Goal: Task Accomplishment & Management: Complete application form

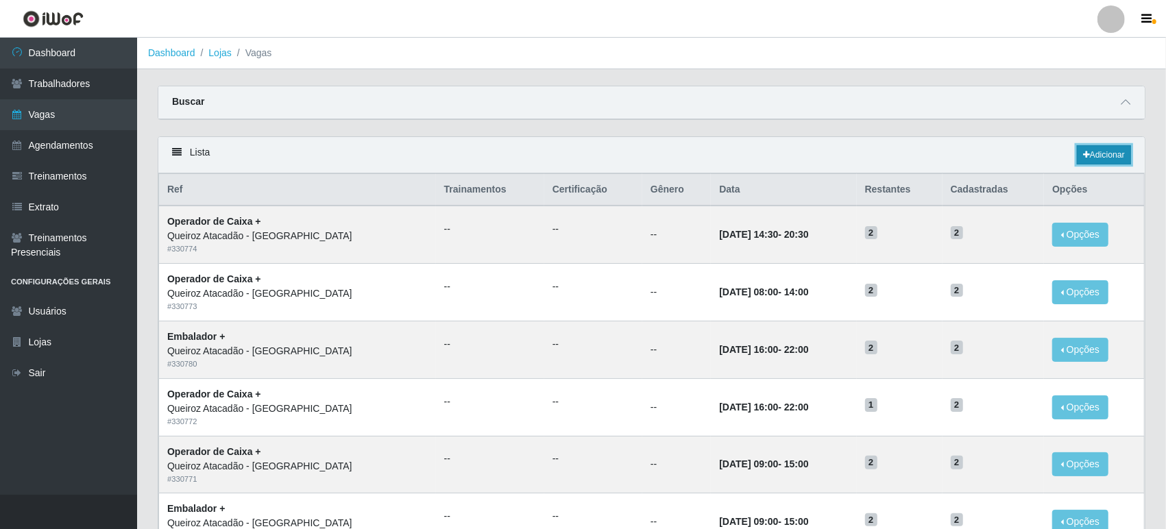
click at [1096, 149] on link "Adicionar" at bounding box center [1104, 154] width 54 height 19
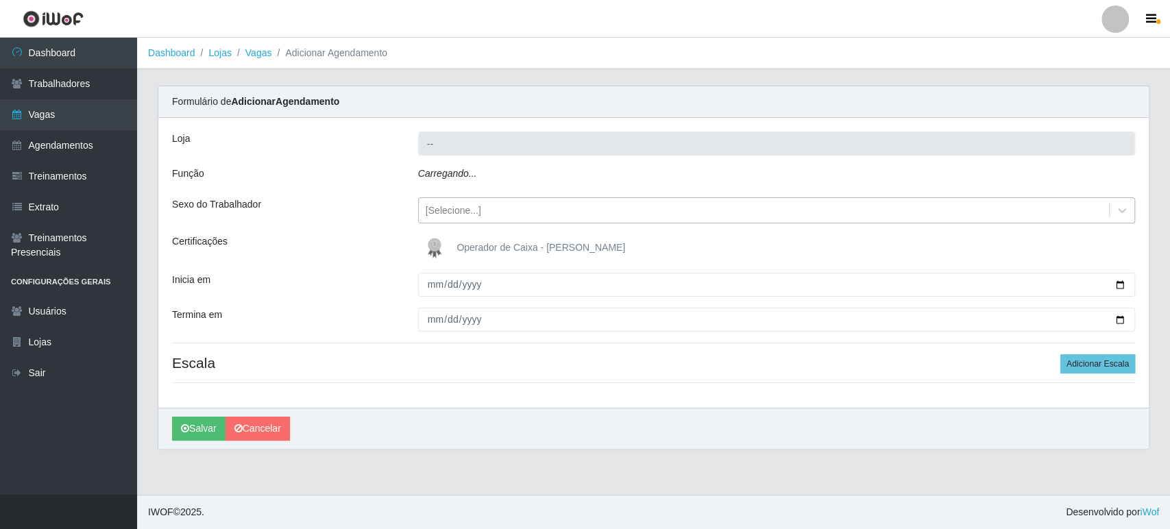
type input "Queiroz Atacadão - [GEOGRAPHIC_DATA]"
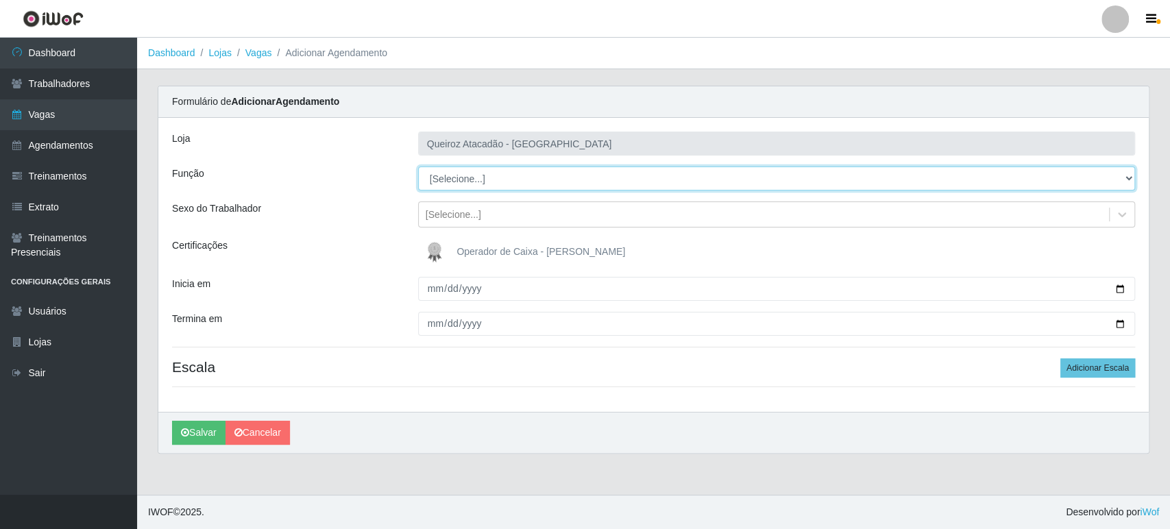
click at [455, 180] on select "[Selecione...] Embalador Embalador + Embalador ++ Operador de Caixa Operador de…" at bounding box center [776, 179] width 717 height 24
select select "22"
click at [418, 167] on select "[Selecione...] Embalador Embalador + Embalador ++ Operador de Caixa Operador de…" at bounding box center [776, 179] width 717 height 24
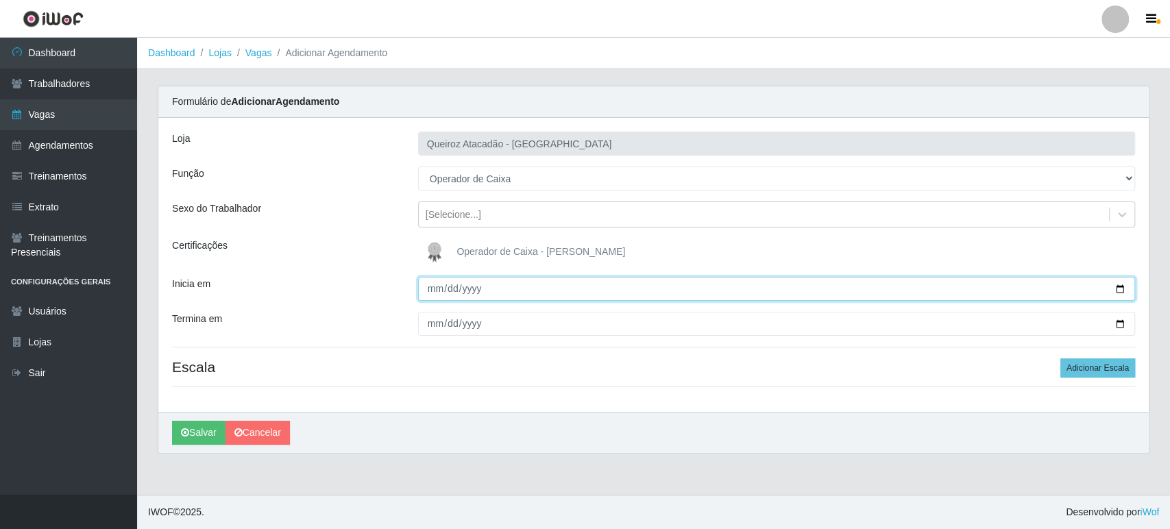
click at [435, 284] on input "Inicia em" at bounding box center [776, 289] width 717 height 24
type input "2025-08-18"
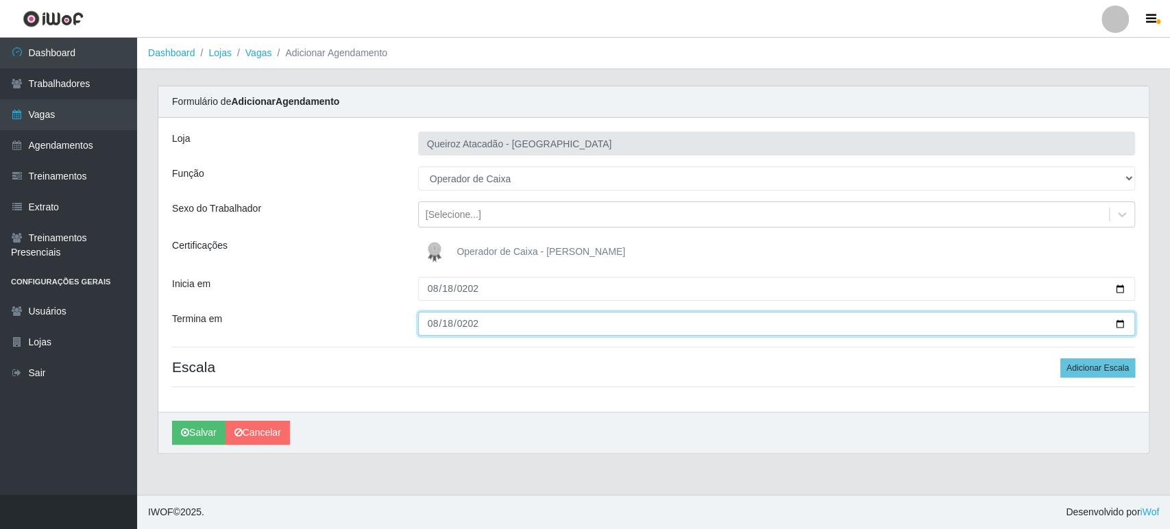
type input "2025-08-18"
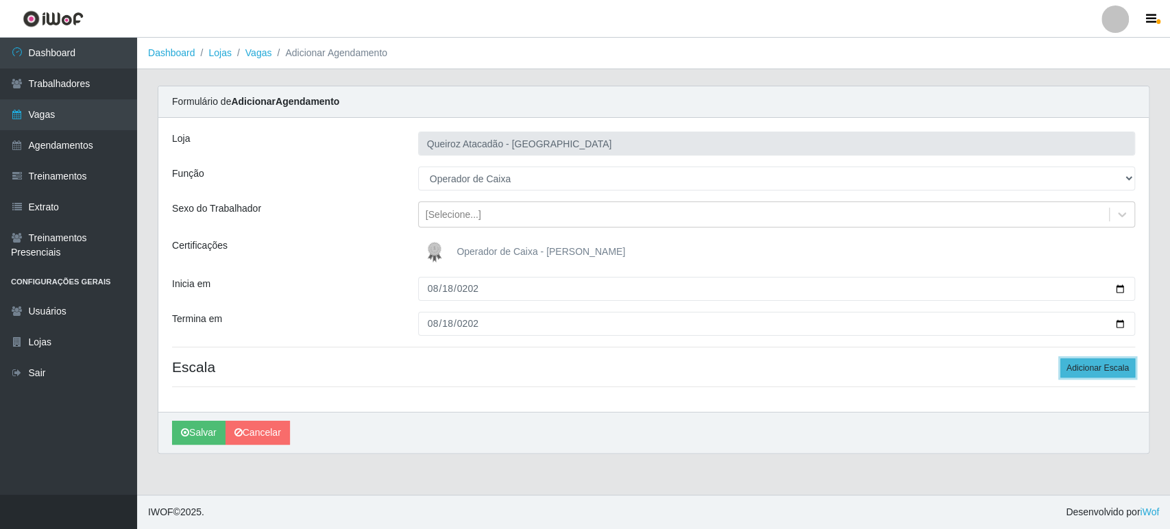
click at [1090, 374] on button "Adicionar Escala" at bounding box center [1097, 367] width 75 height 19
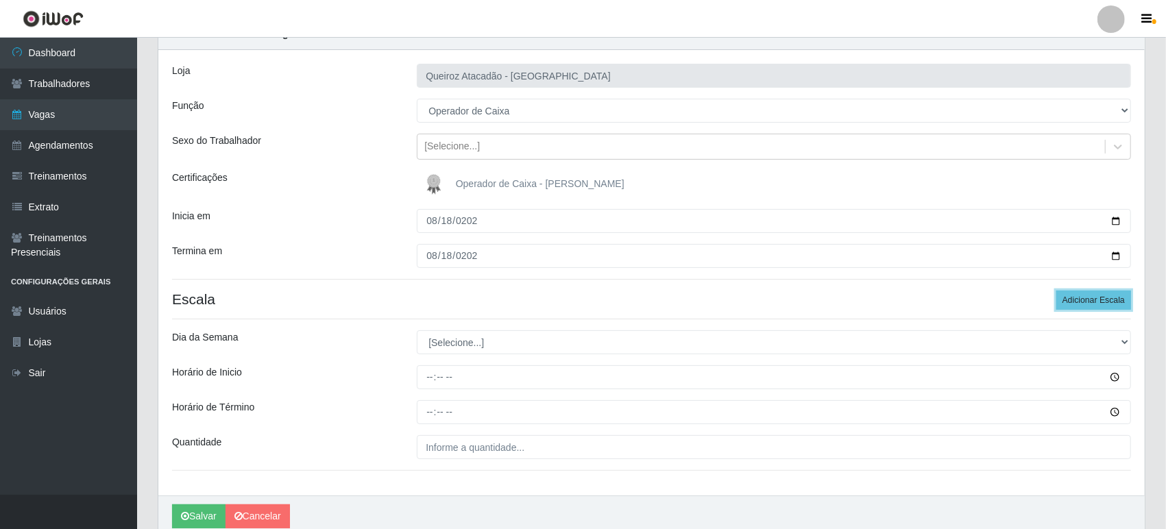
scroll to position [126, 0]
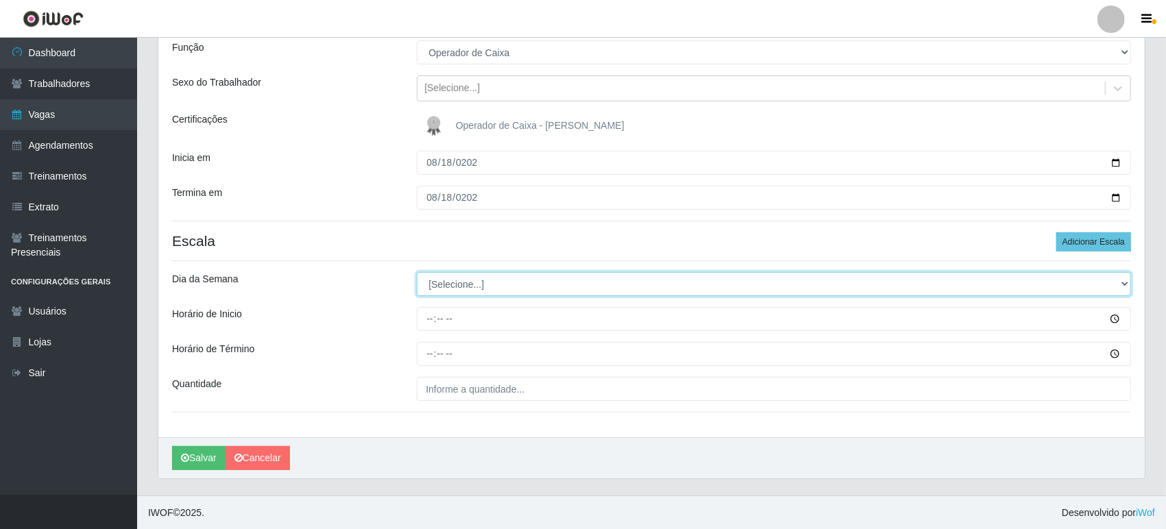
click at [455, 284] on select "[Selecione...] Segunda Terça Quarta Quinta Sexta Sábado Domingo" at bounding box center [774, 284] width 714 height 24
select select "1"
click at [417, 272] on select "[Selecione...] Segunda Terça Quarta Quinta Sexta Sábado Domingo" at bounding box center [774, 284] width 714 height 24
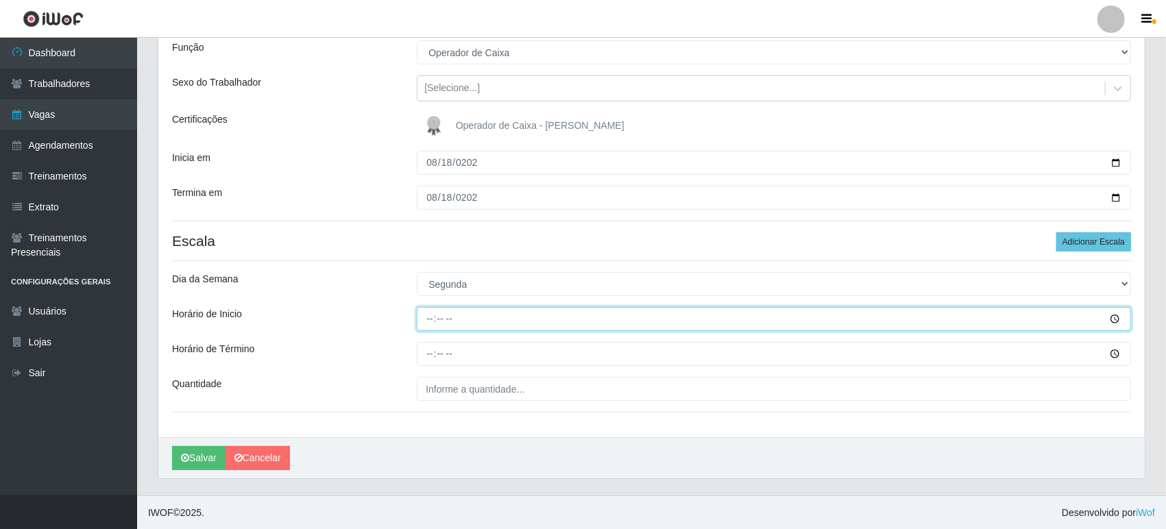
click at [434, 315] on input "Horário de Inicio" at bounding box center [774, 319] width 714 height 24
type input "09:00"
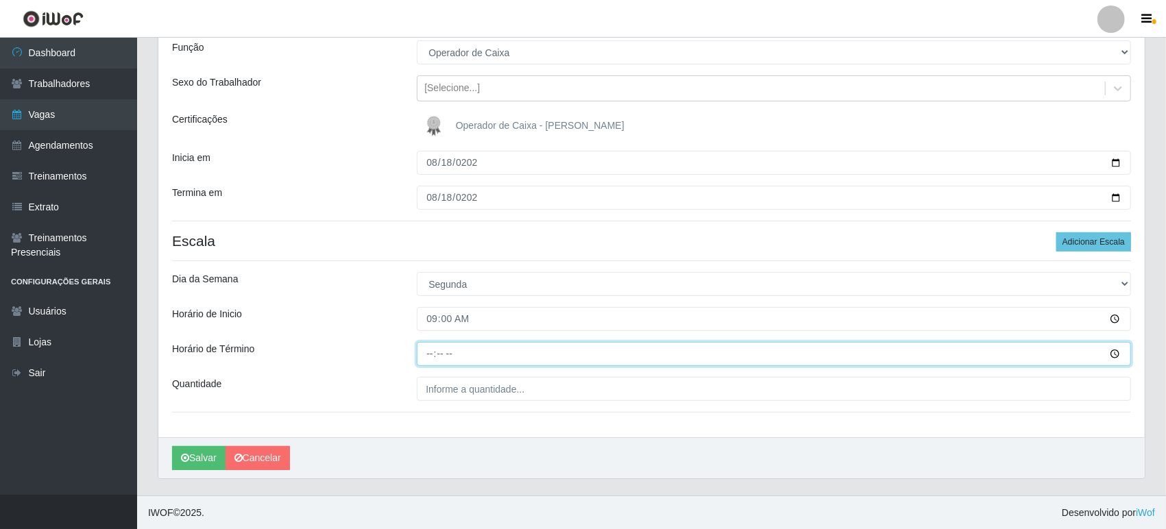
type input "15:00"
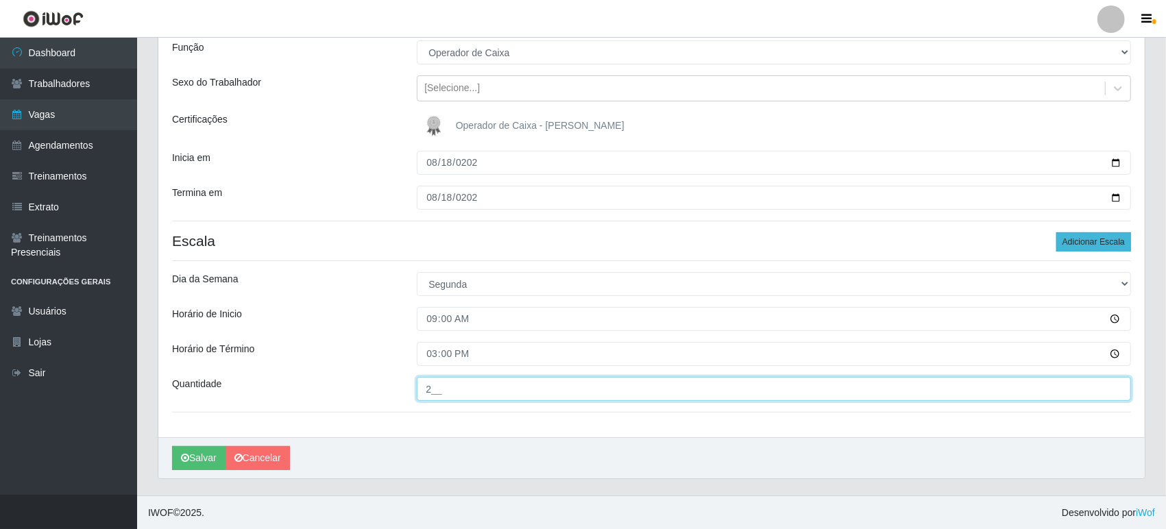
type input "2__"
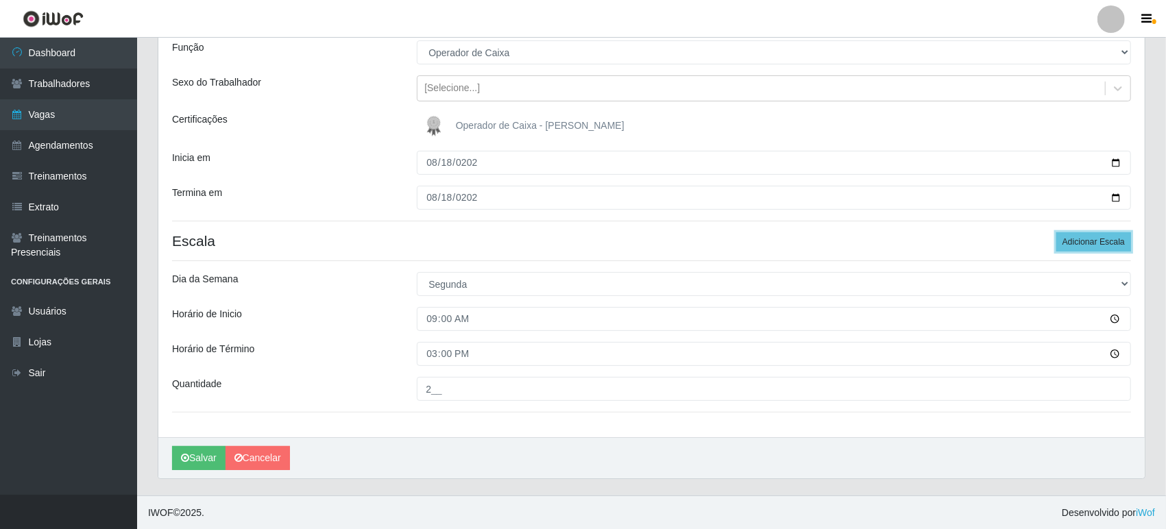
drag, startPoint x: 1083, startPoint y: 245, endPoint x: 727, endPoint y: 328, distance: 365.9
click at [1081, 244] on button "Adicionar Escala" at bounding box center [1093, 241] width 75 height 19
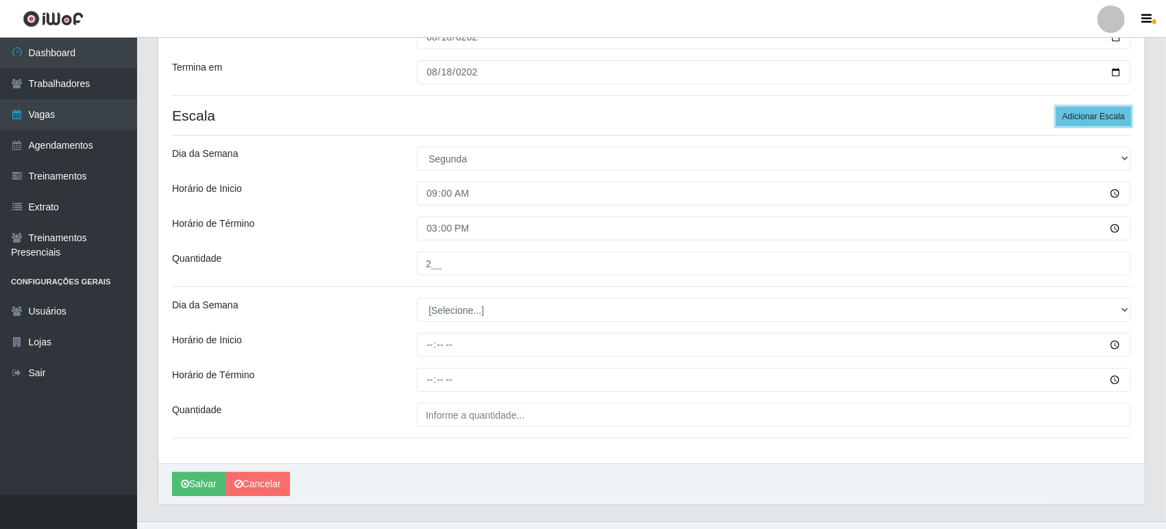
scroll to position [277, 0]
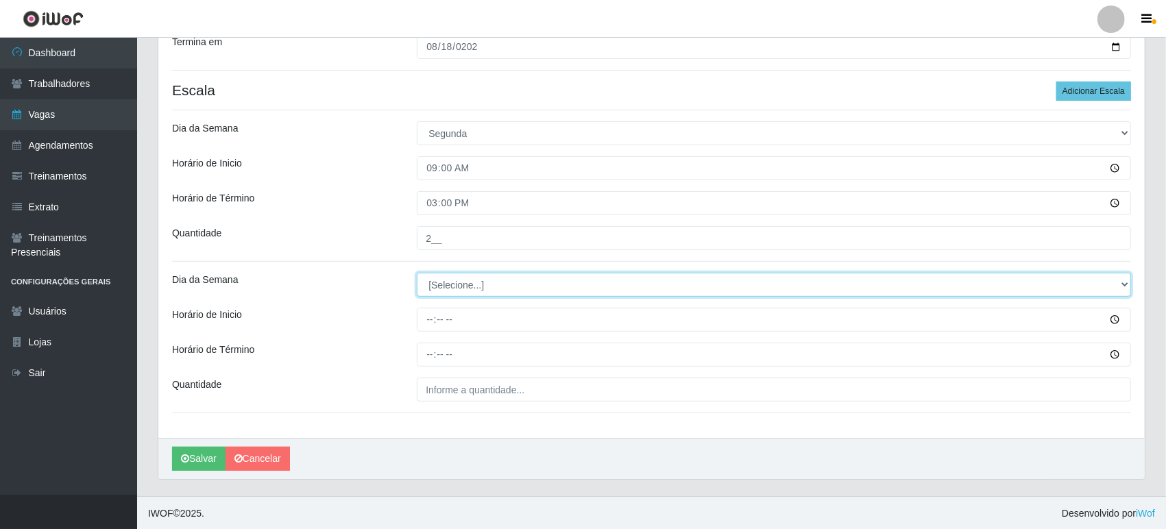
click at [432, 282] on select "[Selecione...] Segunda Terça Quarta Quinta Sexta Sábado Domingo" at bounding box center [774, 285] width 714 height 24
select select "1"
click at [417, 273] on select "[Selecione...] Segunda Terça Quarta Quinta Sexta Sábado Domingo" at bounding box center [774, 285] width 714 height 24
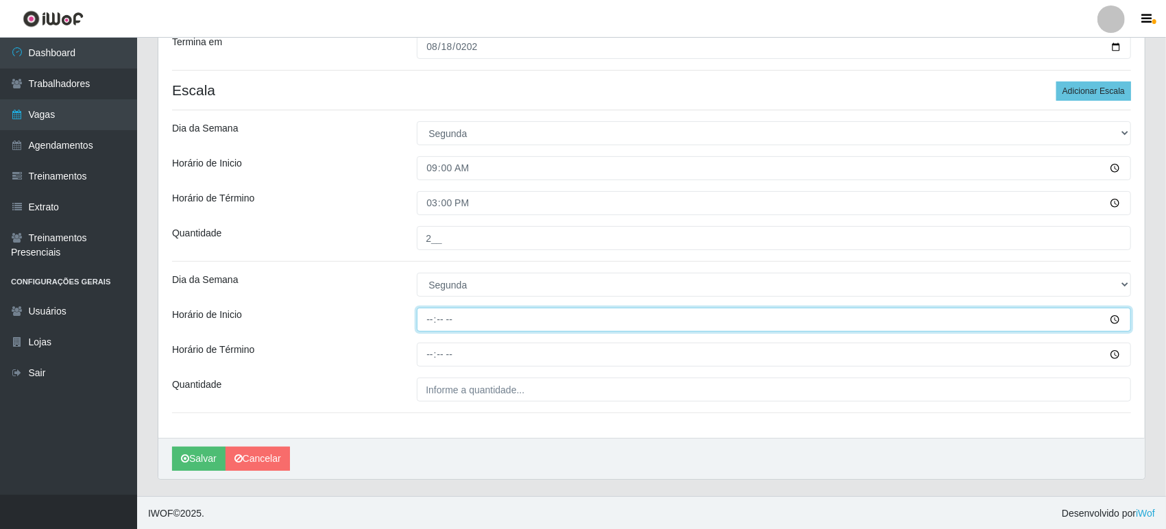
click at [429, 325] on input "Horário de Inicio" at bounding box center [774, 320] width 714 height 24
type input "16:00"
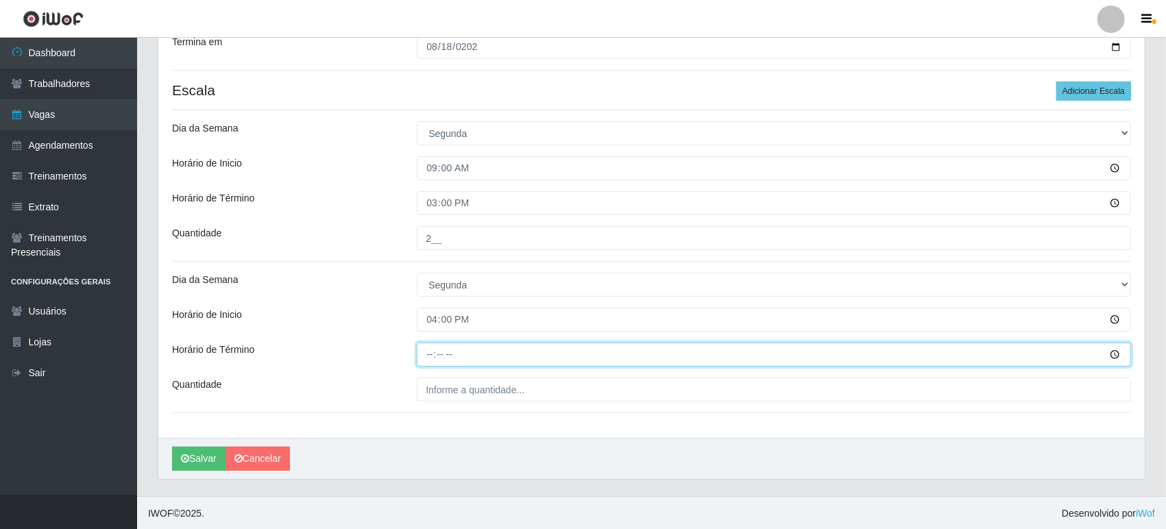
type input "22:00"
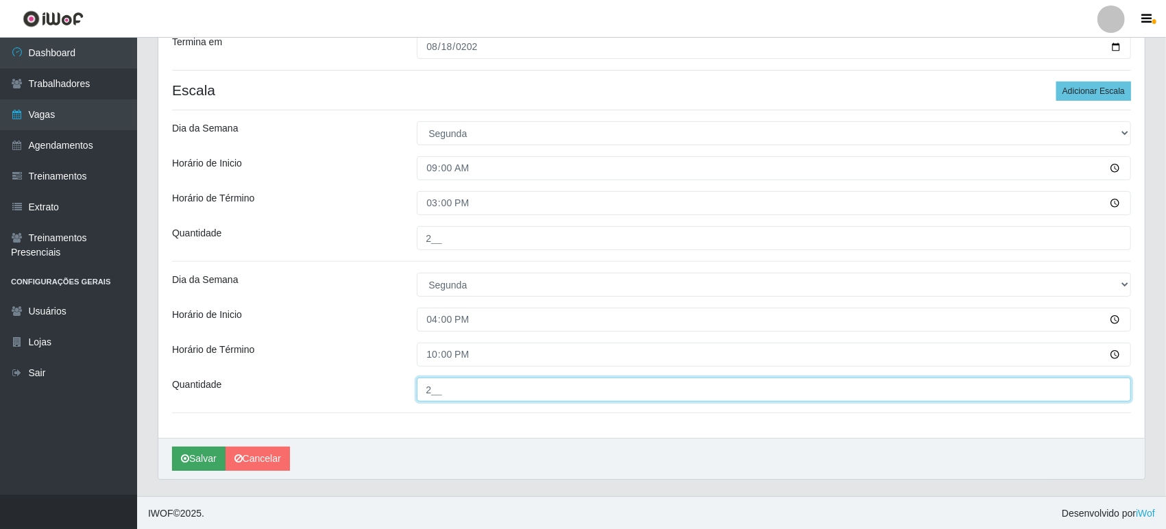
type input "2__"
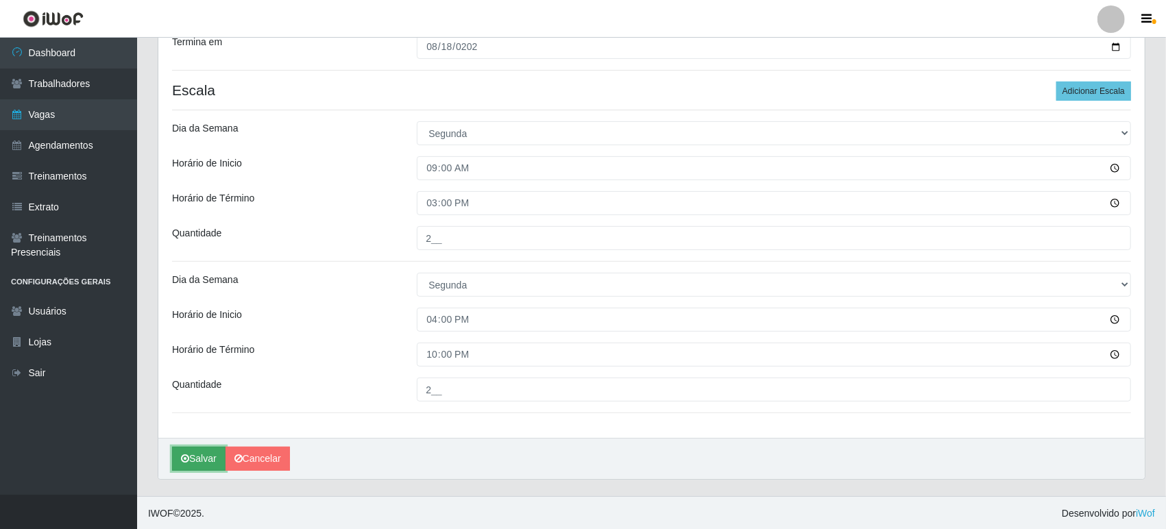
click at [200, 462] on button "Salvar" at bounding box center [198, 459] width 53 height 24
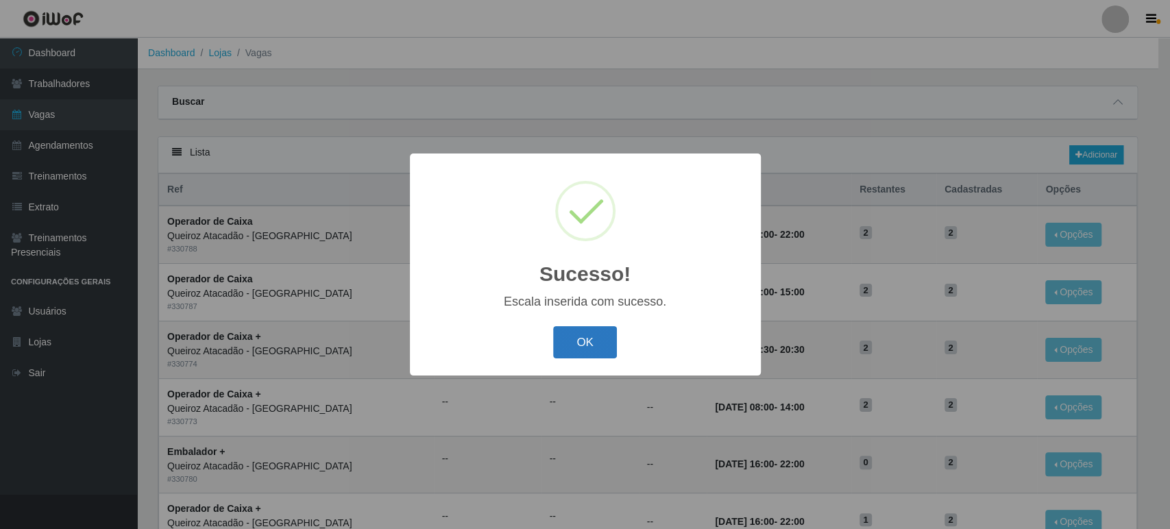
click at [591, 352] on button "OK" at bounding box center [585, 342] width 64 height 32
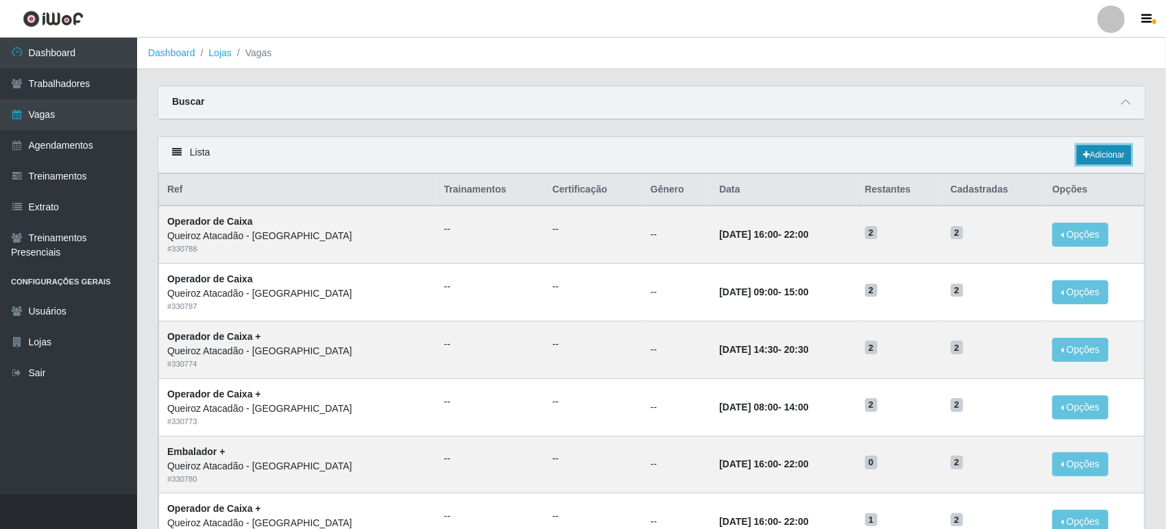
click at [1118, 152] on link "Adicionar" at bounding box center [1104, 154] width 54 height 19
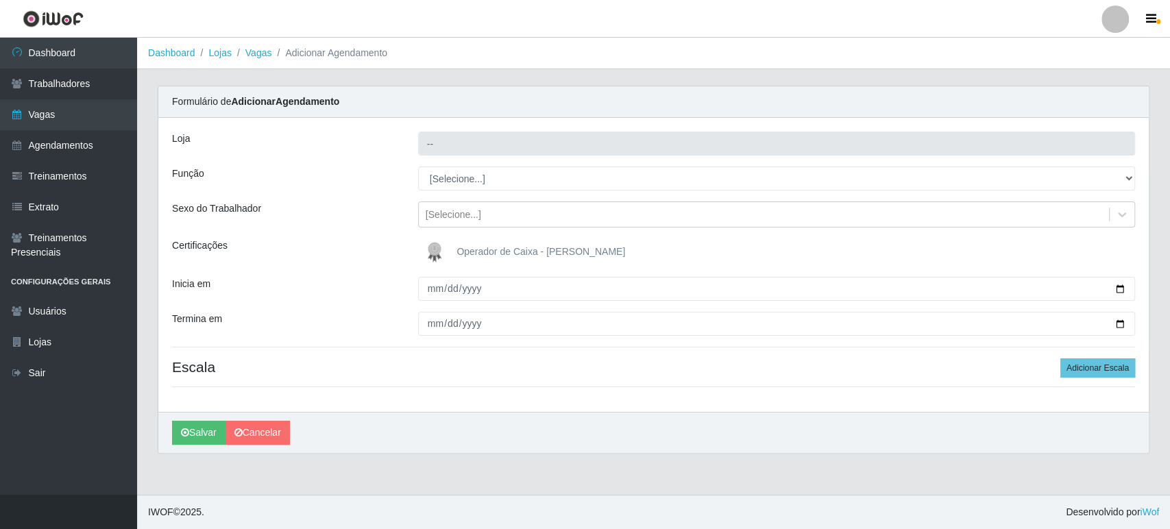
type input "Queiroz Atacadão - [GEOGRAPHIC_DATA]"
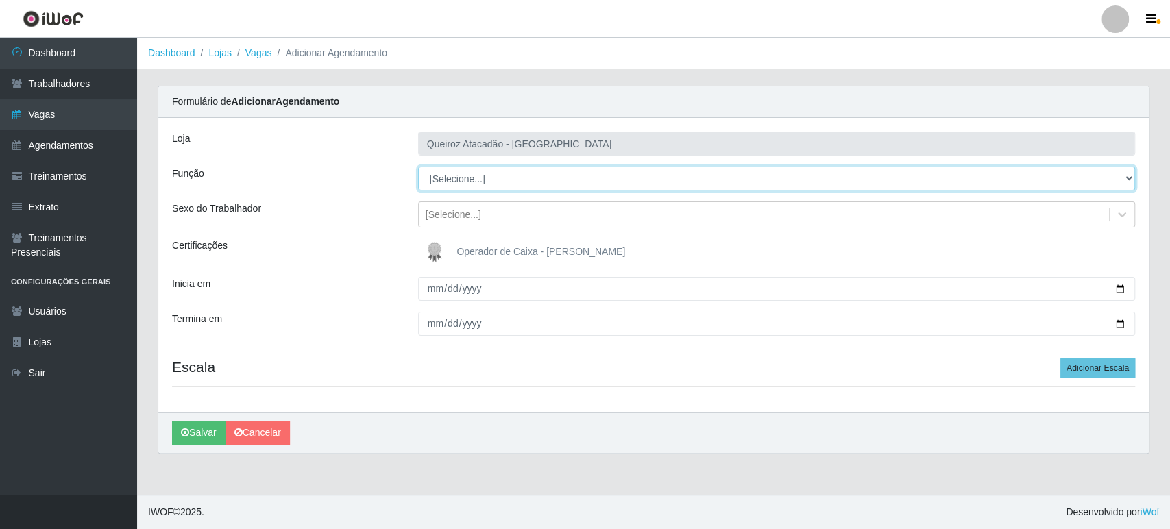
click at [450, 171] on select "[Selecione...] Embalador Embalador + Embalador ++ Operador de Caixa Operador de…" at bounding box center [776, 179] width 717 height 24
select select "22"
click at [418, 167] on select "[Selecione...] Embalador Embalador + Embalador ++ Operador de Caixa Operador de…" at bounding box center [776, 179] width 717 height 24
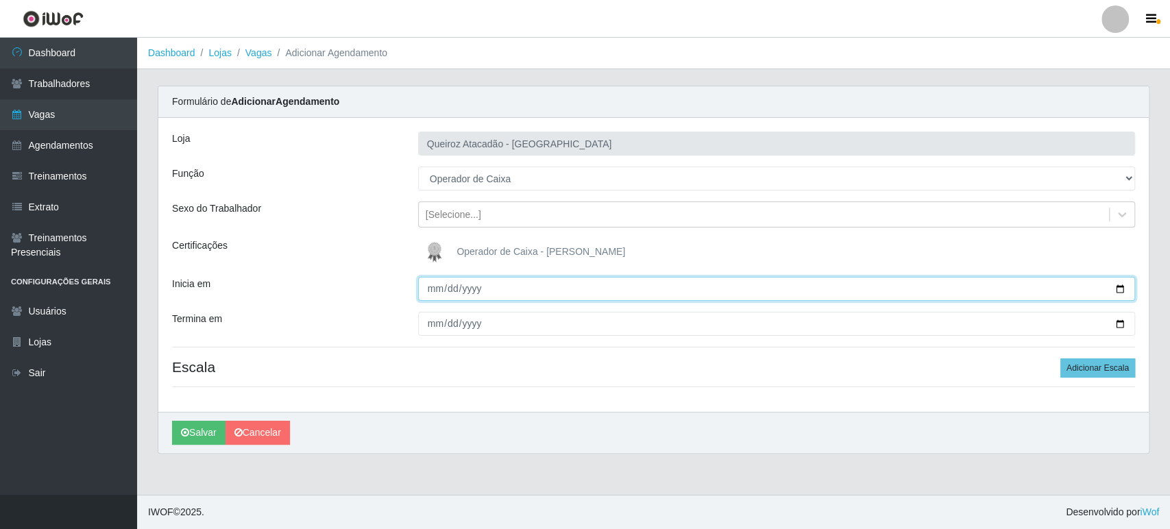
click at [432, 286] on input "Inicia em" at bounding box center [776, 289] width 717 height 24
type input "2025-08-19"
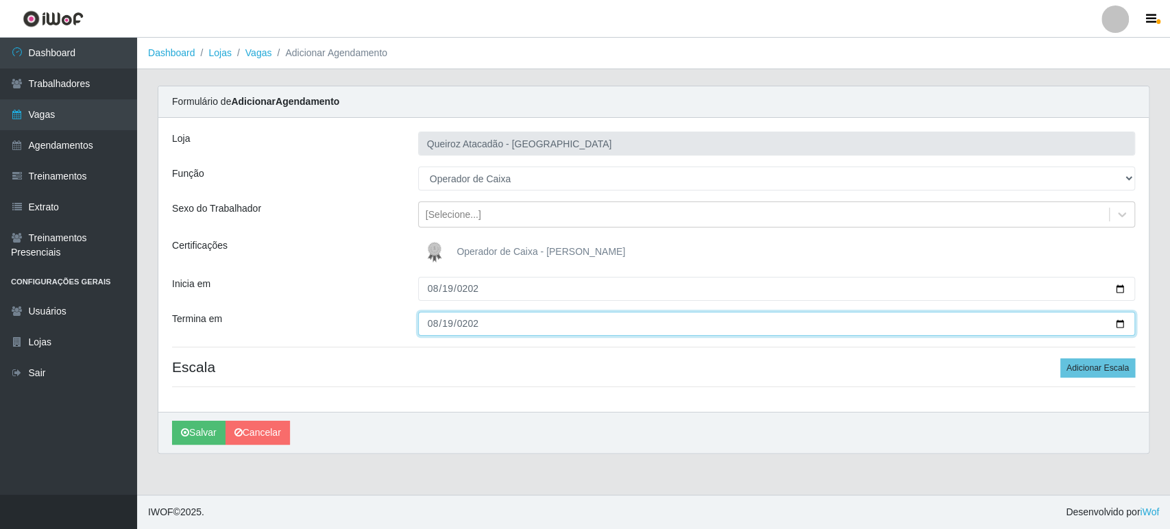
type input "2025-08-19"
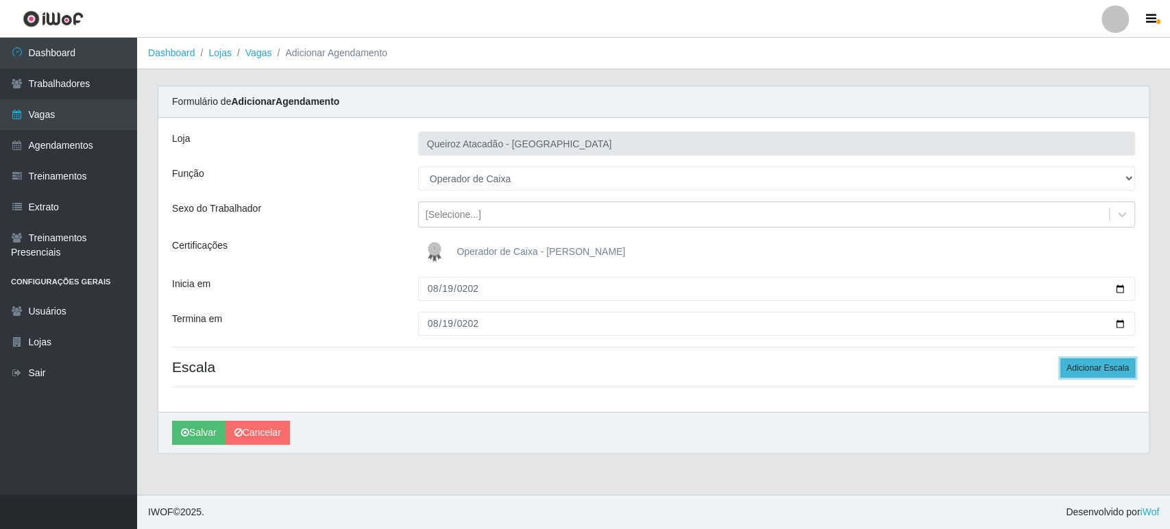
click at [1091, 367] on button "Adicionar Escala" at bounding box center [1097, 367] width 75 height 19
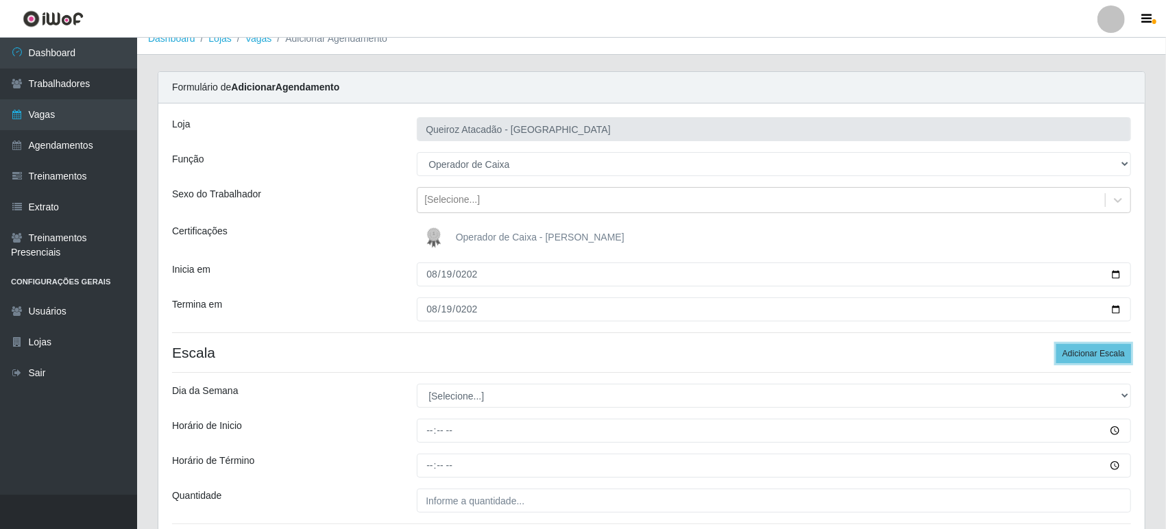
scroll to position [126, 0]
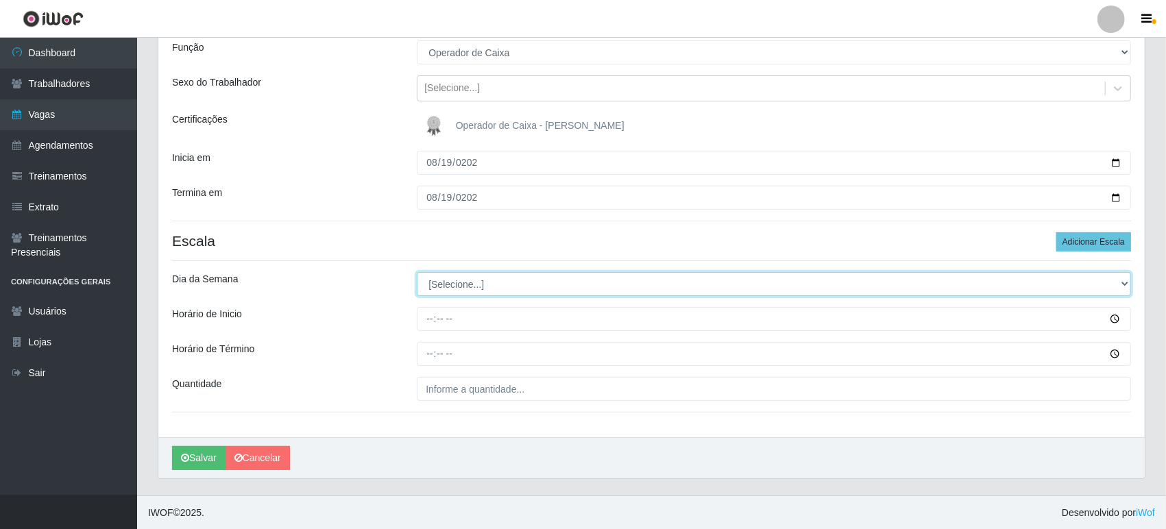
click at [438, 276] on select "[Selecione...] Segunda Terça Quarta Quinta Sexta Sábado Domingo" at bounding box center [774, 284] width 714 height 24
select select "2"
click at [417, 272] on select "[Selecione...] Segunda Terça Quarta Quinta Sexta Sábado Domingo" at bounding box center [774, 284] width 714 height 24
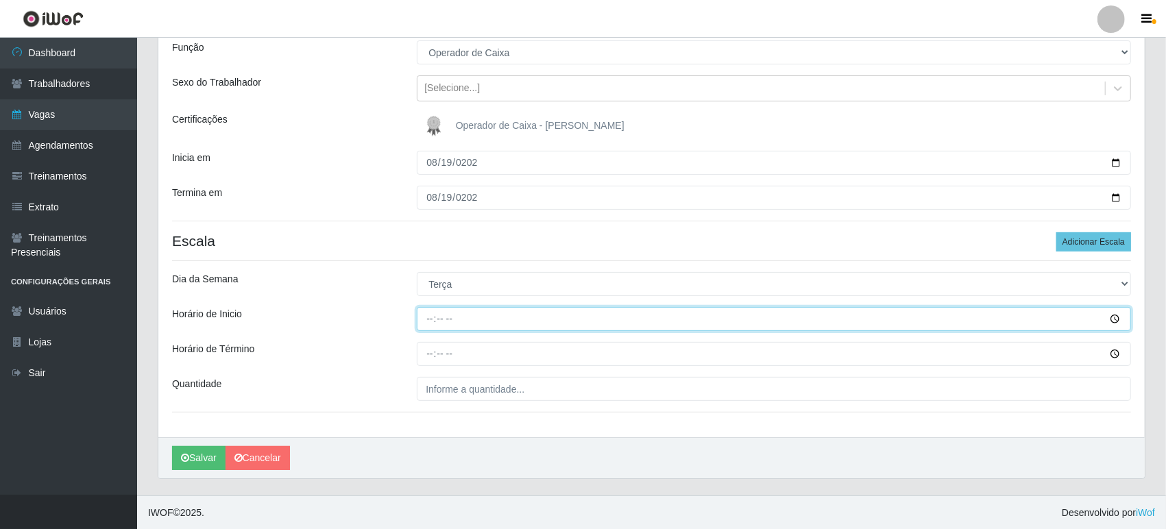
click at [425, 315] on input "Horário de Inicio" at bounding box center [774, 319] width 714 height 24
type input "09:00"
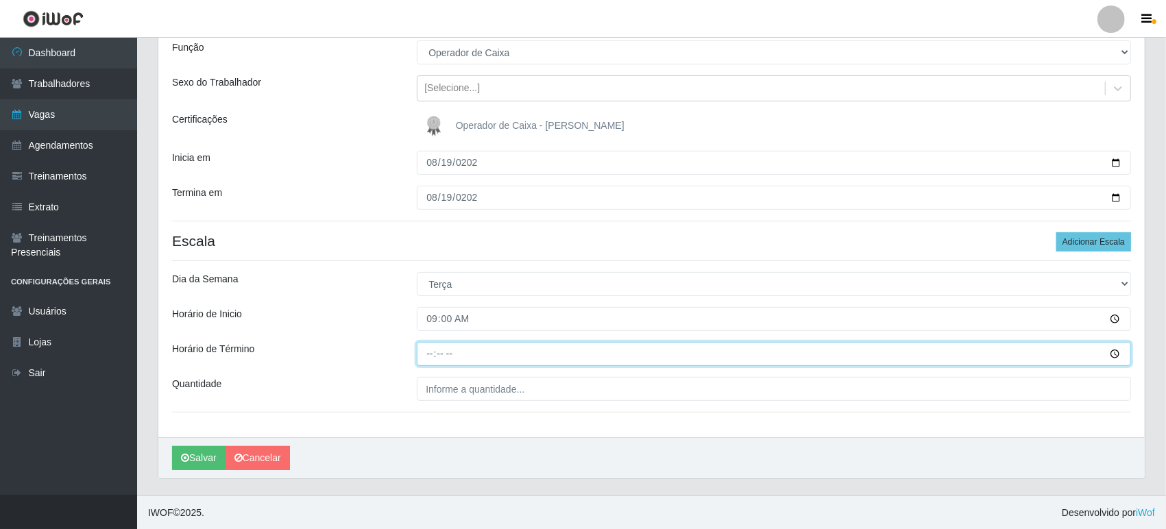
type input "15:00"
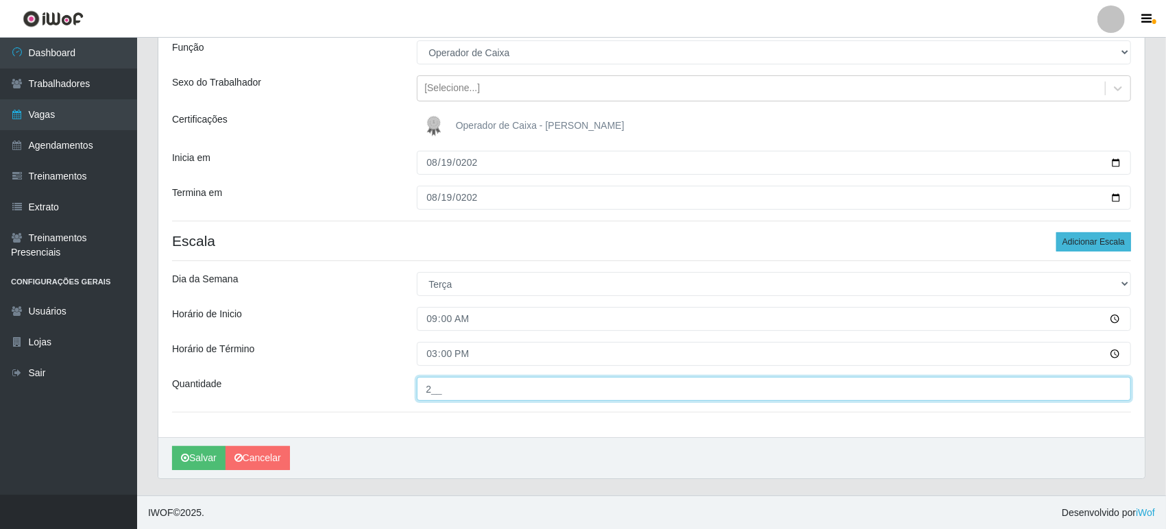
type input "2__"
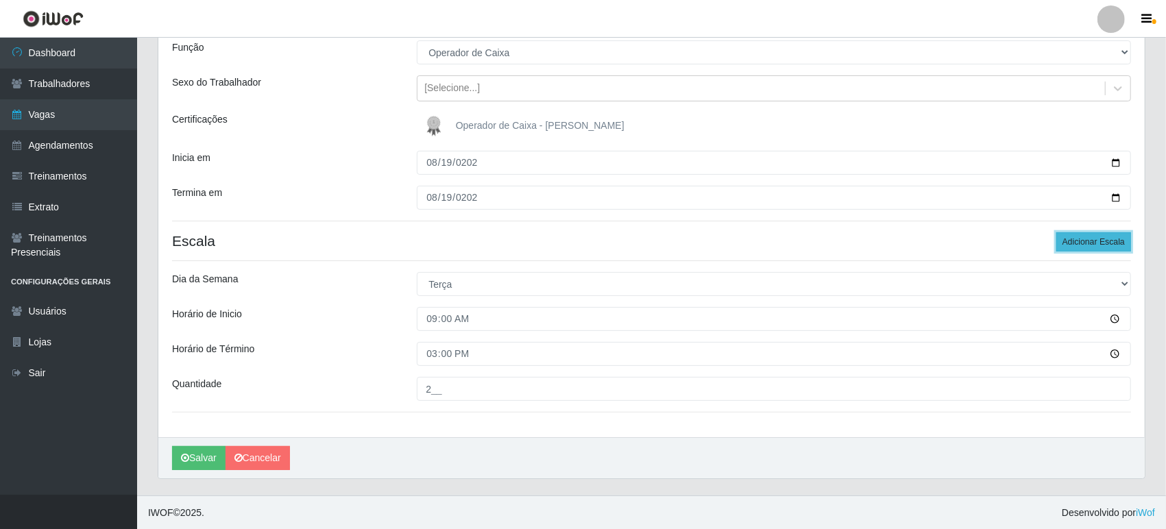
click at [1082, 241] on button "Adicionar Escala" at bounding box center [1093, 241] width 75 height 19
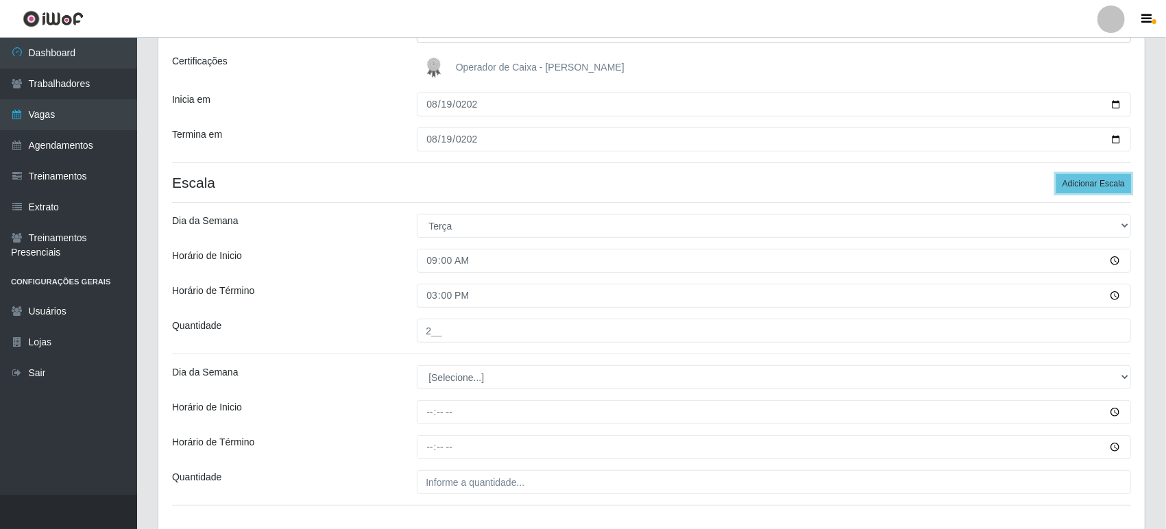
scroll to position [277, 0]
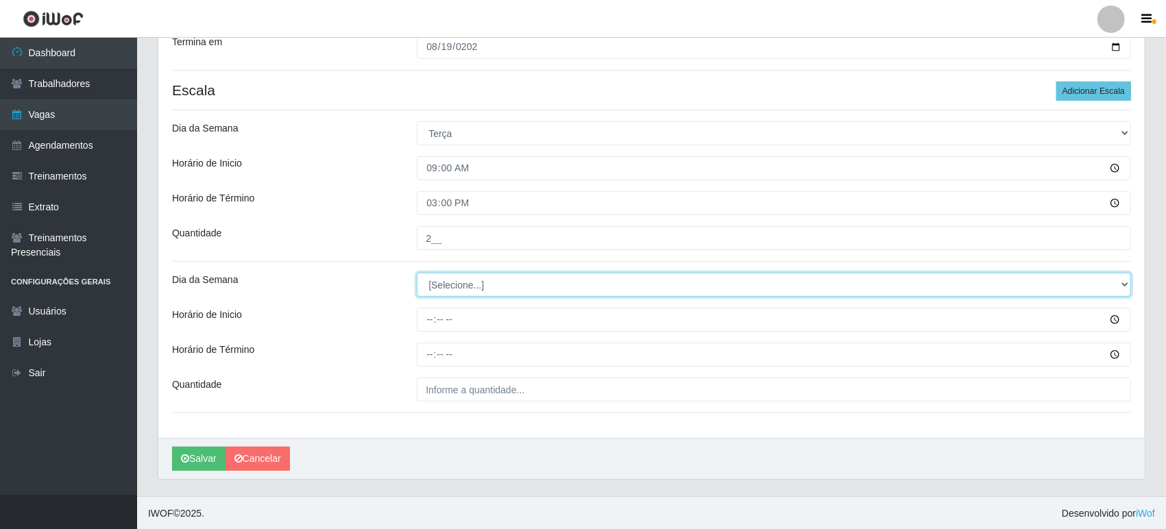
click at [445, 282] on select "[Selecione...] Segunda Terça Quarta Quinta Sexta Sábado Domingo" at bounding box center [774, 285] width 714 height 24
select select "2"
click at [417, 273] on select "[Selecione...] Segunda Terça Quarta Quinta Sexta Sábado Domingo" at bounding box center [774, 285] width 714 height 24
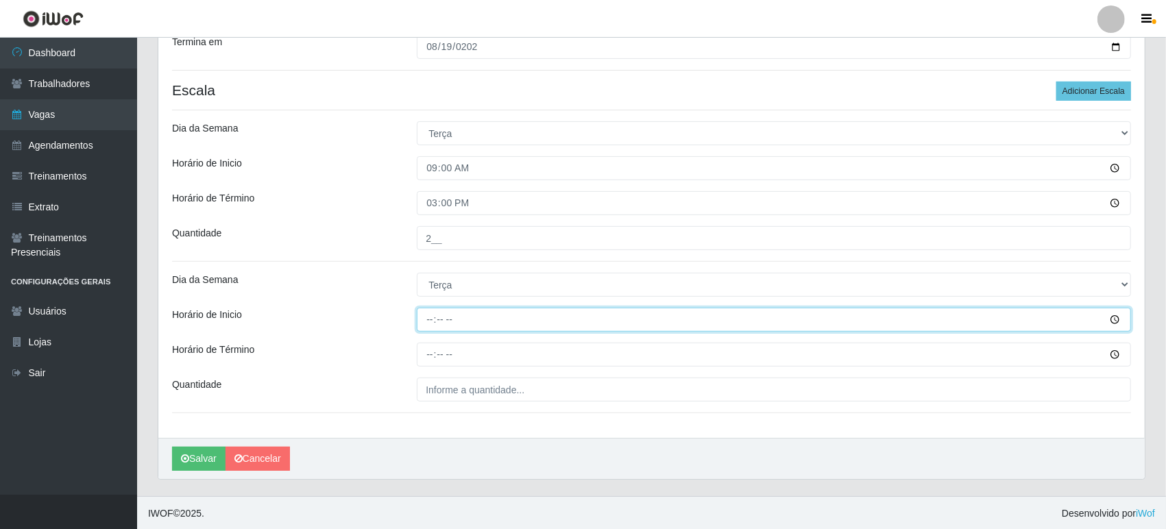
click at [424, 317] on input "Horário de Inicio" at bounding box center [774, 320] width 714 height 24
type input "16:00"
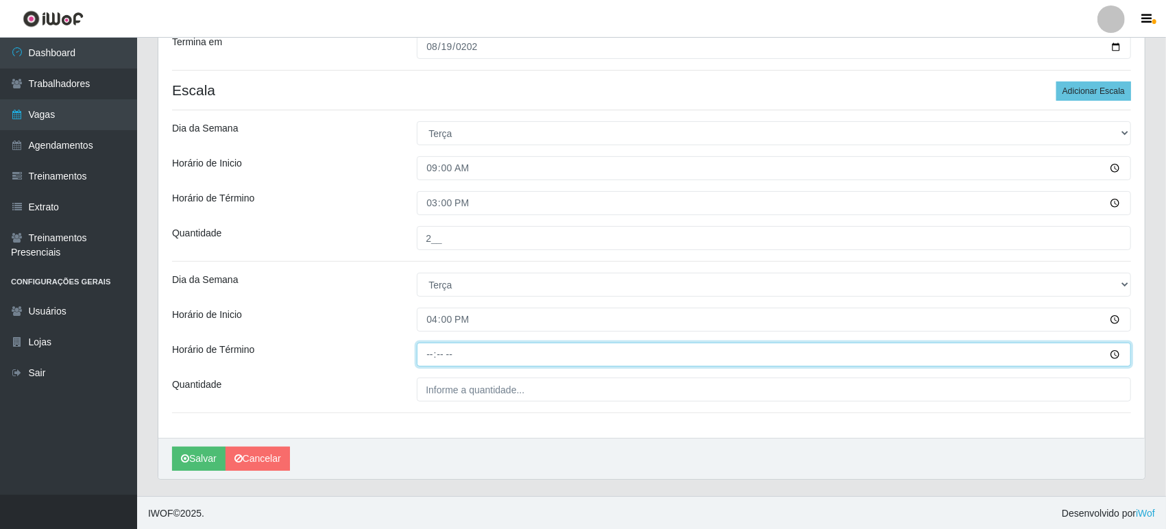
type input "22:00"
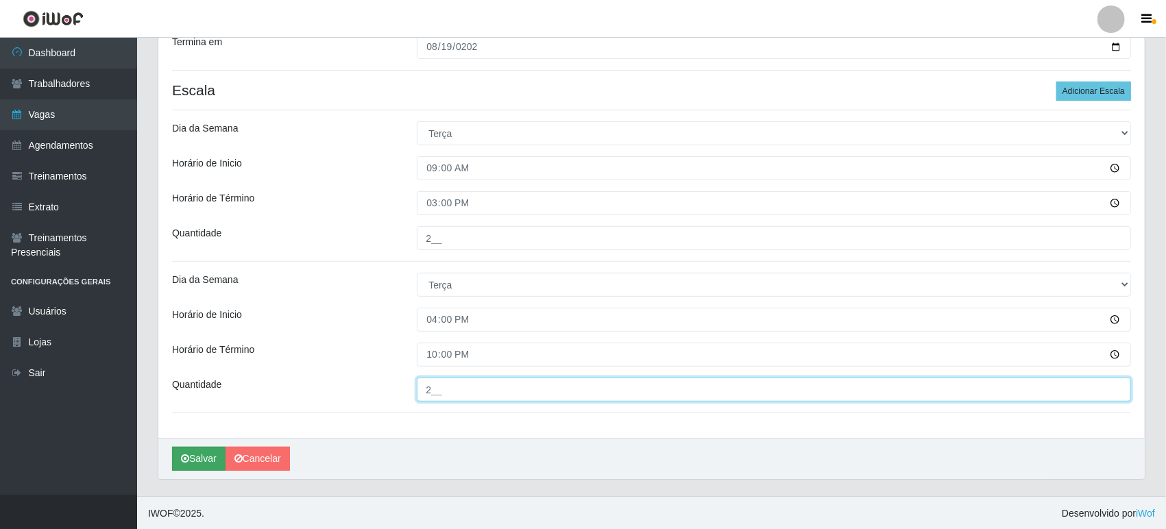
type input "2__"
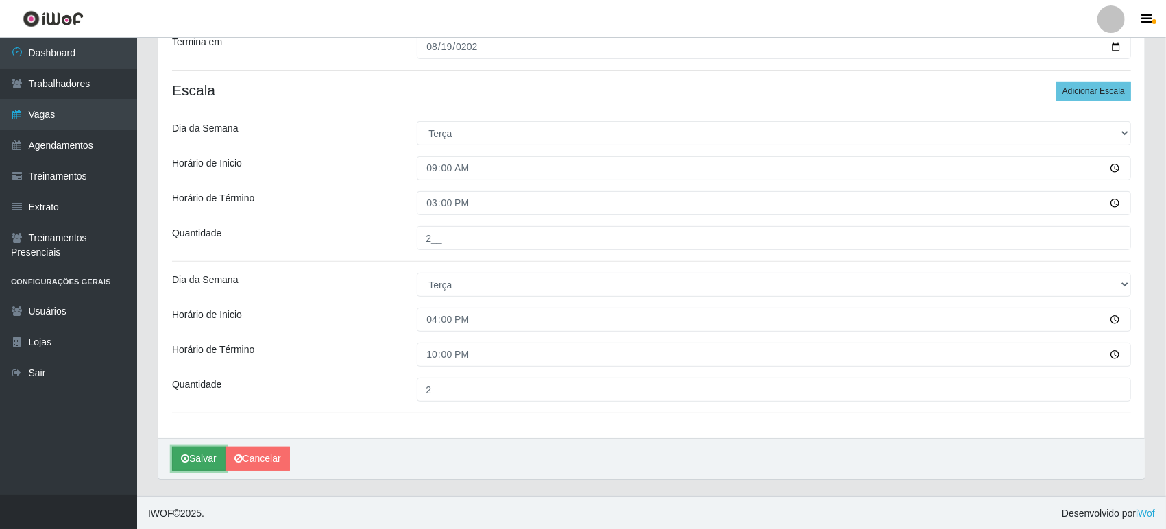
click at [192, 456] on button "Salvar" at bounding box center [198, 459] width 53 height 24
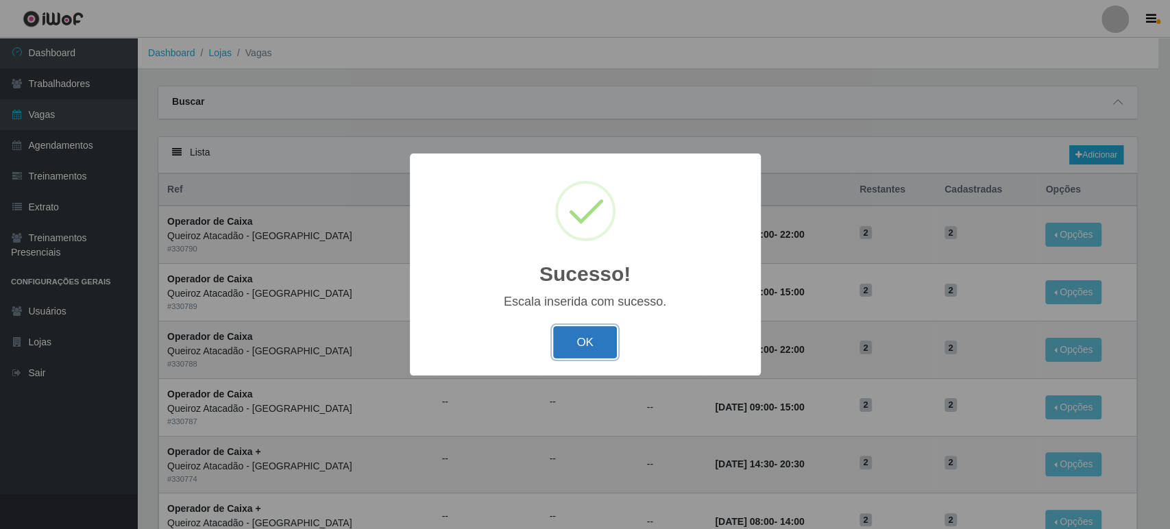
click at [584, 340] on button "OK" at bounding box center [585, 342] width 64 height 32
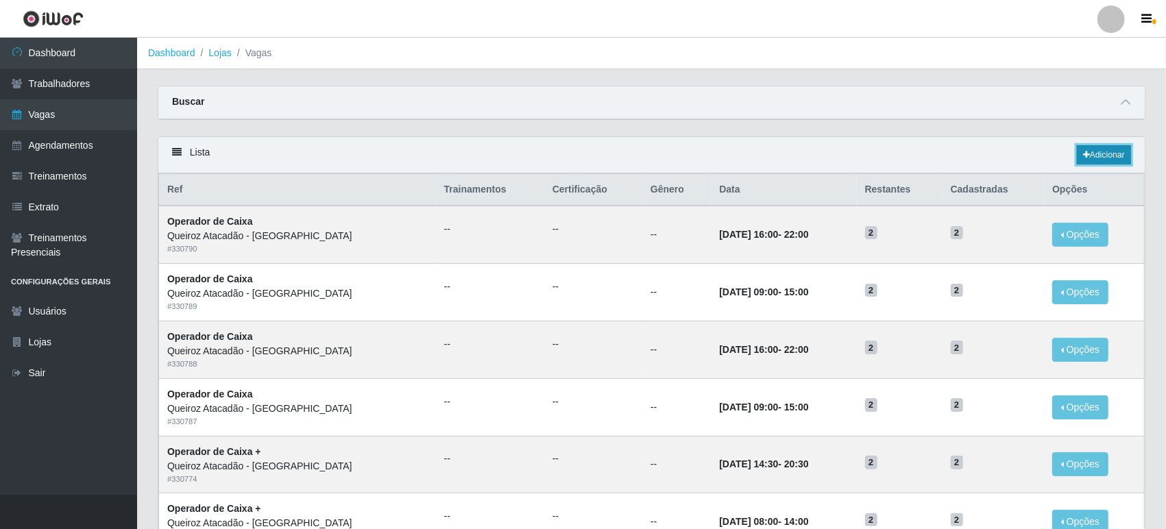
click at [1099, 154] on link "Adicionar" at bounding box center [1104, 154] width 54 height 19
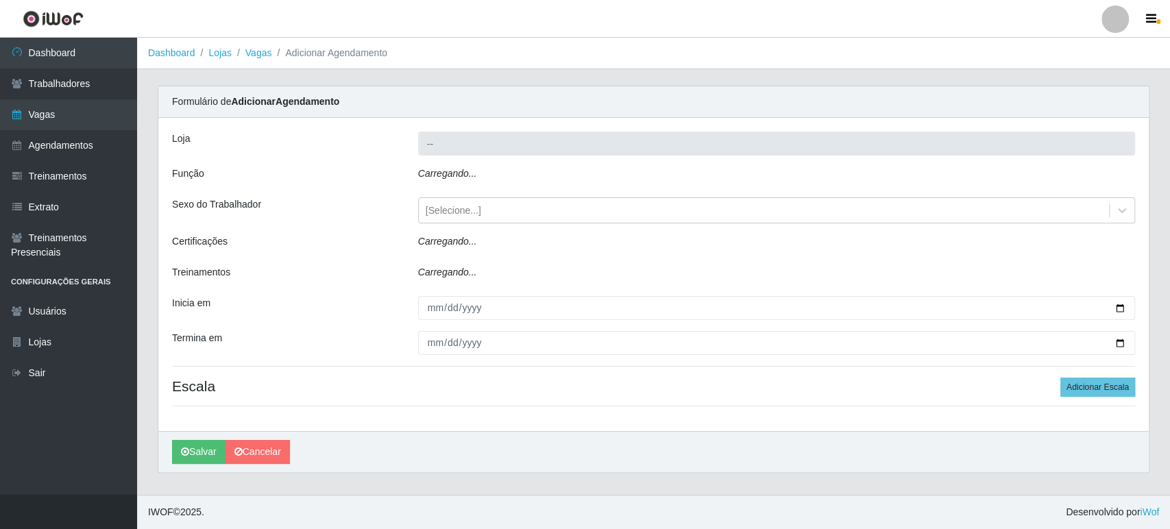
type input "Queiroz Atacadão - [GEOGRAPHIC_DATA]"
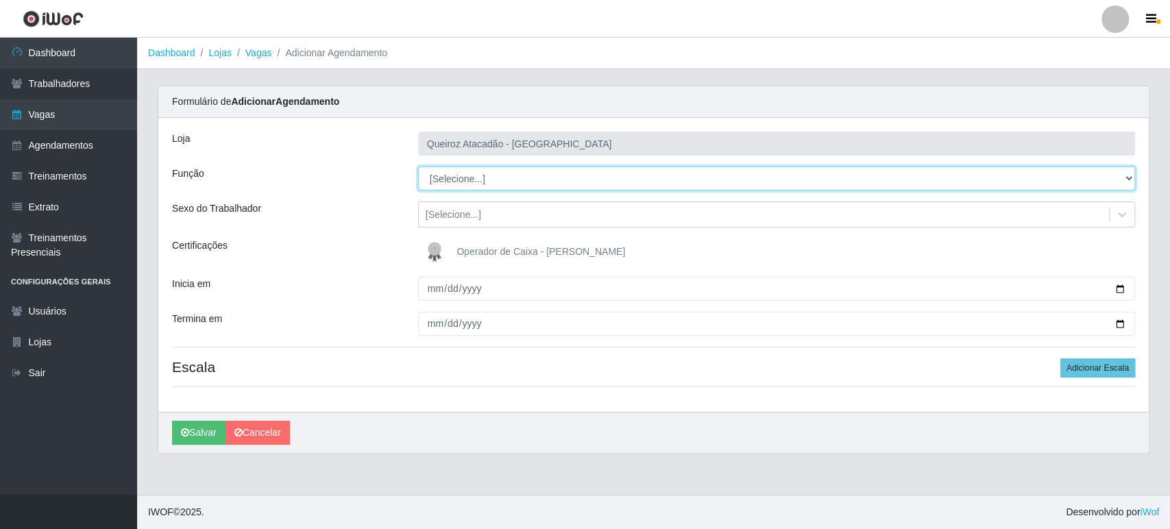
click at [454, 183] on select "[Selecione...] Embalador Embalador + Embalador ++ Operador de Caixa Operador de…" at bounding box center [776, 179] width 717 height 24
select select "22"
click at [418, 167] on select "[Selecione...] Embalador Embalador + Embalador ++ Operador de Caixa Operador de…" at bounding box center [776, 179] width 717 height 24
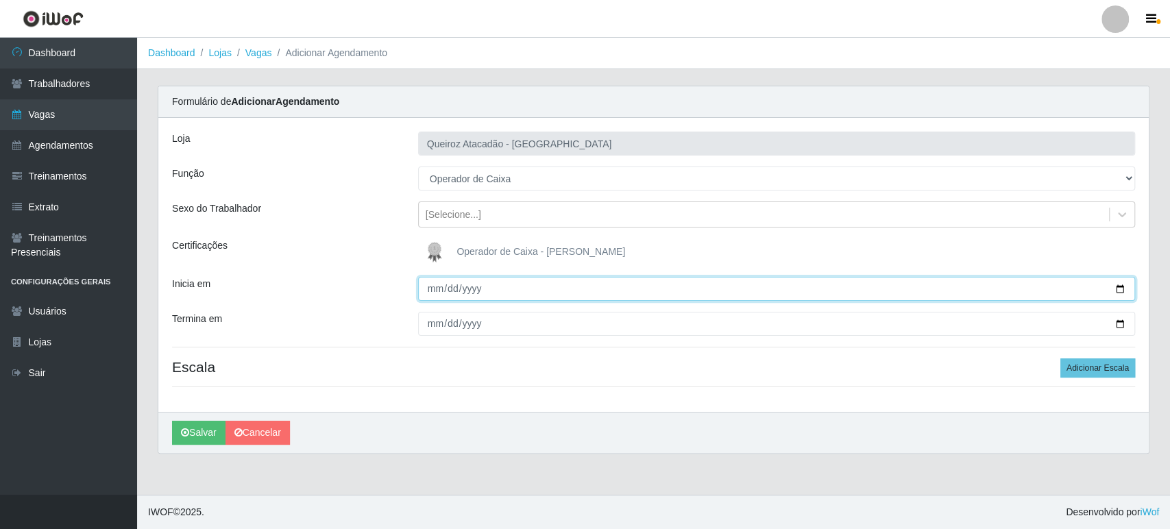
click at [430, 289] on input "Inicia em" at bounding box center [776, 289] width 717 height 24
type input "2025-08-20"
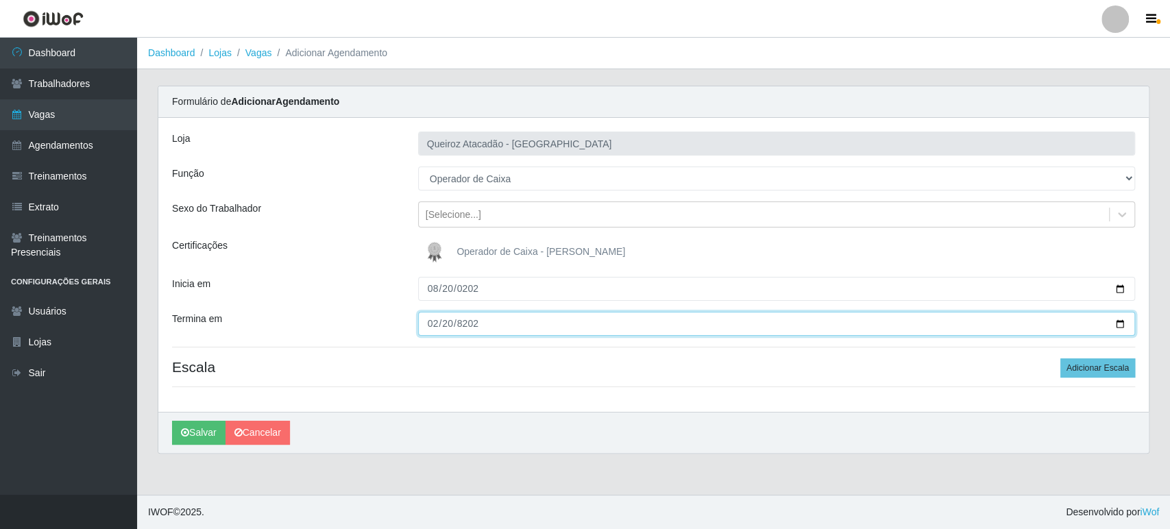
type input "82025-02-20"
click at [1119, 323] on input "82025-02-20" at bounding box center [776, 324] width 717 height 24
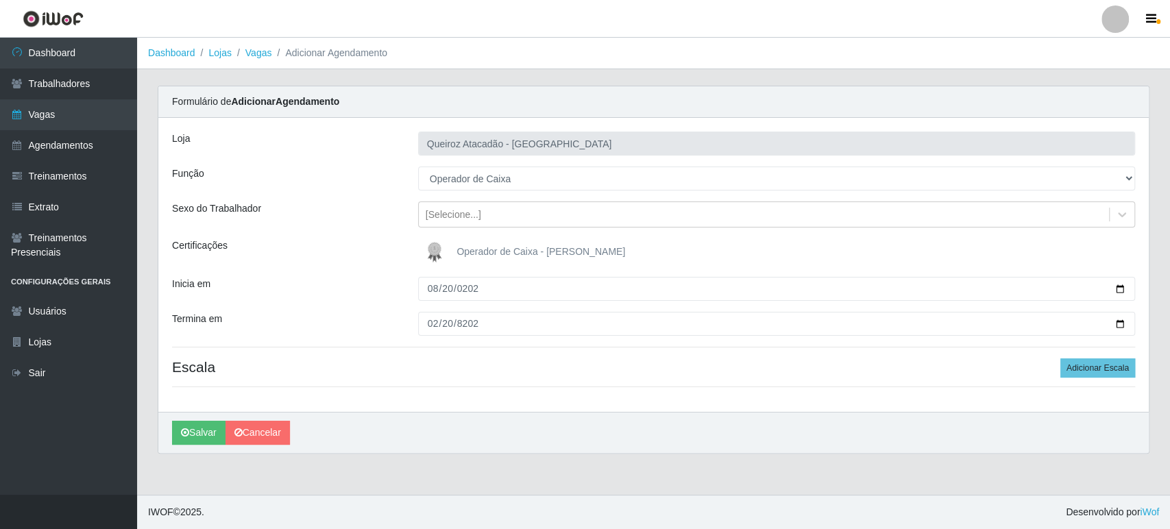
drag, startPoint x: 903, startPoint y: 366, endPoint x: 930, endPoint y: 363, distance: 26.9
click at [903, 366] on h4 "Escala Adicionar Escala" at bounding box center [653, 366] width 963 height 17
click at [1102, 358] on button "Adicionar Escala" at bounding box center [1097, 367] width 75 height 19
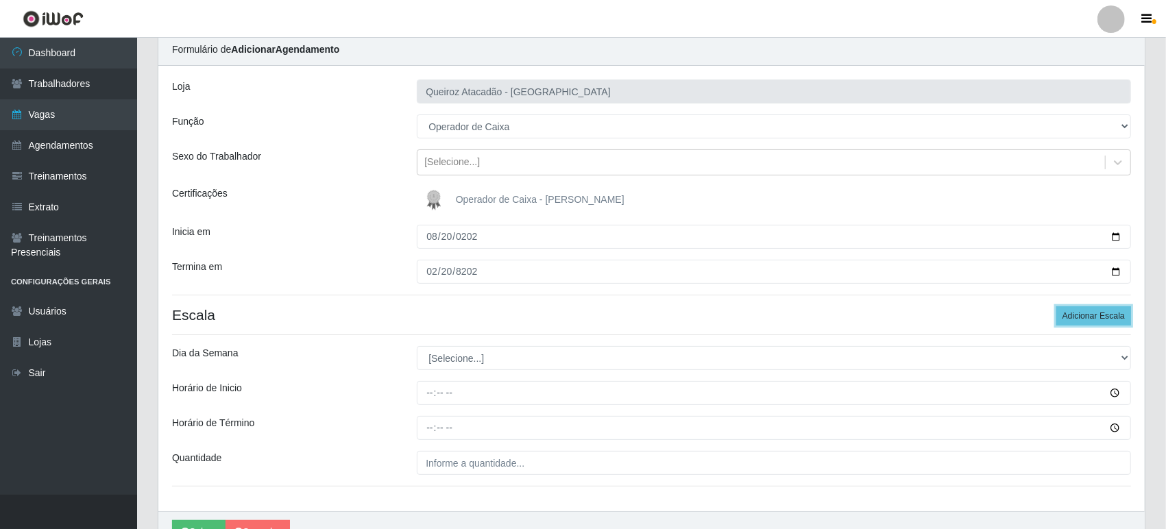
scroll to position [126, 0]
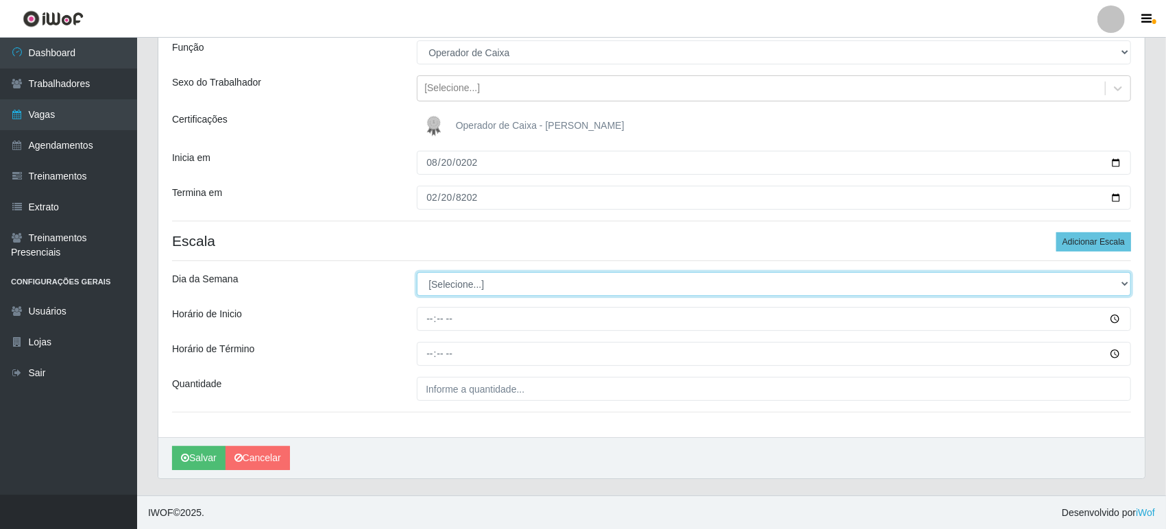
click at [442, 291] on select "[Selecione...] Segunda Terça Quarta Quinta Sexta Sábado Domingo" at bounding box center [774, 284] width 714 height 24
select select "4"
click at [417, 272] on select "[Selecione...] Segunda Terça Quarta Quinta Sexta Sábado Domingo" at bounding box center [774, 284] width 714 height 24
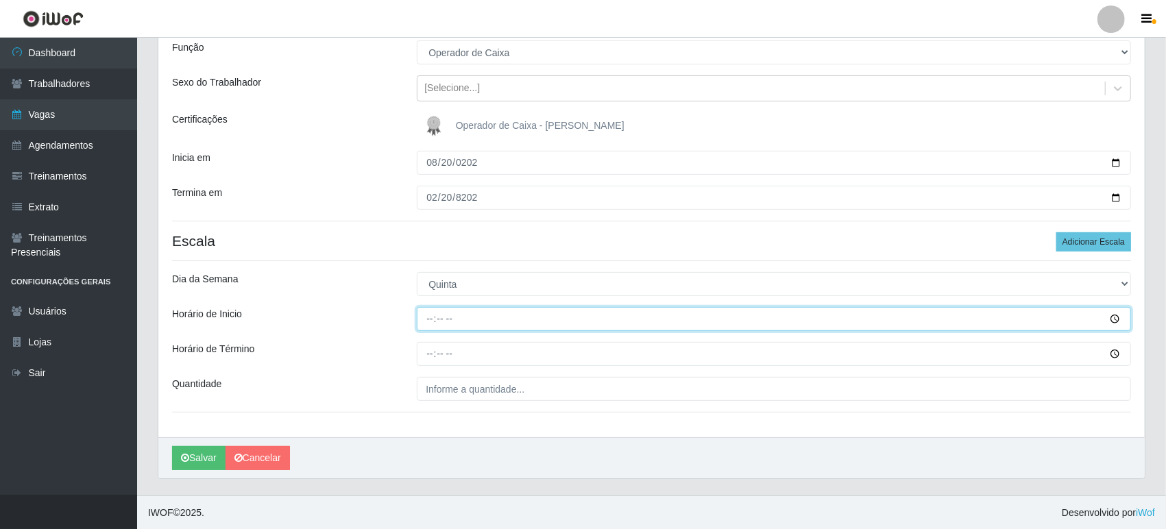
click at [426, 319] on input "Horário de Inicio" at bounding box center [774, 319] width 714 height 24
type input "09:00"
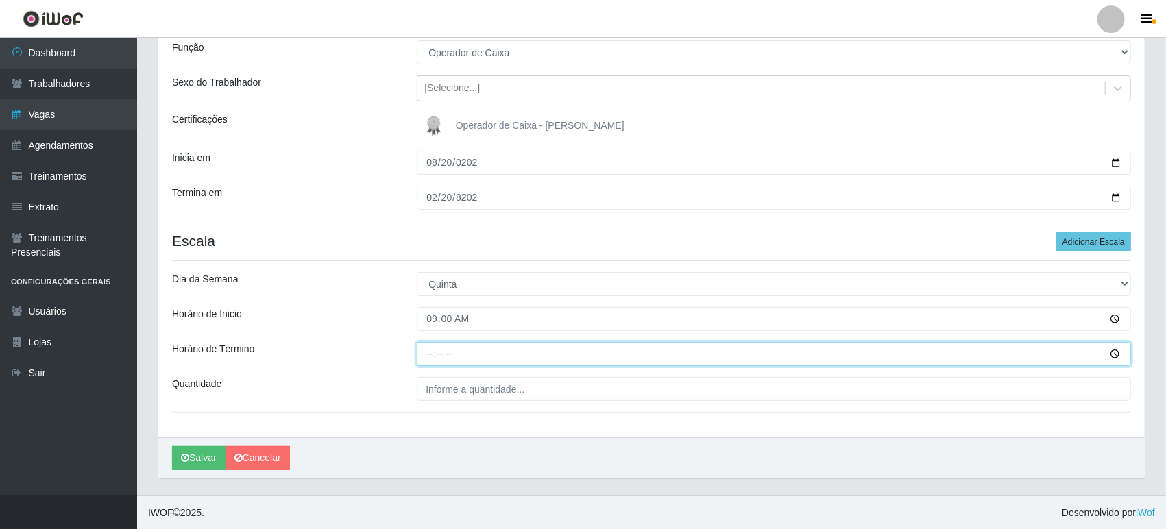
type input "15:00"
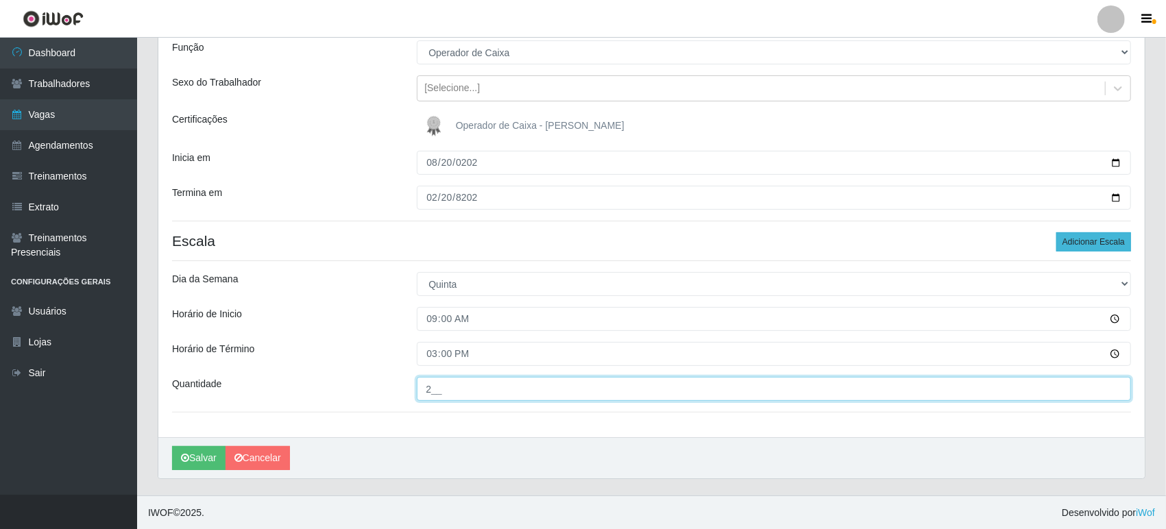
type input "2__"
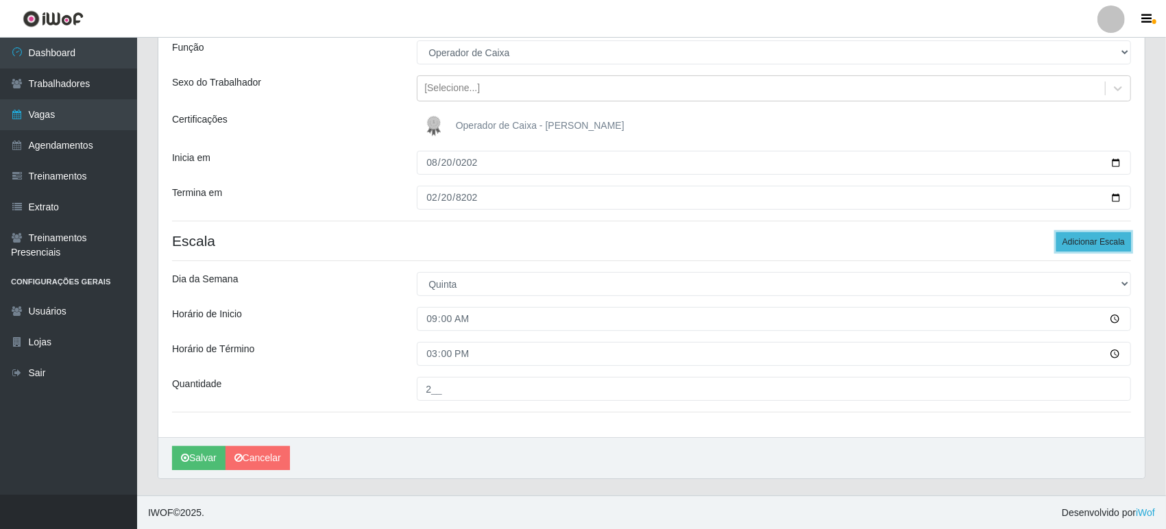
click at [1086, 243] on button "Adicionar Escala" at bounding box center [1093, 241] width 75 height 19
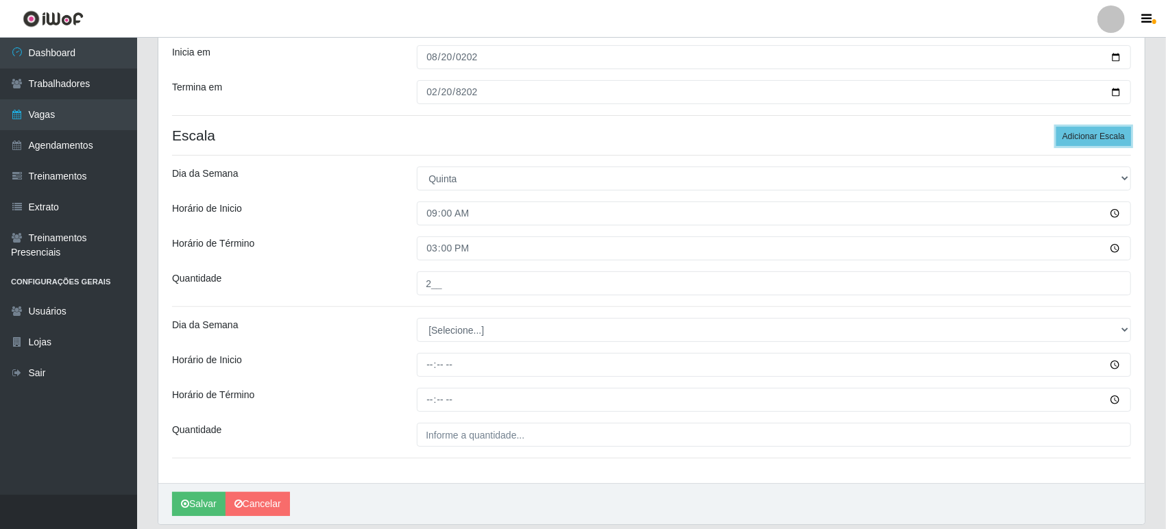
scroll to position [277, 0]
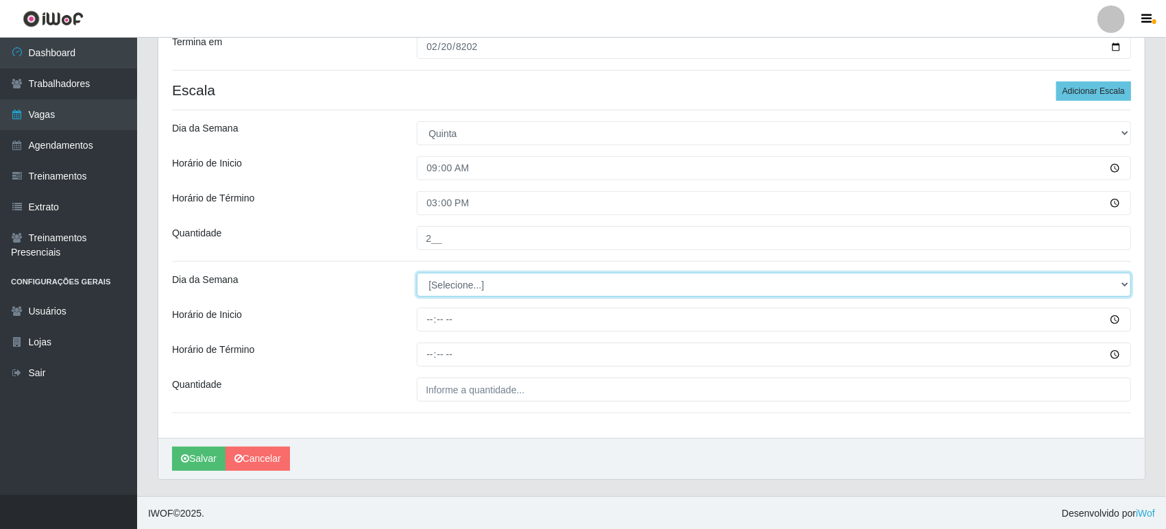
click at [458, 282] on select "[Selecione...] Segunda Terça Quarta Quinta Sexta Sábado Domingo" at bounding box center [774, 285] width 714 height 24
select select "4"
click at [417, 273] on select "[Selecione...] Segunda Terça Quarta Quinta Sexta Sábado Domingo" at bounding box center [774, 285] width 714 height 24
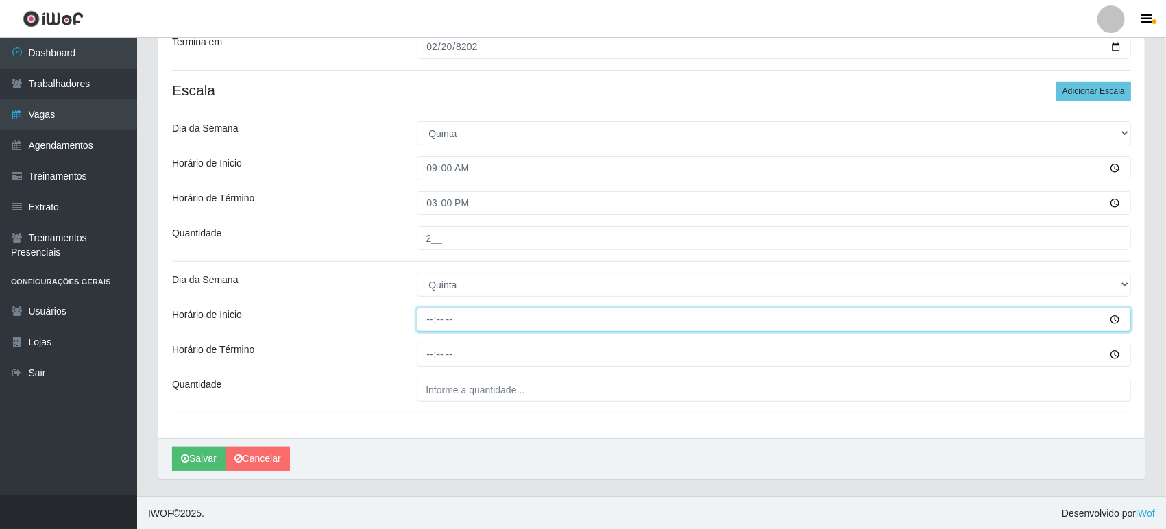
click at [427, 314] on input "Horário de Inicio" at bounding box center [774, 320] width 714 height 24
type input "16:00"
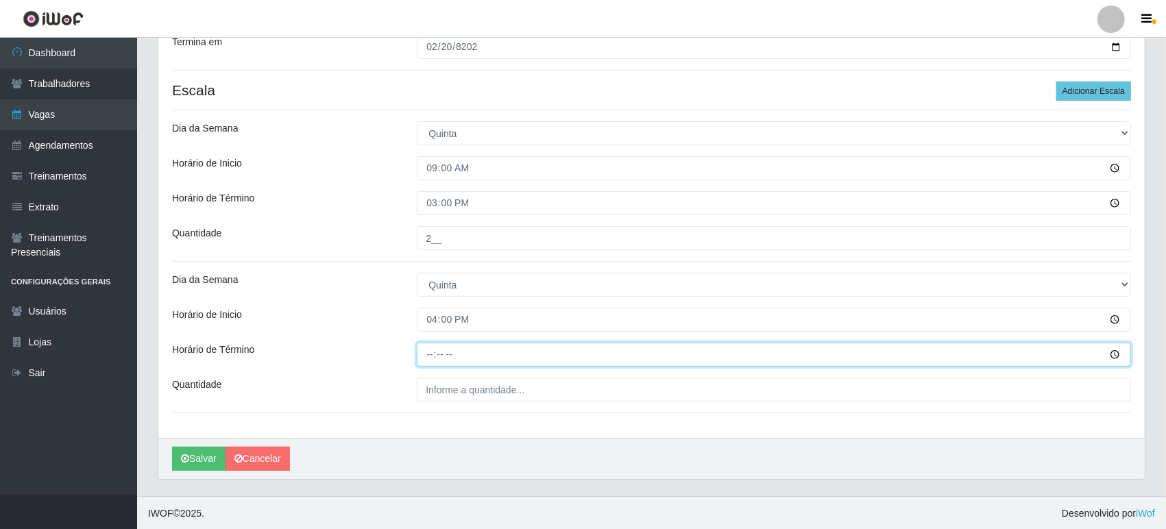
type input "22:00"
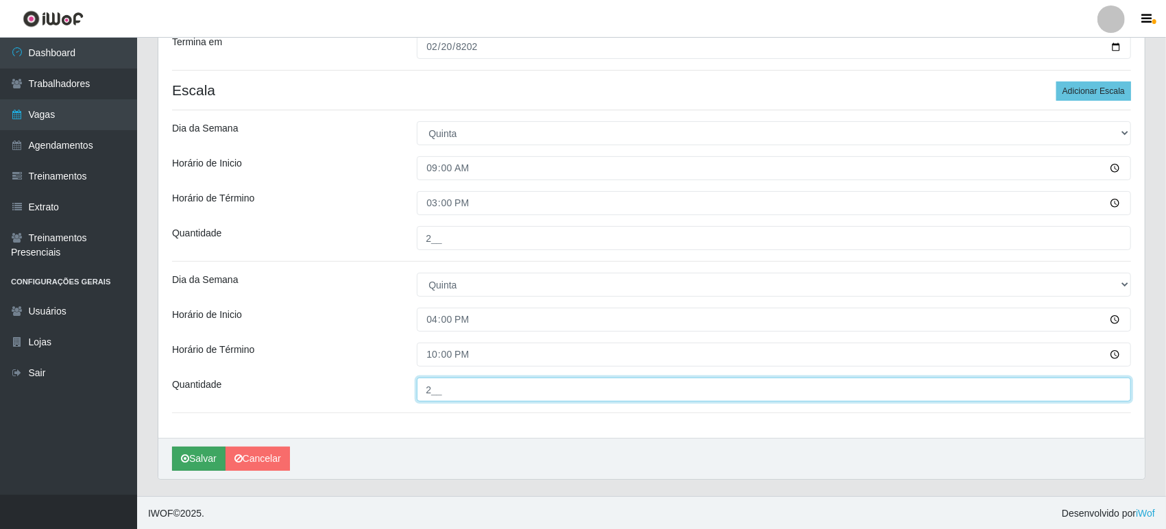
type input "2__"
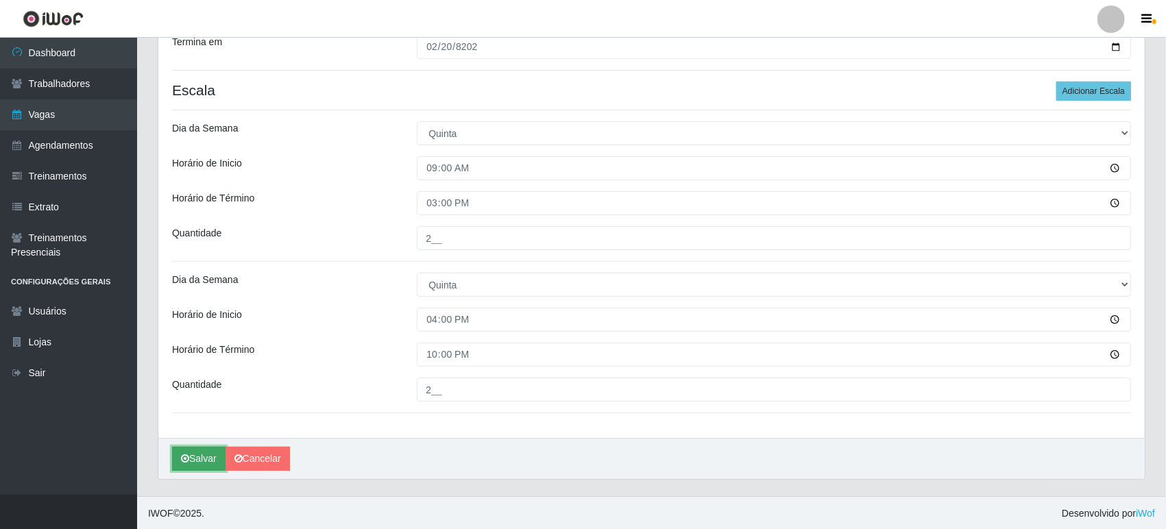
click at [206, 456] on button "Salvar" at bounding box center [198, 459] width 53 height 24
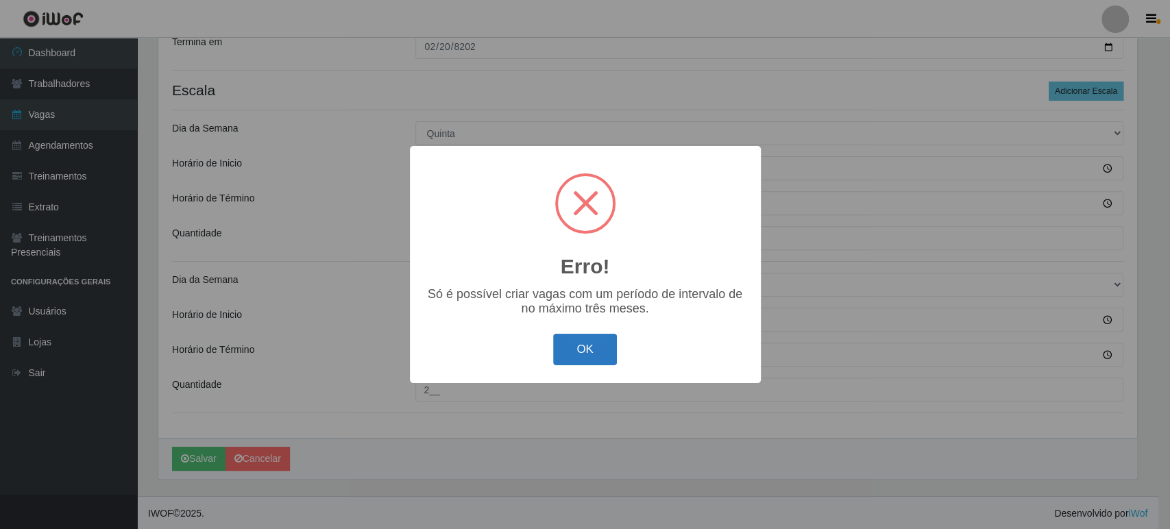
click at [589, 345] on button "OK" at bounding box center [585, 350] width 64 height 32
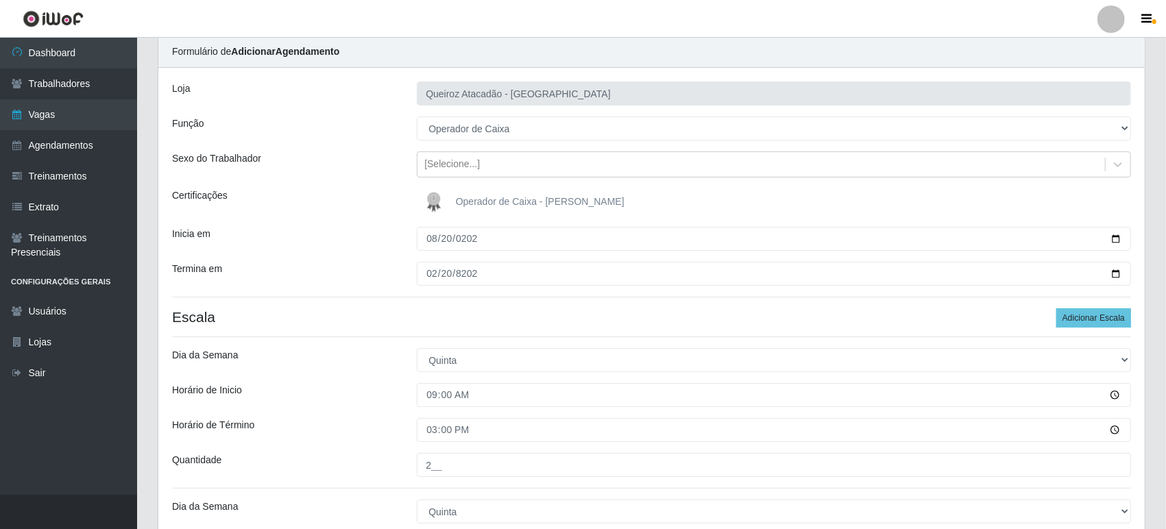
scroll to position [49, 0]
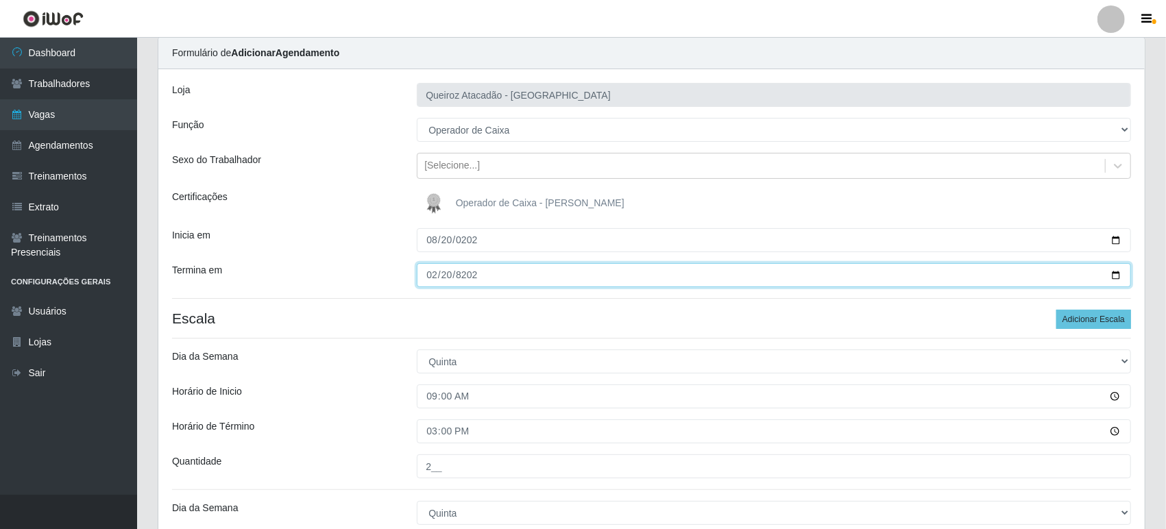
drag, startPoint x: 488, startPoint y: 273, endPoint x: 417, endPoint y: 262, distance: 72.2
click at [417, 263] on div "82025-02-20" at bounding box center [773, 275] width 735 height 24
click at [488, 273] on input "82025-02-20" at bounding box center [774, 275] width 714 height 24
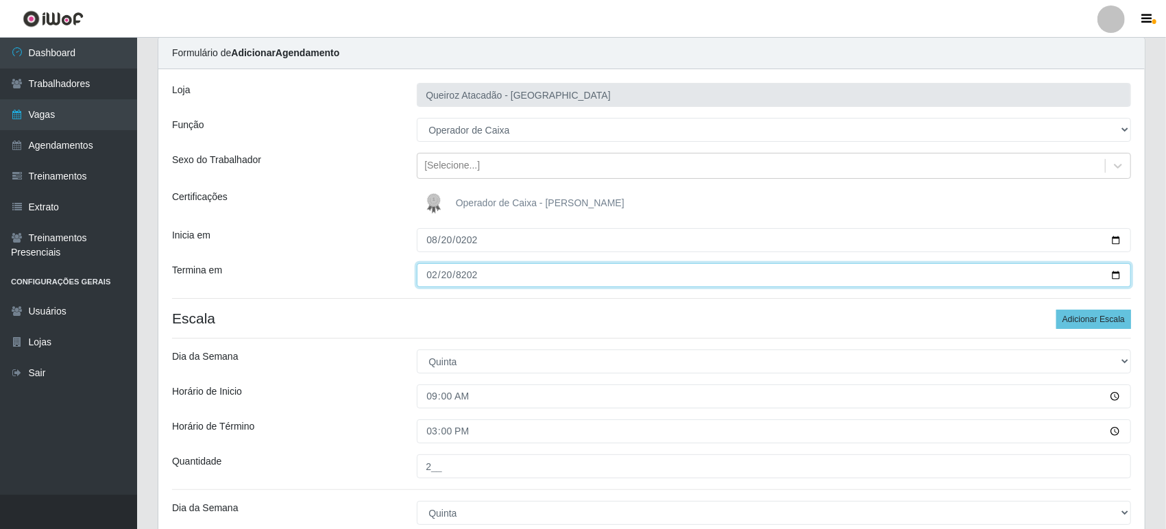
type input "82025-02-20"
type input "2025-08-20"
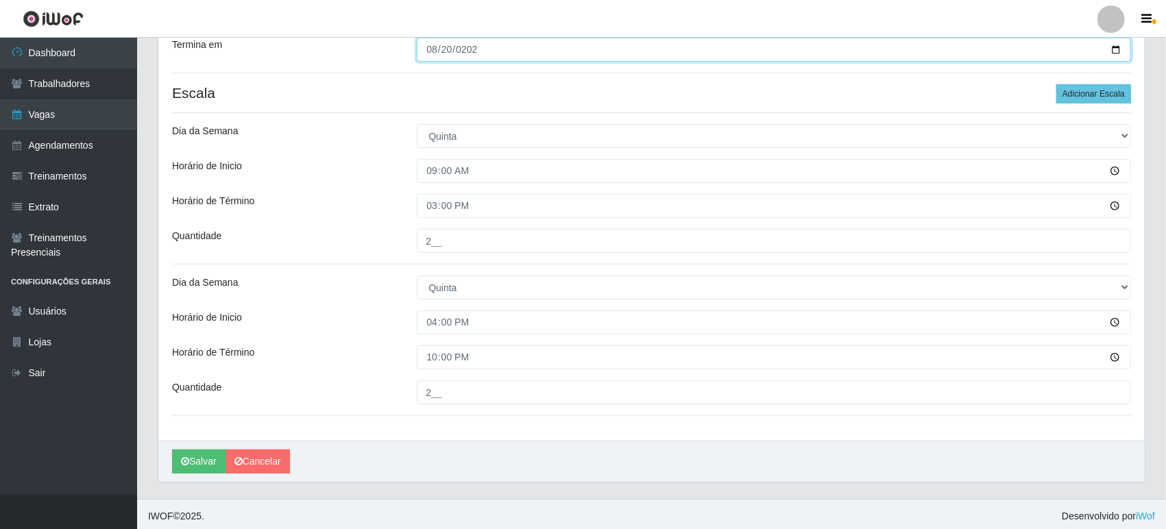
scroll to position [277, 0]
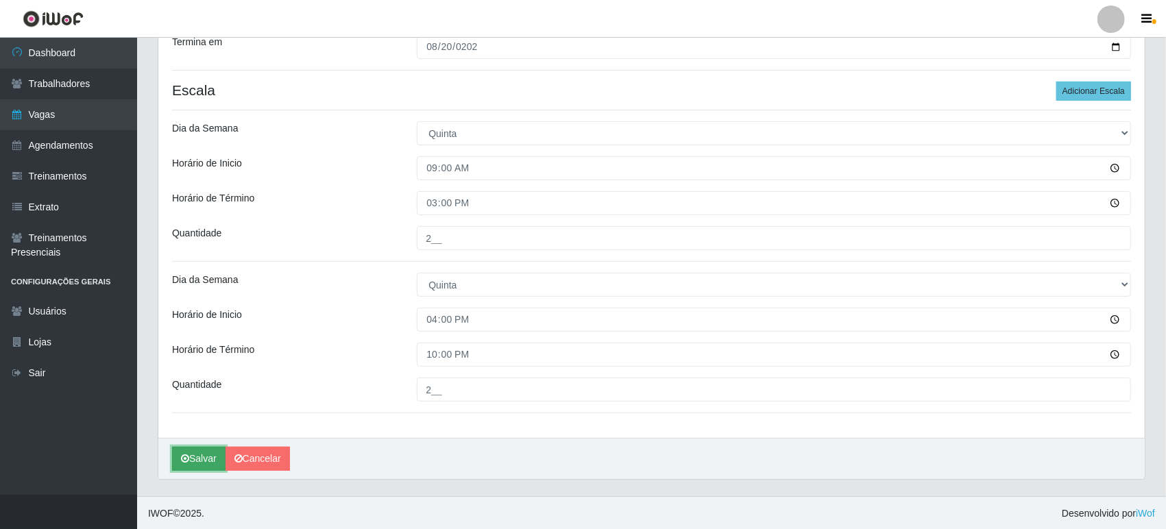
click at [197, 450] on button "Salvar" at bounding box center [198, 459] width 53 height 24
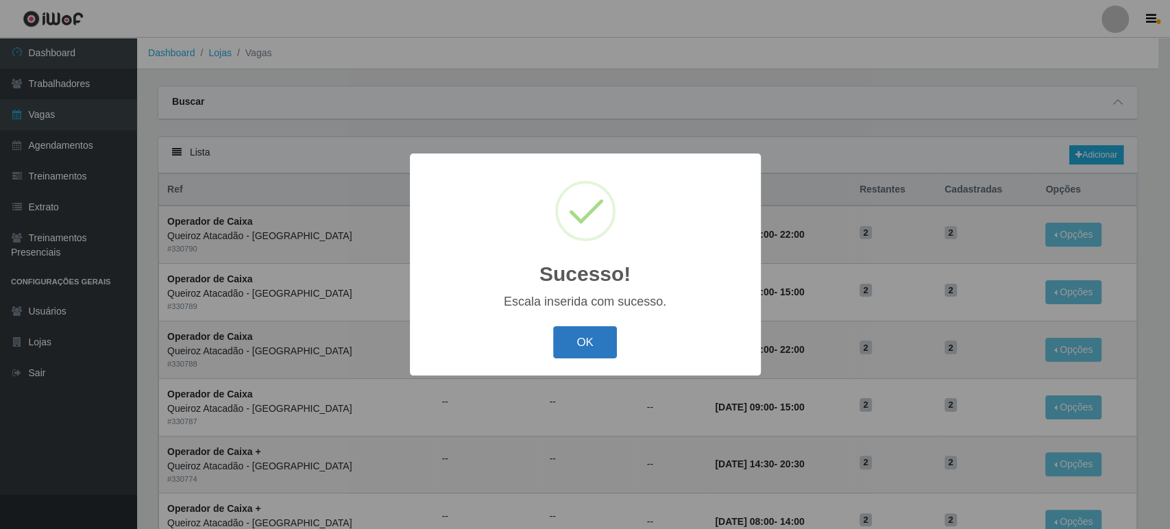
click at [592, 339] on button "OK" at bounding box center [585, 342] width 64 height 32
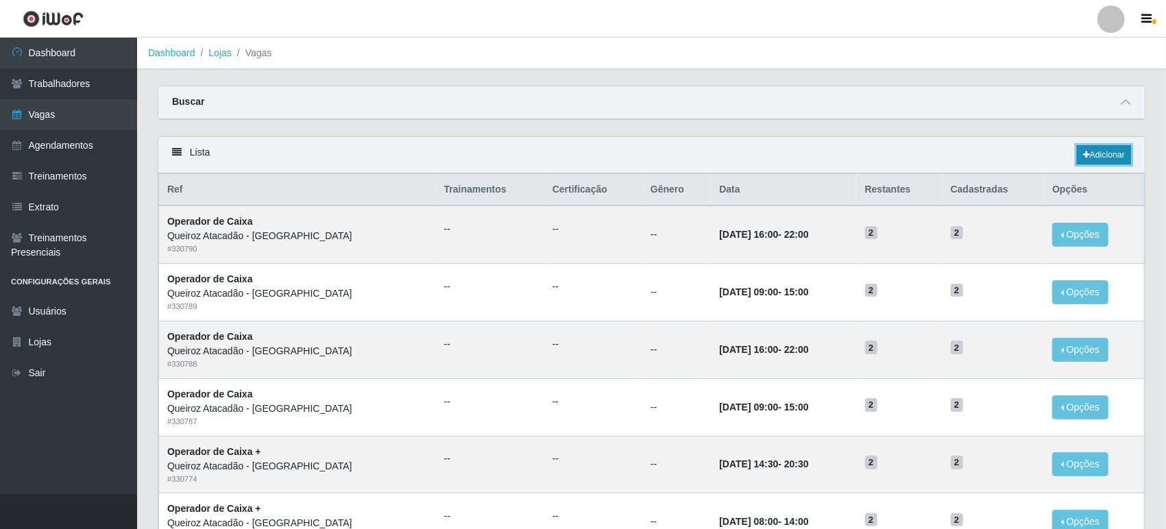
click at [1120, 153] on link "Adicionar" at bounding box center [1104, 154] width 54 height 19
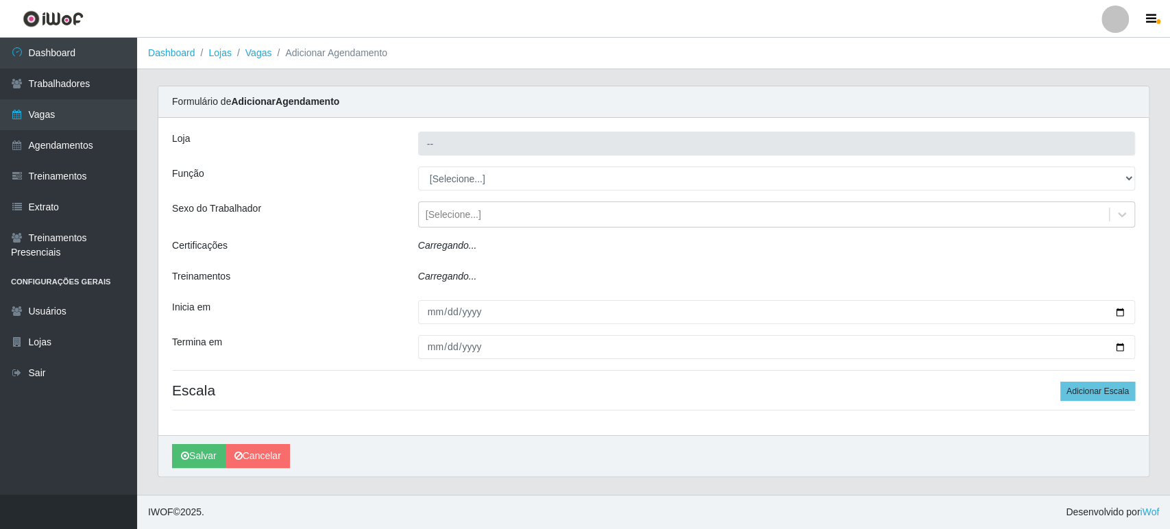
type input "Queiroz Atacadão - [GEOGRAPHIC_DATA]"
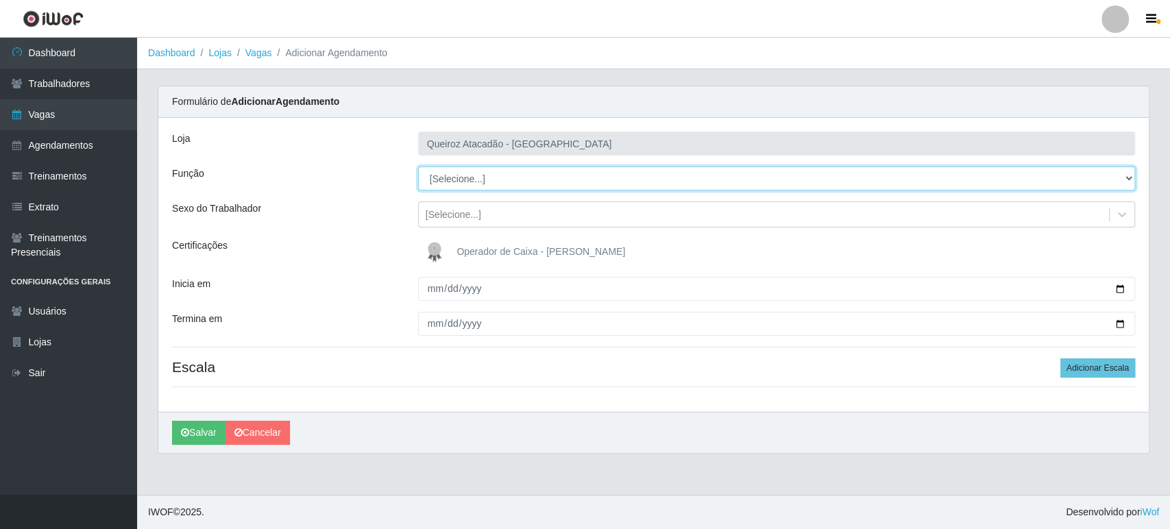
click at [476, 178] on select "[Selecione...] Embalador Embalador + Embalador ++ Operador de Caixa Operador de…" at bounding box center [776, 179] width 717 height 24
select select "22"
click at [418, 167] on select "[Selecione...] Embalador Embalador + Embalador ++ Operador de Caixa Operador de…" at bounding box center [776, 179] width 717 height 24
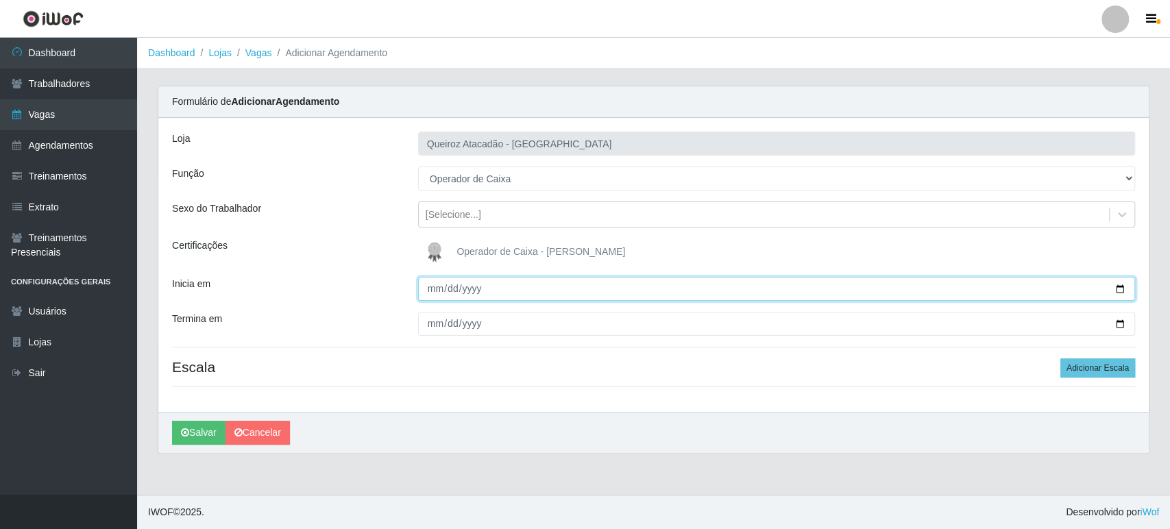
click at [434, 289] on input "Inicia em" at bounding box center [776, 289] width 717 height 24
type input "2025-08-21"
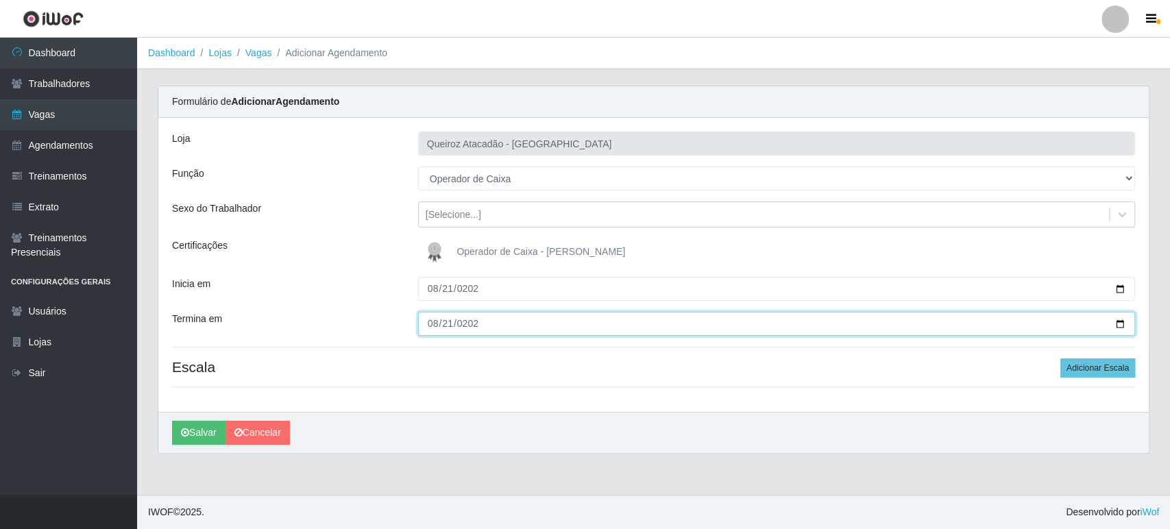
type input "2025-08-21"
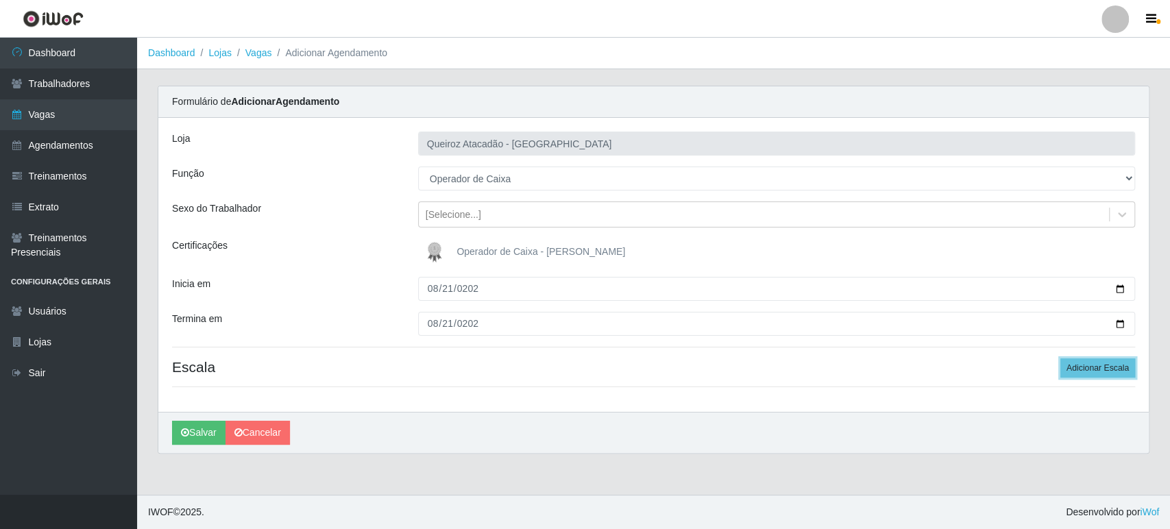
drag, startPoint x: 1091, startPoint y: 374, endPoint x: 1009, endPoint y: 362, distance: 83.2
click at [1089, 374] on button "Adicionar Escala" at bounding box center [1097, 367] width 75 height 19
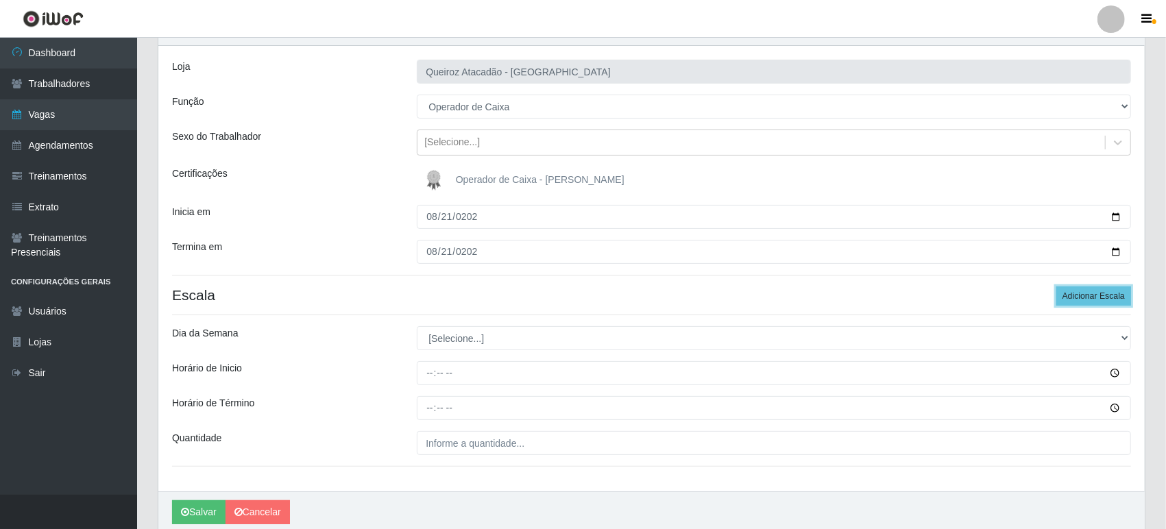
scroll to position [126, 0]
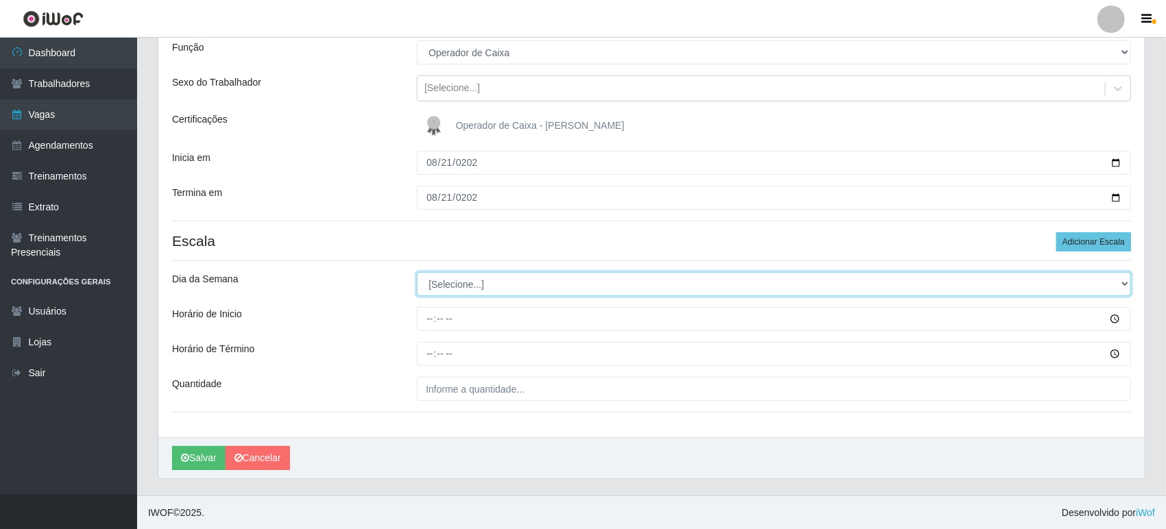
click at [485, 277] on select "[Selecione...] Segunda Terça Quarta Quinta Sexta Sábado Domingo" at bounding box center [774, 284] width 714 height 24
click at [439, 280] on select "[Selecione...] Segunda Terça Quarta Quinta Sexta Sábado Domingo" at bounding box center [774, 284] width 714 height 24
select select "4"
click at [417, 272] on select "[Selecione...] Segunda Terça Quarta Quinta Sexta Sábado Domingo" at bounding box center [774, 284] width 714 height 24
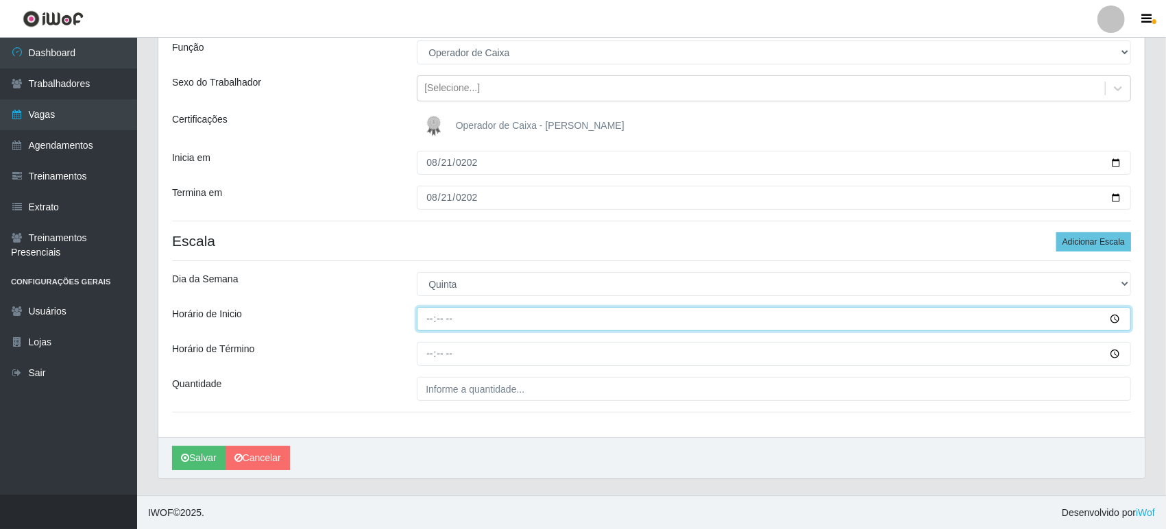
click at [427, 324] on input "Horário de Inicio" at bounding box center [774, 319] width 714 height 24
type input "09:00"
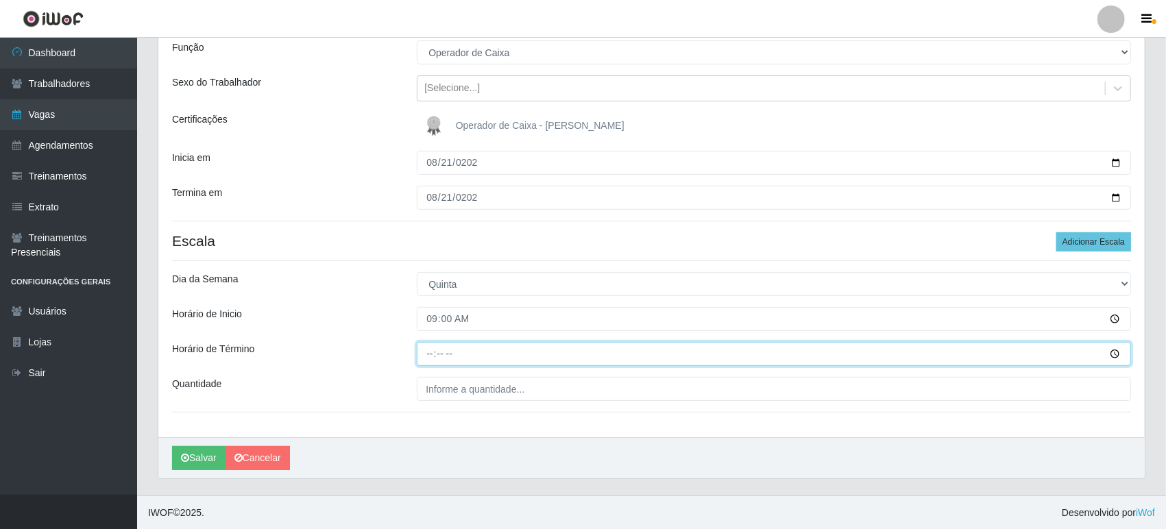
type input "15:00"
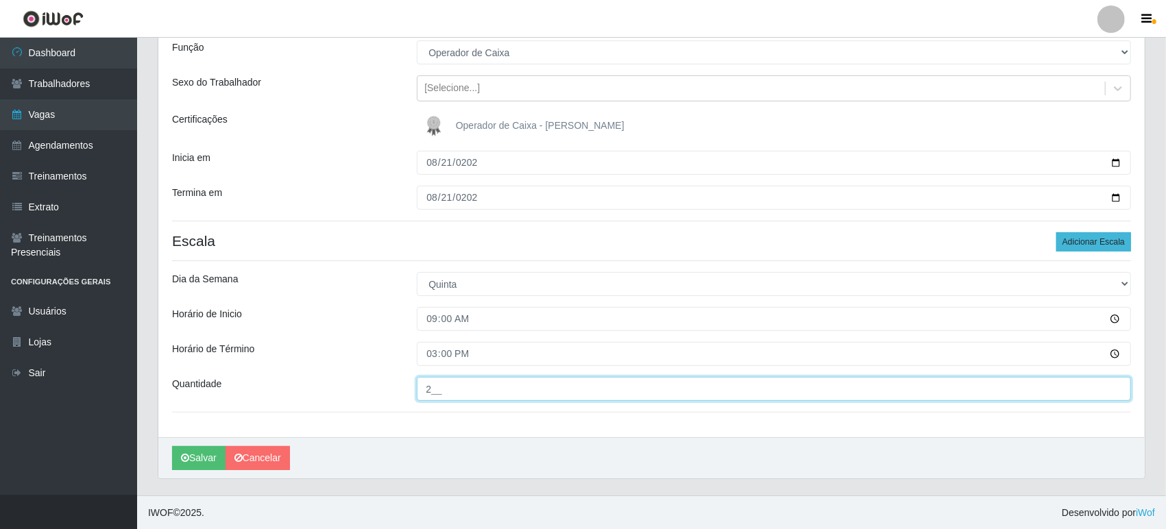
type input "2__"
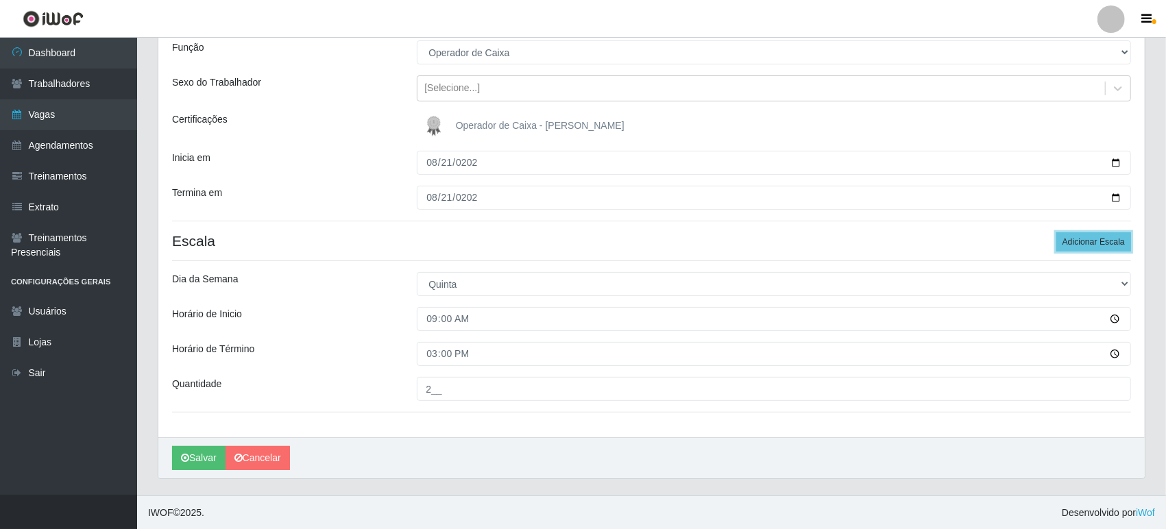
drag, startPoint x: 1088, startPoint y: 238, endPoint x: 531, endPoint y: 265, distance: 557.2
click at [1086, 237] on button "Adicionar Escala" at bounding box center [1093, 241] width 75 height 19
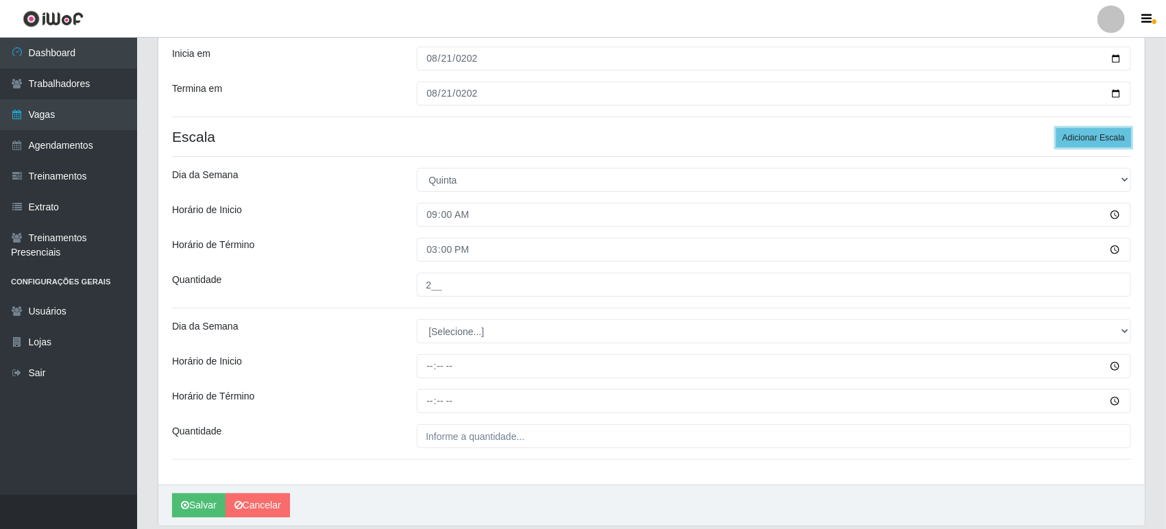
scroll to position [277, 0]
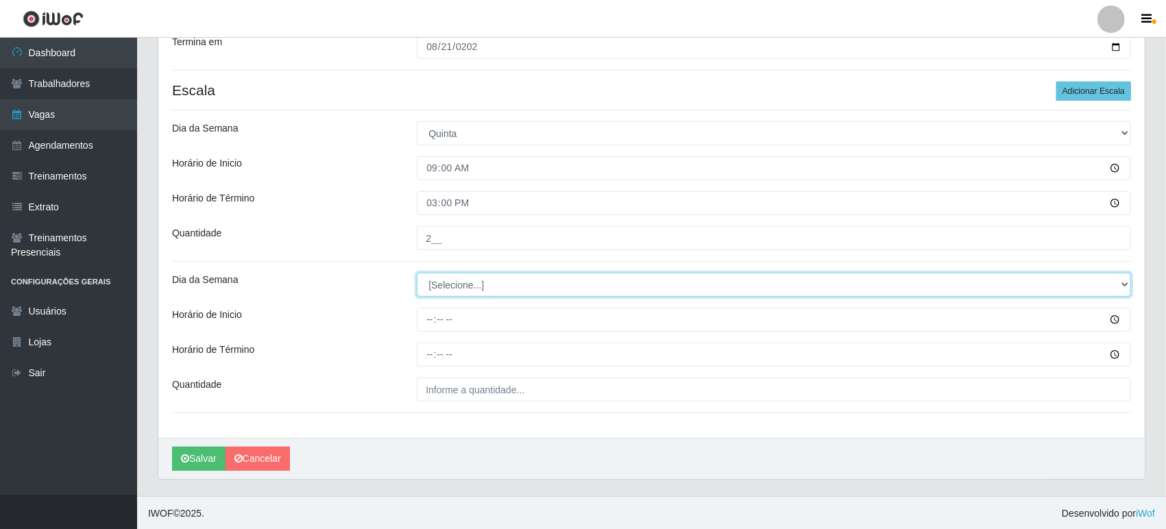
click at [461, 285] on select "[Selecione...] Segunda Terça Quarta Quinta Sexta Sábado Domingo" at bounding box center [774, 285] width 714 height 24
click at [464, 282] on select "[Selecione...] Segunda Terça Quarta Quinta Sexta Sábado Domingo" at bounding box center [774, 285] width 714 height 24
select select "4"
click at [417, 273] on select "[Selecione...] Segunda Terça Quarta Quinta Sexta Sábado Domingo" at bounding box center [774, 285] width 714 height 24
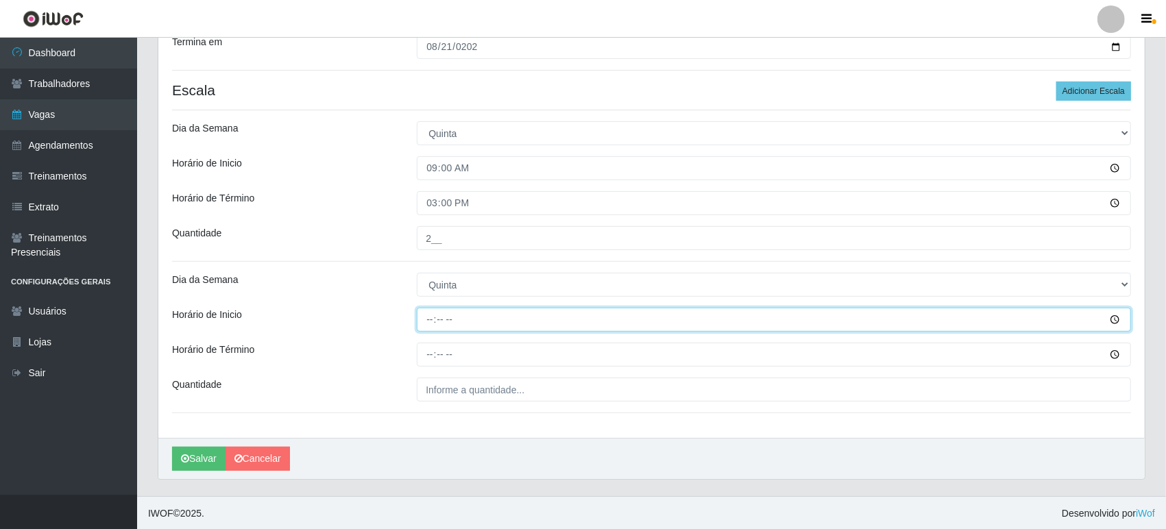
click at [430, 317] on input "Horário de Inicio" at bounding box center [774, 320] width 714 height 24
type input "16:00"
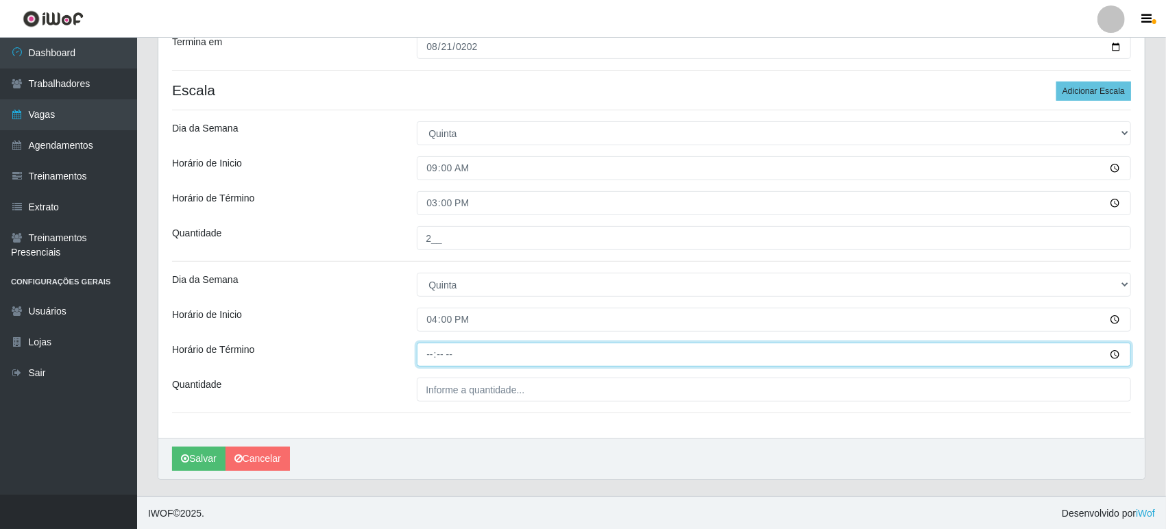
type input "22:00"
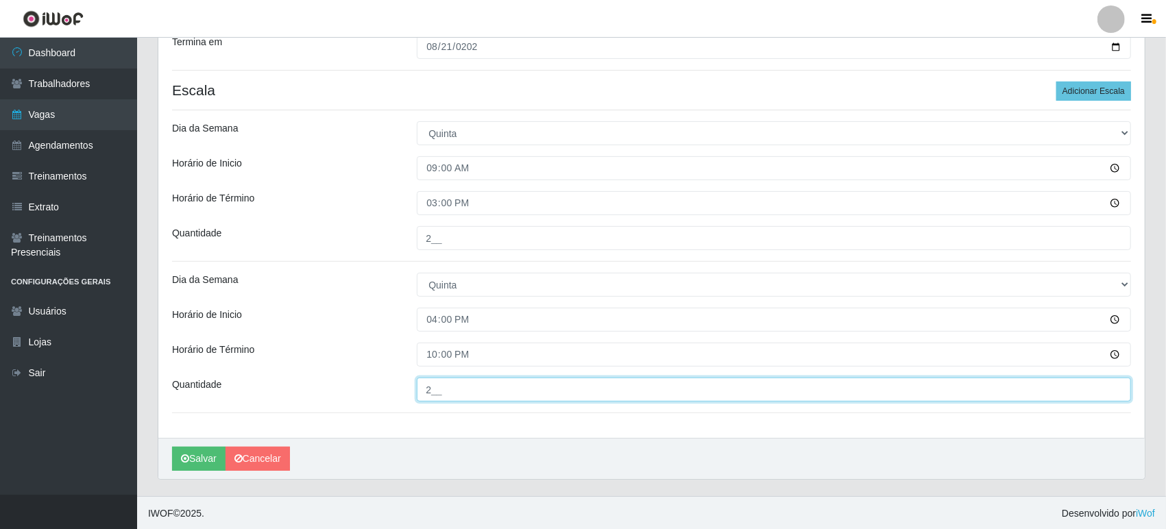
type input "2__"
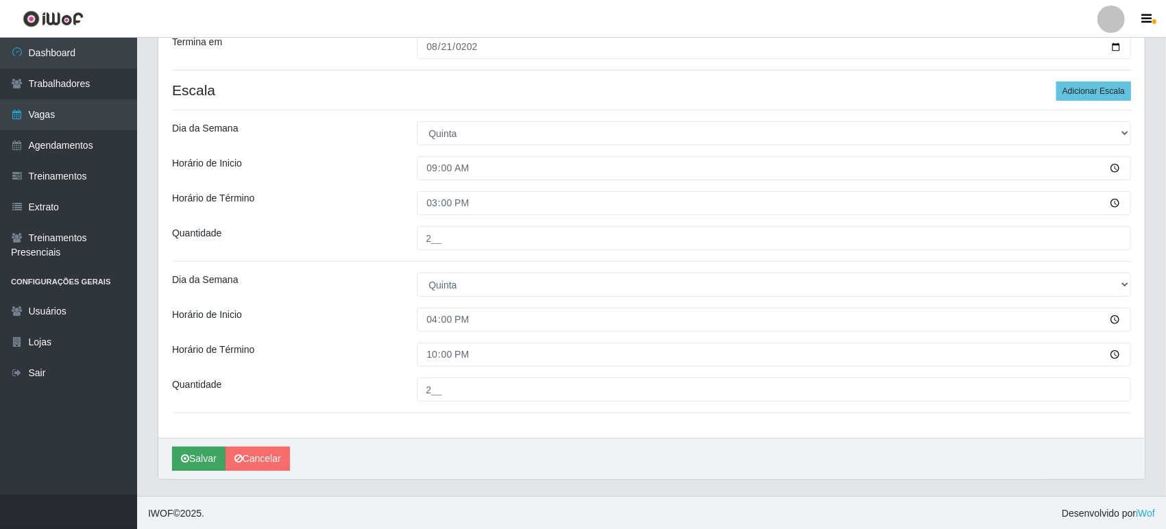
click at [206, 466] on div "Salvar Cancelar" at bounding box center [651, 458] width 986 height 41
click at [205, 459] on button "Salvar" at bounding box center [198, 459] width 53 height 24
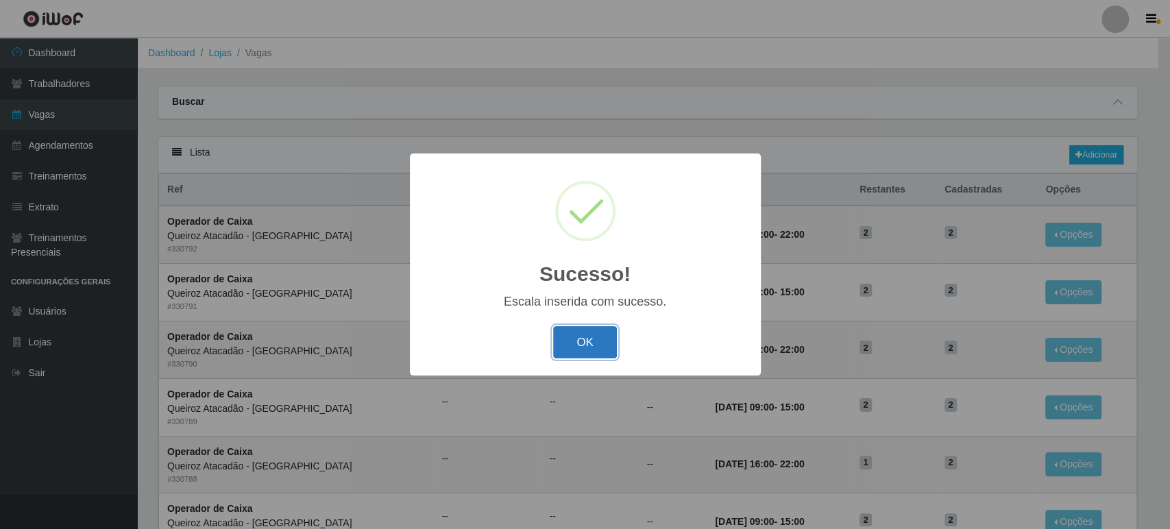
click at [584, 339] on button "OK" at bounding box center [585, 342] width 64 height 32
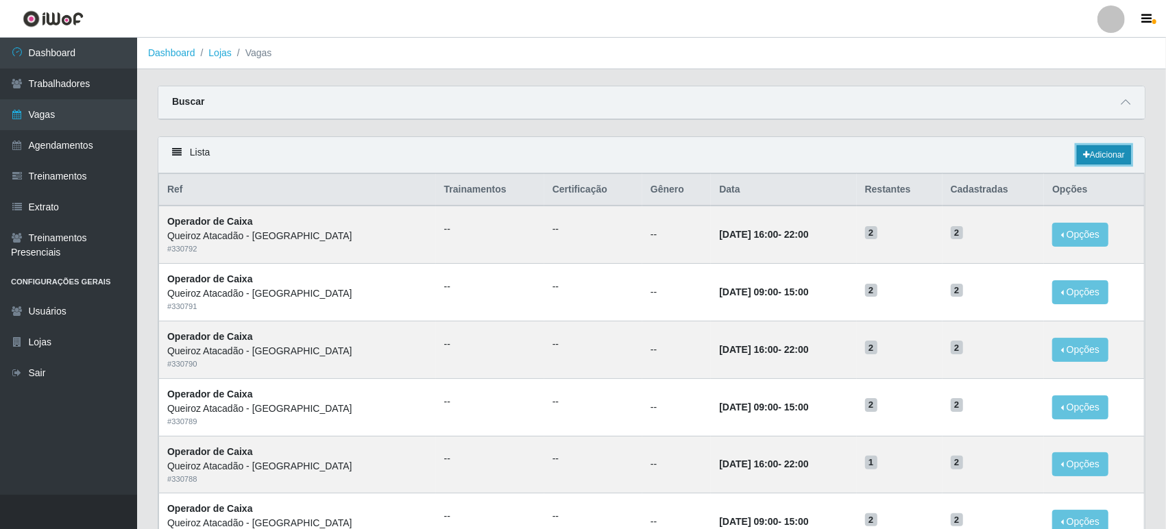
click at [1098, 157] on link "Adicionar" at bounding box center [1104, 154] width 54 height 19
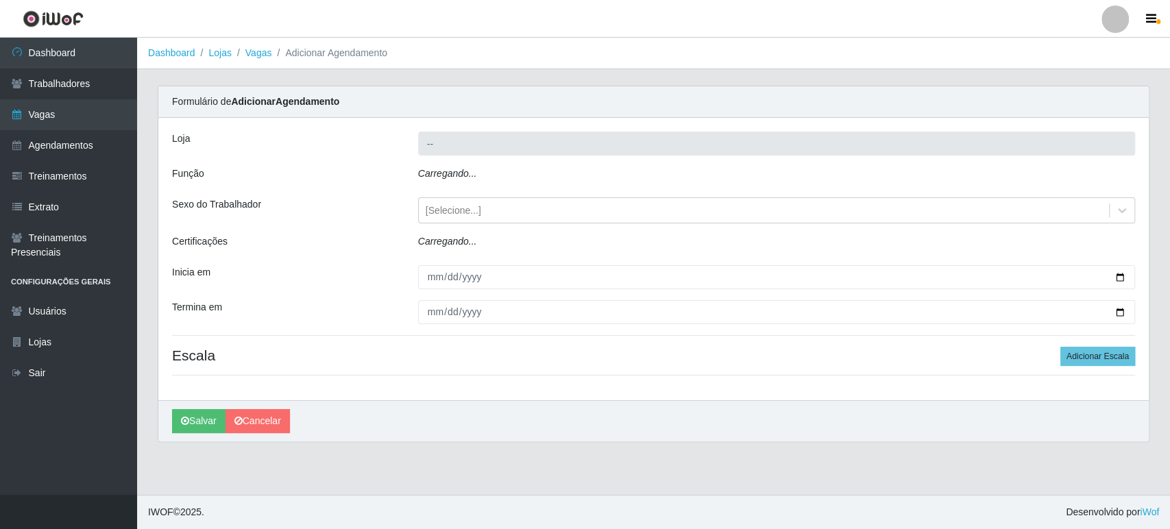
type input "Queiroz Atacadão - [GEOGRAPHIC_DATA]"
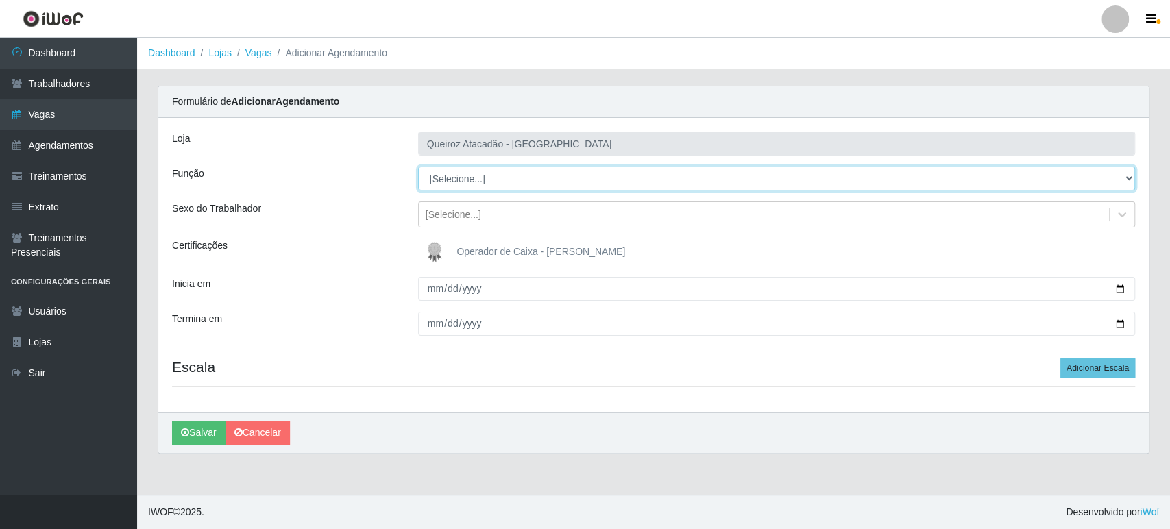
click at [499, 177] on select "[Selecione...] Embalador Embalador + Embalador ++ Operador de Caixa Operador de…" at bounding box center [776, 179] width 717 height 24
select select "22"
click at [418, 167] on select "[Selecione...] Embalador Embalador + Embalador ++ Operador de Caixa Operador de…" at bounding box center [776, 179] width 717 height 24
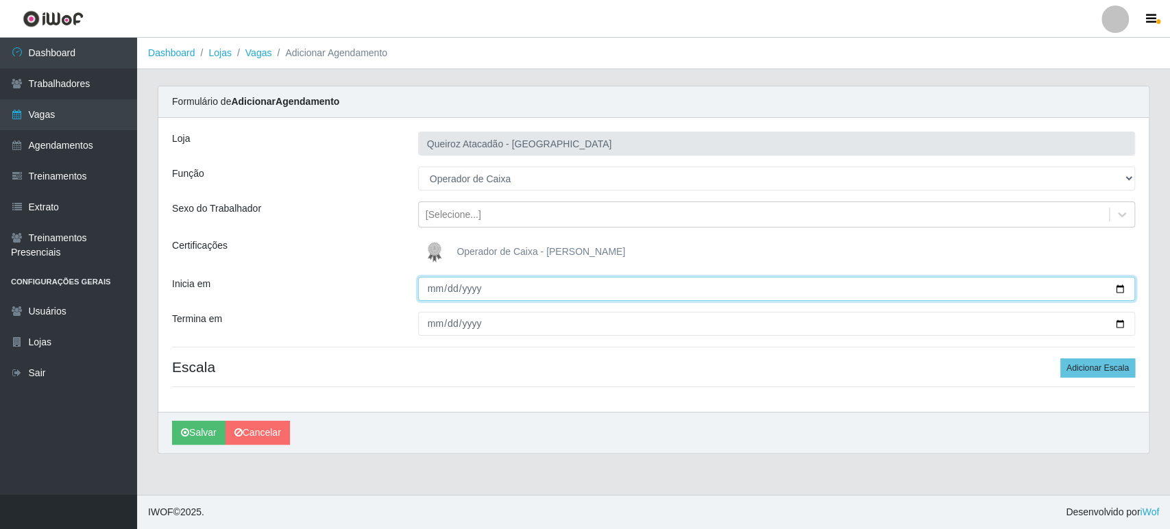
click at [436, 287] on input "Inicia em" at bounding box center [776, 289] width 717 height 24
click at [1121, 285] on input "Inicia em" at bounding box center [776, 289] width 717 height 24
type input "2025-08-22"
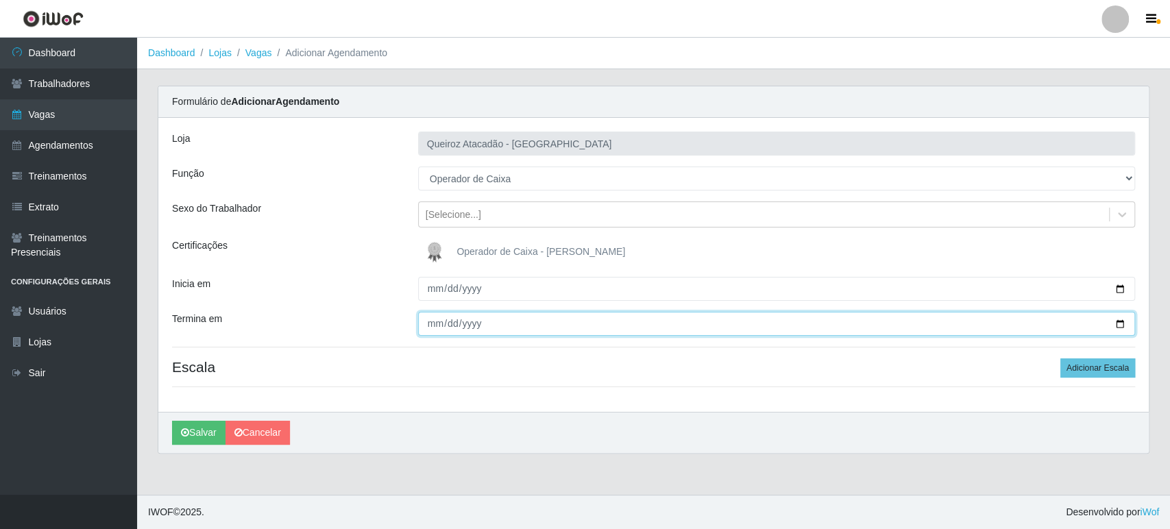
drag, startPoint x: 1119, startPoint y: 321, endPoint x: 1102, endPoint y: 317, distance: 17.0
click at [1117, 319] on input "Termina em" at bounding box center [776, 324] width 717 height 24
type input "2025-08-22"
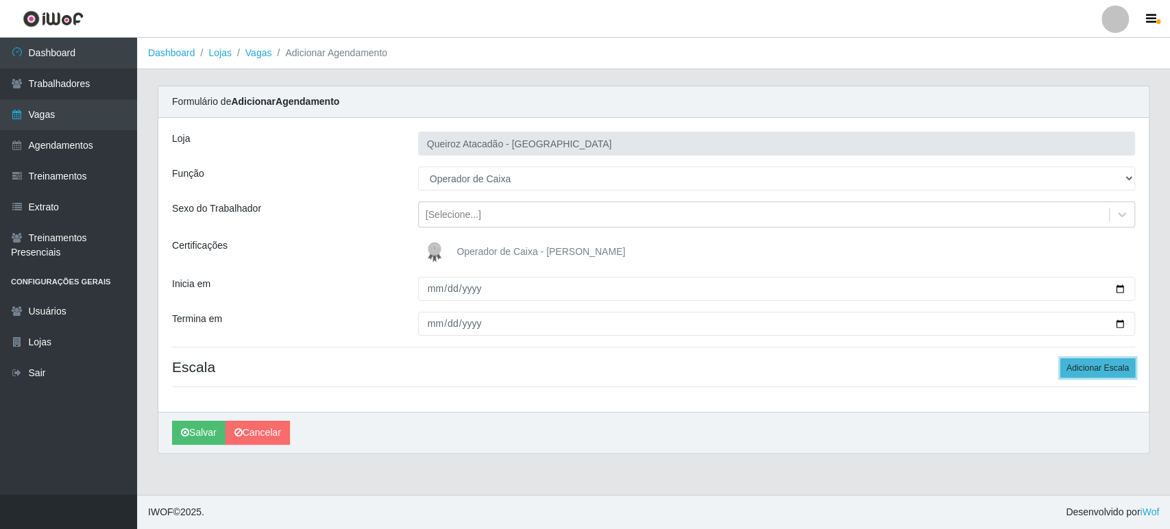
click at [1097, 369] on button "Adicionar Escala" at bounding box center [1097, 367] width 75 height 19
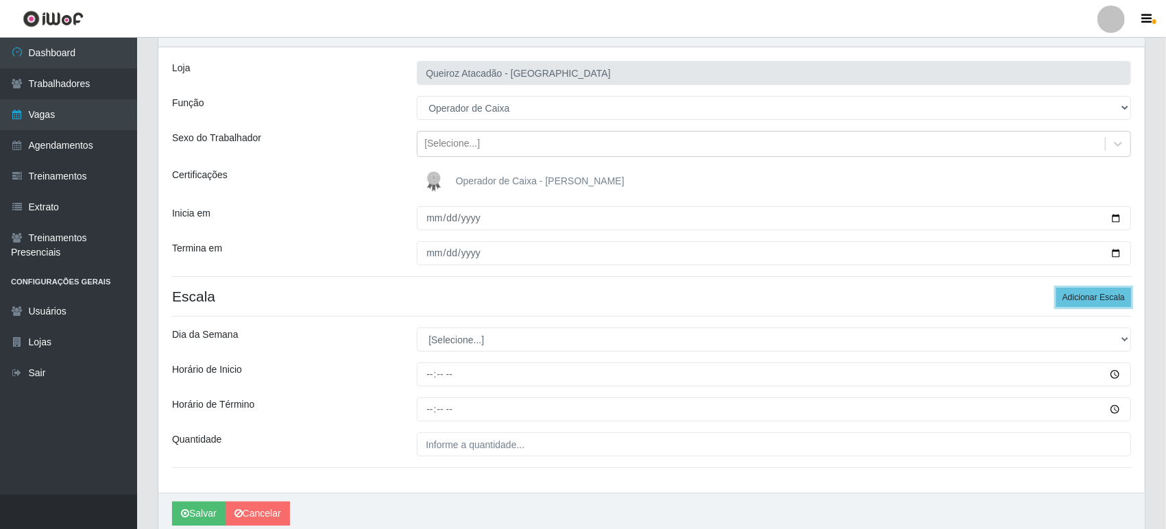
scroll to position [126, 0]
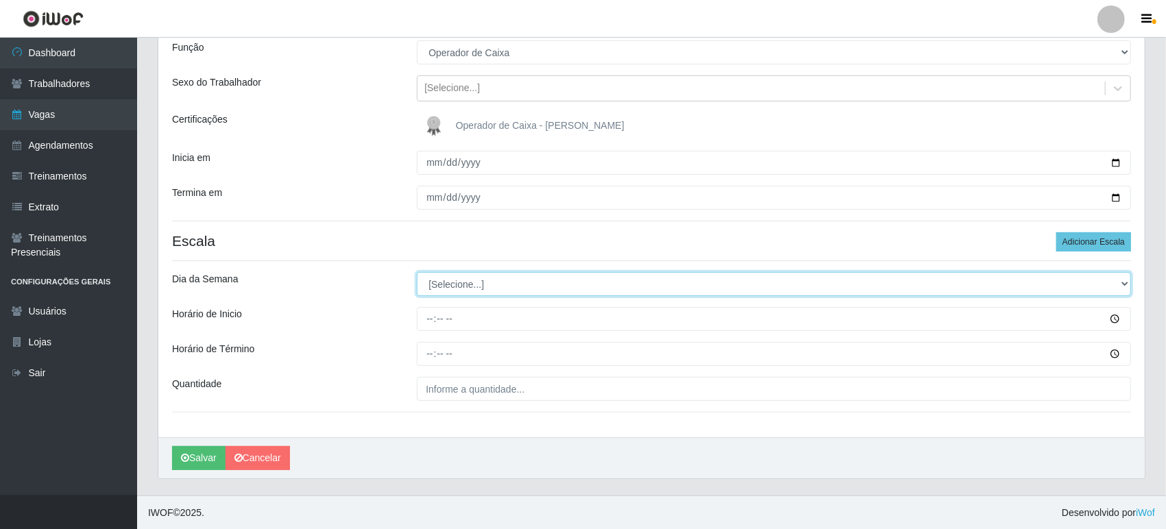
click at [465, 282] on select "[Selecione...] Segunda Terça Quarta Quinta Sexta Sábado Domingo" at bounding box center [774, 284] width 714 height 24
click at [441, 290] on select "[Selecione...] Segunda Terça Quarta Quinta Sexta Sábado Domingo" at bounding box center [774, 284] width 714 height 24
select select "5"
click at [417, 272] on select "[Selecione...] Segunda Terça Quarta Quinta Sexta Sábado Domingo" at bounding box center [774, 284] width 714 height 24
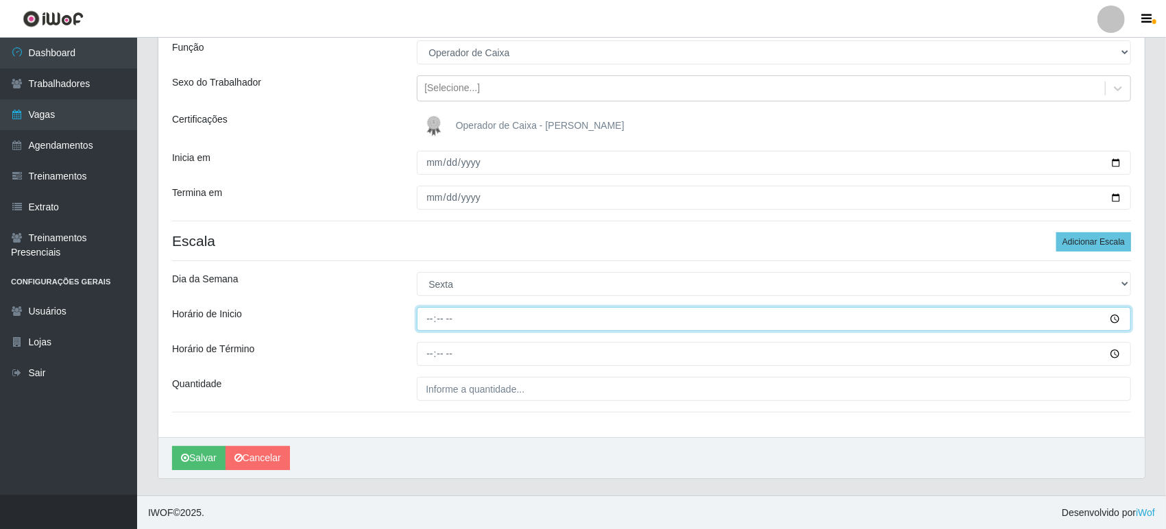
click at [426, 319] on input "Horário de Inicio" at bounding box center [774, 319] width 714 height 24
type input "09:00"
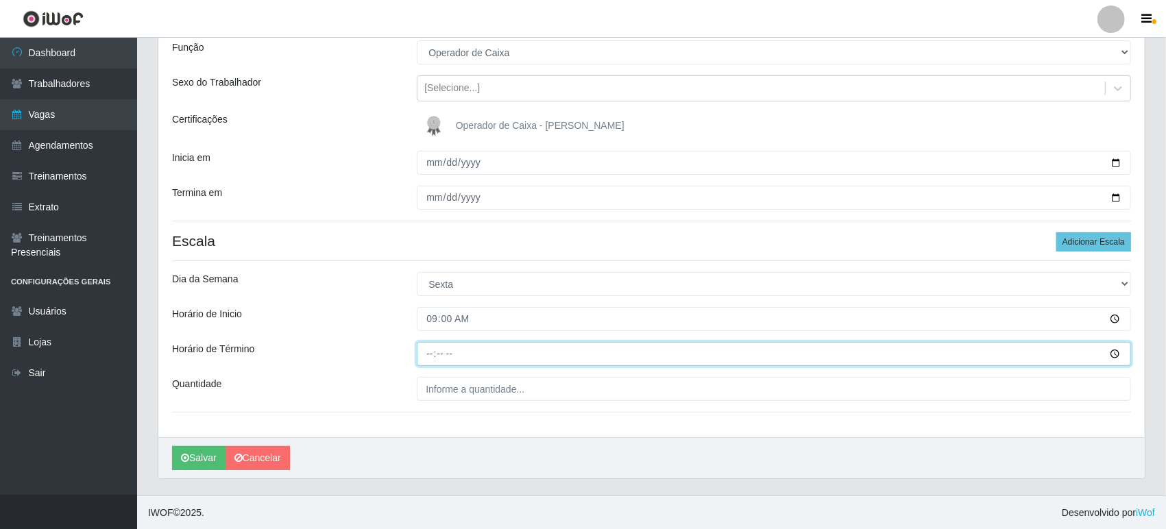
type input "15:00"
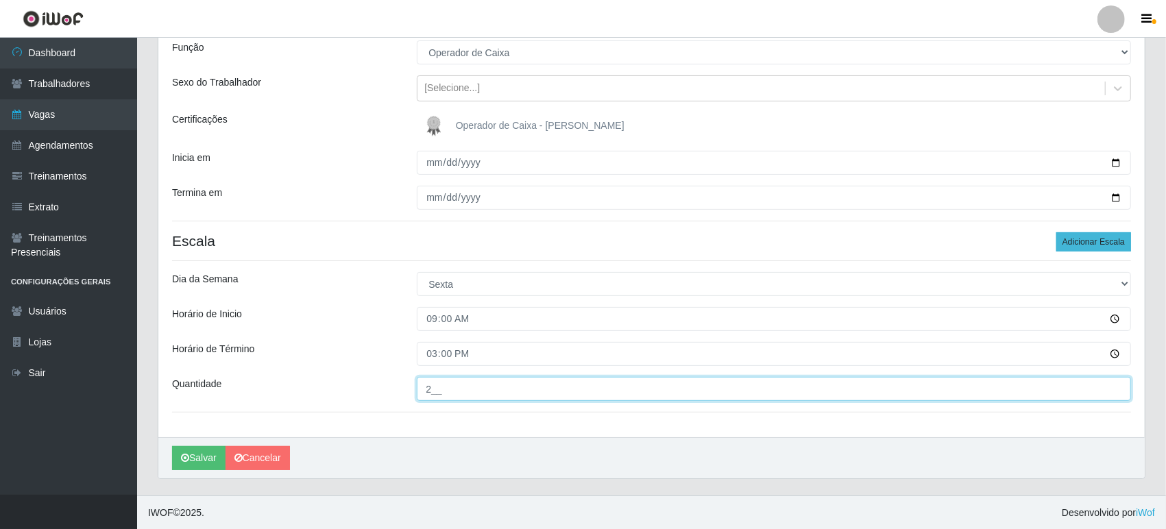
type input "2__"
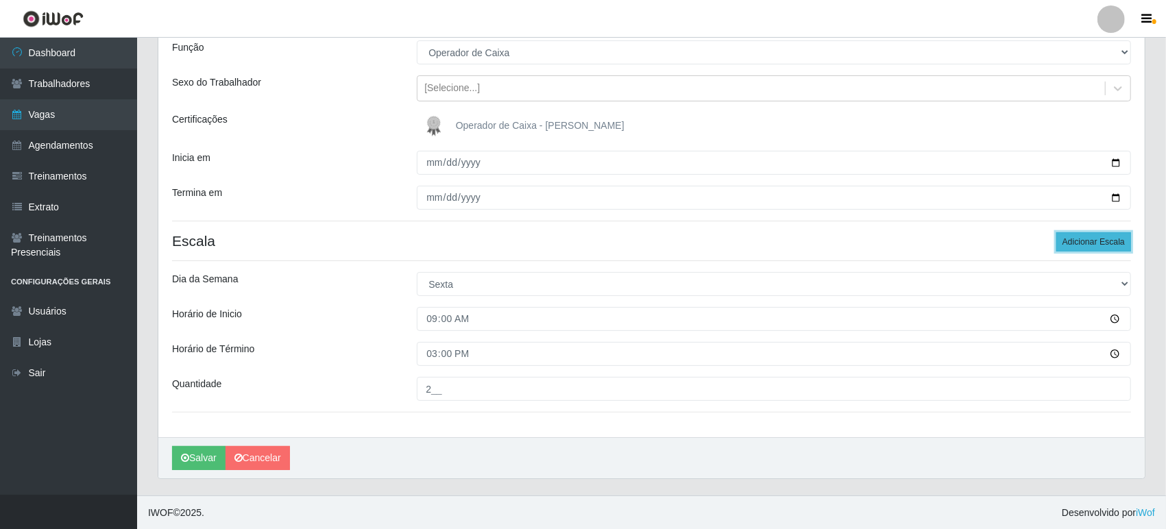
click at [1082, 241] on button "Adicionar Escala" at bounding box center [1093, 241] width 75 height 19
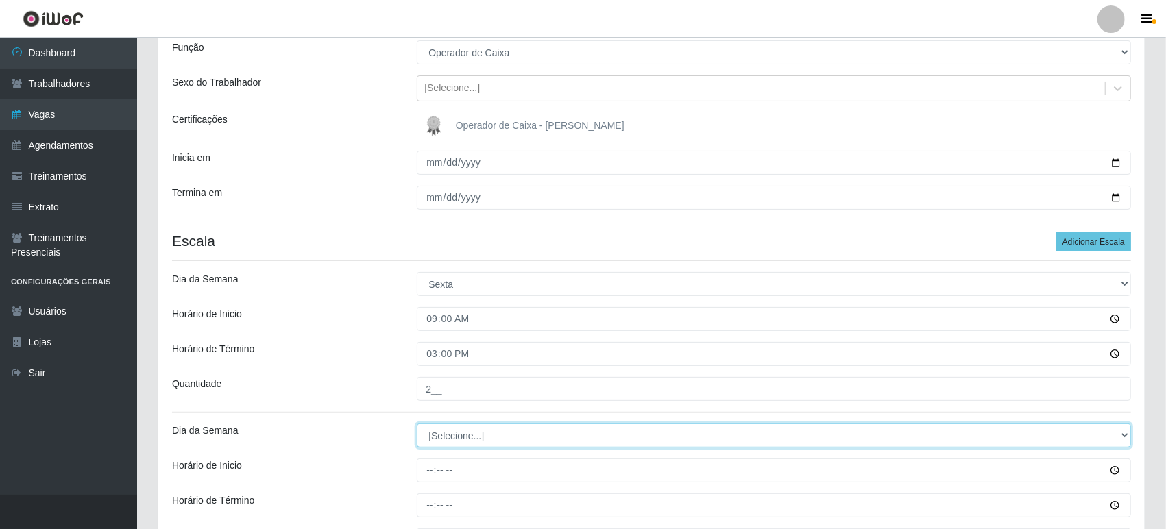
click at [433, 431] on select "[Selecione...] Segunda Terça Quarta Quinta Sexta Sábado Domingo" at bounding box center [774, 436] width 714 height 24
select select "5"
click at [417, 424] on select "[Selecione...] Segunda Terça Quarta Quinta Sexta Sábado Domingo" at bounding box center [774, 436] width 714 height 24
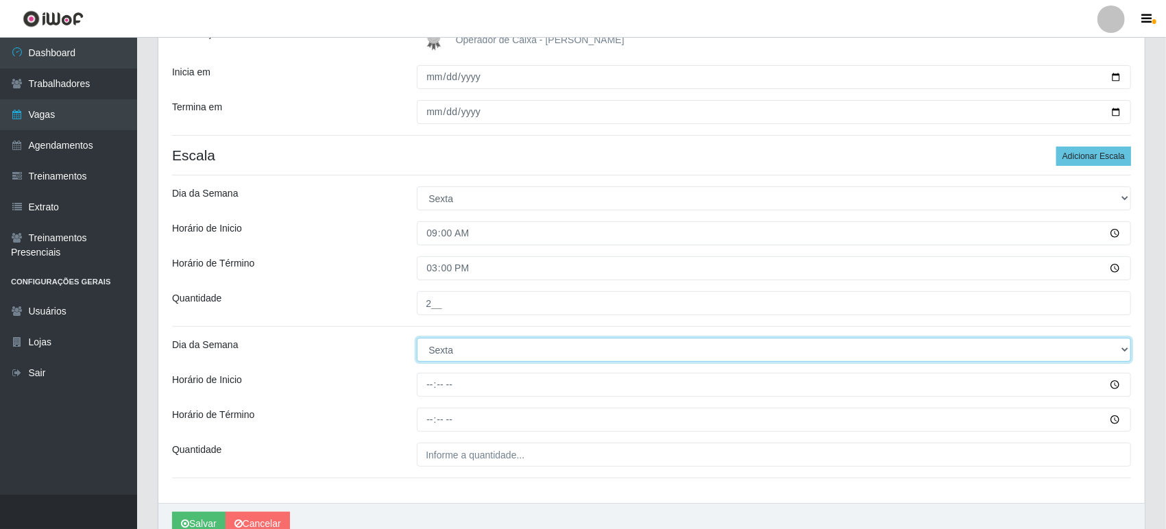
scroll to position [277, 0]
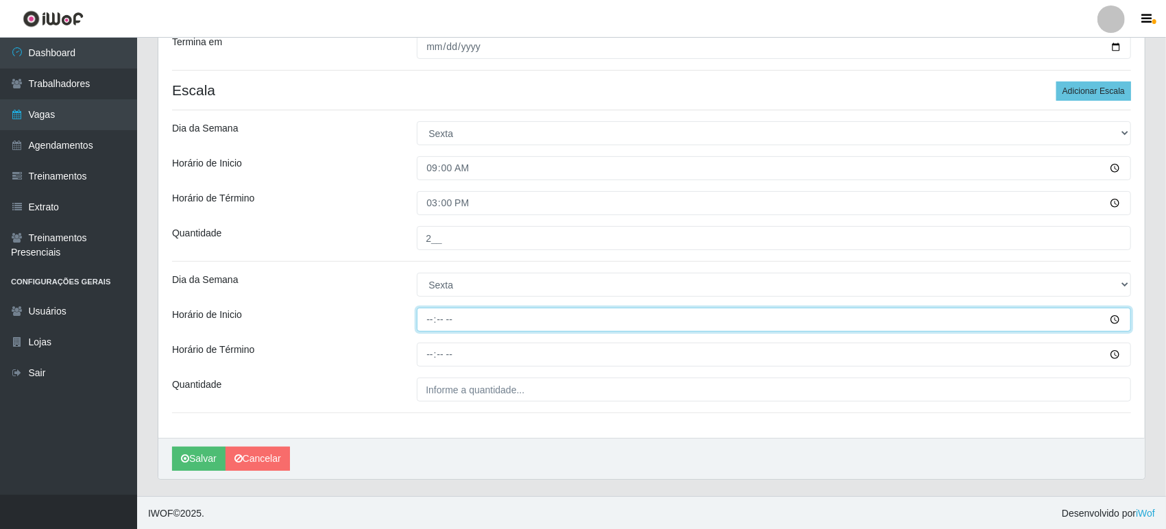
click at [428, 323] on input "Horário de Inicio" at bounding box center [774, 320] width 714 height 24
type input "16:00"
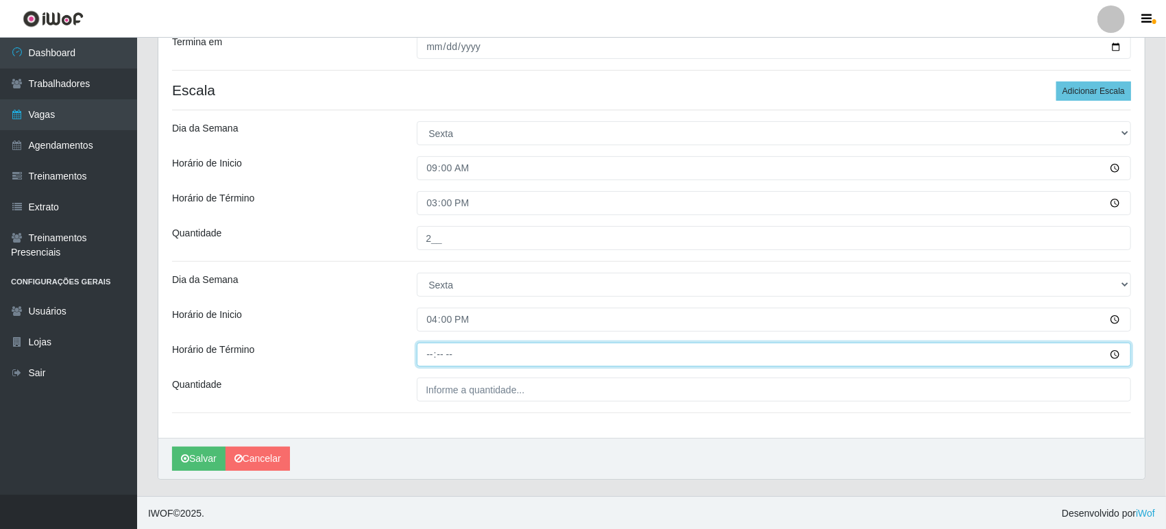
type input "22:00"
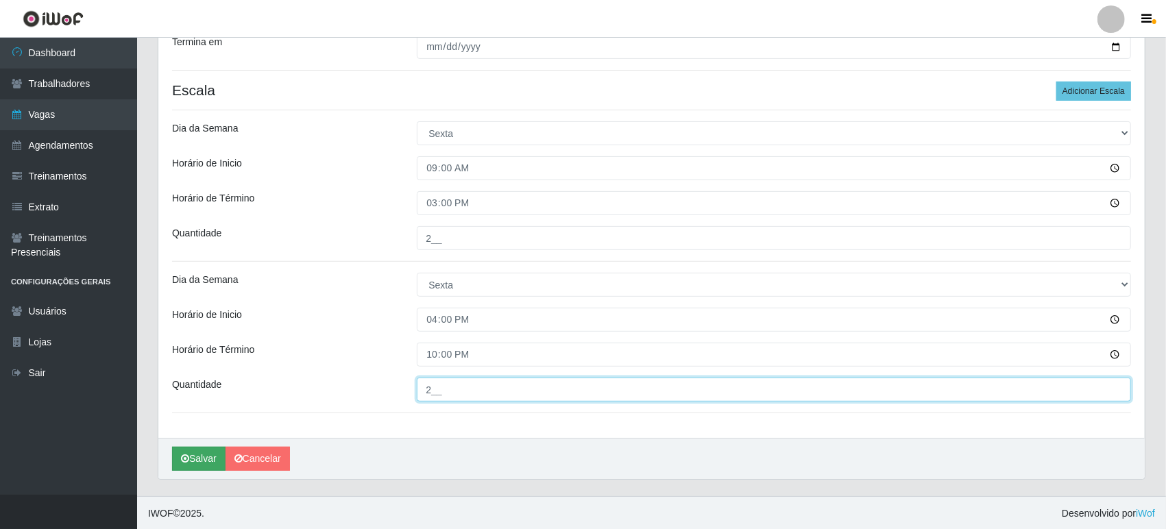
type input "2__"
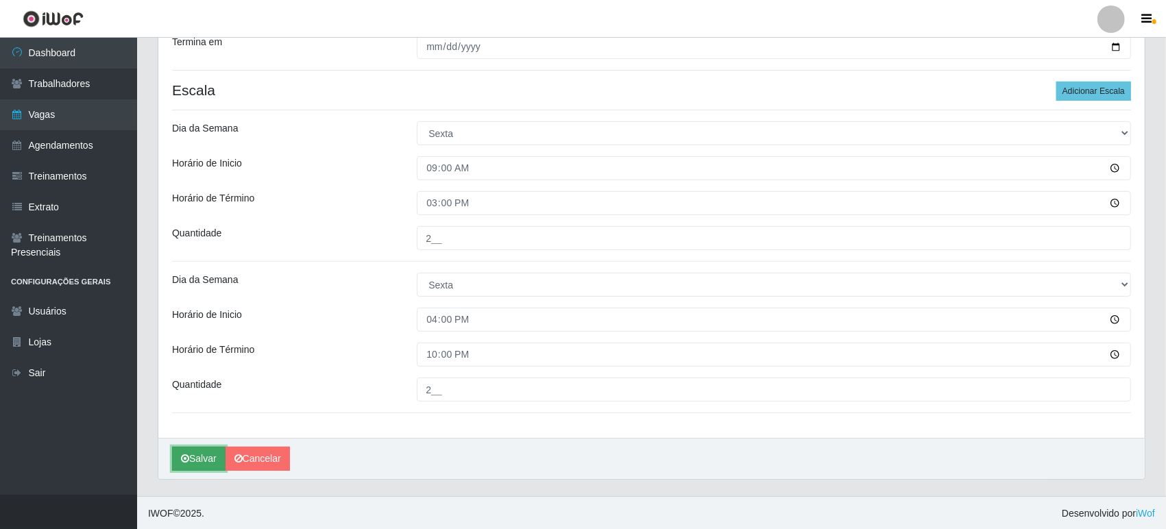
click at [202, 455] on button "Salvar" at bounding box center [198, 459] width 53 height 24
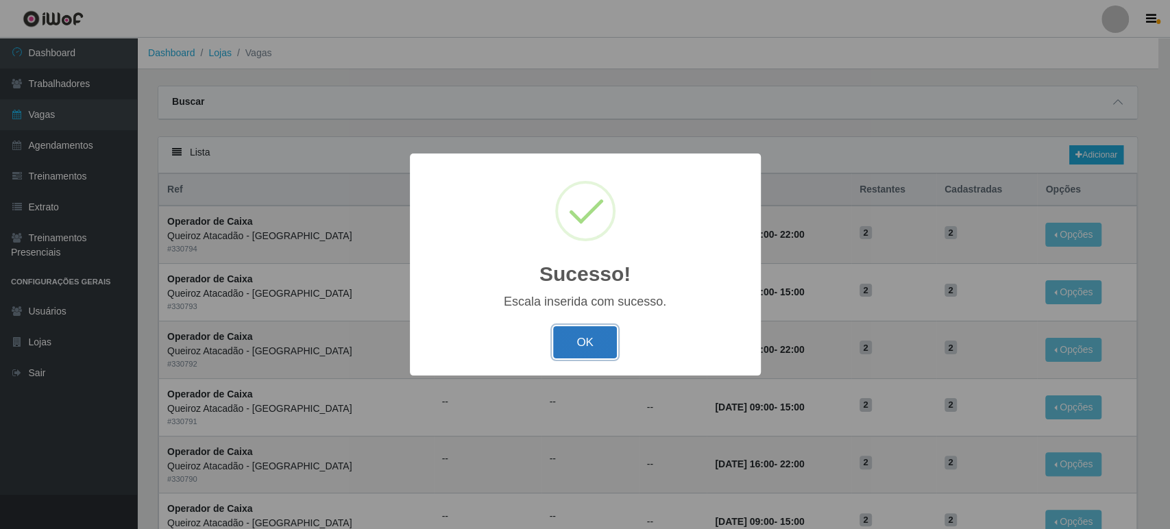
click at [583, 338] on button "OK" at bounding box center [585, 342] width 64 height 32
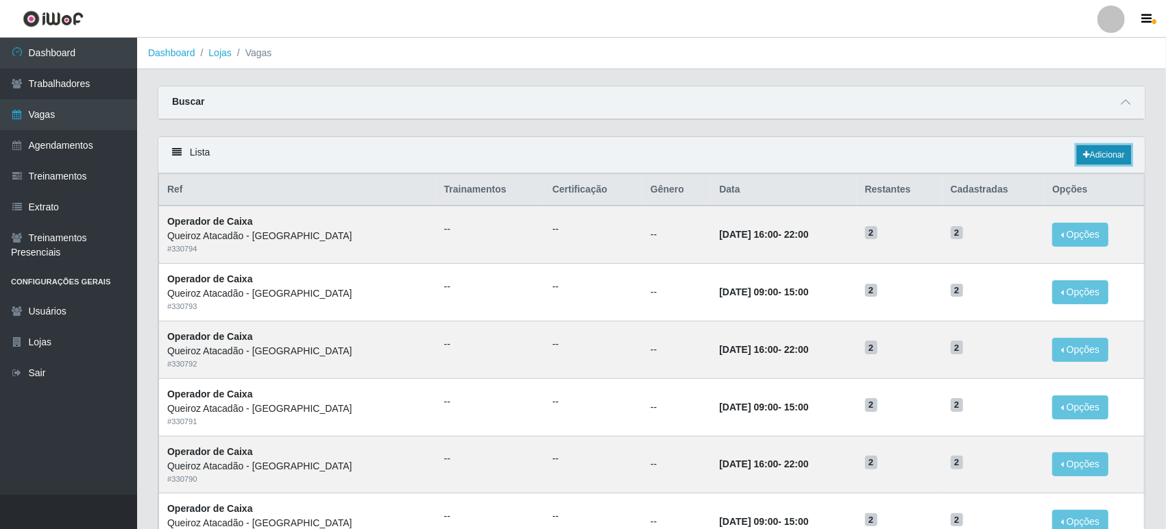
click at [1110, 154] on link "Adicionar" at bounding box center [1104, 154] width 54 height 19
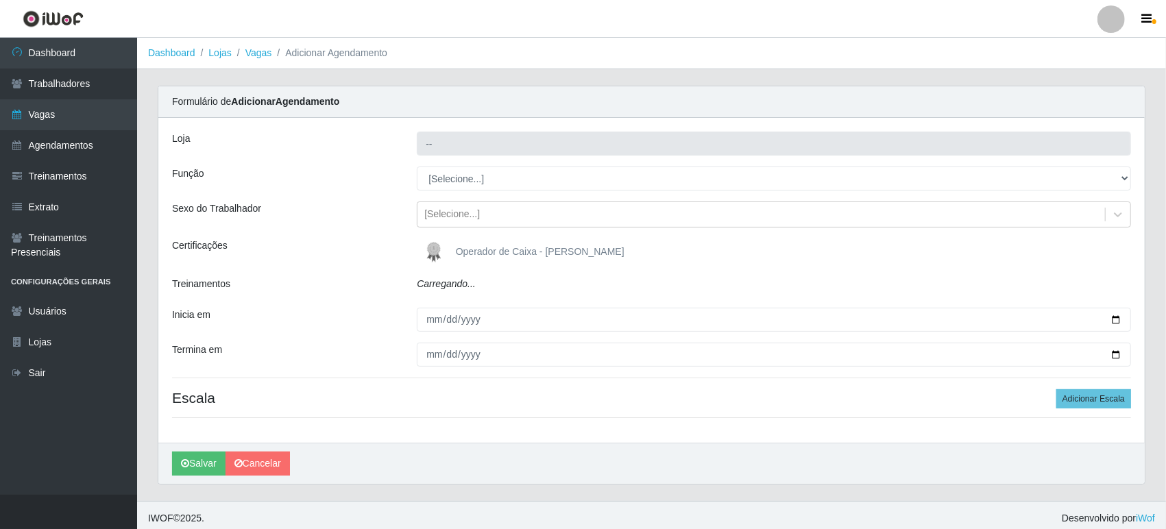
type input "Queiroz Atacadão - [GEOGRAPHIC_DATA]"
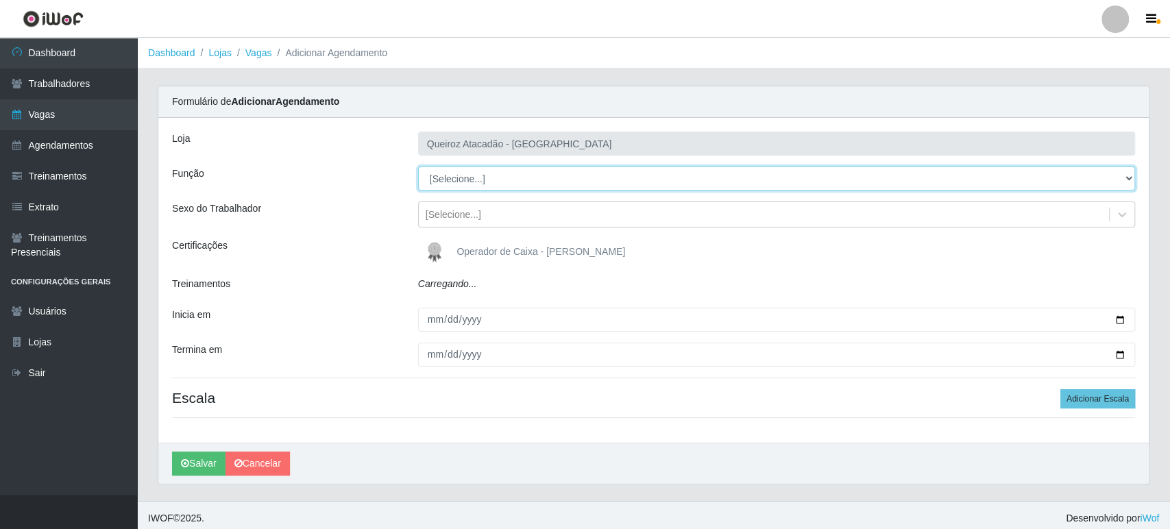
click at [454, 175] on select "[Selecione...] Embalador Embalador + Embalador ++ Operador de Caixa Operador de…" at bounding box center [776, 179] width 717 height 24
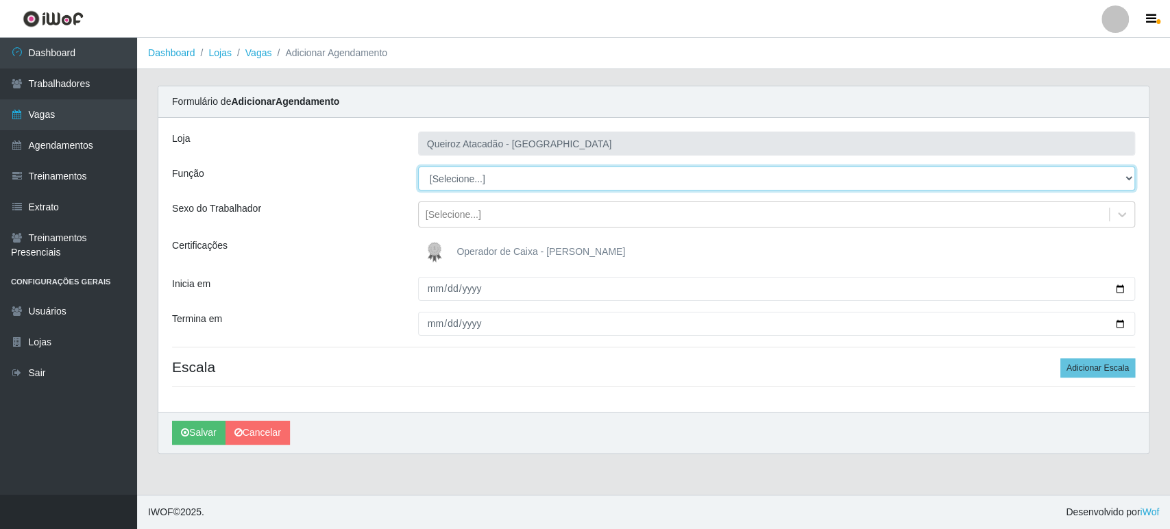
select select "72"
click at [418, 167] on select "[Selecione...] Embalador Embalador + Embalador ++ Operador de Caixa Operador de…" at bounding box center [776, 179] width 717 height 24
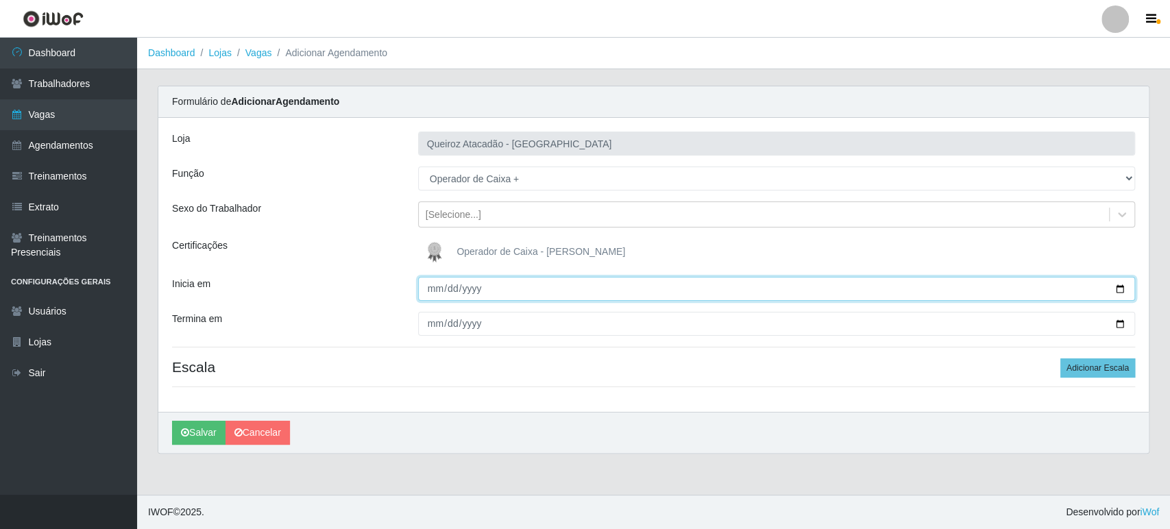
click at [432, 290] on input "Inicia em" at bounding box center [776, 289] width 717 height 24
type input "2025-08-23"
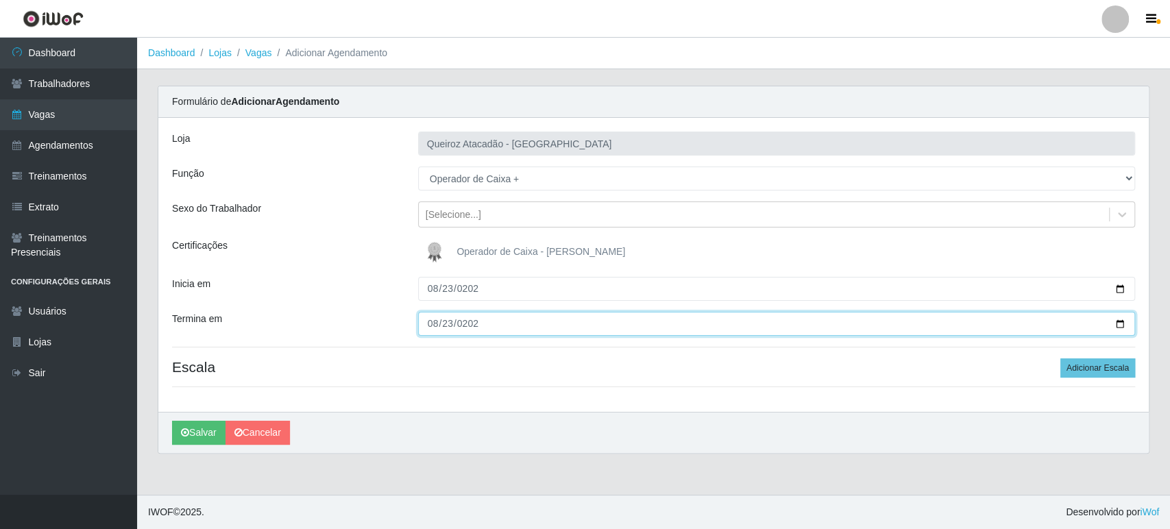
type input "2025-08-23"
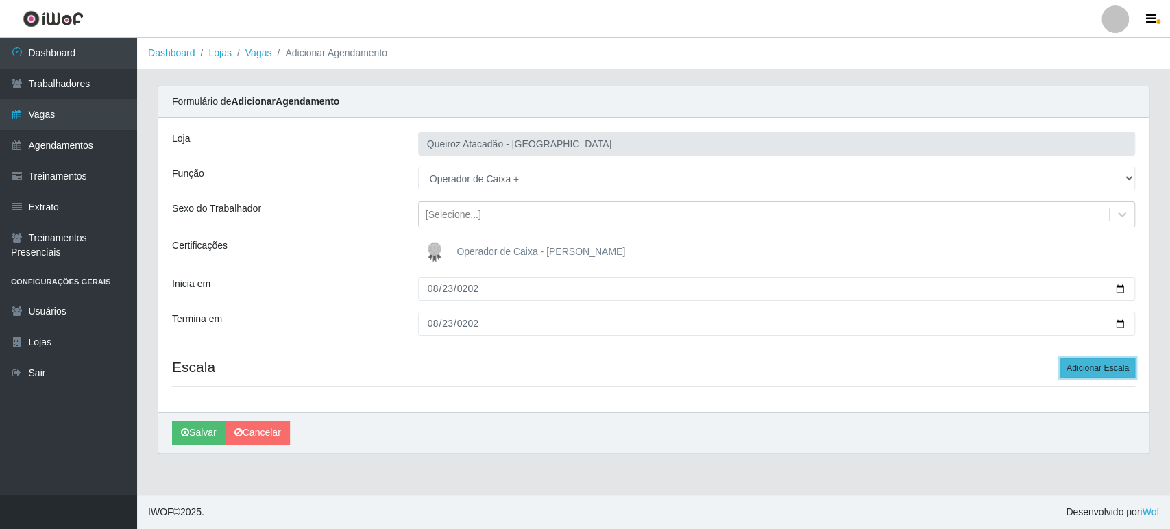
click at [1090, 371] on button "Adicionar Escala" at bounding box center [1097, 367] width 75 height 19
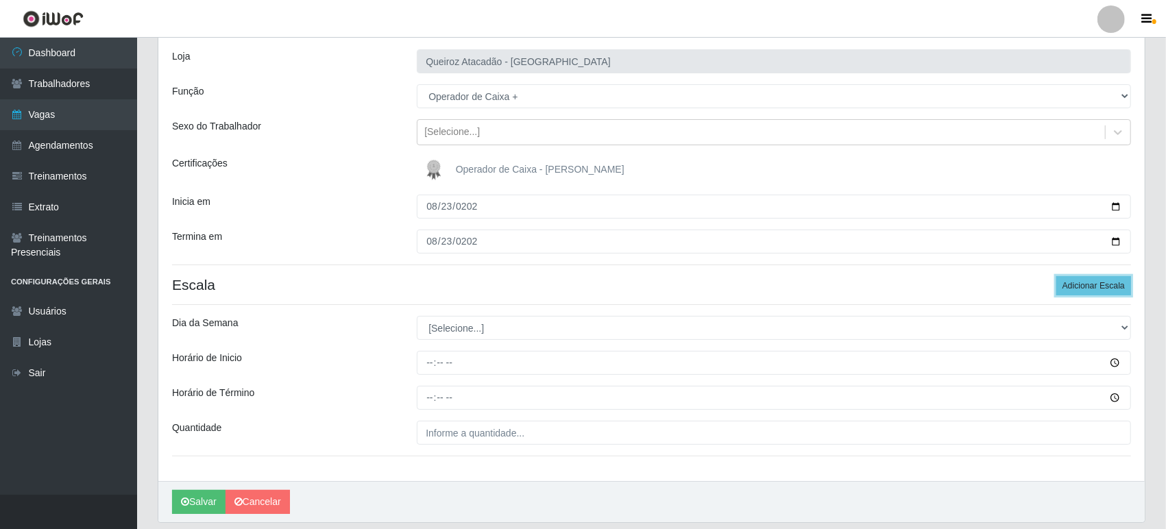
scroll to position [126, 0]
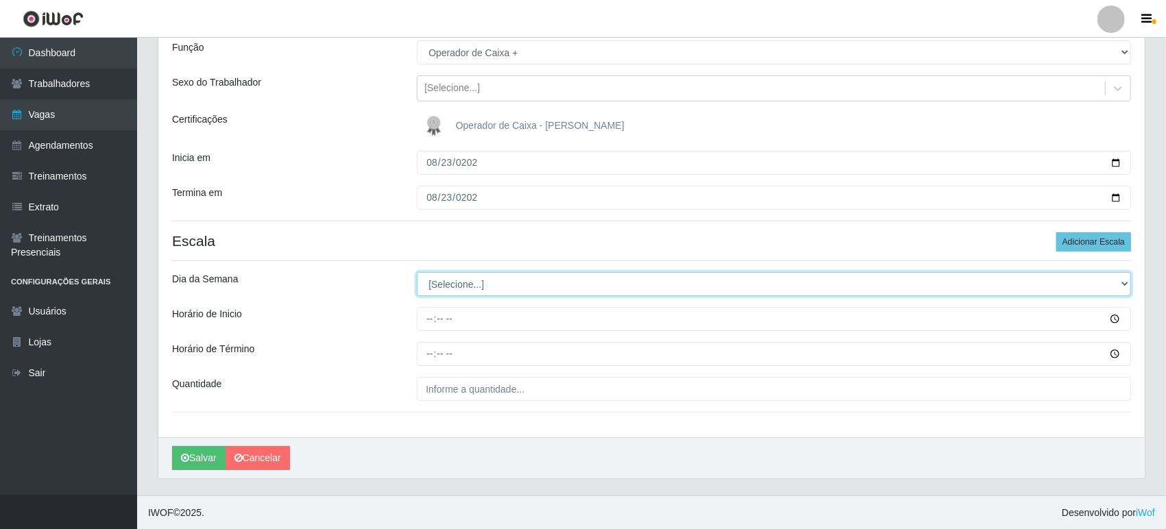
click at [484, 278] on select "[Selecione...] Segunda Terça Quarta Quinta Sexta Sábado Domingo" at bounding box center [774, 284] width 714 height 24
select select "6"
click at [417, 272] on select "[Selecione...] Segunda Terça Quarta Quinta Sexta Sábado Domingo" at bounding box center [774, 284] width 714 height 24
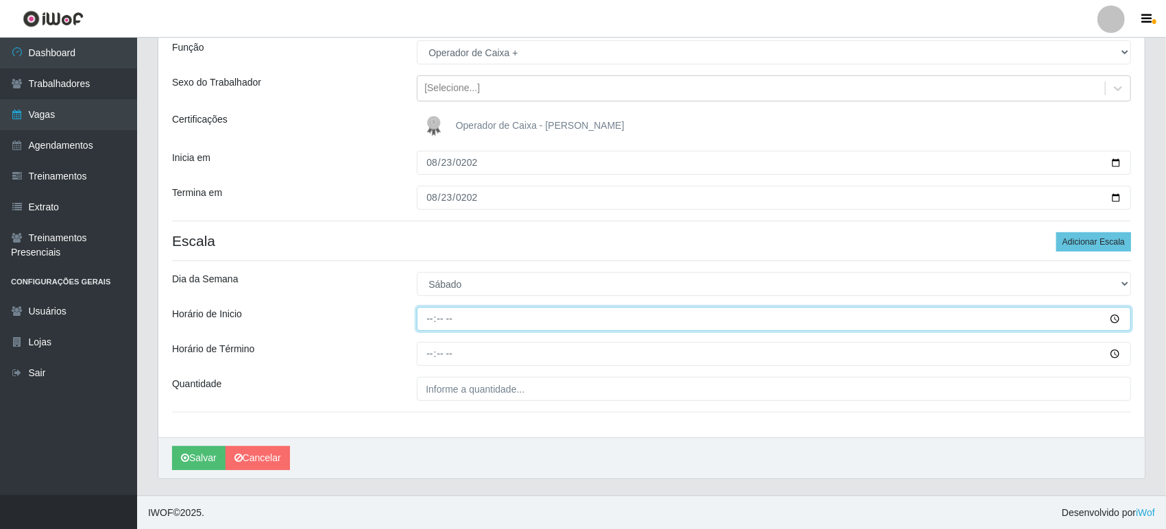
click at [433, 317] on input "Horário de Inicio" at bounding box center [774, 319] width 714 height 24
type input "09:00"
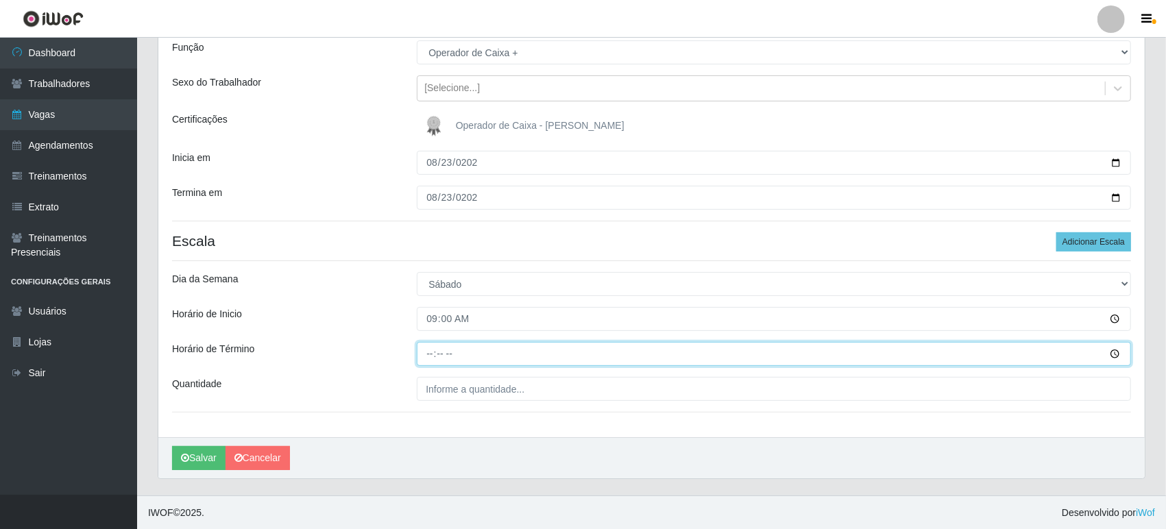
type input "15:00"
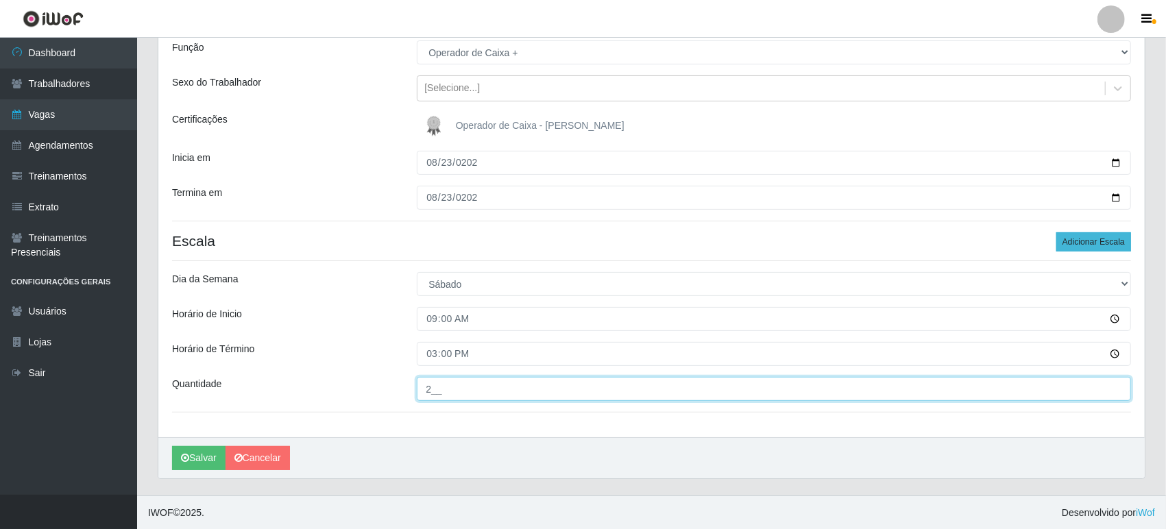
type input "2__"
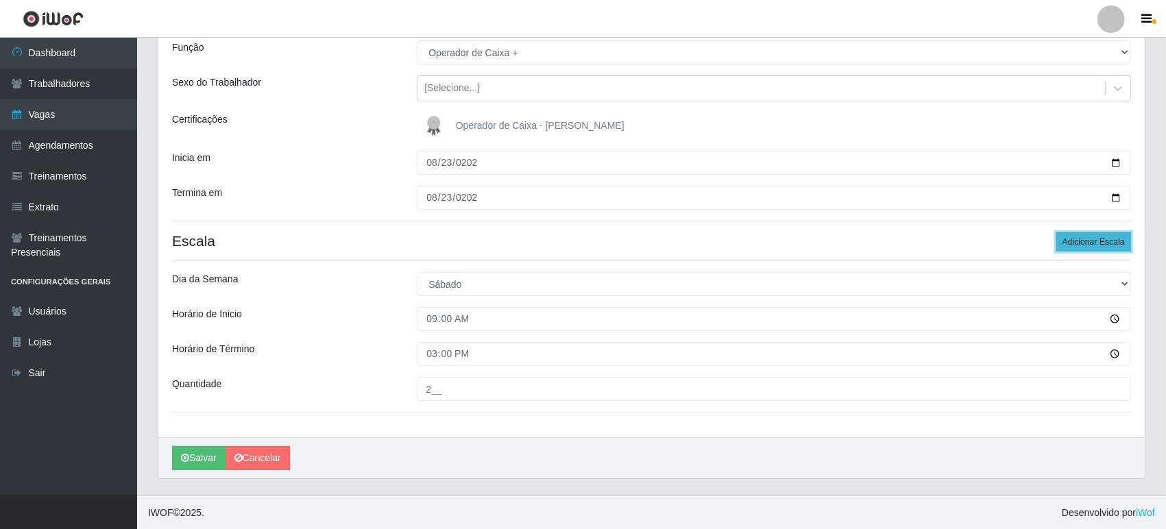
click at [1091, 236] on button "Adicionar Escala" at bounding box center [1093, 241] width 75 height 19
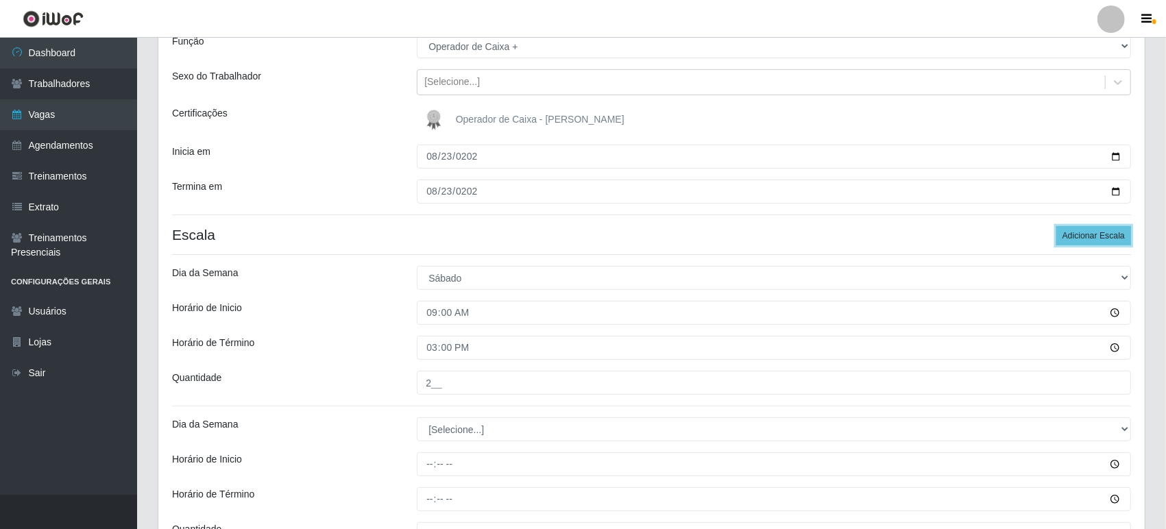
scroll to position [277, 0]
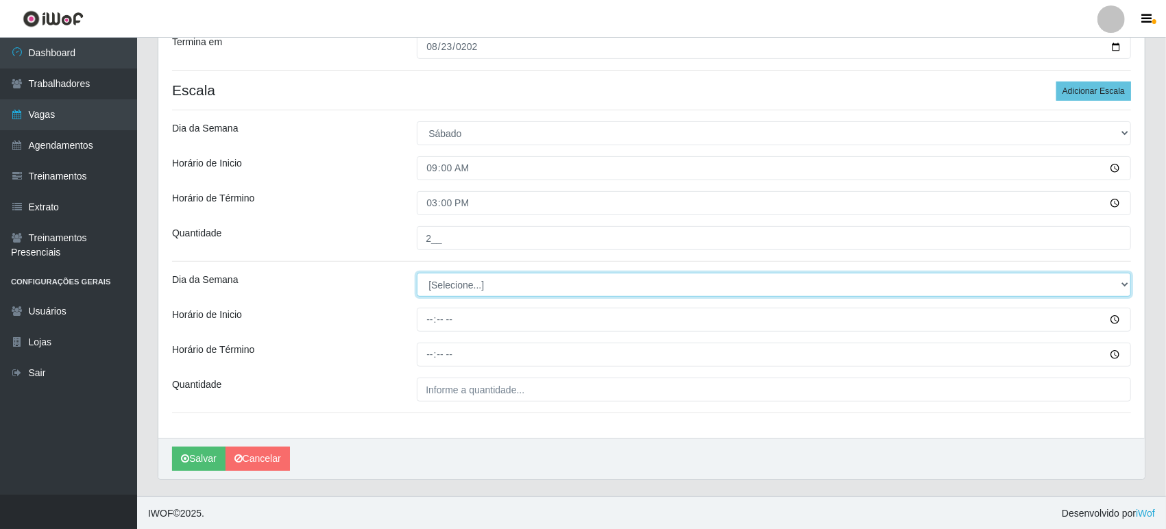
click at [432, 283] on select "[Selecione...] Segunda Terça Quarta Quinta Sexta Sábado Domingo" at bounding box center [774, 285] width 714 height 24
select select "6"
click at [417, 273] on select "[Selecione...] Segunda Terça Quarta Quinta Sexta Sábado Domingo" at bounding box center [774, 285] width 714 height 24
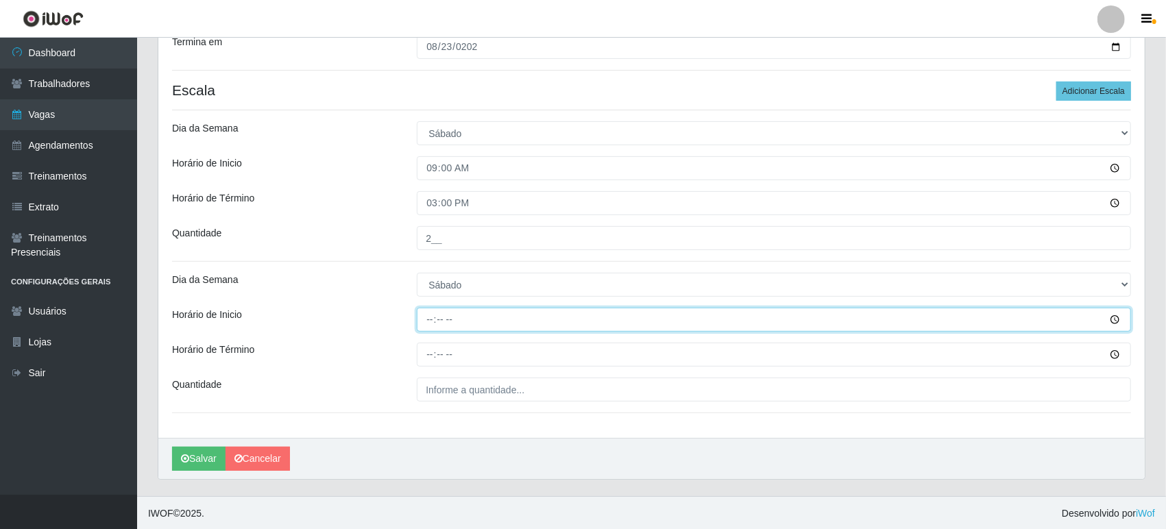
click at [426, 314] on input "Horário de Inicio" at bounding box center [774, 320] width 714 height 24
type input "16:00"
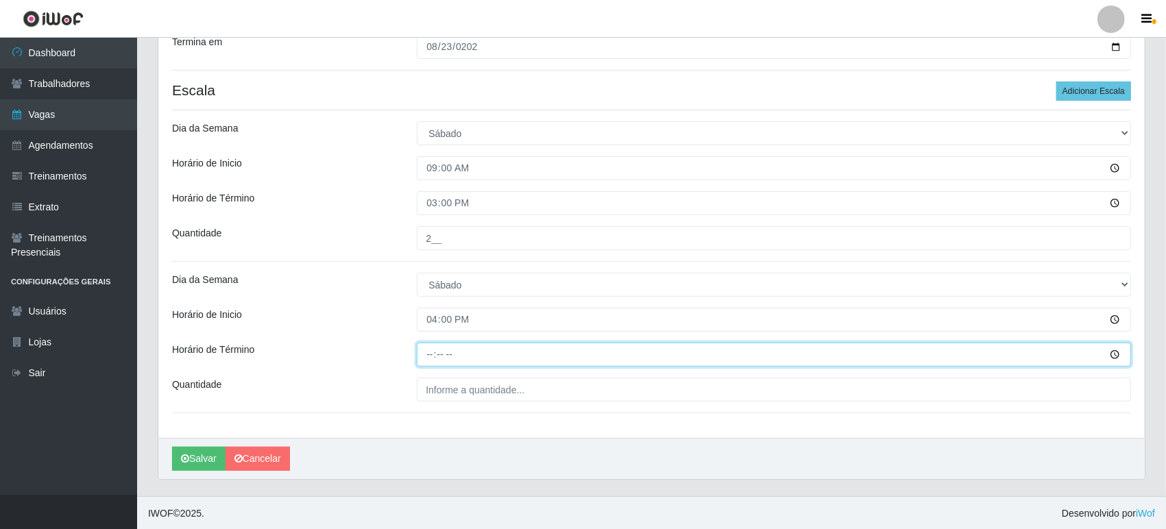
type input "22:00"
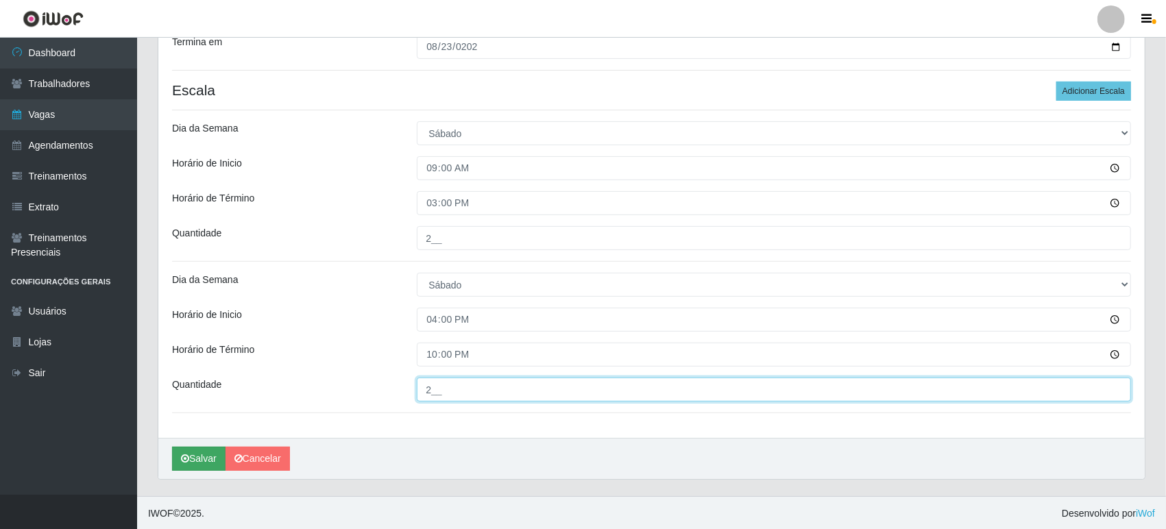
type input "2__"
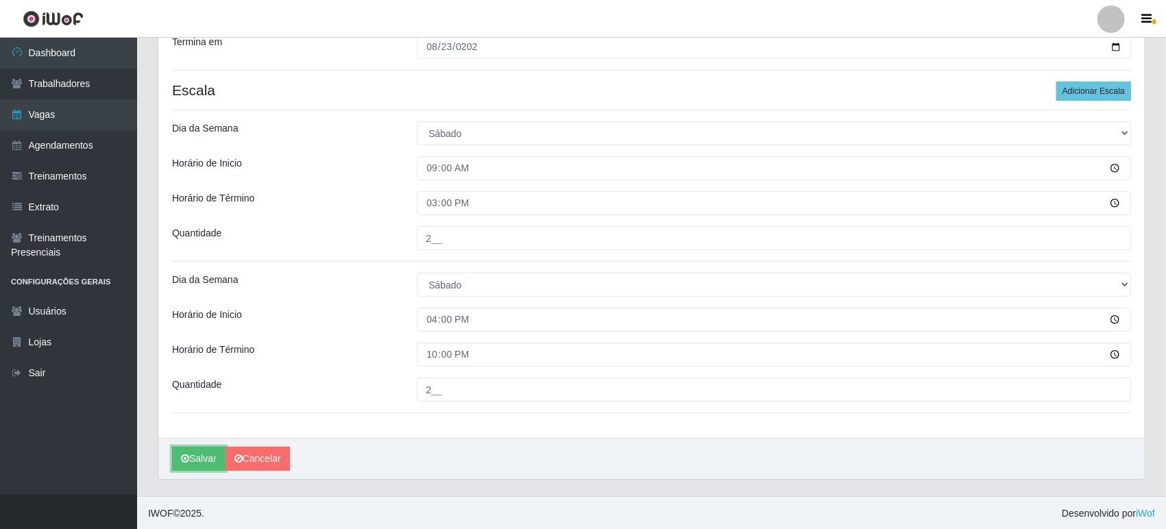
drag, startPoint x: 197, startPoint y: 456, endPoint x: 231, endPoint y: 439, distance: 38.0
click at [197, 454] on button "Salvar" at bounding box center [198, 459] width 53 height 24
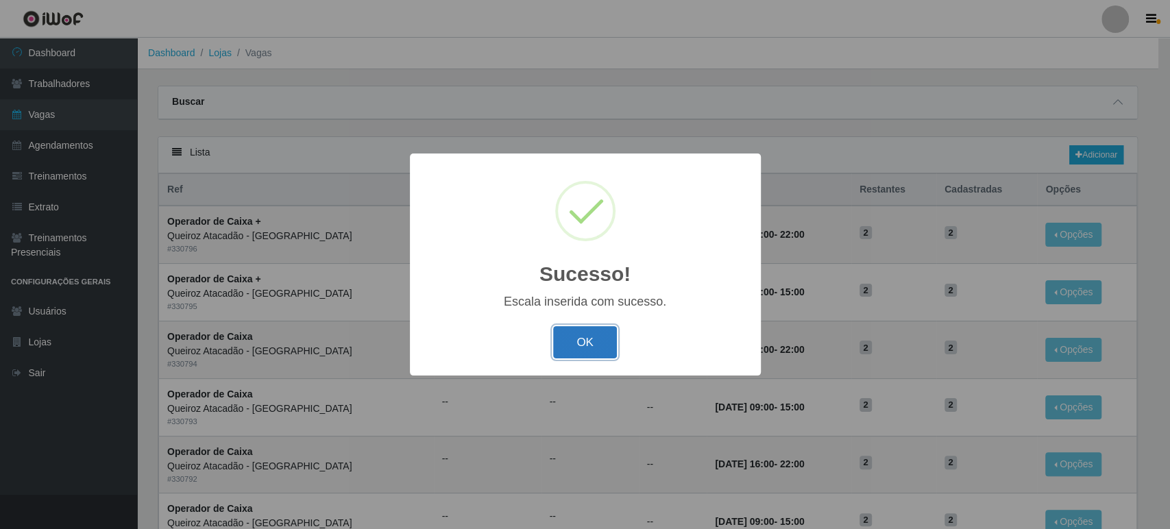
click at [599, 348] on button "OK" at bounding box center [585, 342] width 64 height 32
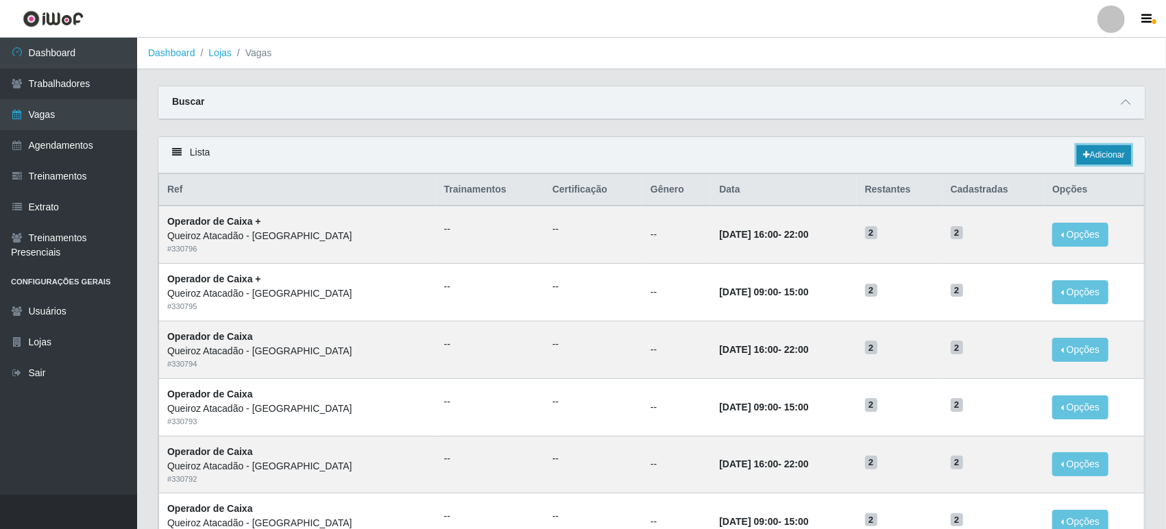
click at [1113, 153] on link "Adicionar" at bounding box center [1104, 154] width 54 height 19
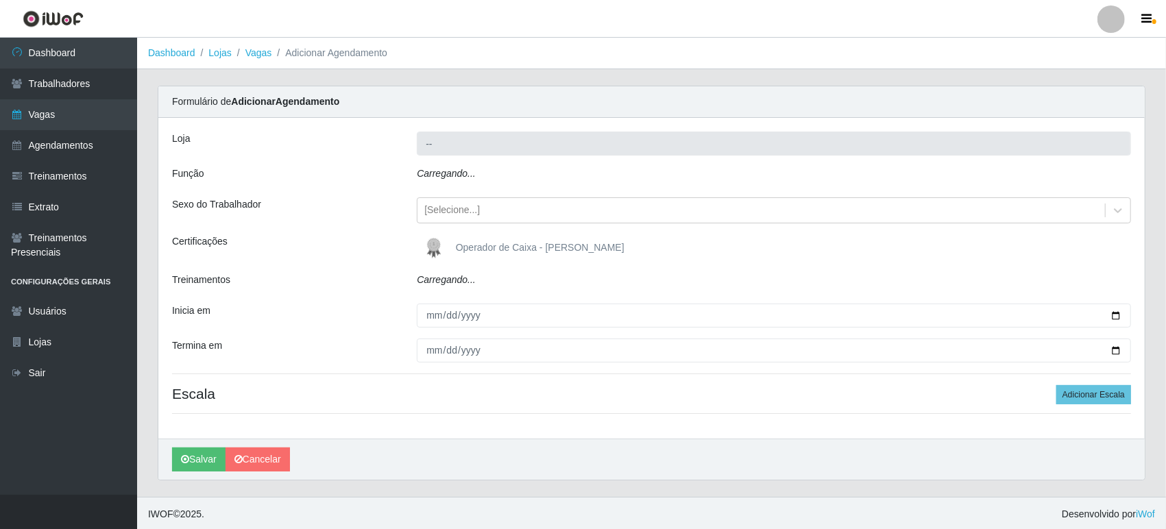
type input "Queiroz Atacadão - [GEOGRAPHIC_DATA]"
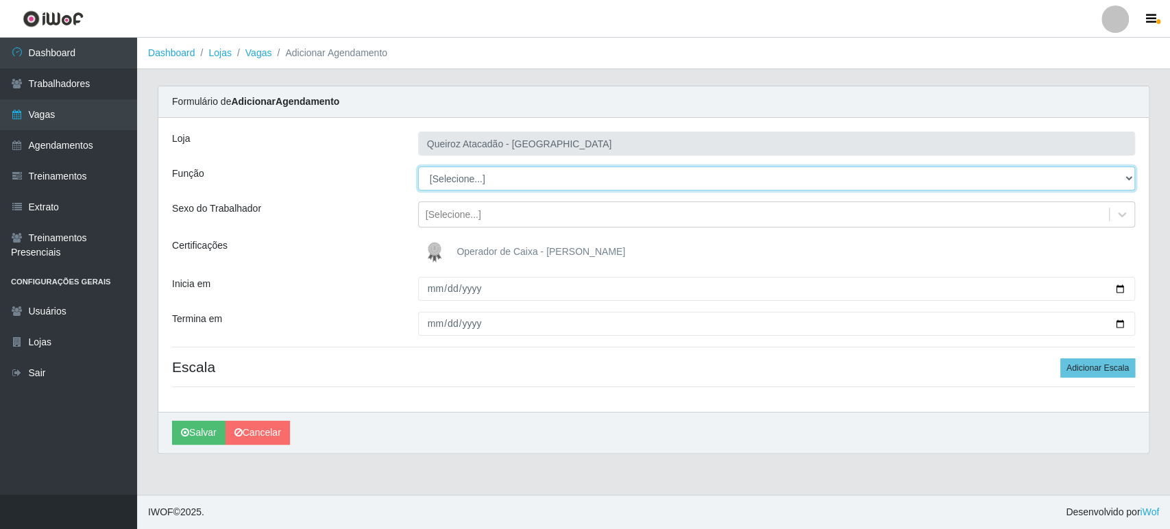
click at [463, 180] on select "[Selecione...] Embalador Embalador + Embalador ++ Operador de Caixa Operador de…" at bounding box center [776, 179] width 717 height 24
select select "72"
click at [418, 167] on select "[Selecione...] Embalador Embalador + Embalador ++ Operador de Caixa Operador de…" at bounding box center [776, 179] width 717 height 24
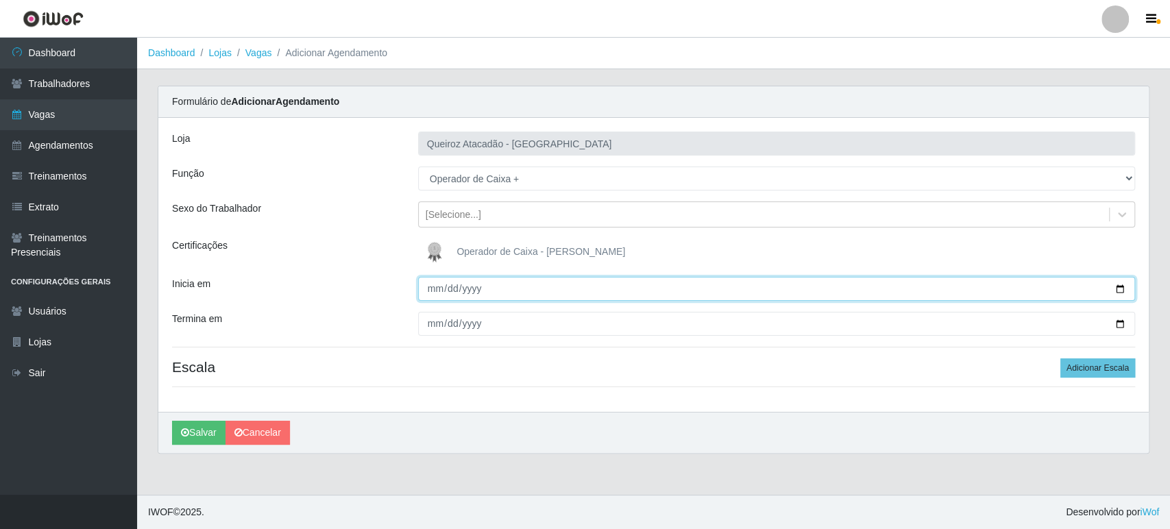
click at [432, 286] on input "Inicia em" at bounding box center [776, 289] width 717 height 24
click at [427, 286] on input "Inicia em" at bounding box center [776, 289] width 717 height 24
click at [432, 288] on input "Inicia em" at bounding box center [776, 289] width 717 height 24
type input "2025-08-24"
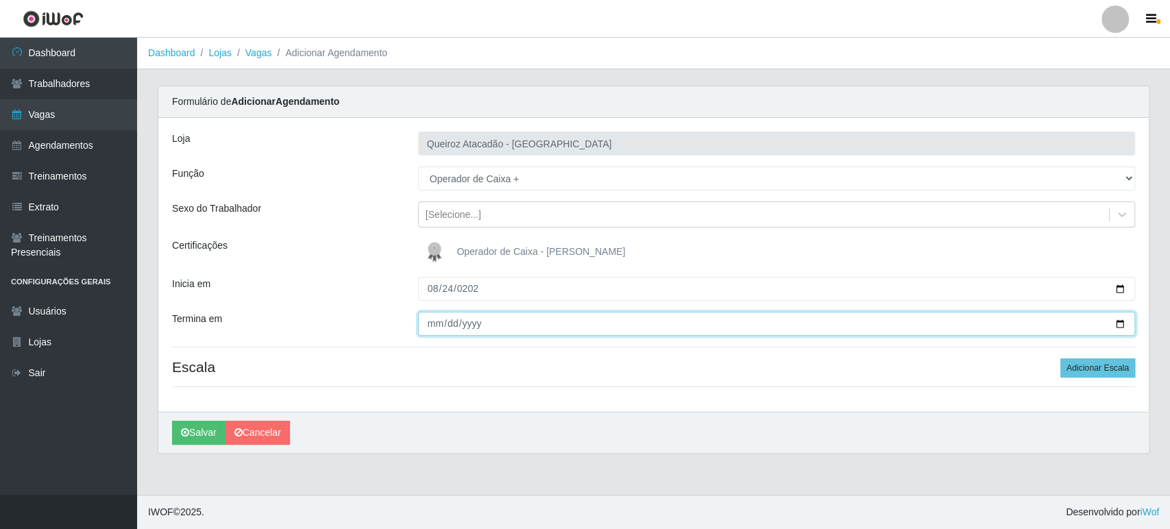
click at [488, 321] on input "Termina em" at bounding box center [776, 324] width 717 height 24
click at [431, 323] on input "Termina em" at bounding box center [776, 324] width 717 height 24
type input "2025-08-24"
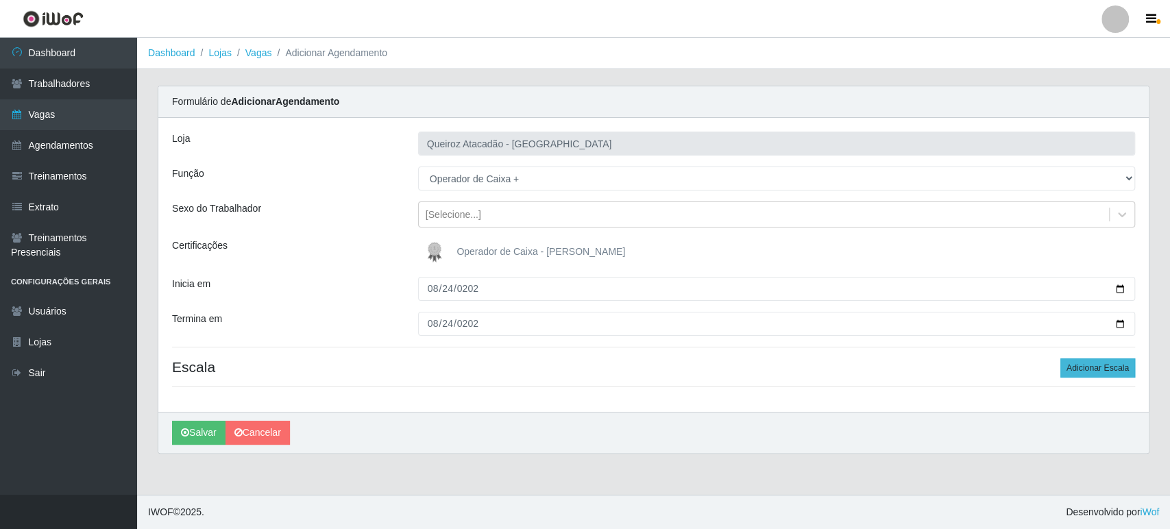
drag, startPoint x: 1071, startPoint y: 350, endPoint x: 1077, endPoint y: 367, distance: 18.5
click at [1071, 350] on div "Loja Queiroz Atacadão - Mossoró Função [Selecione...] Embalador Embalador + Emb…" at bounding box center [653, 265] width 990 height 294
click at [1078, 369] on button "Adicionar Escala" at bounding box center [1097, 367] width 75 height 19
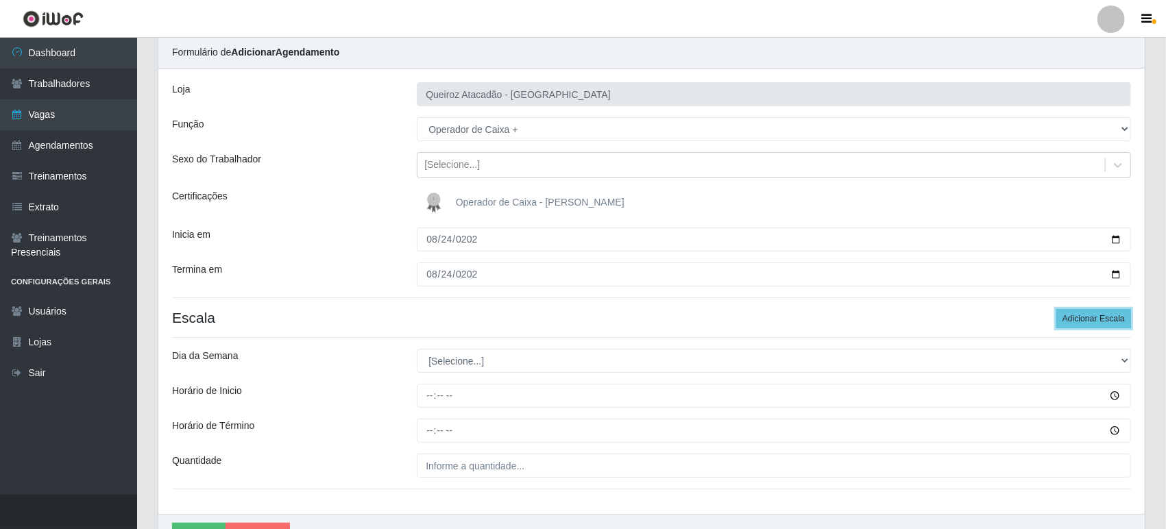
scroll to position [76, 0]
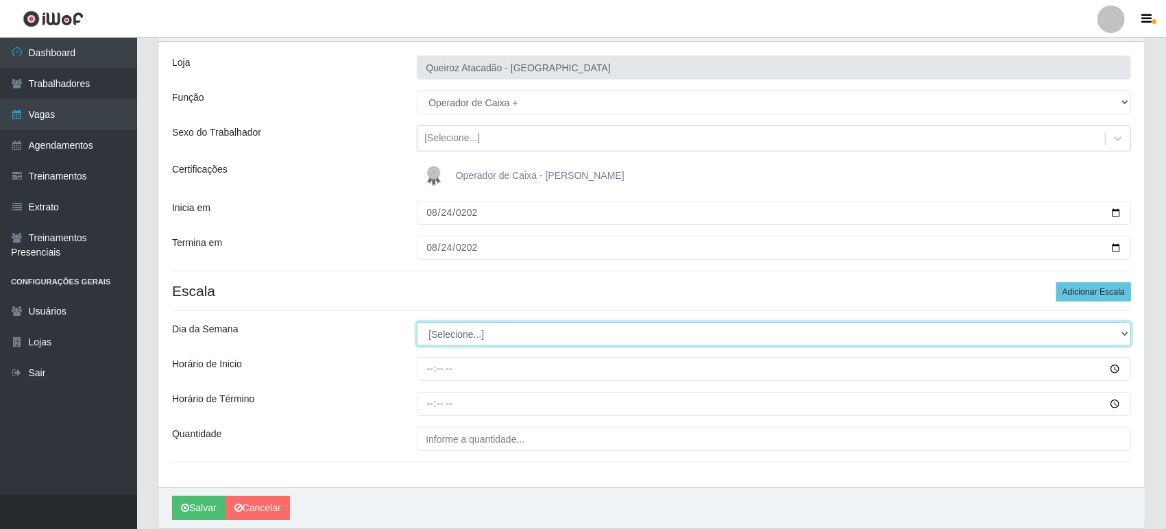
click at [457, 328] on select "[Selecione...] Segunda Terça Quarta Quinta Sexta Sábado Domingo" at bounding box center [774, 334] width 714 height 24
click at [463, 326] on select "[Selecione...] Segunda Terça Quarta Quinta Sexta Sábado Domingo" at bounding box center [774, 334] width 714 height 24
select select "0"
click at [417, 322] on select "[Selecione...] Segunda Terça Quarta Quinta Sexta Sábado Domingo" at bounding box center [774, 334] width 714 height 24
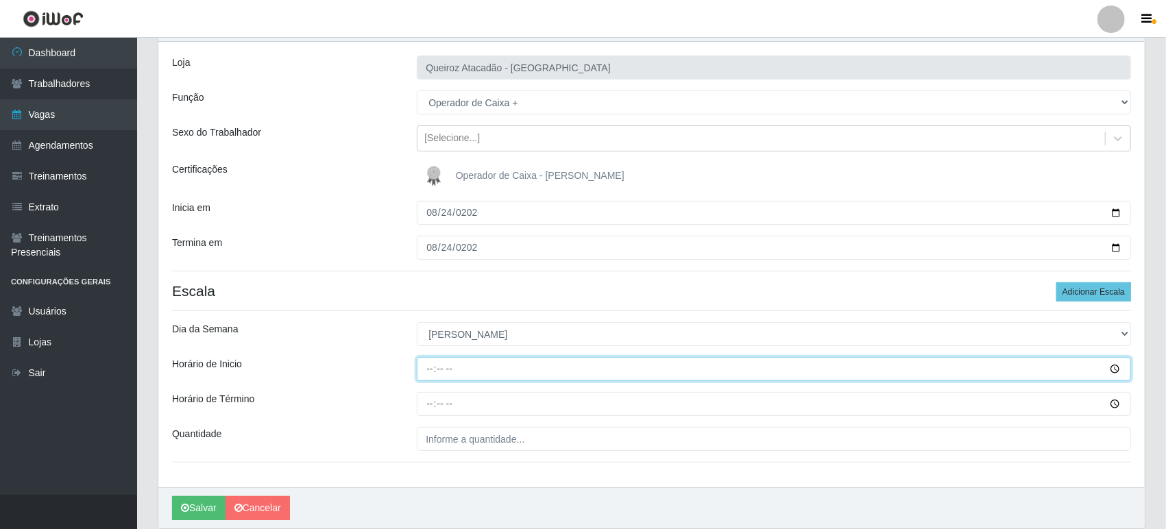
click at [434, 376] on input "Horário de Inicio" at bounding box center [774, 369] width 714 height 24
type input "08:00"
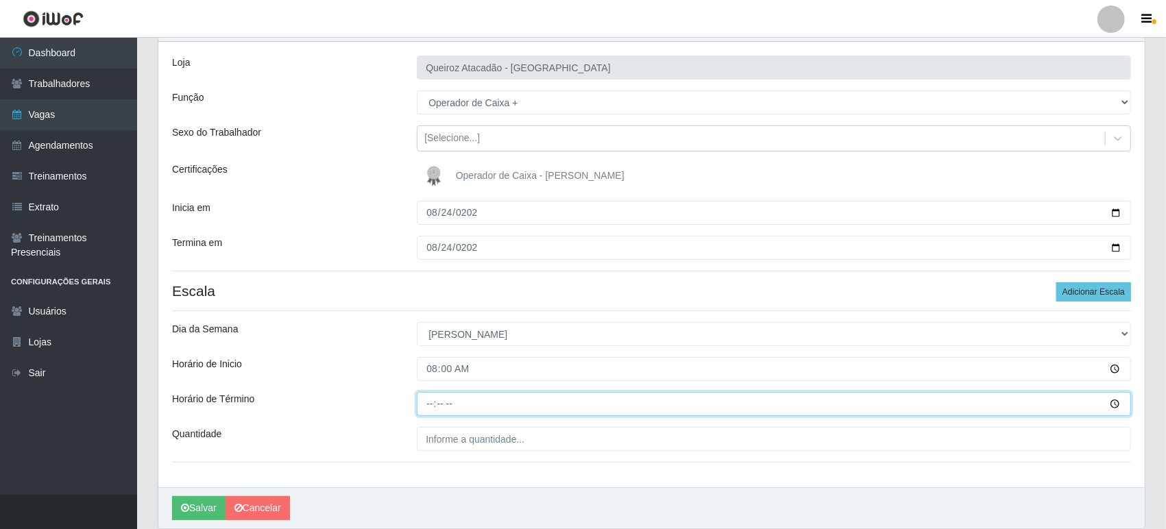
type input "14:00"
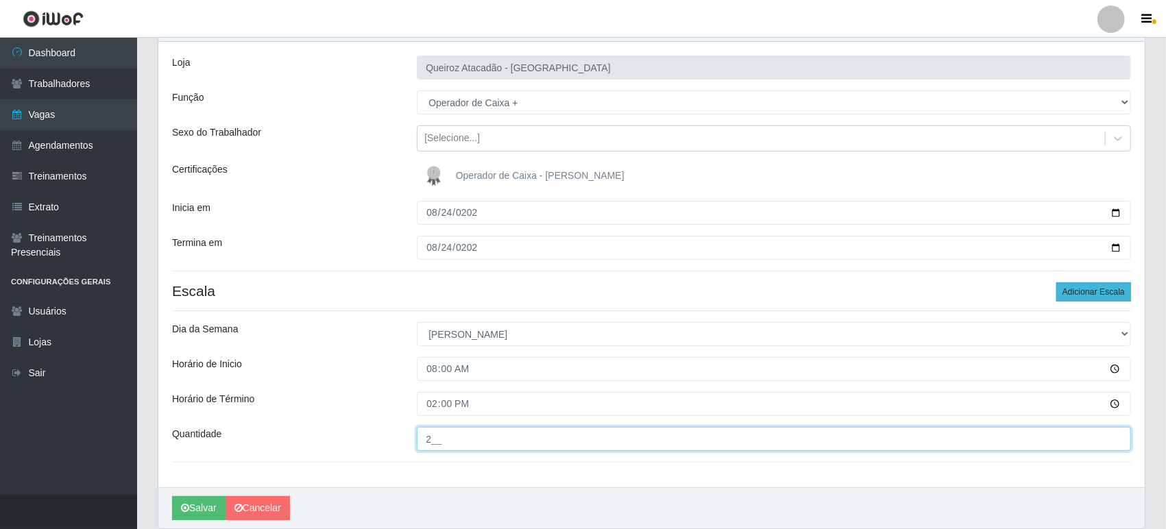
type input "2__"
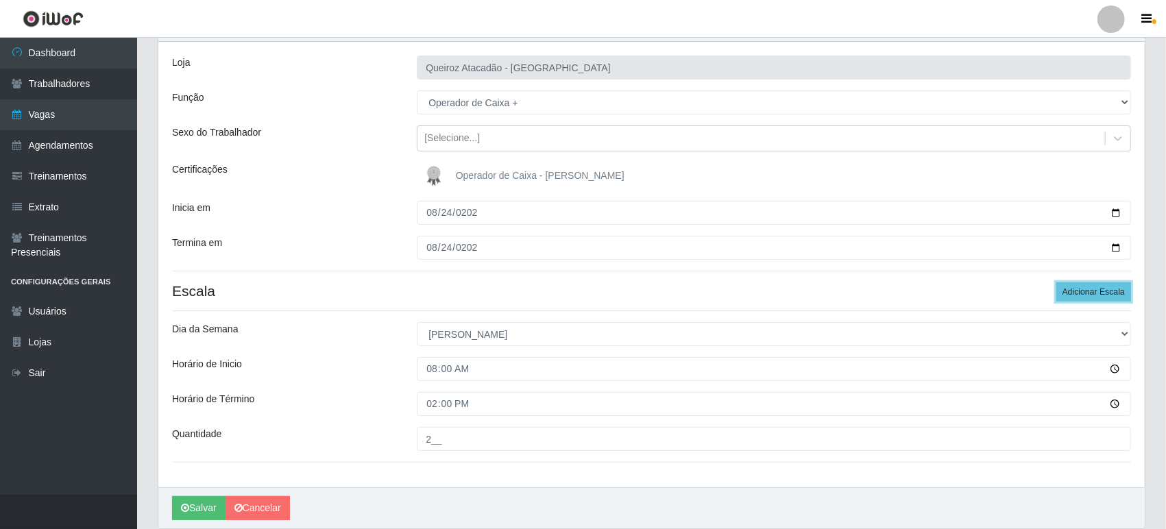
drag, startPoint x: 1116, startPoint y: 294, endPoint x: 631, endPoint y: 260, distance: 487.1
click at [1114, 293] on button "Adicionar Escala" at bounding box center [1093, 291] width 75 height 19
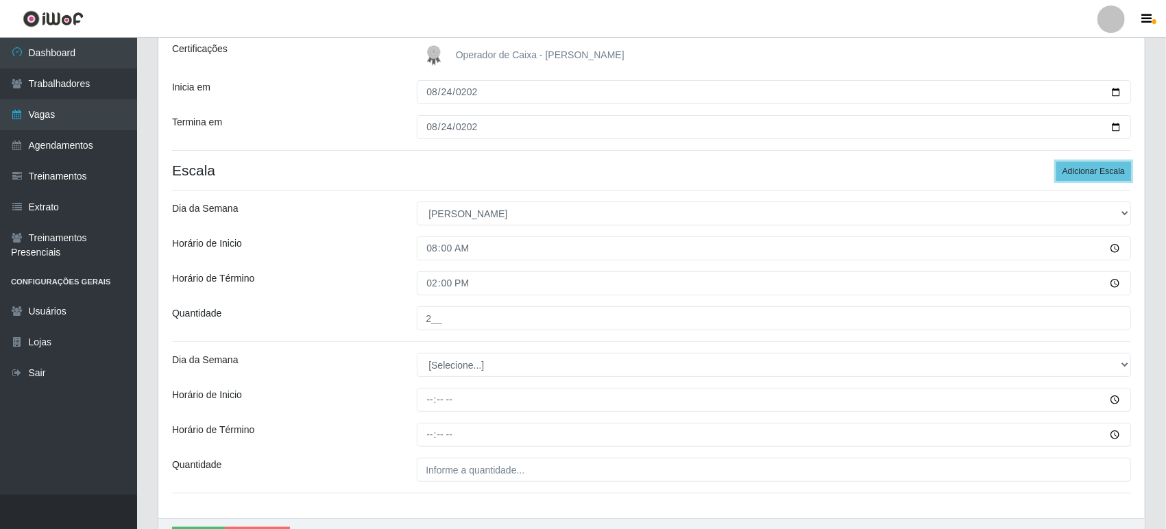
scroll to position [277, 0]
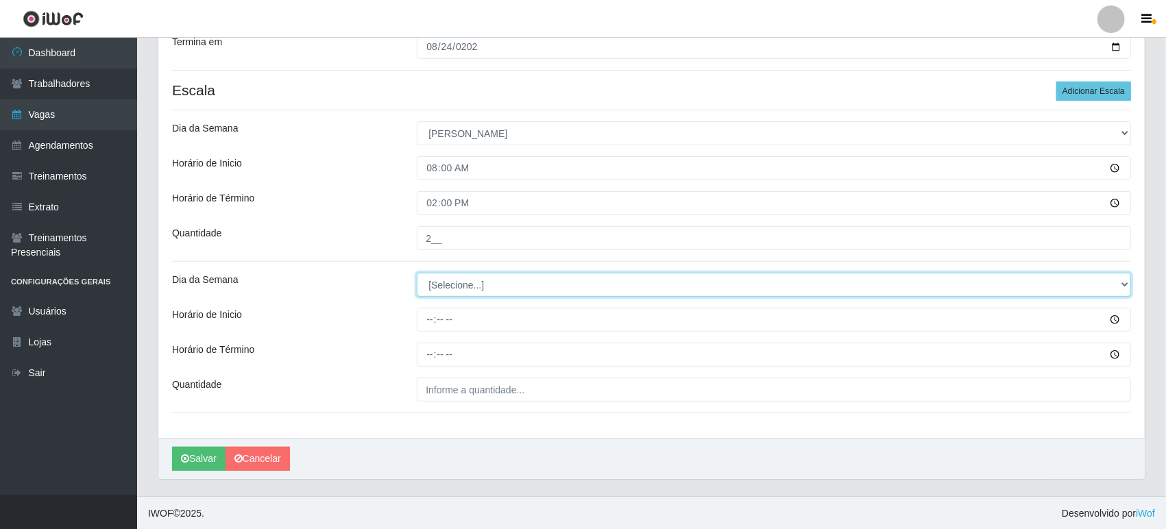
click at [444, 284] on select "[Selecione...] Segunda Terça Quarta Quinta Sexta Sábado Domingo" at bounding box center [774, 285] width 714 height 24
select select "0"
click at [417, 273] on select "[Selecione...] Segunda Terça Quarta Quinta Sexta Sábado Domingo" at bounding box center [774, 285] width 714 height 24
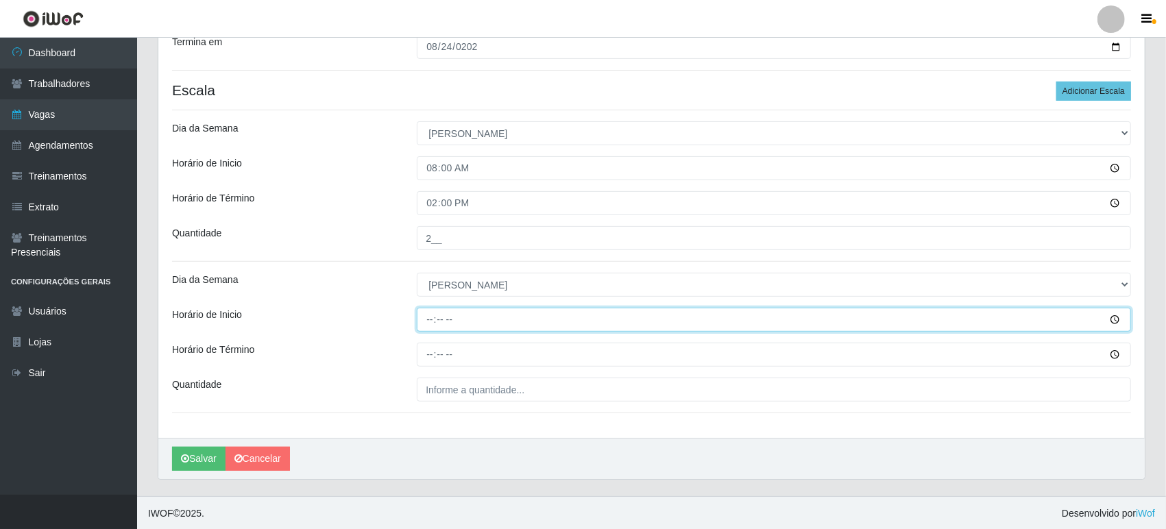
click at [428, 317] on input "Horário de Inicio" at bounding box center [774, 320] width 714 height 24
type input "14:30"
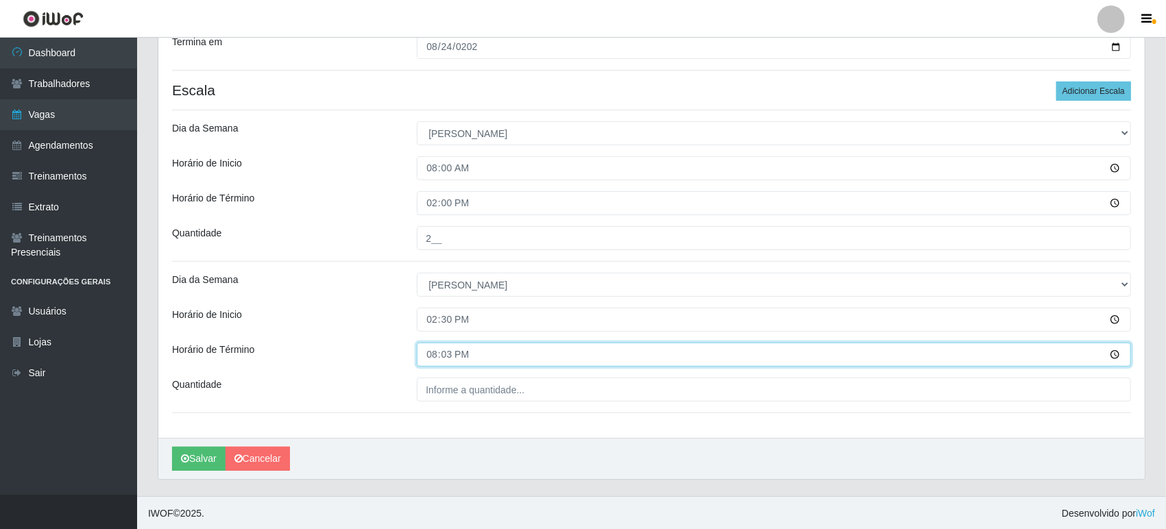
type input "20:30"
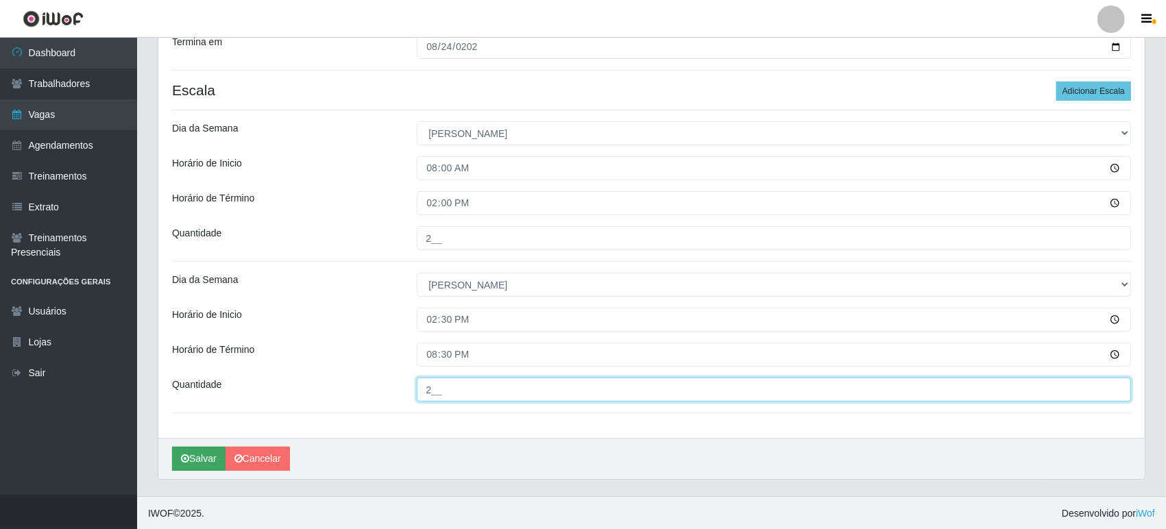
type input "2__"
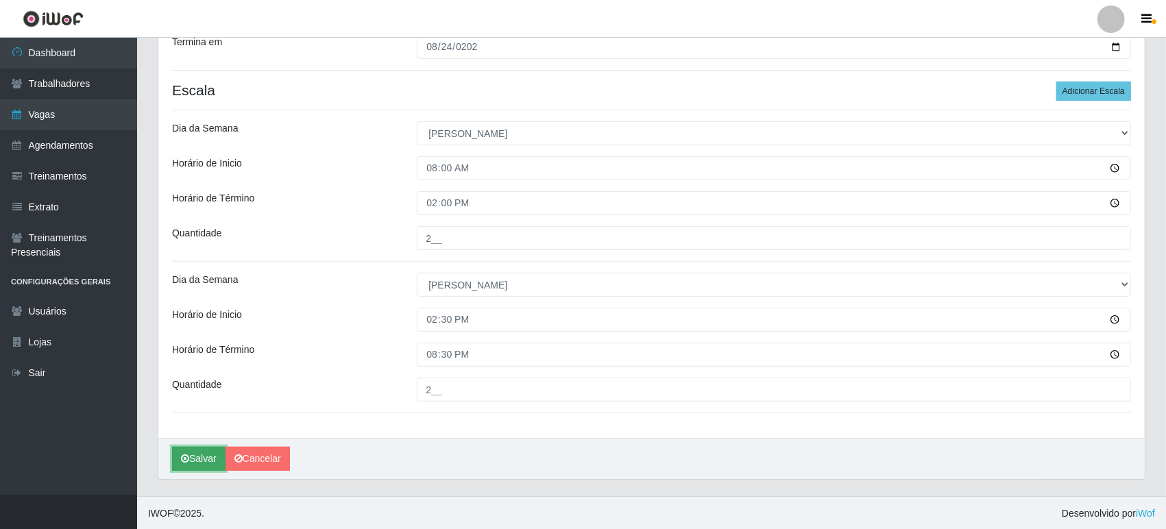
click at [208, 454] on button "Salvar" at bounding box center [198, 459] width 53 height 24
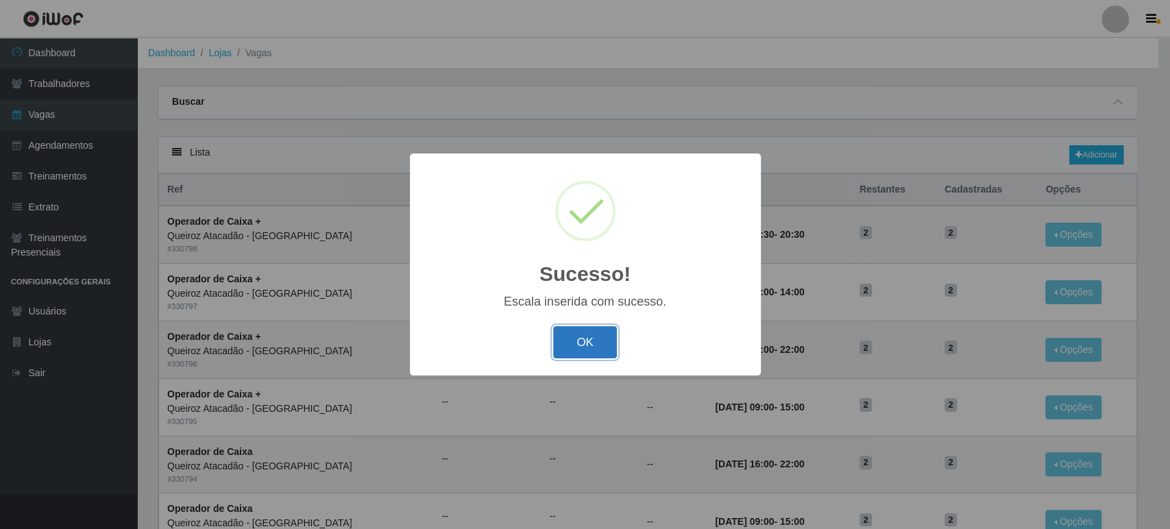
click at [570, 327] on button "OK" at bounding box center [585, 342] width 64 height 32
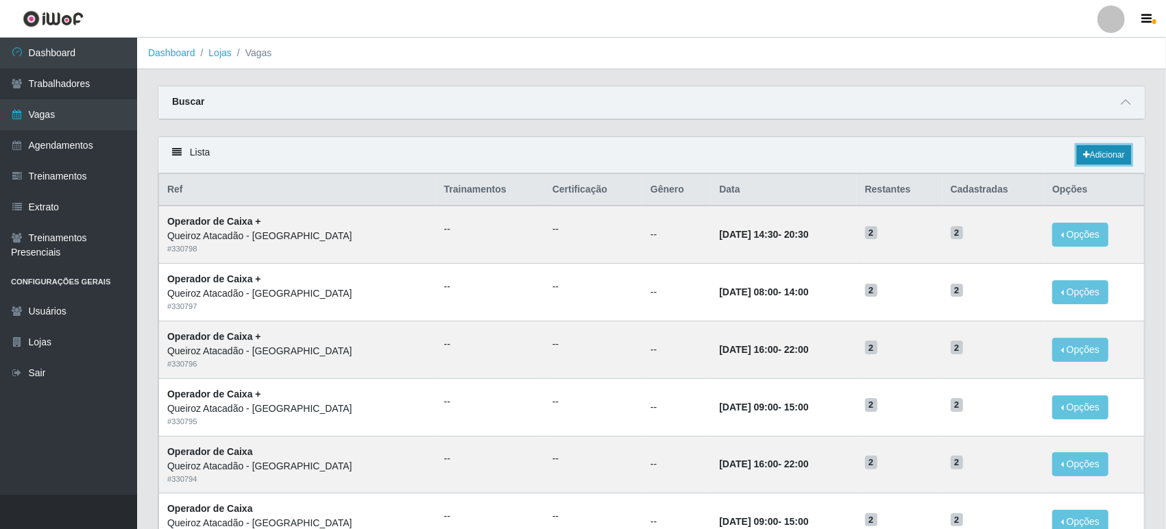
click at [1091, 158] on link "Adicionar" at bounding box center [1104, 154] width 54 height 19
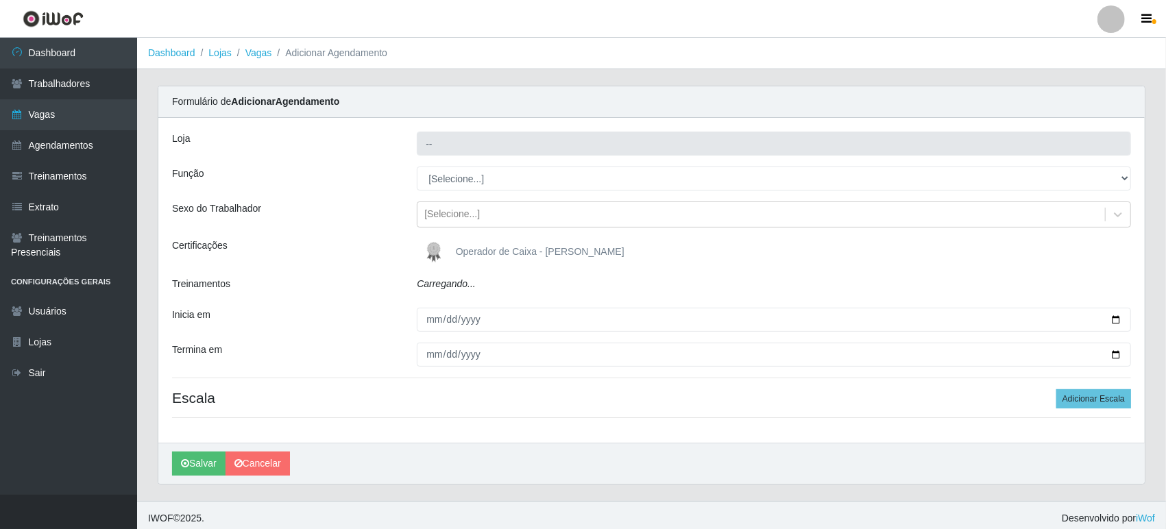
type input "Queiroz Atacadão - [GEOGRAPHIC_DATA]"
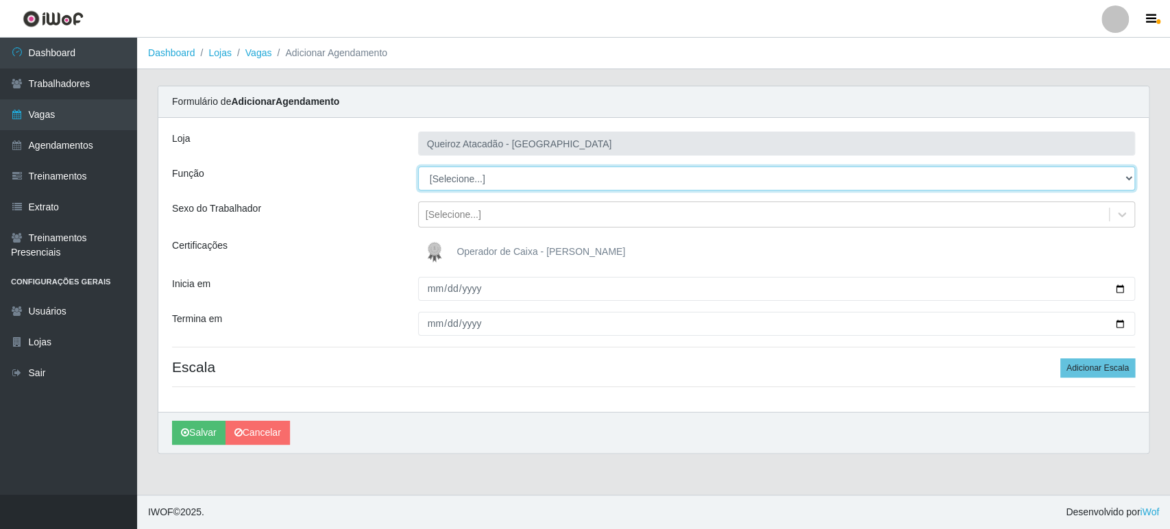
click at [489, 178] on select "[Selecione...] Embalador Embalador + Embalador ++ Operador de Caixa Operador de…" at bounding box center [776, 179] width 717 height 24
click at [418, 167] on select "[Selecione...] Embalador Embalador + Embalador ++ Operador de Caixa Operador de…" at bounding box center [776, 179] width 717 height 24
click at [483, 179] on select "[Selecione...] Embalador Embalador + Embalador ++ Operador de Caixa Operador de…" at bounding box center [776, 179] width 717 height 24
select select "1"
click at [418, 167] on select "[Selecione...] Embalador Embalador + Embalador ++ Operador de Caixa Operador de…" at bounding box center [776, 179] width 717 height 24
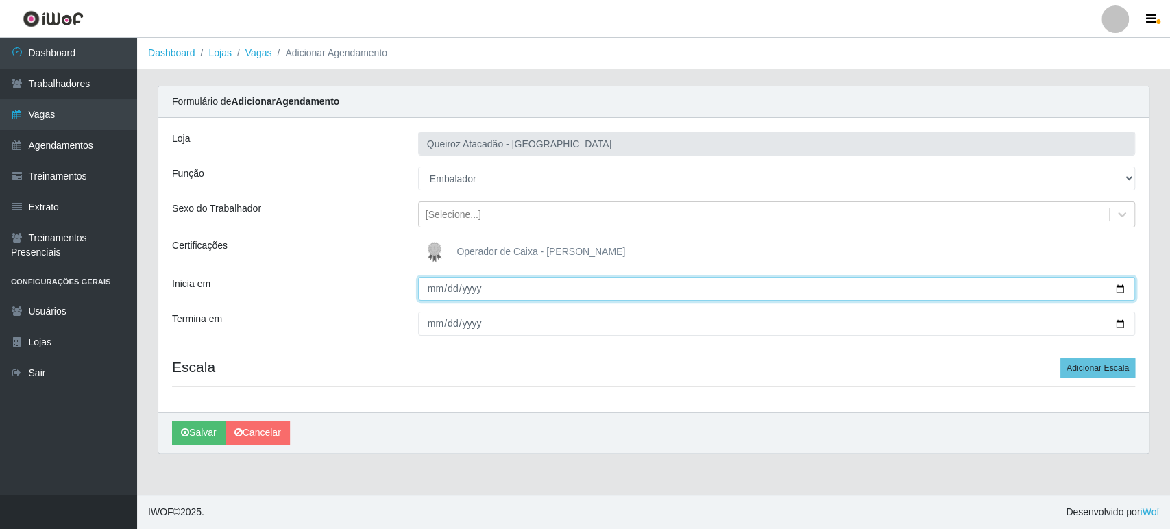
click at [434, 293] on input "Inicia em" at bounding box center [776, 289] width 717 height 24
type input "2025-08-21"
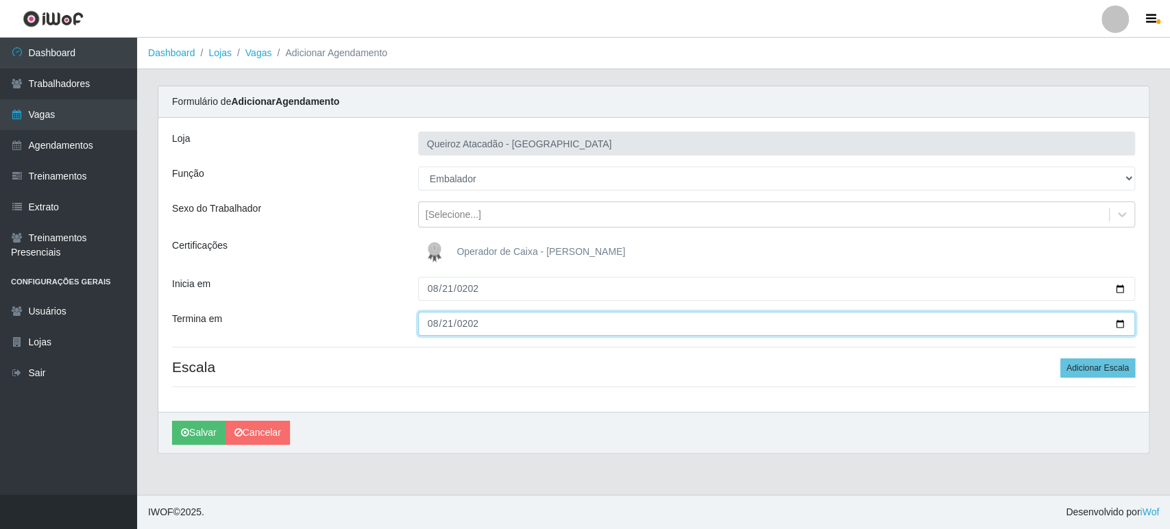
type input "2025-08-21"
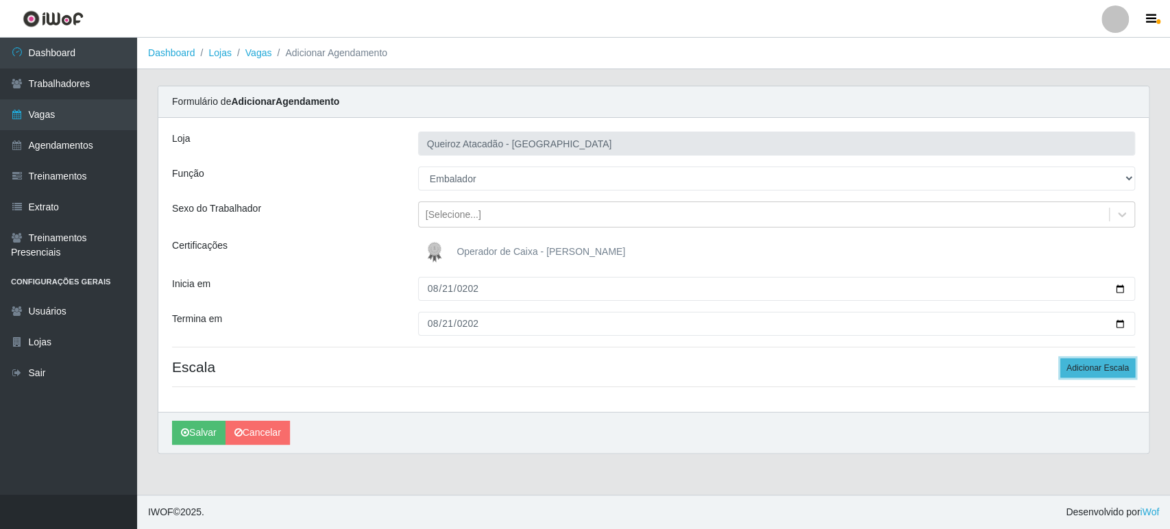
click at [1102, 376] on button "Adicionar Escala" at bounding box center [1097, 367] width 75 height 19
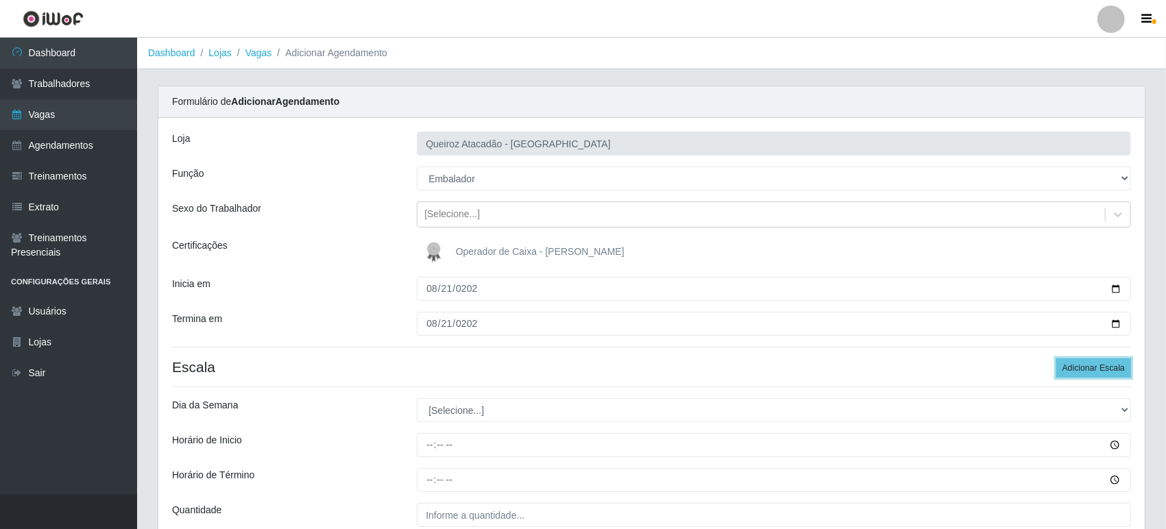
scroll to position [126, 0]
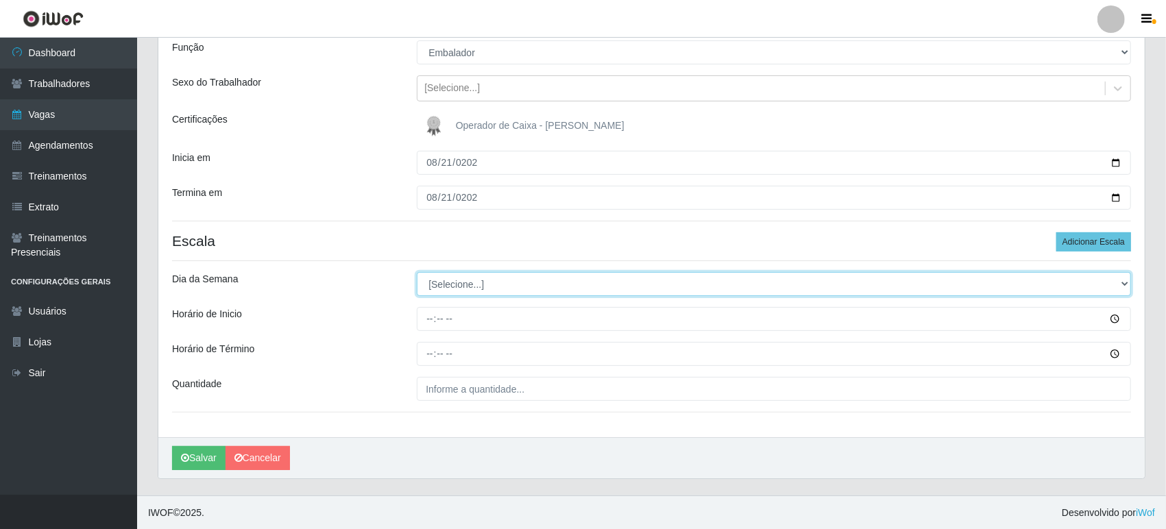
click at [471, 284] on select "[Selecione...] Segunda Terça Quarta Quinta Sexta Sábado Domingo" at bounding box center [774, 284] width 714 height 24
click at [462, 289] on select "[Selecione...] Segunda Terça Quarta Quinta Sexta Sábado Domingo" at bounding box center [774, 284] width 714 height 24
select select "4"
click at [417, 272] on select "[Selecione...] Segunda Terça Quarta Quinta Sexta Sábado Domingo" at bounding box center [774, 284] width 714 height 24
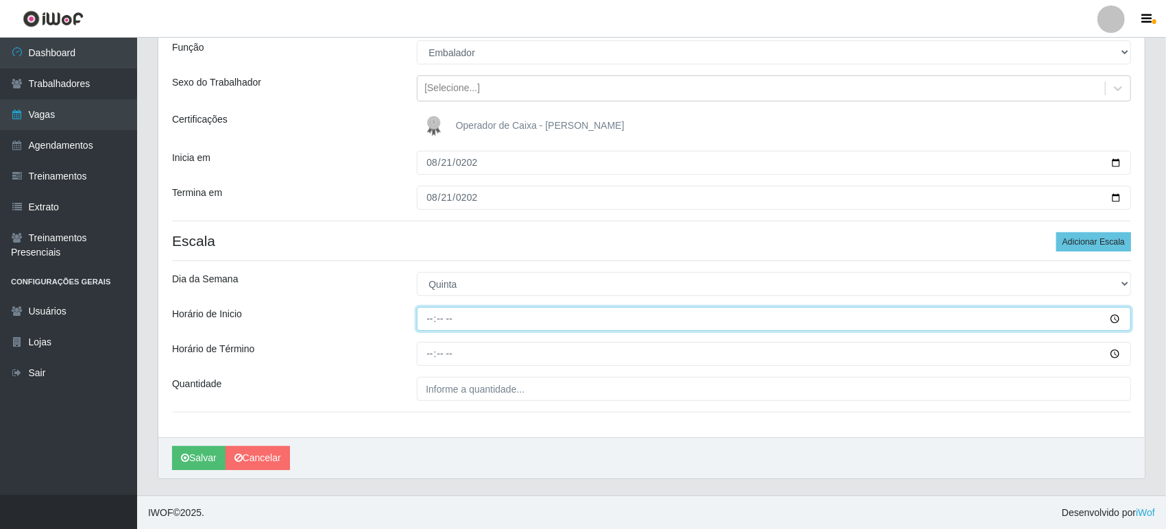
click at [431, 320] on input "Horário de Inicio" at bounding box center [774, 319] width 714 height 24
type input "09:00"
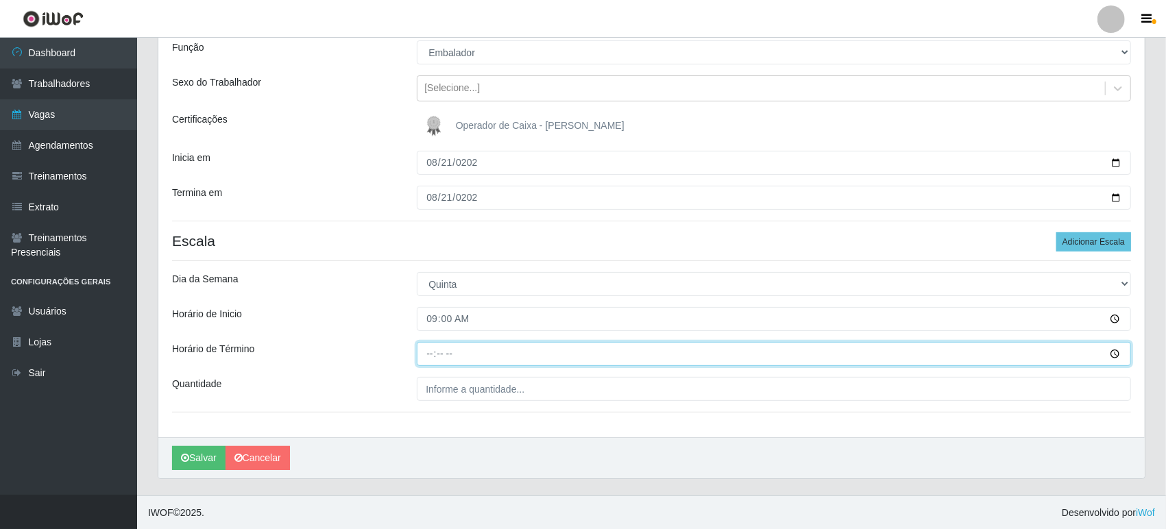
type input "15:00"
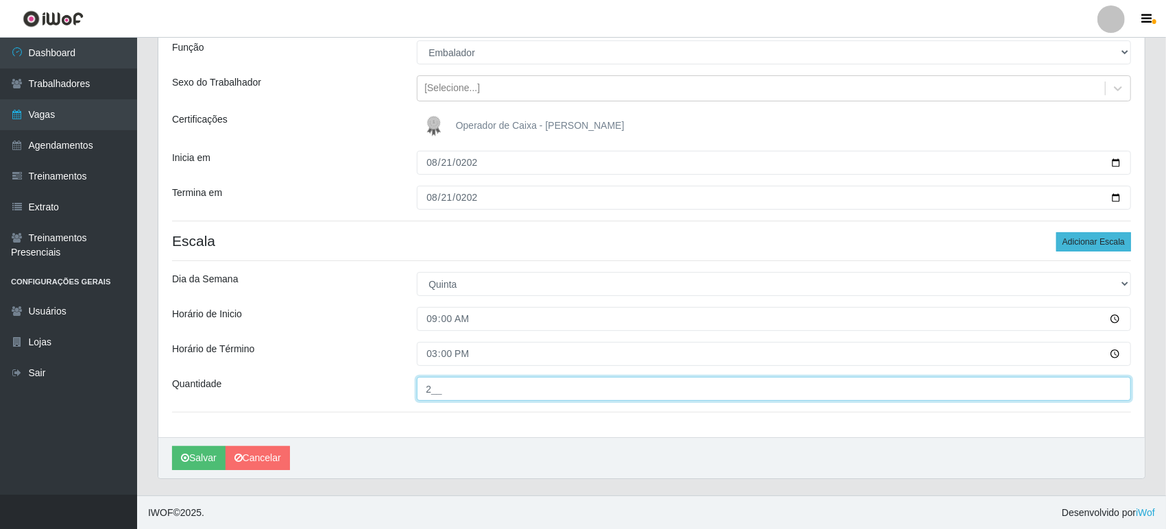
type input "2__"
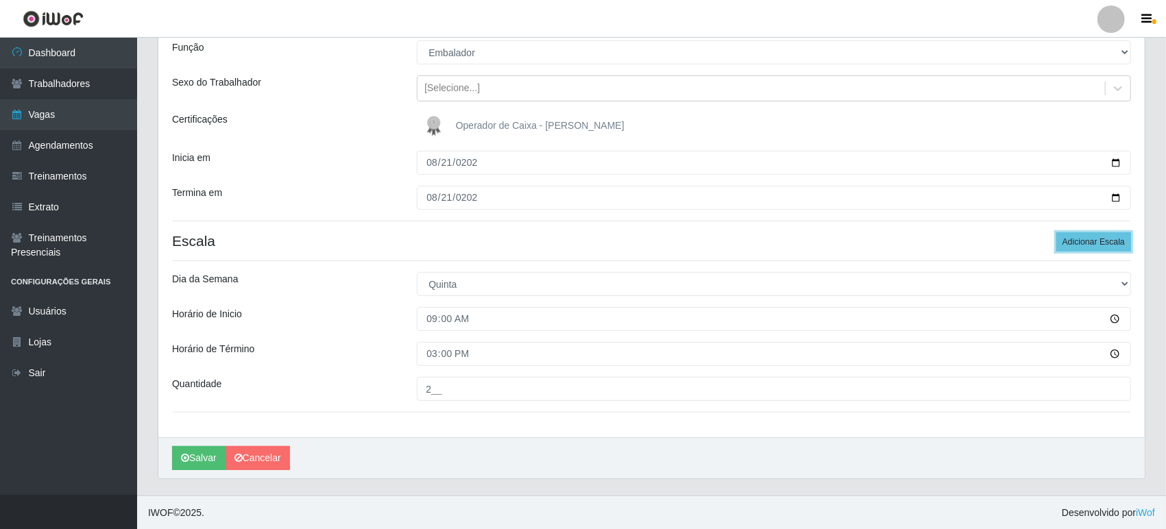
drag, startPoint x: 1084, startPoint y: 240, endPoint x: 761, endPoint y: 255, distance: 322.5
click at [1084, 240] on button "Adicionar Escala" at bounding box center [1093, 241] width 75 height 19
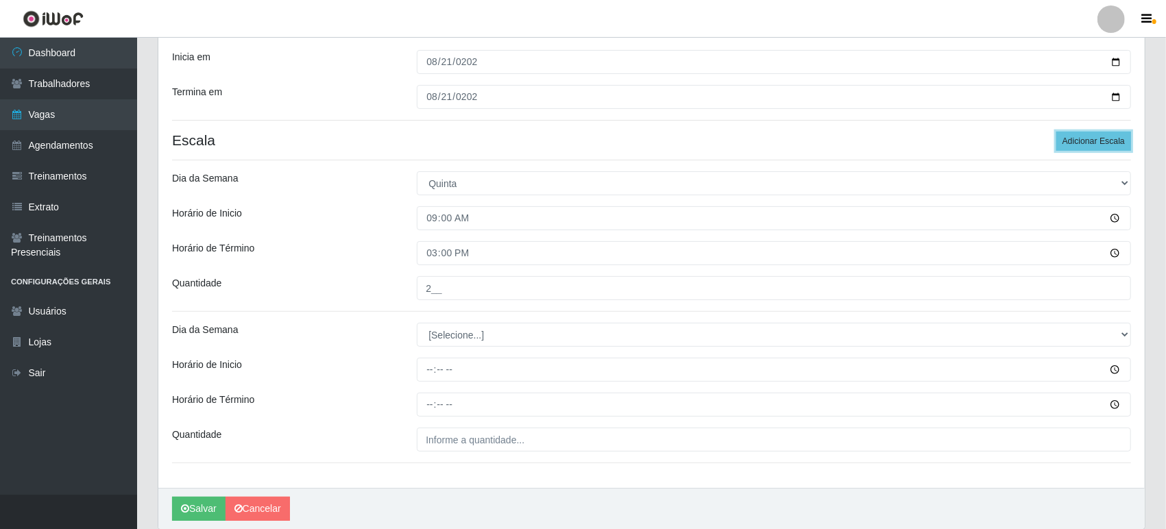
scroll to position [277, 0]
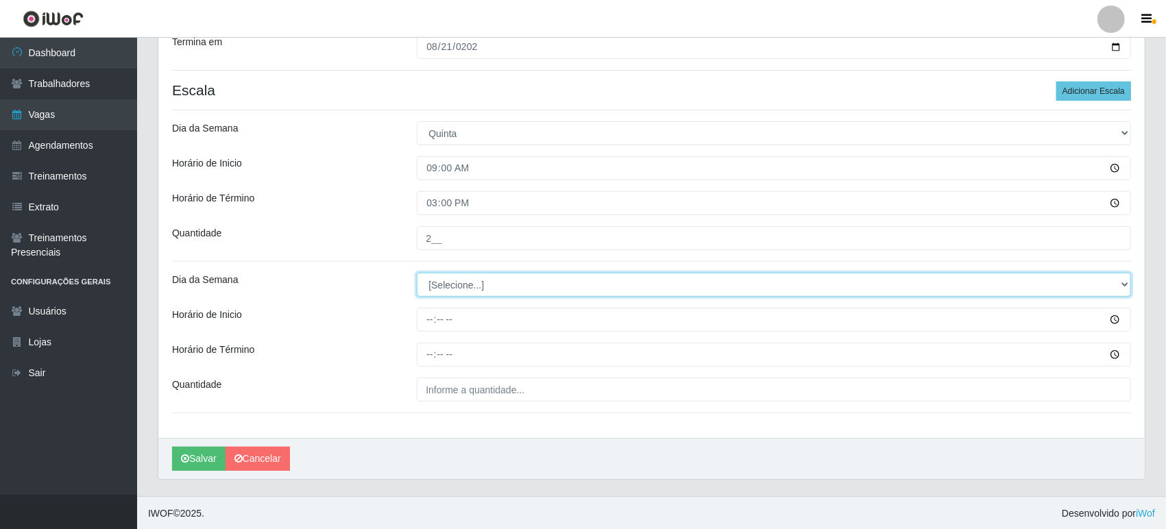
click at [461, 285] on select "[Selecione...] Segunda Terça Quarta Quinta Sexta Sábado Domingo" at bounding box center [774, 285] width 714 height 24
click at [483, 284] on select "[Selecione...] Segunda Terça Quarta Quinta Sexta Sábado Domingo" at bounding box center [774, 285] width 714 height 24
select select "4"
click at [417, 273] on select "[Selecione...] Segunda Terça Quarta Quinta Sexta Sábado Domingo" at bounding box center [774, 285] width 714 height 24
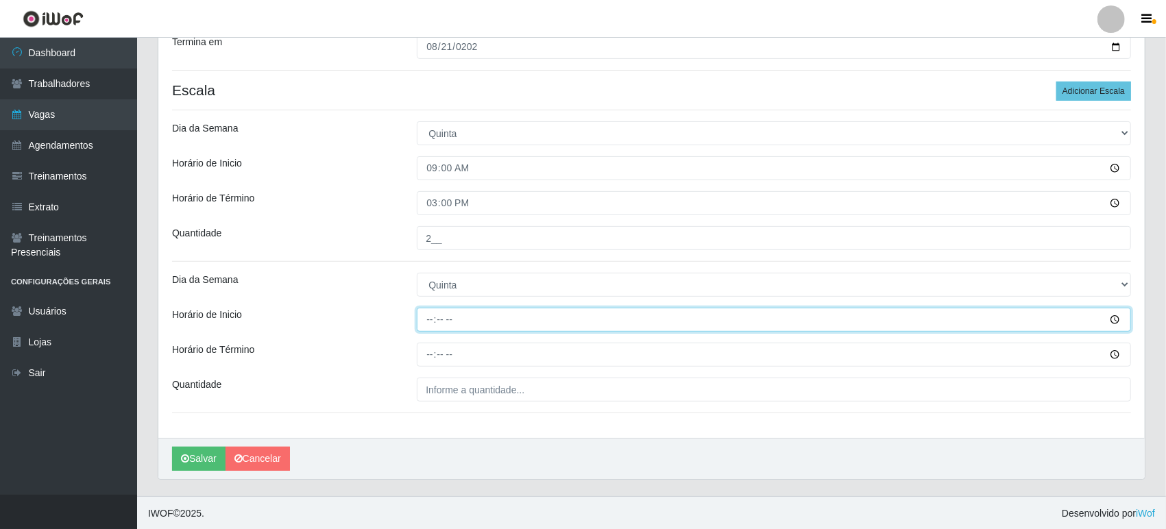
click at [425, 317] on input "Horário de Inicio" at bounding box center [774, 320] width 714 height 24
type input "16:00"
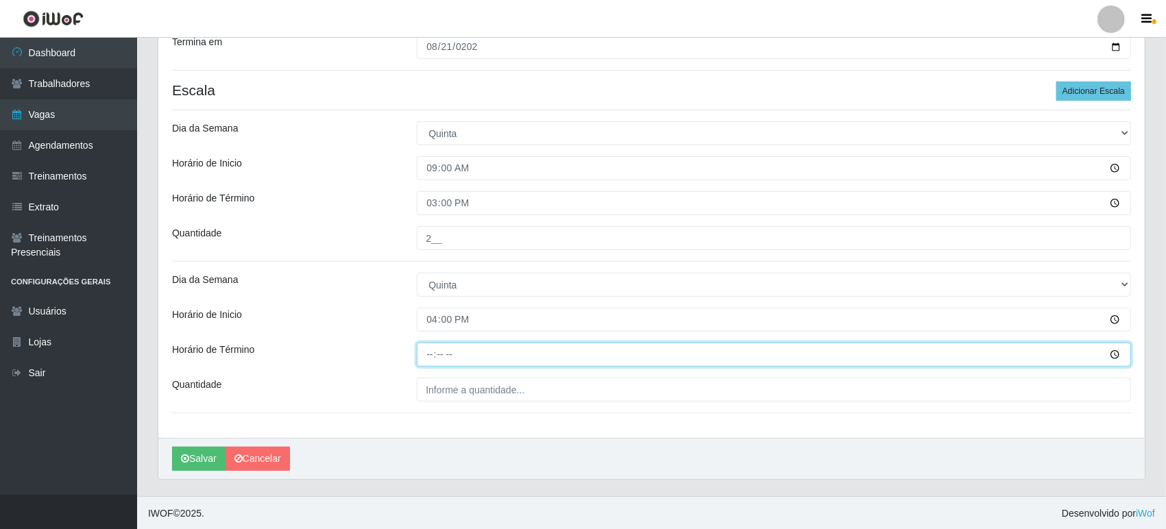
type input "22:00"
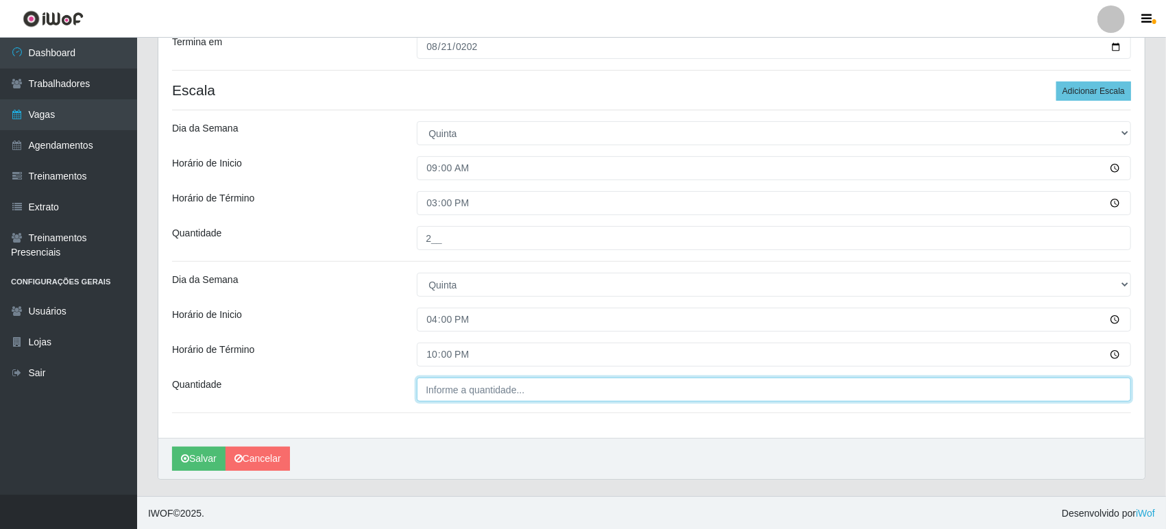
type input "___"
type input "2__"
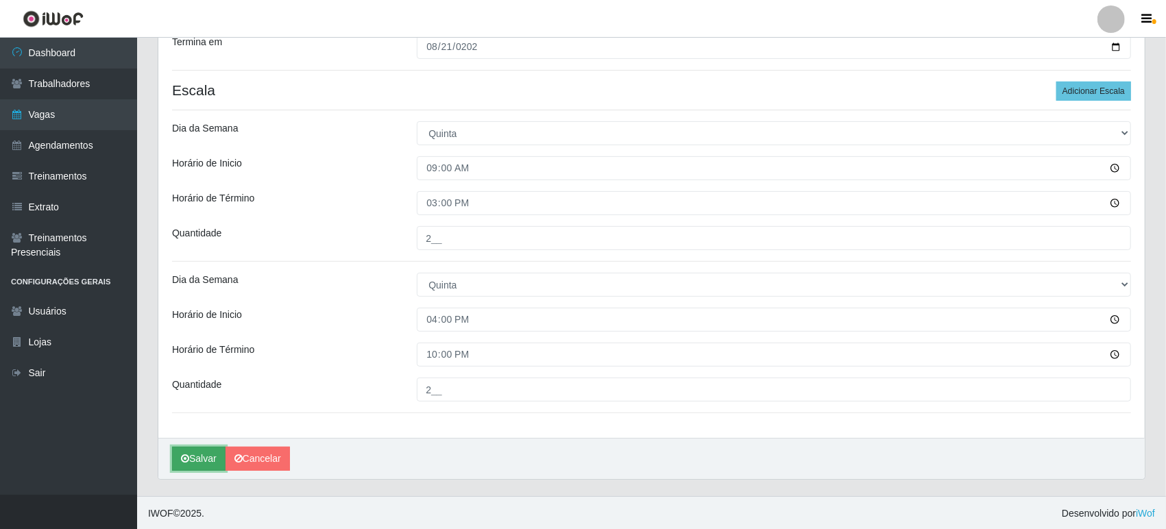
click at [206, 455] on button "Salvar" at bounding box center [198, 459] width 53 height 24
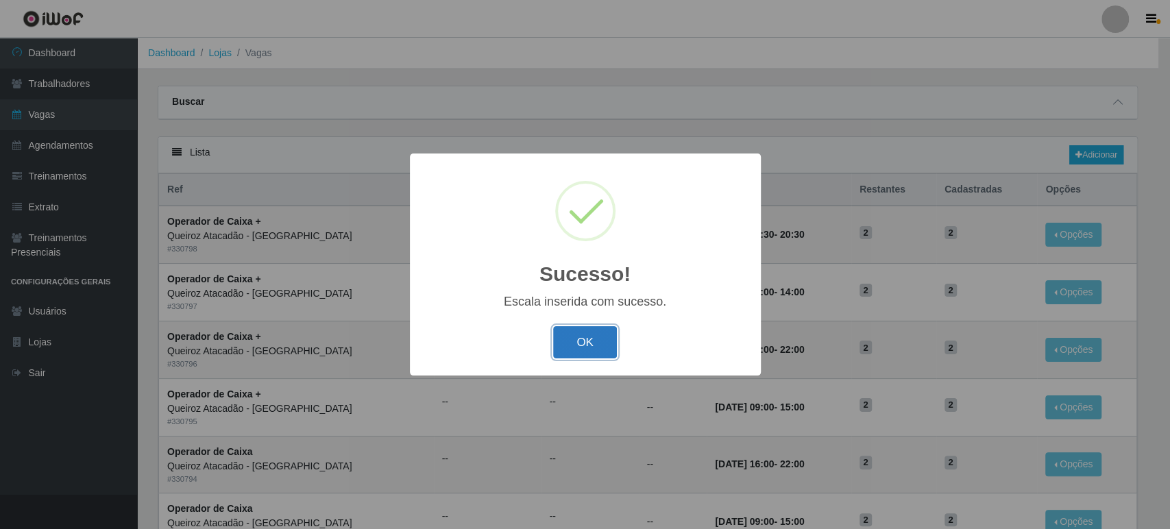
click at [576, 331] on button "OK" at bounding box center [585, 342] width 64 height 32
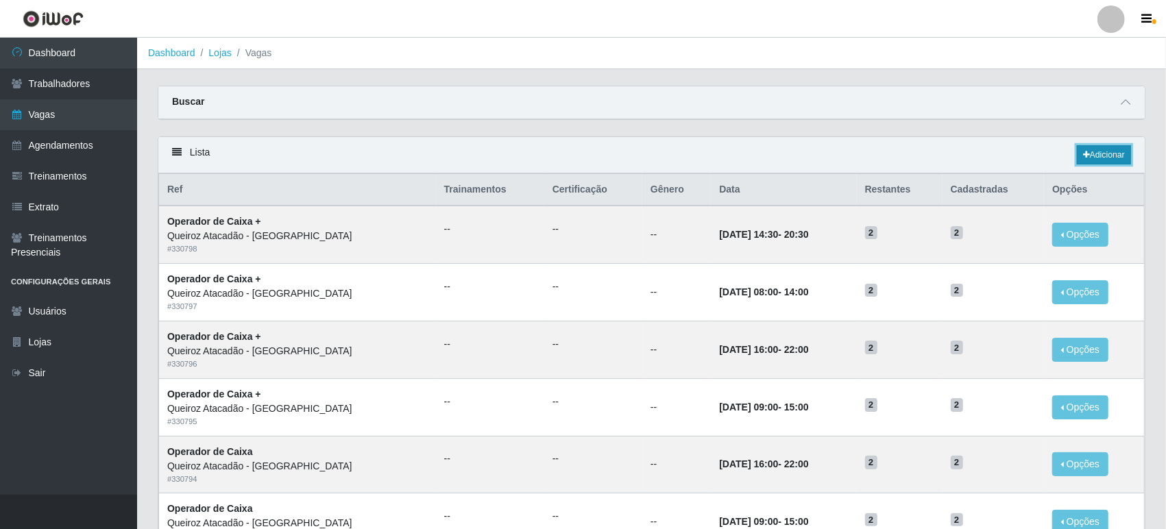
click at [1099, 155] on link "Adicionar" at bounding box center [1104, 154] width 54 height 19
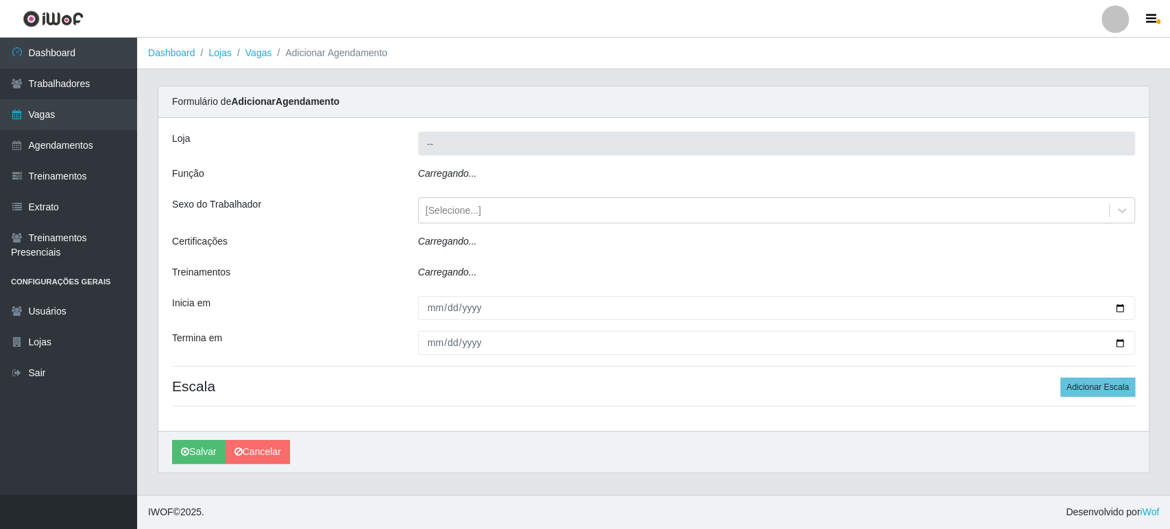
type input "Queiroz Atacadão - [GEOGRAPHIC_DATA]"
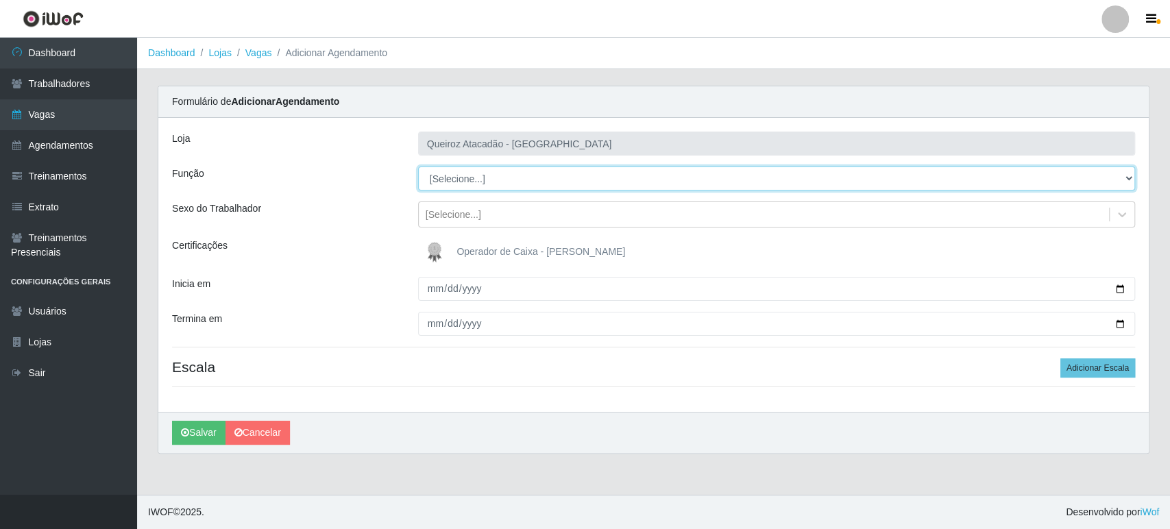
click at [503, 173] on select "[Selecione...] Embalador Embalador + Embalador ++ Operador de Caixa Operador de…" at bounding box center [776, 179] width 717 height 24
select select "1"
click at [418, 167] on select "[Selecione...] Embalador Embalador + Embalador ++ Operador de Caixa Operador de…" at bounding box center [776, 179] width 717 height 24
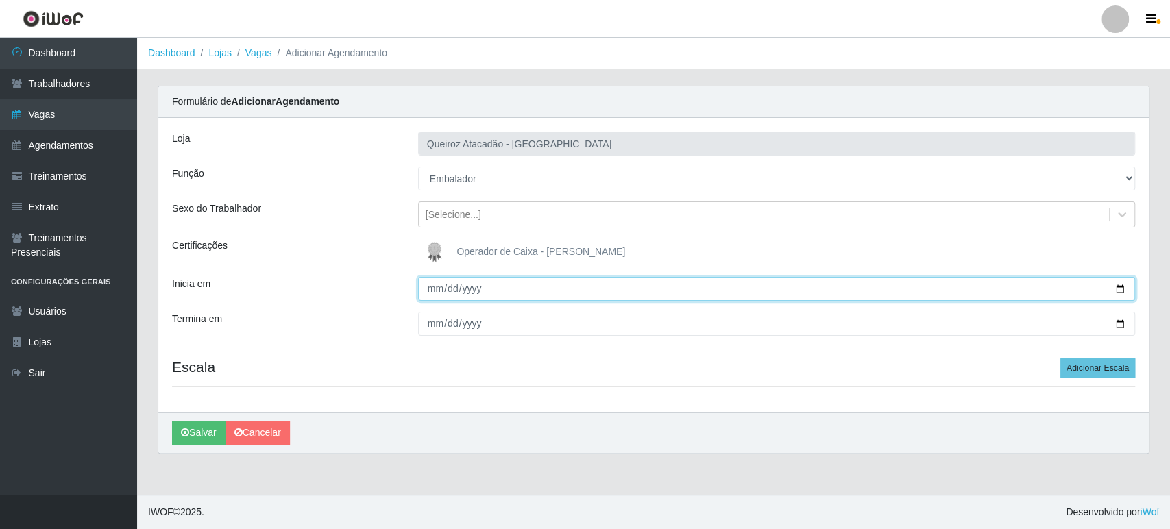
click at [428, 287] on input "Inicia em" at bounding box center [776, 289] width 717 height 24
type input "2025-08-22"
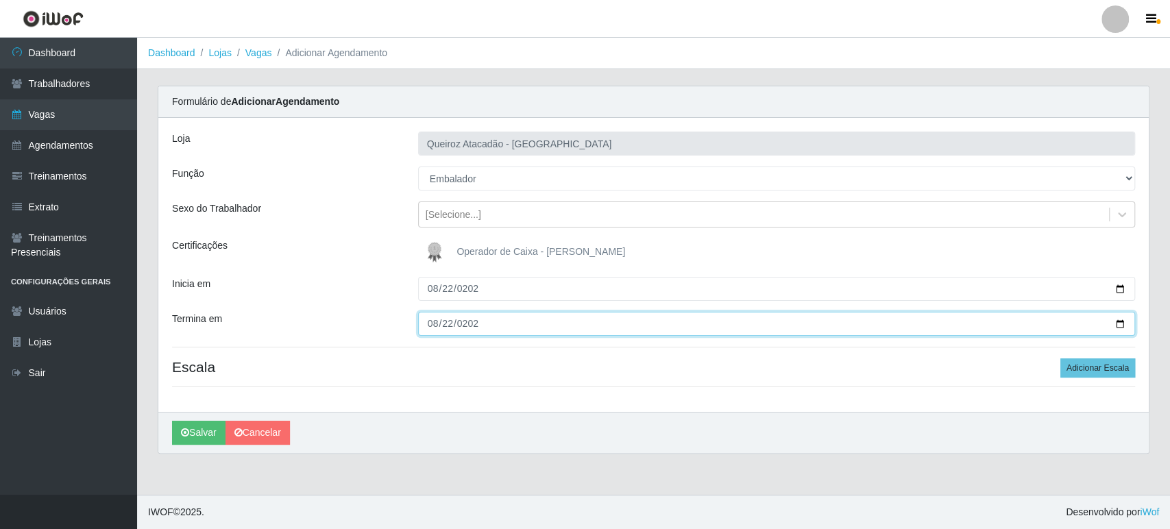
type input "2025-08-22"
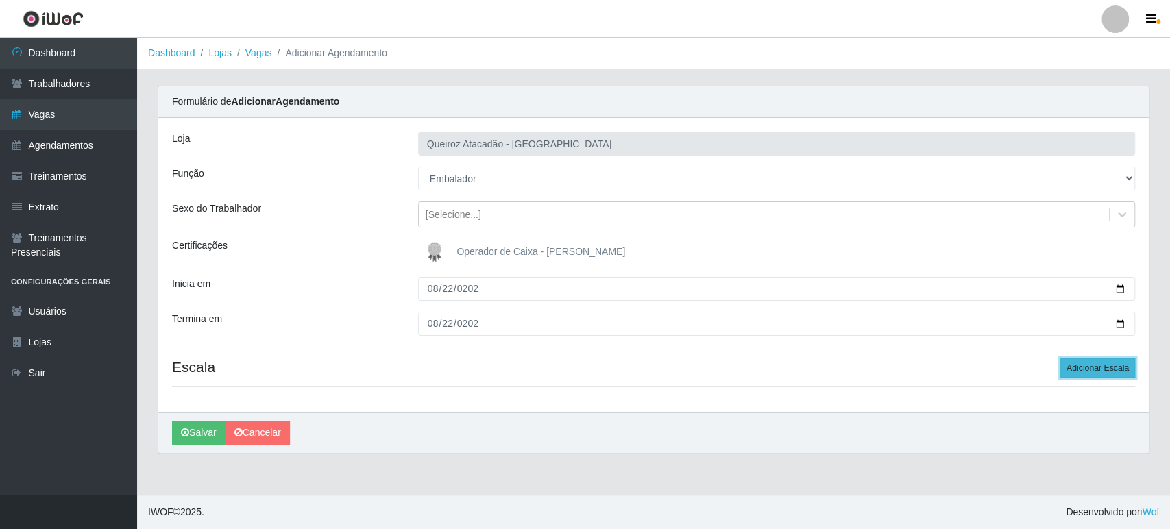
click at [1095, 367] on button "Adicionar Escala" at bounding box center [1097, 367] width 75 height 19
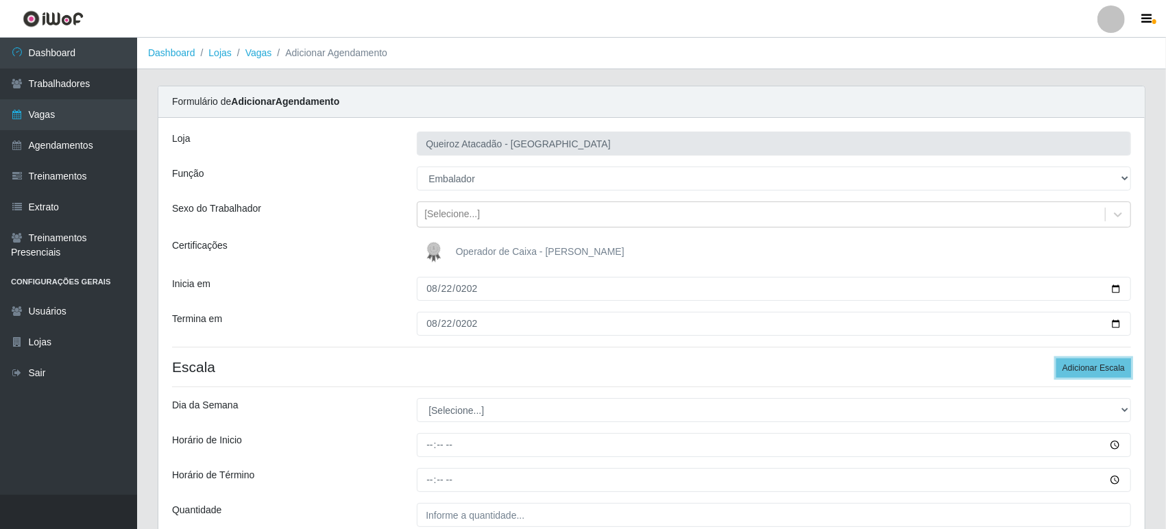
scroll to position [126, 0]
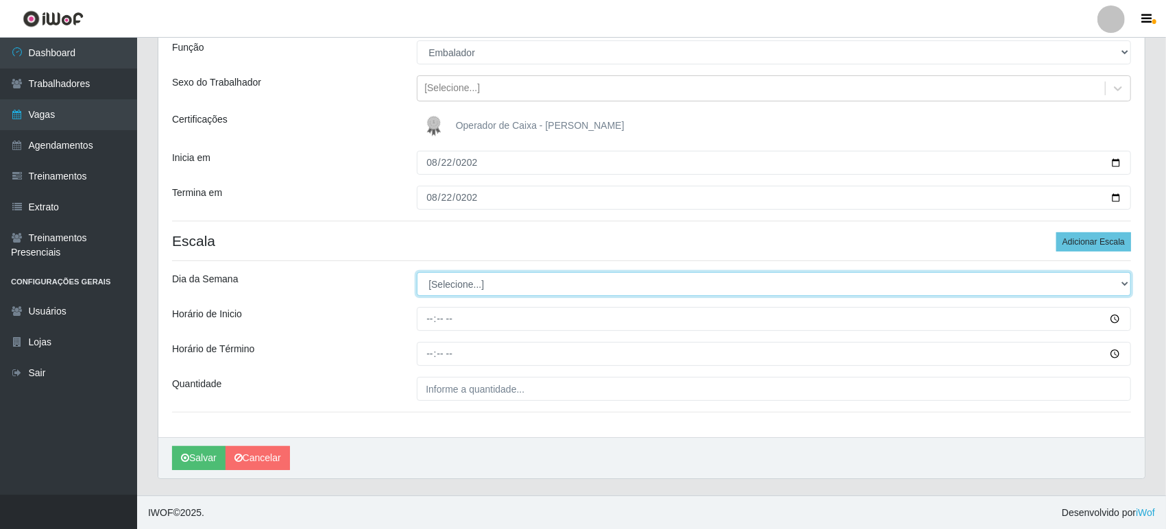
click at [435, 273] on select "[Selecione...] Segunda Terça Quarta Quinta Sexta Sábado Domingo" at bounding box center [774, 284] width 714 height 24
click at [436, 285] on select "[Selecione...] Segunda Terça Quarta Quinta Sexta Sábado Domingo" at bounding box center [774, 284] width 714 height 24
select select "5"
click at [417, 272] on select "[Selecione...] Segunda Terça Quarta Quinta Sexta Sábado Domingo" at bounding box center [774, 284] width 714 height 24
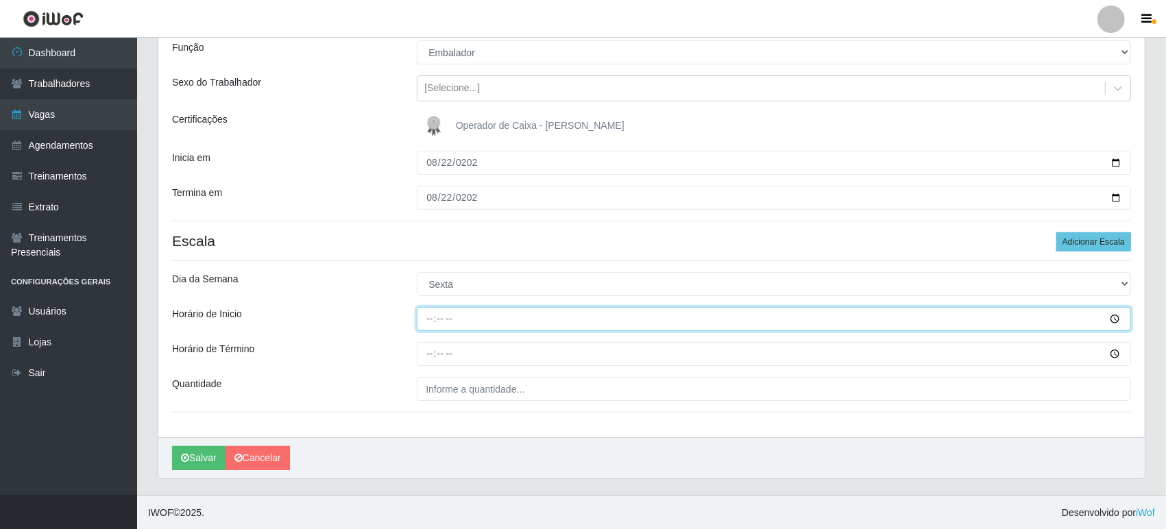
click at [431, 315] on input "Horário de Inicio" at bounding box center [774, 319] width 714 height 24
type input "09:00"
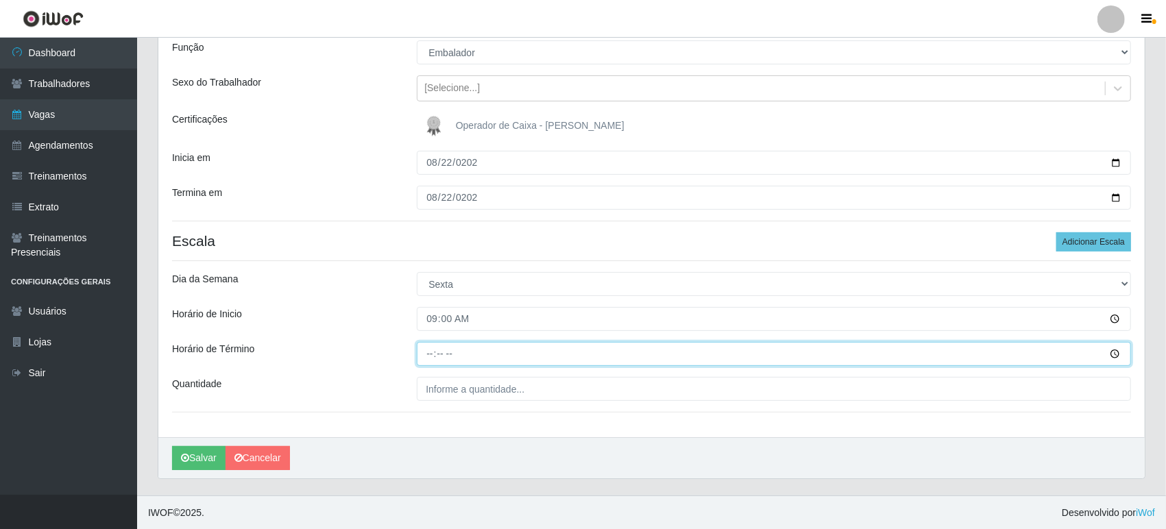
type input "15:00"
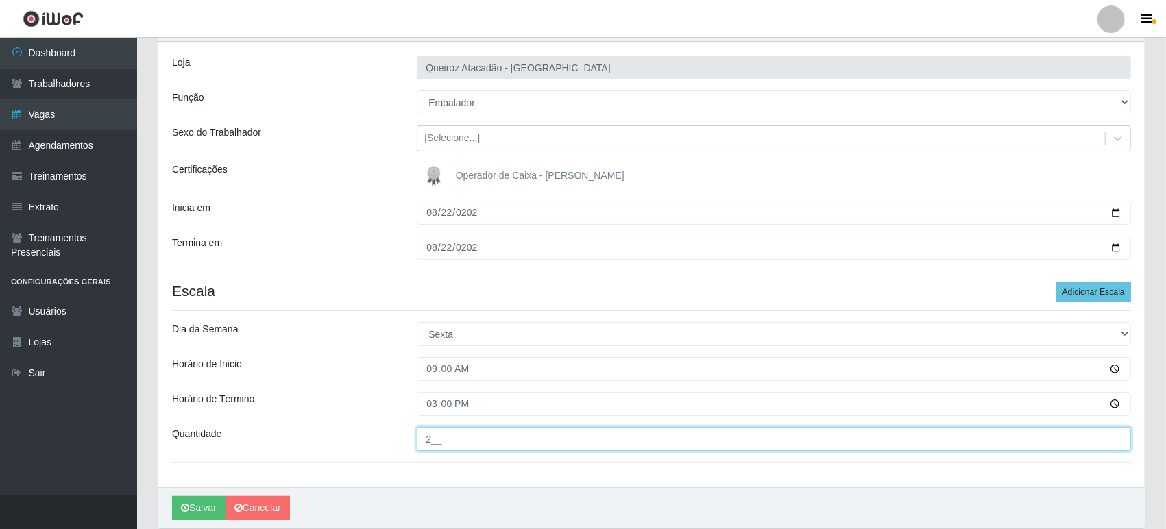
scroll to position [49, 0]
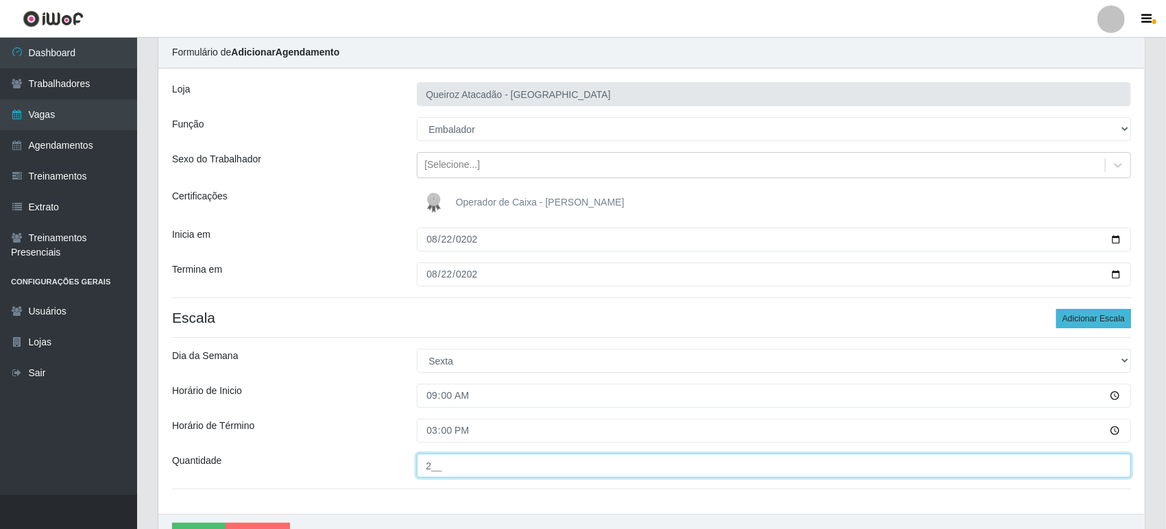
type input "2__"
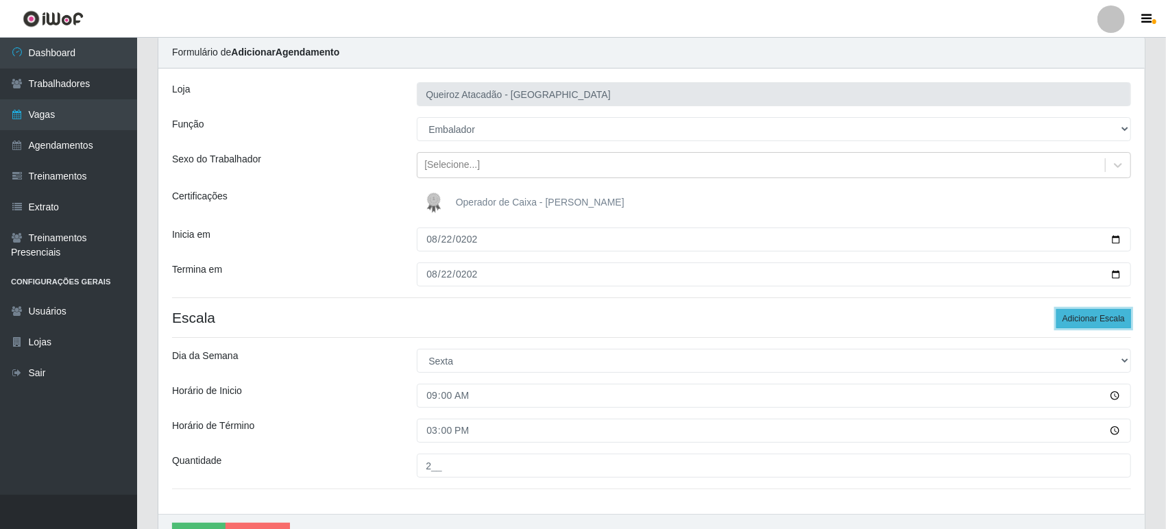
click at [1108, 321] on button "Adicionar Escala" at bounding box center [1093, 318] width 75 height 19
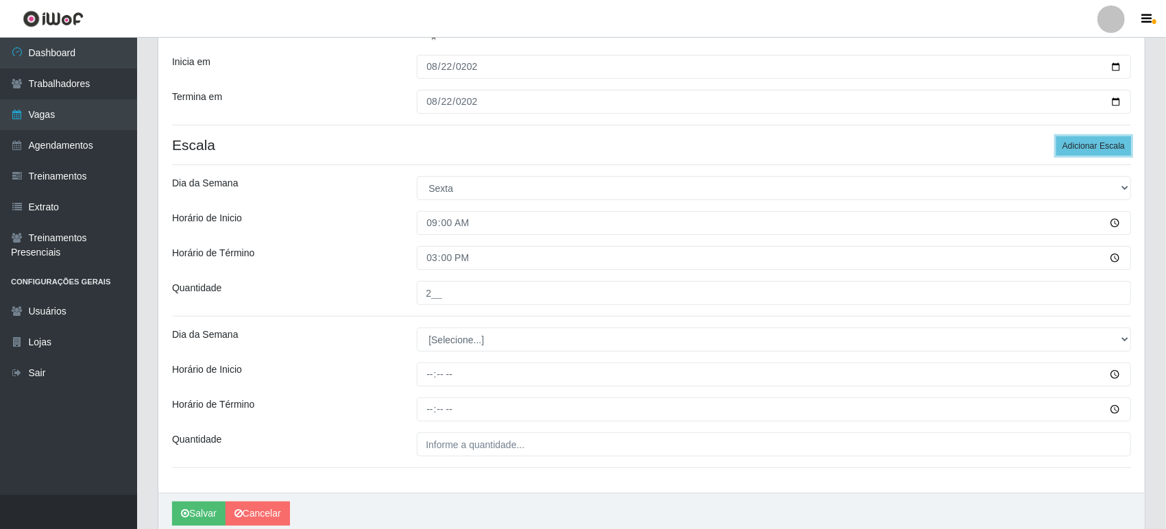
scroll to position [277, 0]
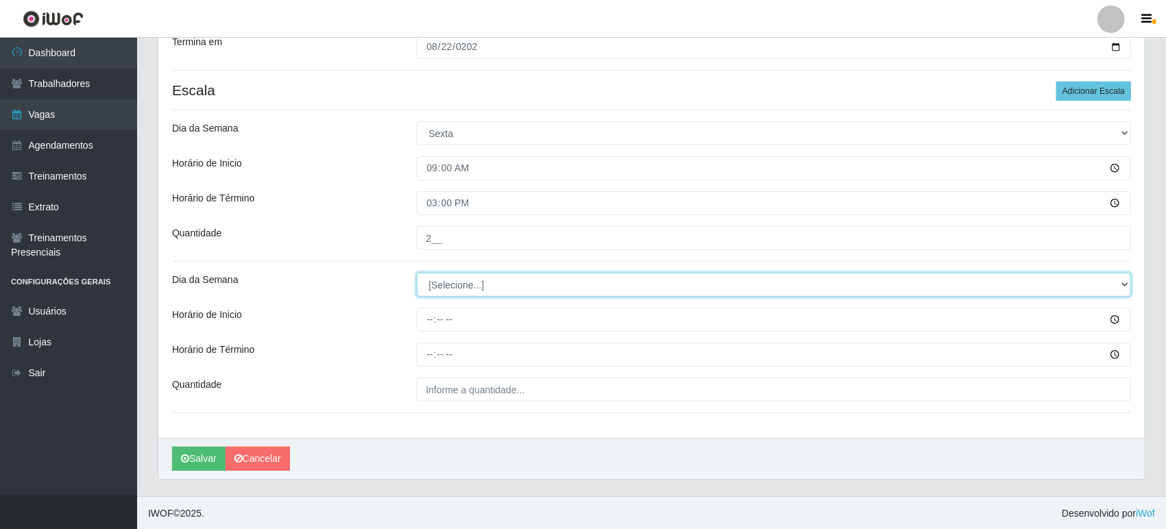
click at [433, 283] on select "[Selecione...] Segunda Terça Quarta Quinta Sexta Sábado Domingo" at bounding box center [774, 285] width 714 height 24
select select "5"
click at [417, 273] on select "[Selecione...] Segunda Terça Quarta Quinta Sexta Sábado Domingo" at bounding box center [774, 285] width 714 height 24
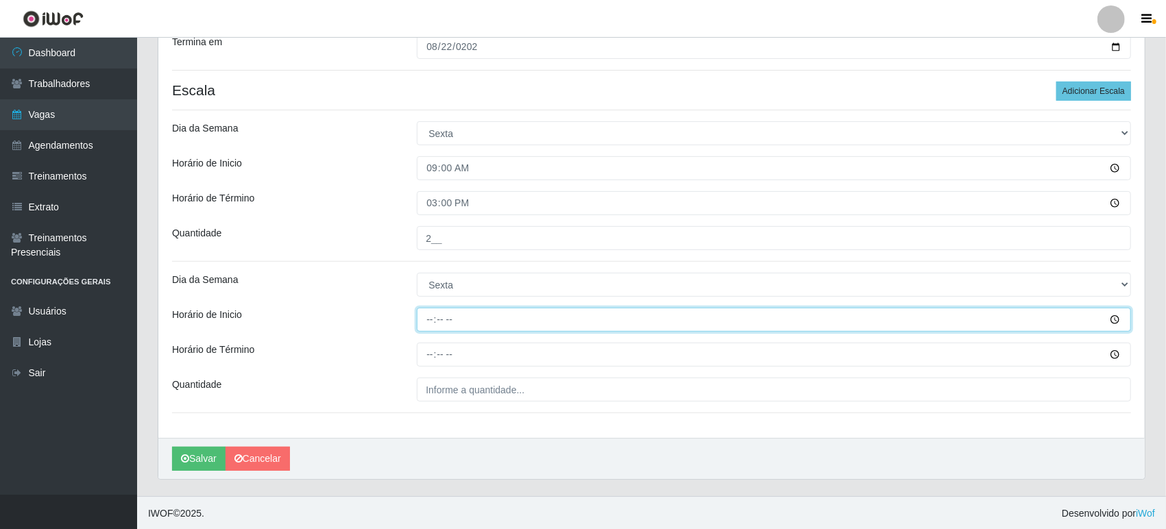
click at [428, 313] on input "Horário de Inicio" at bounding box center [774, 320] width 714 height 24
type input "16:00"
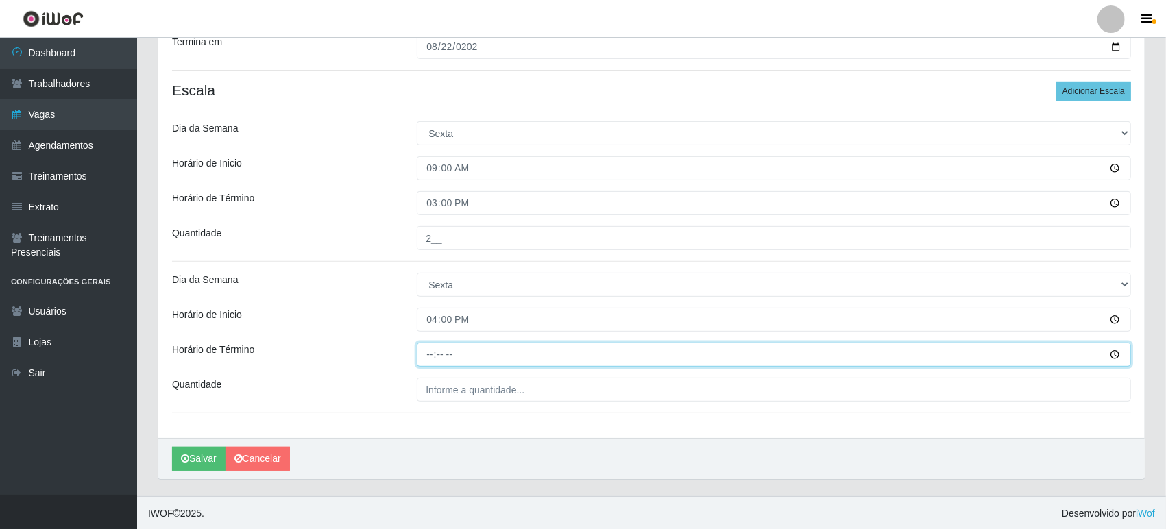
type input "22:00"
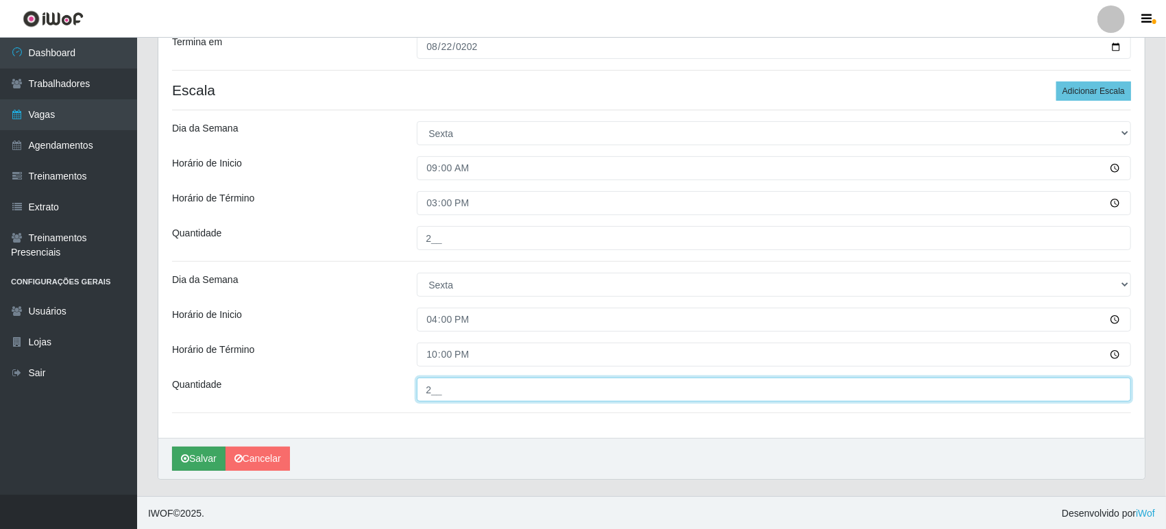
type input "2__"
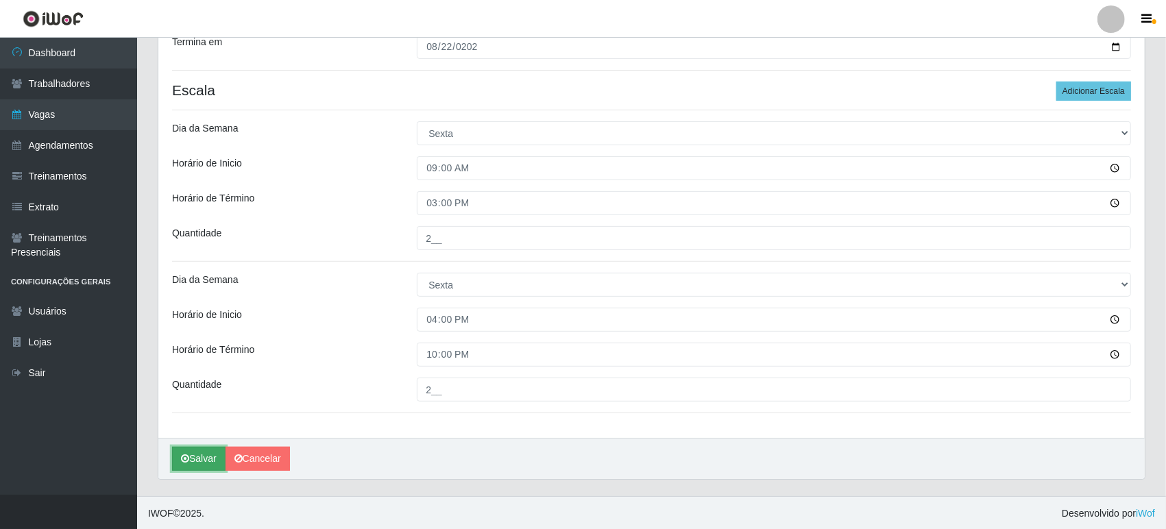
click at [204, 459] on button "Salvar" at bounding box center [198, 459] width 53 height 24
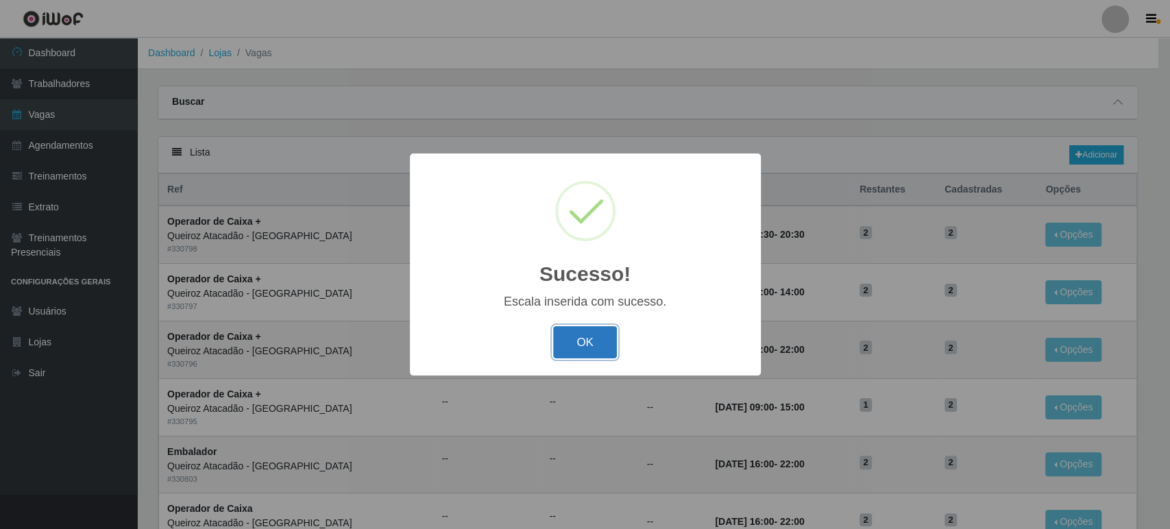
click at [592, 350] on button "OK" at bounding box center [585, 342] width 64 height 32
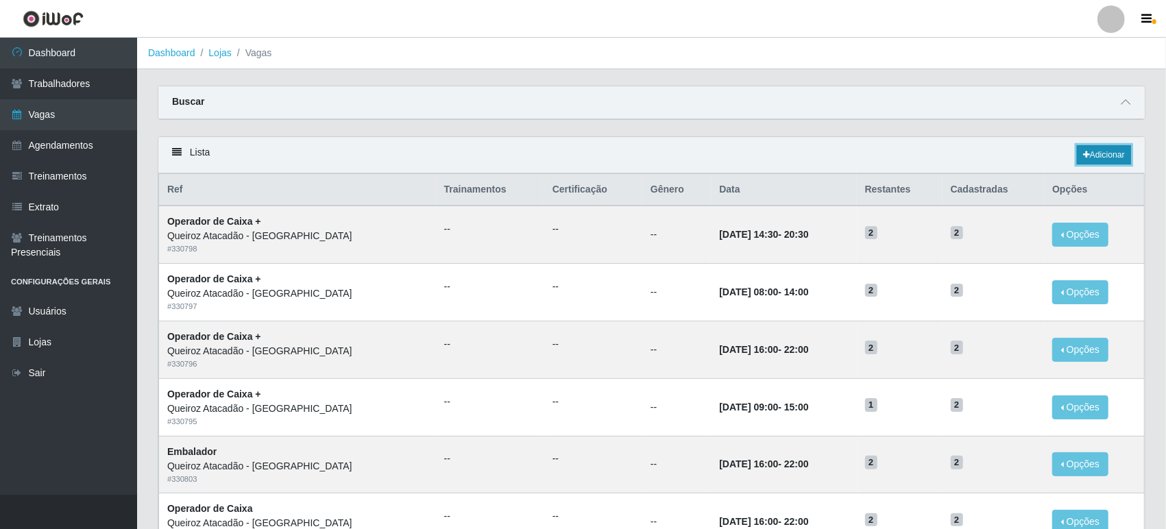
click at [1091, 155] on link "Adicionar" at bounding box center [1104, 154] width 54 height 19
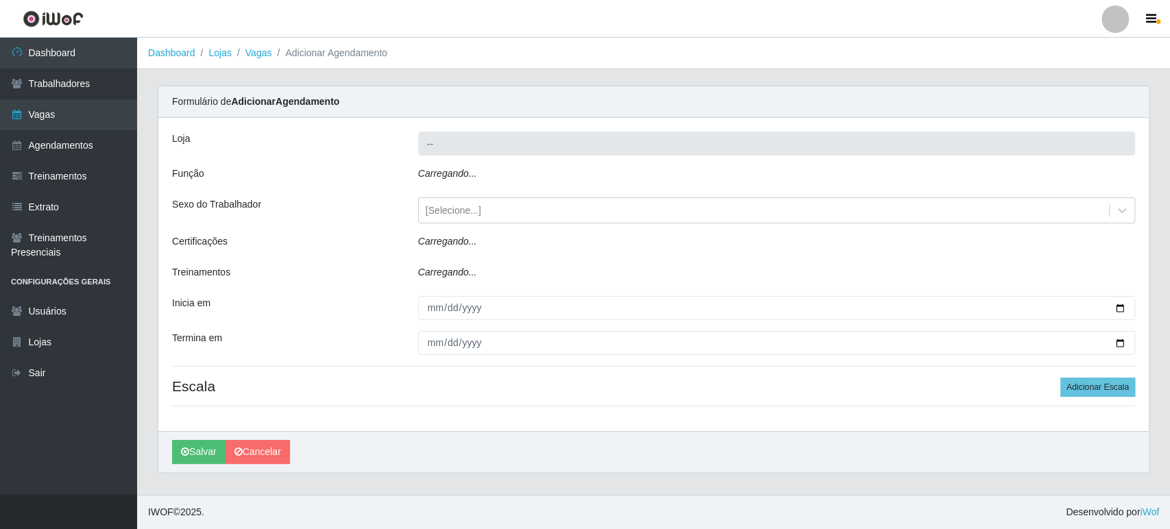
type input "Queiroz Atacadão - [GEOGRAPHIC_DATA]"
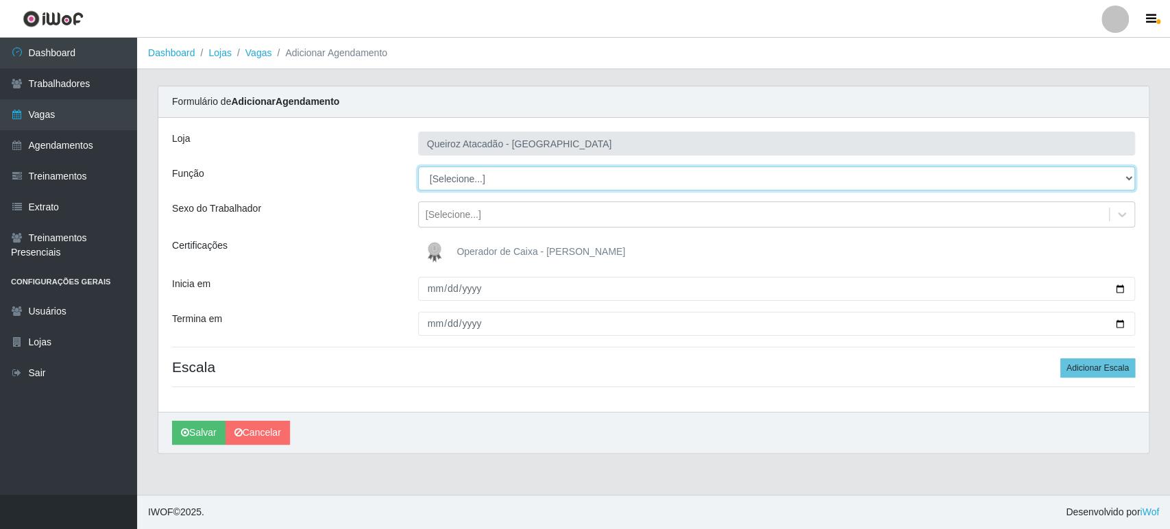
click at [483, 174] on select "[Selecione...] Embalador Embalador + Embalador ++ Operador de Caixa Operador de…" at bounding box center [776, 179] width 717 height 24
select select "22"
click at [418, 167] on select "[Selecione...] Embalador Embalador + Embalador ++ Operador de Caixa Operador de…" at bounding box center [776, 179] width 717 height 24
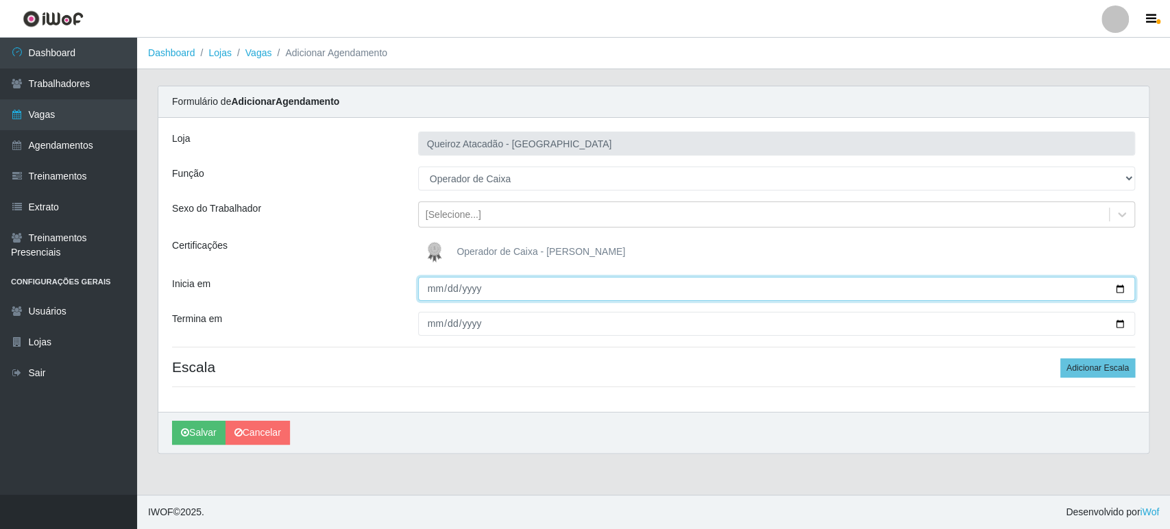
click at [430, 289] on input "Inicia em" at bounding box center [776, 289] width 717 height 24
type input "2025-08-25"
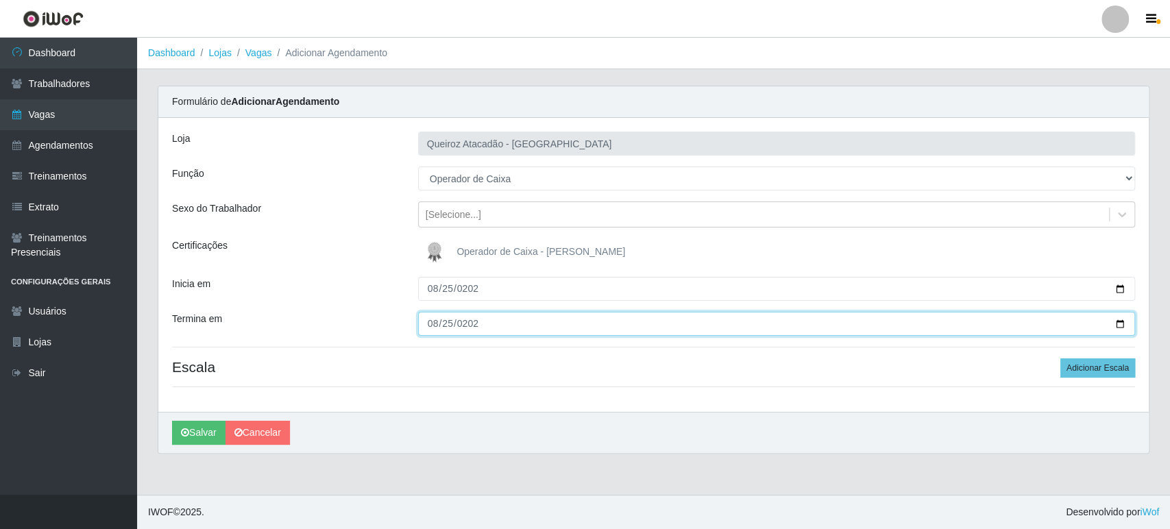
type input "2025-08-25"
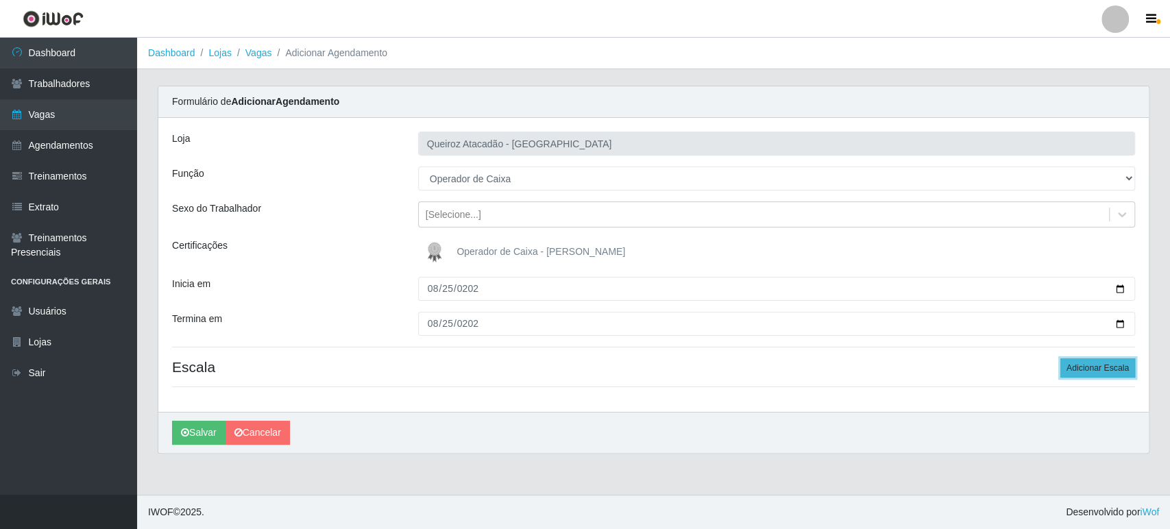
click at [1086, 367] on button "Adicionar Escala" at bounding box center [1097, 367] width 75 height 19
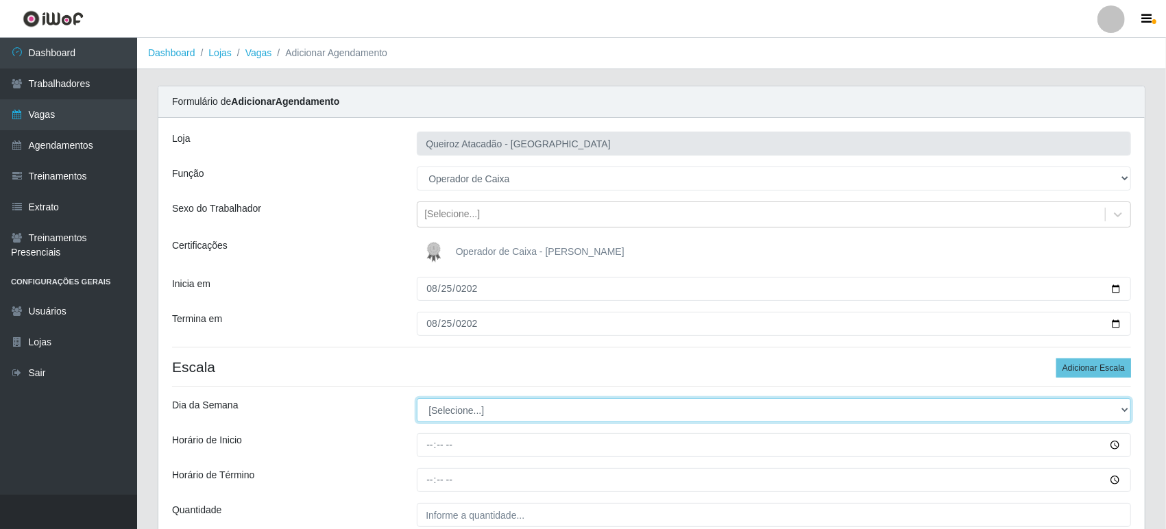
click at [439, 408] on select "[Selecione...] Segunda Terça Quarta Quinta Sexta Sábado Domingo" at bounding box center [774, 410] width 714 height 24
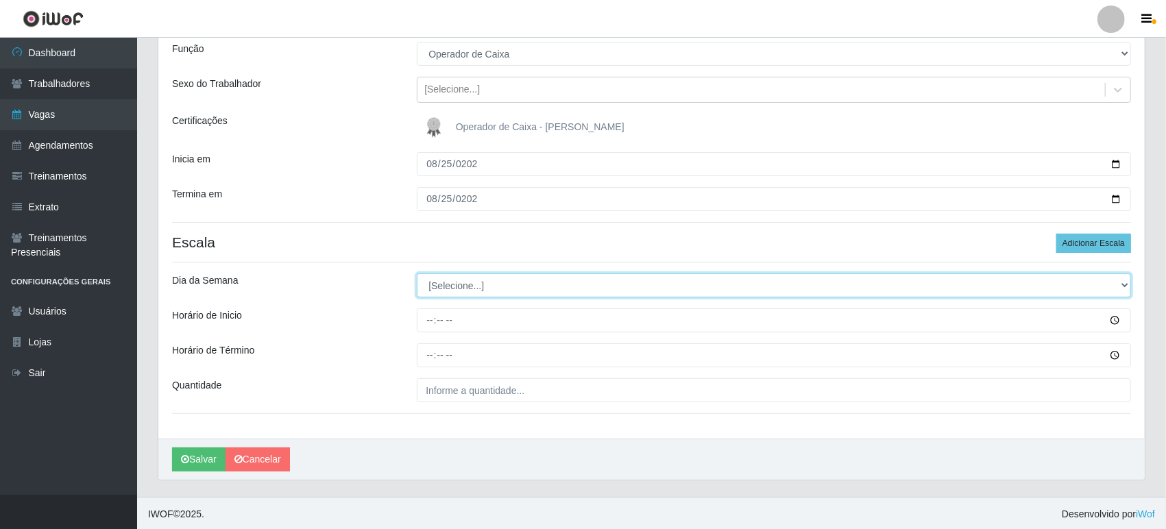
scroll to position [126, 0]
click at [450, 287] on select "[Selecione...] Segunda Terça Quarta Quinta Sexta Sábado Domingo" at bounding box center [774, 284] width 714 height 24
click at [417, 272] on select "[Selecione...] Segunda Terça Quarta Quinta Sexta Sábado Domingo" at bounding box center [774, 284] width 714 height 24
click at [435, 282] on select "[Selecione...] Segunda Terça Quarta Quinta Sexta Sábado Domingo" at bounding box center [774, 284] width 714 height 24
select select "1"
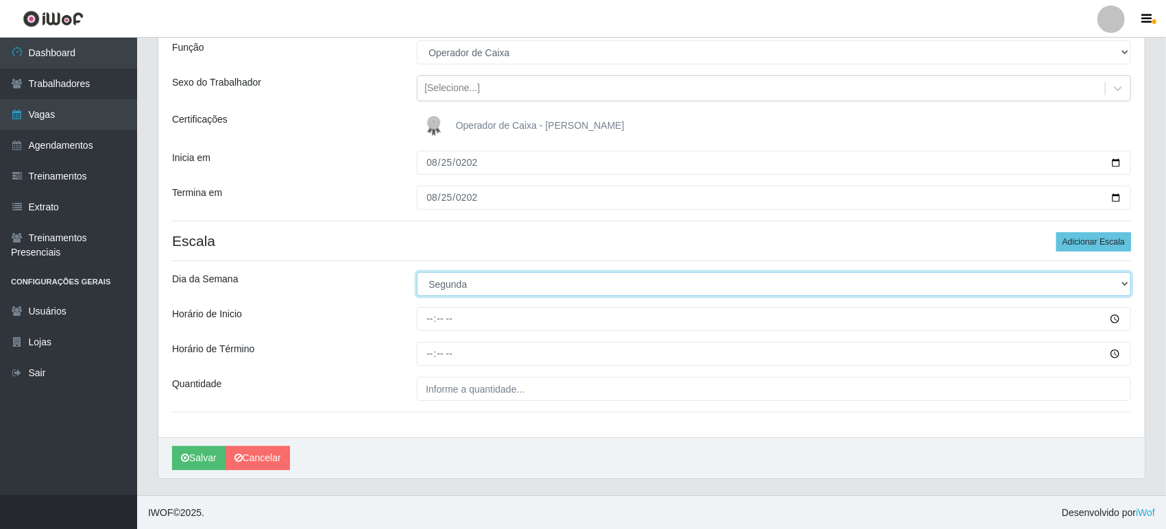
click at [417, 272] on select "[Selecione...] Segunda Terça Quarta Quinta Sexta Sábado Domingo" at bounding box center [774, 284] width 714 height 24
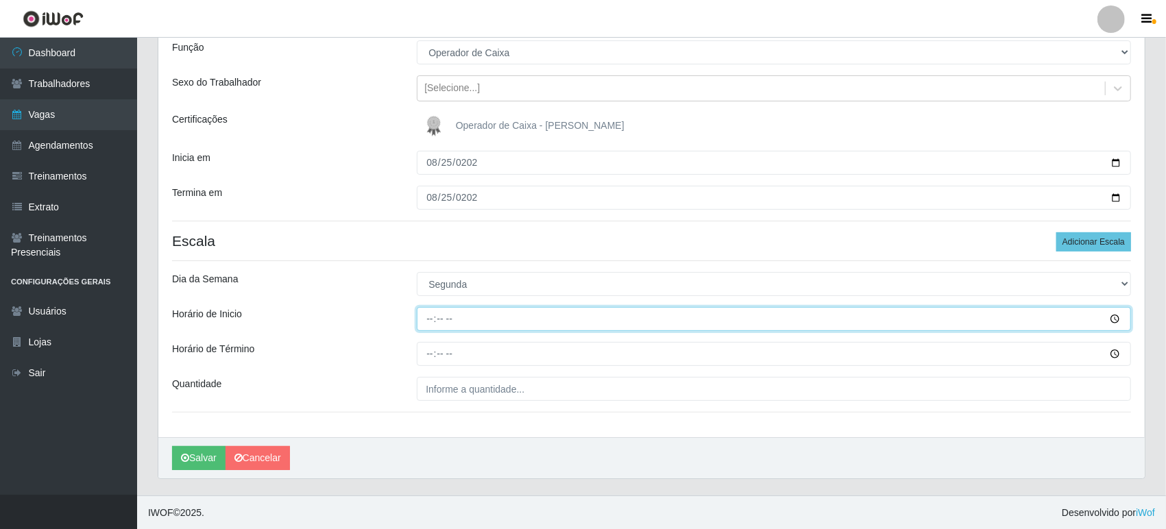
click at [428, 322] on input "Horário de Inicio" at bounding box center [774, 319] width 714 height 24
type input "09:00"
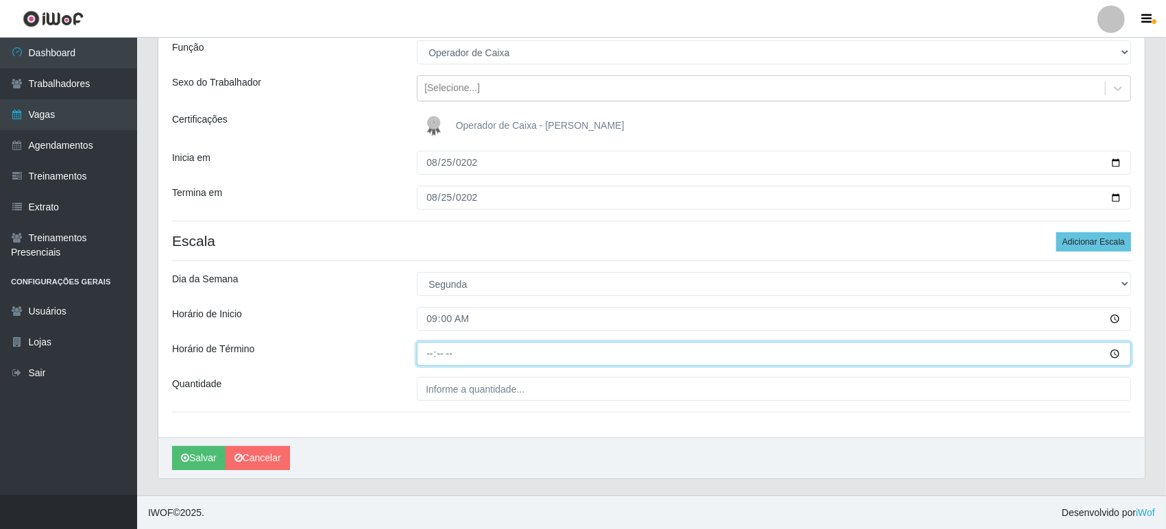
type input "15:00"
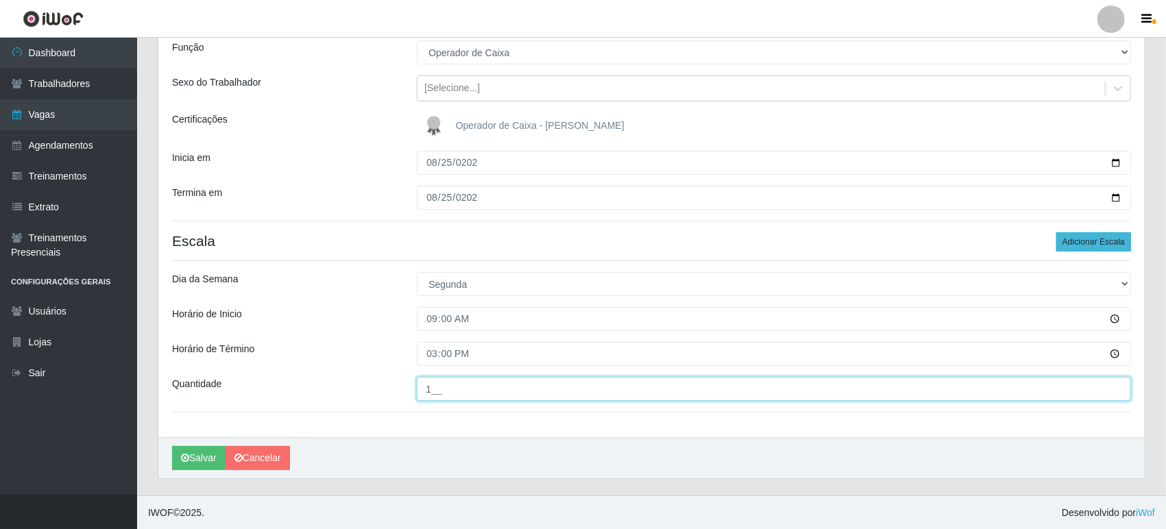
type input "1__"
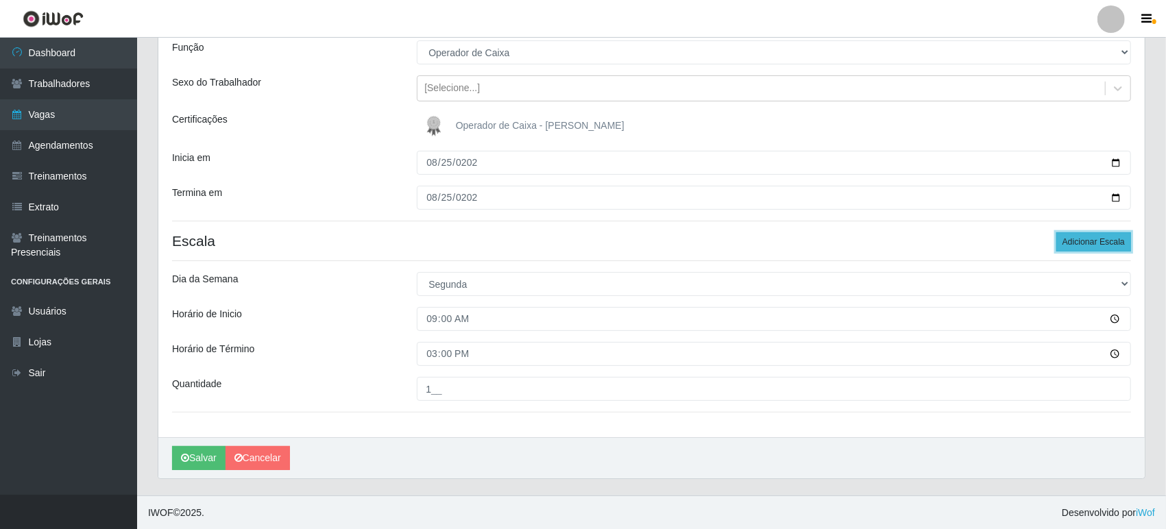
click at [1116, 241] on button "Adicionar Escala" at bounding box center [1093, 241] width 75 height 19
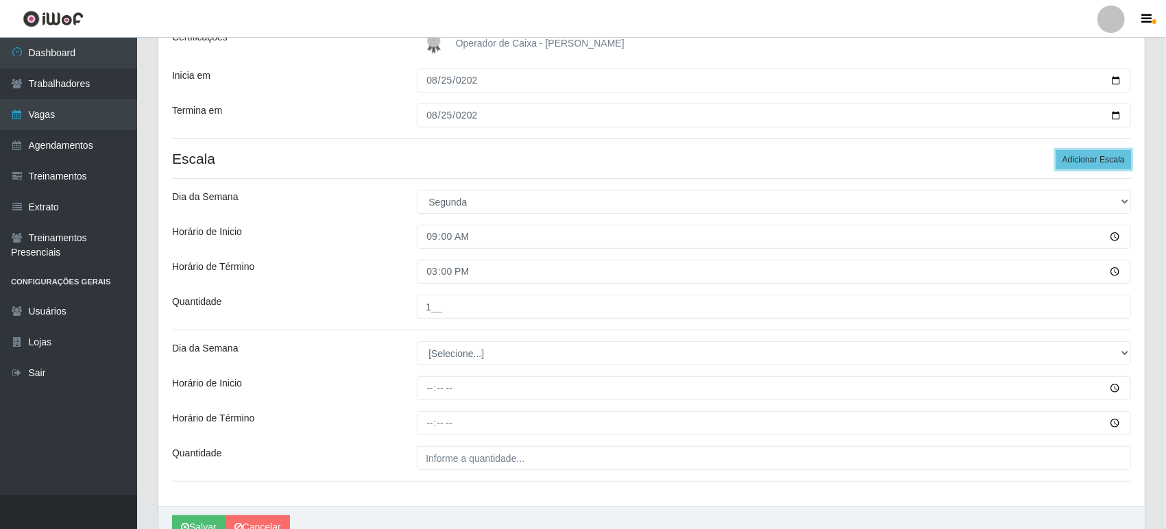
scroll to position [277, 0]
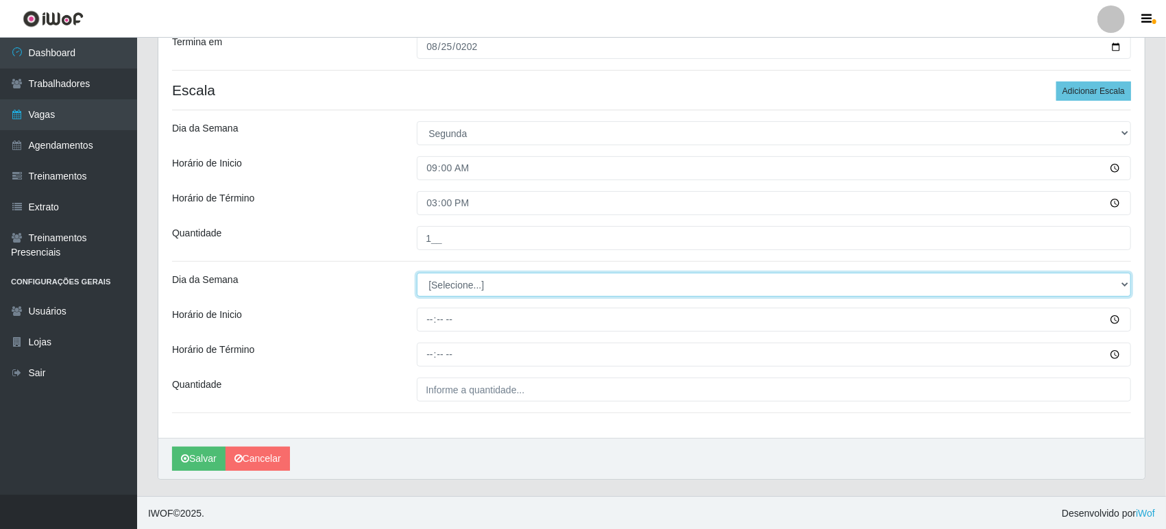
click at [440, 289] on select "[Selecione...] Segunda Terça Quarta Quinta Sexta Sábado Domingo" at bounding box center [774, 285] width 714 height 24
select select "1"
click at [417, 273] on select "[Selecione...] Segunda Terça Quarta Quinta Sexta Sábado Domingo" at bounding box center [774, 285] width 714 height 24
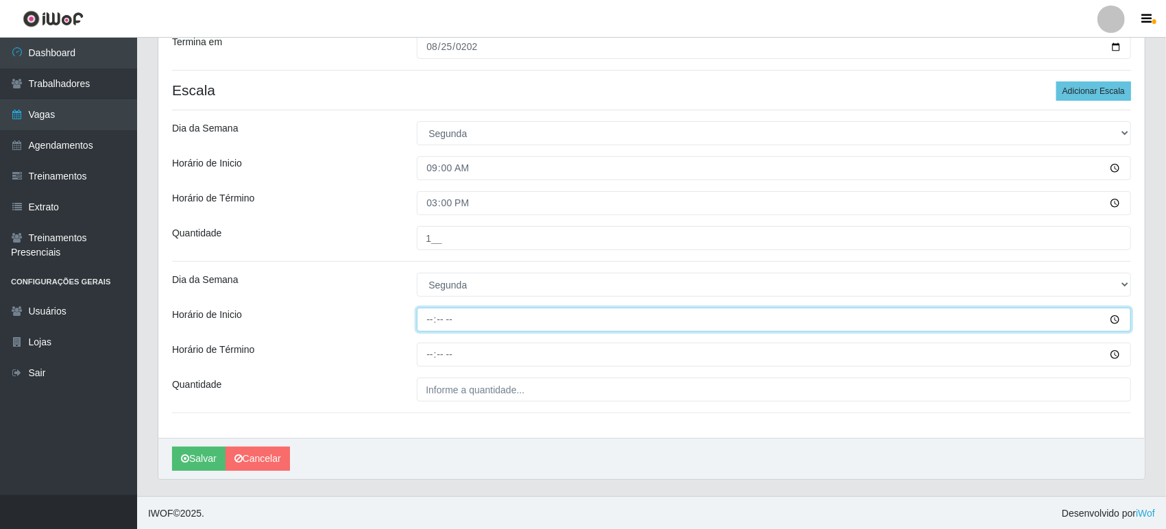
click at [429, 321] on input "Horário de Inicio" at bounding box center [774, 320] width 714 height 24
type input "16:00"
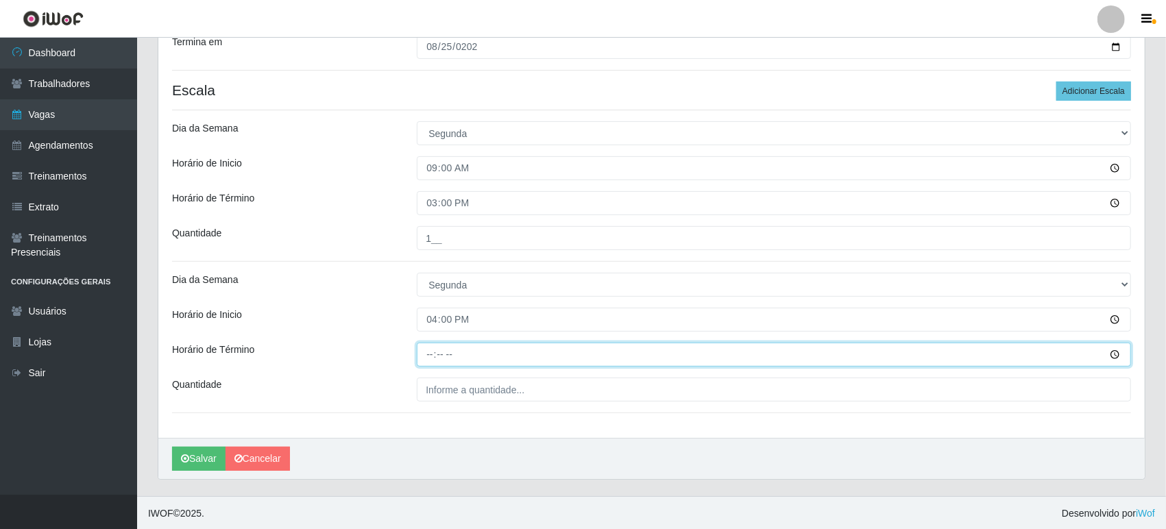
type input "22:00"
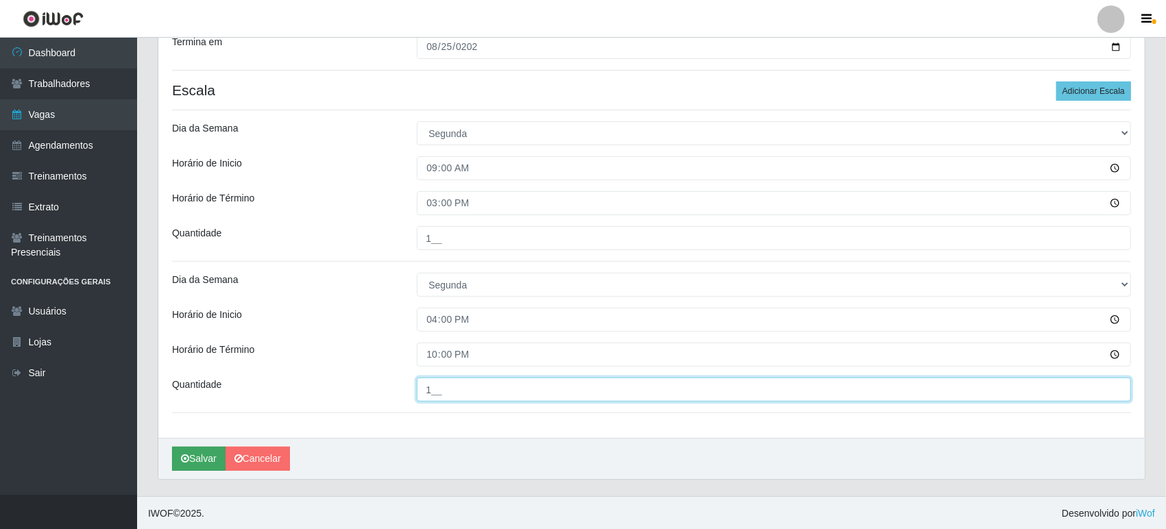
type input "1__"
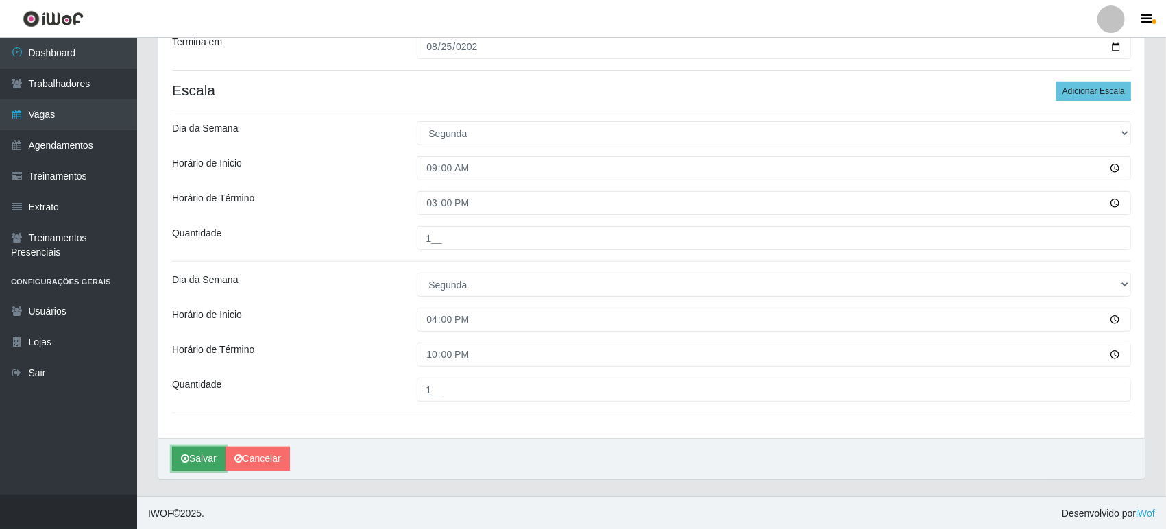
click at [203, 454] on button "Salvar" at bounding box center [198, 459] width 53 height 24
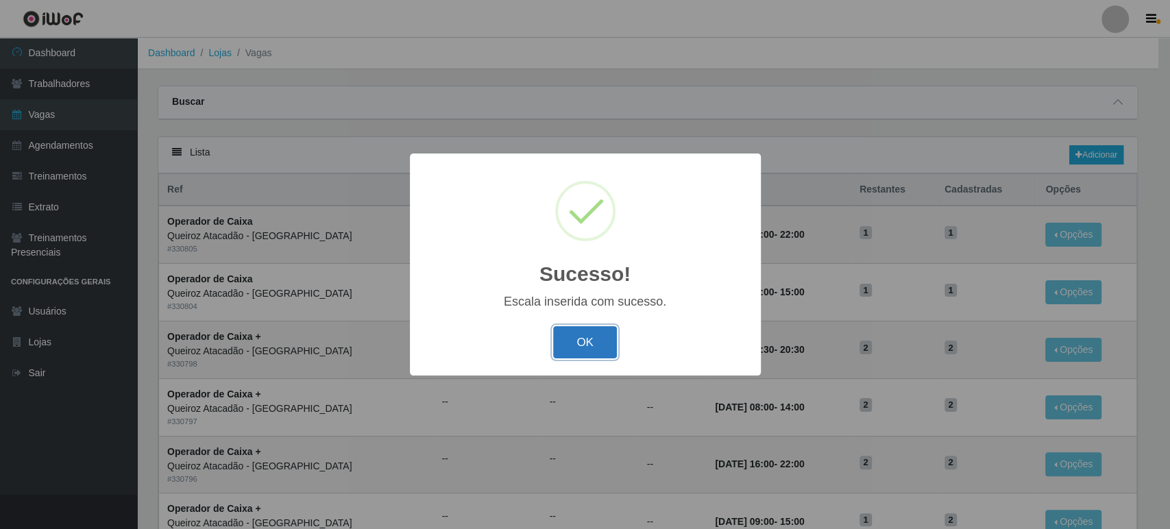
click at [601, 339] on button "OK" at bounding box center [585, 342] width 64 height 32
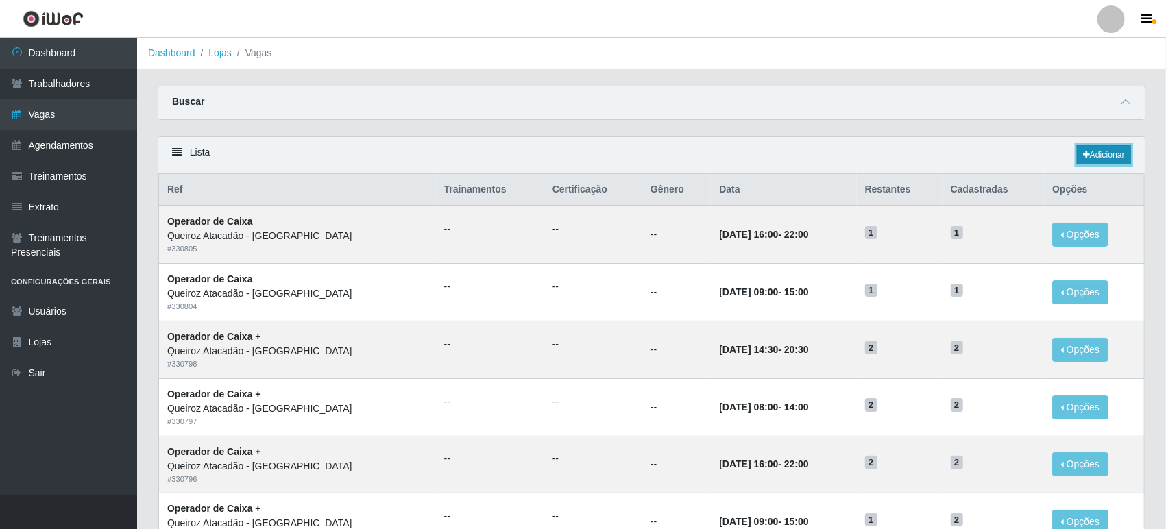
click at [1103, 150] on link "Adicionar" at bounding box center [1104, 154] width 54 height 19
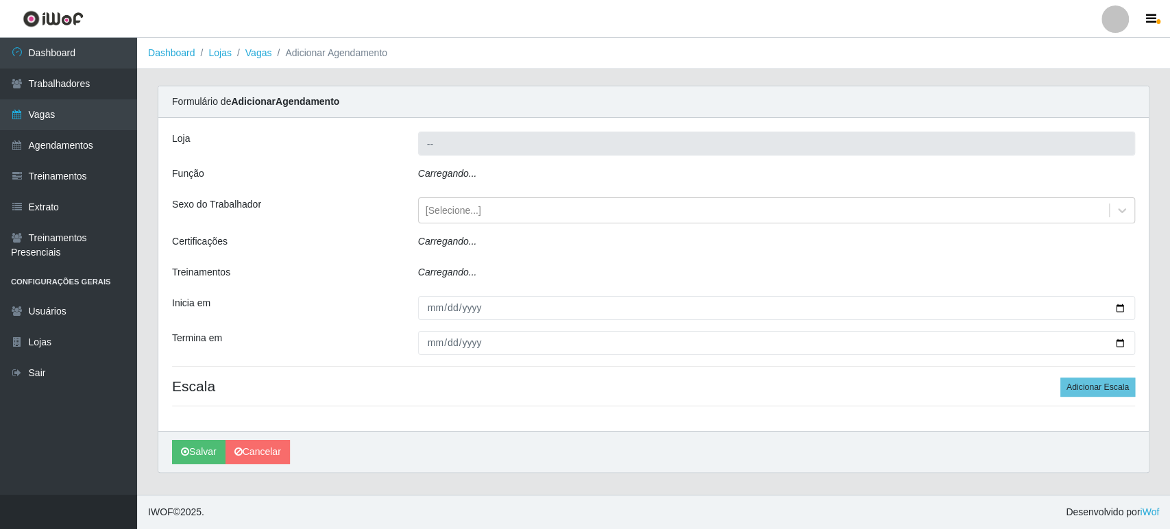
type input "Queiroz Atacadão - [GEOGRAPHIC_DATA]"
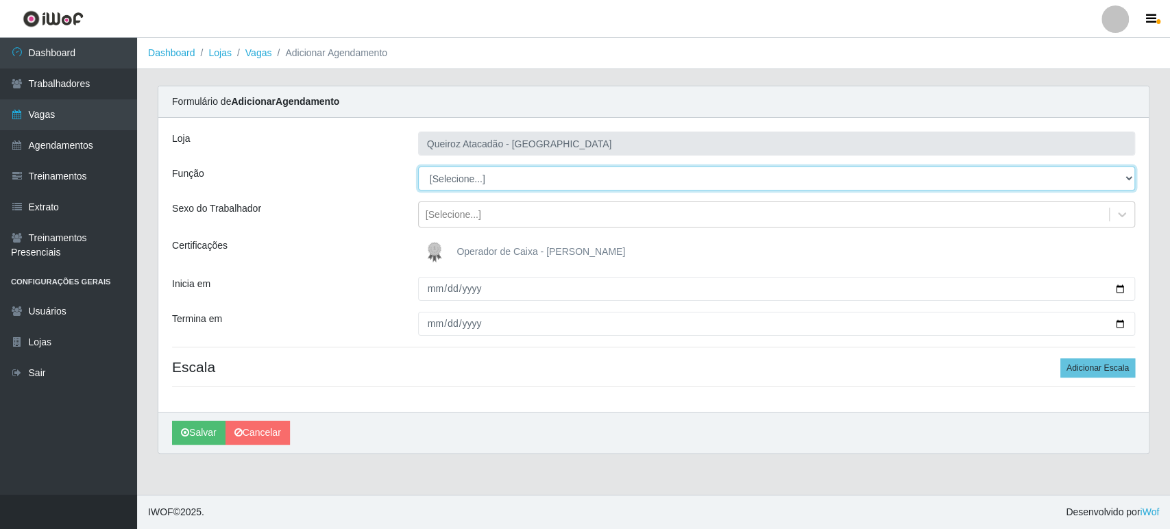
click at [456, 171] on select "[Selecione...] Embalador Embalador + Embalador ++ Operador de Caixa Operador de…" at bounding box center [776, 179] width 717 height 24
select select "1"
click at [418, 167] on select "[Selecione...] Embalador Embalador + Embalador ++ Operador de Caixa Operador de…" at bounding box center [776, 179] width 717 height 24
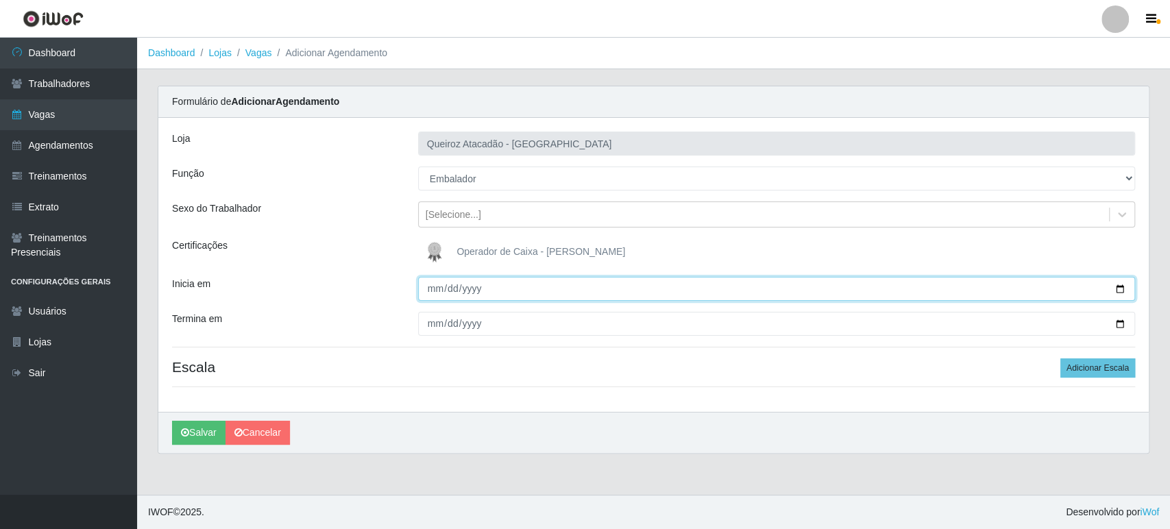
click at [435, 289] on input "Inicia em" at bounding box center [776, 289] width 717 height 24
type input "2025-08-25"
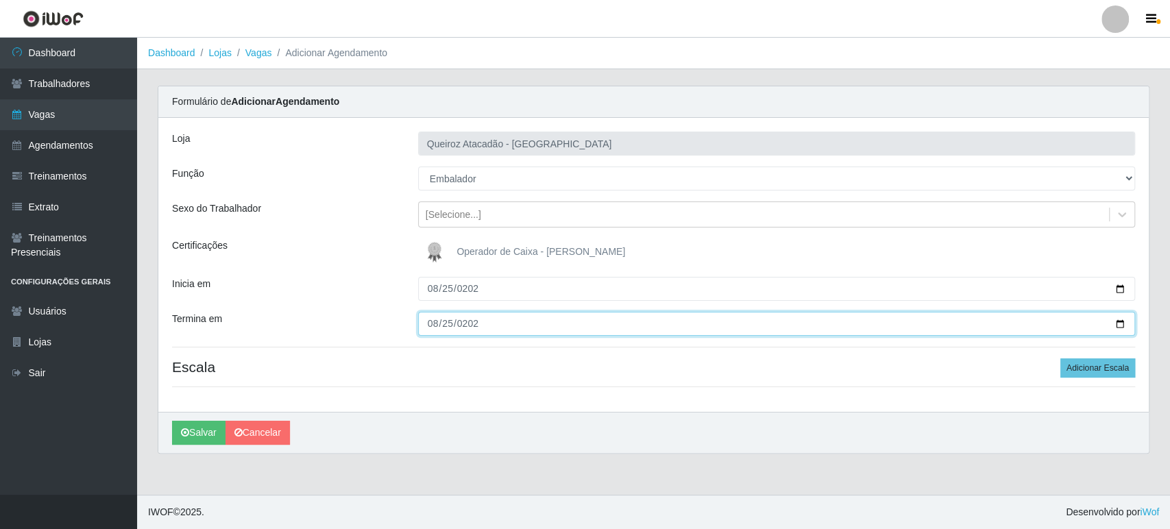
type input "2025-08-25"
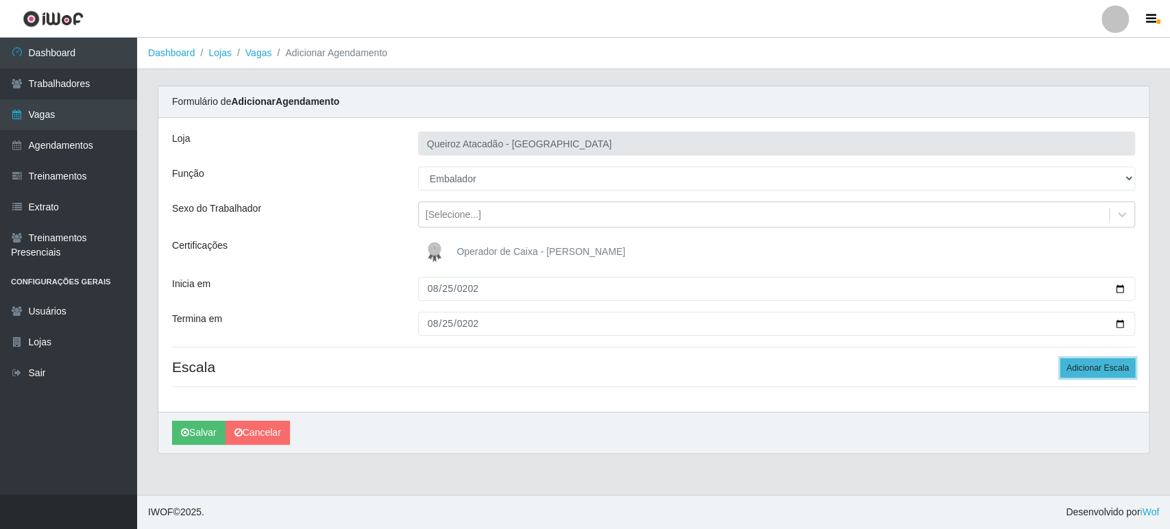
click at [1117, 363] on button "Adicionar Escala" at bounding box center [1097, 367] width 75 height 19
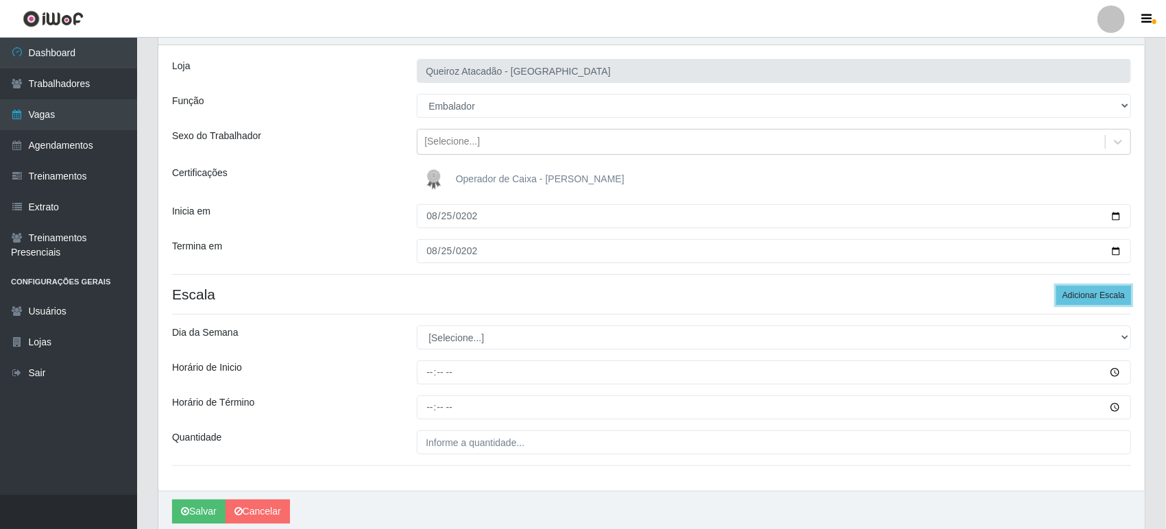
scroll to position [126, 0]
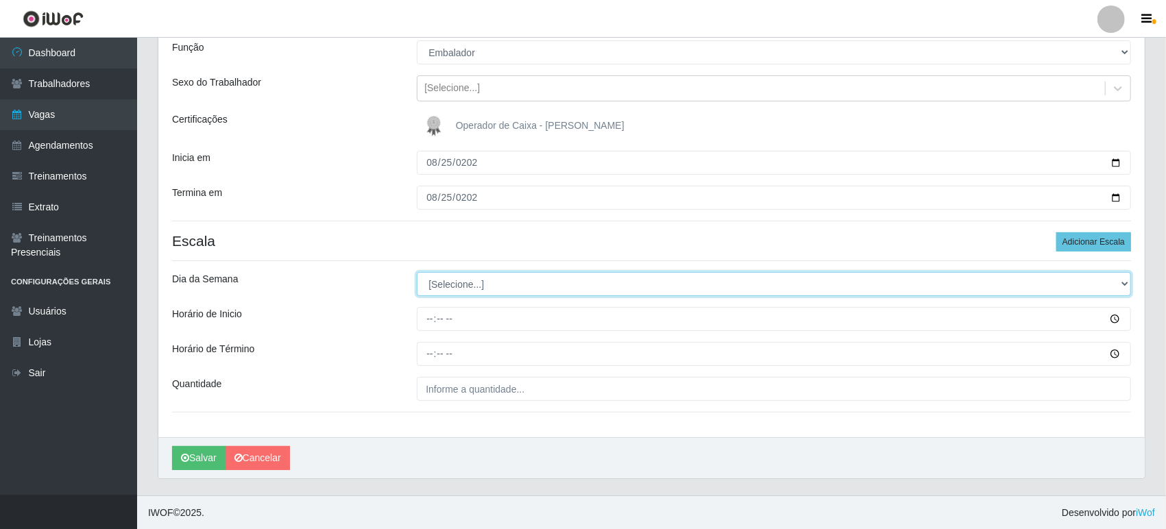
click at [461, 281] on select "[Selecione...] Segunda Terça Quarta Quinta Sexta Sábado Domingo" at bounding box center [774, 284] width 714 height 24
click at [464, 285] on select "[Selecione...] Segunda Terça Quarta Quinta Sexta Sábado Domingo" at bounding box center [774, 284] width 714 height 24
select select "1"
click at [417, 272] on select "[Selecione...] Segunda Terça Quarta Quinta Sexta Sábado Domingo" at bounding box center [774, 284] width 714 height 24
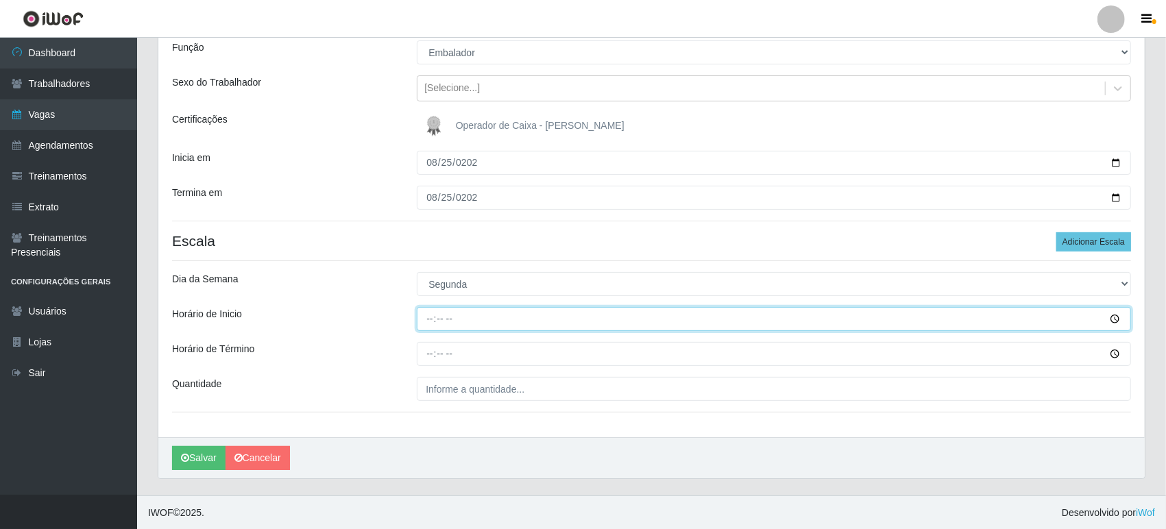
click at [430, 318] on input "Horário de Inicio" at bounding box center [774, 319] width 714 height 24
type input "09:00"
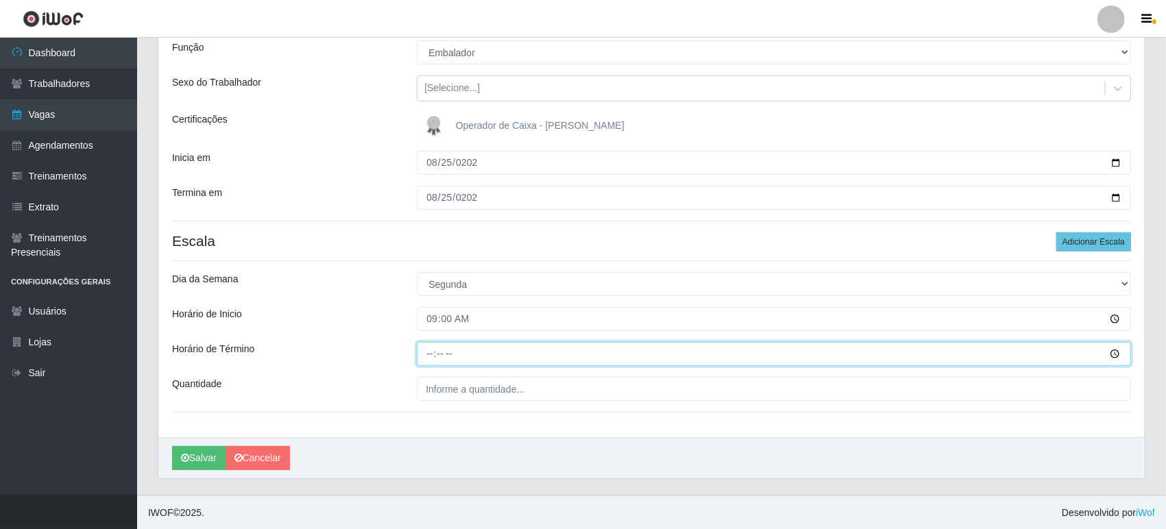
type input "15:00"
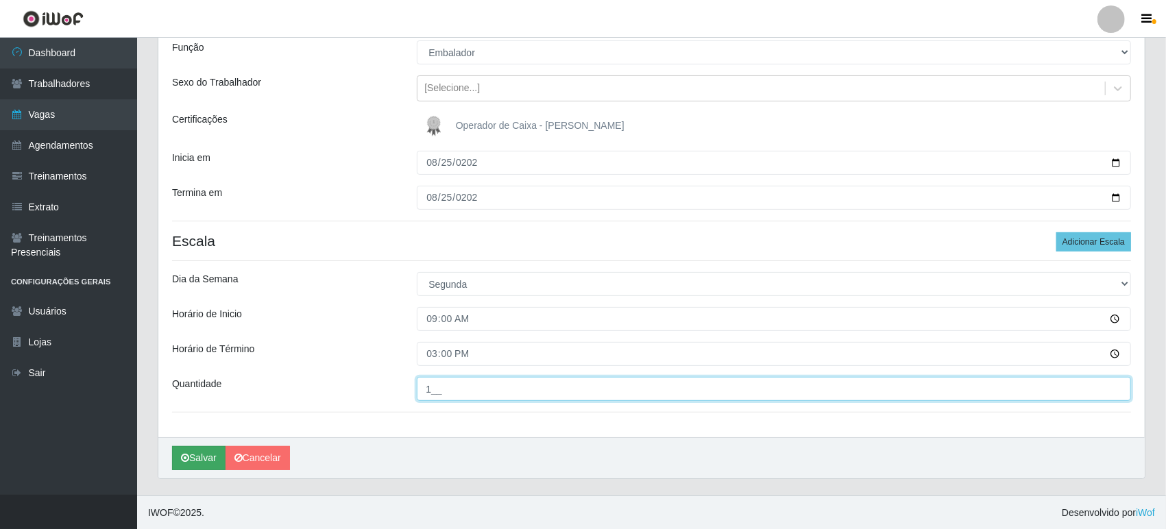
type input "1__"
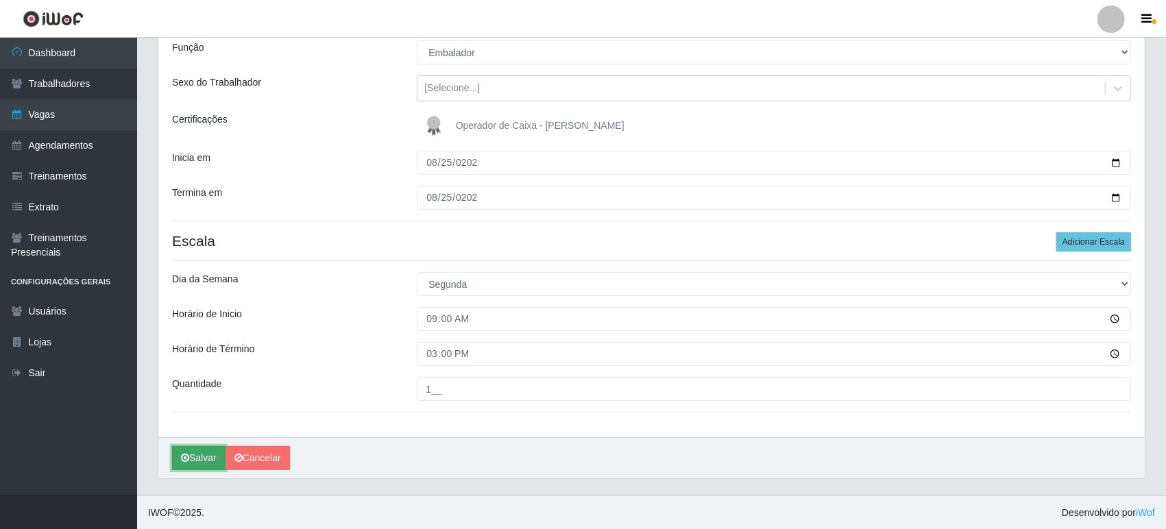
click at [197, 459] on button "Salvar" at bounding box center [198, 458] width 53 height 24
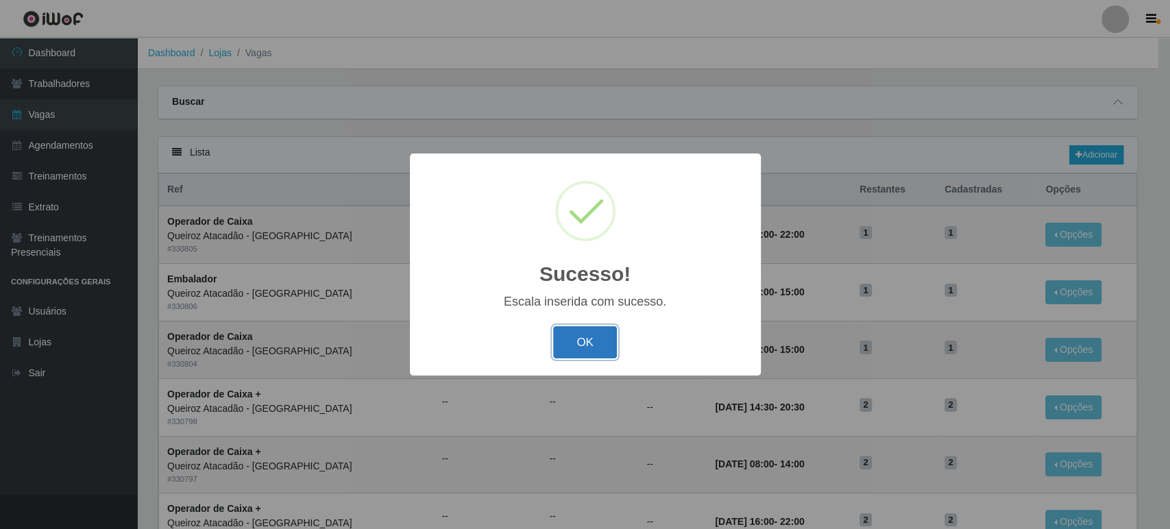
drag, startPoint x: 586, startPoint y: 337, endPoint x: 594, endPoint y: 337, distance: 7.6
click at [587, 337] on button "OK" at bounding box center [585, 342] width 64 height 32
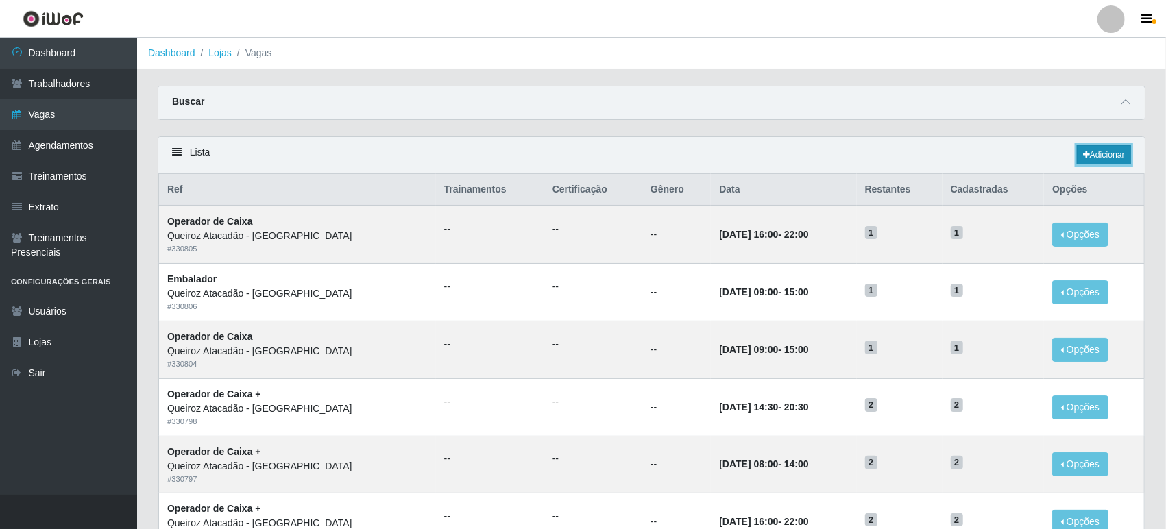
click at [1104, 158] on link "Adicionar" at bounding box center [1104, 154] width 54 height 19
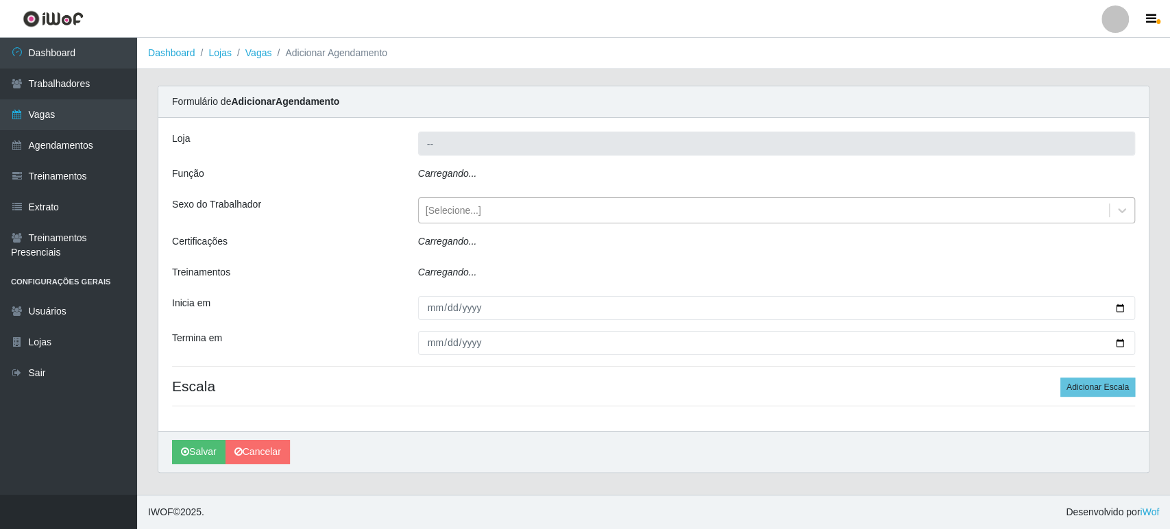
type input "Queiroz Atacadão - [GEOGRAPHIC_DATA]"
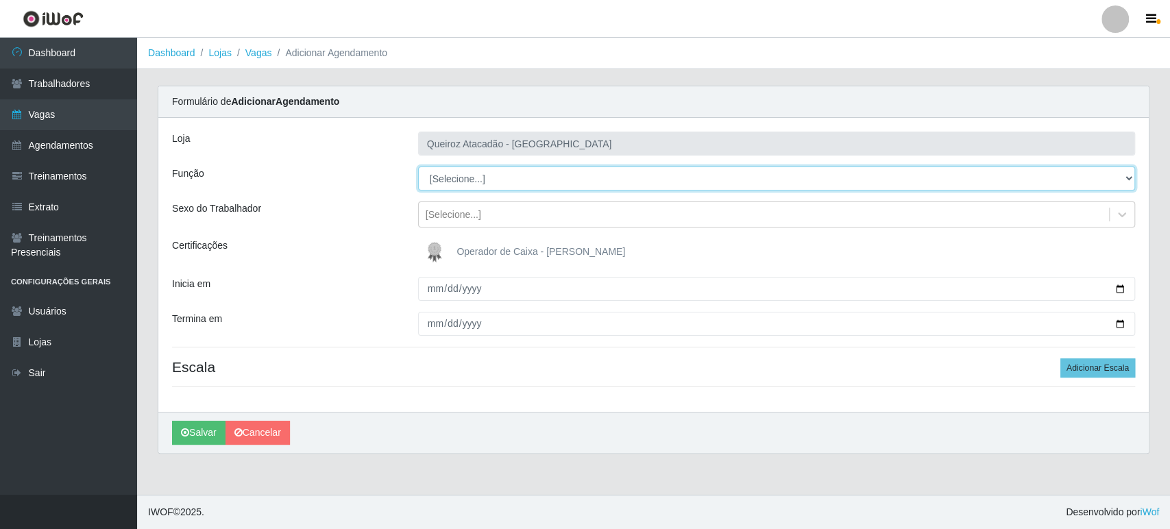
click at [496, 179] on select "[Selecione...] Embalador Embalador + Embalador ++ Operador de Caixa Operador de…" at bounding box center [776, 179] width 717 height 24
select select "22"
click at [418, 167] on select "[Selecione...] Embalador Embalador + Embalador ++ Operador de Caixa Operador de…" at bounding box center [776, 179] width 717 height 24
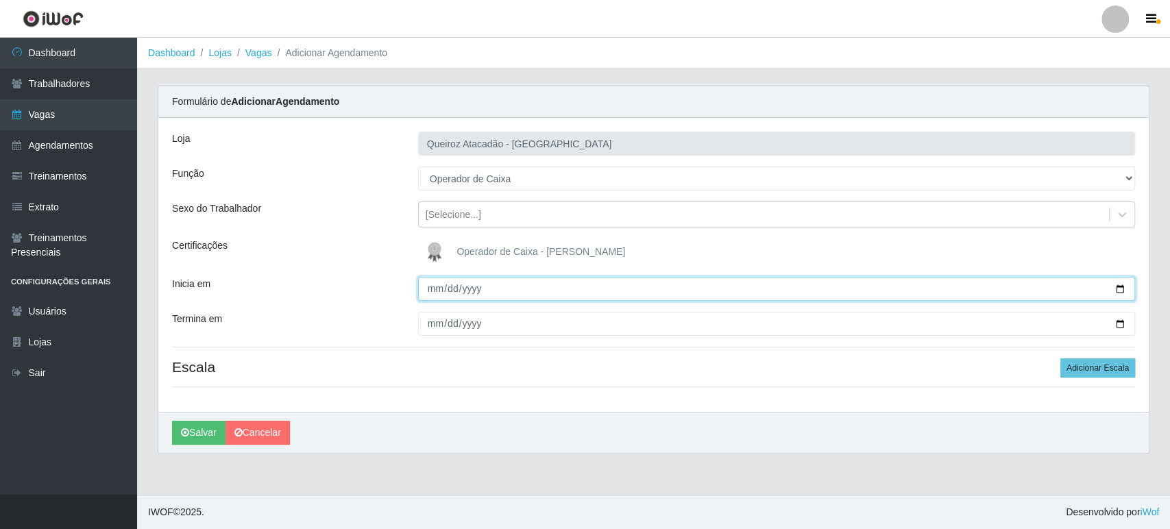
click at [435, 289] on input "Inicia em" at bounding box center [776, 289] width 717 height 24
type input "2025-08-26"
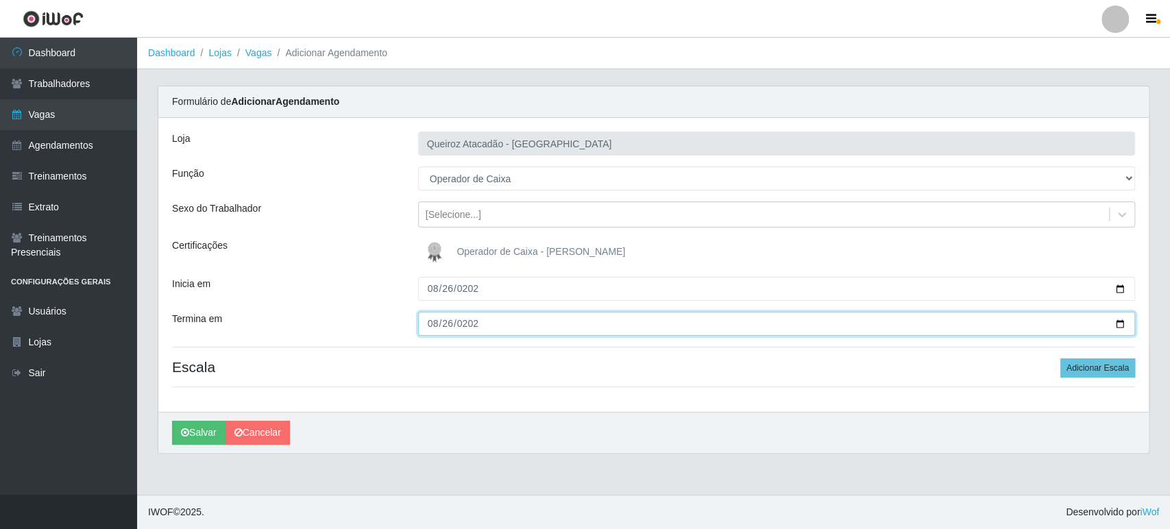
type input "2025-08-26"
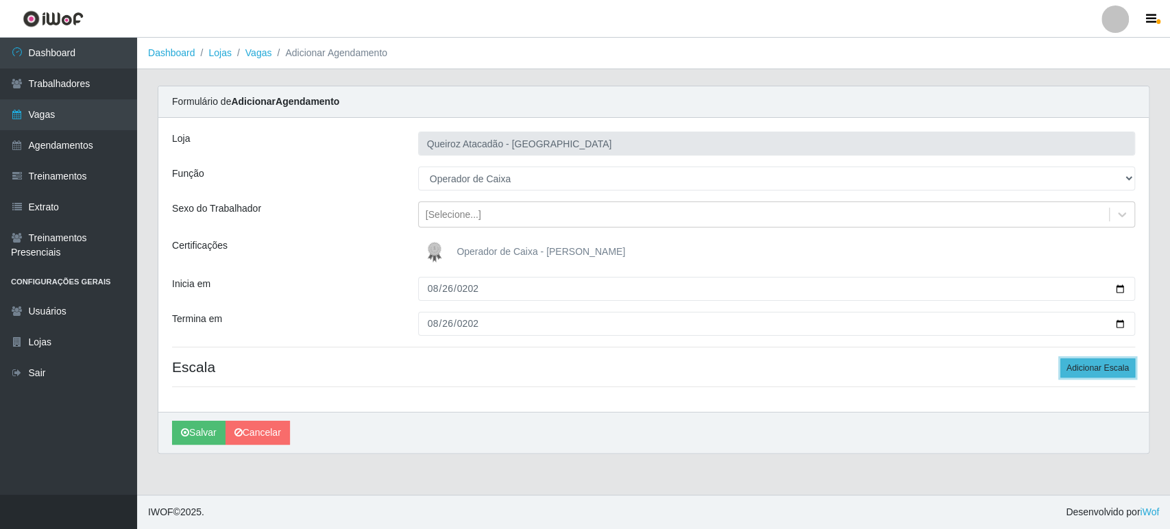
click at [1078, 363] on button "Adicionar Escala" at bounding box center [1097, 367] width 75 height 19
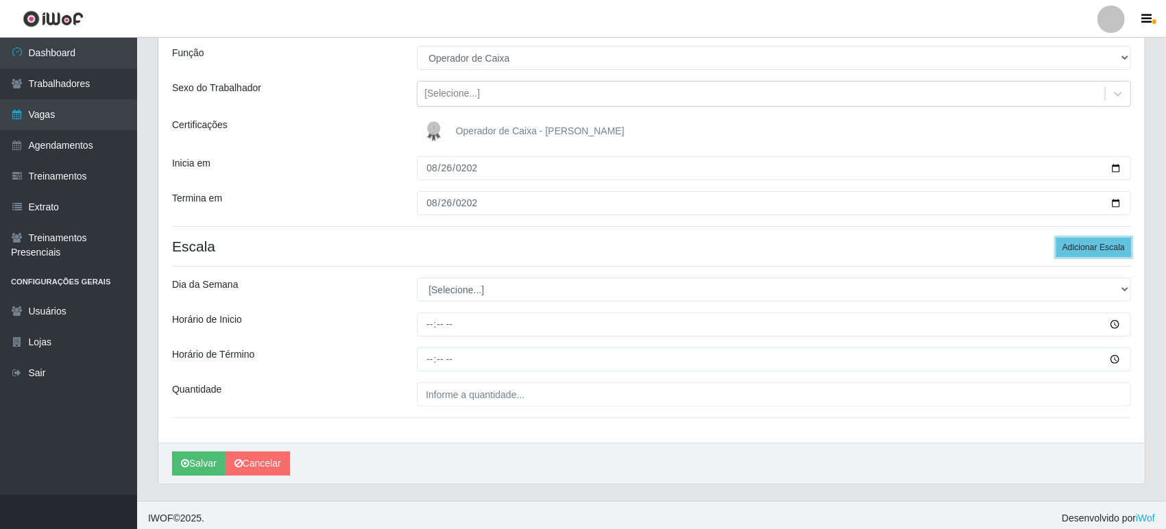
scroll to position [126, 0]
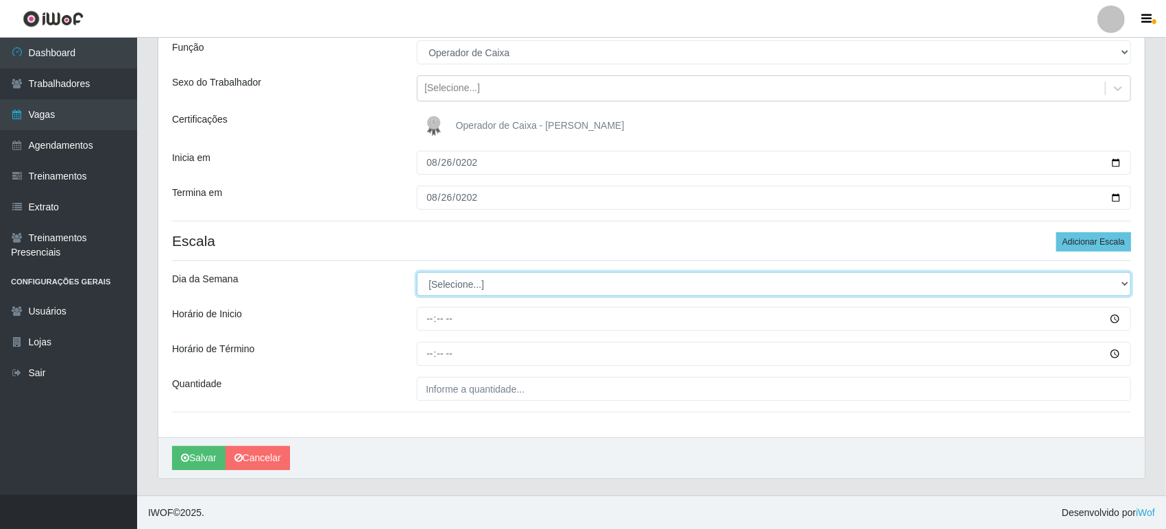
click at [459, 279] on select "[Selecione...] Segunda Terça Quarta Quinta Sexta Sábado Domingo" at bounding box center [774, 284] width 714 height 24
click at [456, 284] on select "[Selecione...] Segunda Terça Quarta Quinta Sexta Sábado Domingo" at bounding box center [774, 284] width 714 height 24
select select "2"
click at [417, 272] on select "[Selecione...] Segunda Terça Quarta Quinta Sexta Sábado Domingo" at bounding box center [774, 284] width 714 height 24
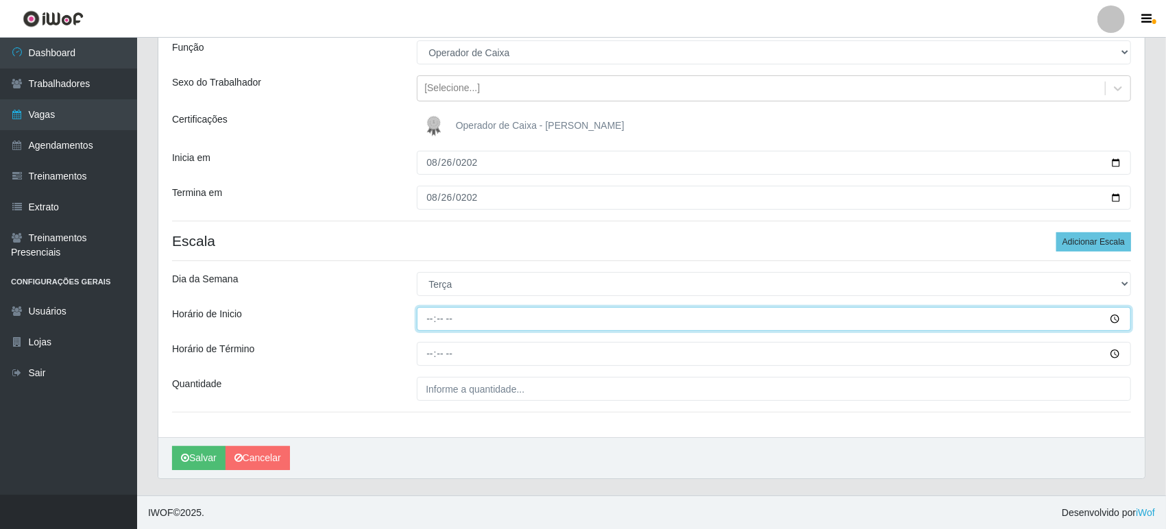
click at [435, 319] on input "Horário de Inicio" at bounding box center [774, 319] width 714 height 24
type input "09:00"
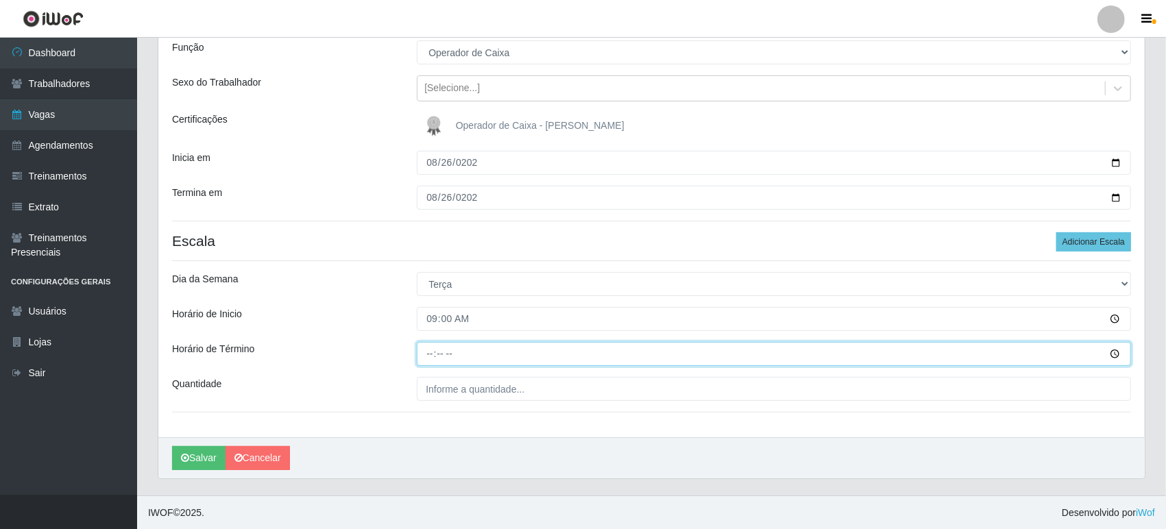
type input "15:00"
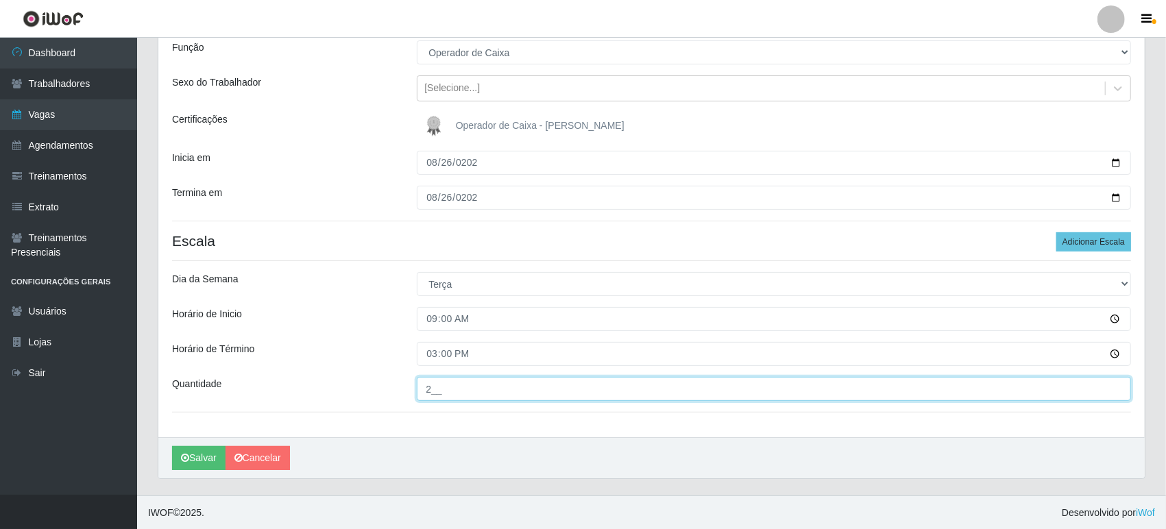
type input "2__"
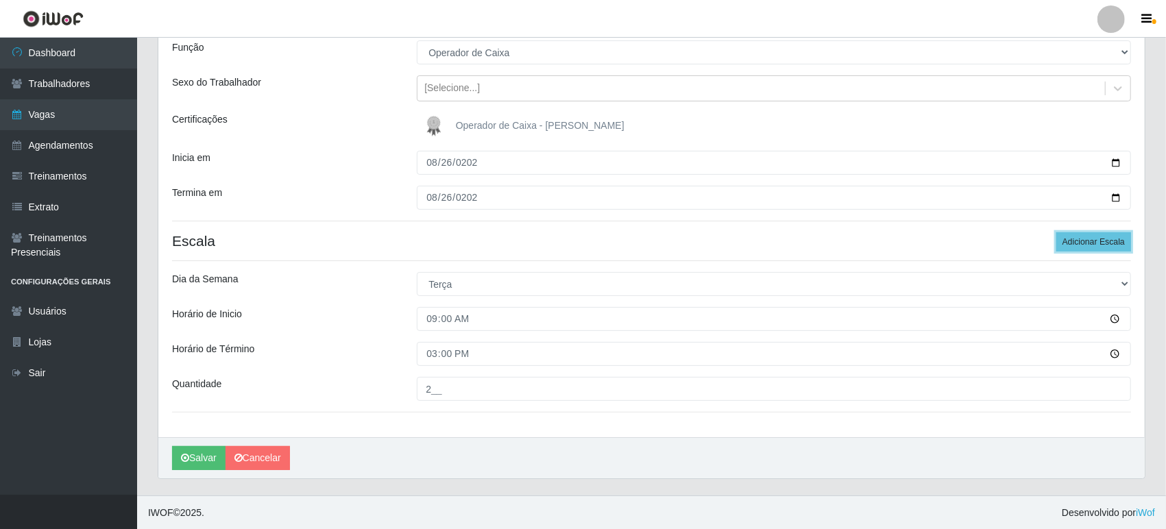
drag, startPoint x: 1079, startPoint y: 241, endPoint x: 894, endPoint y: 293, distance: 193.1
click at [1080, 240] on button "Adicionar Escala" at bounding box center [1093, 241] width 75 height 19
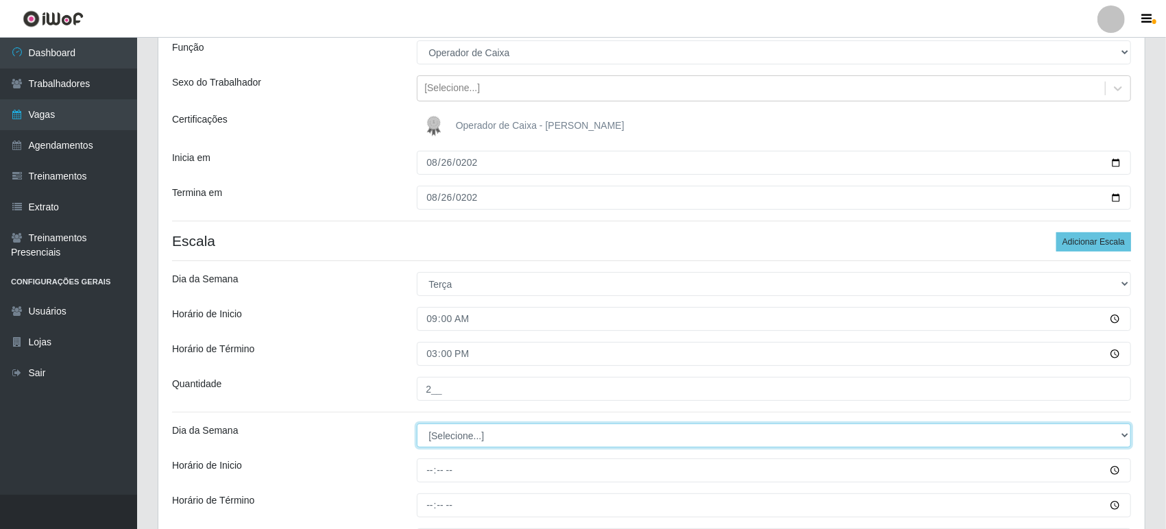
click at [447, 430] on select "[Selecione...] Segunda Terça Quarta Quinta Sexta Sábado Domingo" at bounding box center [774, 436] width 714 height 24
click at [444, 432] on select "[Selecione...] Segunda Terça Quarta Quinta Sexta Sábado Domingo" at bounding box center [774, 436] width 714 height 24
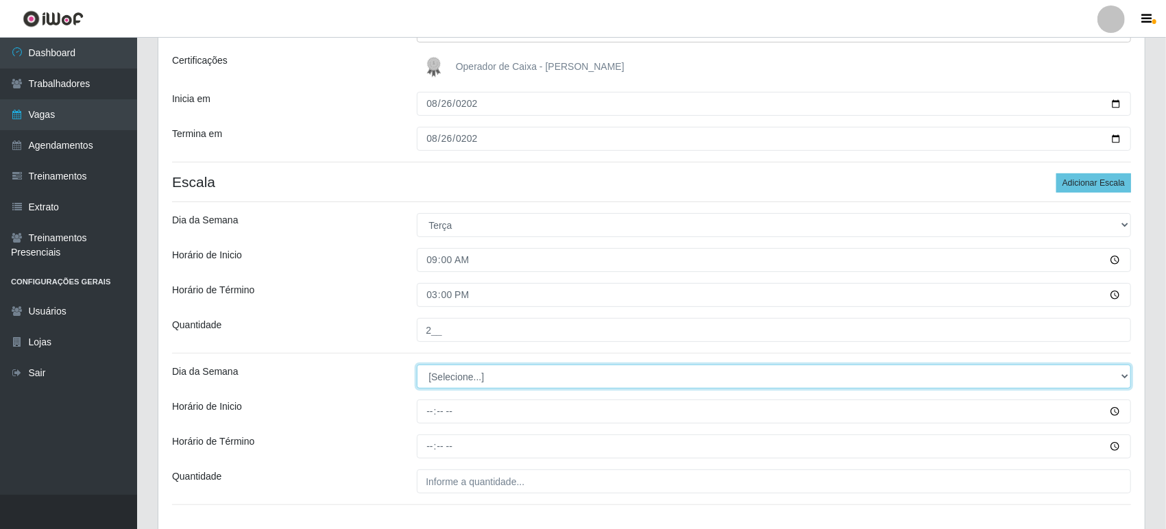
scroll to position [277, 0]
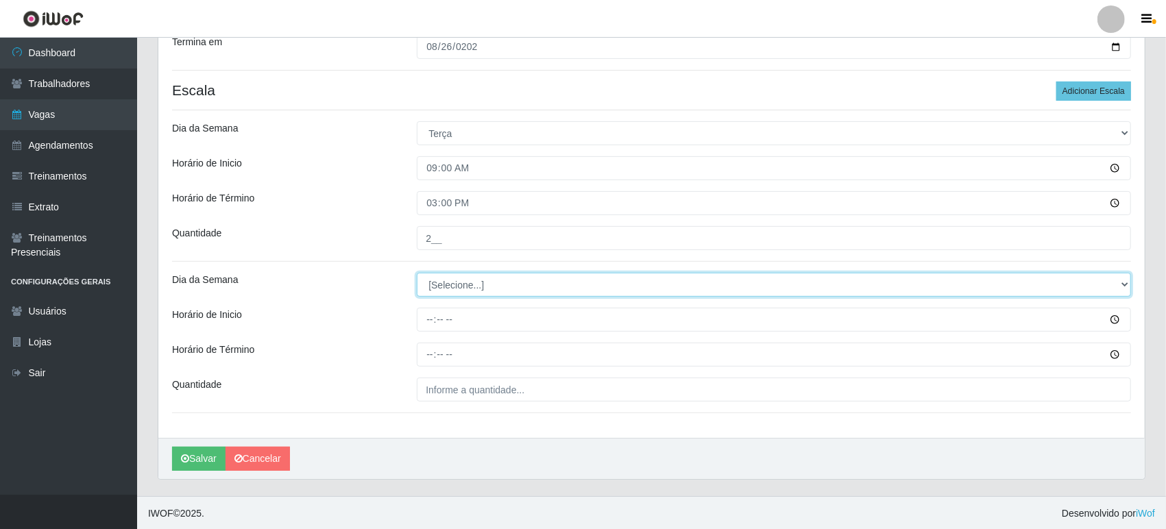
click at [445, 276] on select "[Selecione...] Segunda Terça Quarta Quinta Sexta Sábado Domingo" at bounding box center [774, 285] width 714 height 24
select select "2"
click at [417, 273] on select "[Selecione...] Segunda Terça Quarta Quinta Sexta Sábado Domingo" at bounding box center [774, 285] width 714 height 24
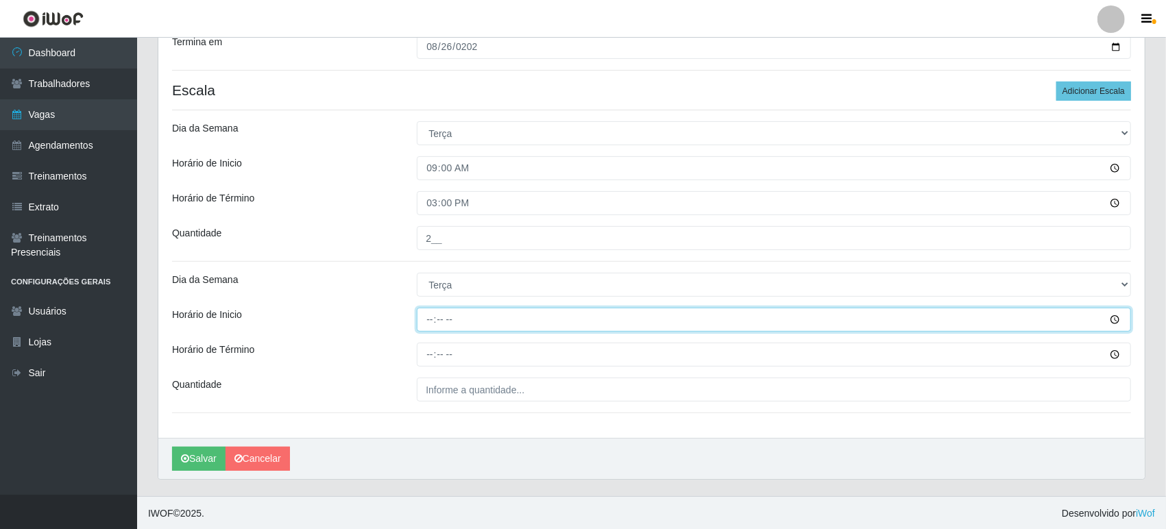
click at [432, 321] on input "Horário de Inicio" at bounding box center [774, 320] width 714 height 24
type input "16:00"
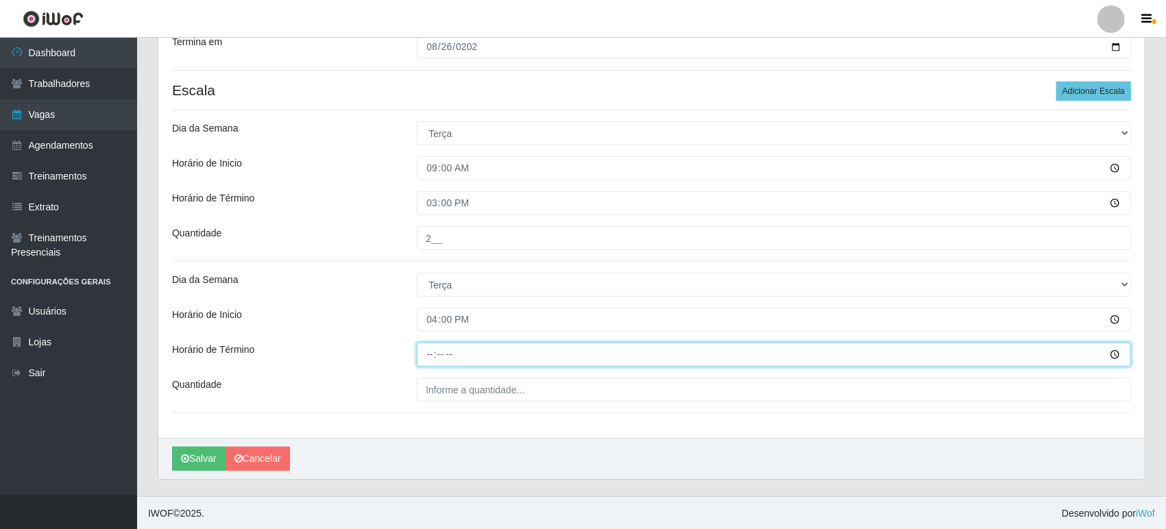
type input "22:00"
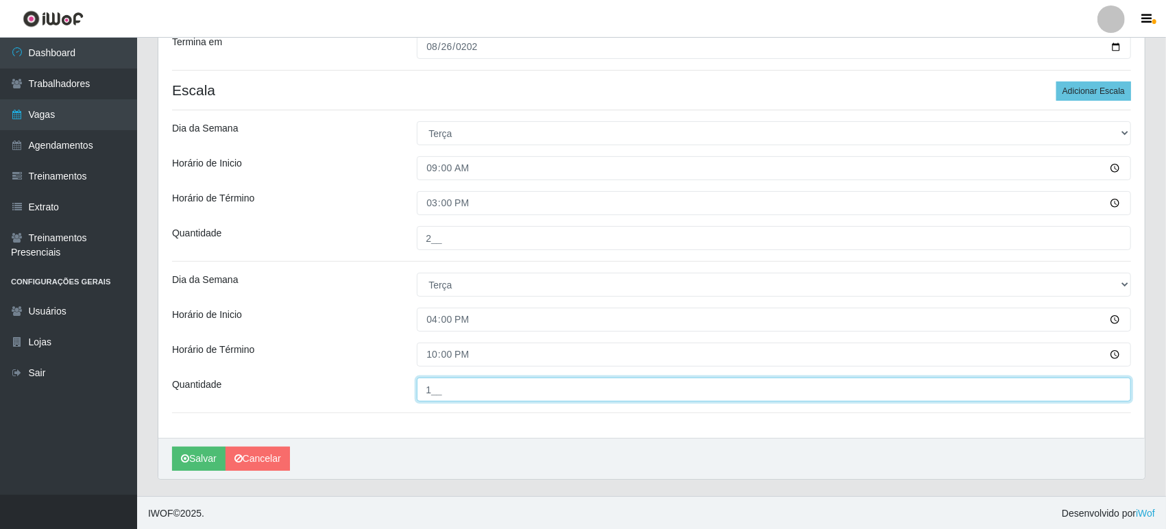
type input "1__"
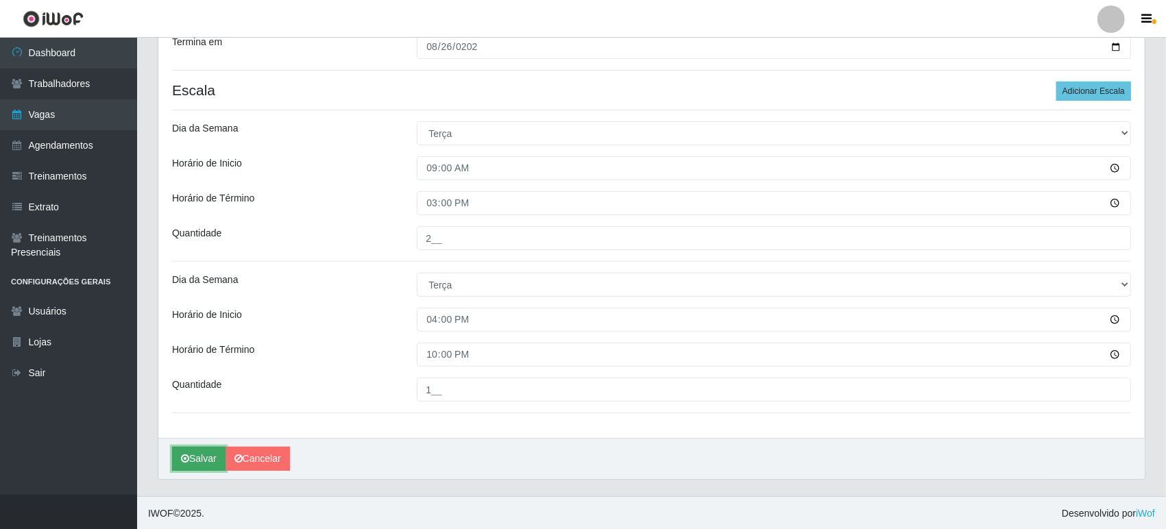
click at [199, 450] on button "Salvar" at bounding box center [198, 459] width 53 height 24
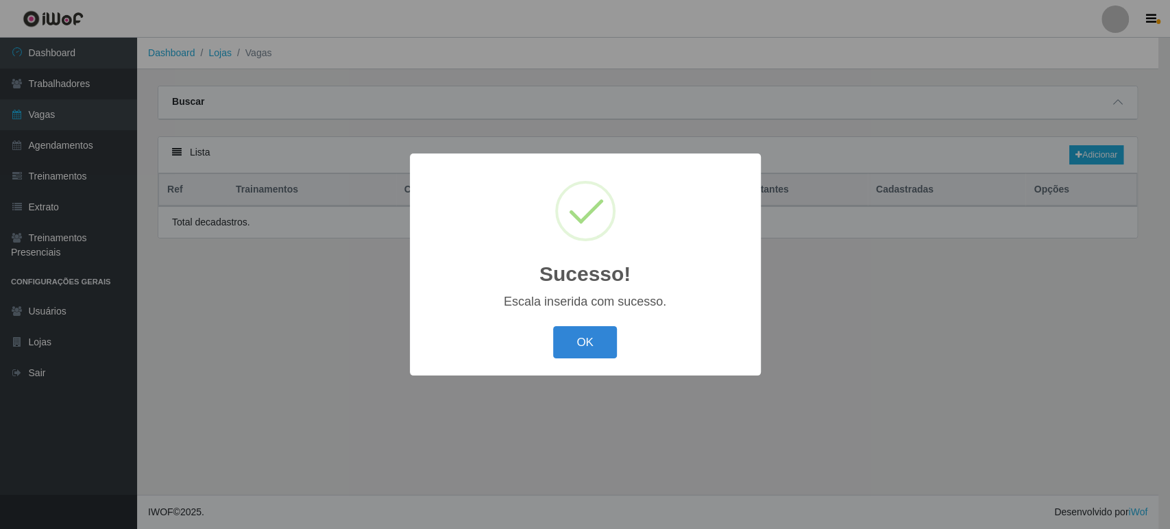
drag, startPoint x: 592, startPoint y: 336, endPoint x: 642, endPoint y: 339, distance: 50.1
click at [602, 338] on button "OK" at bounding box center [585, 342] width 64 height 32
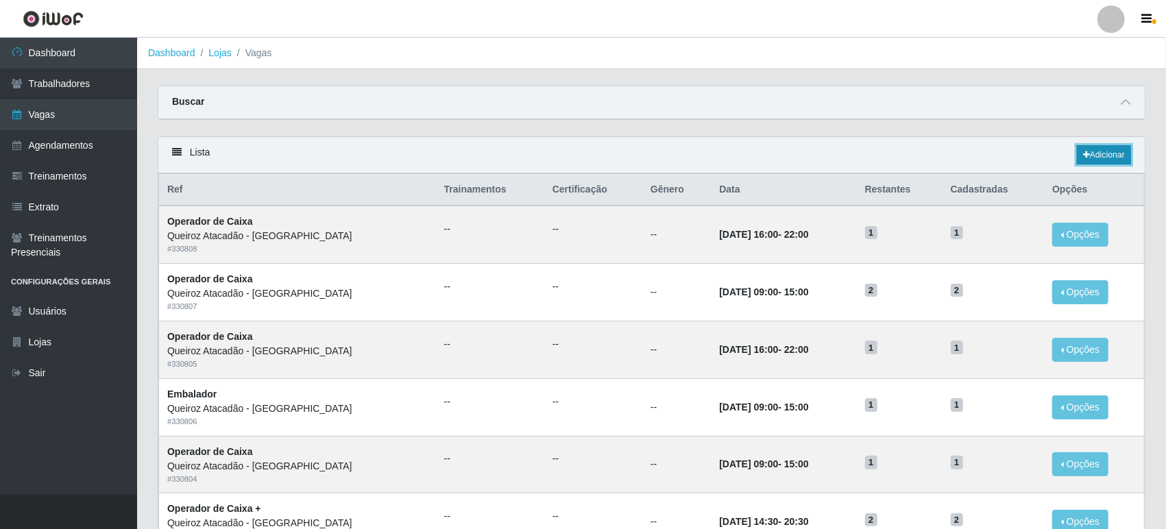
click at [1121, 148] on link "Adicionar" at bounding box center [1104, 154] width 54 height 19
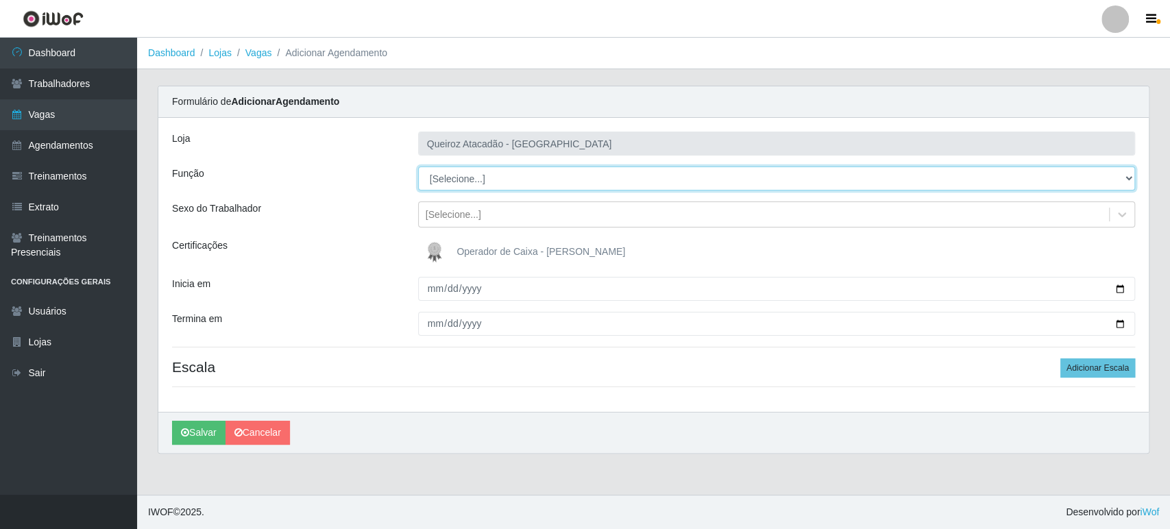
click at [446, 179] on select "[Selecione...] Embalador Embalador + Embalador ++ Operador de Caixa Operador de…" at bounding box center [776, 179] width 717 height 24
select select "22"
click at [418, 167] on select "[Selecione...] Embalador Embalador + Embalador ++ Operador de Caixa Operador de…" at bounding box center [776, 179] width 717 height 24
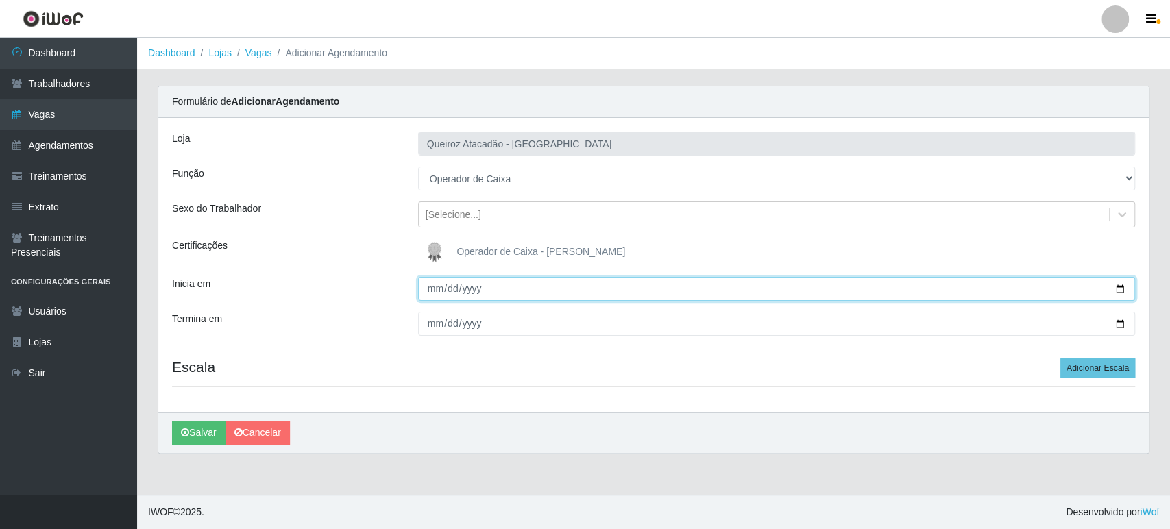
click at [439, 289] on input "Inicia em" at bounding box center [776, 289] width 717 height 24
type input "2025-08-27"
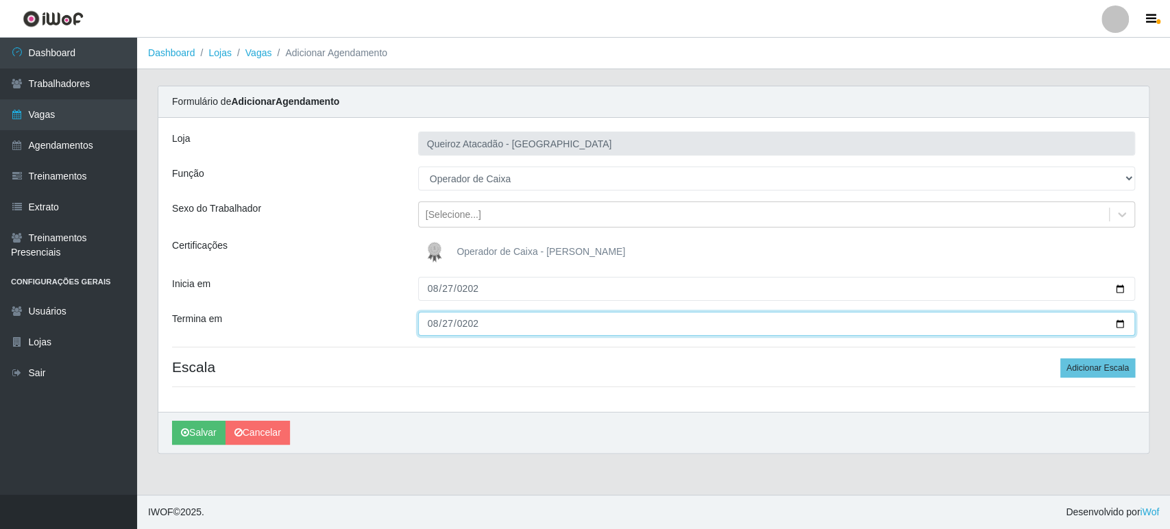
type input "2025-08-27"
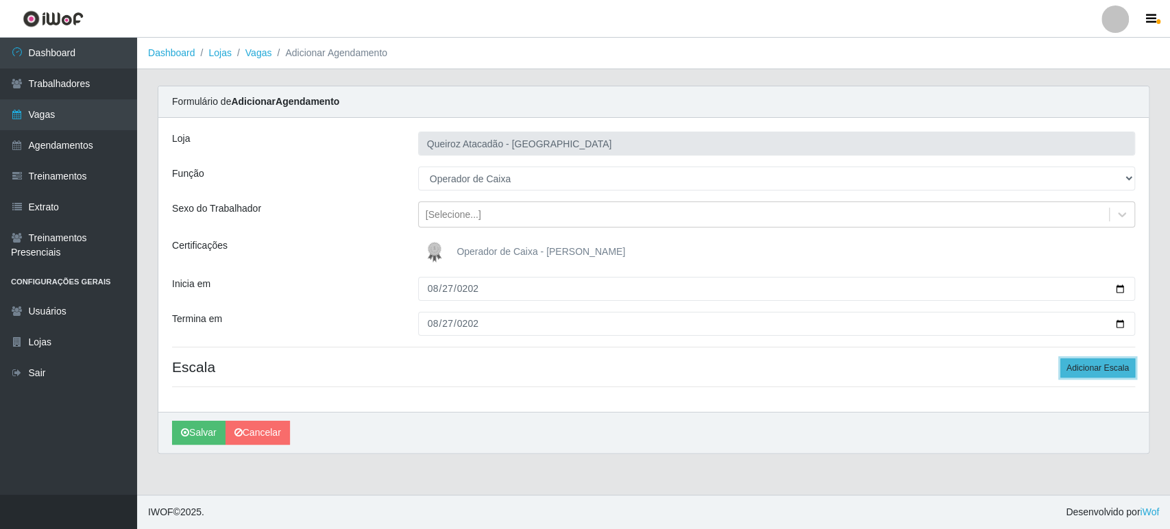
click at [1067, 365] on button "Adicionar Escala" at bounding box center [1097, 367] width 75 height 19
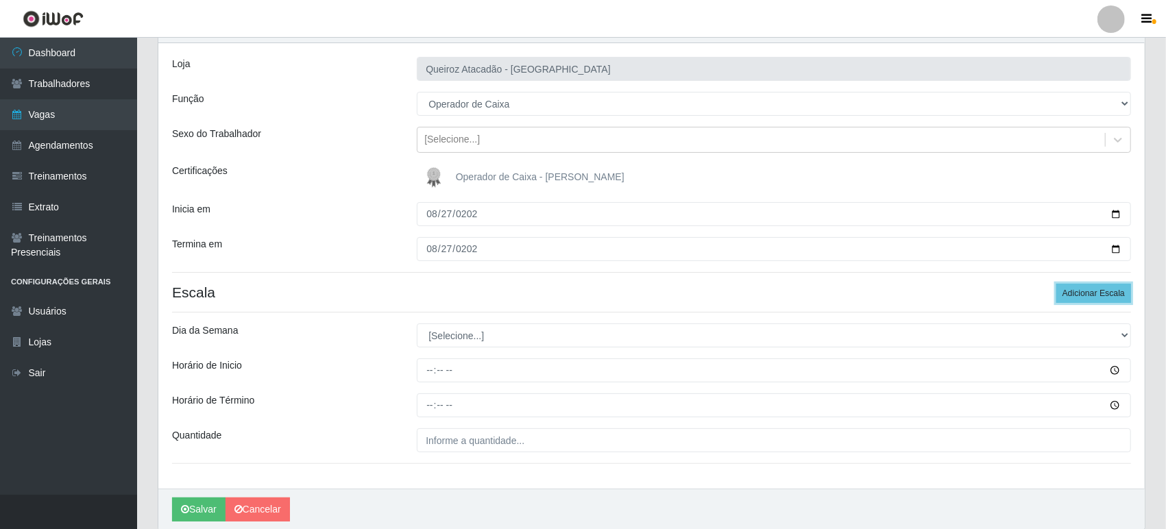
scroll to position [126, 0]
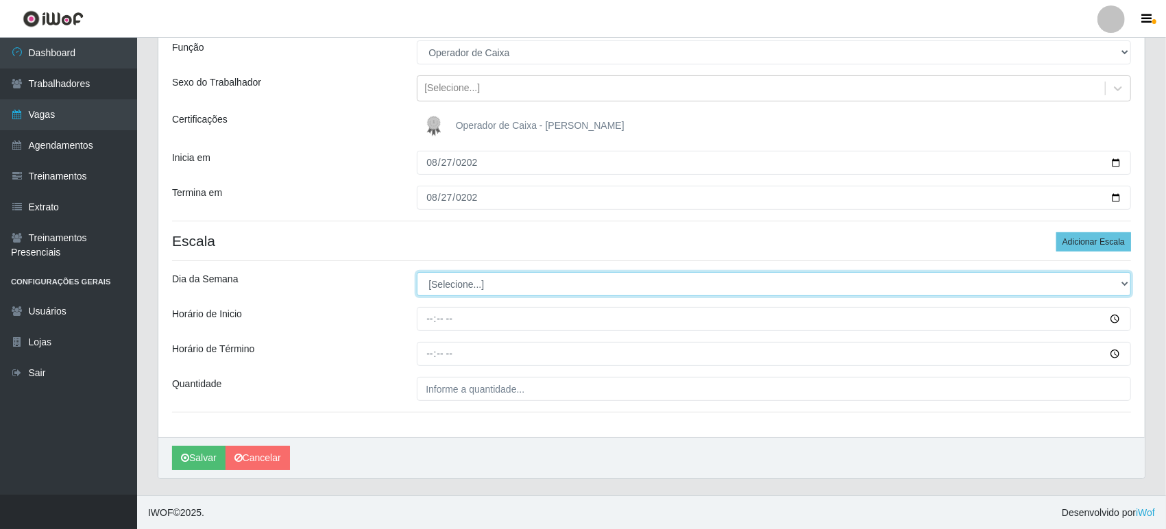
click at [453, 286] on select "[Selecione...] Segunda Terça Quarta Quinta Sexta Sábado Domingo" at bounding box center [774, 284] width 714 height 24
click at [452, 284] on select "[Selecione...] Segunda Terça Quarta Quinta Sexta Sábado Domingo" at bounding box center [774, 284] width 714 height 24
select select "3"
click at [417, 272] on select "[Selecione...] Segunda Terça Quarta Quinta Sexta Sábado Domingo" at bounding box center [774, 284] width 714 height 24
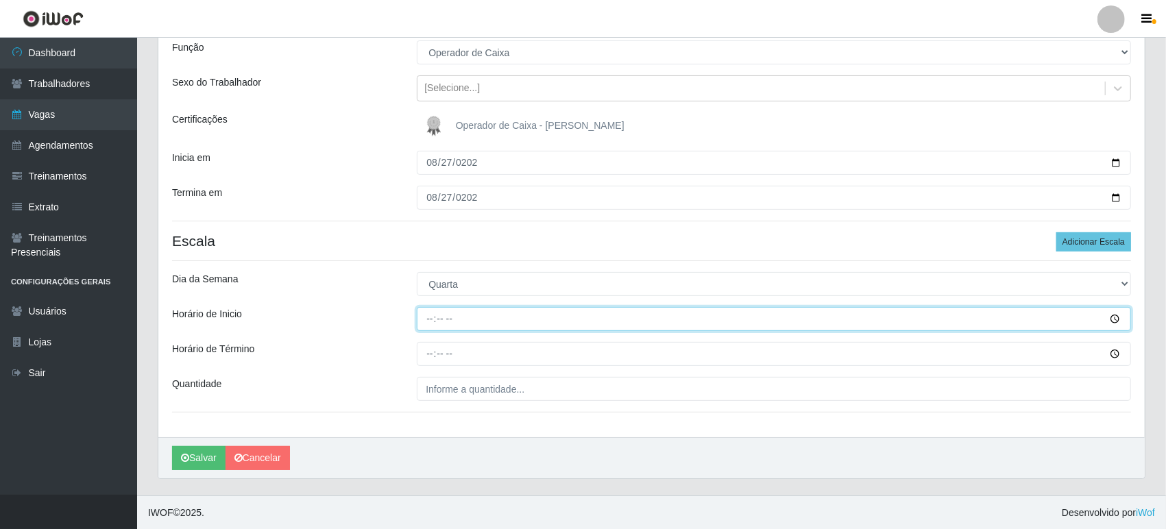
click at [429, 320] on input "Horário de Inicio" at bounding box center [774, 319] width 714 height 24
type input "09:00"
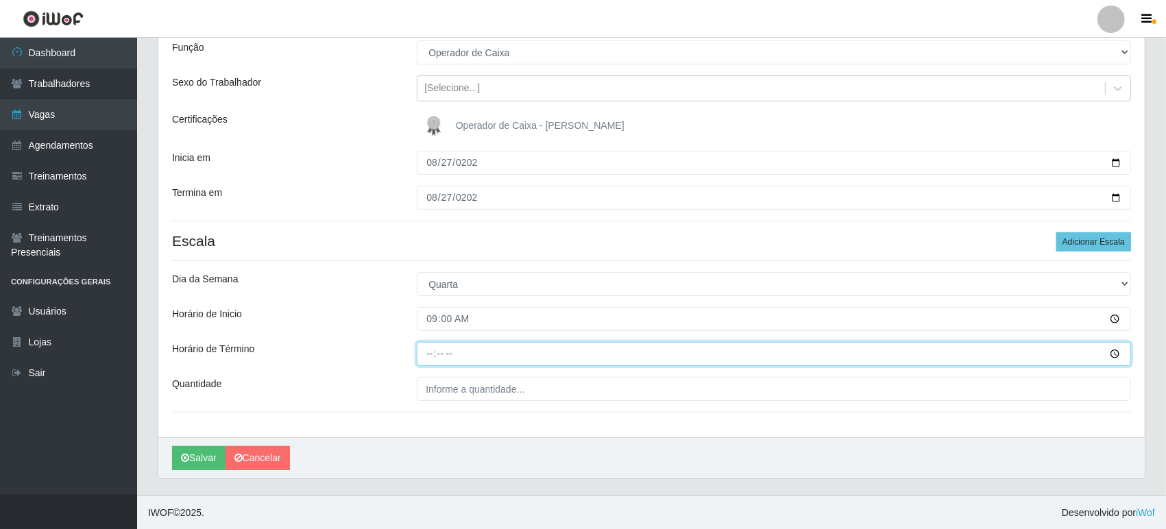
type input "15:00"
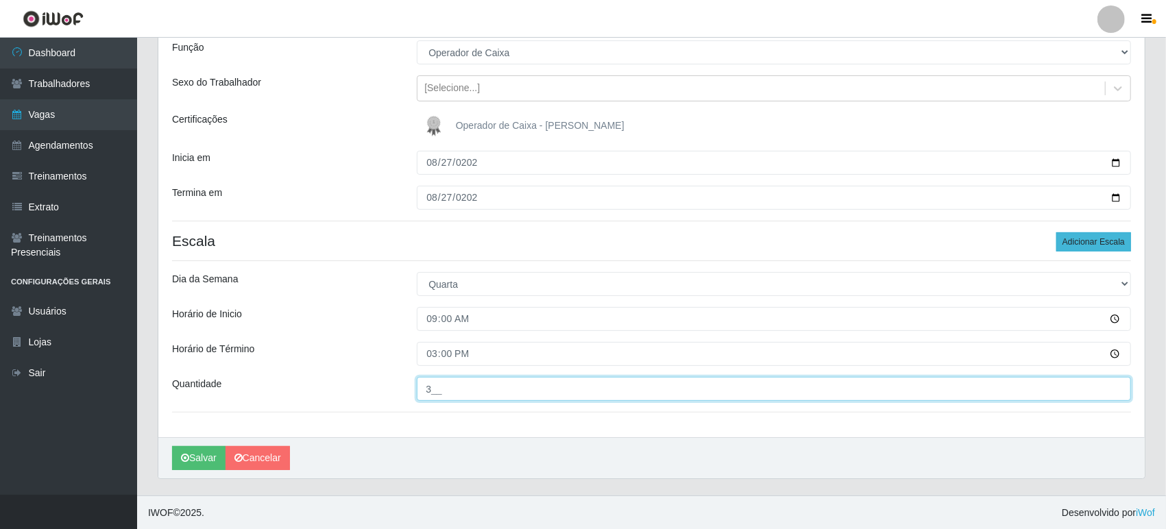
type input "3__"
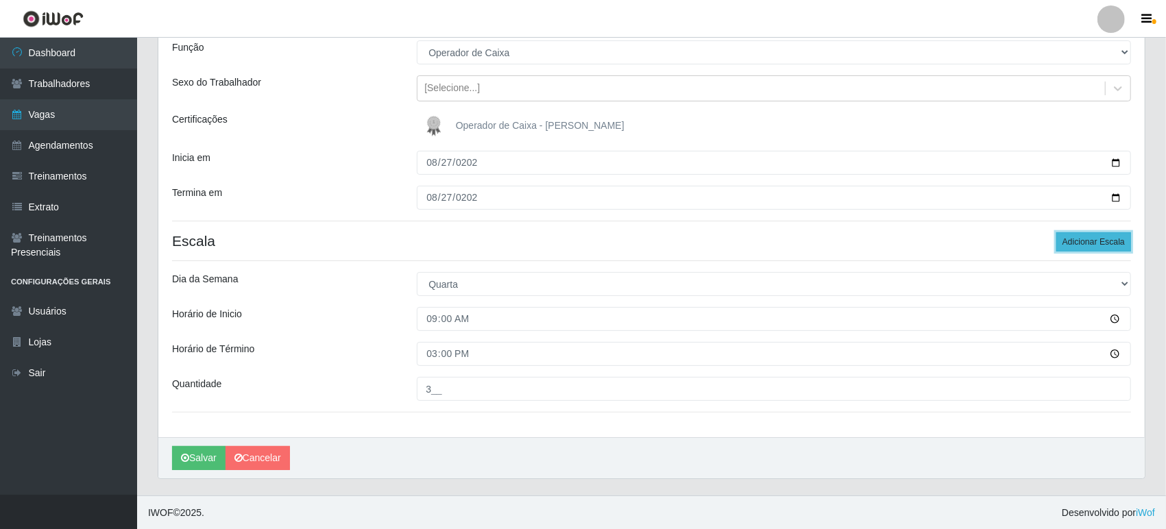
click at [1069, 241] on button "Adicionar Escala" at bounding box center [1093, 241] width 75 height 19
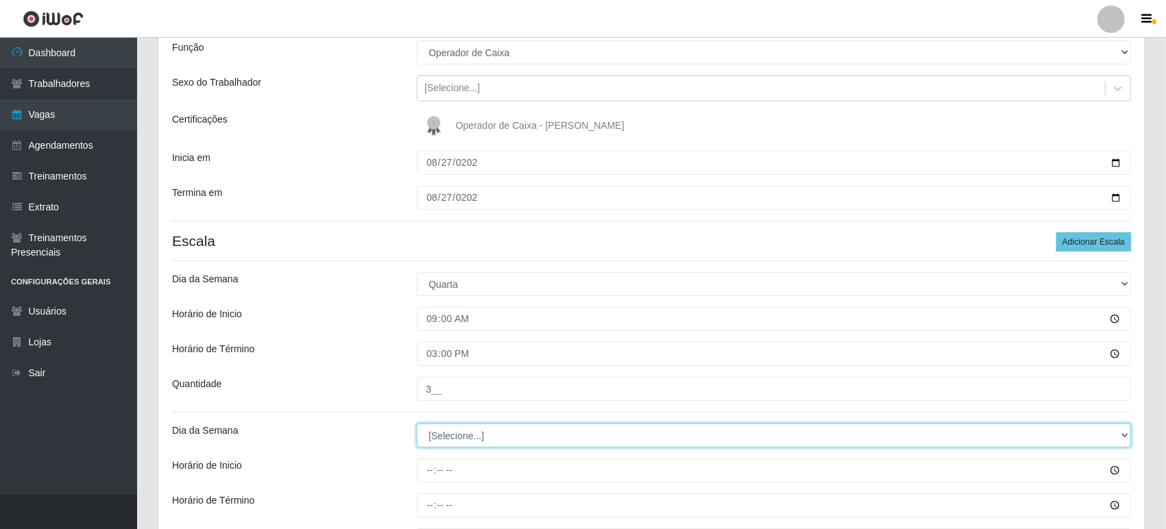
click at [444, 430] on select "[Selecione...] Segunda Terça Quarta Quinta Sexta Sábado Domingo" at bounding box center [774, 436] width 714 height 24
click at [439, 437] on select "[Selecione...] Segunda Terça Quarta Quinta Sexta Sábado Domingo" at bounding box center [774, 436] width 714 height 24
select select "3"
click at [417, 424] on select "[Selecione...] Segunda Terça Quarta Quinta Sexta Sábado Domingo" at bounding box center [774, 436] width 714 height 24
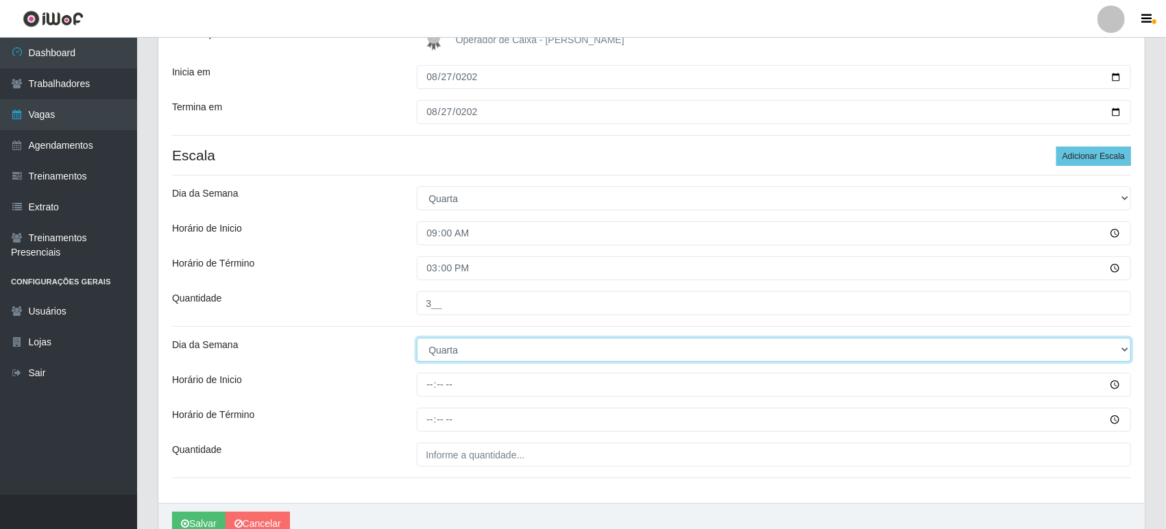
scroll to position [277, 0]
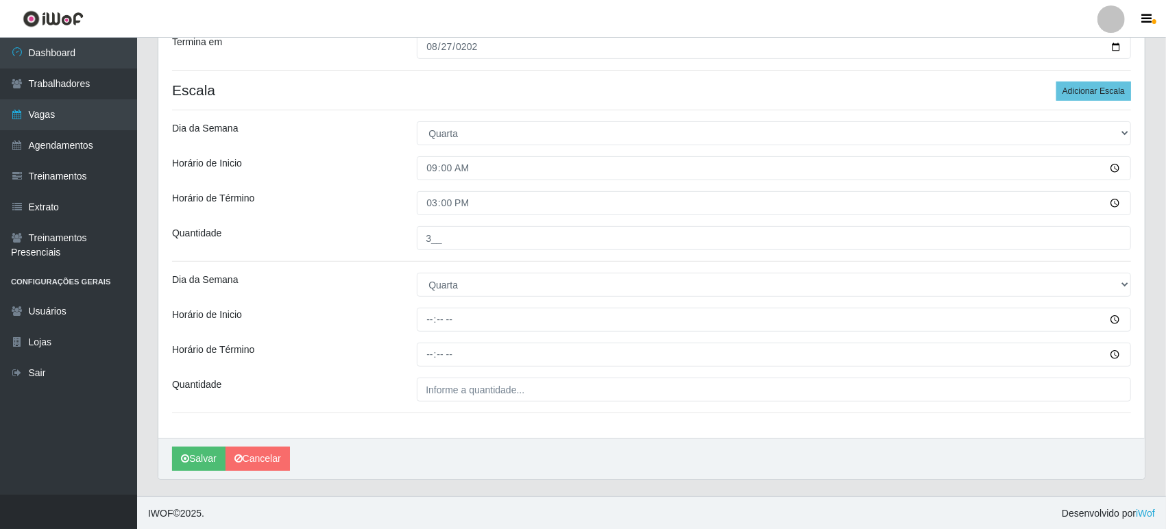
click at [427, 298] on div "Loja Queiroz Atacadão - Mossoró Função [Selecione...] Embalador Embalador + Emb…" at bounding box center [651, 139] width 986 height 597
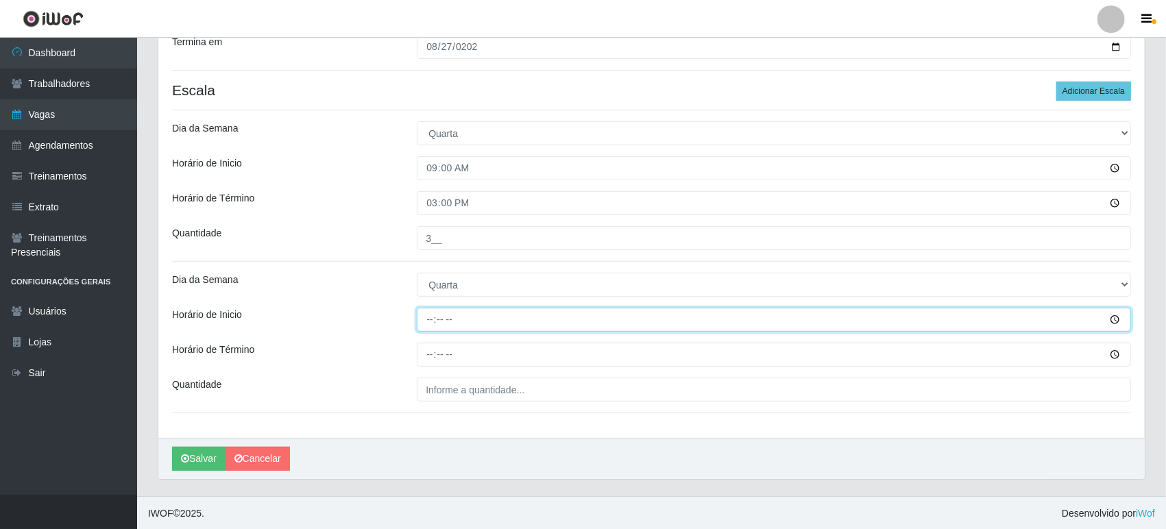
click at [427, 317] on input "Horário de Inicio" at bounding box center [774, 320] width 714 height 24
type input "16:00"
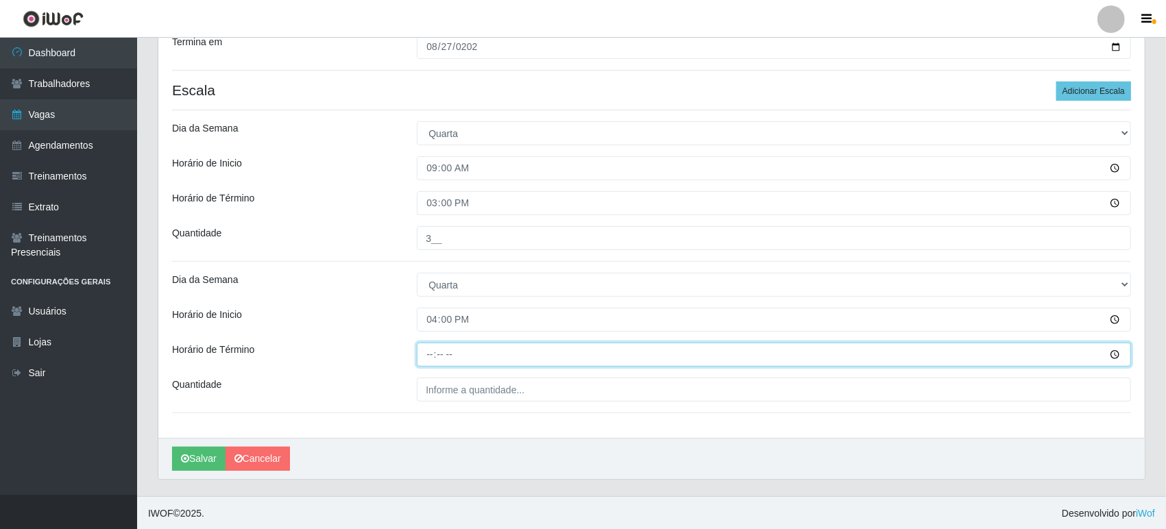
type input "22:00"
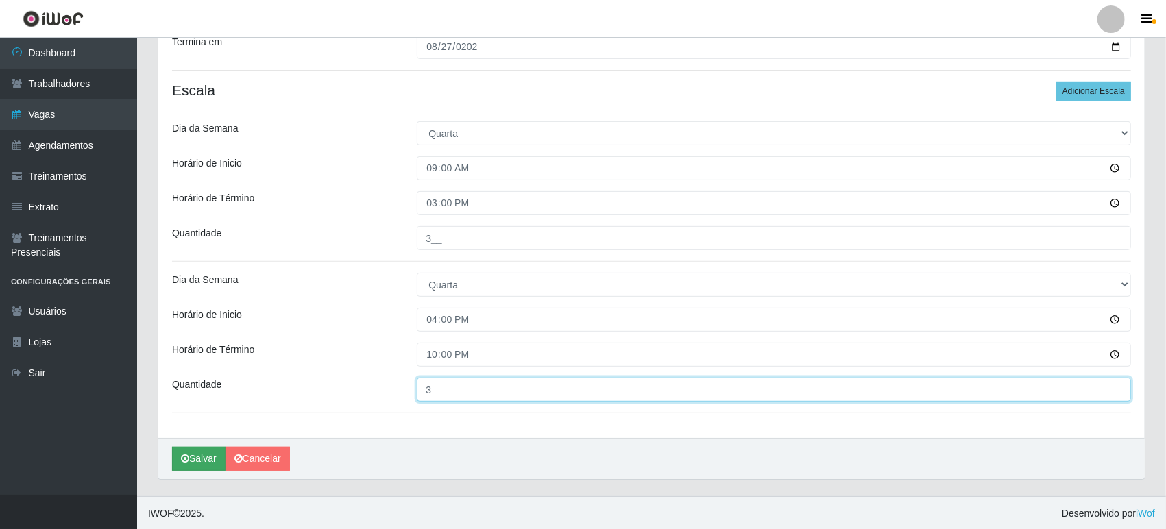
type input "3__"
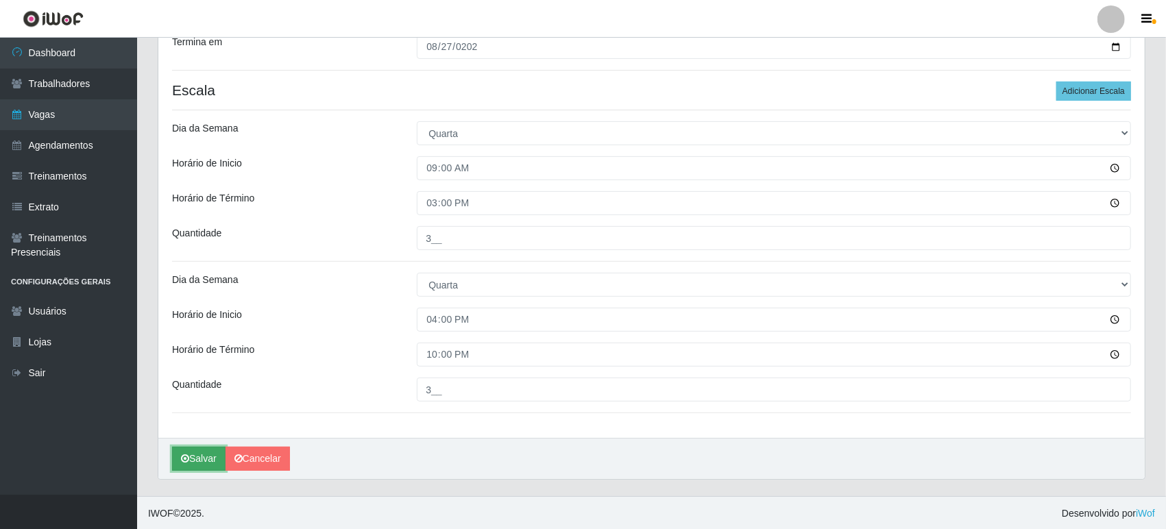
click at [195, 456] on button "Salvar" at bounding box center [198, 459] width 53 height 24
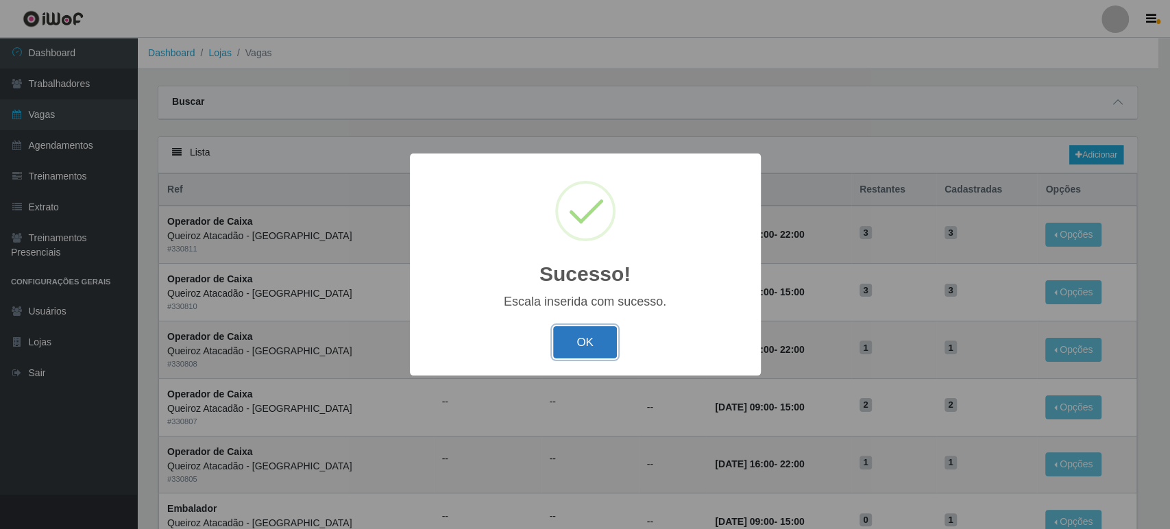
click at [589, 343] on button "OK" at bounding box center [585, 342] width 64 height 32
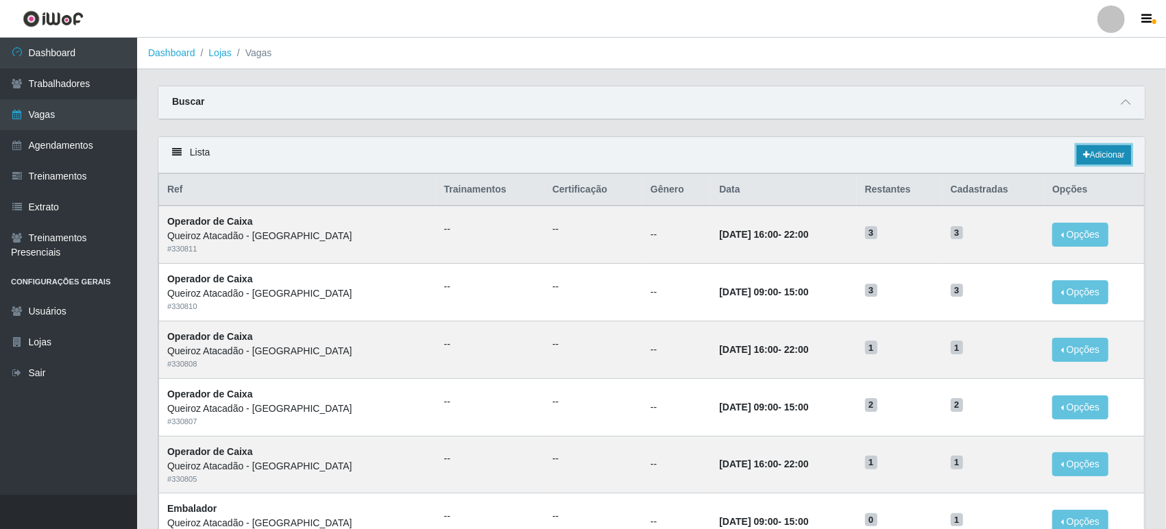
click at [1110, 149] on link "Adicionar" at bounding box center [1104, 154] width 54 height 19
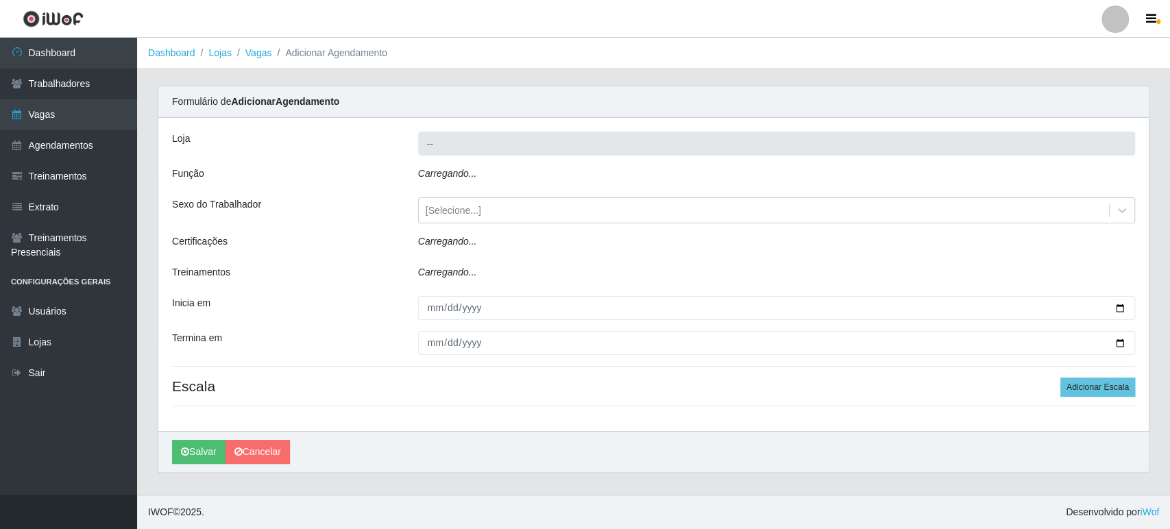
type input "Queiroz Atacadão - [GEOGRAPHIC_DATA]"
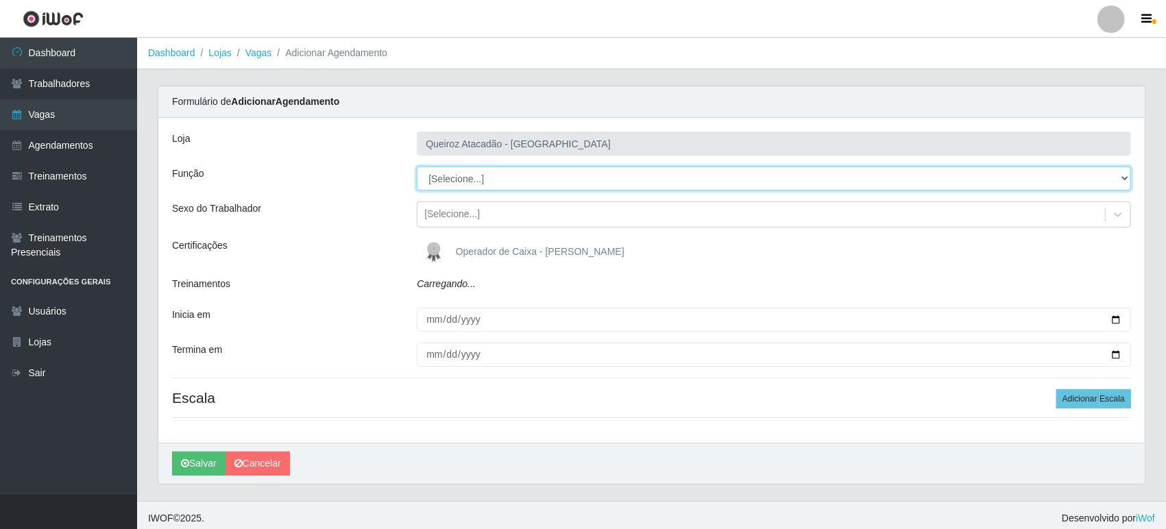
click at [452, 175] on select "[Selecione...] Embalador Embalador + Embalador ++ Operador de Caixa Operador de…" at bounding box center [774, 179] width 714 height 24
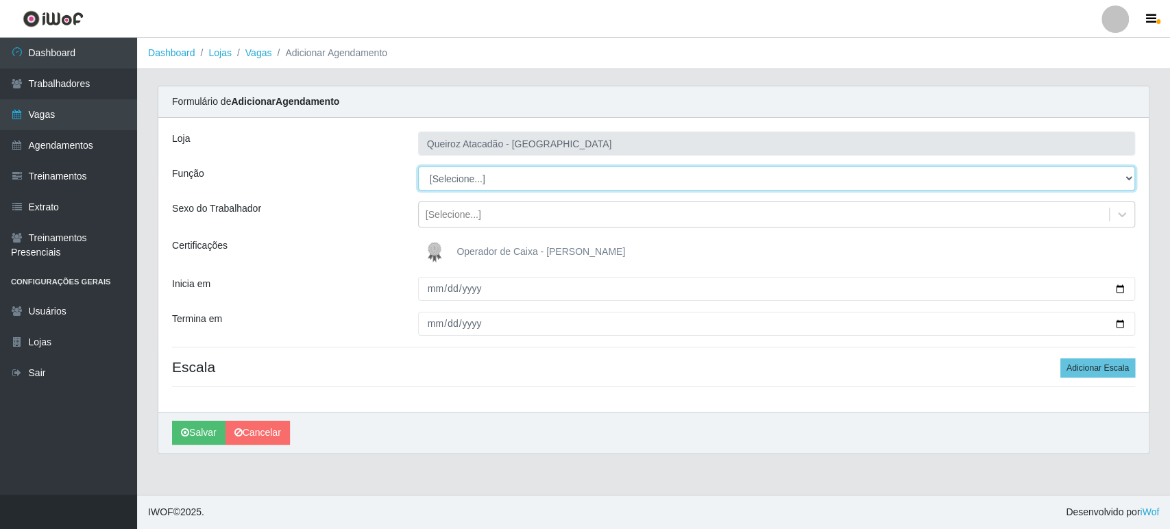
select select "22"
click at [418, 167] on select "[Selecione...] Embalador Embalador + Embalador ++ Operador de Caixa Operador de…" at bounding box center [776, 179] width 717 height 24
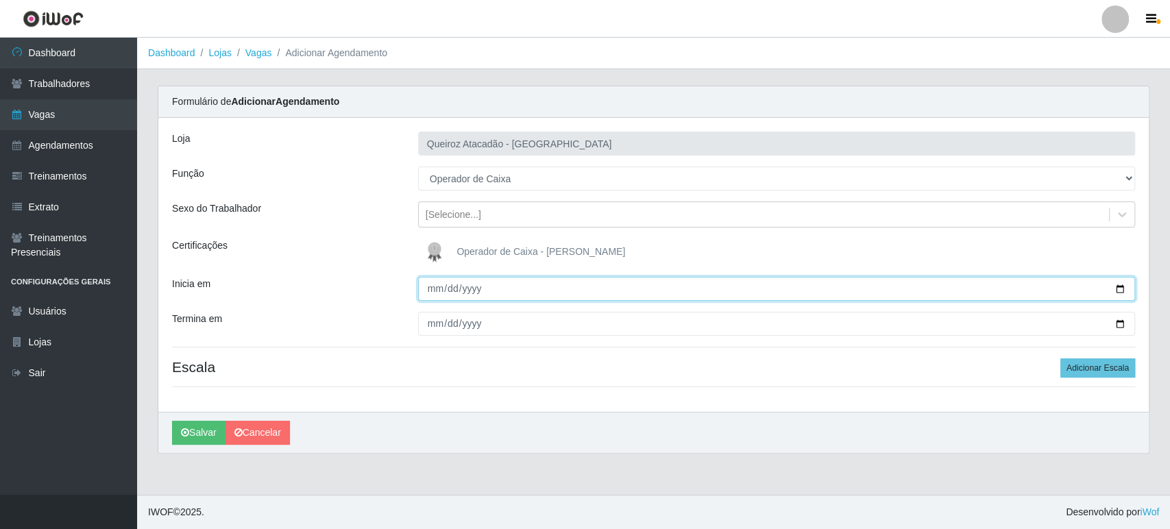
click at [1121, 289] on input "Inicia em" at bounding box center [776, 289] width 717 height 24
type input "2025-08-28"
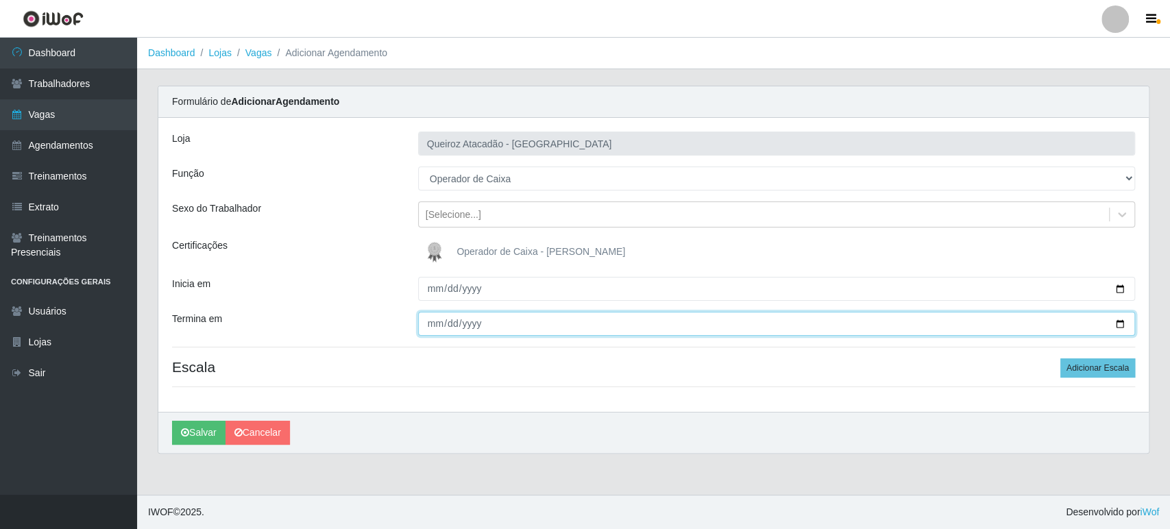
click at [1114, 323] on input "Termina em" at bounding box center [776, 324] width 717 height 24
click at [1119, 322] on input "2025-08-29" at bounding box center [776, 324] width 717 height 24
type input "2025-08-28"
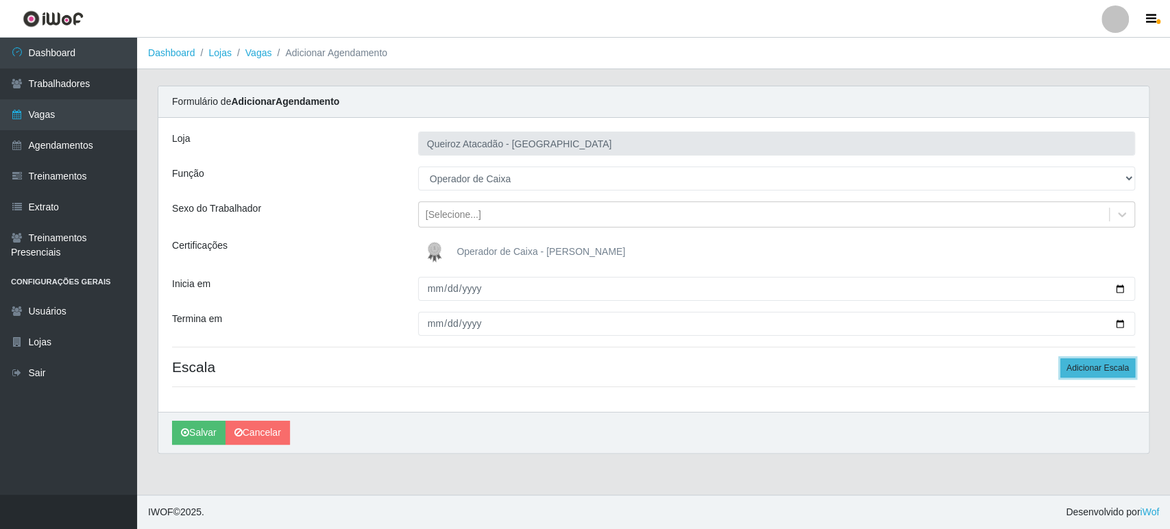
click at [1085, 367] on button "Adicionar Escala" at bounding box center [1097, 367] width 75 height 19
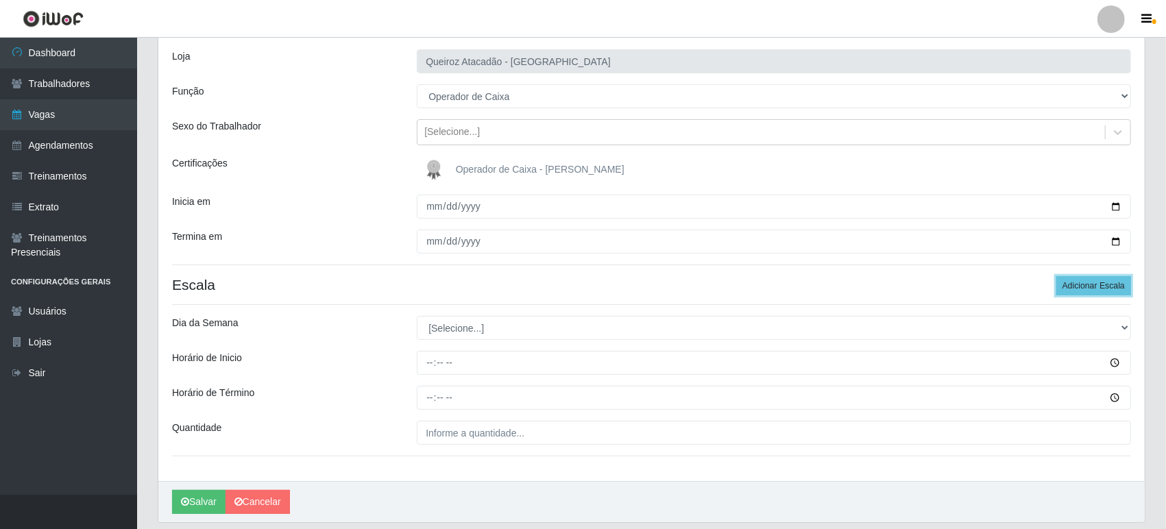
scroll to position [126, 0]
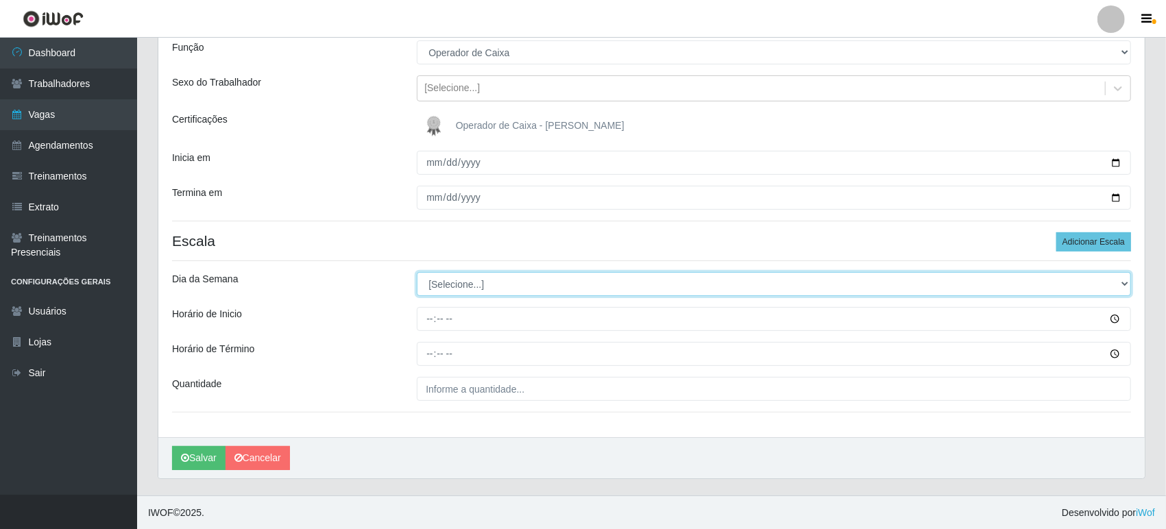
click at [468, 289] on select "[Selecione...] Segunda Terça Quarta Quinta Sexta Sábado Domingo" at bounding box center [774, 284] width 714 height 24
click at [453, 282] on select "[Selecione...] Segunda Terça Quarta Quinta Sexta Sábado Domingo" at bounding box center [774, 284] width 714 height 24
select select "4"
click at [417, 272] on select "[Selecione...] Segunda Terça Quarta Quinta Sexta Sábado Domingo" at bounding box center [774, 284] width 714 height 24
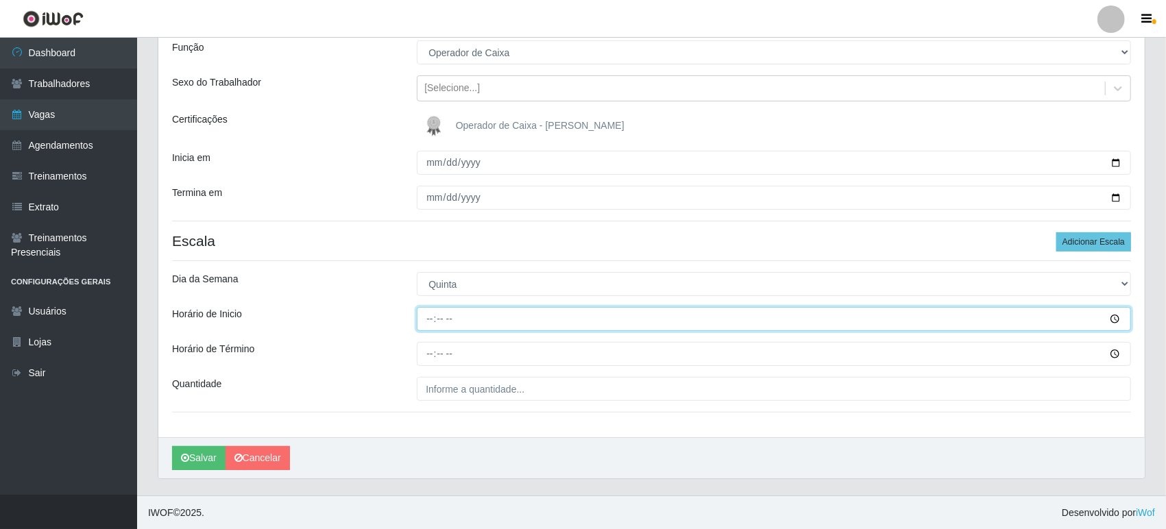
click at [428, 320] on input "Horário de Inicio" at bounding box center [774, 319] width 714 height 24
type input "09:00"
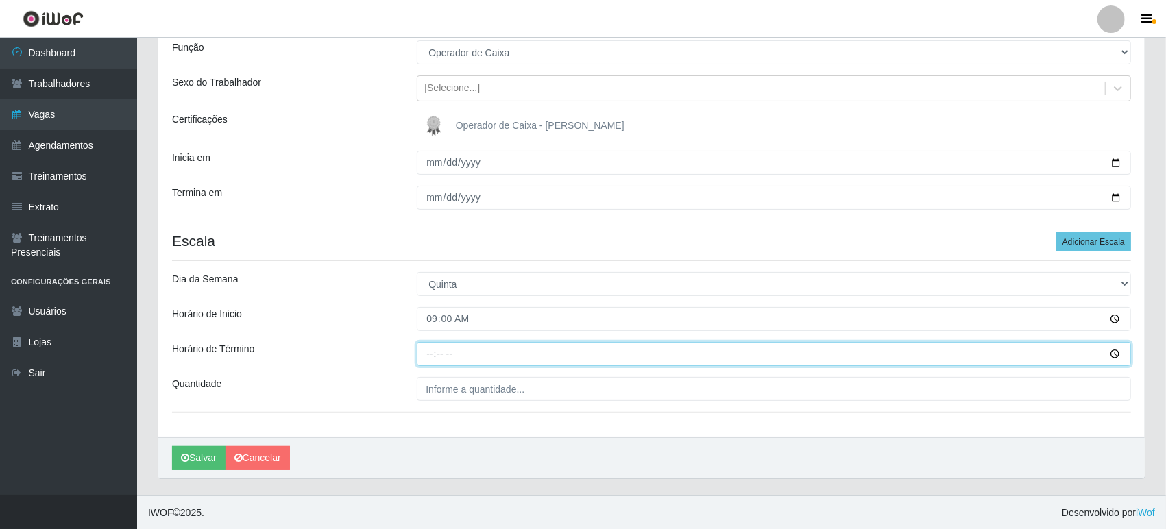
type input "15:00"
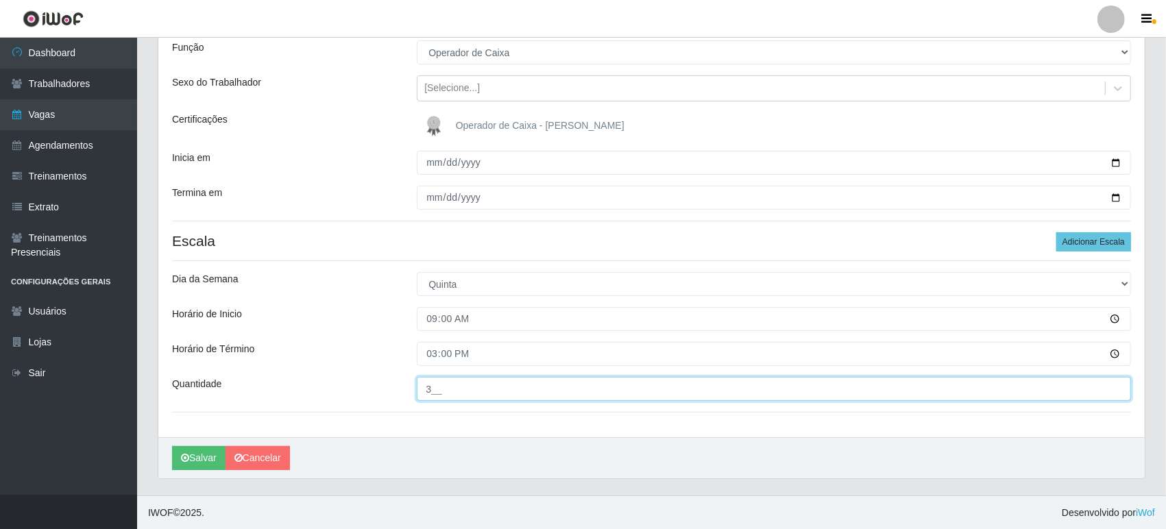
type input "3__"
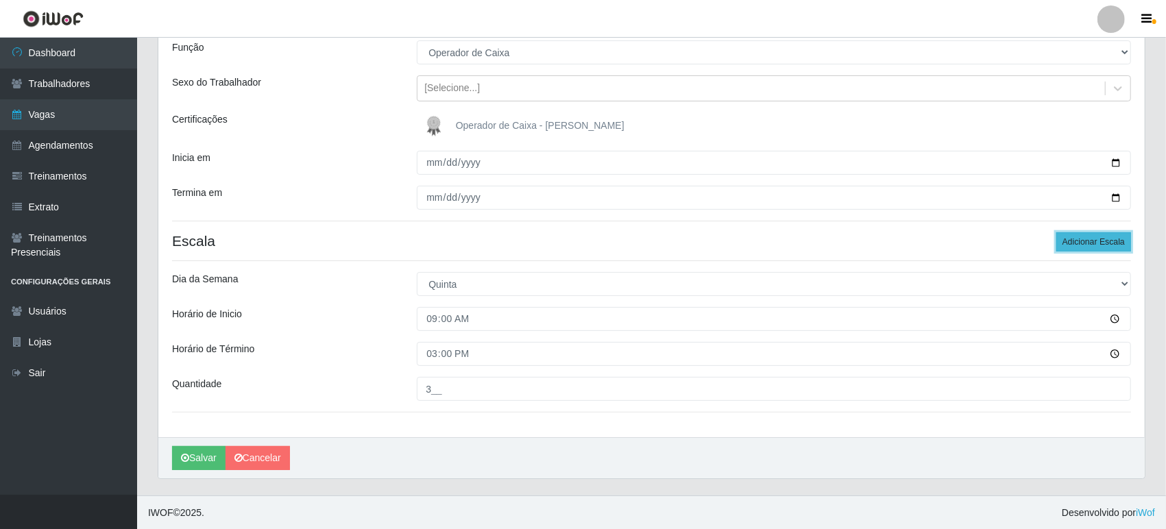
click at [1082, 242] on button "Adicionar Escala" at bounding box center [1093, 241] width 75 height 19
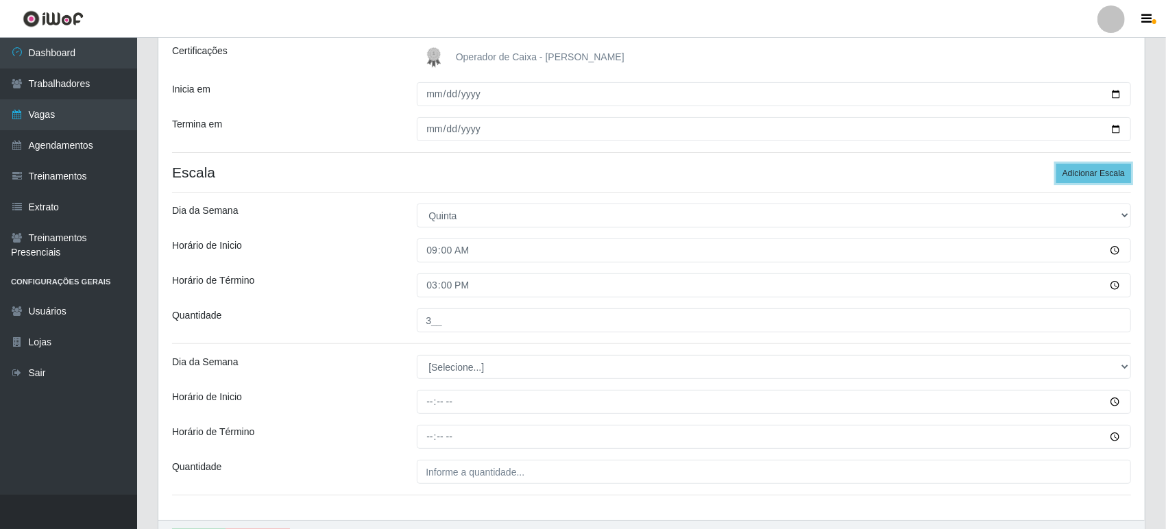
scroll to position [277, 0]
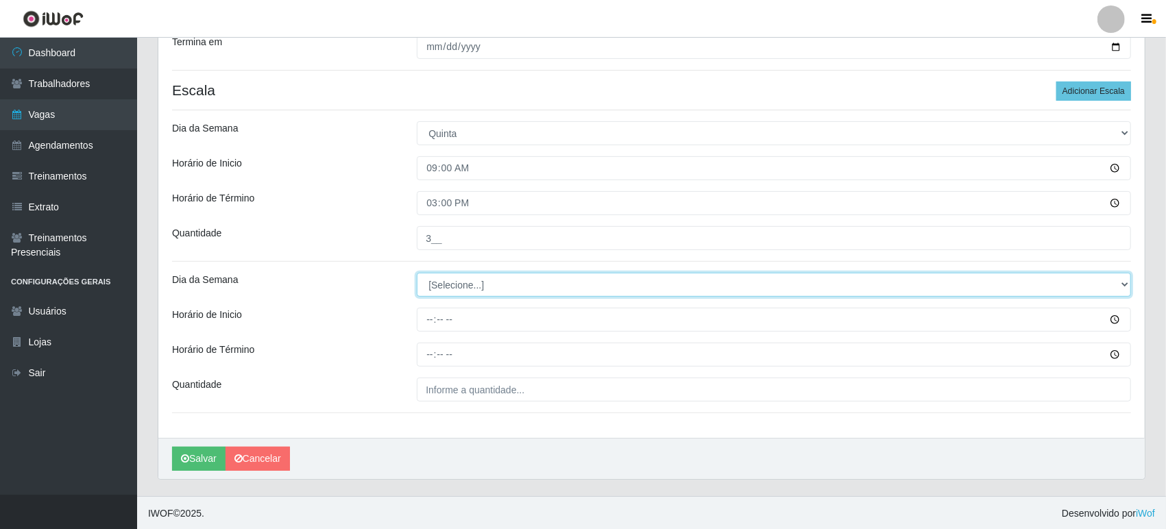
click at [456, 284] on select "[Selecione...] Segunda Terça Quarta Quinta Sexta Sábado Domingo" at bounding box center [774, 285] width 714 height 24
select select "4"
click at [417, 273] on select "[Selecione...] Segunda Terça Quarta Quinta Sexta Sábado Domingo" at bounding box center [774, 285] width 714 height 24
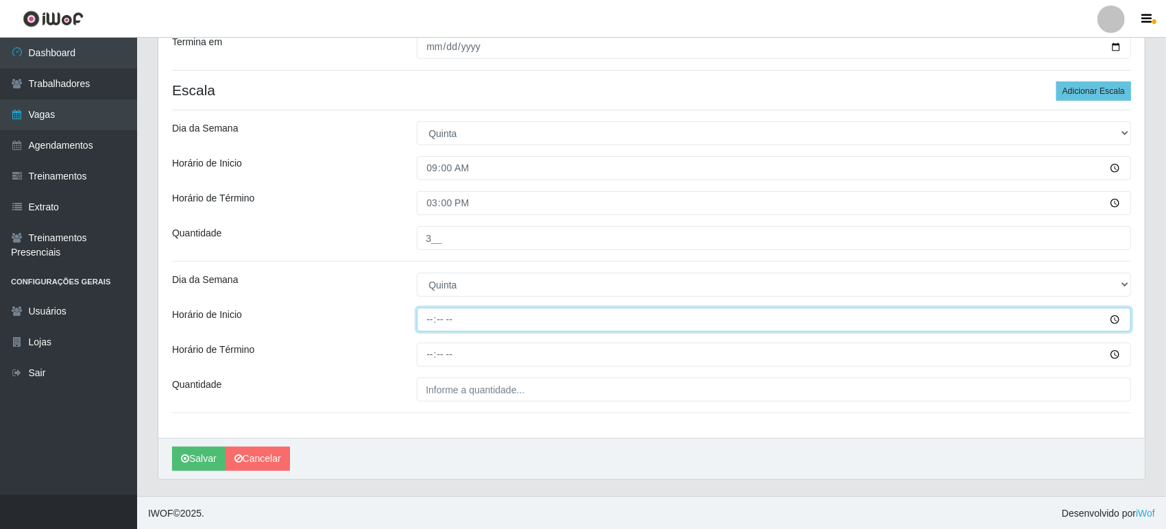
click at [429, 323] on input "Horário de Inicio" at bounding box center [774, 320] width 714 height 24
type input "16:00"
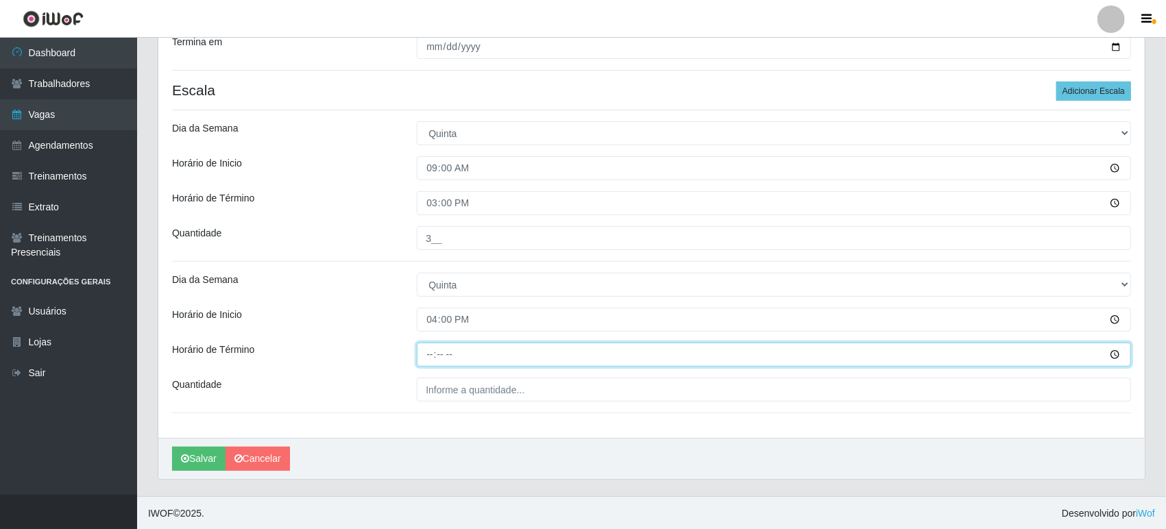
type input "22:00"
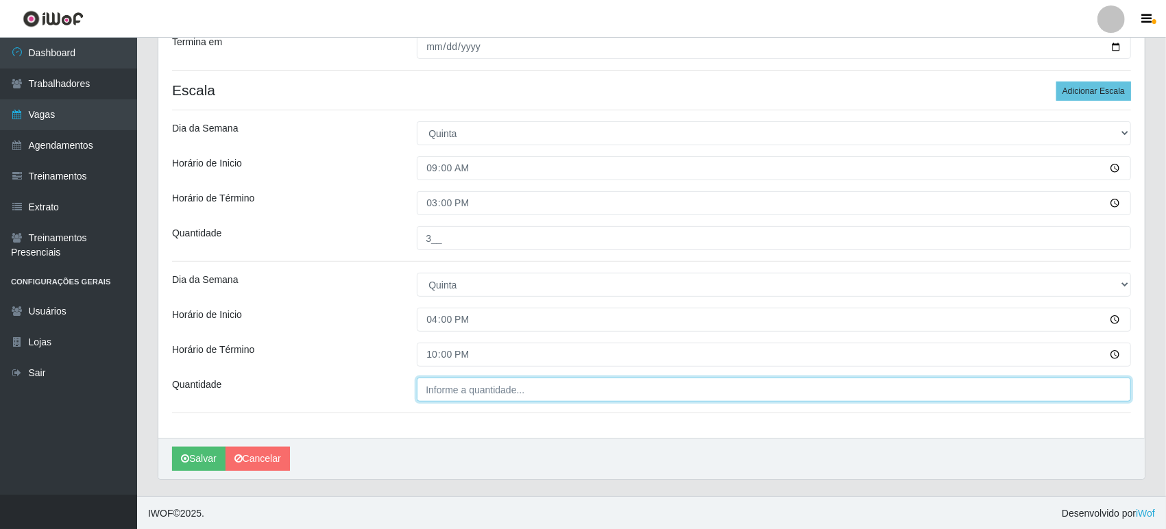
type input "___"
type input "3__"
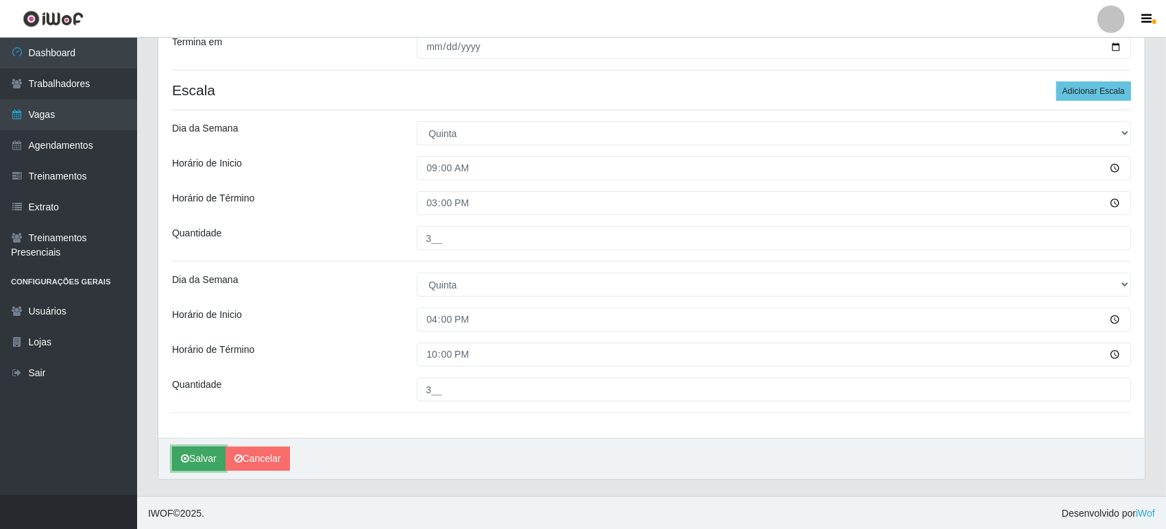
click at [205, 454] on button "Salvar" at bounding box center [198, 459] width 53 height 24
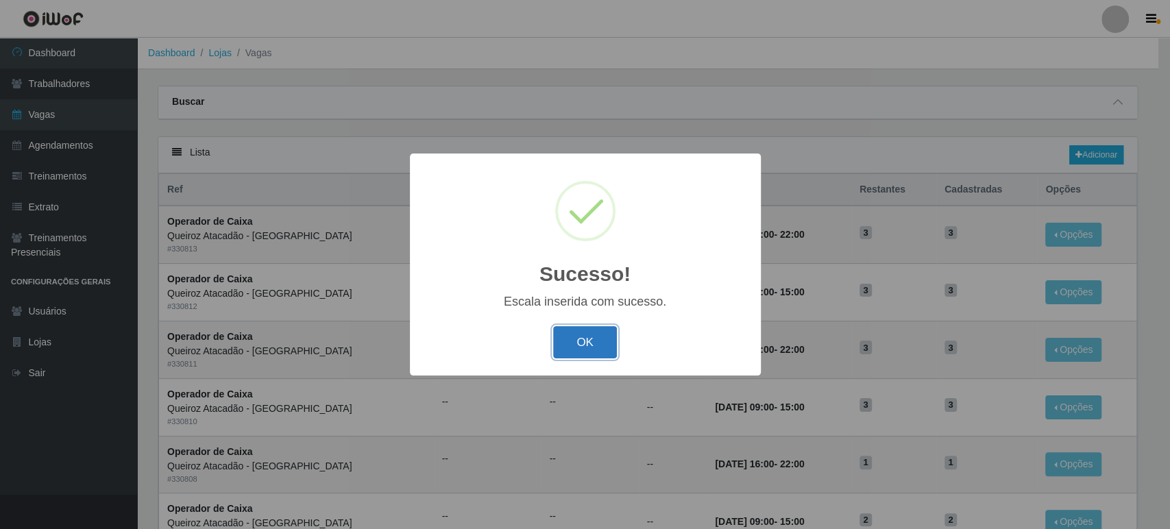
click at [592, 343] on button "OK" at bounding box center [585, 342] width 64 height 32
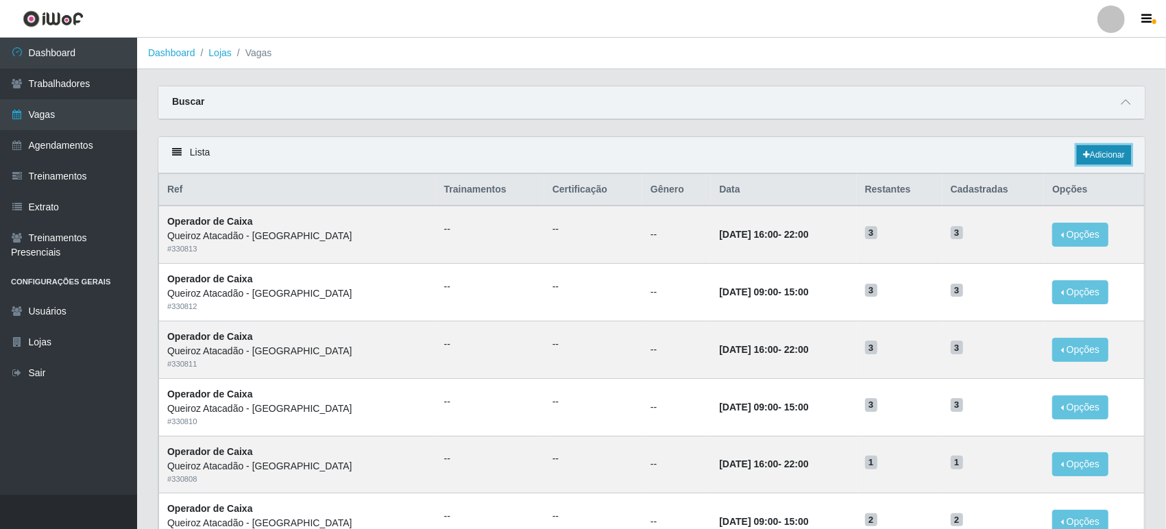
click at [1097, 154] on link "Adicionar" at bounding box center [1104, 154] width 54 height 19
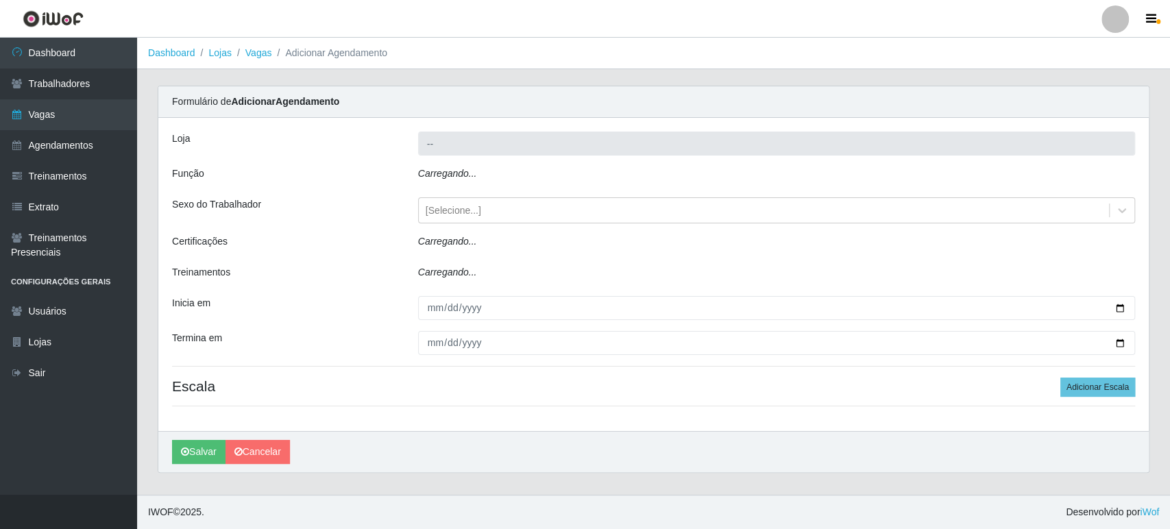
type input "Queiroz Atacadão - [GEOGRAPHIC_DATA]"
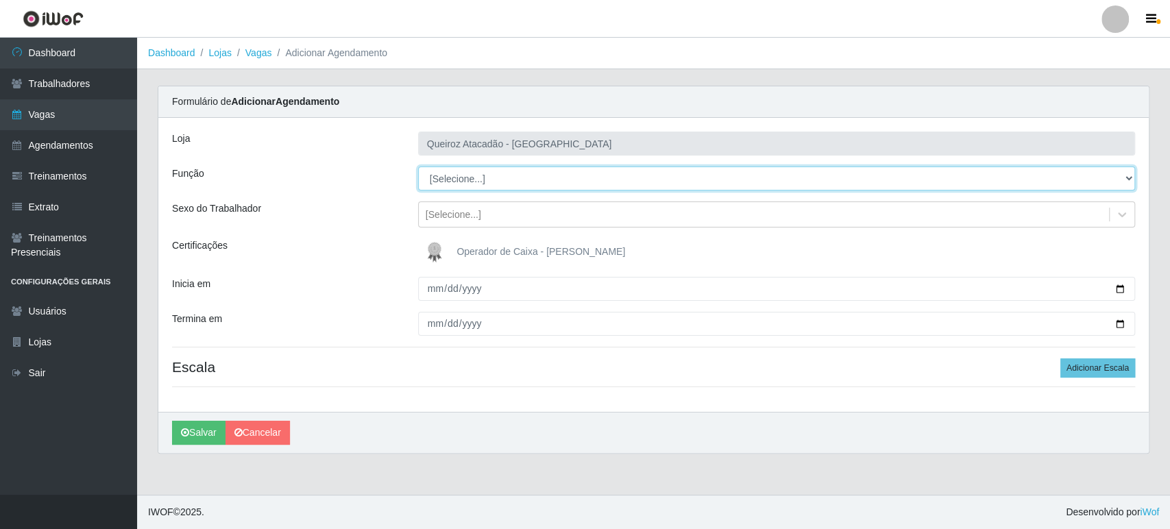
click at [491, 180] on select "[Selecione...] Embalador Embalador + Embalador ++ Operador de Caixa Operador de…" at bounding box center [776, 179] width 717 height 24
select select "22"
click at [418, 167] on select "[Selecione...] Embalador Embalador + Embalador ++ Operador de Caixa Operador de…" at bounding box center [776, 179] width 717 height 24
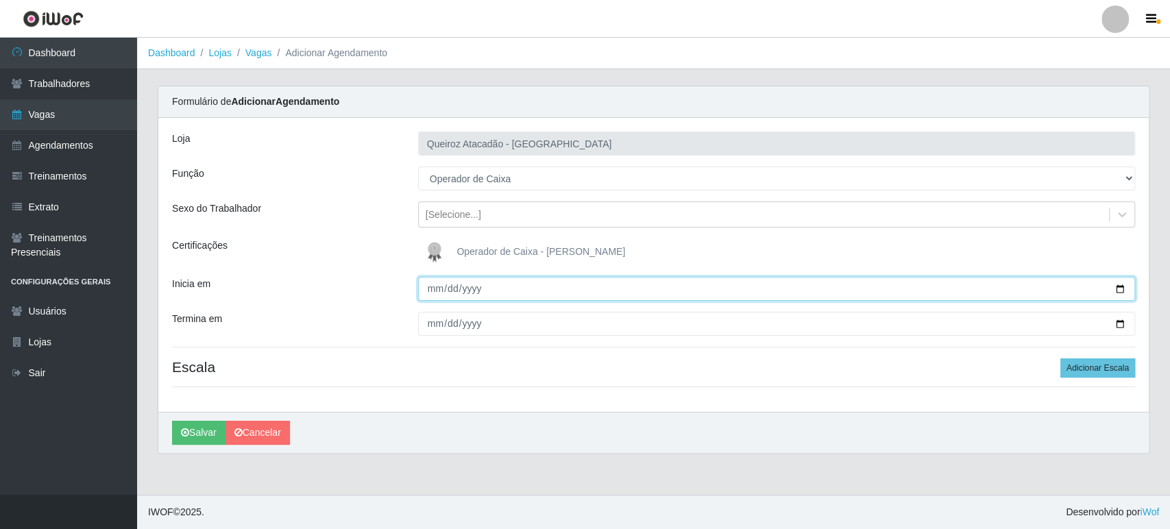
click at [1119, 289] on input "Inicia em" at bounding box center [776, 289] width 717 height 24
type input "2025-08-29"
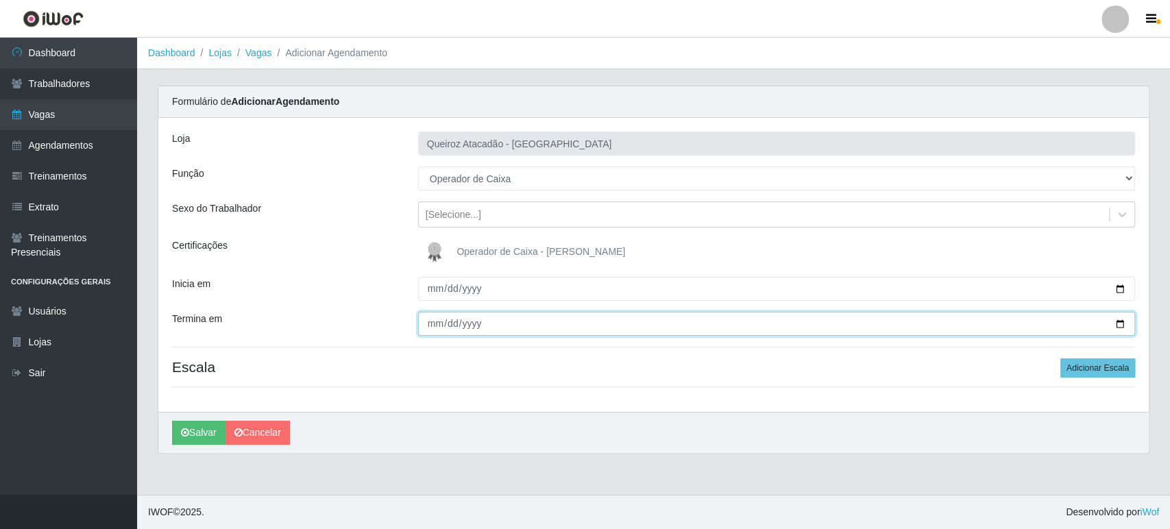
click at [1116, 323] on input "Termina em" at bounding box center [776, 324] width 717 height 24
type input "2025-08-29"
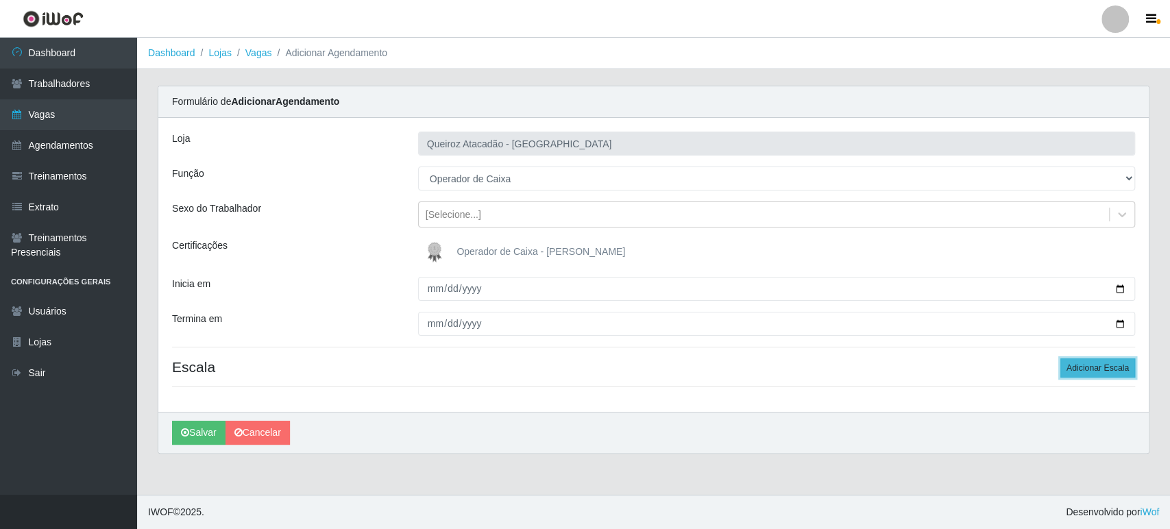
click at [1101, 367] on button "Adicionar Escala" at bounding box center [1097, 367] width 75 height 19
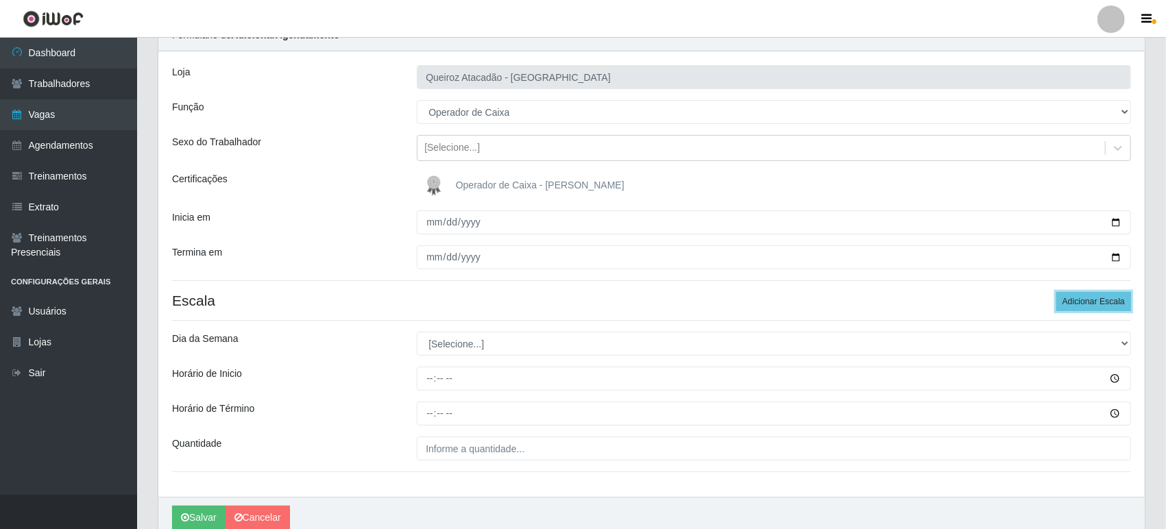
scroll to position [126, 0]
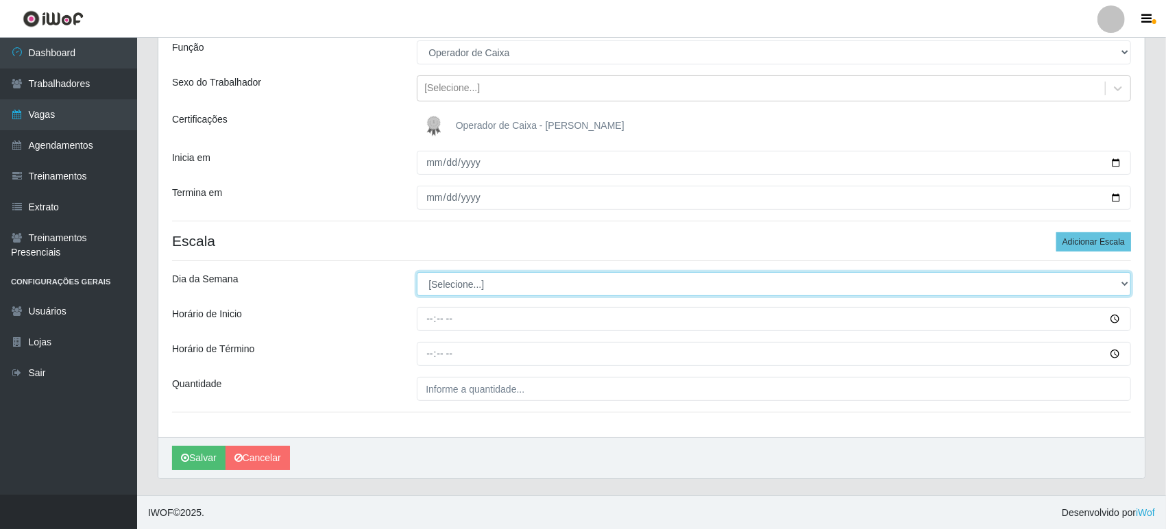
click at [444, 282] on select "[Selecione...] Segunda Terça Quarta Quinta Sexta Sábado Domingo" at bounding box center [774, 284] width 714 height 24
select select "5"
click at [417, 272] on select "[Selecione...] Segunda Terça Quarta Quinta Sexta Sábado Domingo" at bounding box center [774, 284] width 714 height 24
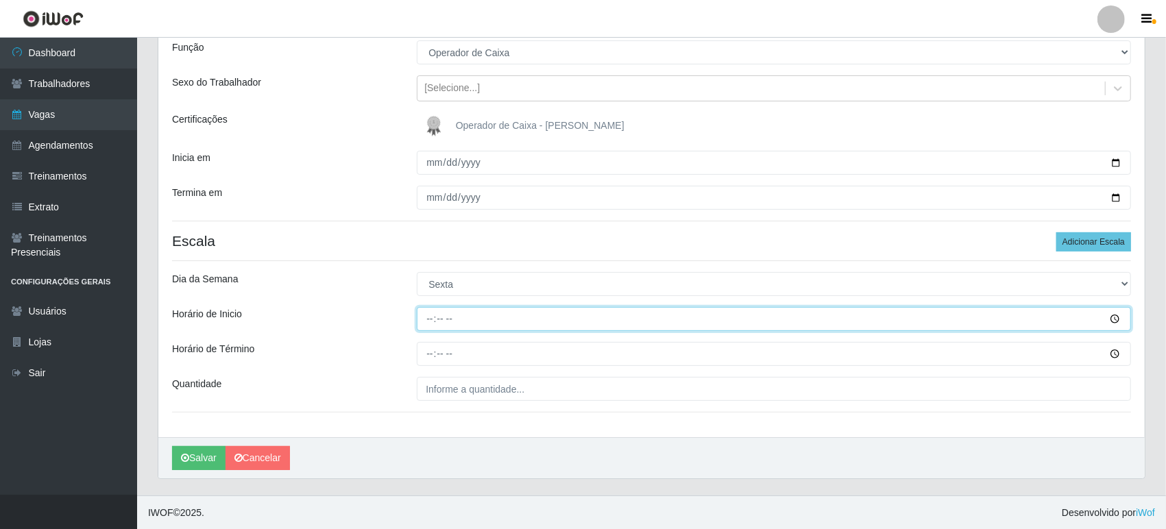
click at [432, 324] on input "Horário de Inicio" at bounding box center [774, 319] width 714 height 24
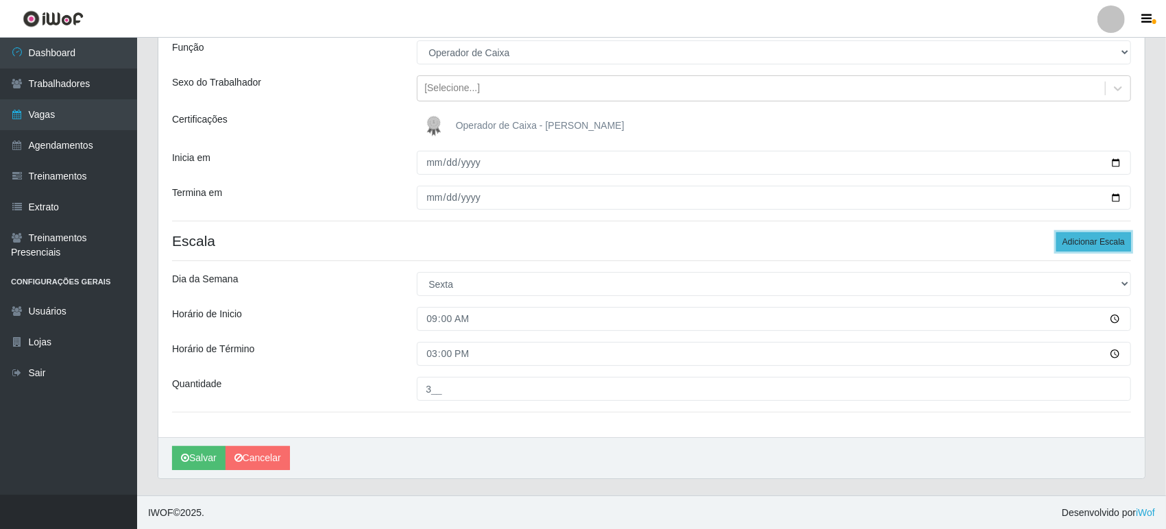
click at [1069, 244] on button "Adicionar Escala" at bounding box center [1093, 241] width 75 height 19
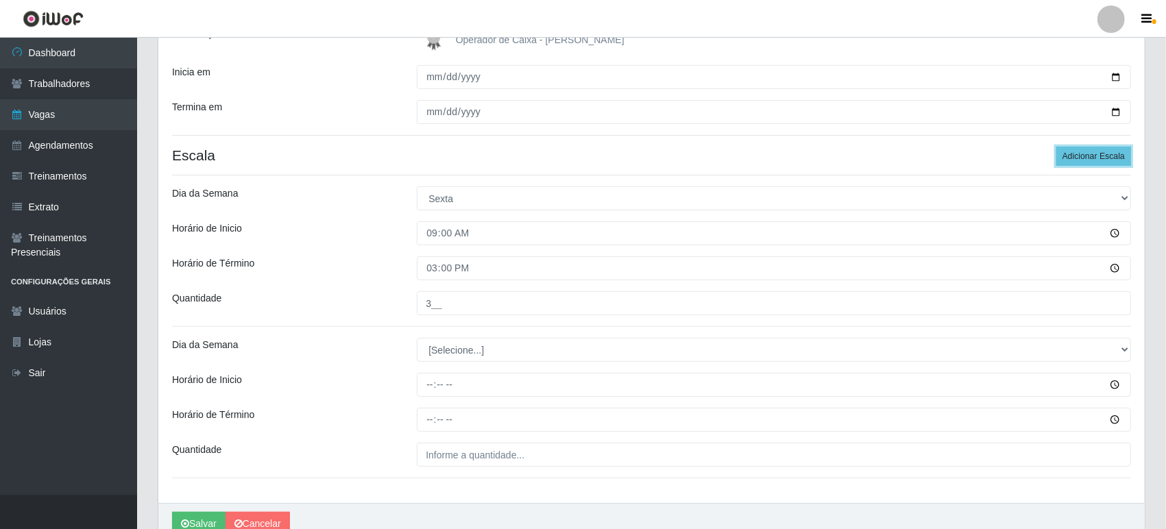
scroll to position [277, 0]
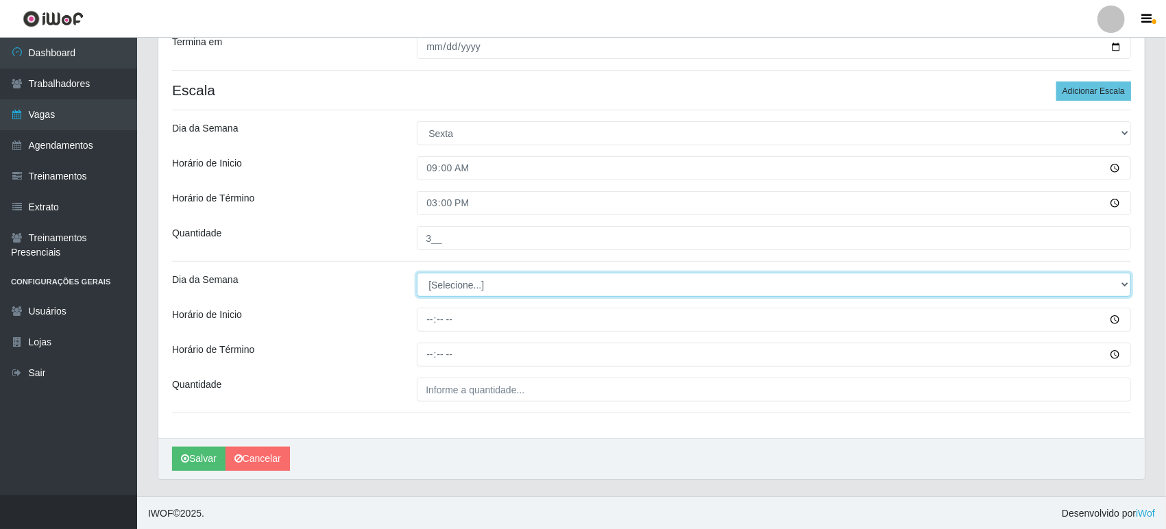
click at [456, 283] on select "[Selecione...] Segunda Terça Quarta Quinta Sexta Sábado Domingo" at bounding box center [774, 285] width 714 height 24
click at [417, 273] on select "[Selecione...] Segunda Terça Quarta Quinta Sexta Sábado Domingo" at bounding box center [774, 285] width 714 height 24
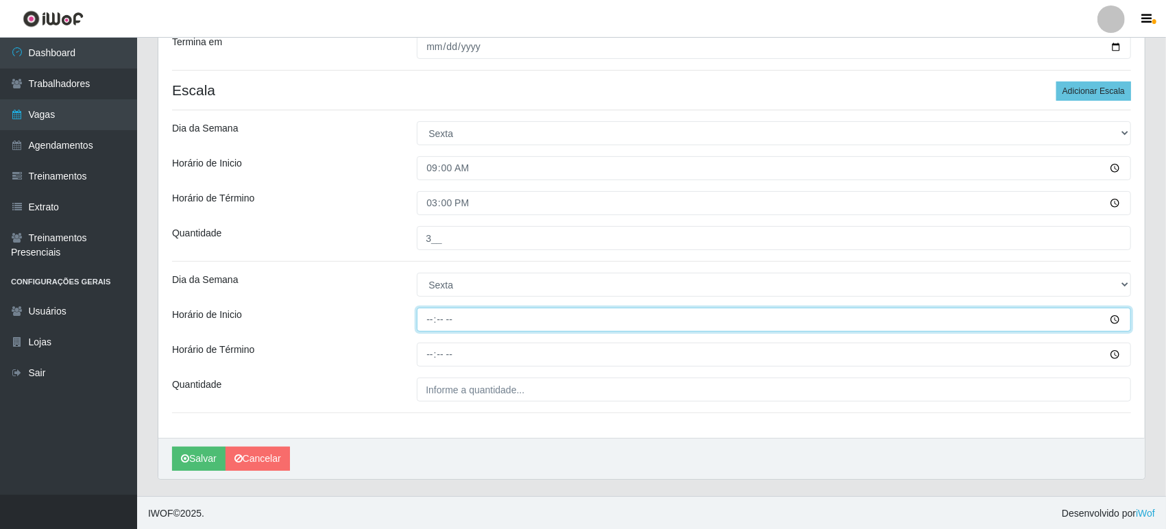
click at [422, 316] on input "Horário de Inicio" at bounding box center [774, 320] width 714 height 24
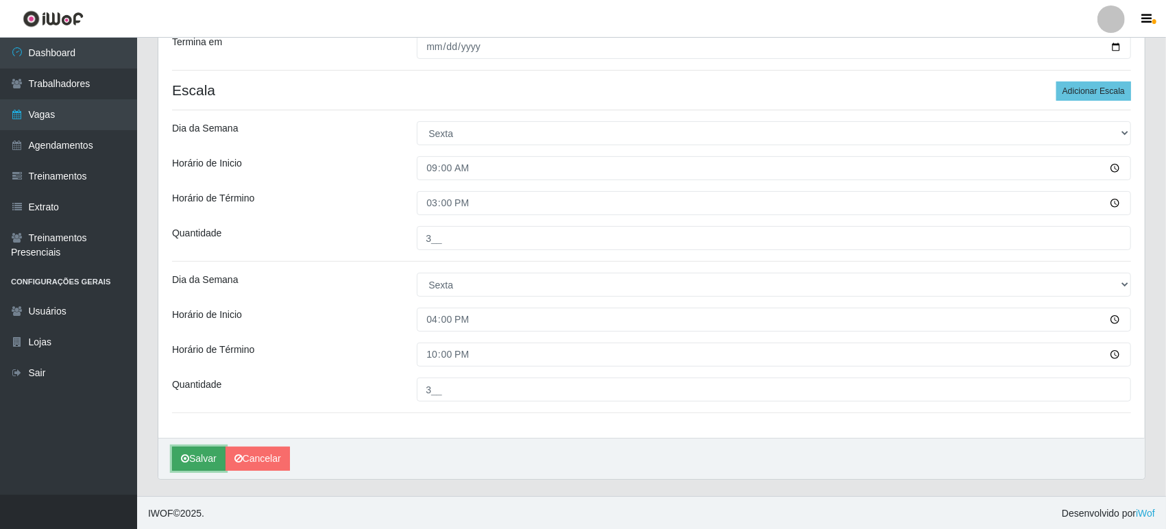
click at [211, 459] on button "Salvar" at bounding box center [198, 459] width 53 height 24
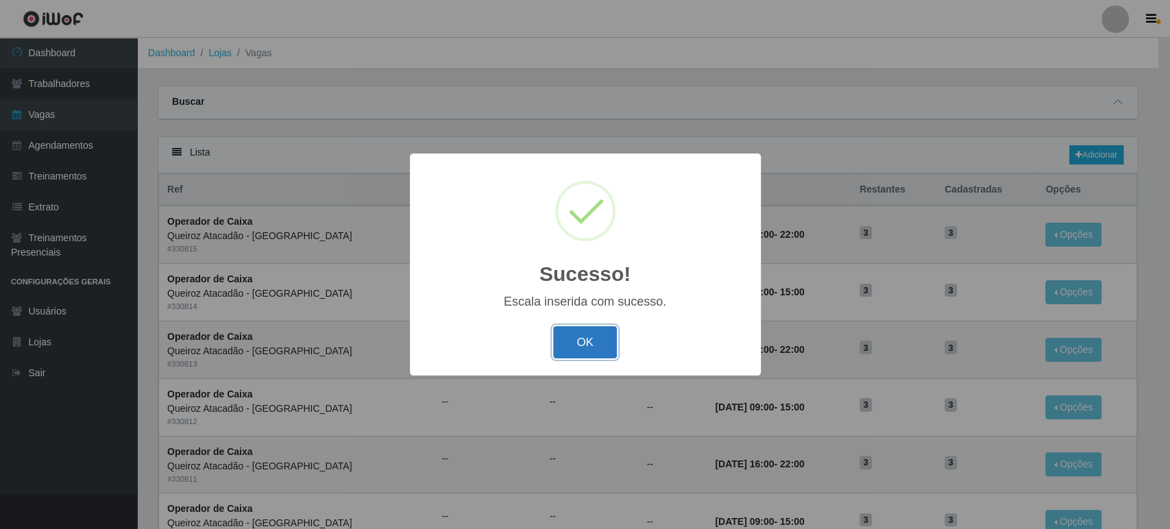
click at [565, 343] on button "OK" at bounding box center [585, 342] width 64 height 32
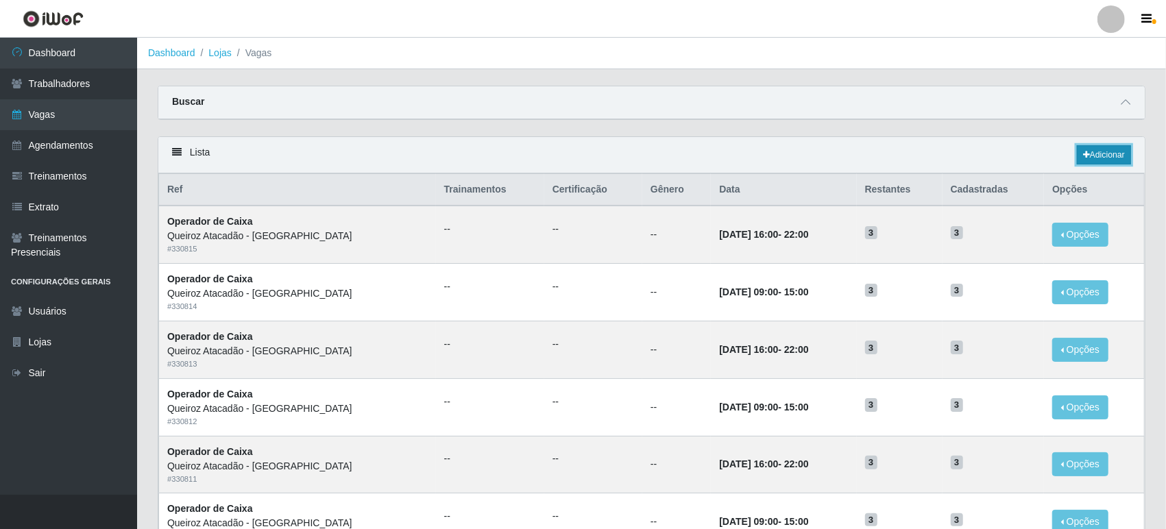
click at [1108, 151] on link "Adicionar" at bounding box center [1104, 154] width 54 height 19
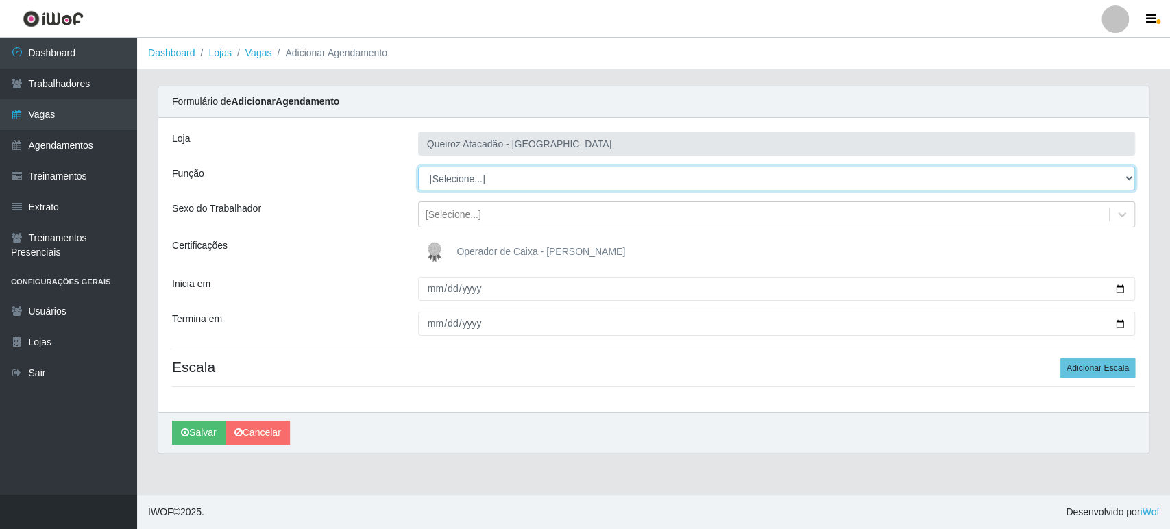
click at [463, 178] on select "[Selecione...] Embalador Embalador + Embalador ++ Operador de Caixa Operador de…" at bounding box center [776, 179] width 717 height 24
click at [418, 167] on select "[Selecione...] Embalador Embalador + Embalador ++ Operador de Caixa Operador de…" at bounding box center [776, 179] width 717 height 24
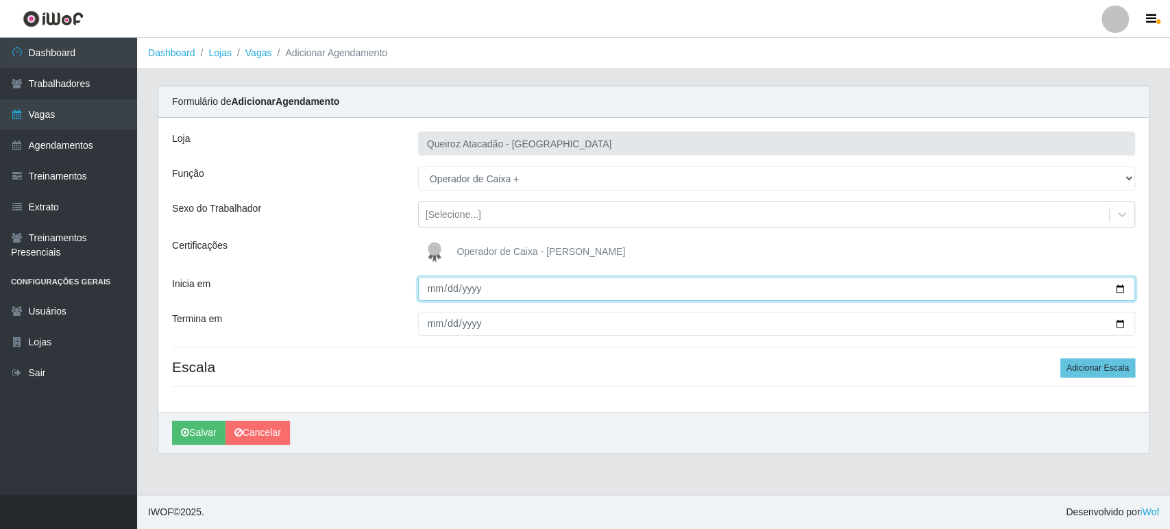
click at [430, 285] on input "Inicia em" at bounding box center [776, 289] width 717 height 24
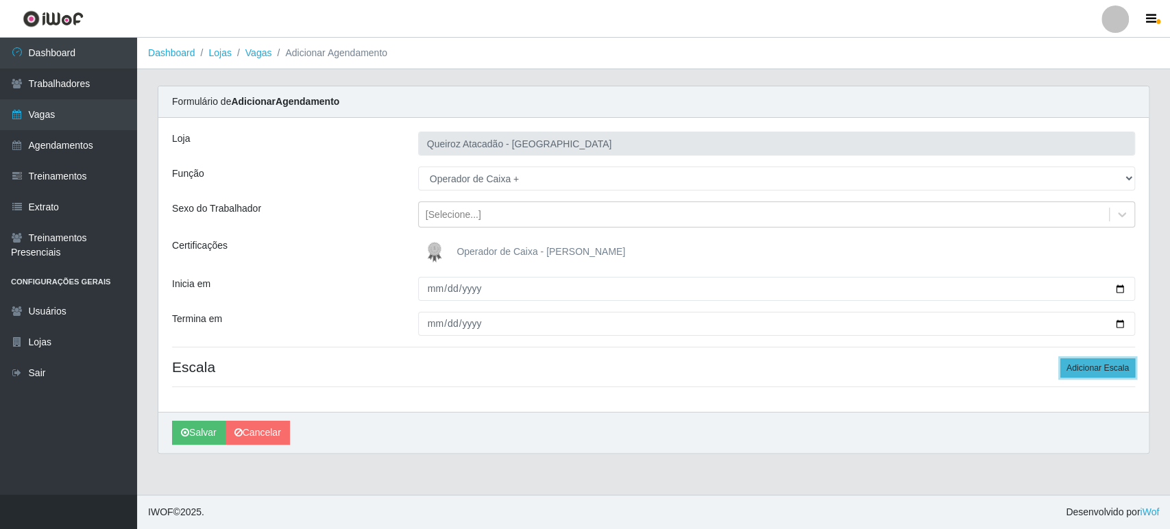
click at [1106, 369] on button "Adicionar Escala" at bounding box center [1097, 367] width 75 height 19
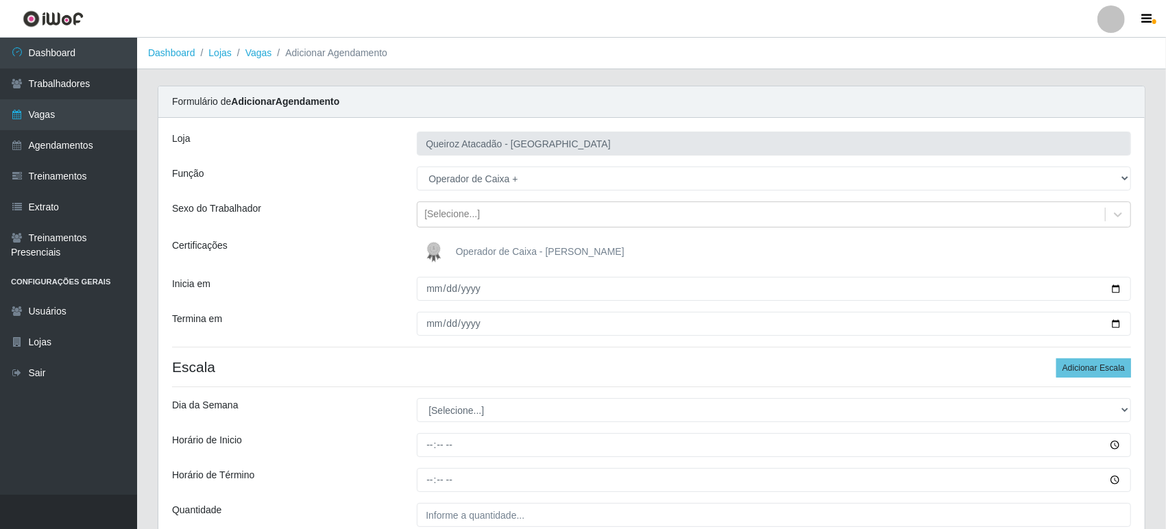
click at [475, 395] on div "Loja Queiroz Atacadão - Mossoró Função [Selecione...] Embalador Embalador + Emb…" at bounding box center [651, 340] width 986 height 445
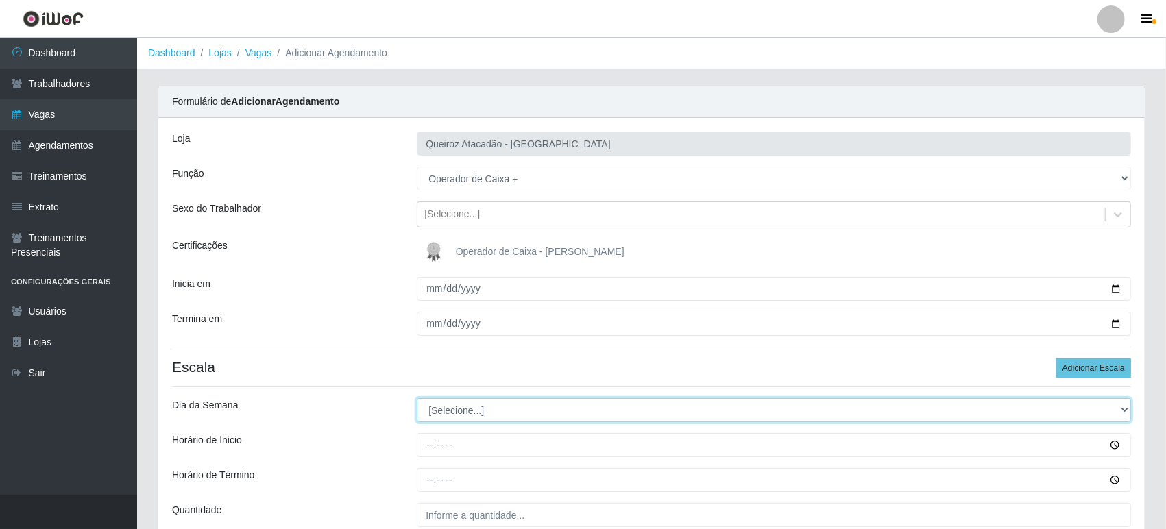
drag, startPoint x: 474, startPoint y: 405, endPoint x: 483, endPoint y: 408, distance: 8.7
click at [474, 405] on select "[Selecione...] Segunda Terça Quarta Quinta Sexta Sábado Domingo" at bounding box center [774, 410] width 714 height 24
click at [417, 398] on select "[Selecione...] Segunda Terça Quarta Quinta Sexta Sábado Domingo" at bounding box center [774, 410] width 714 height 24
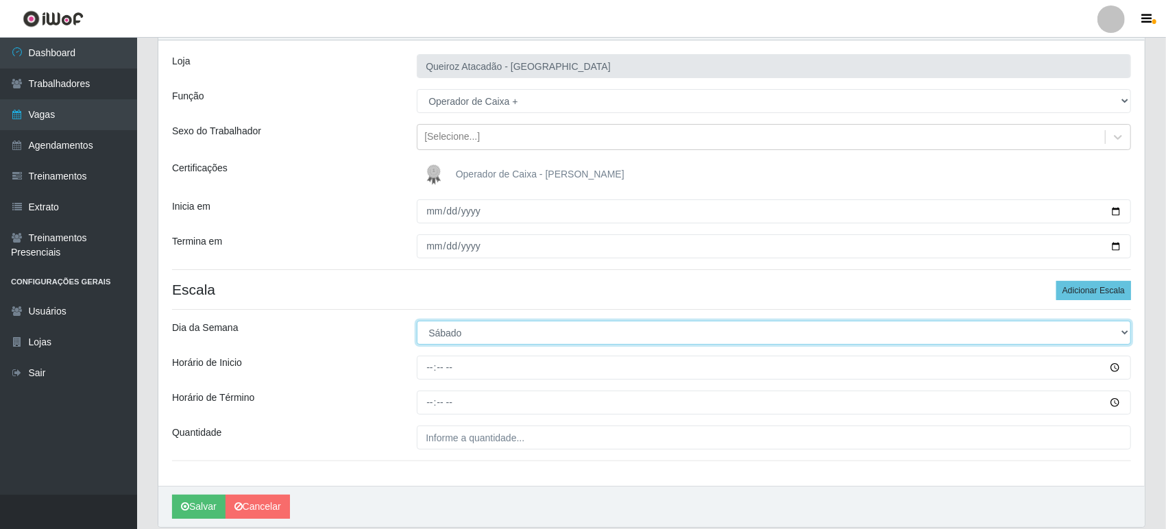
scroll to position [126, 0]
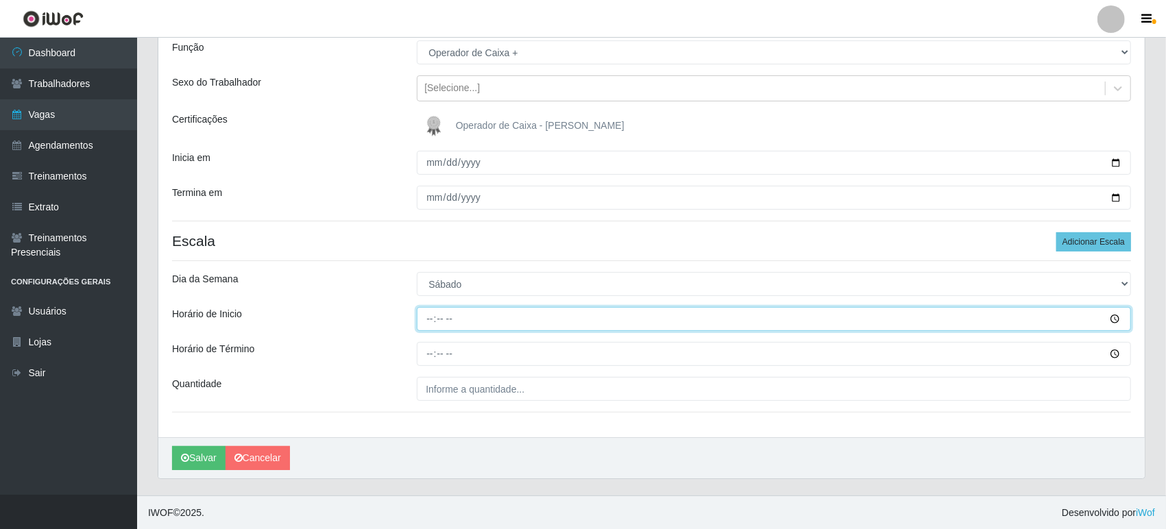
click at [435, 319] on input "Horário de Inicio" at bounding box center [774, 319] width 714 height 24
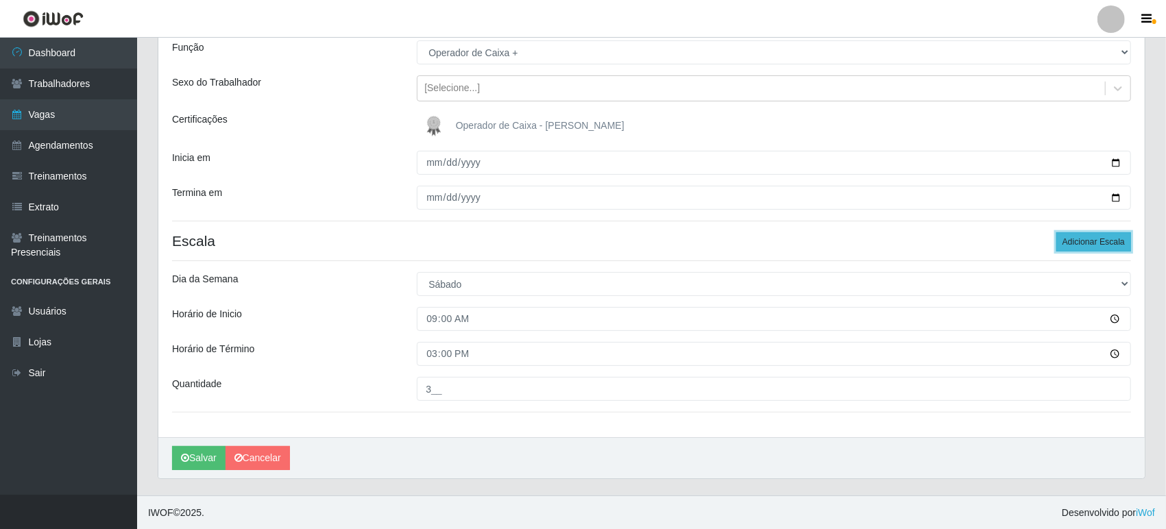
click at [1085, 234] on button "Adicionar Escala" at bounding box center [1093, 241] width 75 height 19
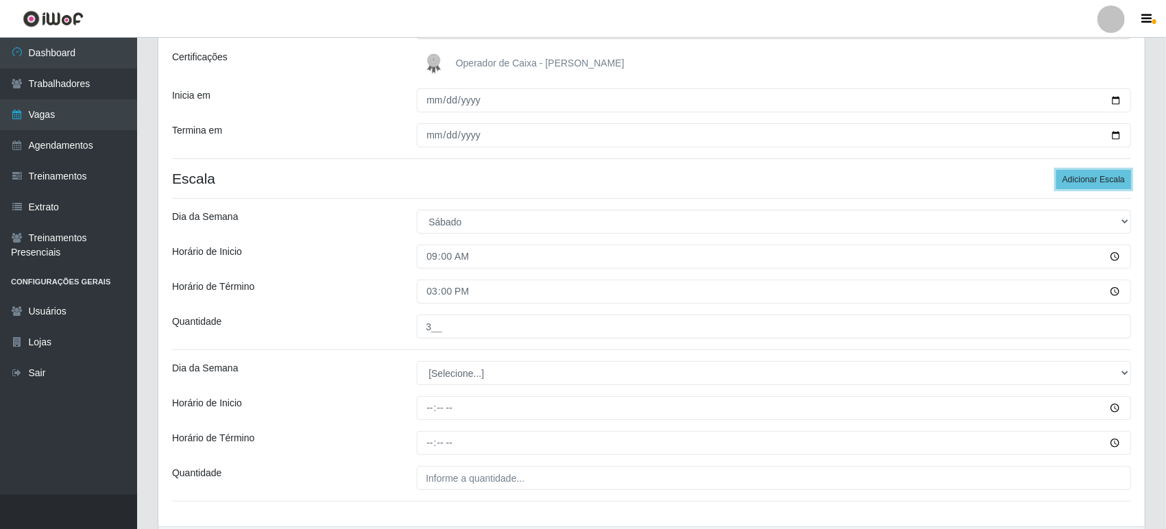
scroll to position [277, 0]
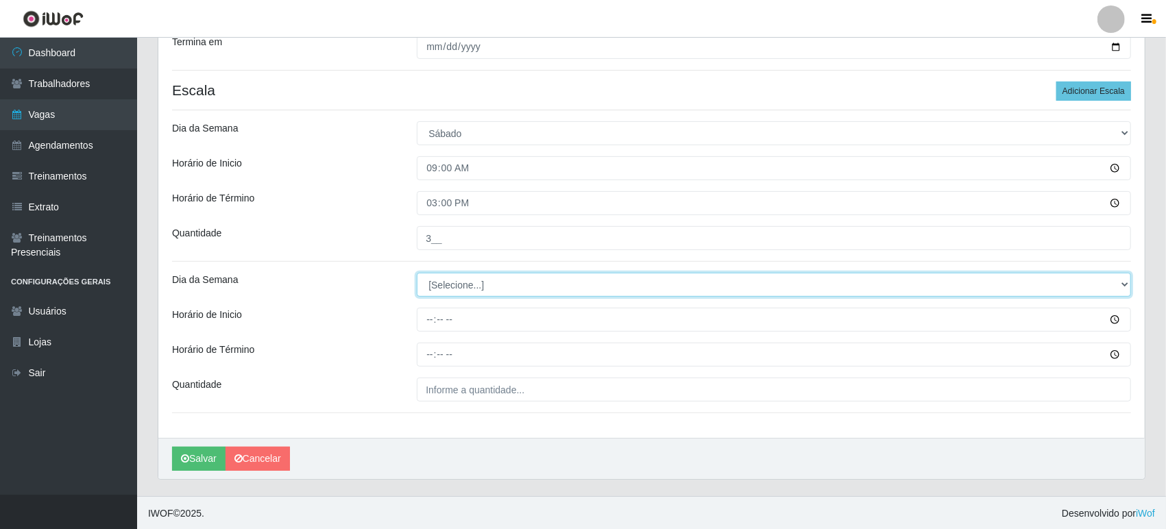
click at [472, 280] on select "[Selecione...] Segunda Terça Quarta Quinta Sexta Sábado Domingo" at bounding box center [774, 285] width 714 height 24
click at [417, 273] on select "[Selecione...] Segunda Terça Quarta Quinta Sexta Sábado Domingo" at bounding box center [774, 285] width 714 height 24
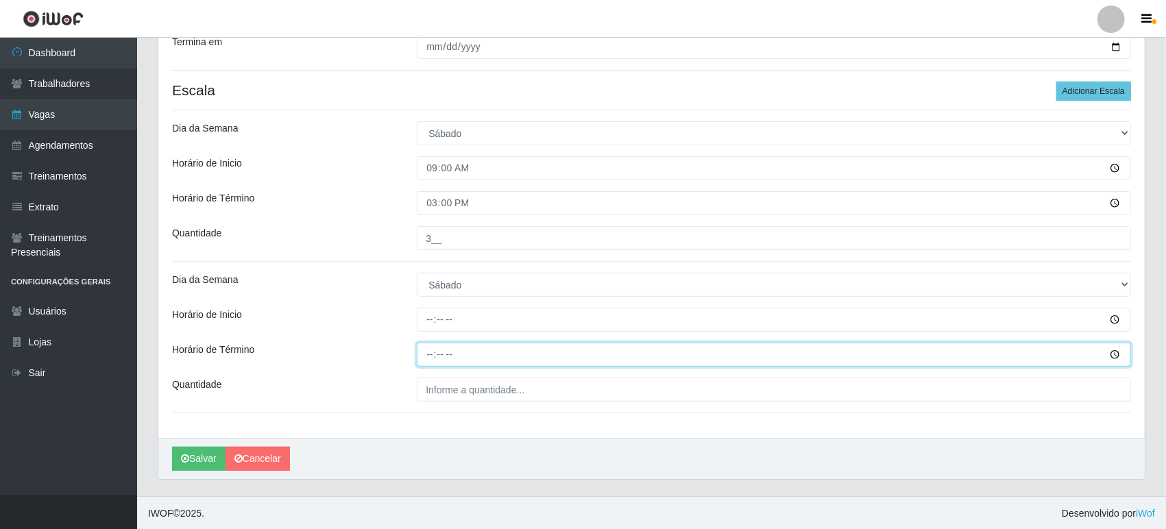
click at [428, 343] on input "Horário de Término" at bounding box center [774, 355] width 714 height 24
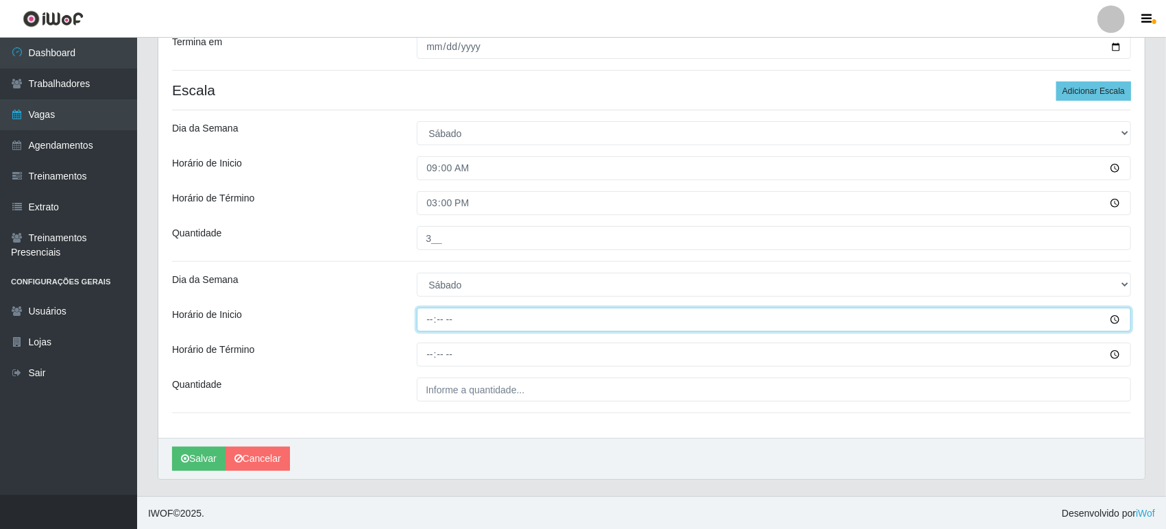
click at [428, 317] on input "Horário de Inicio" at bounding box center [774, 320] width 714 height 24
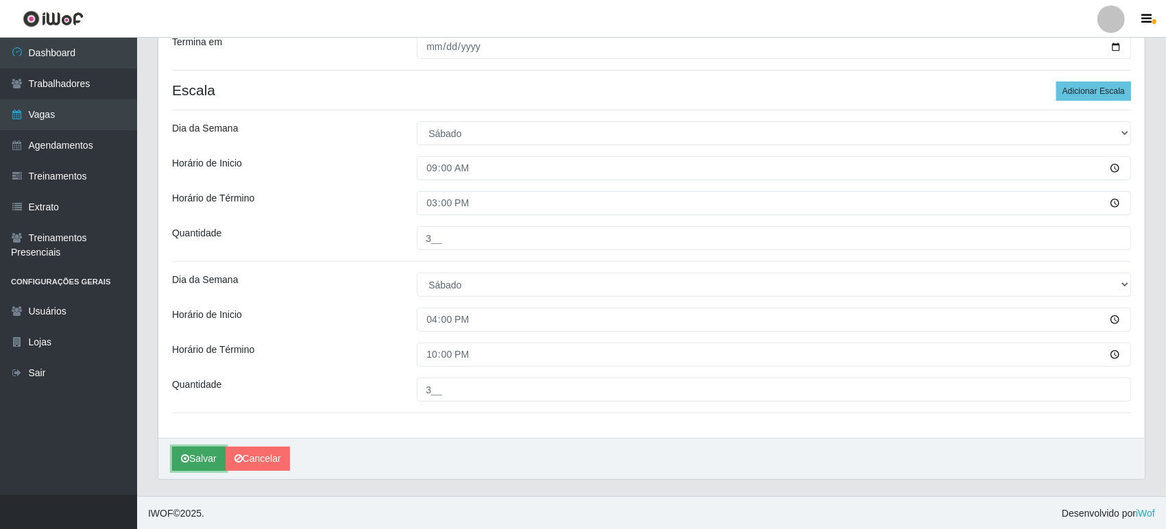
click at [206, 456] on button "Salvar" at bounding box center [198, 459] width 53 height 24
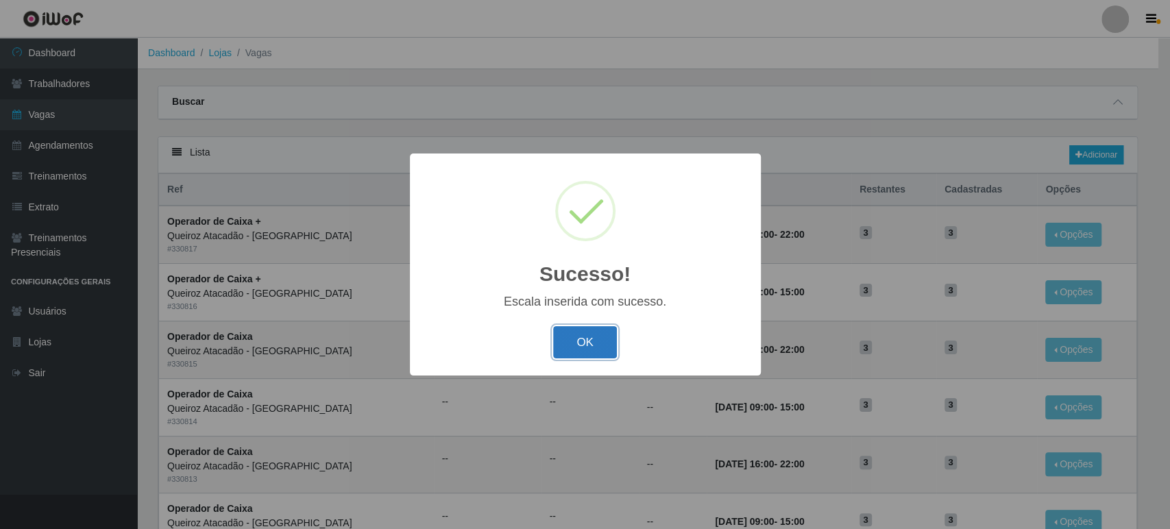
click at [600, 347] on button "OK" at bounding box center [585, 342] width 64 height 32
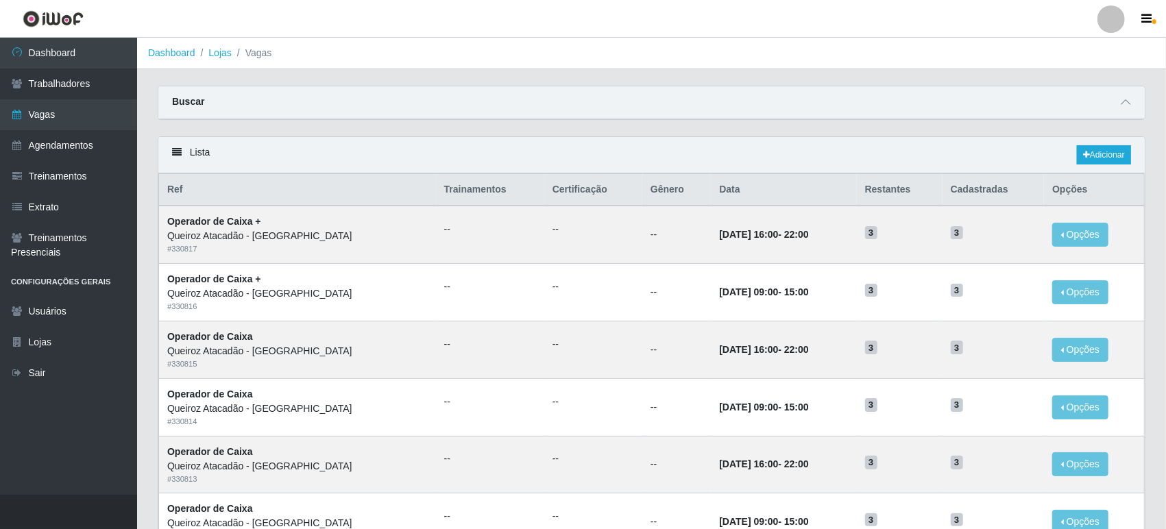
click at [1092, 141] on div "Lista Adicionar" at bounding box center [651, 155] width 986 height 36
click at [1093, 155] on link "Adicionar" at bounding box center [1104, 154] width 54 height 19
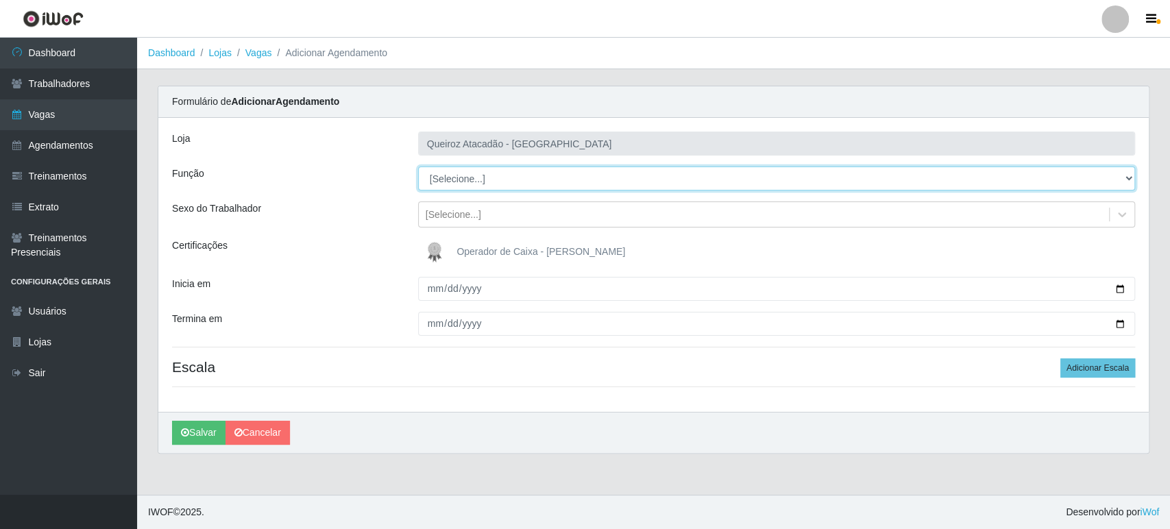
click at [496, 180] on select "[Selecione...] Embalador Embalador + Embalador ++ Operador de Caixa Operador de…" at bounding box center [776, 179] width 717 height 24
click at [418, 167] on select "[Selecione...] Embalador Embalador + Embalador ++ Operador de Caixa Operador de…" at bounding box center [776, 179] width 717 height 24
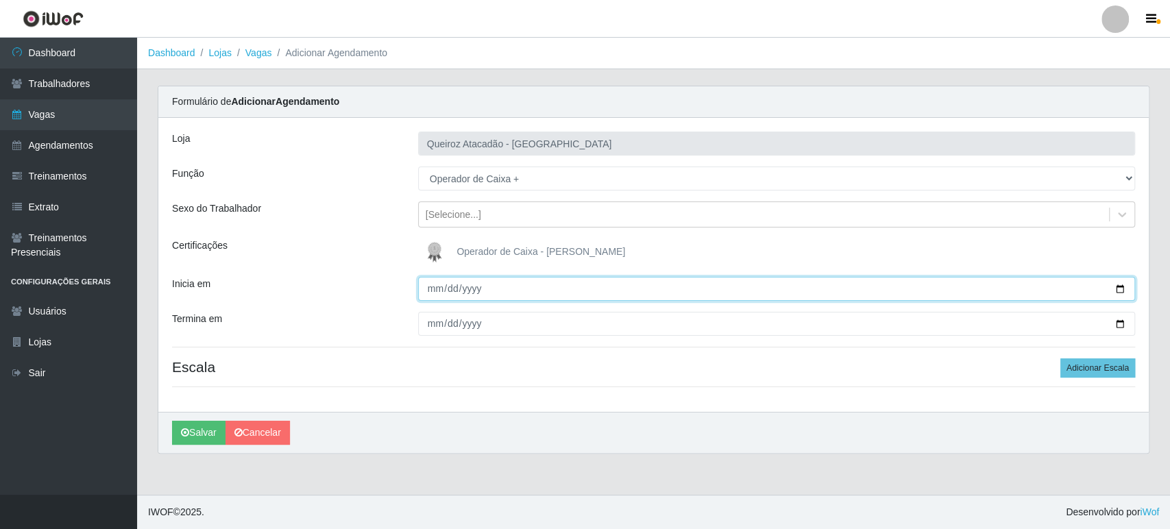
click at [428, 291] on input "Inicia em" at bounding box center [776, 289] width 717 height 24
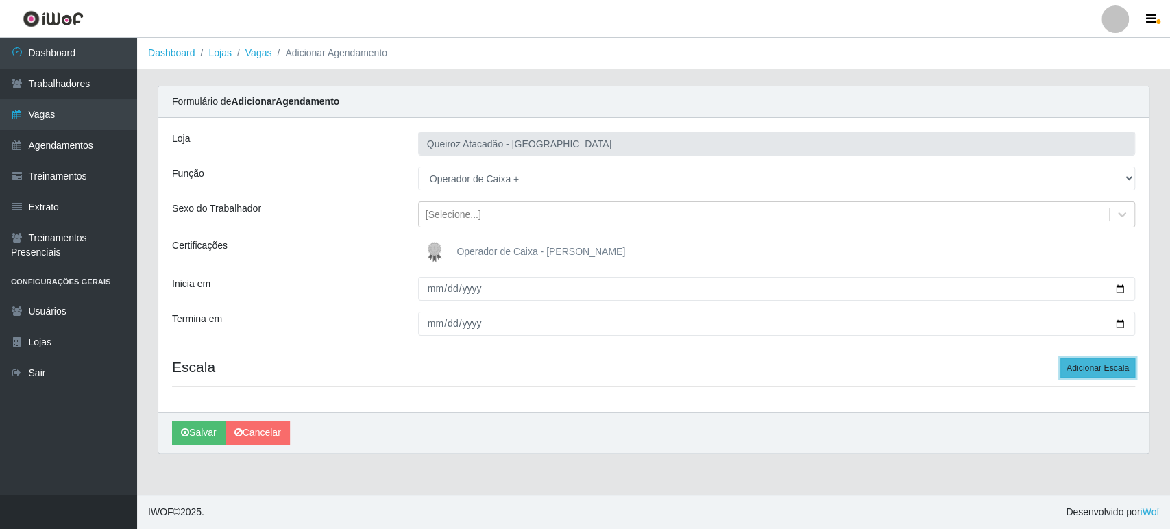
click at [1125, 367] on button "Adicionar Escala" at bounding box center [1097, 367] width 75 height 19
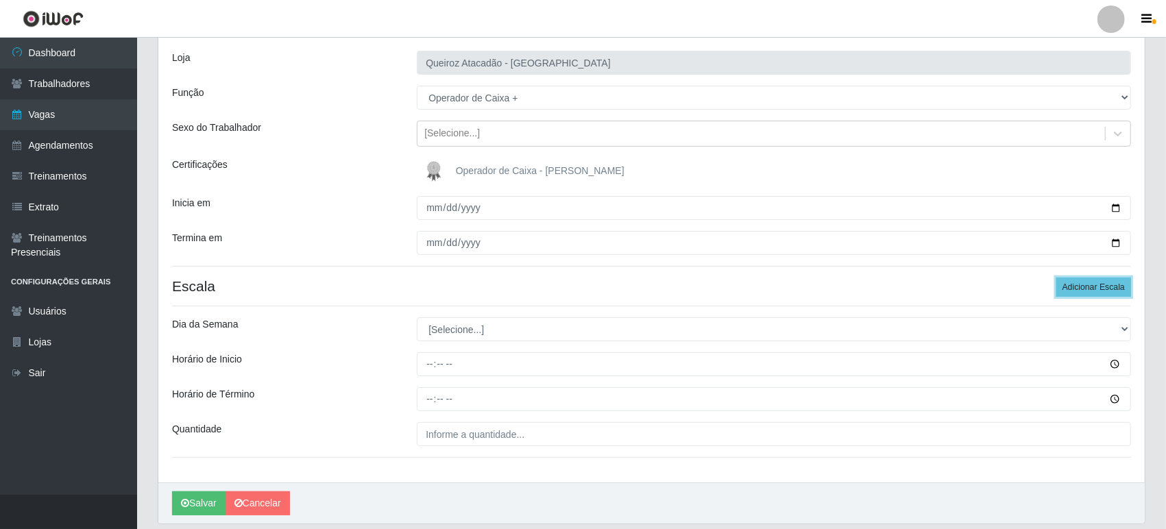
scroll to position [126, 0]
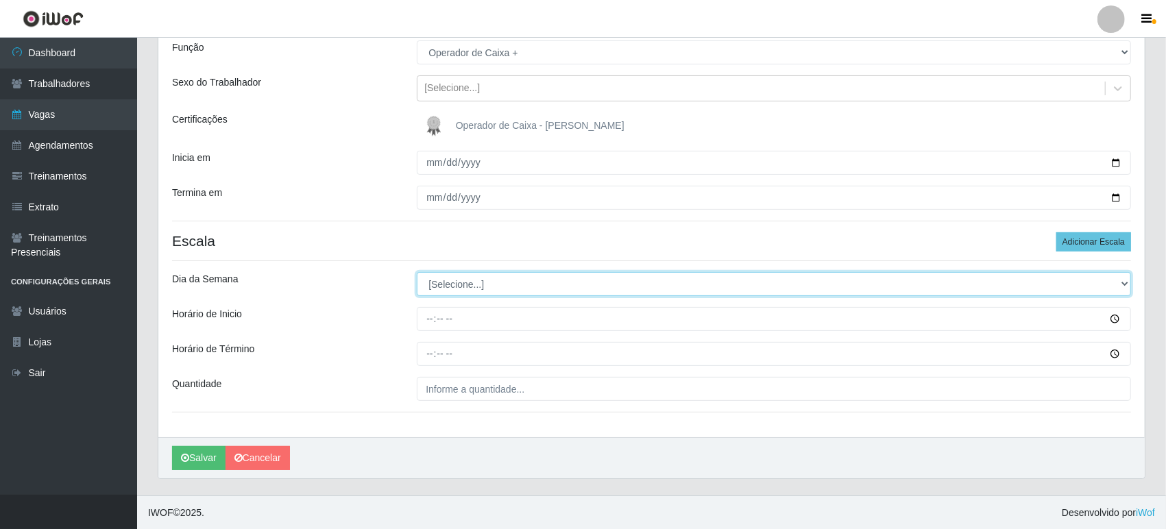
click at [474, 281] on select "[Selecione...] Segunda Terça Quarta Quinta Sexta Sábado Domingo" at bounding box center [774, 284] width 714 height 24
click at [472, 286] on select "[Selecione...] Segunda Terça Quarta Quinta Sexta Sábado Domingo" at bounding box center [774, 284] width 714 height 24
click at [417, 272] on select "[Selecione...] Segunda Terça Quarta Quinta Sexta Sábado Domingo" at bounding box center [774, 284] width 714 height 24
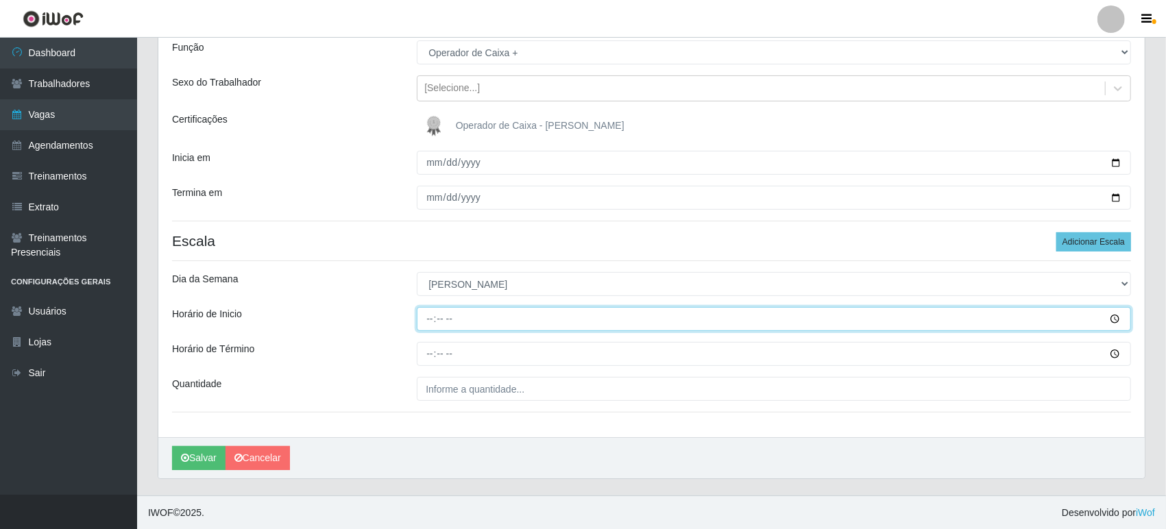
click at [432, 322] on input "Horário de Inicio" at bounding box center [774, 319] width 714 height 24
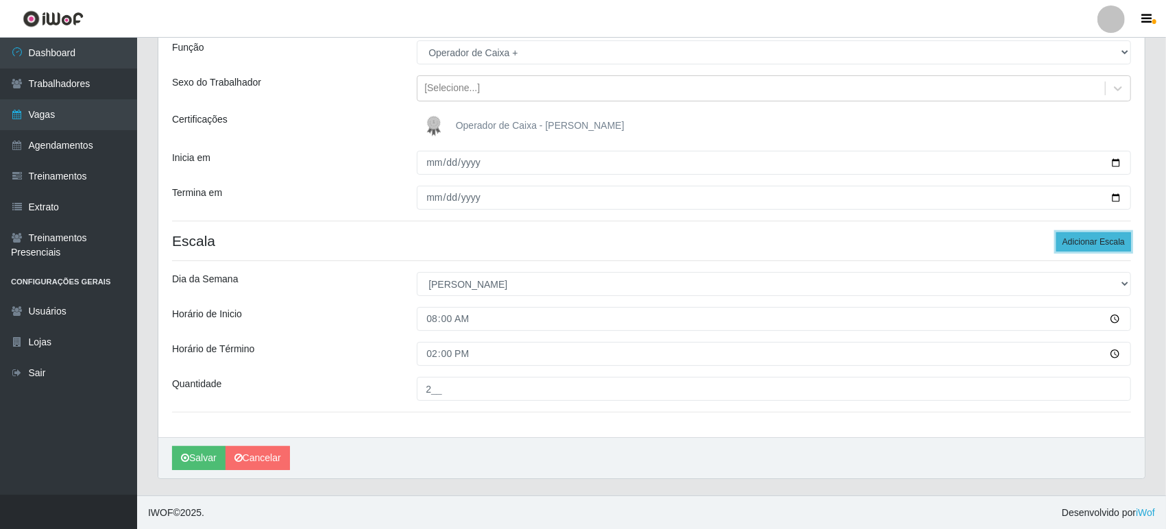
click at [1090, 248] on button "Adicionar Escala" at bounding box center [1093, 241] width 75 height 19
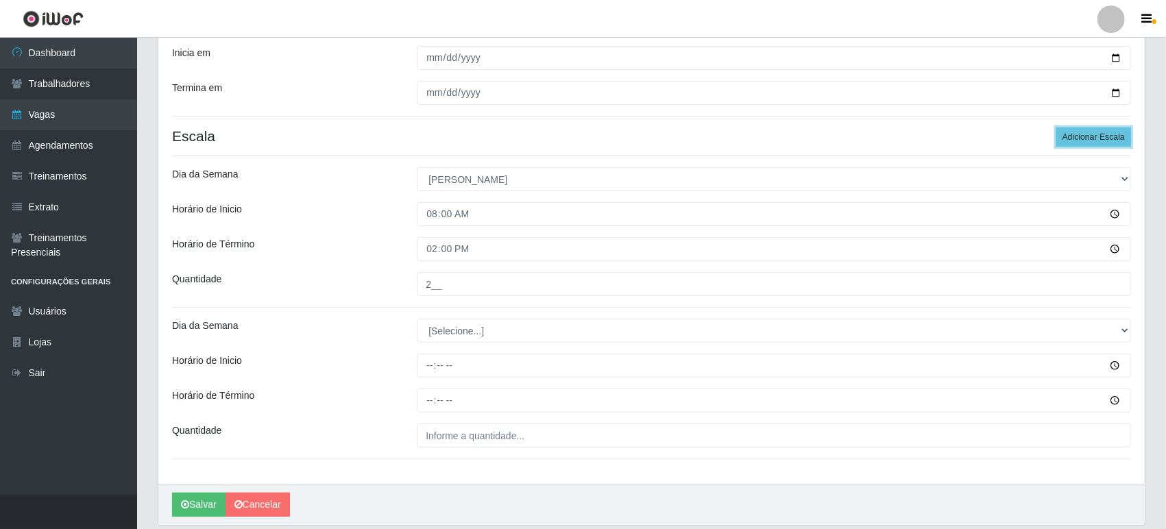
scroll to position [277, 0]
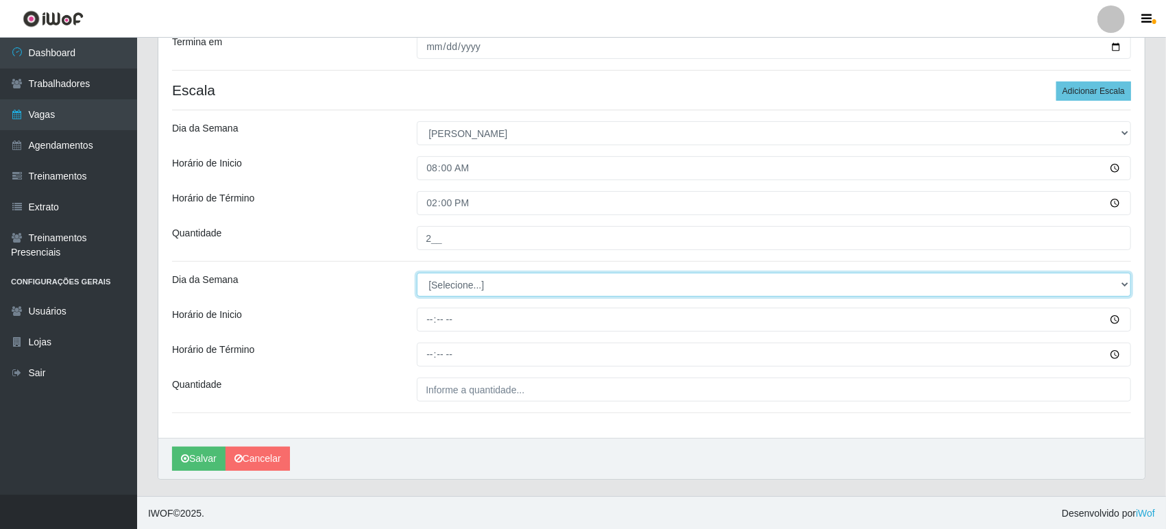
click at [448, 280] on select "[Selecione...] Segunda Terça Quarta Quinta Sexta Sábado Domingo" at bounding box center [774, 285] width 714 height 24
click at [445, 275] on select "[Selecione...] Segunda Terça Quarta Quinta Sexta Sábado Domingo" at bounding box center [774, 285] width 714 height 24
click at [417, 273] on select "[Selecione...] Segunda Terça Quarta Quinta Sexta Sábado Domingo" at bounding box center [774, 285] width 714 height 24
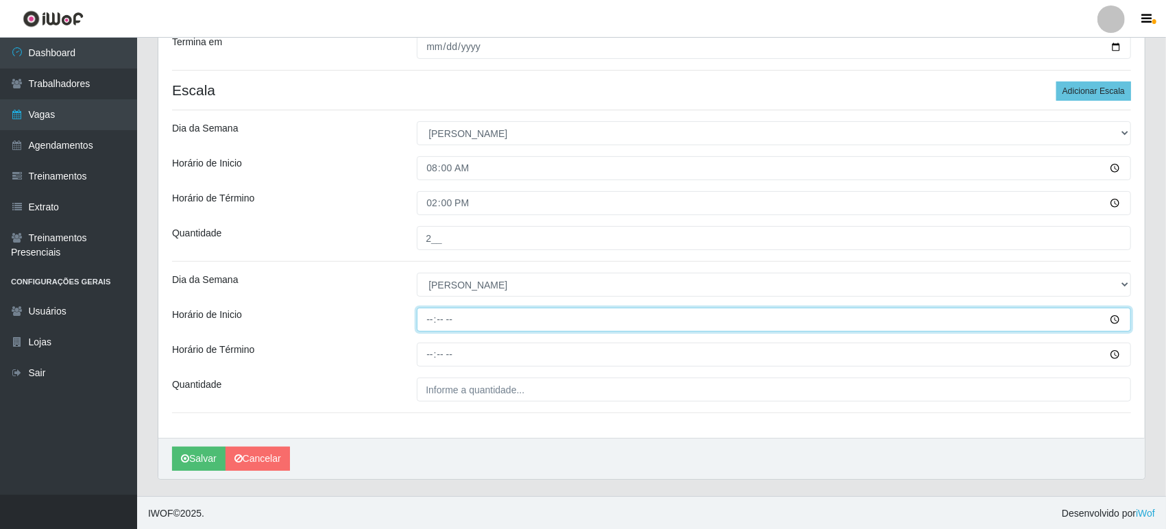
click at [428, 323] on input "Horário de Inicio" at bounding box center [774, 320] width 714 height 24
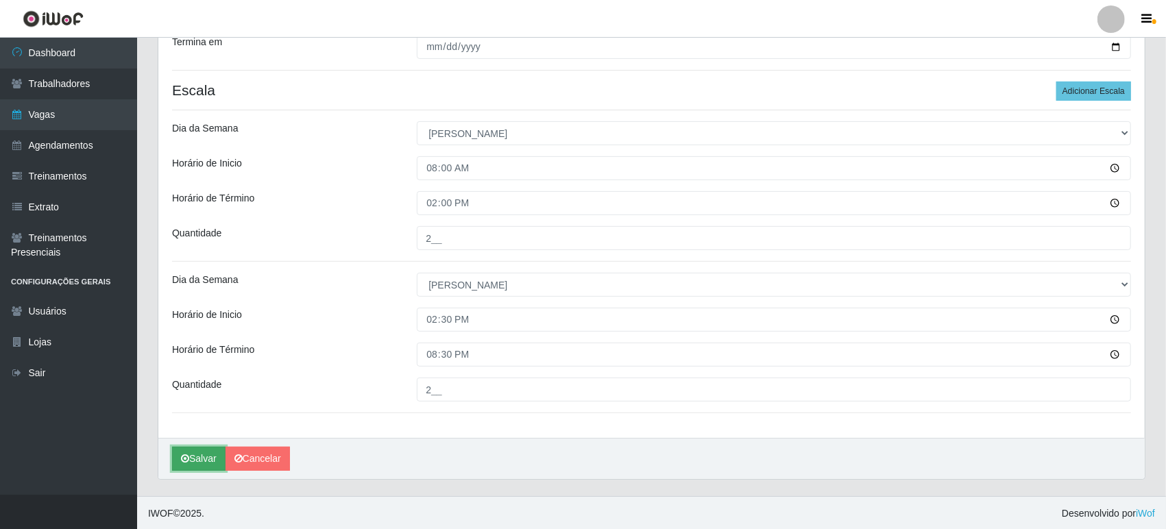
click at [210, 455] on button "Salvar" at bounding box center [198, 459] width 53 height 24
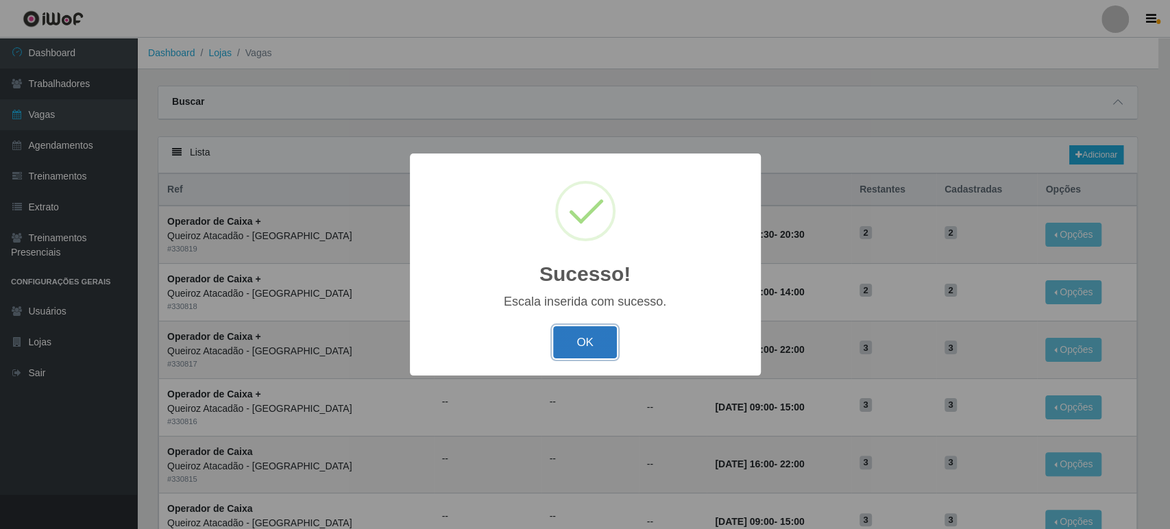
click at [580, 349] on button "OK" at bounding box center [585, 342] width 64 height 32
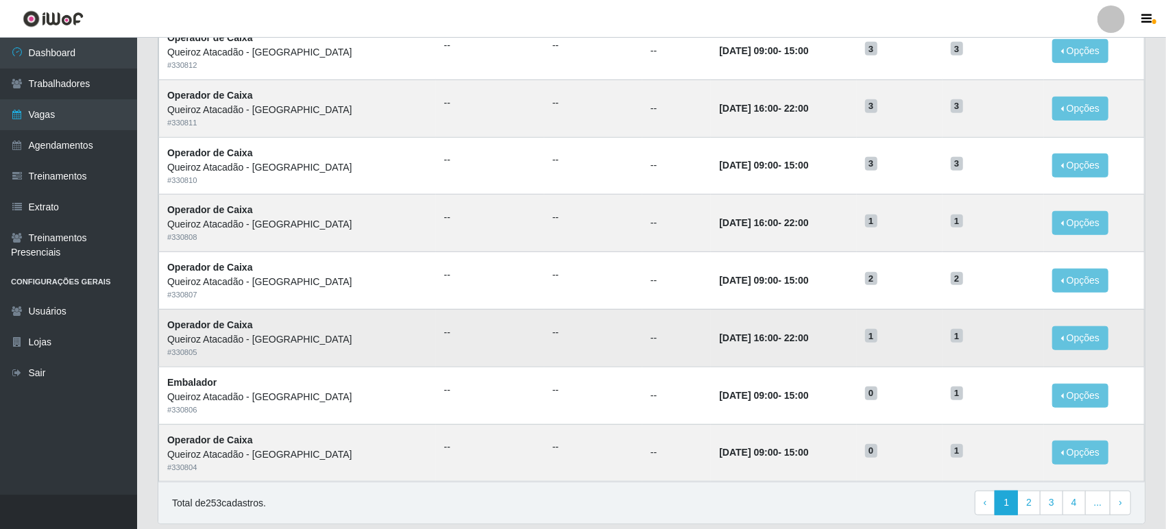
scroll to position [630, 0]
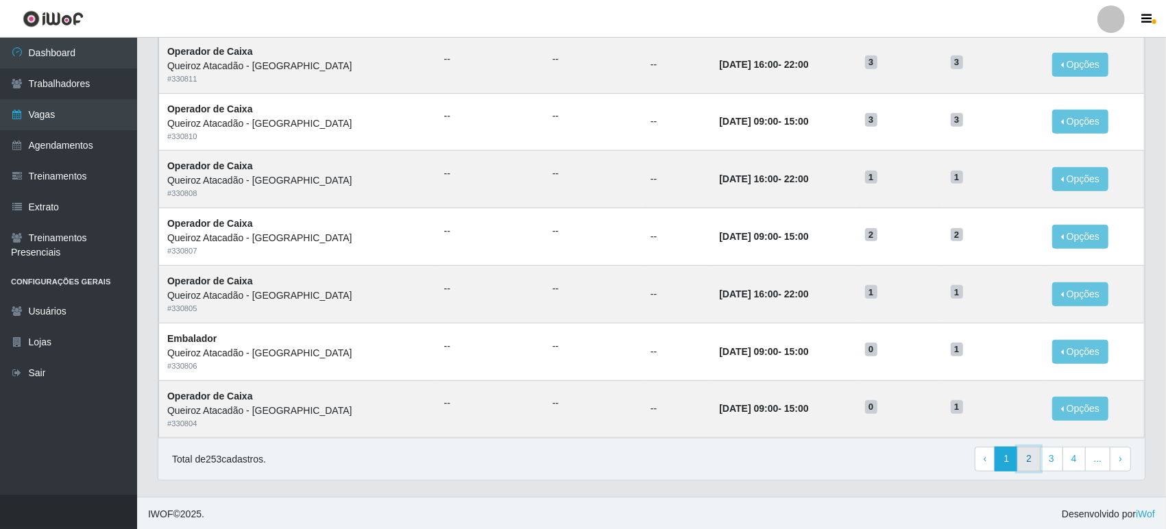
click at [1032, 458] on link "2" at bounding box center [1028, 459] width 23 height 25
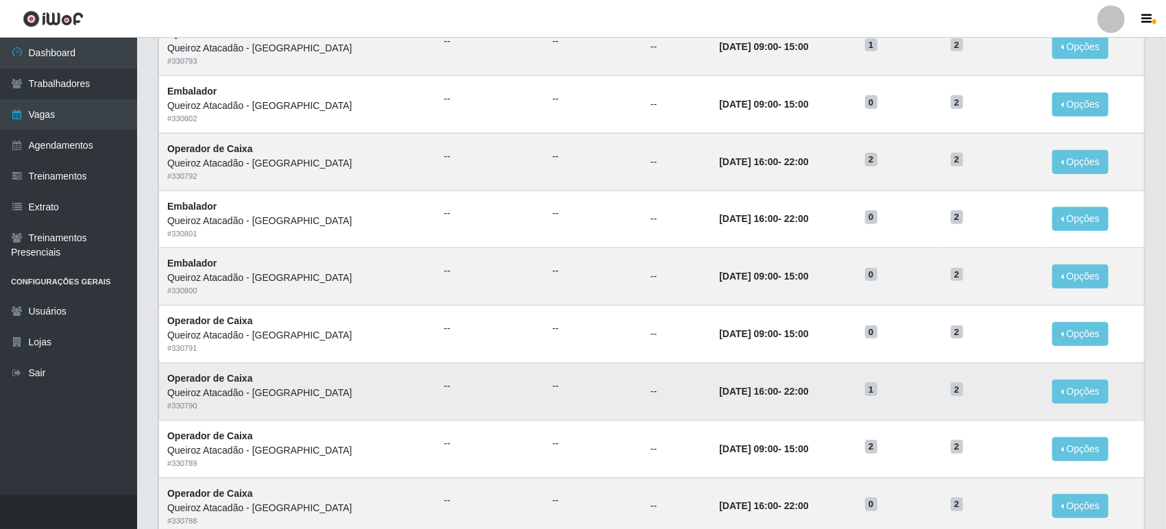
scroll to position [630, 0]
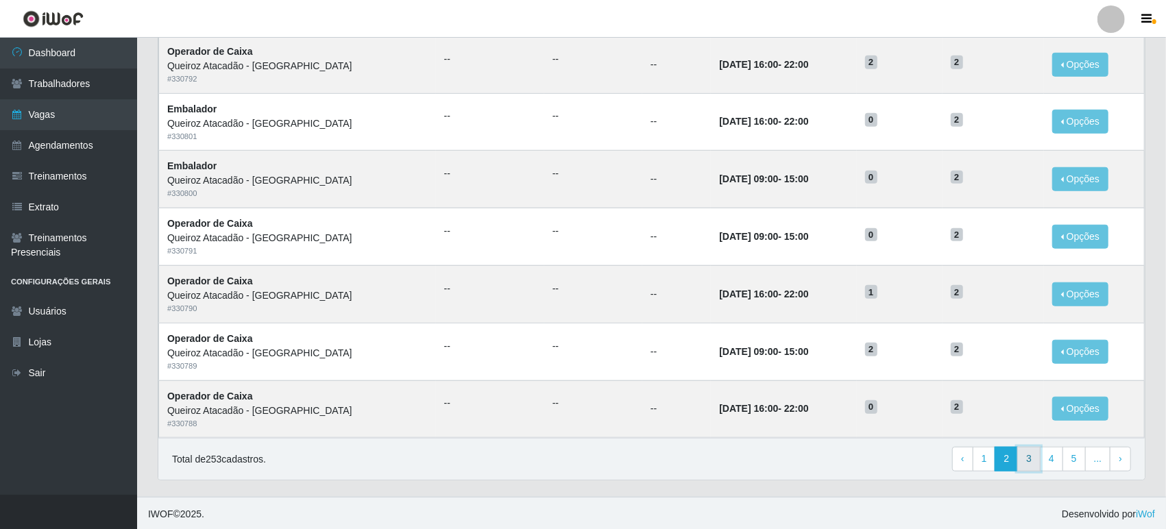
click at [1030, 459] on link "3" at bounding box center [1028, 459] width 23 height 25
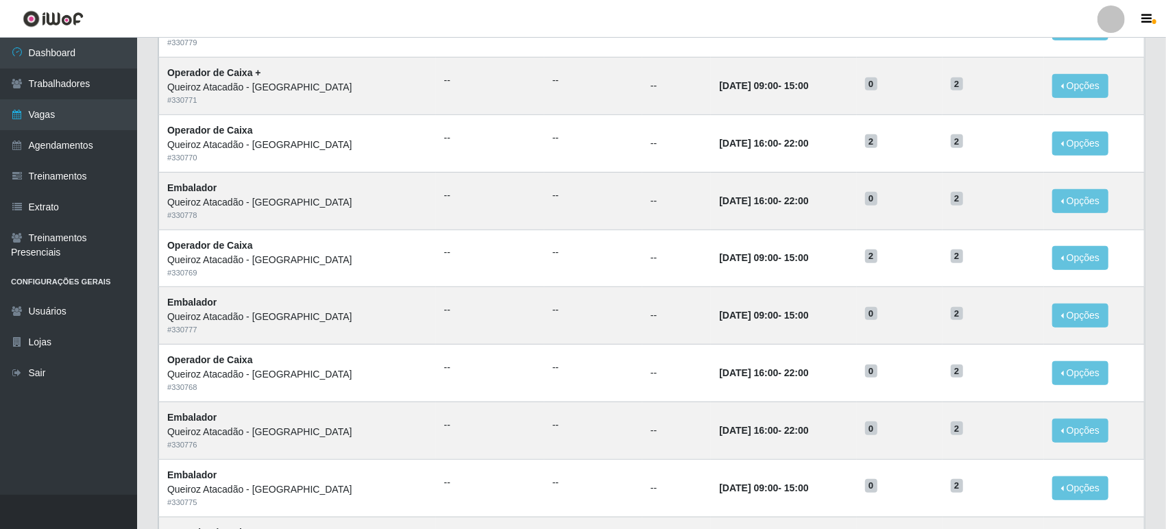
scroll to position [630, 0]
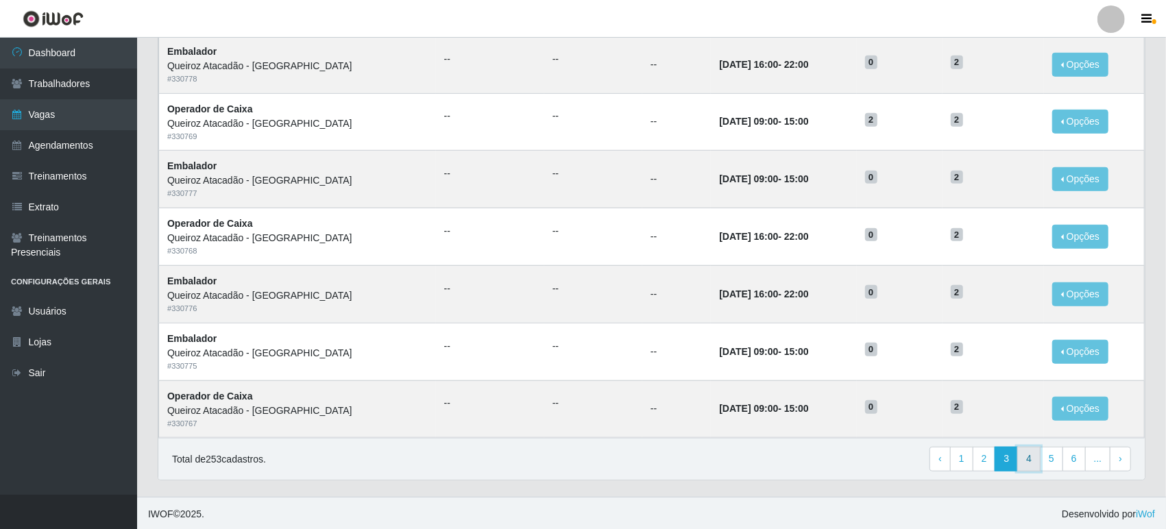
click at [1034, 462] on link "4" at bounding box center [1028, 459] width 23 height 25
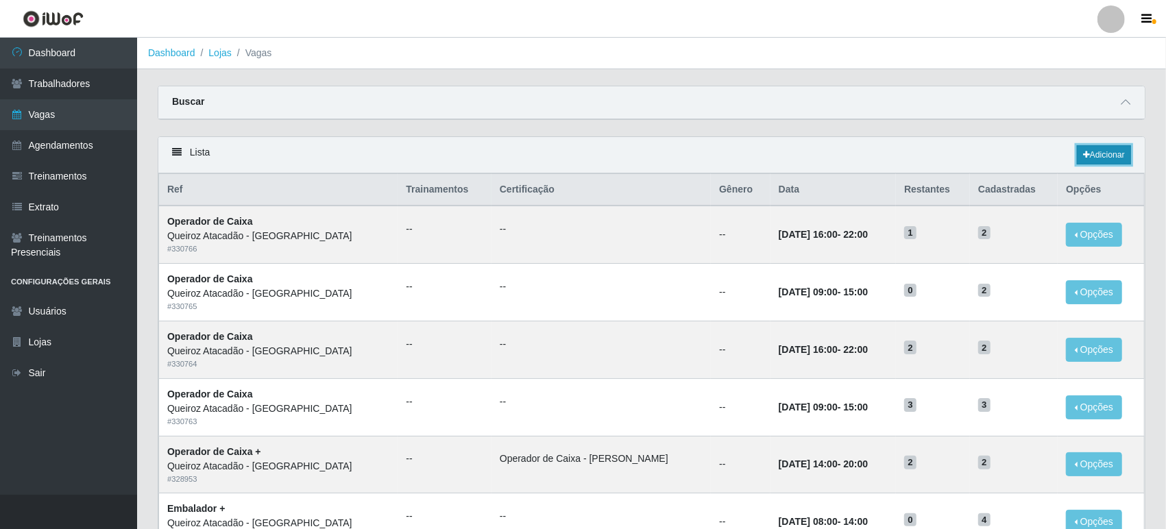
click at [1117, 151] on link "Adicionar" at bounding box center [1104, 154] width 54 height 19
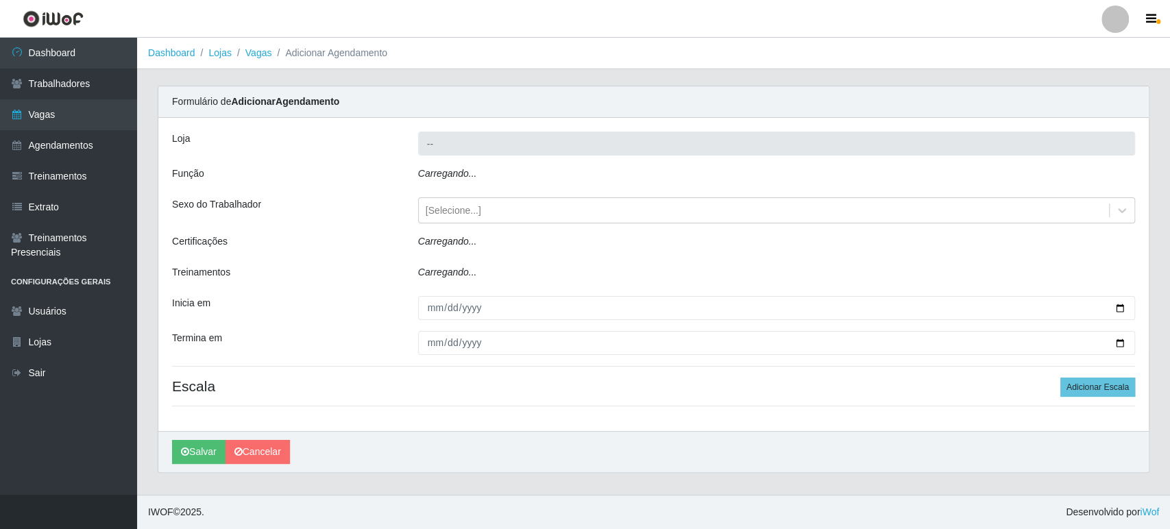
type input "Queiroz Atacadão - [GEOGRAPHIC_DATA]"
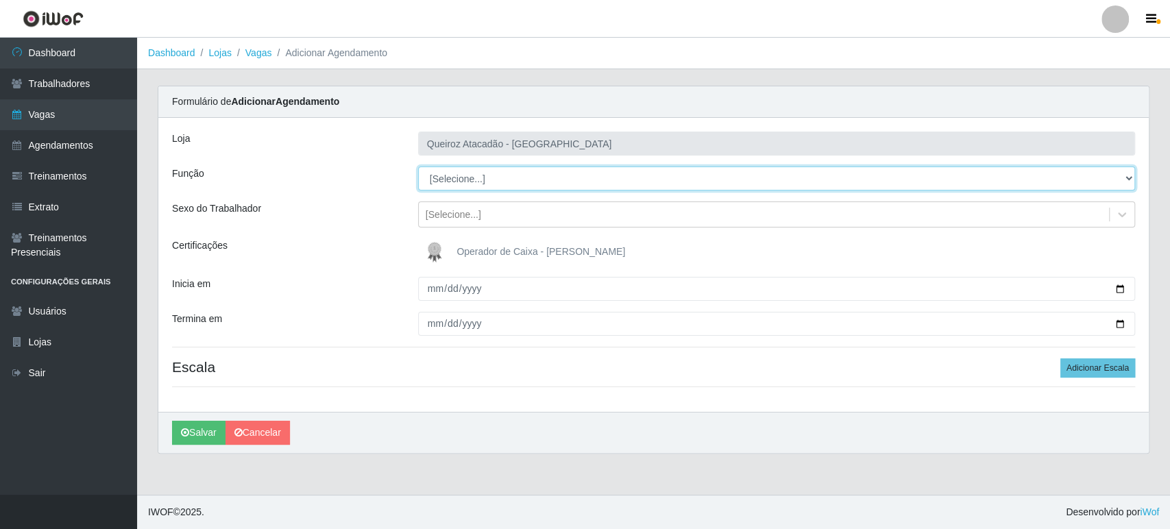
click at [485, 174] on select "[Selecione...] Embalador Embalador + Embalador ++ Operador de Caixa Operador de…" at bounding box center [776, 179] width 717 height 24
select select "1"
click at [418, 167] on select "[Selecione...] Embalador Embalador + Embalador ++ Operador de Caixa Operador de…" at bounding box center [776, 179] width 717 height 24
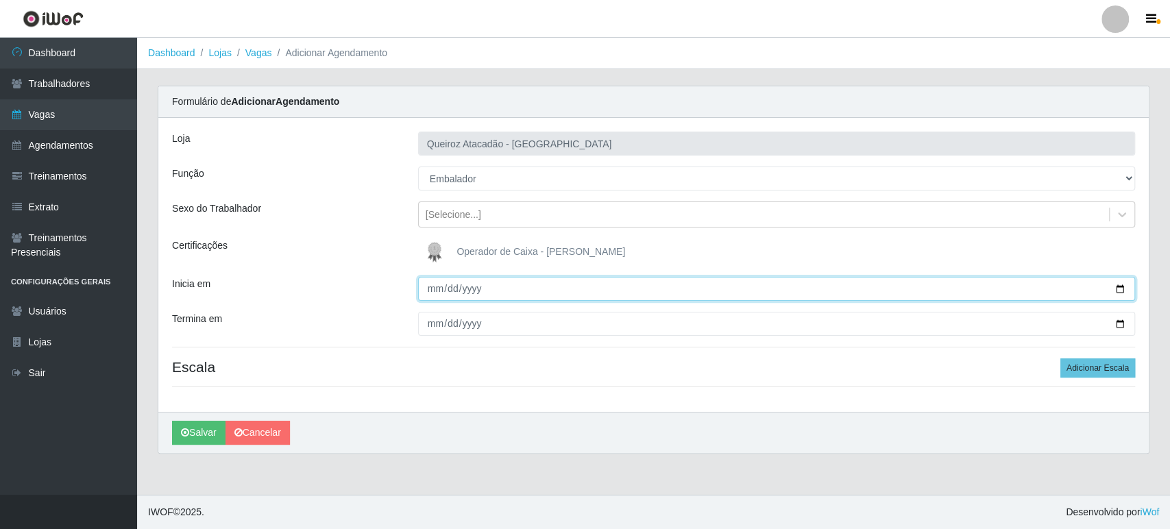
click at [433, 287] on input "Inicia em" at bounding box center [776, 289] width 717 height 24
type input "2025-08-26"
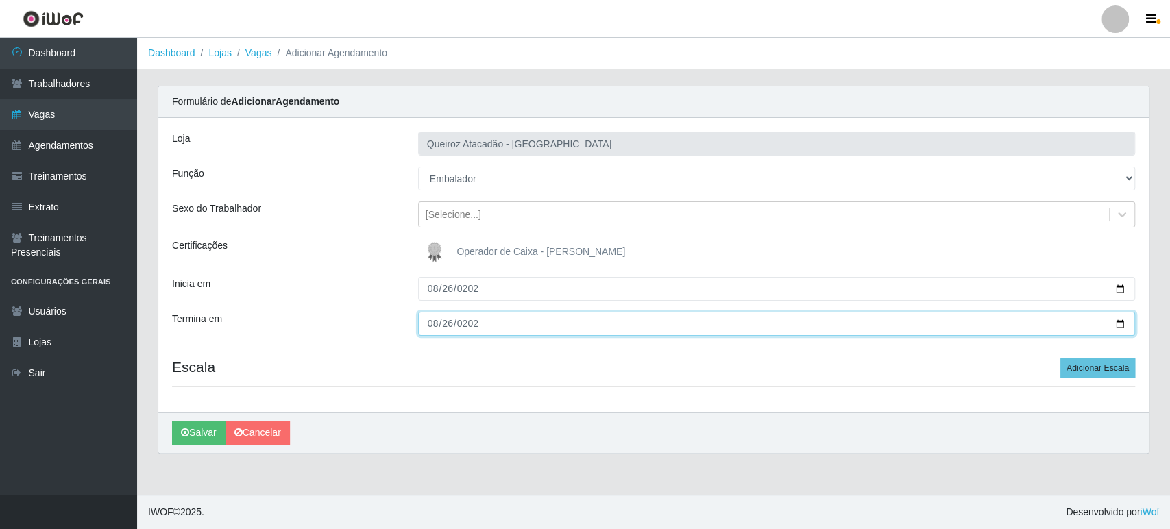
type input "2025-08-26"
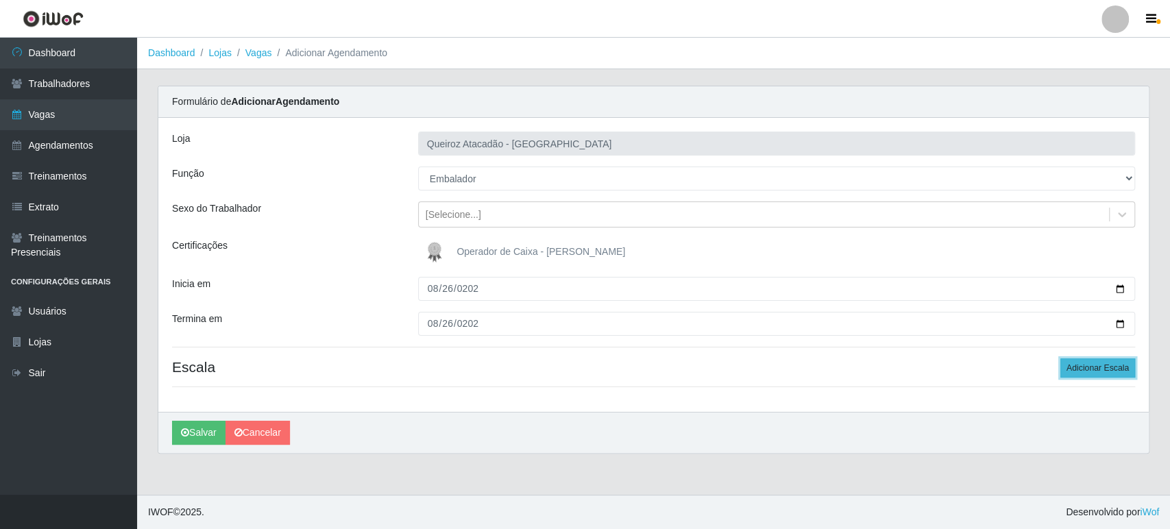
click at [1113, 371] on button "Adicionar Escala" at bounding box center [1097, 367] width 75 height 19
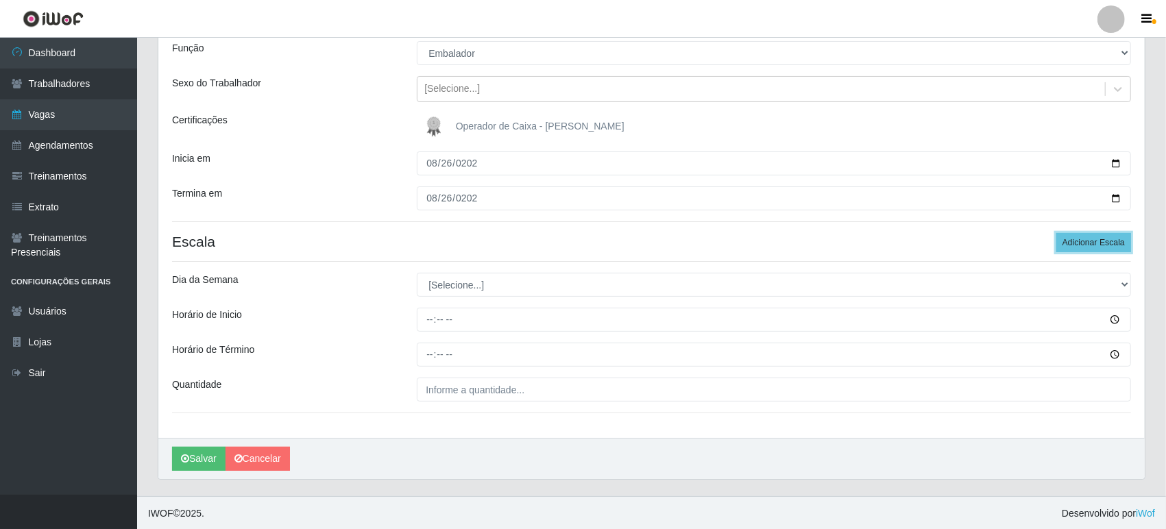
scroll to position [126, 0]
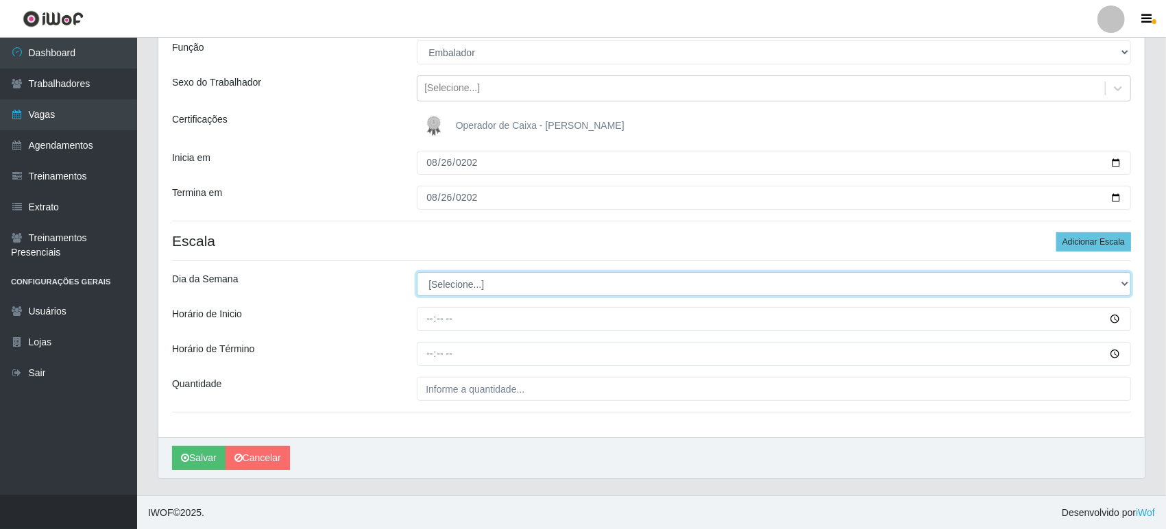
click at [469, 286] on select "[Selecione...] Segunda Terça Quarta Quinta Sexta Sábado Domingo" at bounding box center [774, 284] width 714 height 24
click at [466, 289] on select "[Selecione...] Segunda Terça Quarta Quinta Sexta Sábado Domingo" at bounding box center [774, 284] width 714 height 24
click at [455, 284] on select "[Selecione...] Segunda Terça Quarta Quinta Sexta Sábado Domingo" at bounding box center [774, 284] width 714 height 24
select select "2"
click at [417, 272] on select "[Selecione...] Segunda Terça Quarta Quinta Sexta Sábado Domingo" at bounding box center [774, 284] width 714 height 24
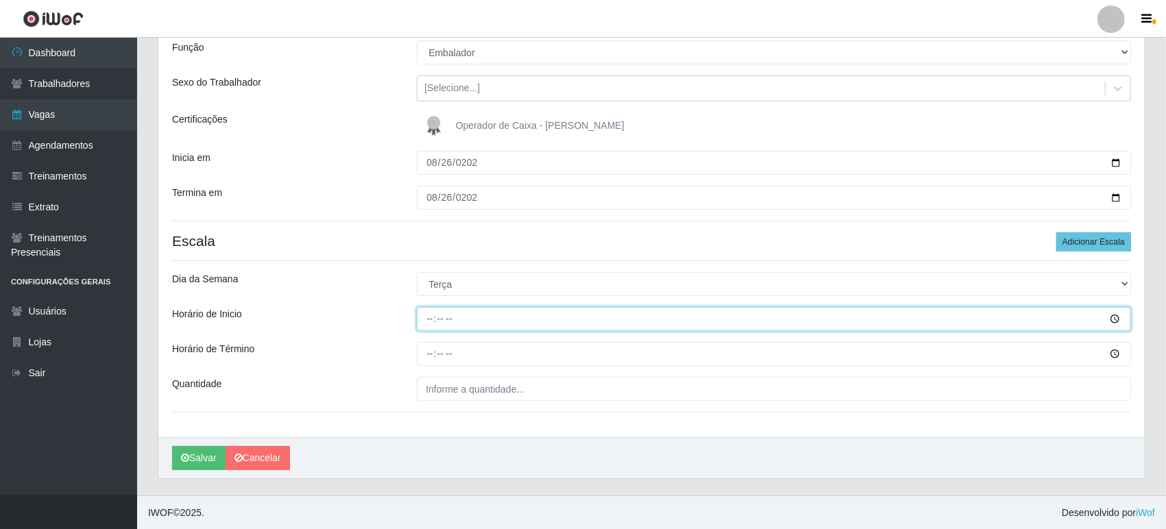
click at [436, 321] on input "Horário de Inicio" at bounding box center [774, 319] width 714 height 24
type input "09:00"
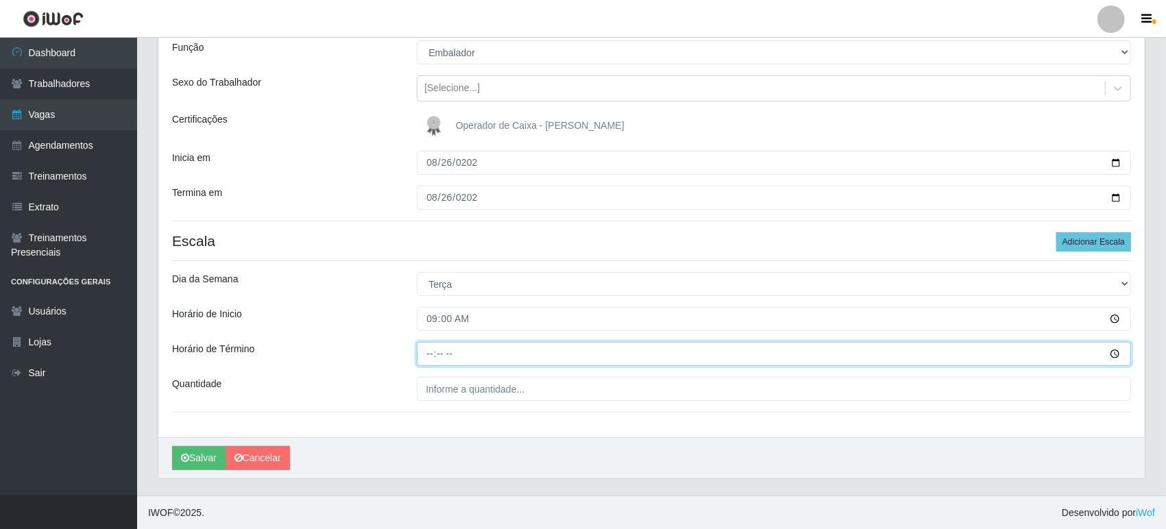
type input "15:00"
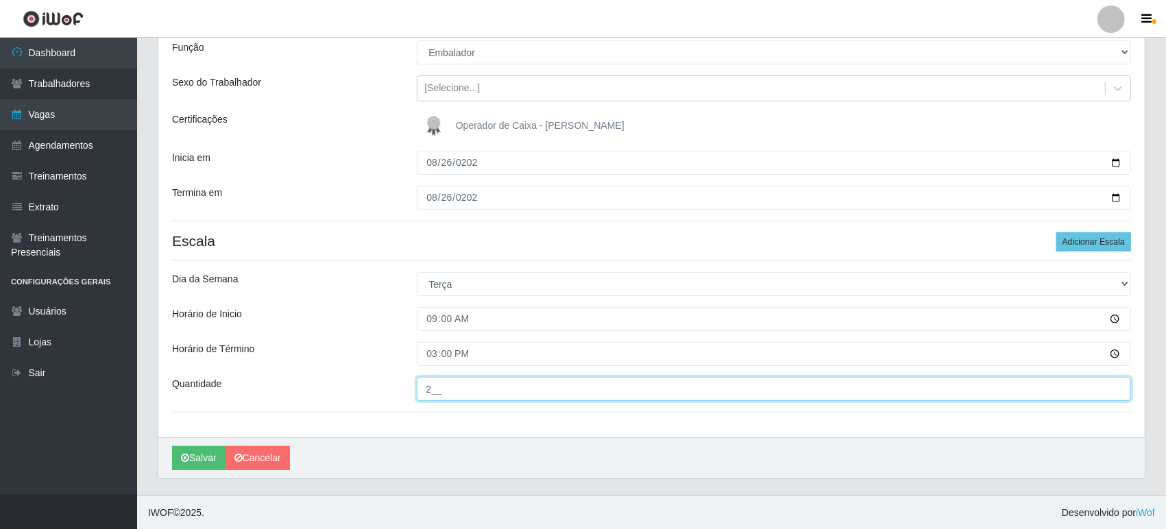
type input "2__"
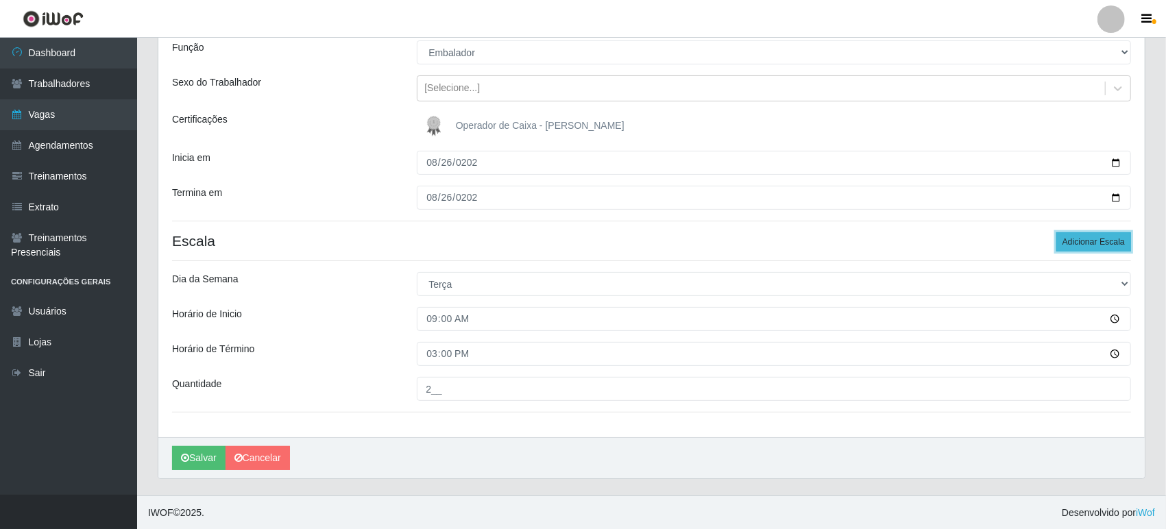
click at [1073, 239] on button "Adicionar Escala" at bounding box center [1093, 241] width 75 height 19
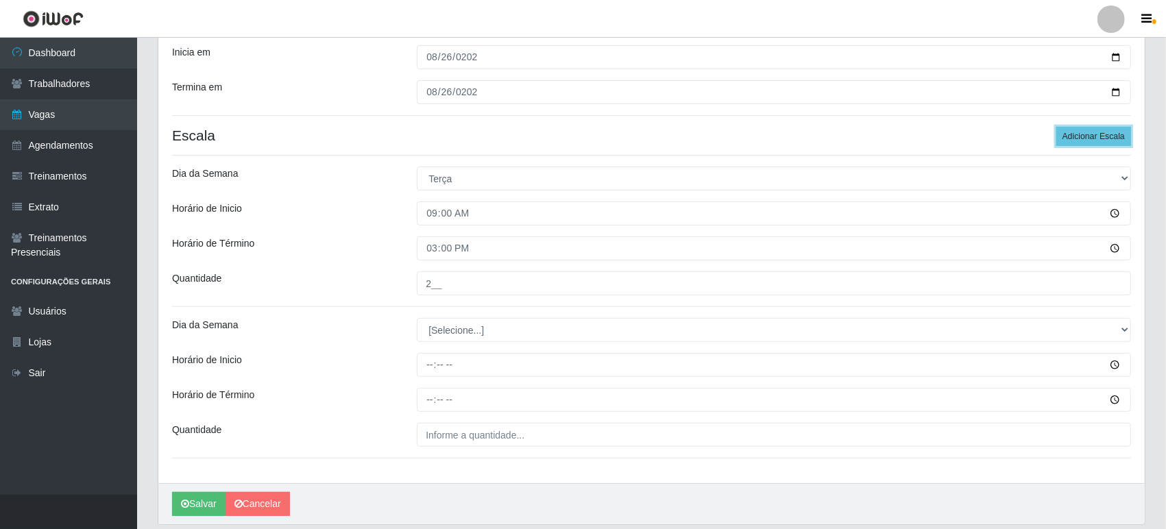
scroll to position [277, 0]
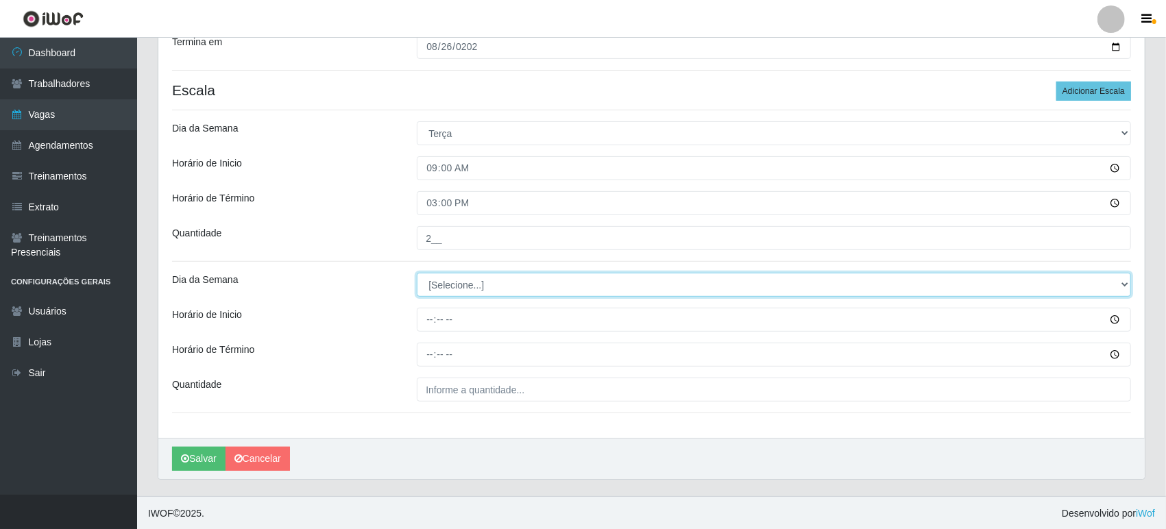
click at [437, 284] on select "[Selecione...] Segunda Terça Quarta Quinta Sexta Sábado Domingo" at bounding box center [774, 285] width 714 height 24
select select "2"
click at [417, 273] on select "[Selecione...] Segunda Terça Quarta Quinta Sexta Sábado Domingo" at bounding box center [774, 285] width 714 height 24
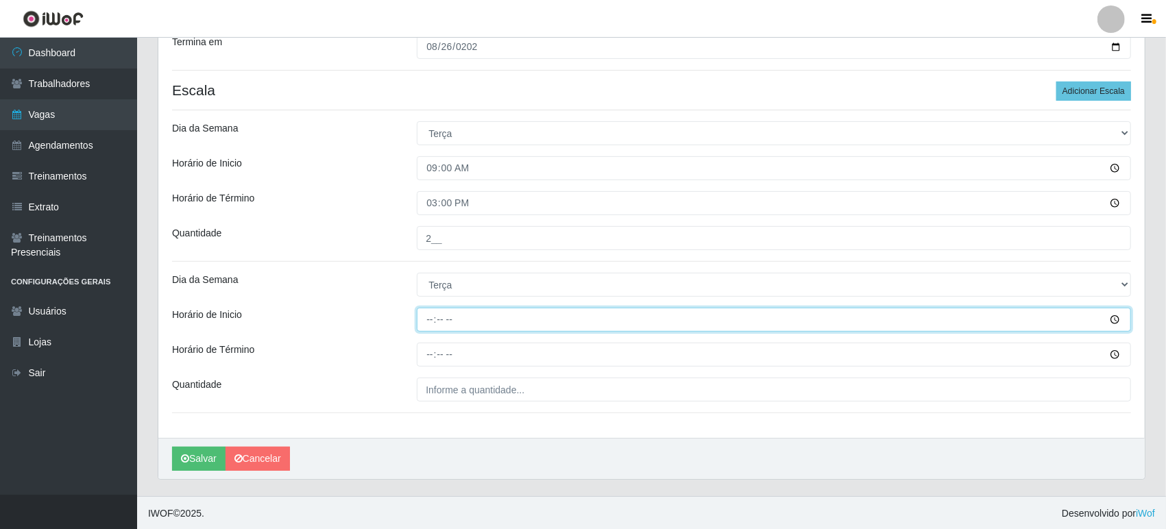
click at [422, 319] on input "Horário de Inicio" at bounding box center [774, 320] width 714 height 24
type input "16:00"
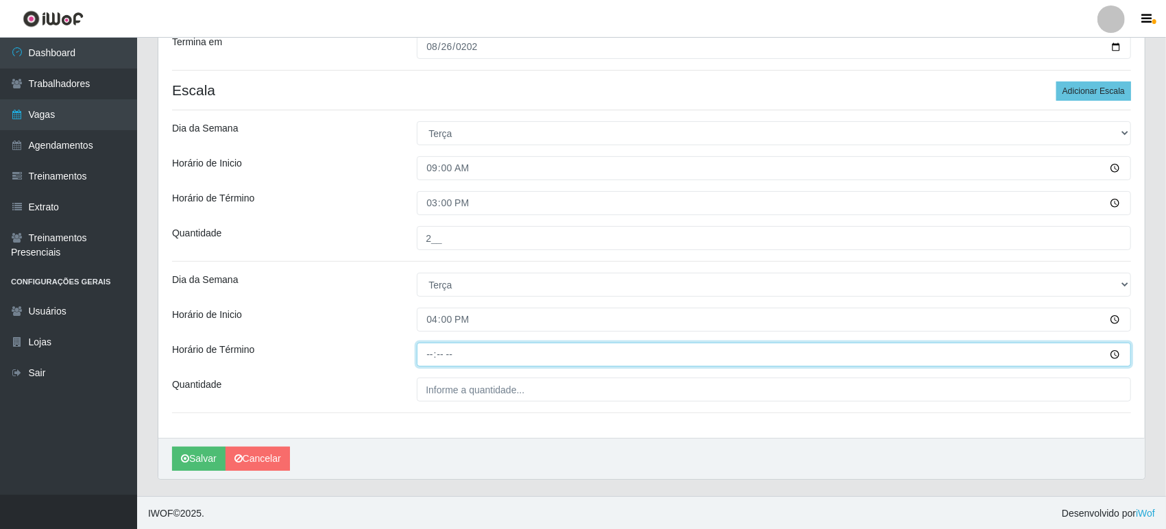
type input "22:00"
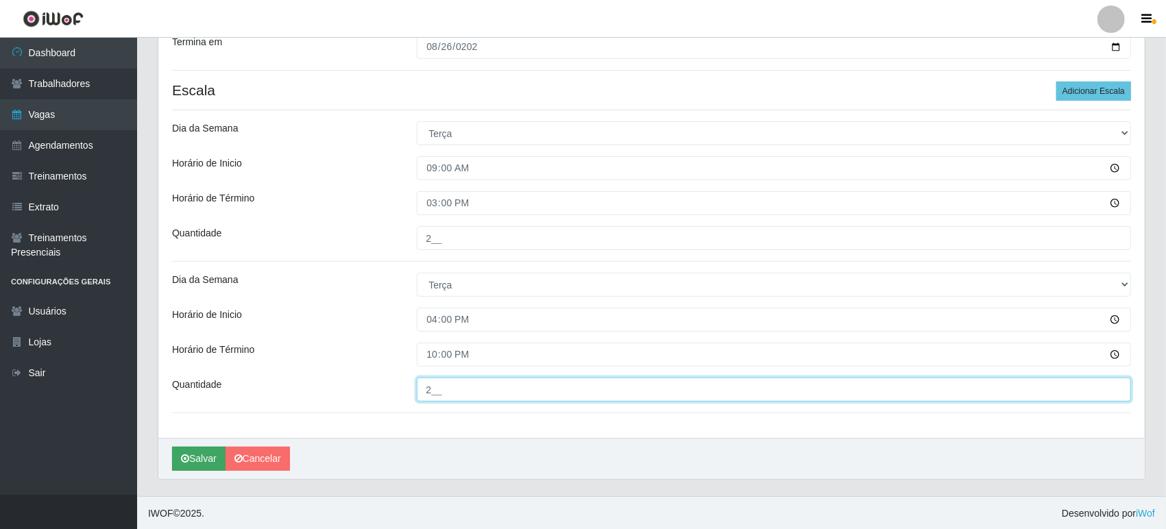
type input "2__"
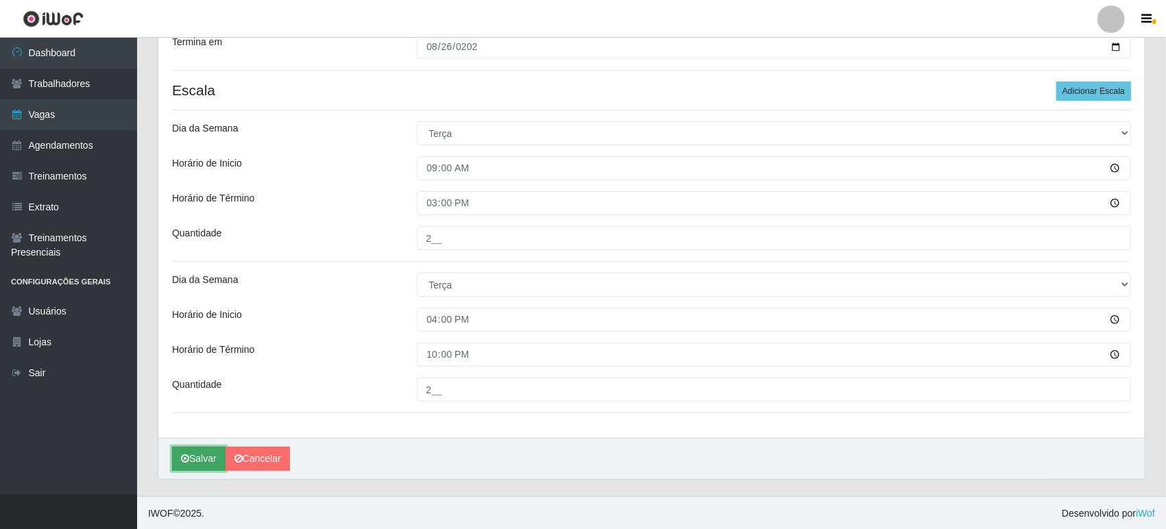
click at [196, 458] on button "Salvar" at bounding box center [198, 459] width 53 height 24
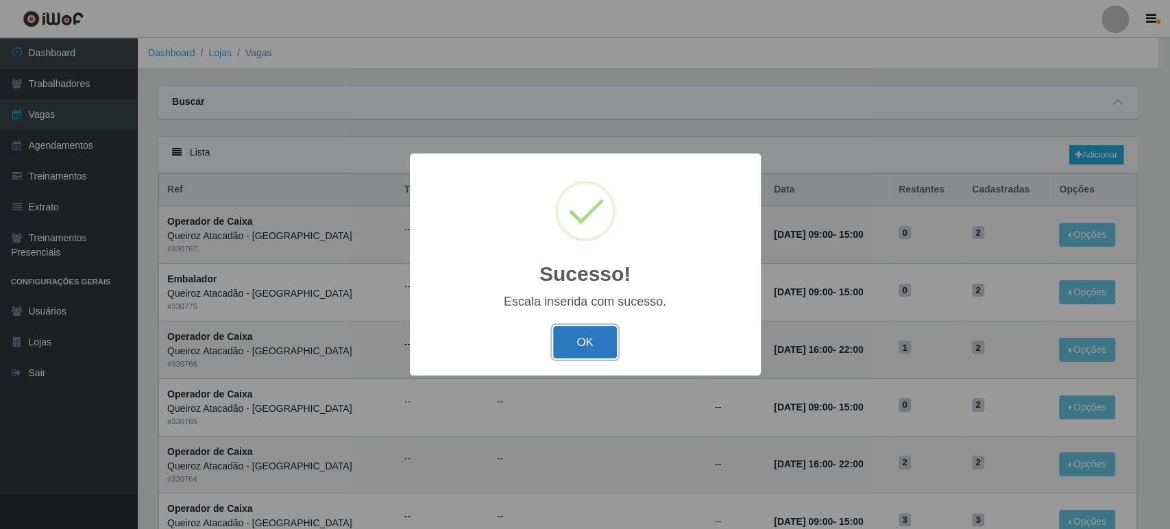
click at [602, 330] on button "OK" at bounding box center [585, 342] width 64 height 32
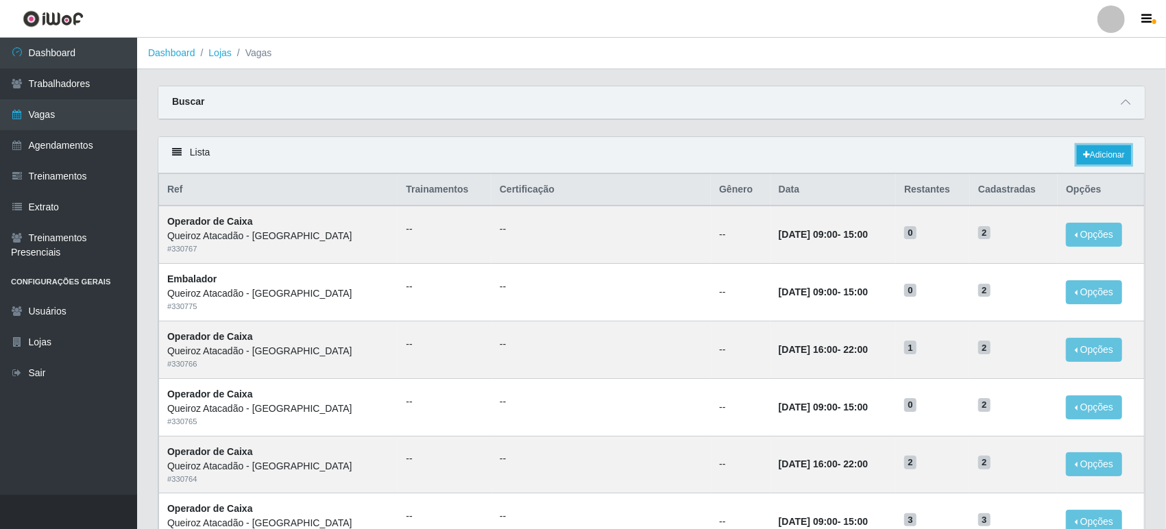
click at [1097, 144] on div "Lista Adicionar" at bounding box center [651, 155] width 986 height 36
click at [1096, 159] on link "Adicionar" at bounding box center [1104, 154] width 54 height 19
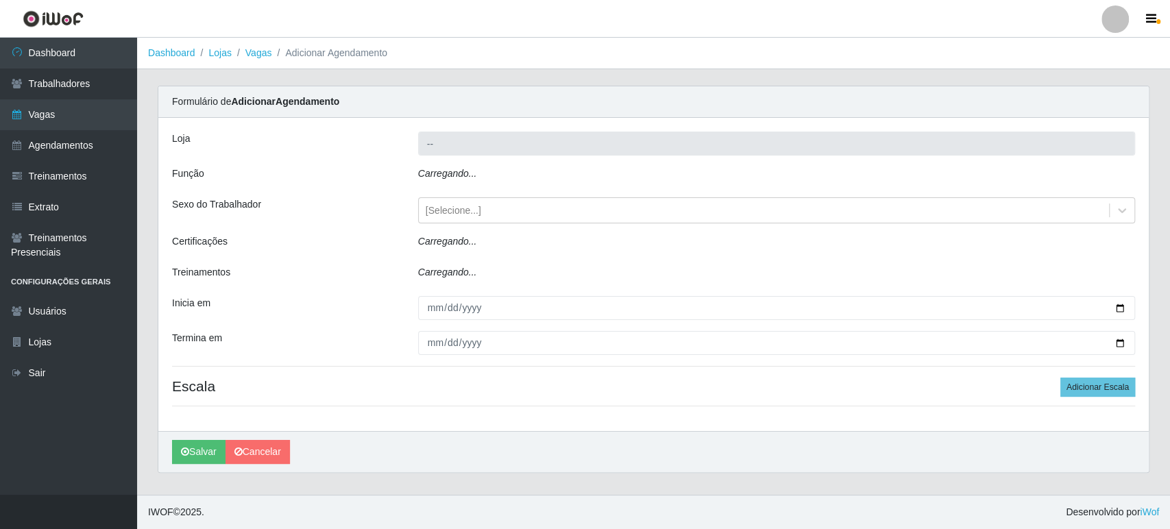
type input "Queiroz Atacadão - [GEOGRAPHIC_DATA]"
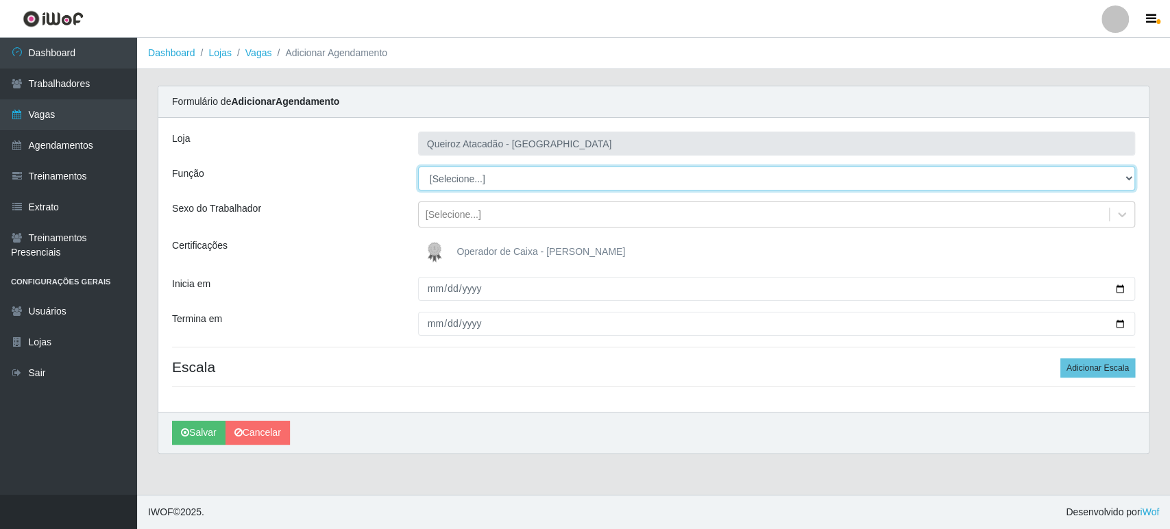
click at [527, 172] on select "[Selecione...] Embalador Embalador + Embalador ++ Operador de Caixa Operador de…" at bounding box center [776, 179] width 717 height 24
click at [418, 167] on select "[Selecione...] Embalador Embalador + Embalador ++ Operador de Caixa Operador de…" at bounding box center [776, 179] width 717 height 24
click at [498, 174] on select "[Selecione...] Embalador Embalador + Embalador ++ Operador de Caixa Operador de…" at bounding box center [776, 179] width 717 height 24
select select "1"
click at [418, 167] on select "[Selecione...] Embalador Embalador + Embalador ++ Operador de Caixa Operador de…" at bounding box center [776, 179] width 717 height 24
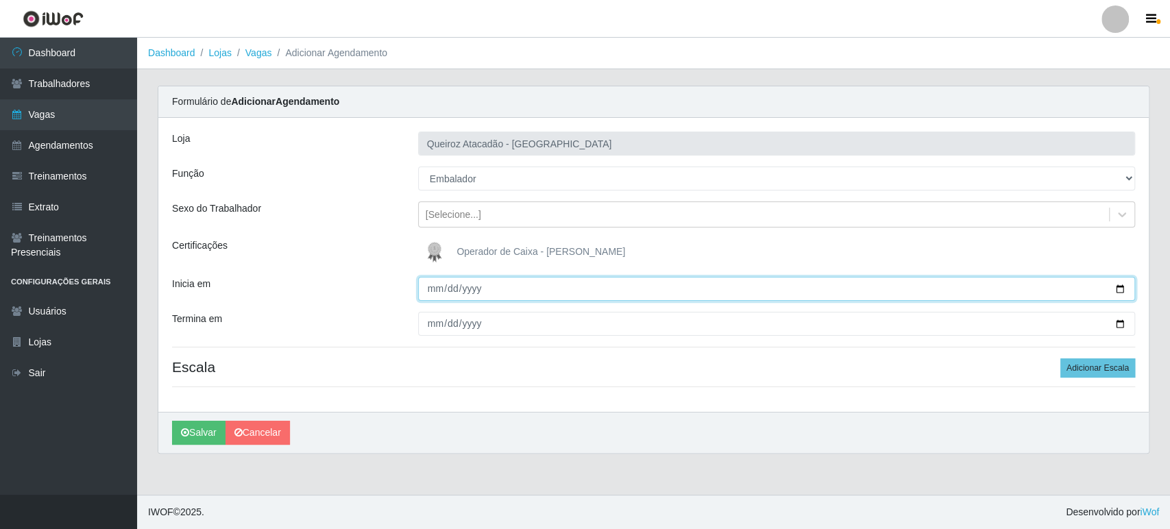
click at [435, 280] on input "Inicia em" at bounding box center [776, 289] width 717 height 24
type input "2025-08-27"
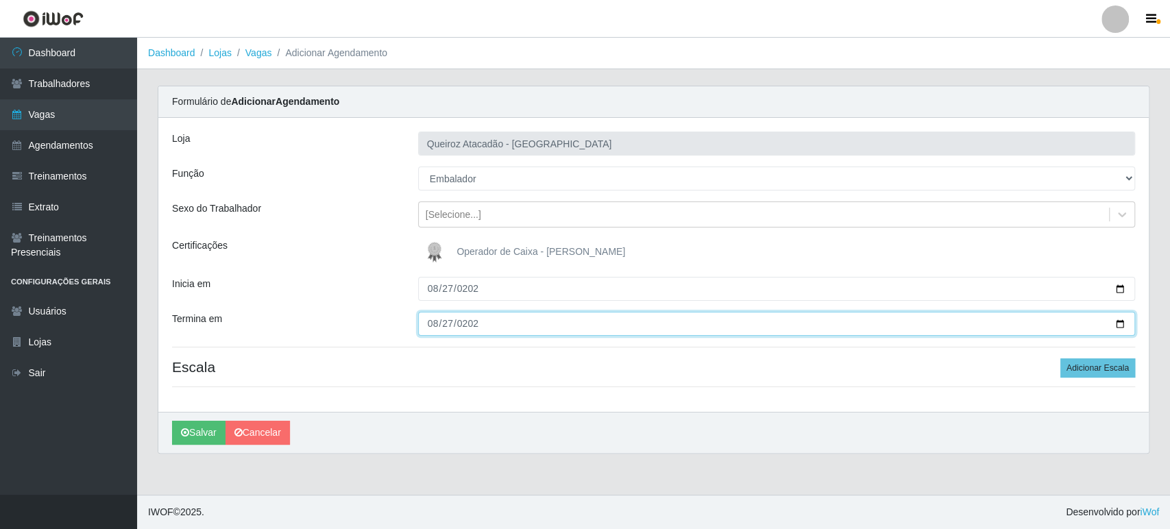
type input "2025-08-27"
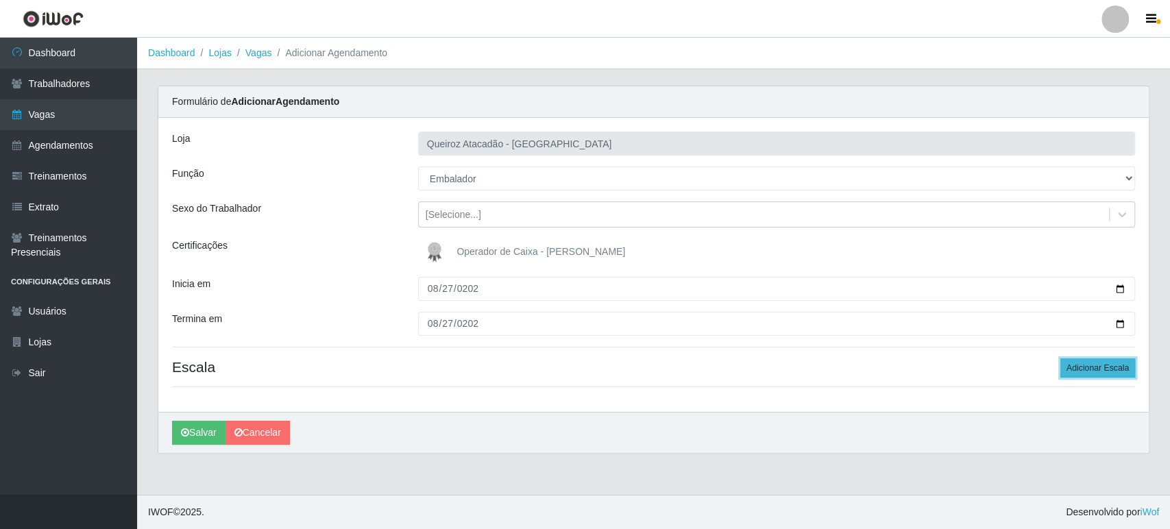
click at [1109, 365] on button "Adicionar Escala" at bounding box center [1097, 367] width 75 height 19
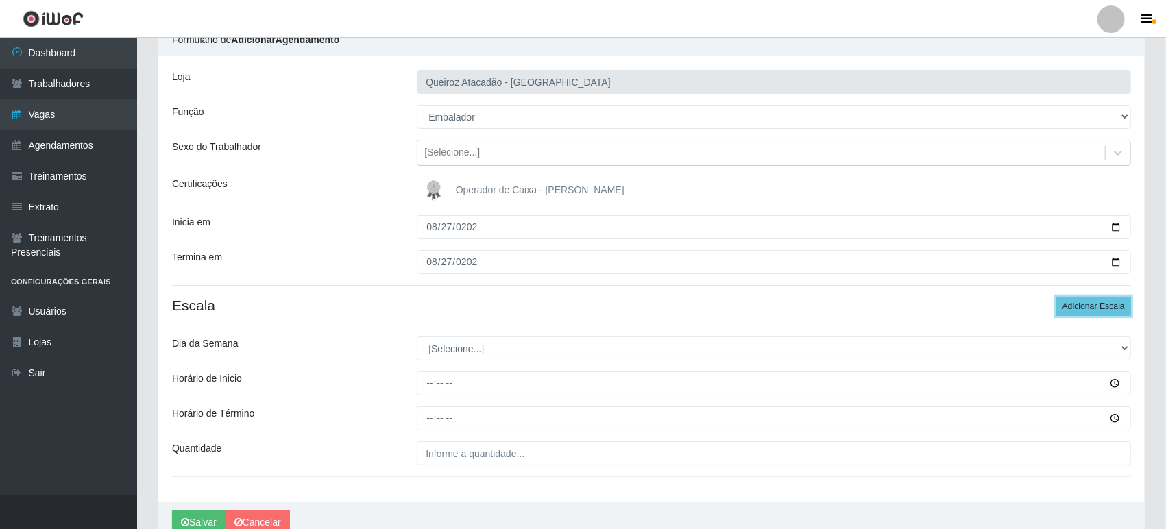
scroll to position [126, 0]
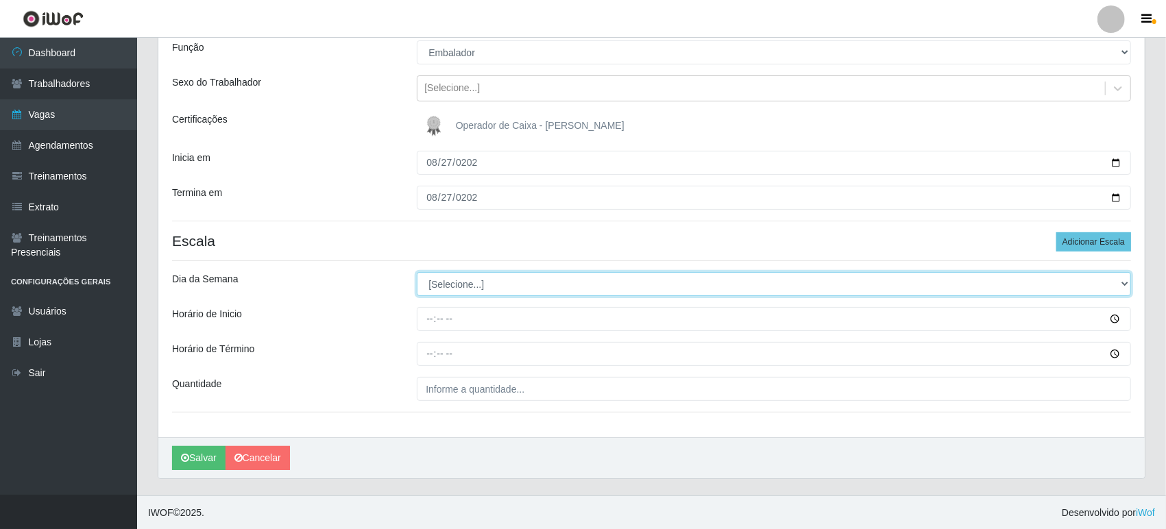
click at [475, 282] on select "[Selecione...] Segunda Terça Quarta Quinta Sexta Sábado Domingo" at bounding box center [774, 284] width 714 height 24
click at [439, 282] on select "[Selecione...] Segunda Terça Quarta Quinta Sexta Sábado Domingo" at bounding box center [774, 284] width 714 height 24
select select "3"
click at [417, 272] on select "[Selecione...] Segunda Terça Quarta Quinta Sexta Sábado Domingo" at bounding box center [774, 284] width 714 height 24
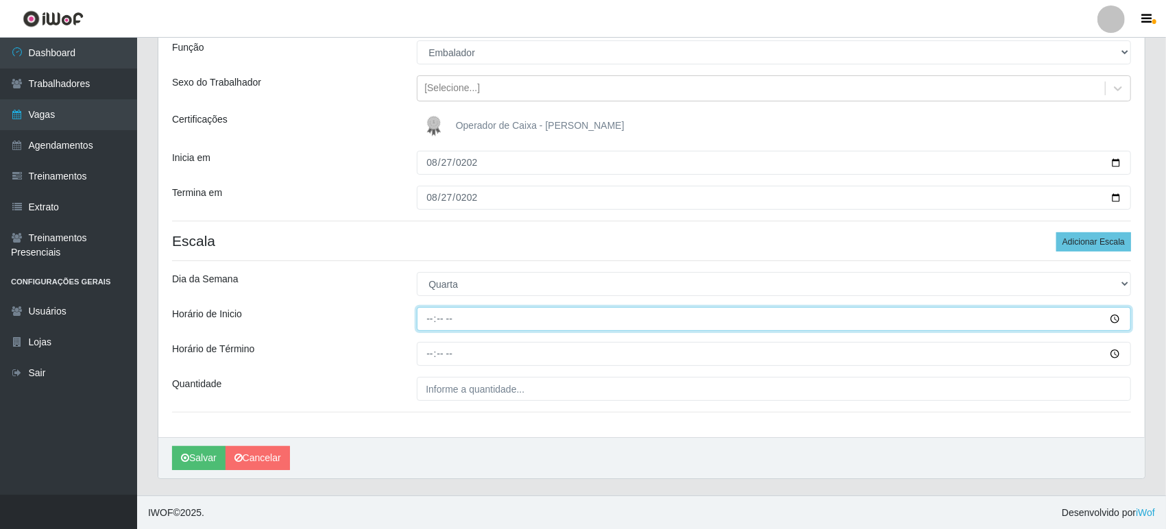
click at [430, 317] on input "Horário de Inicio" at bounding box center [774, 319] width 714 height 24
type input "09:00"
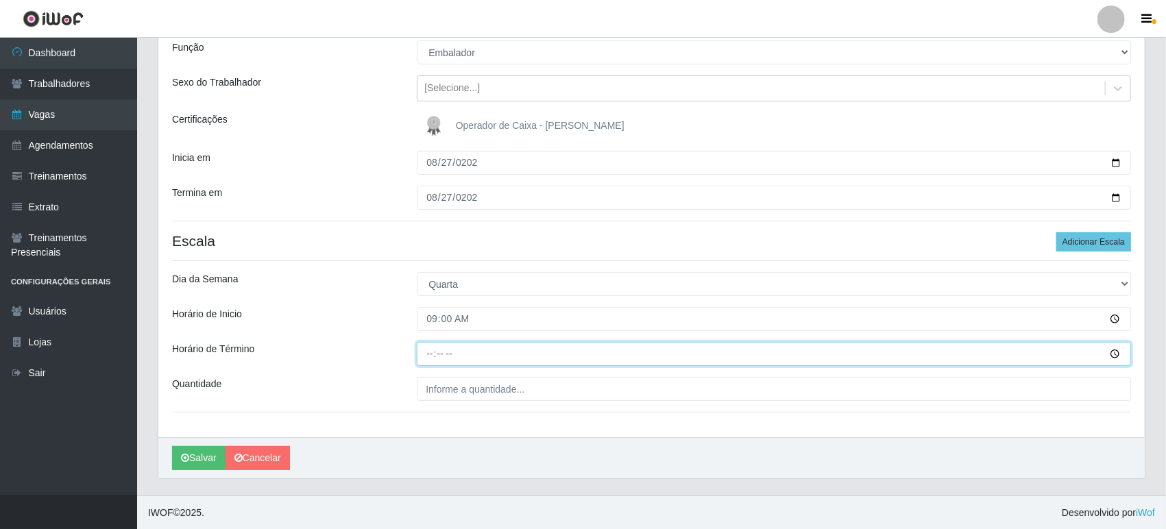
type input "15:00"
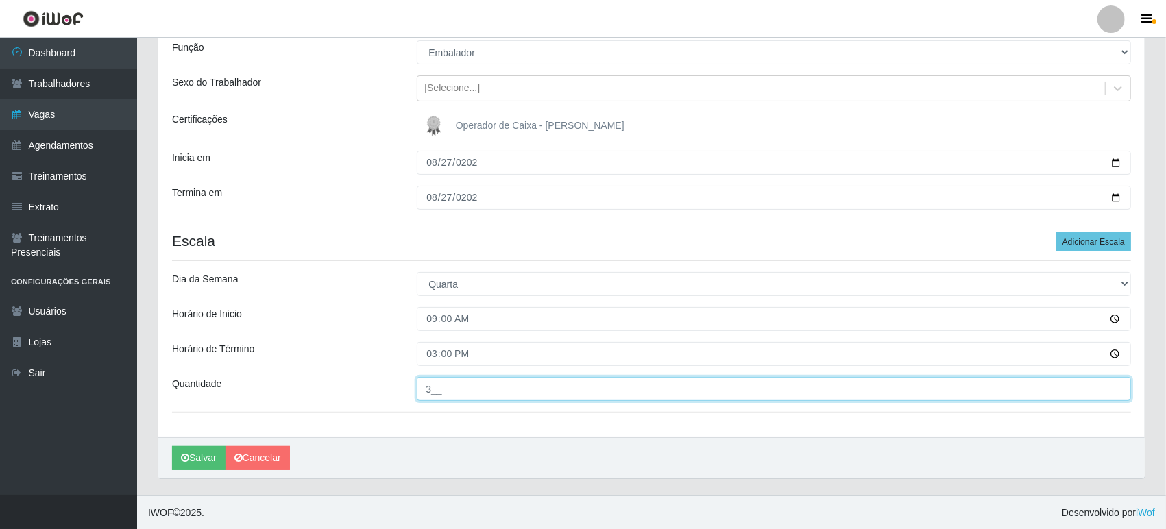
type input "3__"
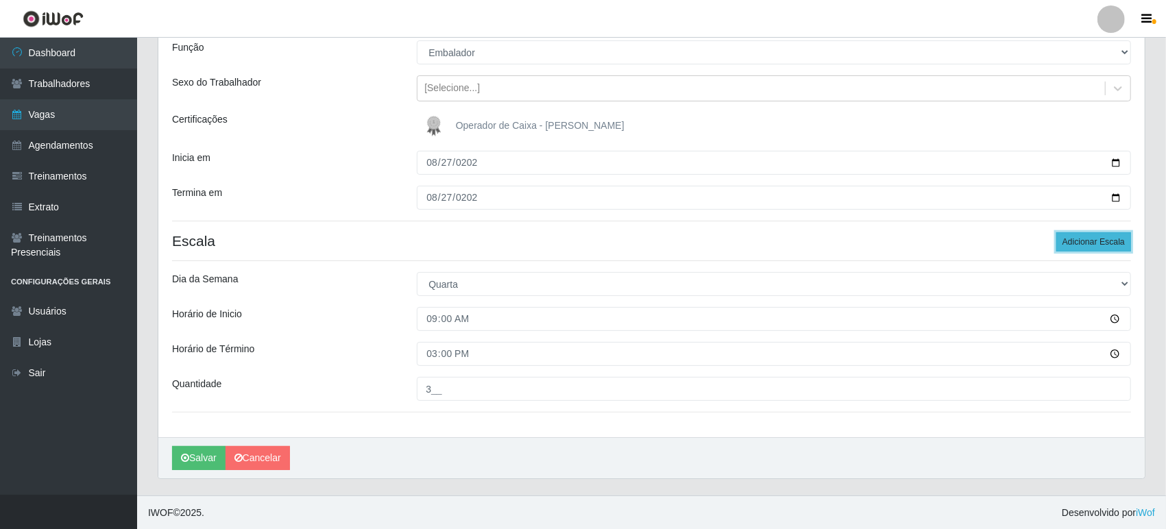
click at [1079, 243] on button "Adicionar Escala" at bounding box center [1093, 241] width 75 height 19
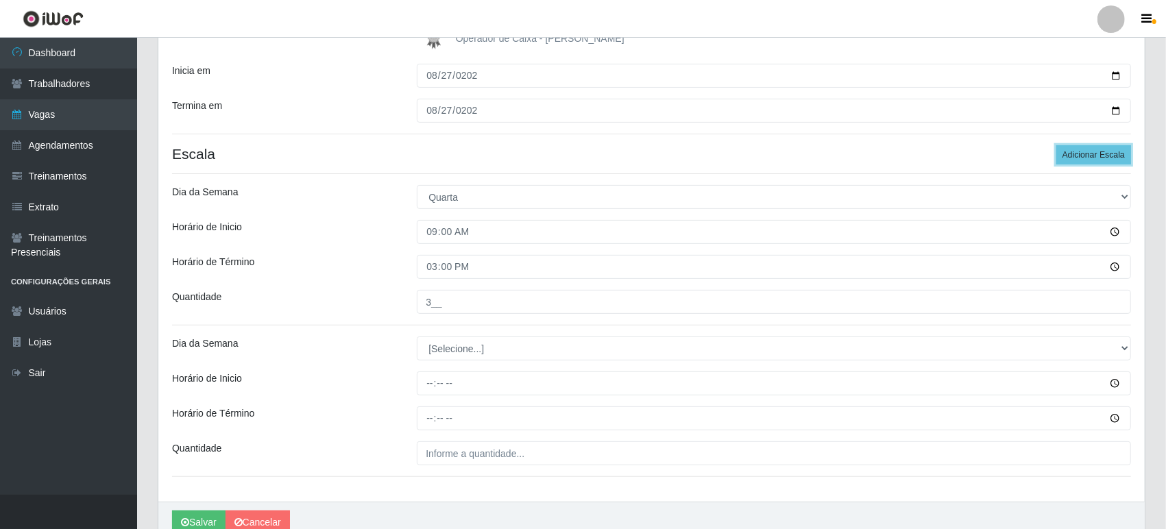
scroll to position [277, 0]
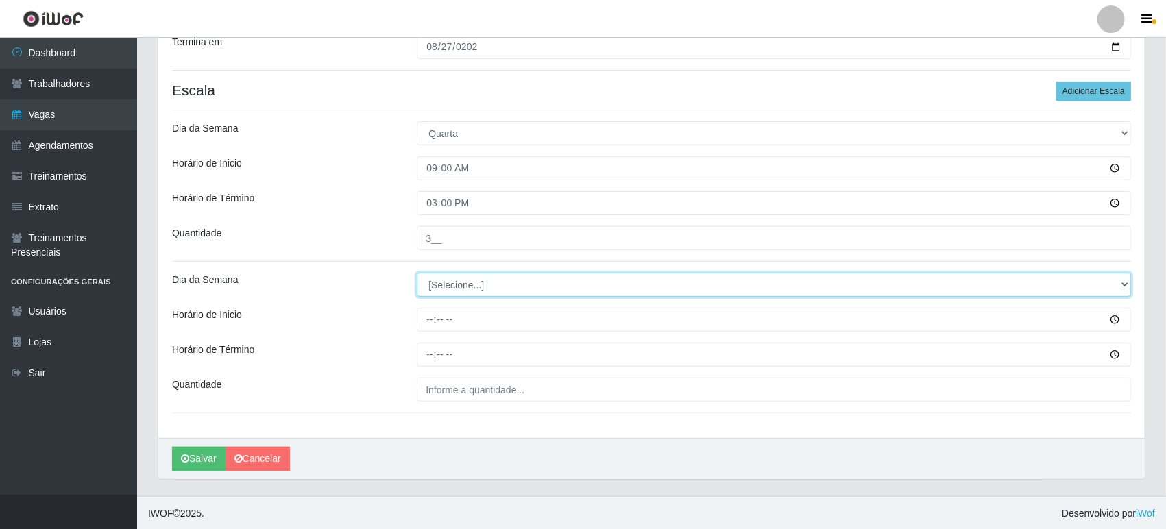
click at [439, 278] on select "[Selecione...] Segunda Terça Quarta Quinta Sexta Sábado Domingo" at bounding box center [774, 285] width 714 height 24
select select "3"
click at [417, 273] on select "[Selecione...] Segunda Terça Quarta Quinta Sexta Sábado Domingo" at bounding box center [774, 285] width 714 height 24
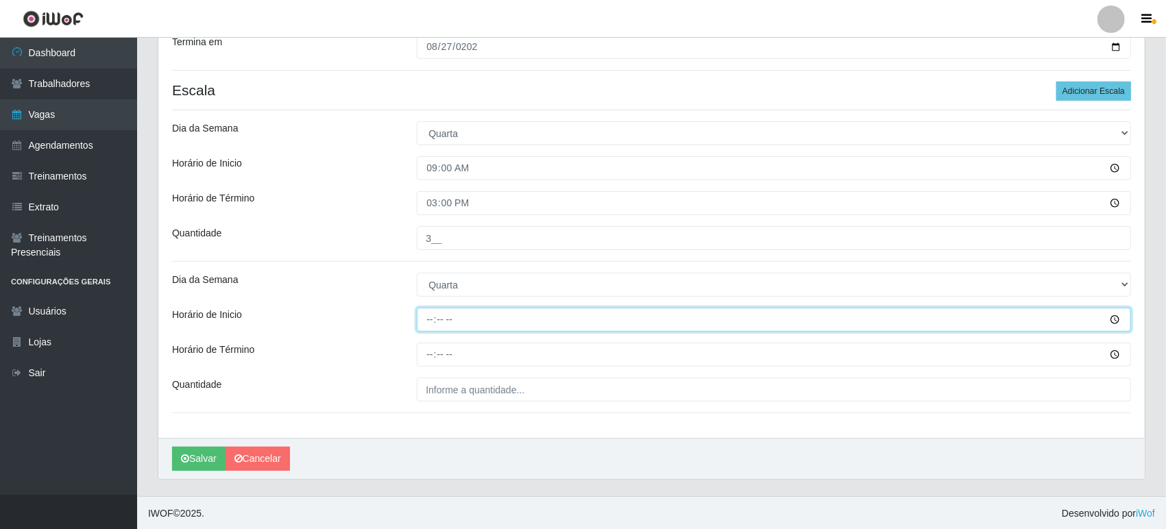
click at [431, 326] on input "Horário de Inicio" at bounding box center [774, 320] width 714 height 24
type input "16:00"
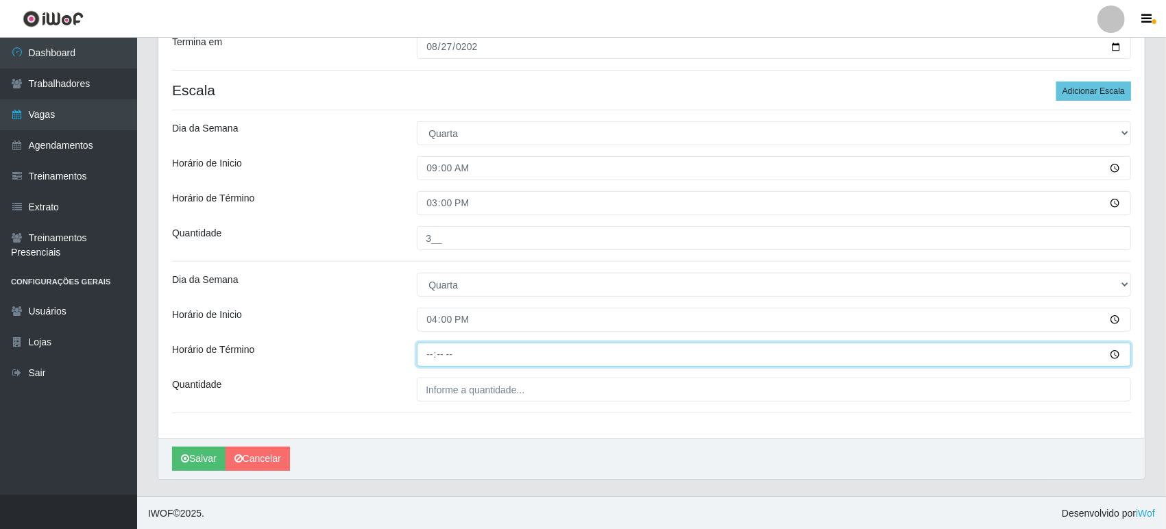
type input "22:00"
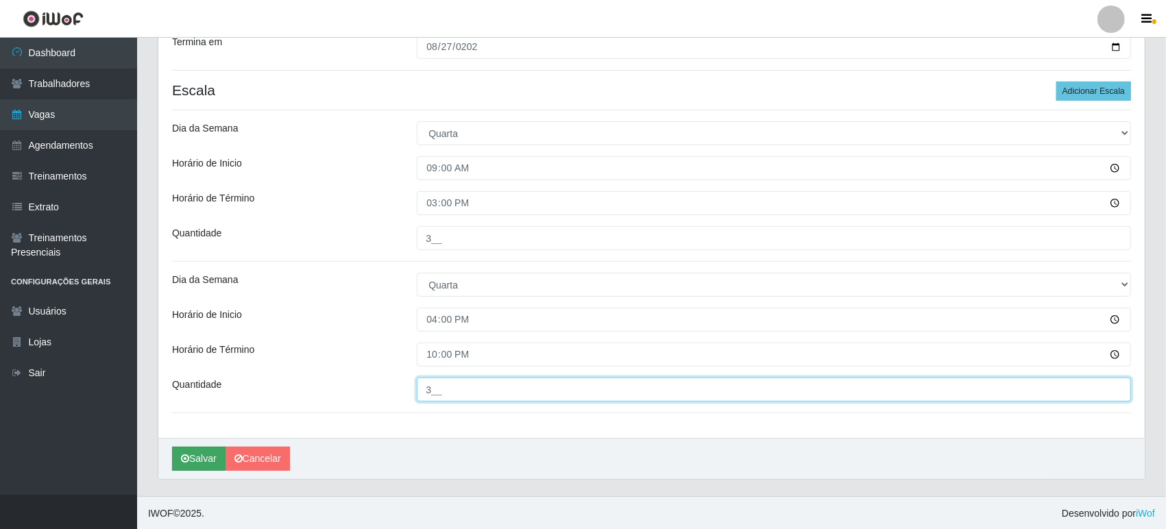
type input "3__"
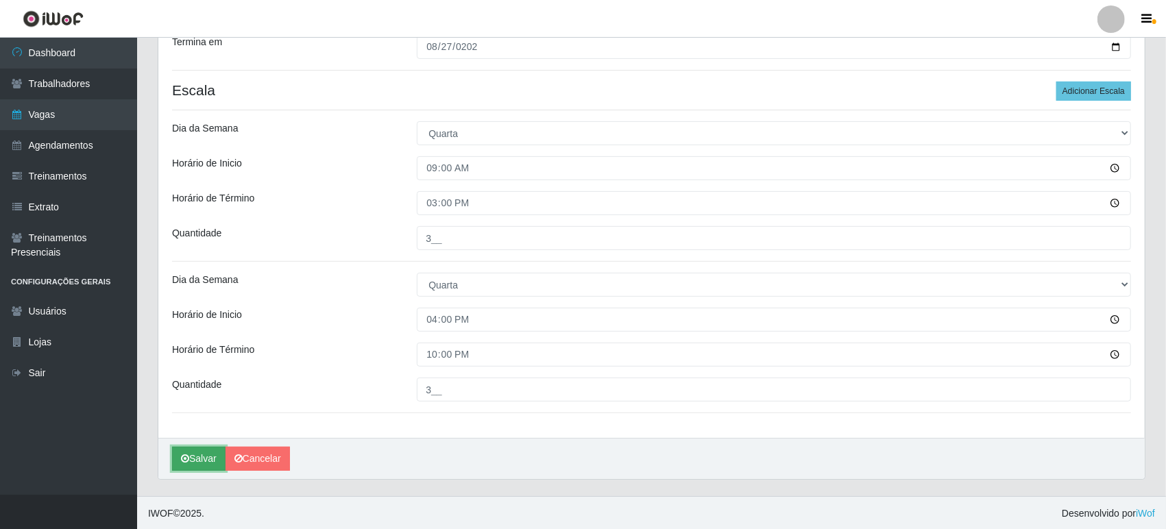
click at [207, 459] on button "Salvar" at bounding box center [198, 459] width 53 height 24
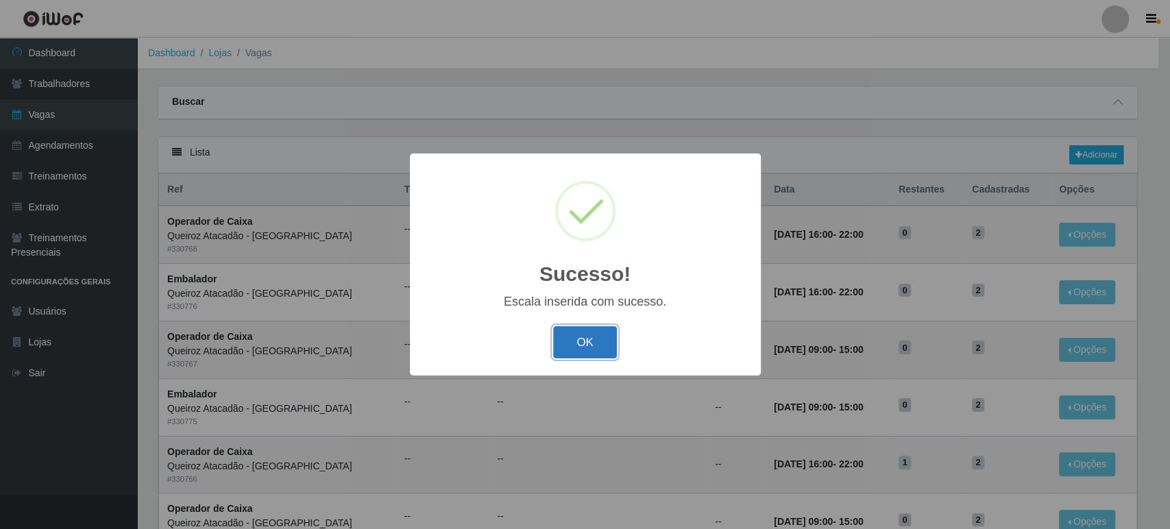
click at [602, 352] on button "OK" at bounding box center [585, 342] width 64 height 32
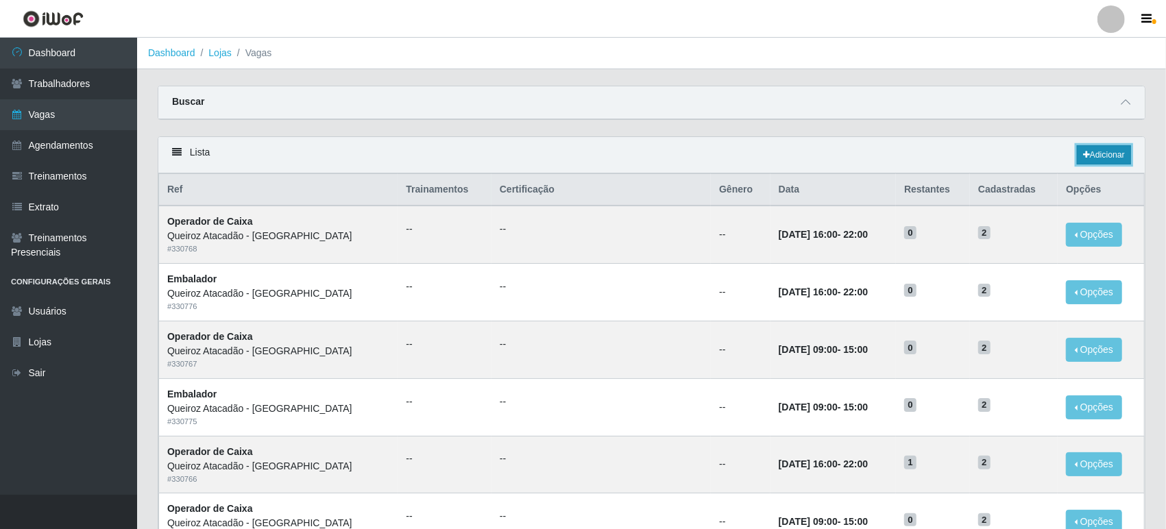
click at [1093, 158] on link "Adicionar" at bounding box center [1104, 154] width 54 height 19
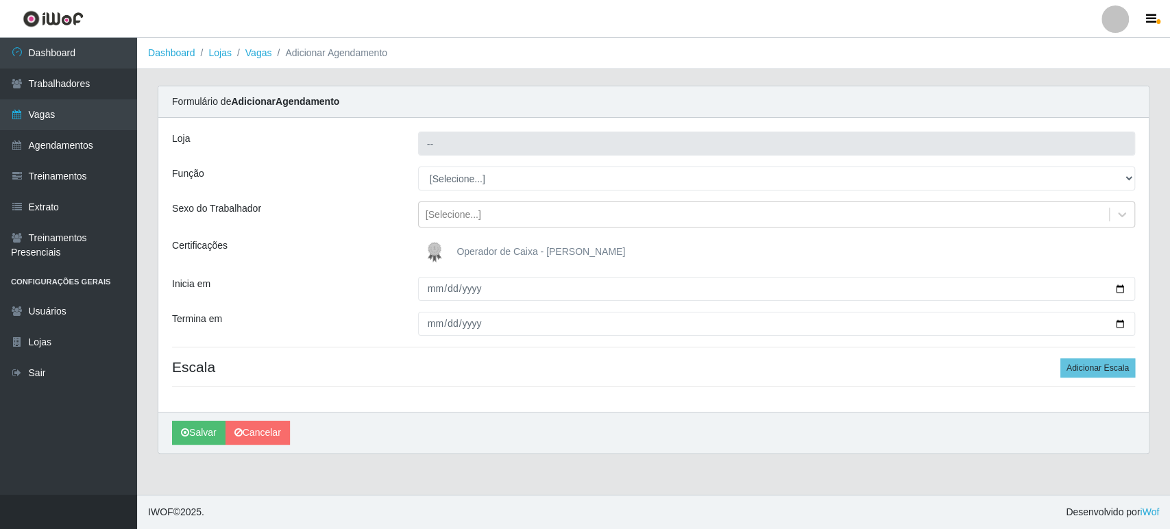
type input "Queiroz Atacadão - [GEOGRAPHIC_DATA]"
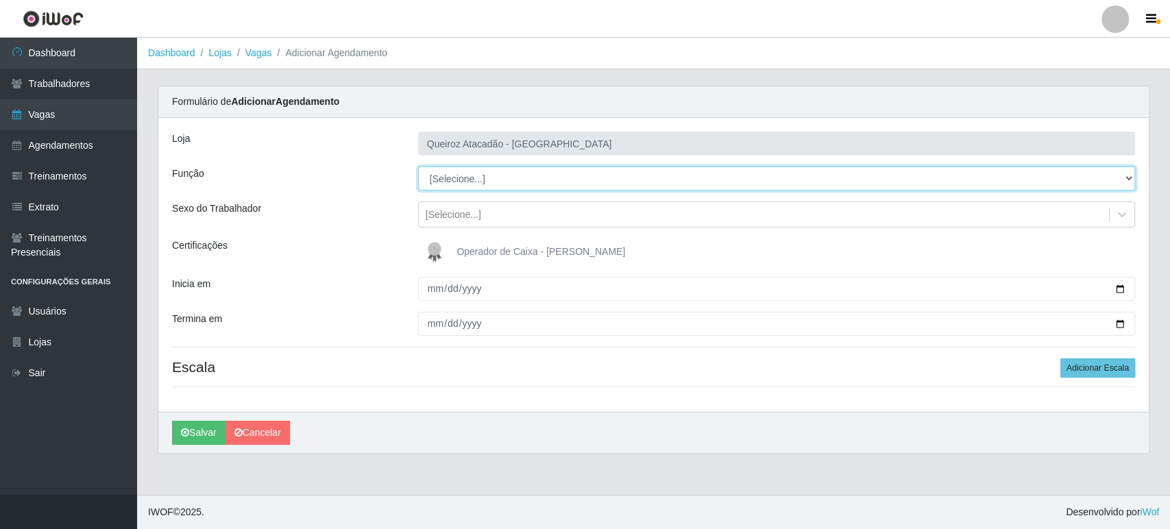
click at [456, 180] on select "[Selecione...] Embalador Embalador + Embalador ++ Operador de Caixa Operador de…" at bounding box center [776, 179] width 717 height 24
select select "1"
click at [418, 167] on select "[Selecione...] Embalador Embalador + Embalador ++ Operador de Caixa Operador de…" at bounding box center [776, 179] width 717 height 24
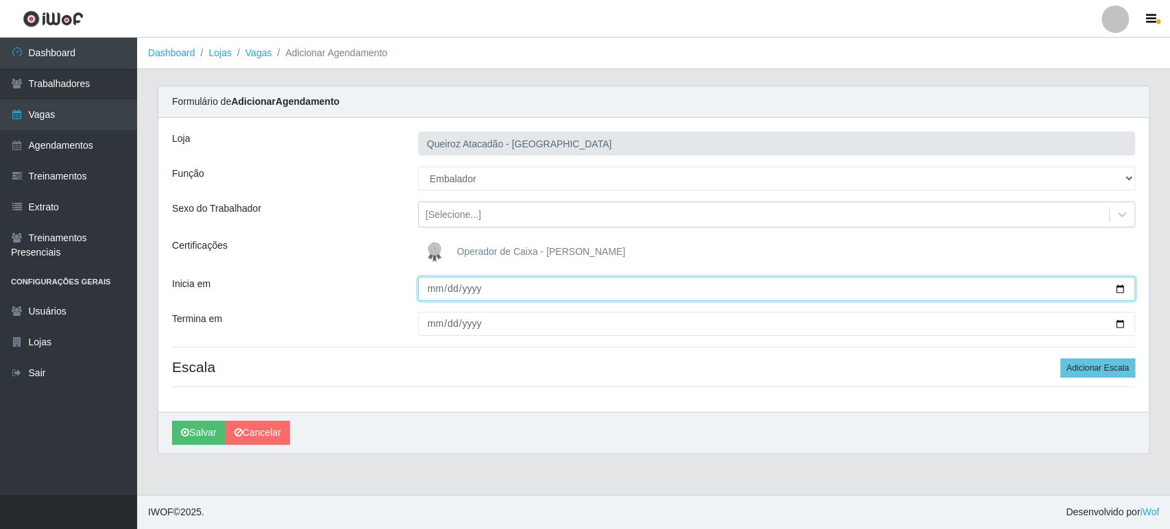
click at [437, 288] on input "Inicia em" at bounding box center [776, 289] width 717 height 24
type input "2025-08-28"
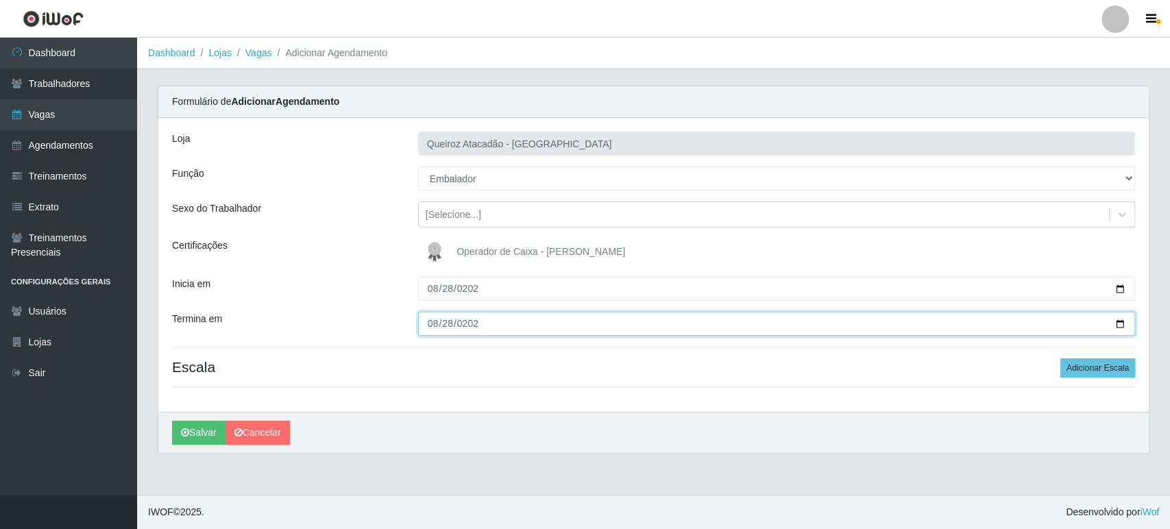
type input "2025-08-28"
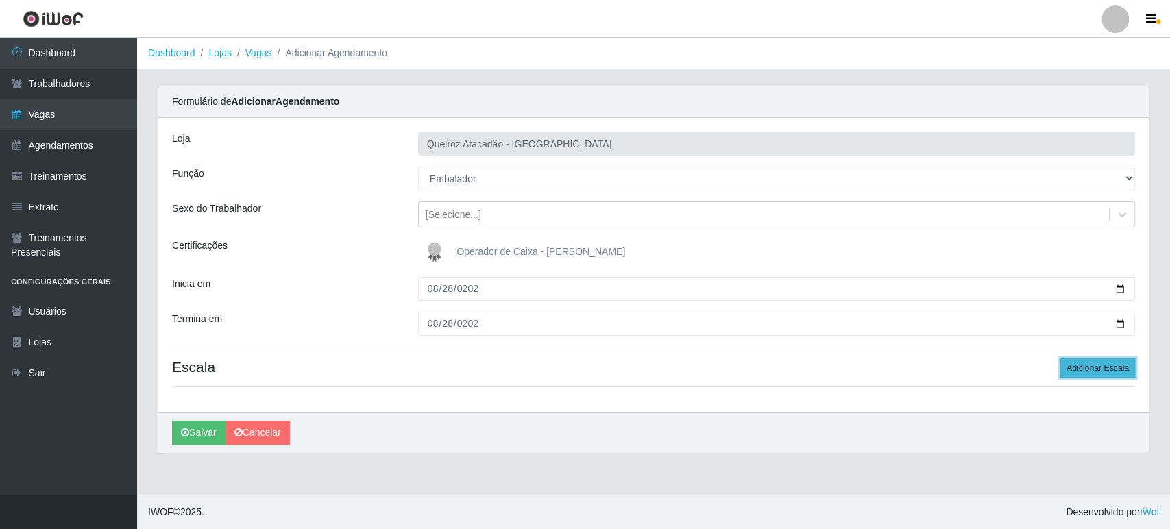
click at [1095, 363] on button "Adicionar Escala" at bounding box center [1097, 367] width 75 height 19
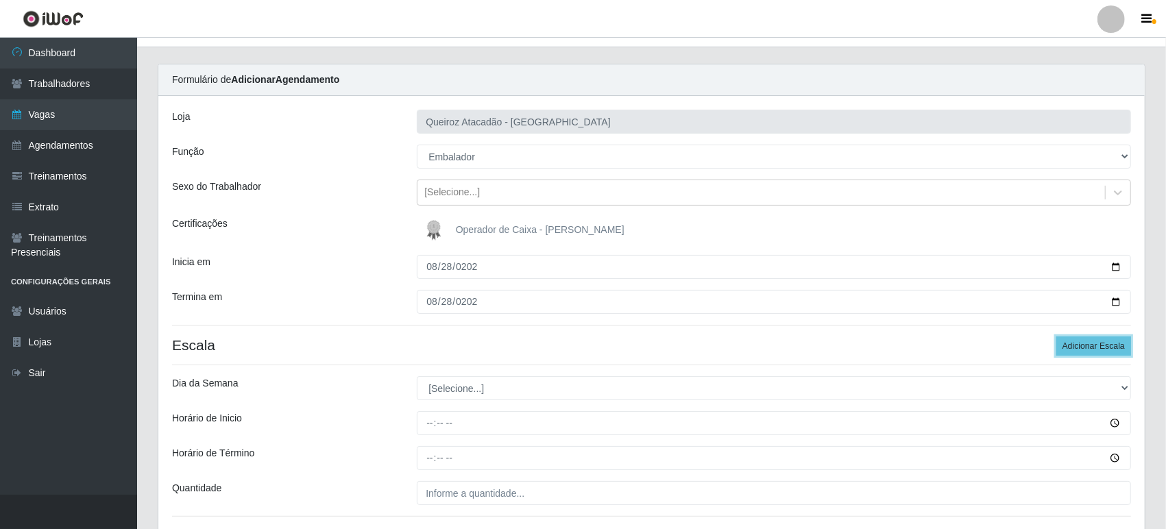
scroll to position [126, 0]
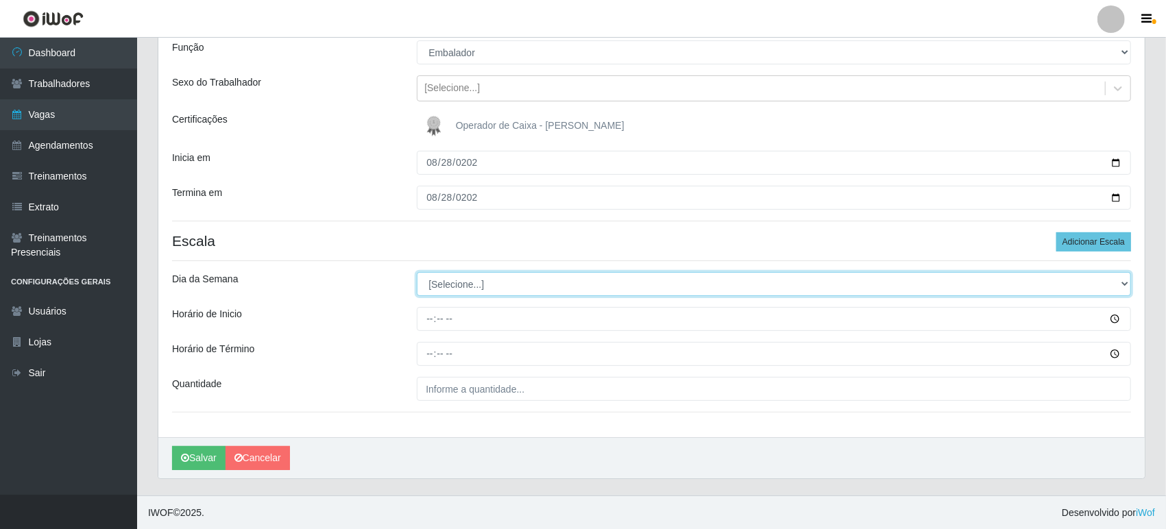
click at [456, 284] on select "[Selecione...] Segunda Terça Quarta Quinta Sexta Sábado Domingo" at bounding box center [774, 284] width 714 height 24
click at [443, 284] on select "[Selecione...] Segunda Terça Quarta Quinta Sexta Sábado Domingo" at bounding box center [774, 284] width 714 height 24
select select "4"
click at [417, 272] on select "[Selecione...] Segunda Terça Quarta Quinta Sexta Sábado Domingo" at bounding box center [774, 284] width 714 height 24
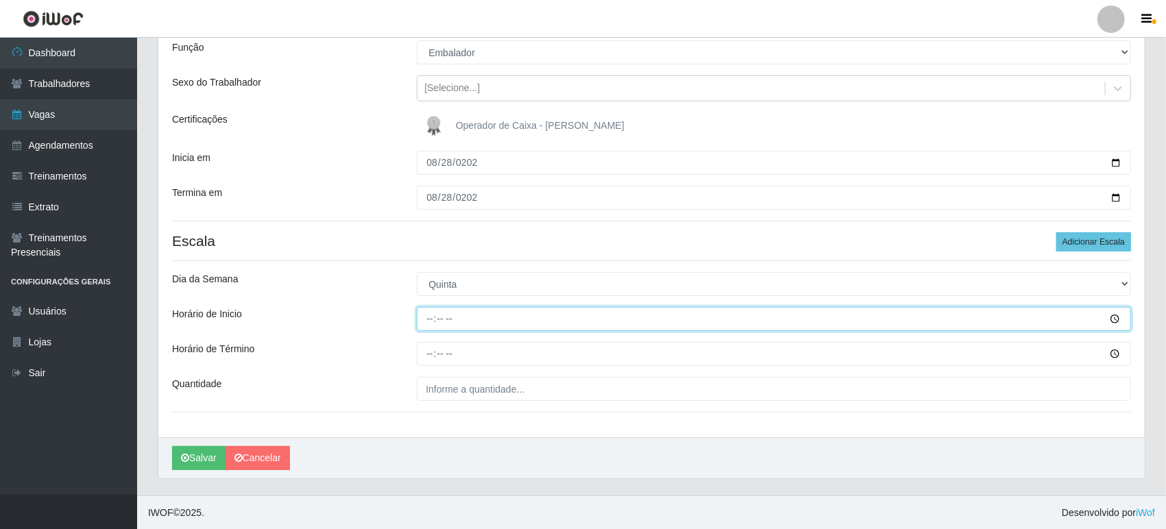
click at [430, 317] on input "Horário de Inicio" at bounding box center [774, 319] width 714 height 24
type input "09:00"
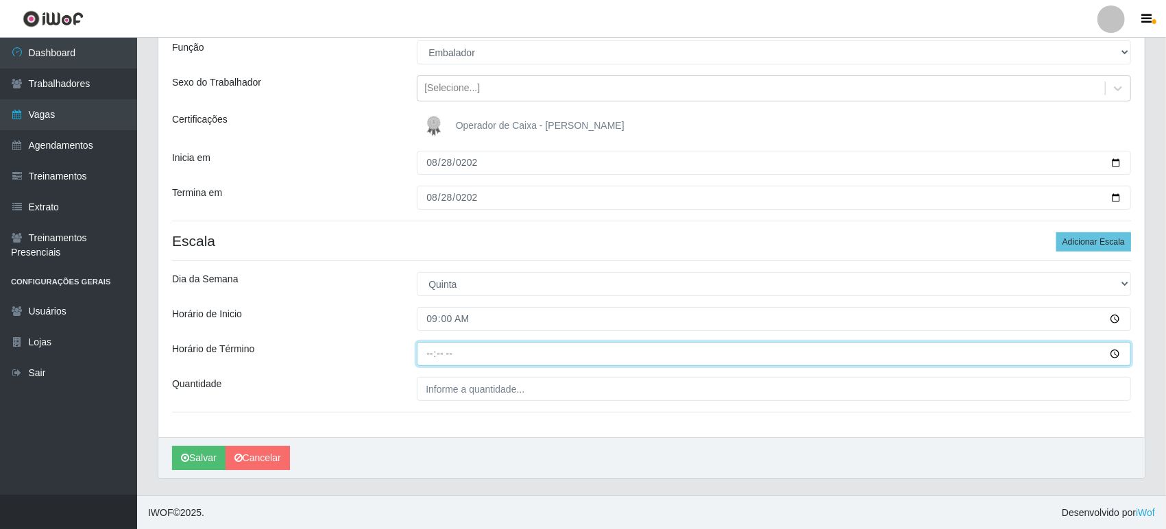
type input "15:00"
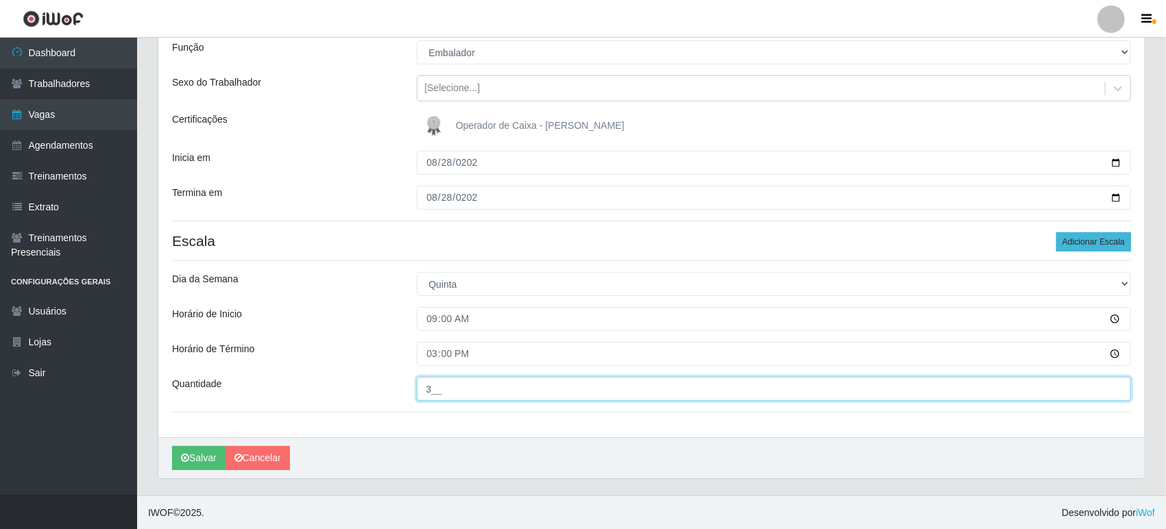
type input "3__"
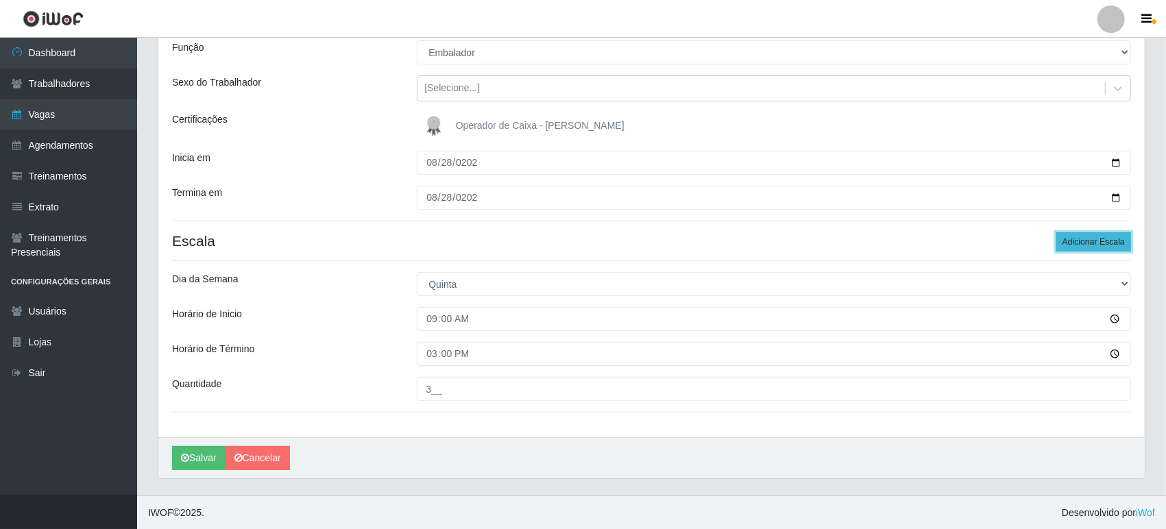
click at [1079, 236] on button "Adicionar Escala" at bounding box center [1093, 241] width 75 height 19
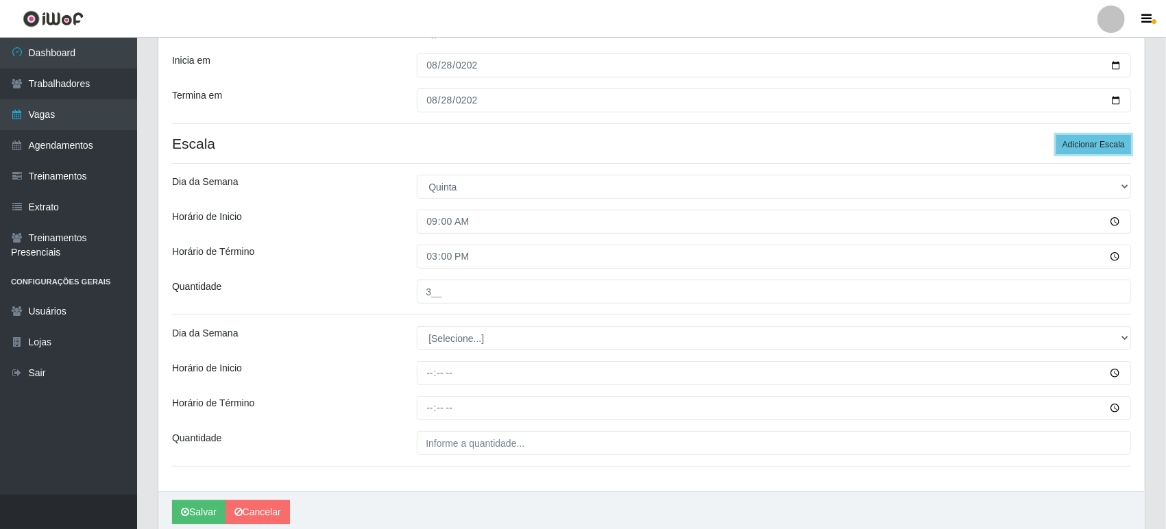
scroll to position [277, 0]
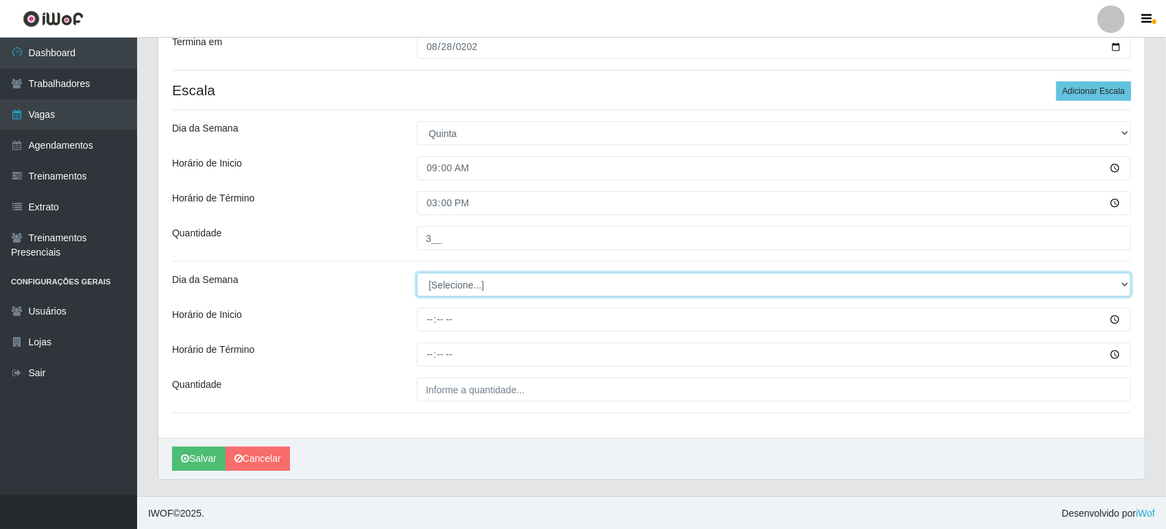
click at [453, 286] on select "[Selecione...] Segunda Terça Quarta Quinta Sexta Sábado Domingo" at bounding box center [774, 285] width 714 height 24
select select "4"
click at [417, 273] on select "[Selecione...] Segunda Terça Quarta Quinta Sexta Sábado Domingo" at bounding box center [774, 285] width 714 height 24
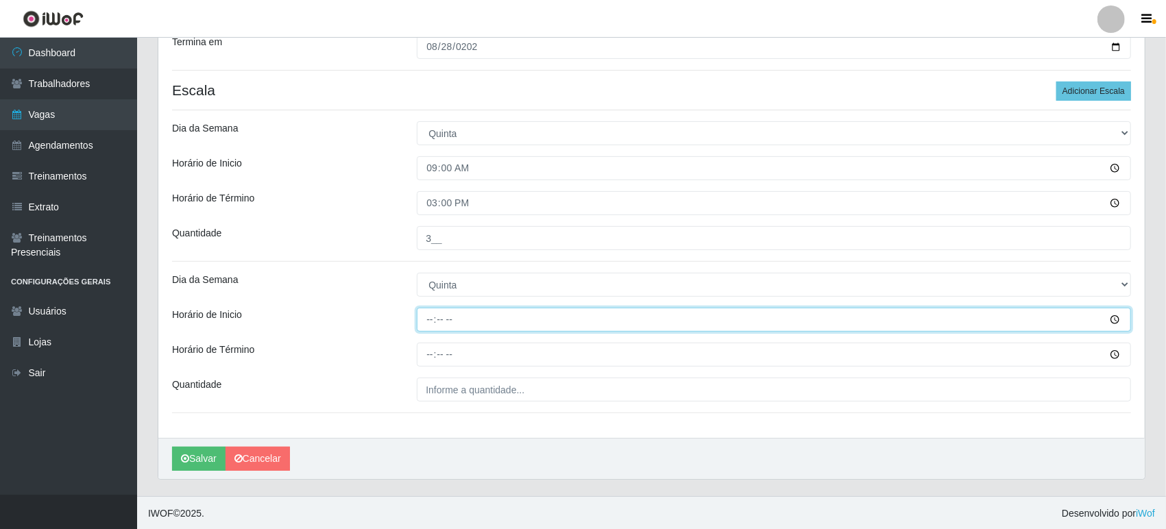
click at [427, 317] on input "Horário de Inicio" at bounding box center [774, 320] width 714 height 24
type input "16:00"
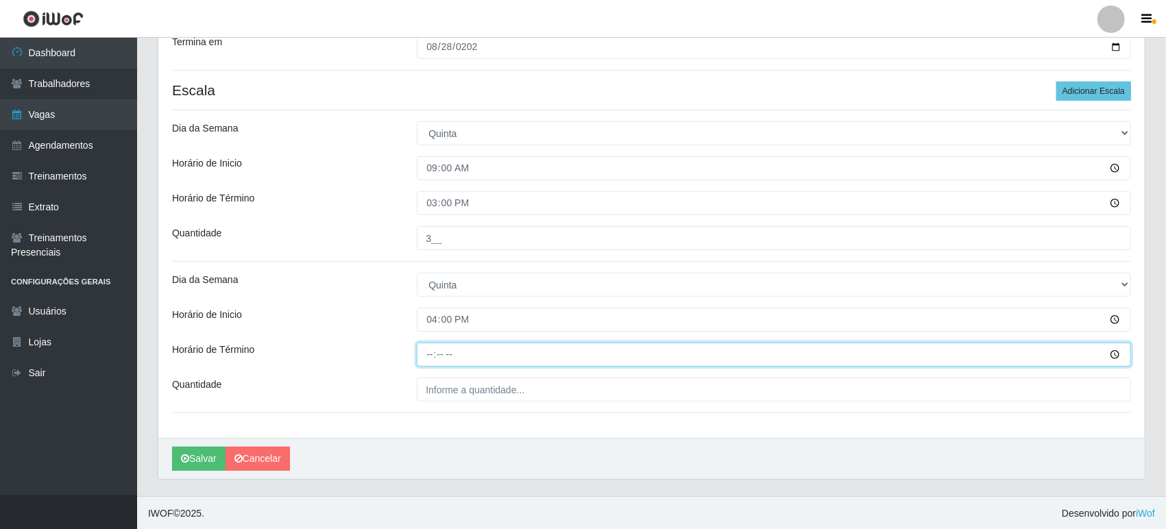
type input "22:00"
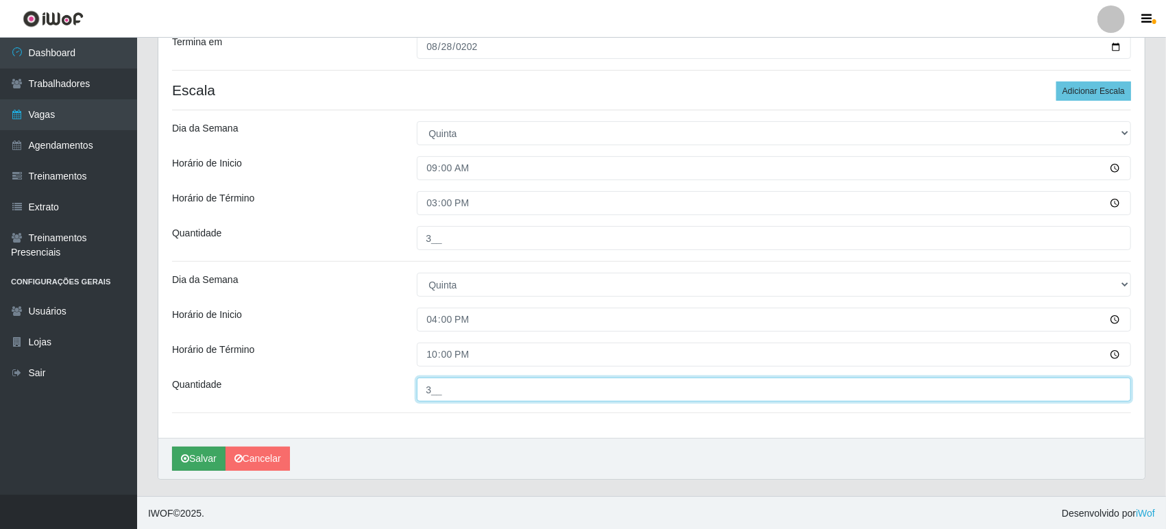
type input "3__"
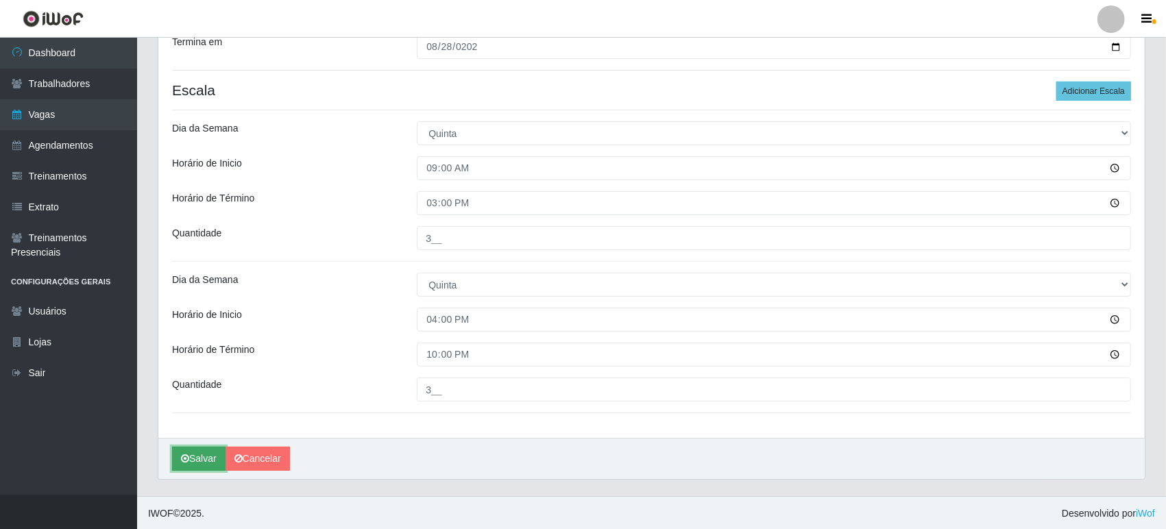
click at [212, 454] on button "Salvar" at bounding box center [198, 459] width 53 height 24
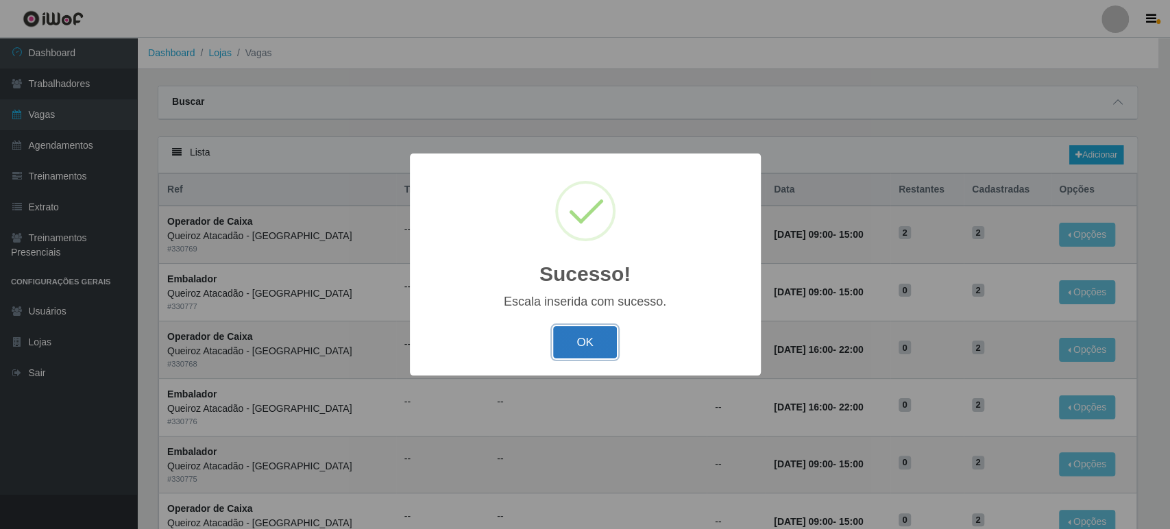
click at [569, 341] on button "OK" at bounding box center [585, 342] width 64 height 32
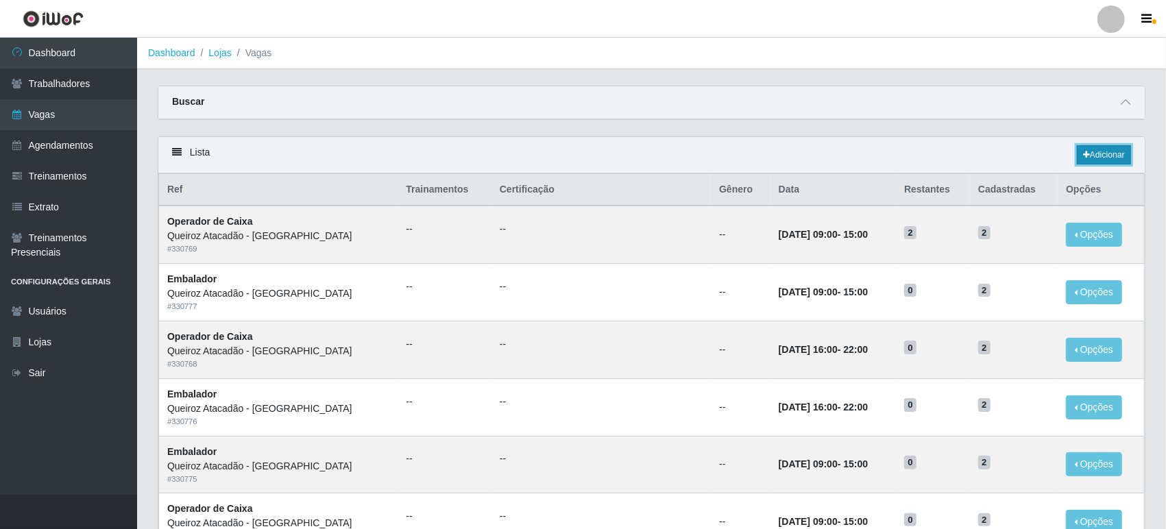
click at [1110, 152] on link "Adicionar" at bounding box center [1104, 154] width 54 height 19
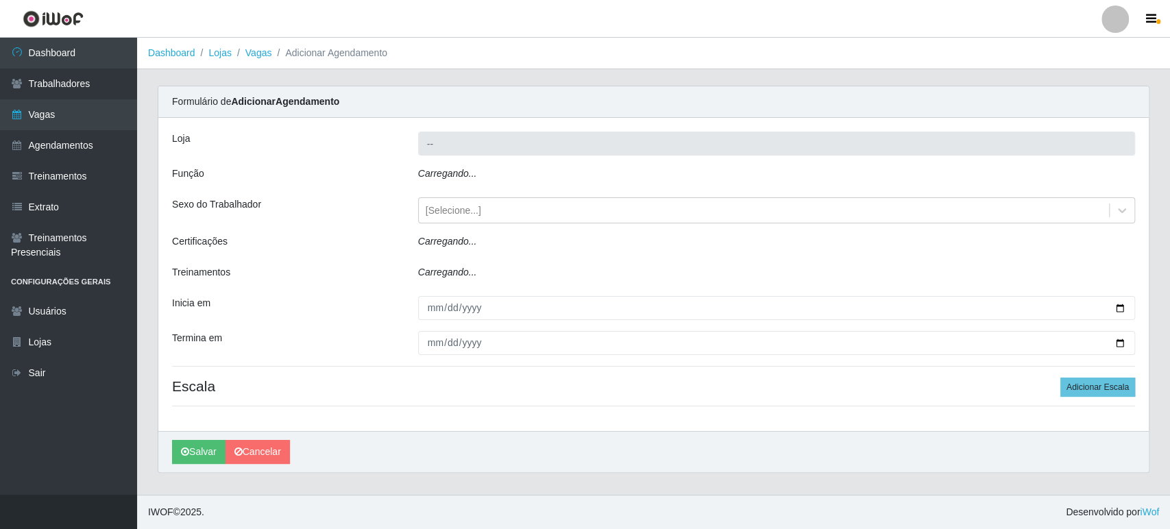
type input "Queiroz Atacadão - [GEOGRAPHIC_DATA]"
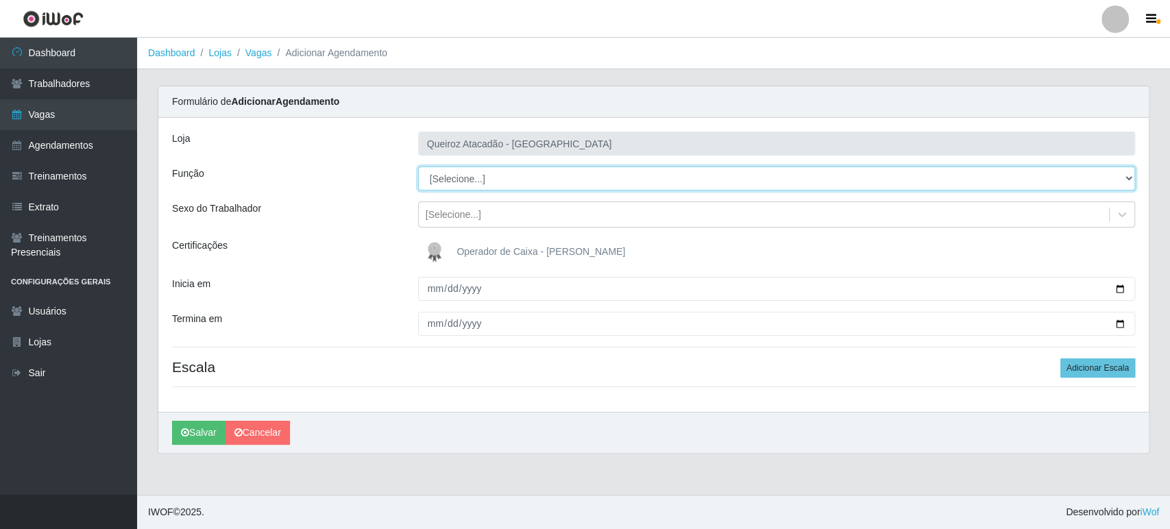
click at [488, 174] on select "[Selecione...] Embalador Embalador + Embalador ++ Operador de Caixa Operador de…" at bounding box center [776, 179] width 717 height 24
select select "1"
click at [418, 167] on select "[Selecione...] Embalador Embalador + Embalador ++ Operador de Caixa Operador de…" at bounding box center [776, 179] width 717 height 24
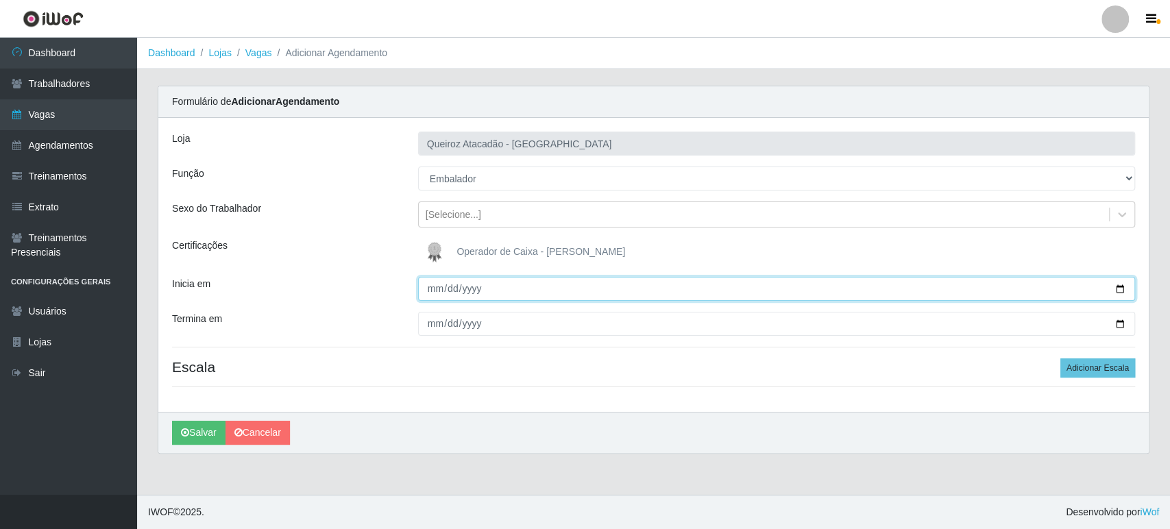
click at [434, 287] on input "Inicia em" at bounding box center [776, 289] width 717 height 24
type input "2025-08-29"
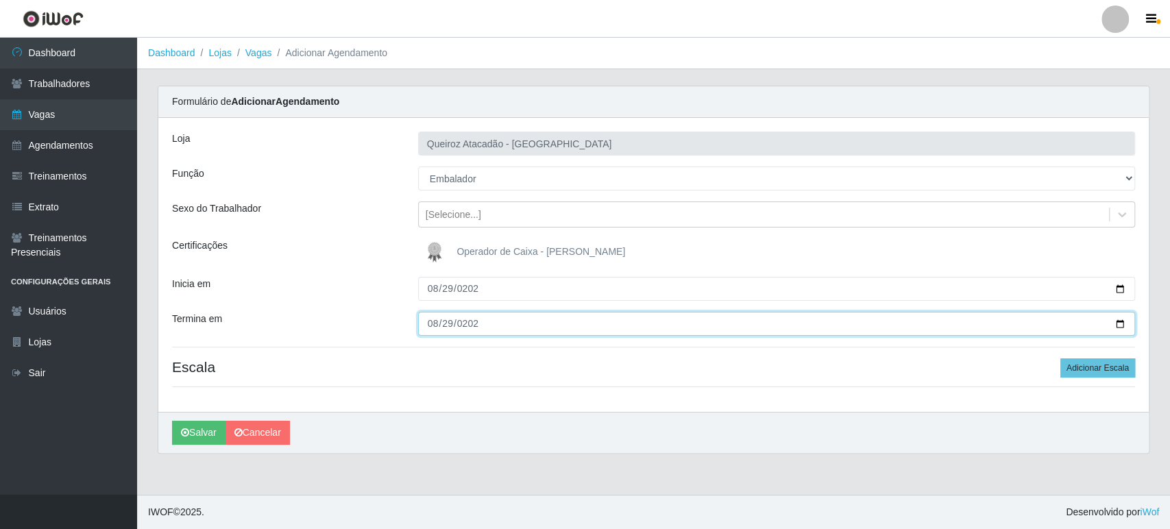
type input "2025-08-29"
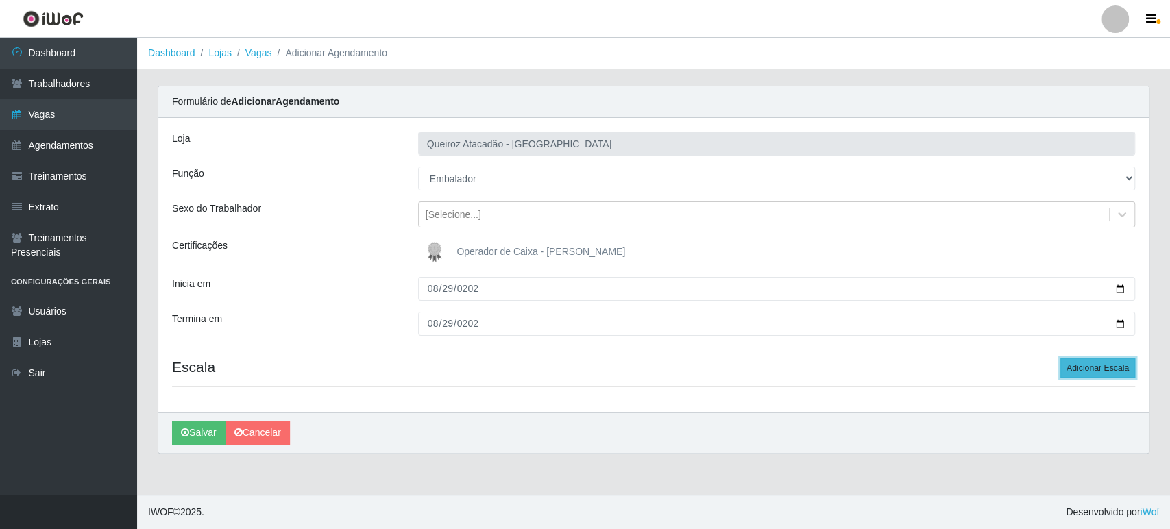
click at [1112, 369] on button "Adicionar Escala" at bounding box center [1097, 367] width 75 height 19
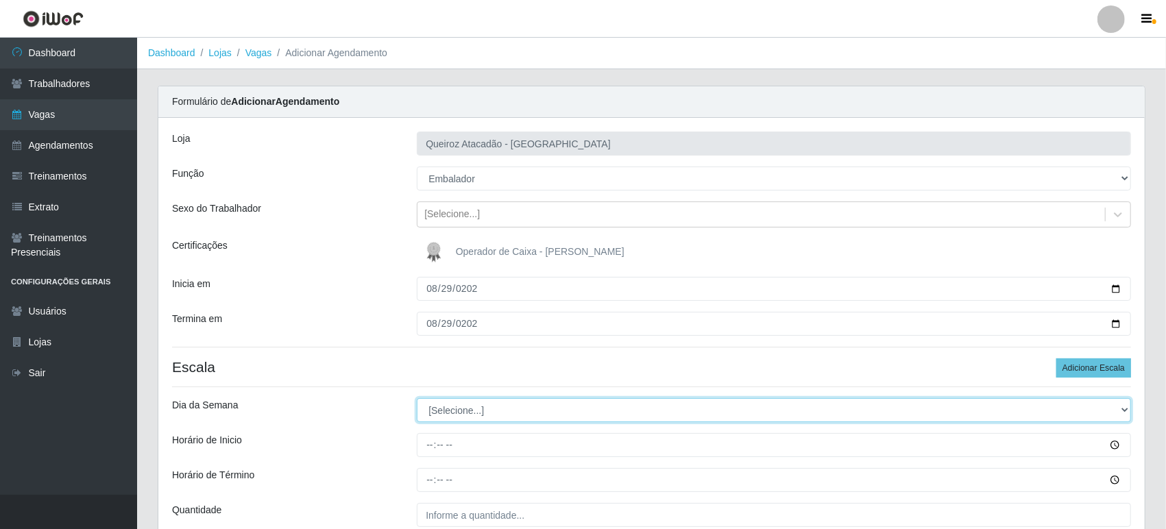
click at [462, 401] on select "[Selecione...] Segunda Terça Quarta Quinta Sexta Sábado Domingo" at bounding box center [774, 410] width 714 height 24
select select "5"
click at [417, 398] on select "[Selecione...] Segunda Terça Quarta Quinta Sexta Sábado Domingo" at bounding box center [774, 410] width 714 height 24
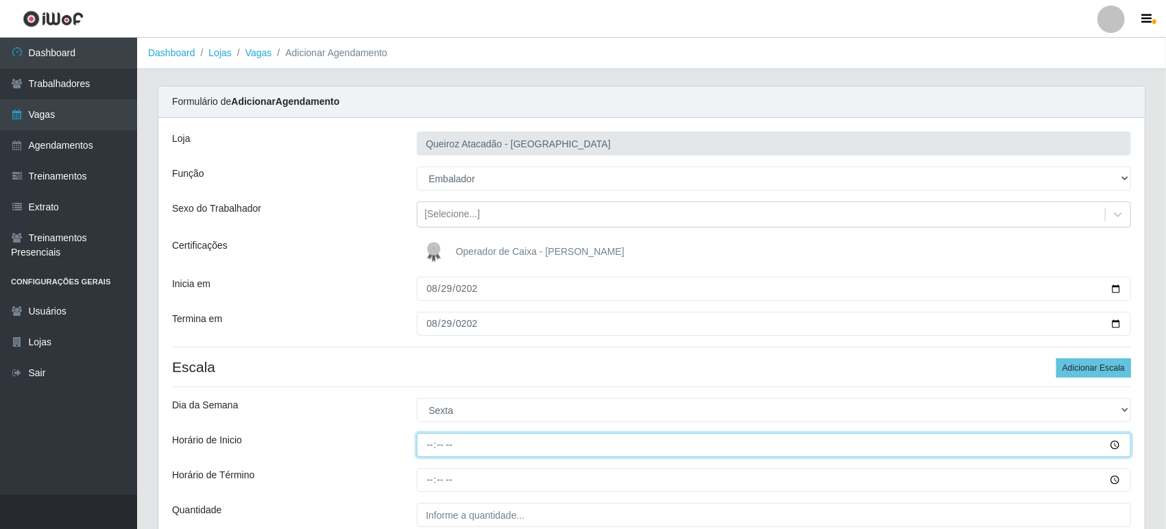
click at [428, 447] on input "Horário de Inicio" at bounding box center [774, 445] width 714 height 24
type input "09:00"
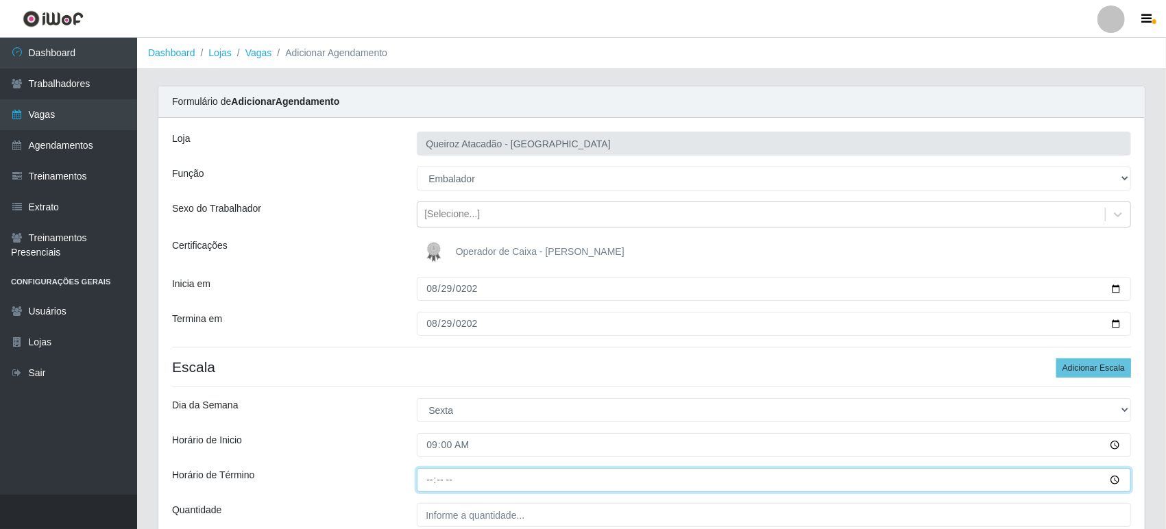
type input "15:00"
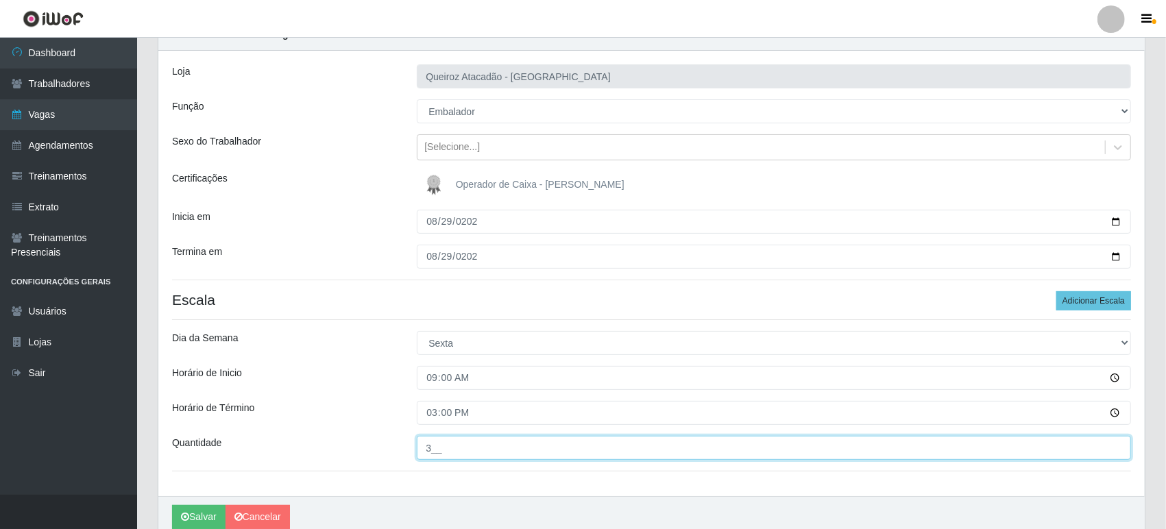
scroll to position [126, 0]
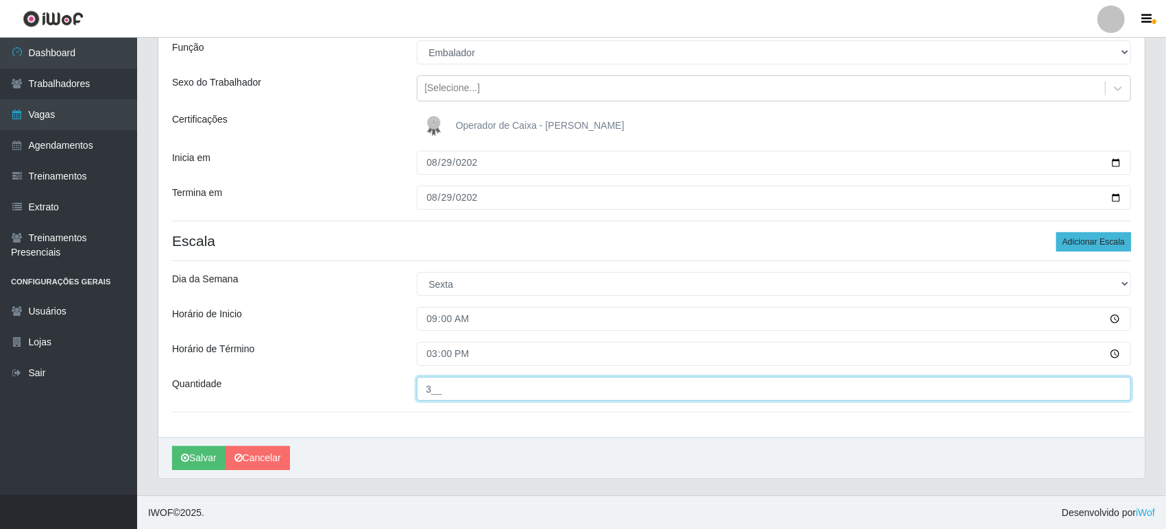
type input "3__"
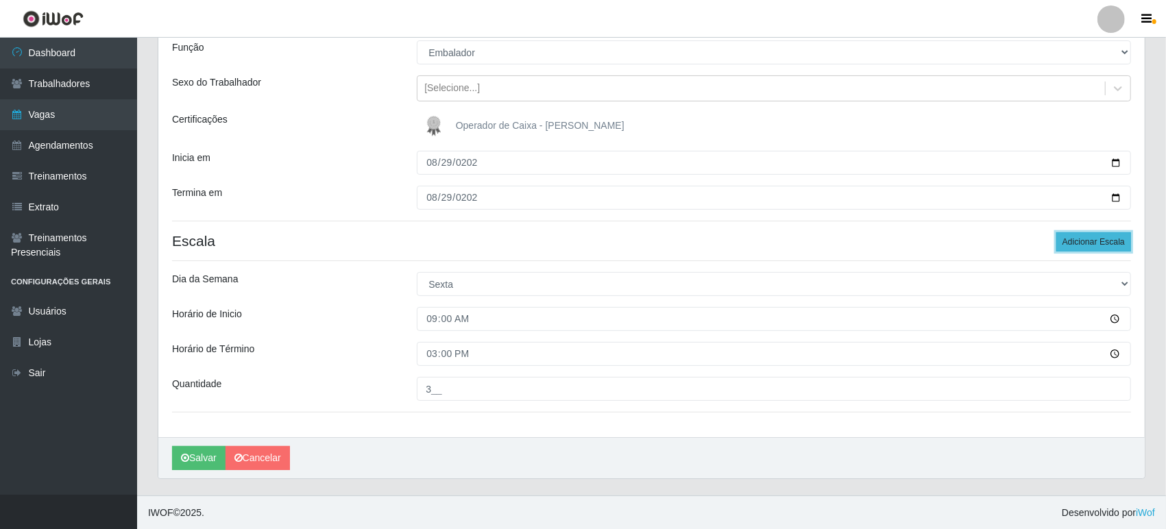
click at [1075, 236] on button "Adicionar Escala" at bounding box center [1093, 241] width 75 height 19
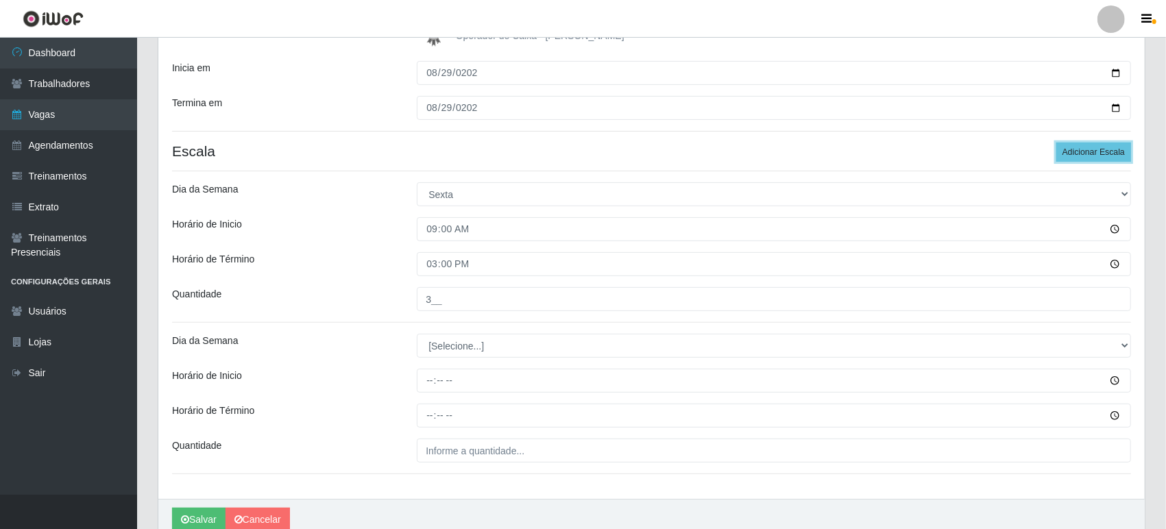
scroll to position [277, 0]
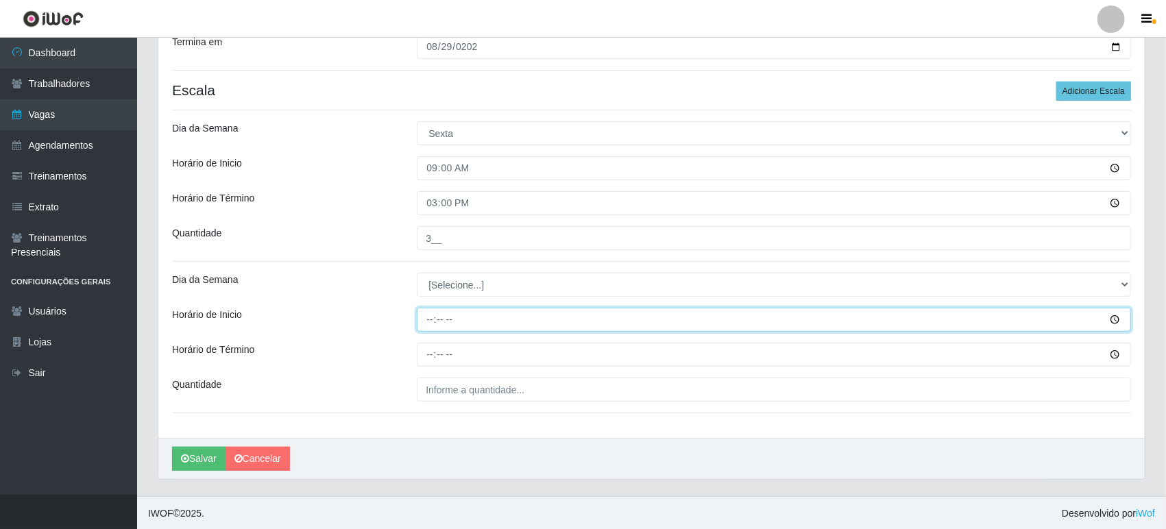
click at [428, 312] on input "Horário de Inicio" at bounding box center [774, 320] width 714 height 24
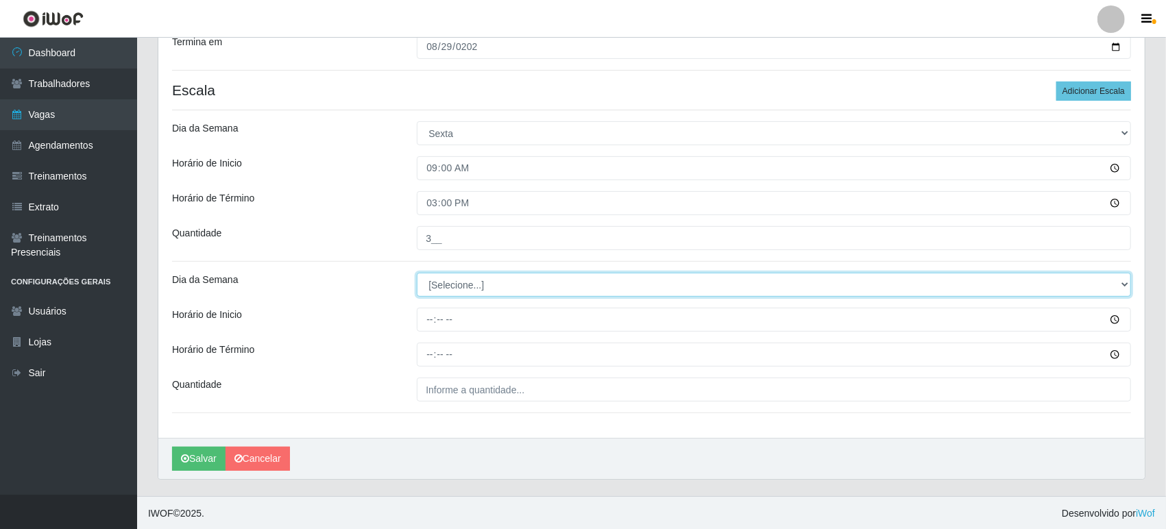
click at [449, 275] on select "[Selecione...] Segunda Terça Quarta Quinta Sexta Sábado Domingo" at bounding box center [774, 285] width 714 height 24
select select "5"
click at [417, 273] on select "[Selecione...] Segunda Terça Quarta Quinta Sexta Sábado Domingo" at bounding box center [774, 285] width 714 height 24
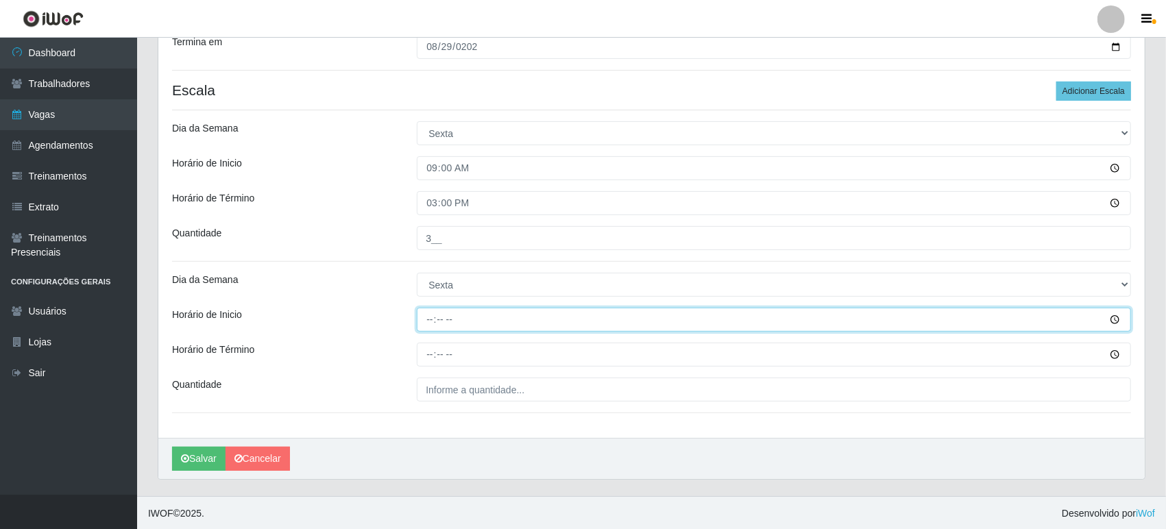
click at [424, 319] on input "Horário de Inicio" at bounding box center [774, 320] width 714 height 24
type input "16:00"
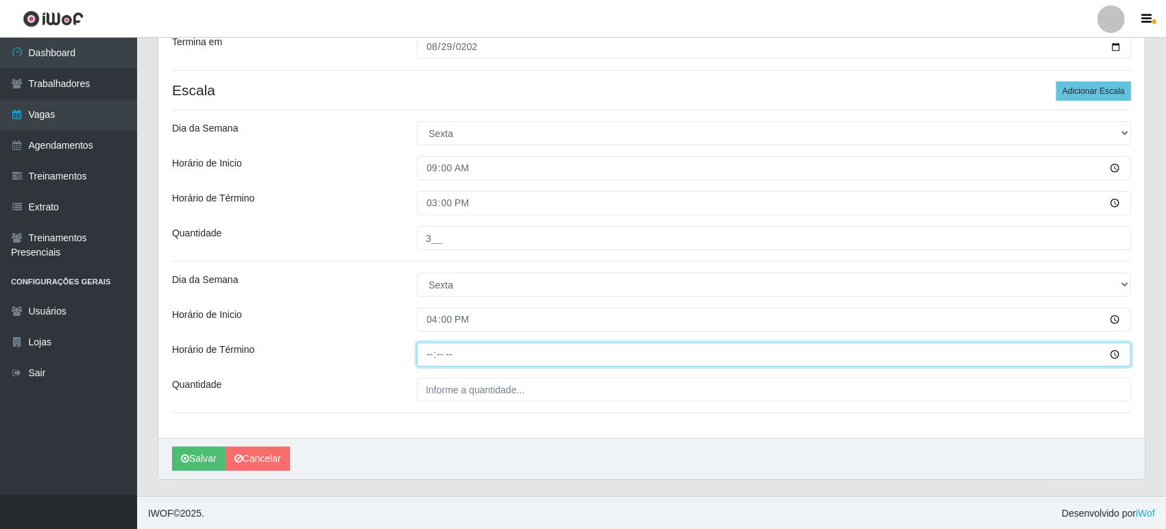
type input "22:00"
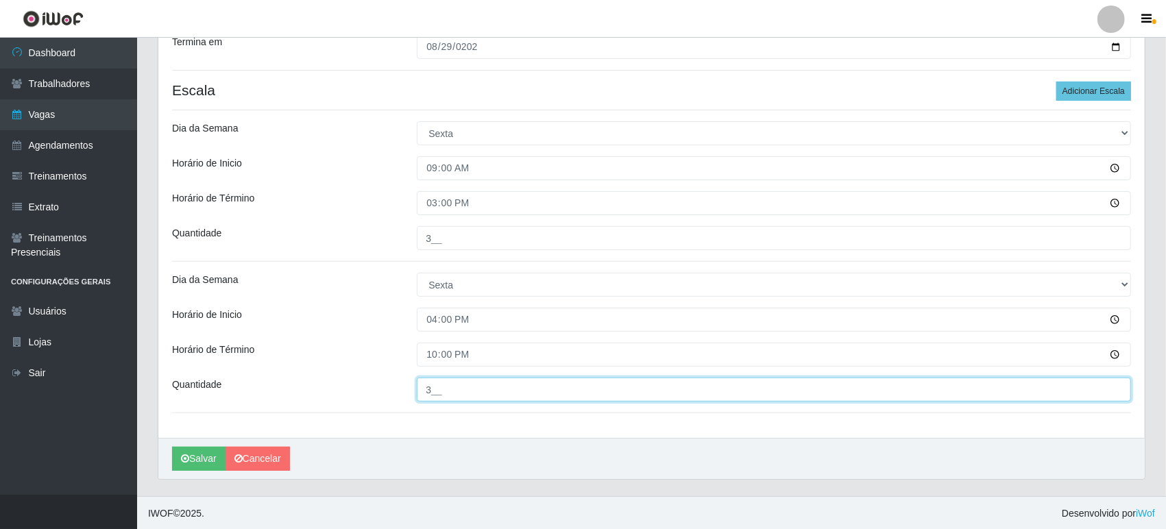
type input "3__"
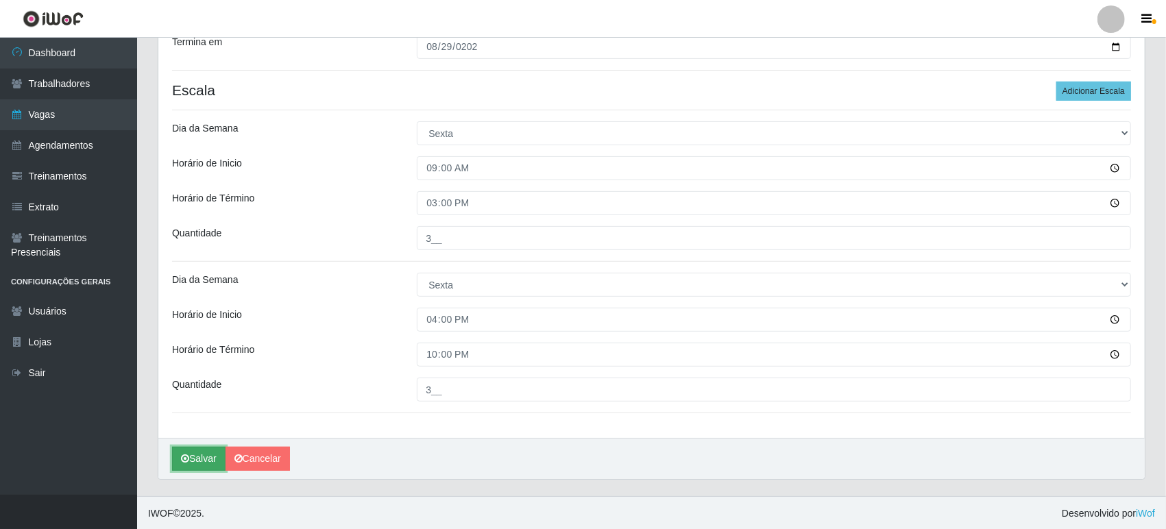
click at [198, 456] on button "Salvar" at bounding box center [198, 459] width 53 height 24
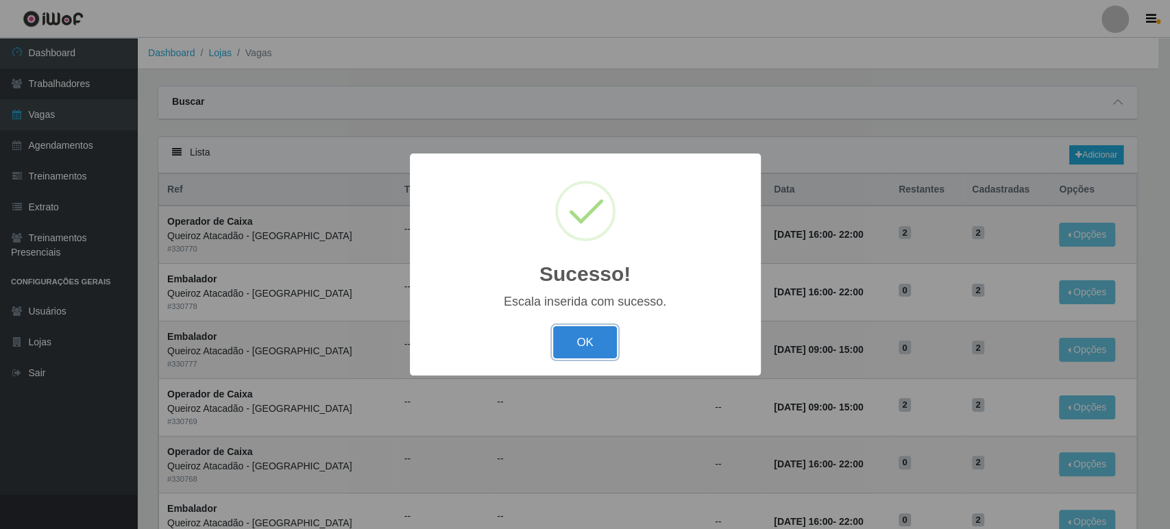
drag, startPoint x: 594, startPoint y: 334, endPoint x: 611, endPoint y: 329, distance: 17.3
click at [593, 334] on button "OK" at bounding box center [585, 342] width 64 height 32
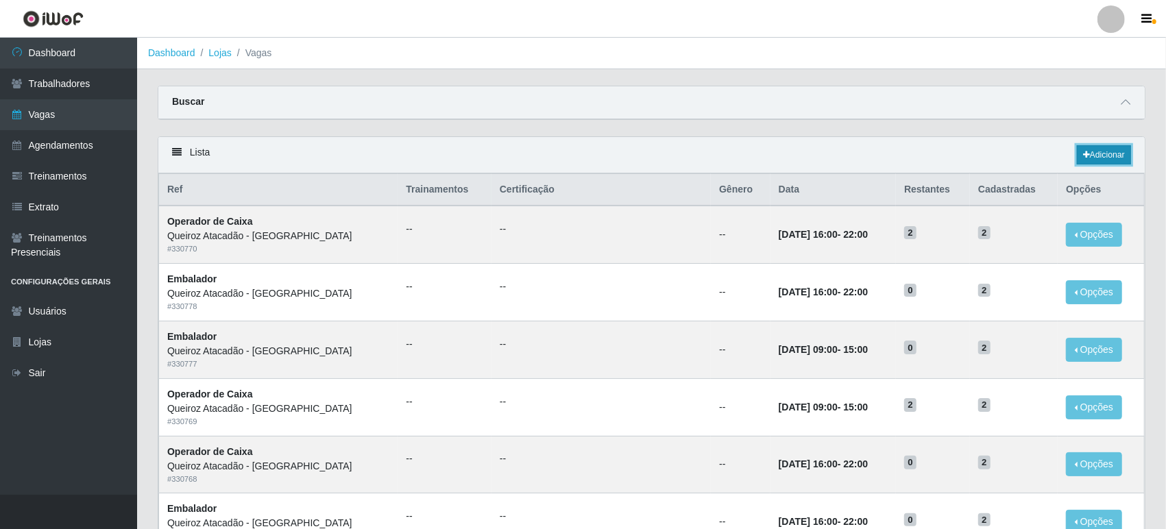
click at [1111, 150] on link "Adicionar" at bounding box center [1104, 154] width 54 height 19
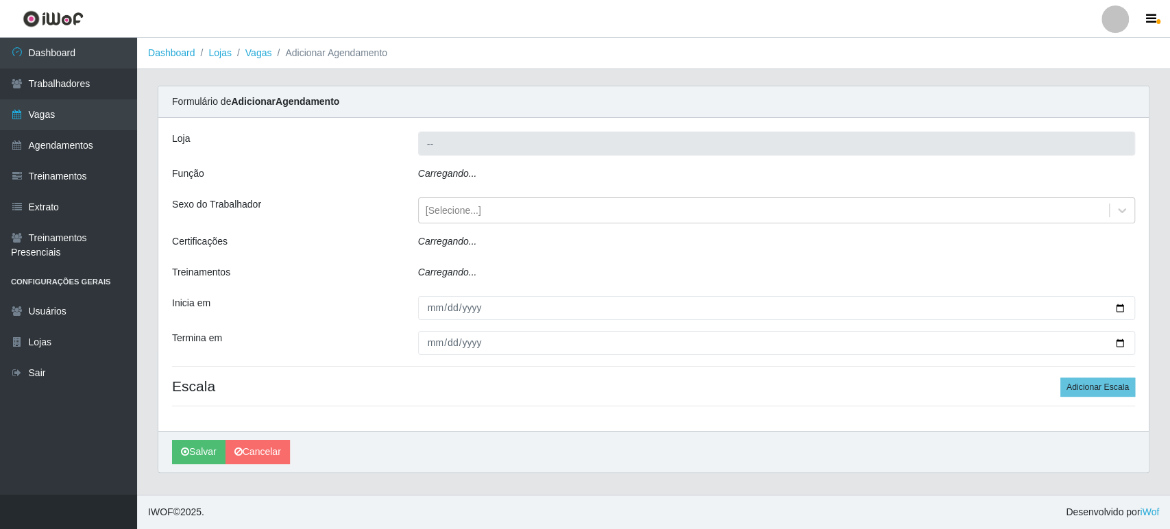
type input "Queiroz Atacadão - [GEOGRAPHIC_DATA]"
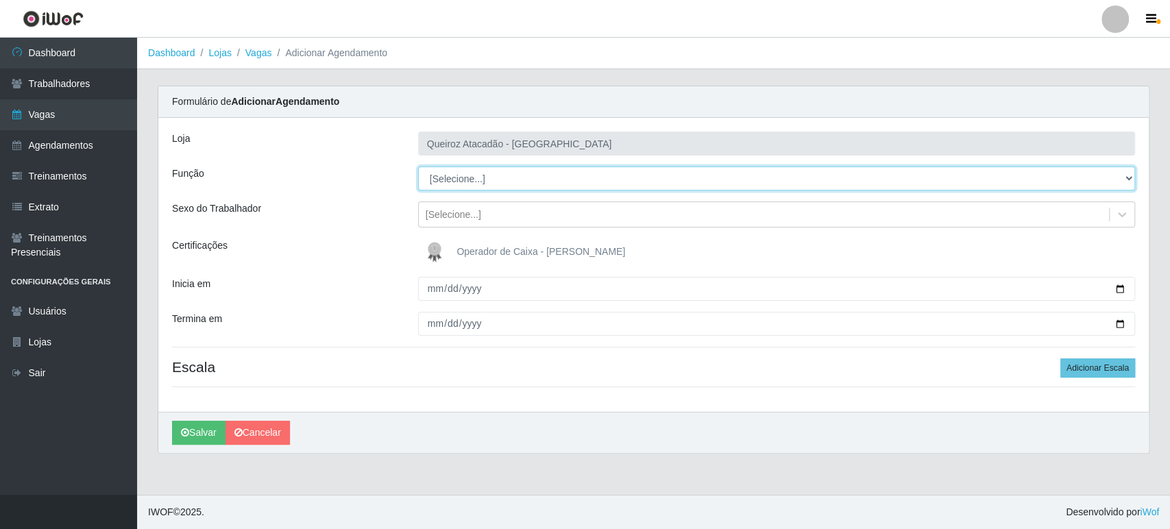
click at [493, 170] on select "[Selecione...] Embalador Embalador + Embalador ++ Operador de Caixa Operador de…" at bounding box center [776, 179] width 717 height 24
select select "70"
click at [418, 167] on select "[Selecione...] Embalador Embalador + Embalador ++ Operador de Caixa Operador de…" at bounding box center [776, 179] width 717 height 24
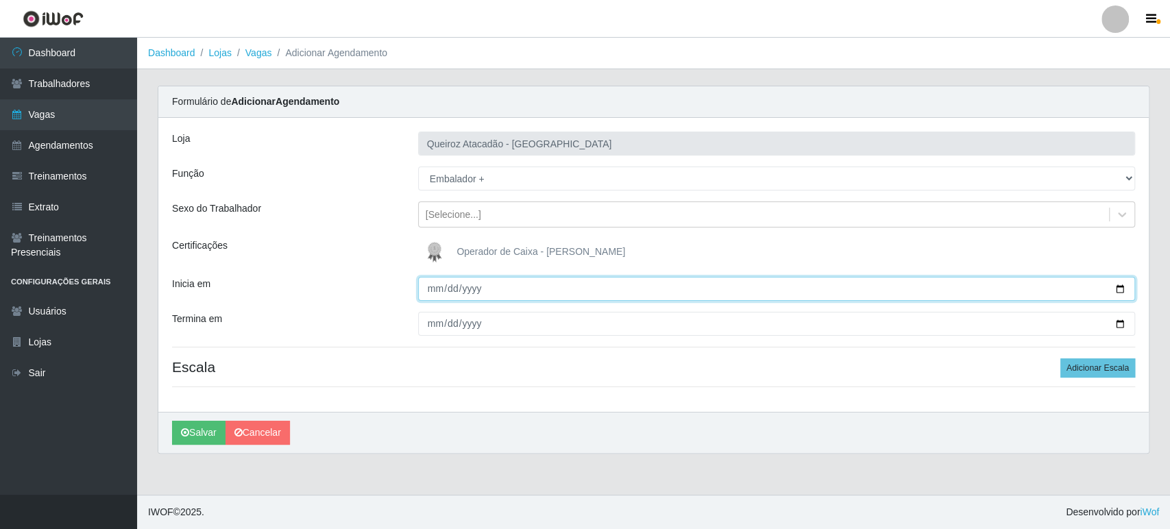
click at [433, 285] on input "Inicia em" at bounding box center [776, 289] width 717 height 24
type input "2025-08-30"
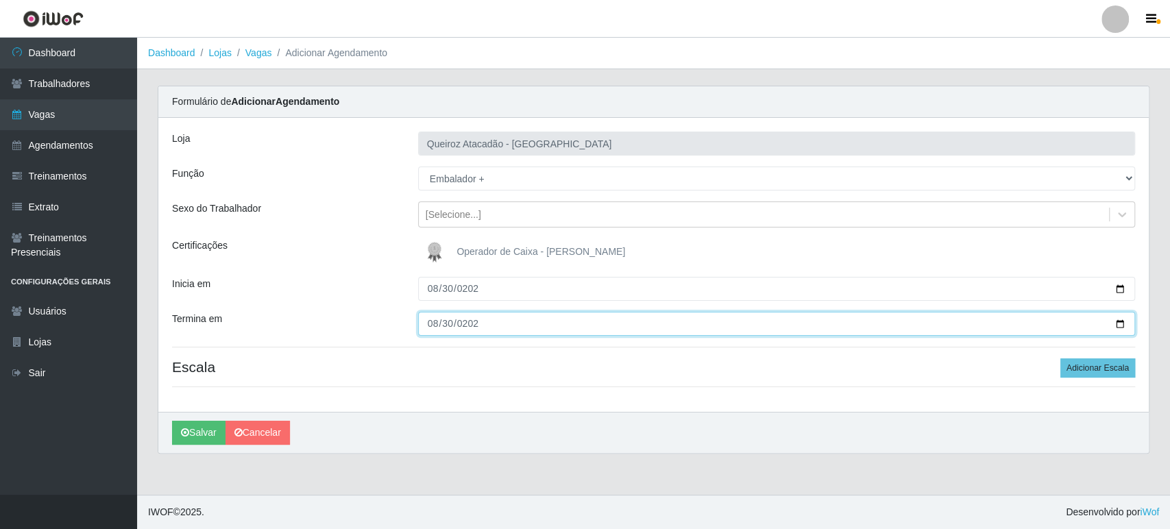
type input "2025-08-30"
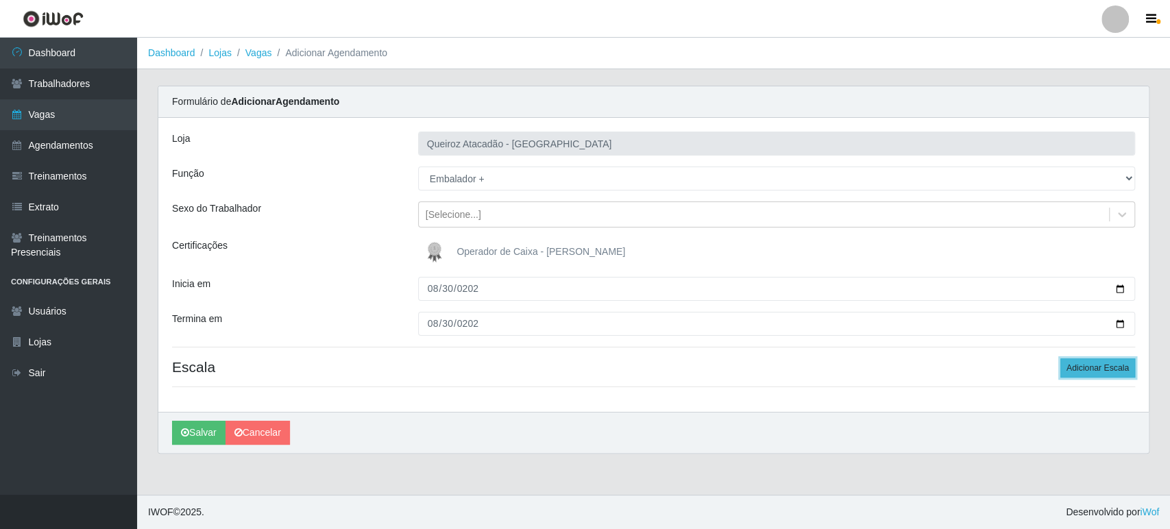
drag, startPoint x: 1090, startPoint y: 365, endPoint x: 1101, endPoint y: 361, distance: 10.8
click at [1091, 366] on button "Adicionar Escala" at bounding box center [1097, 367] width 75 height 19
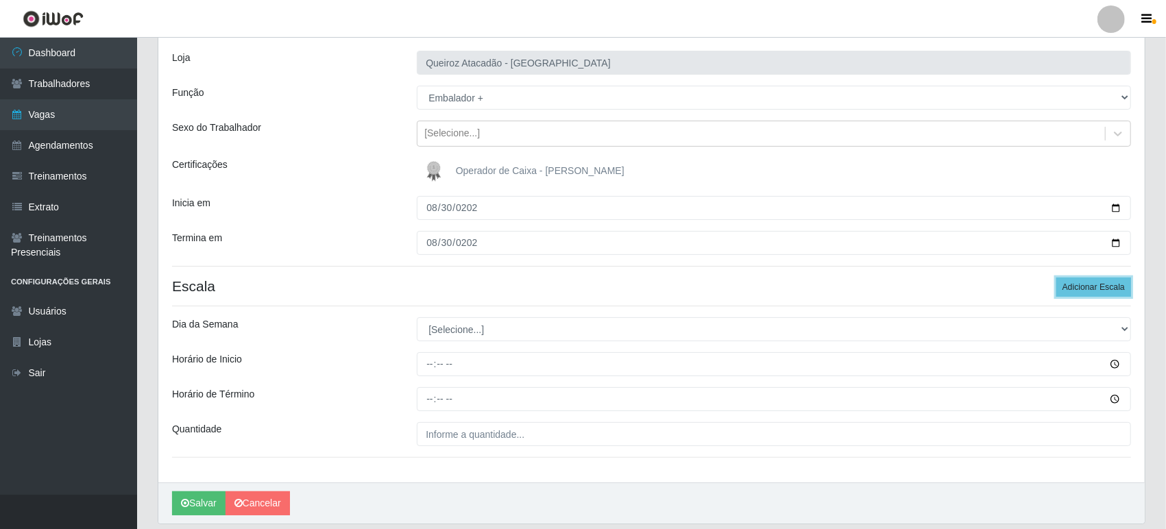
scroll to position [126, 0]
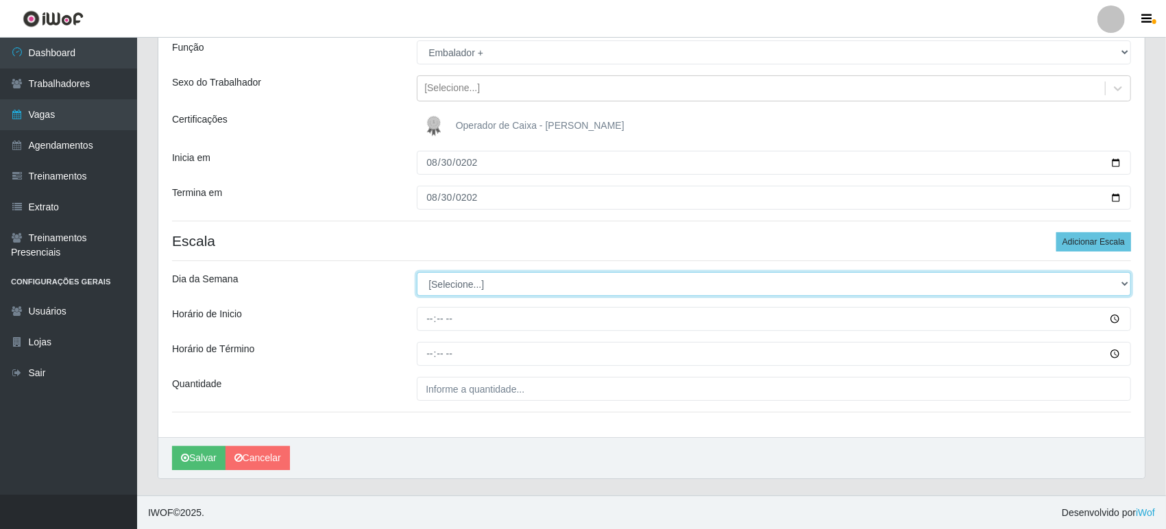
click at [477, 285] on select "[Selecione...] Segunda Terça Quarta Quinta Sexta Sábado Domingo" at bounding box center [774, 284] width 714 height 24
select select "6"
click at [417, 272] on select "[Selecione...] Segunda Terça Quarta Quinta Sexta Sábado Domingo" at bounding box center [774, 284] width 714 height 24
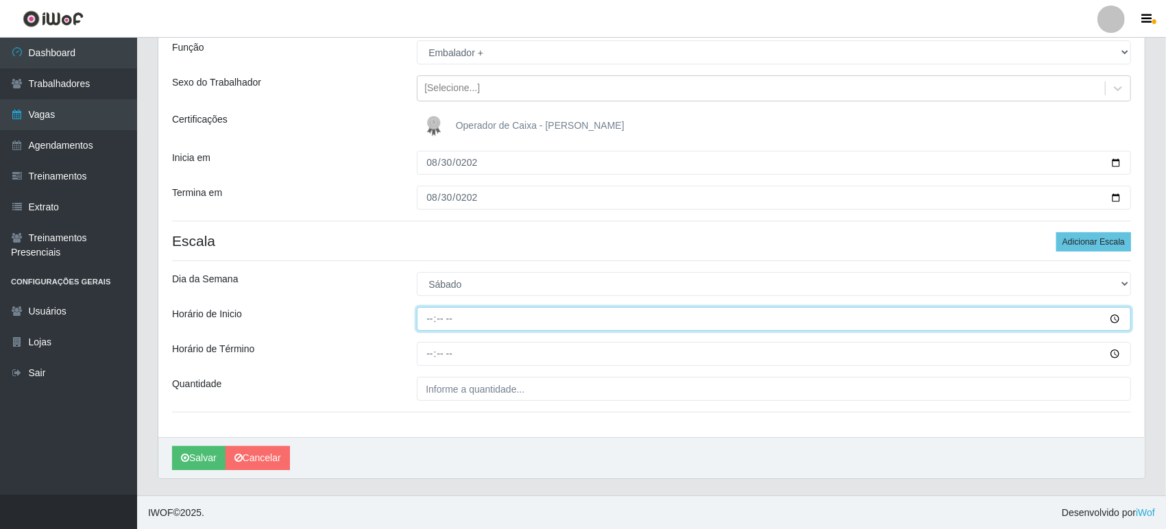
click at [433, 322] on input "Horário de Inicio" at bounding box center [774, 319] width 714 height 24
type input "09:00"
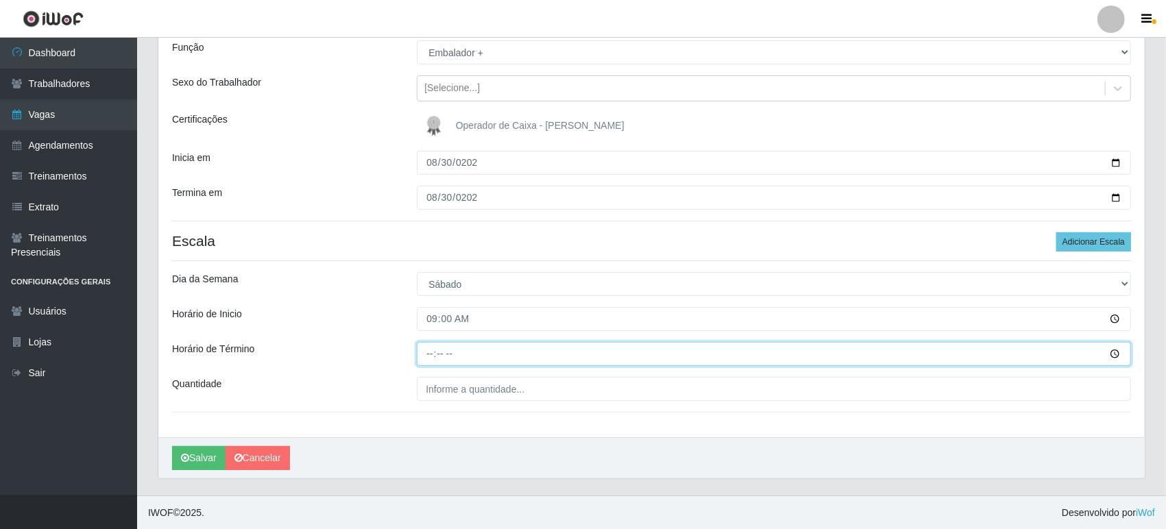
type input "15:00"
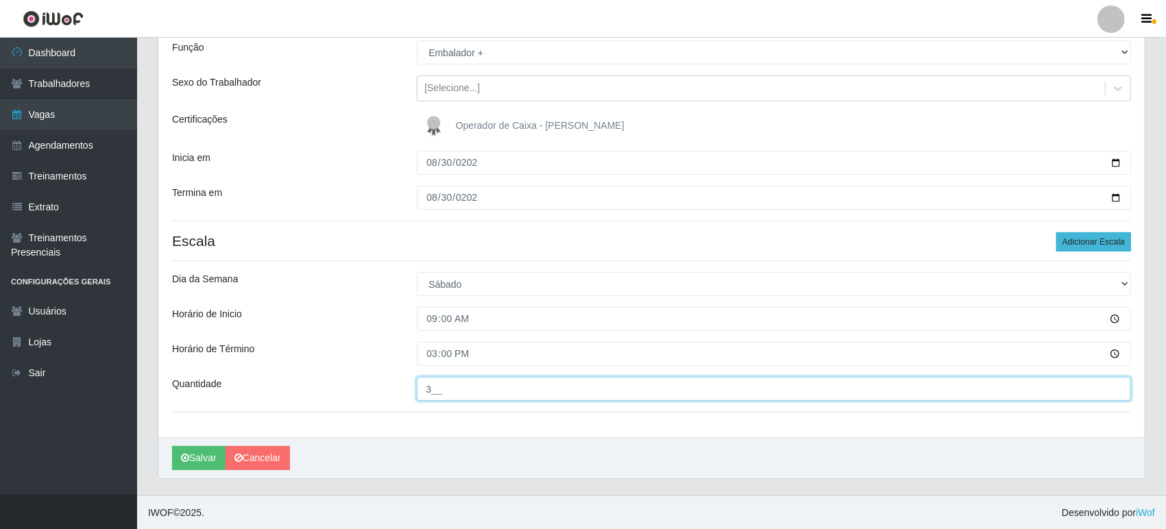
type input "3__"
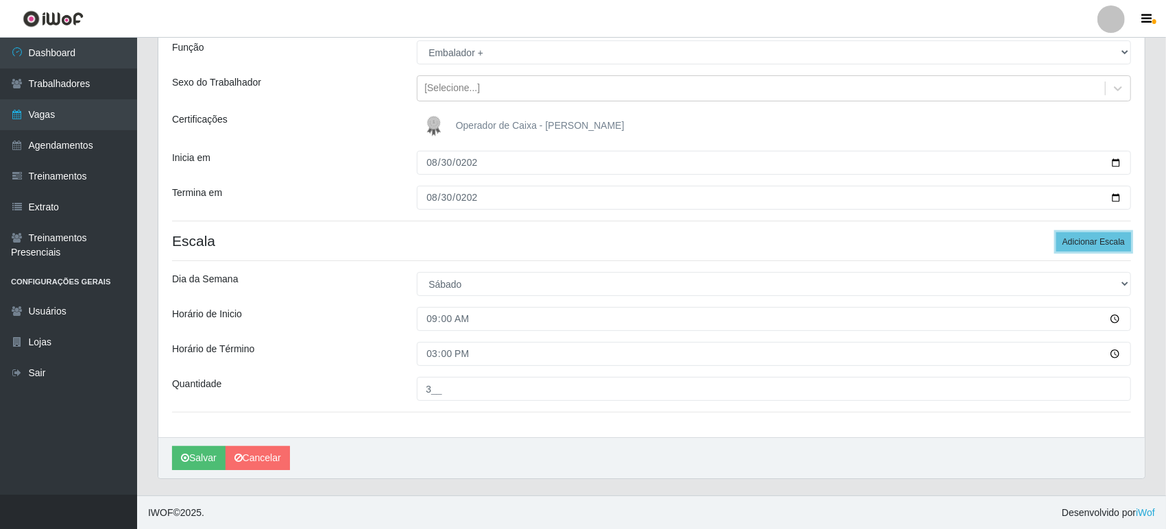
drag, startPoint x: 1110, startPoint y: 239, endPoint x: 824, endPoint y: 267, distance: 287.3
click at [1108, 238] on button "Adicionar Escala" at bounding box center [1093, 241] width 75 height 19
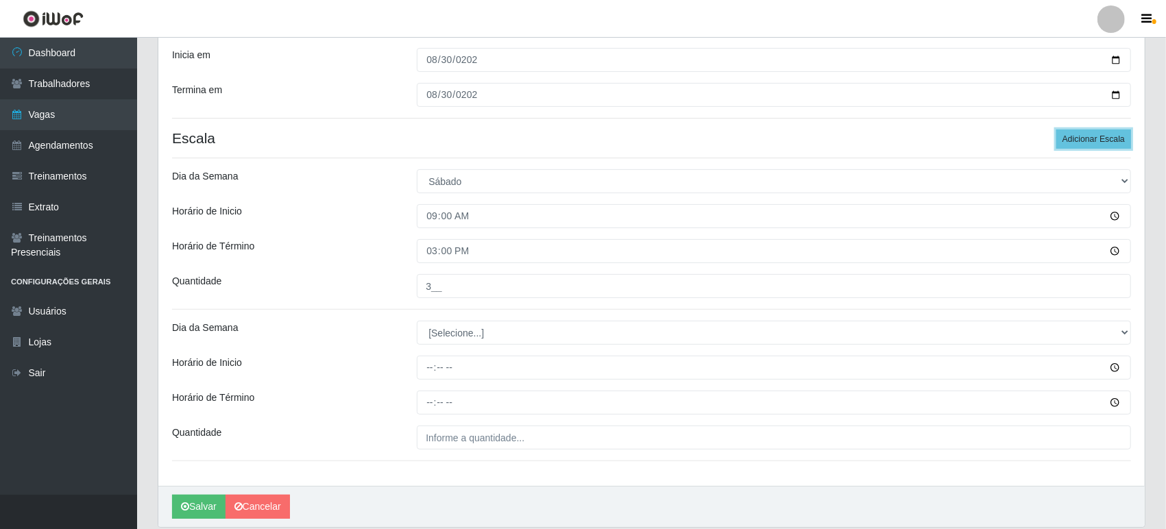
scroll to position [277, 0]
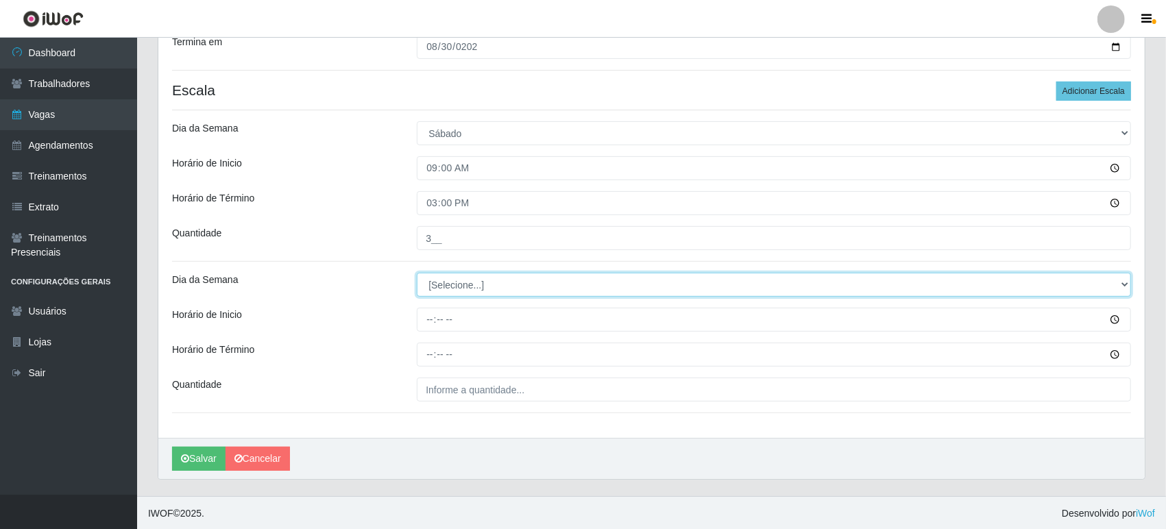
click at [450, 295] on select "[Selecione...] Segunda Terça Quarta Quinta Sexta Sábado Domingo" at bounding box center [774, 285] width 714 height 24
select select "6"
click at [417, 273] on select "[Selecione...] Segunda Terça Quarta Quinta Sexta Sábado Domingo" at bounding box center [774, 285] width 714 height 24
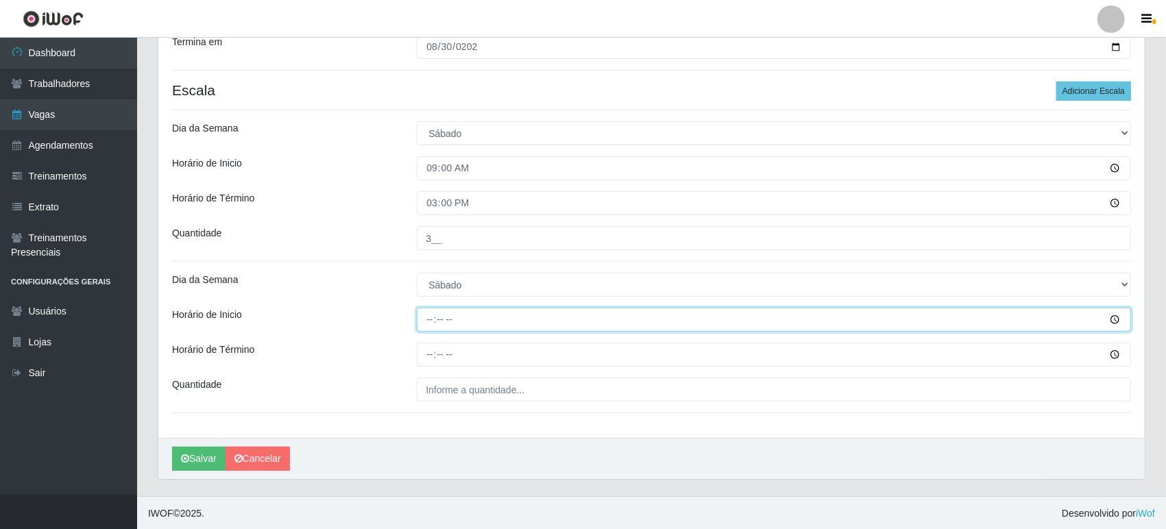
click at [429, 319] on input "Horário de Inicio" at bounding box center [774, 320] width 714 height 24
type input "16:00"
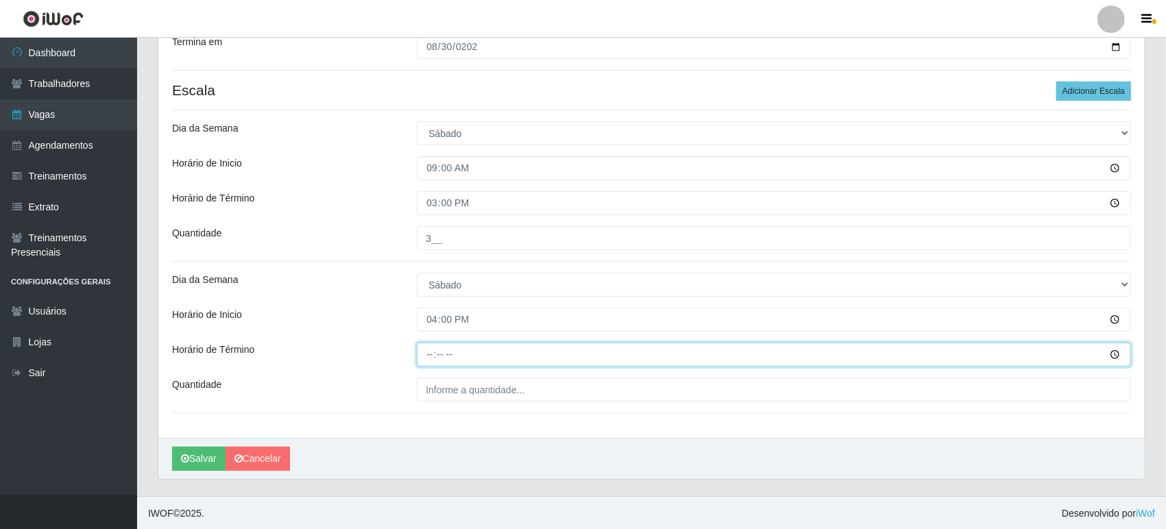
type input "22:00"
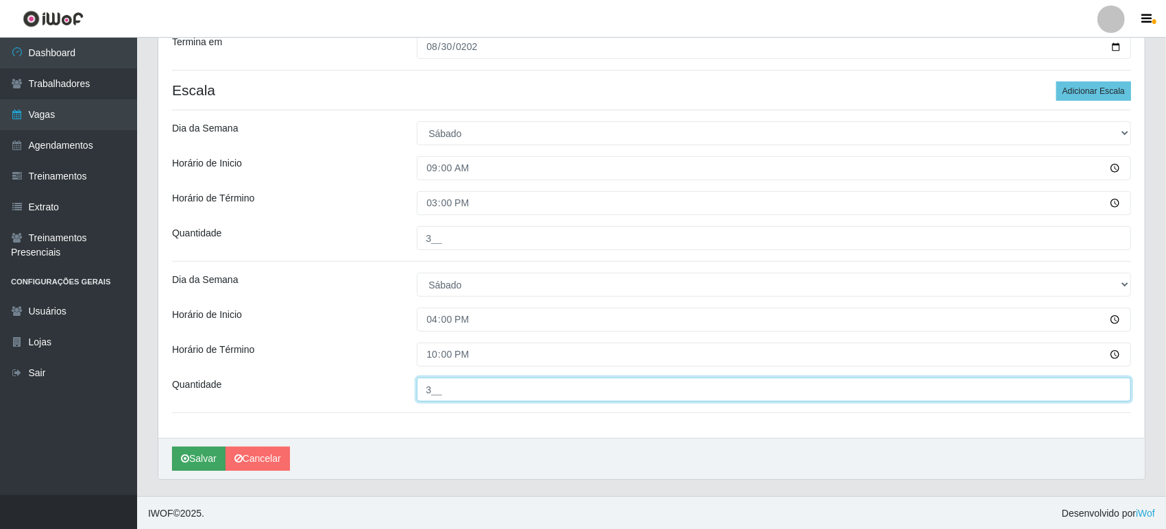
type input "3__"
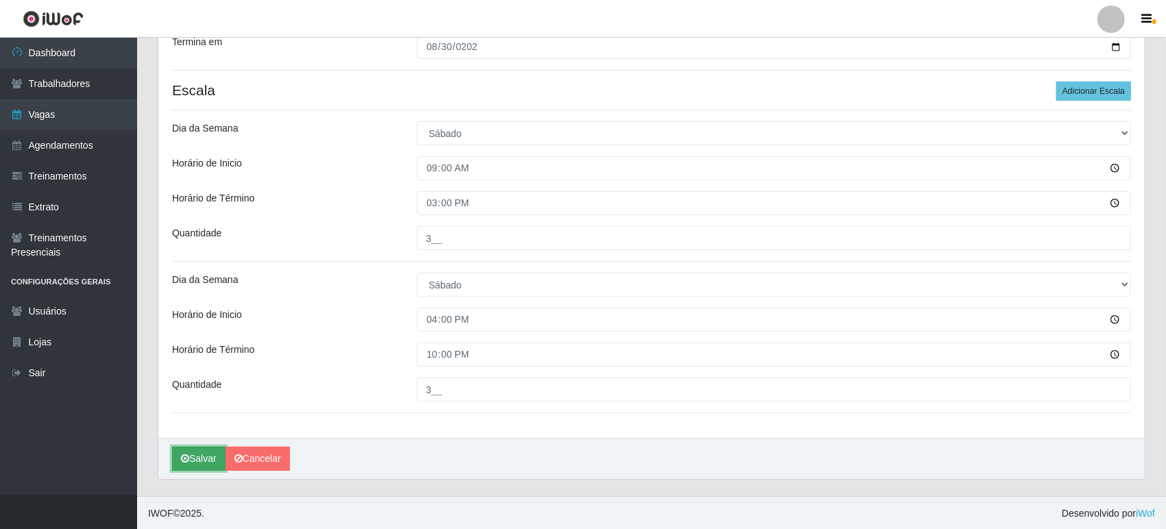
click at [204, 454] on button "Salvar" at bounding box center [198, 459] width 53 height 24
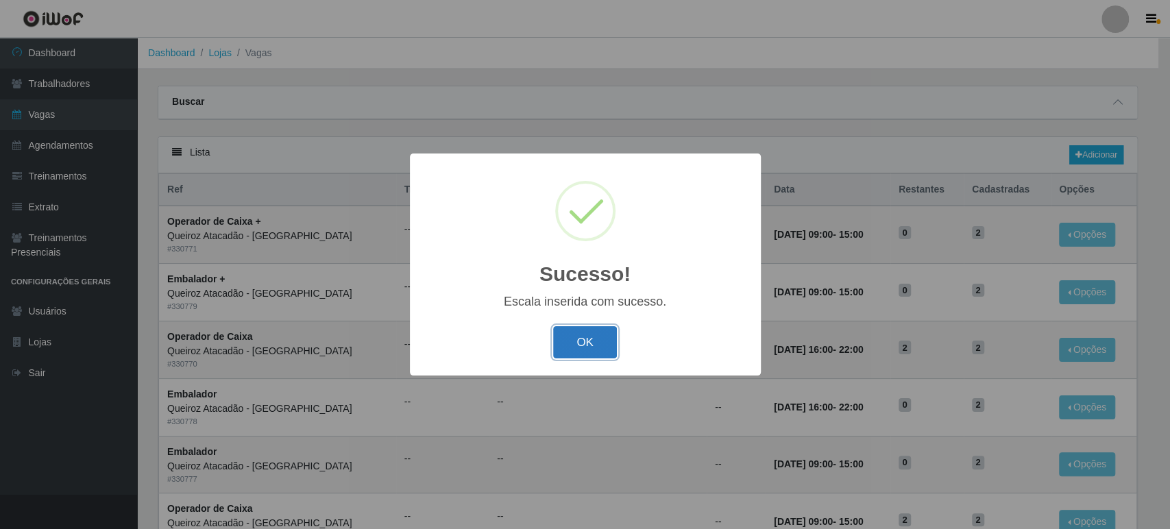
click at [578, 347] on button "OK" at bounding box center [585, 342] width 64 height 32
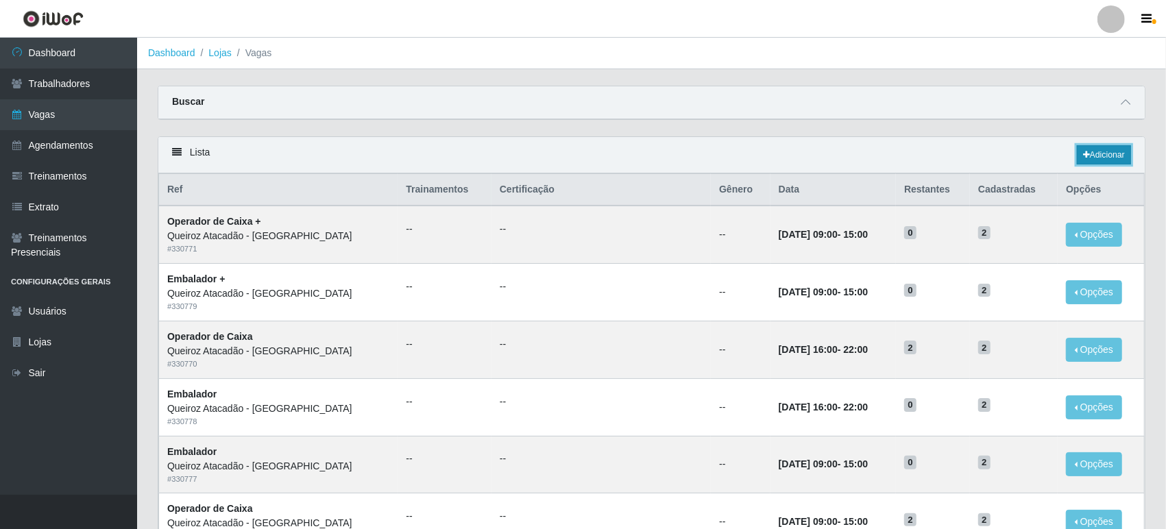
click at [1093, 149] on link "Adicionar" at bounding box center [1104, 154] width 54 height 19
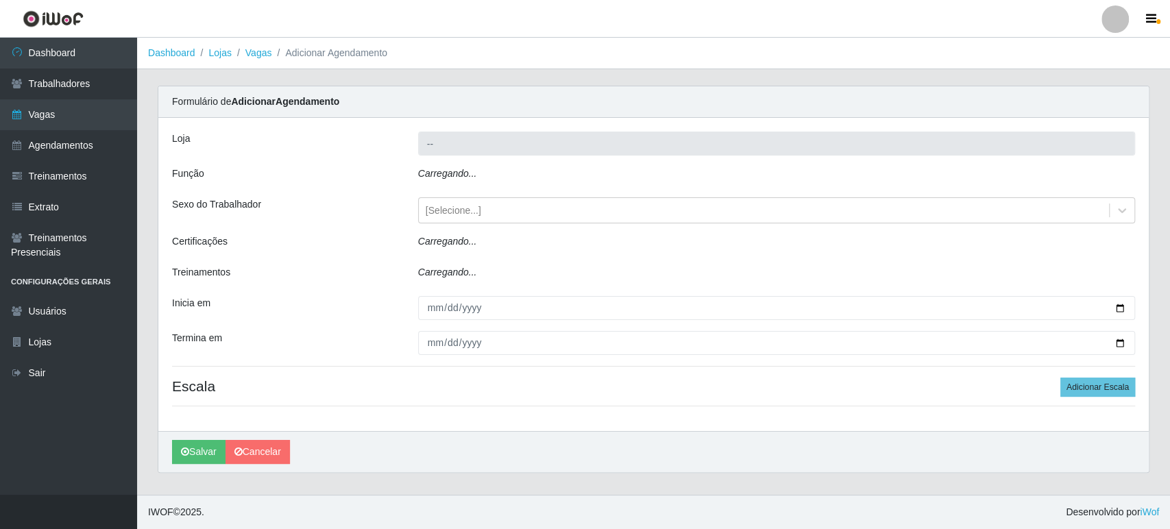
type input "Queiroz Atacadão - [GEOGRAPHIC_DATA]"
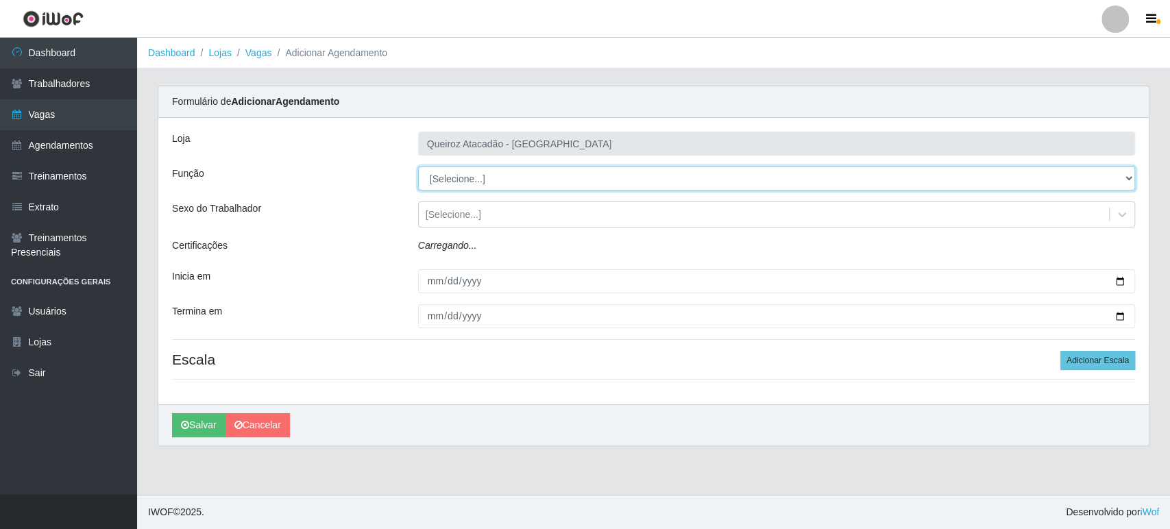
click at [504, 173] on select "[Selecione...] Embalador Embalador + Embalador ++ Operador de Caixa Operador de…" at bounding box center [776, 179] width 717 height 24
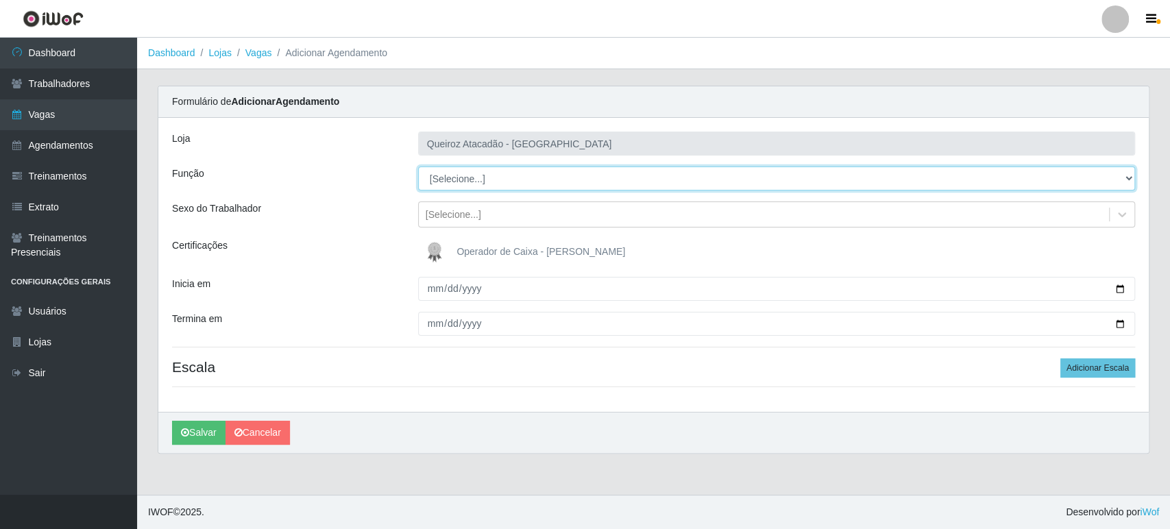
select select "70"
click at [418, 167] on select "[Selecione...] Embalador Embalador + Embalador ++ Operador de Caixa Operador de…" at bounding box center [776, 179] width 717 height 24
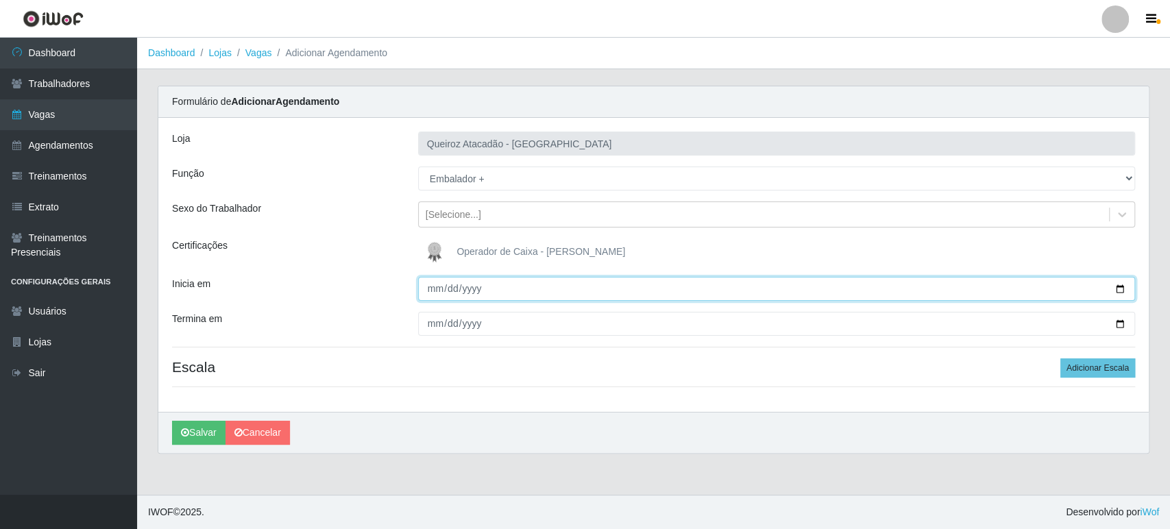
click at [433, 289] on input "Inicia em" at bounding box center [776, 289] width 717 height 24
type input "2025-08-31"
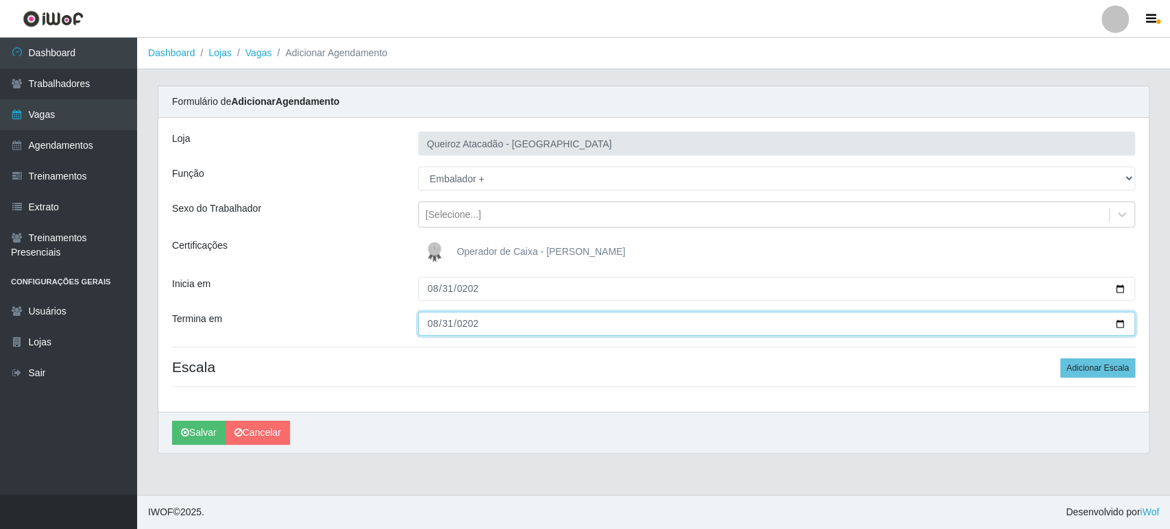
type input "2025-08-31"
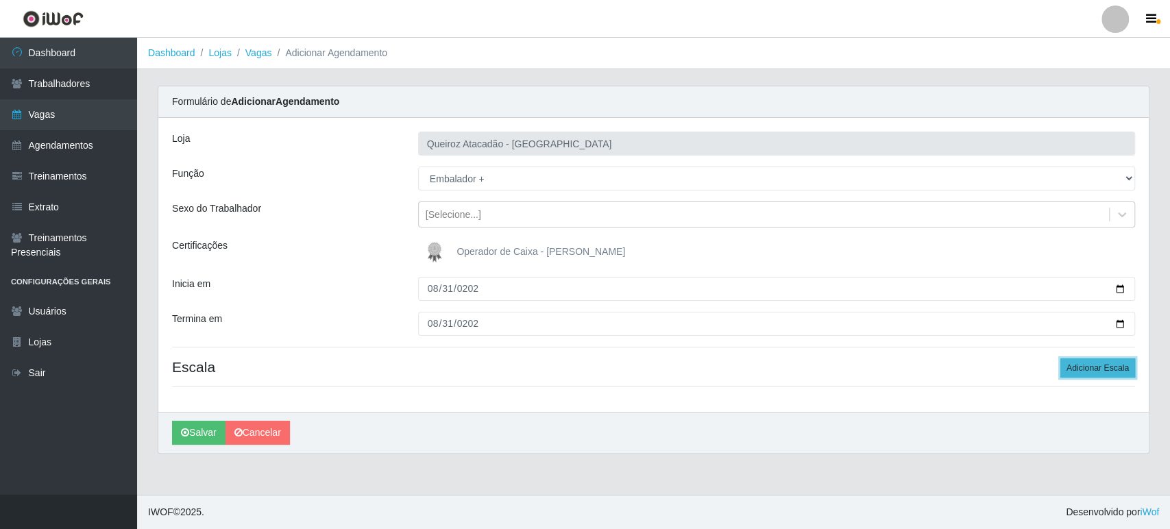
click at [1091, 369] on button "Adicionar Escala" at bounding box center [1097, 367] width 75 height 19
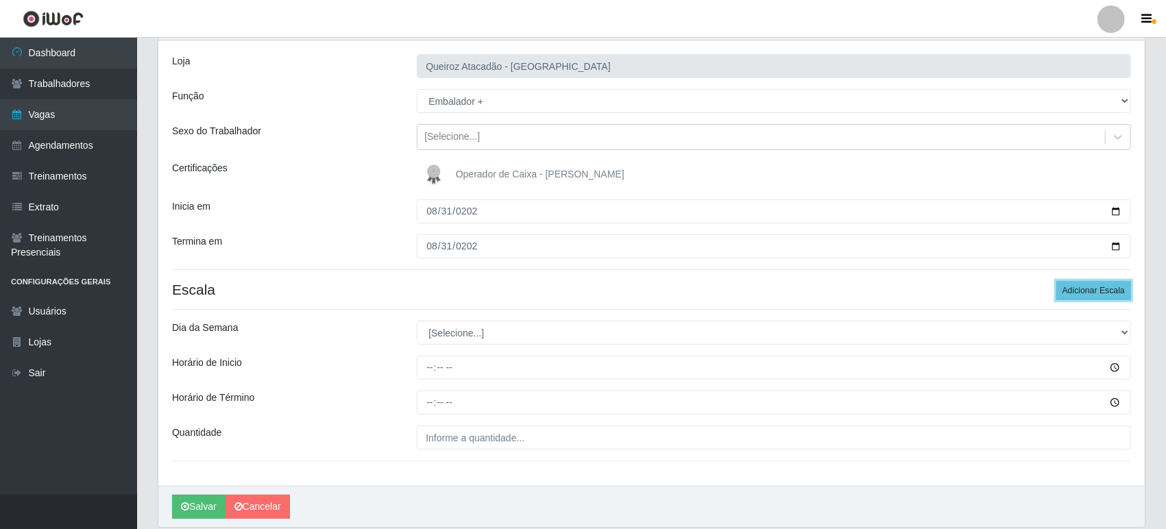
scroll to position [126, 0]
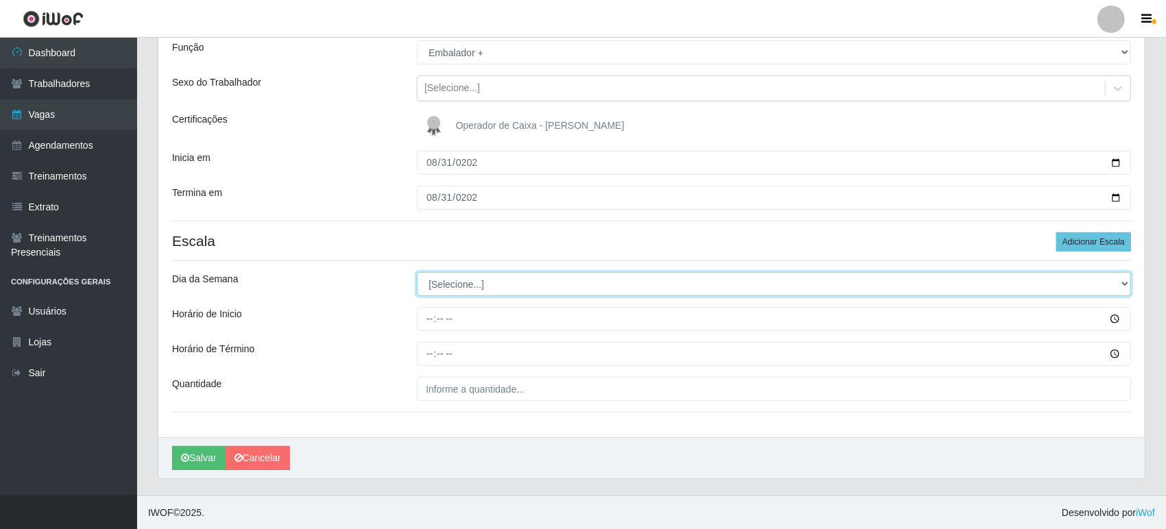
click at [477, 284] on select "[Selecione...] Segunda Terça Quarta Quinta Sexta Sábado Domingo" at bounding box center [774, 284] width 714 height 24
select select "0"
click at [417, 272] on select "[Selecione...] Segunda Terça Quarta Quinta Sexta Sábado Domingo" at bounding box center [774, 284] width 714 height 24
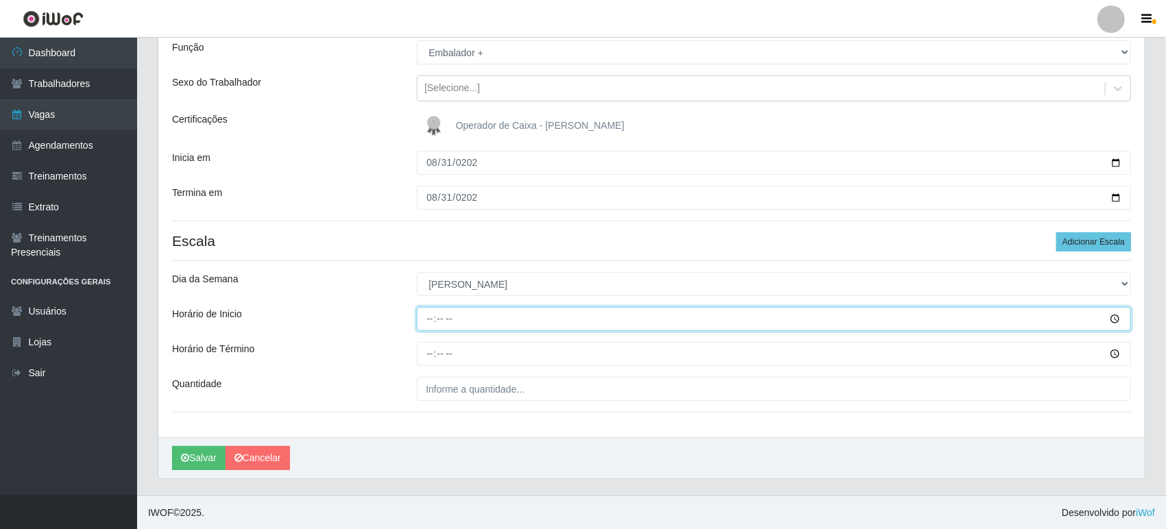
click at [425, 324] on input "Horário de Inicio" at bounding box center [774, 319] width 714 height 24
type input "09:00"
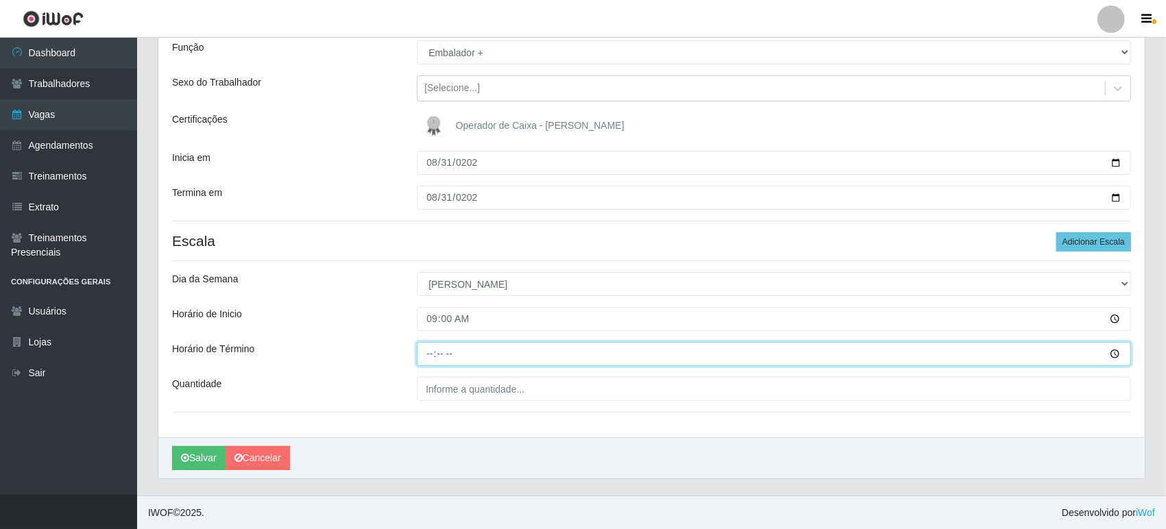
type input "15:00"
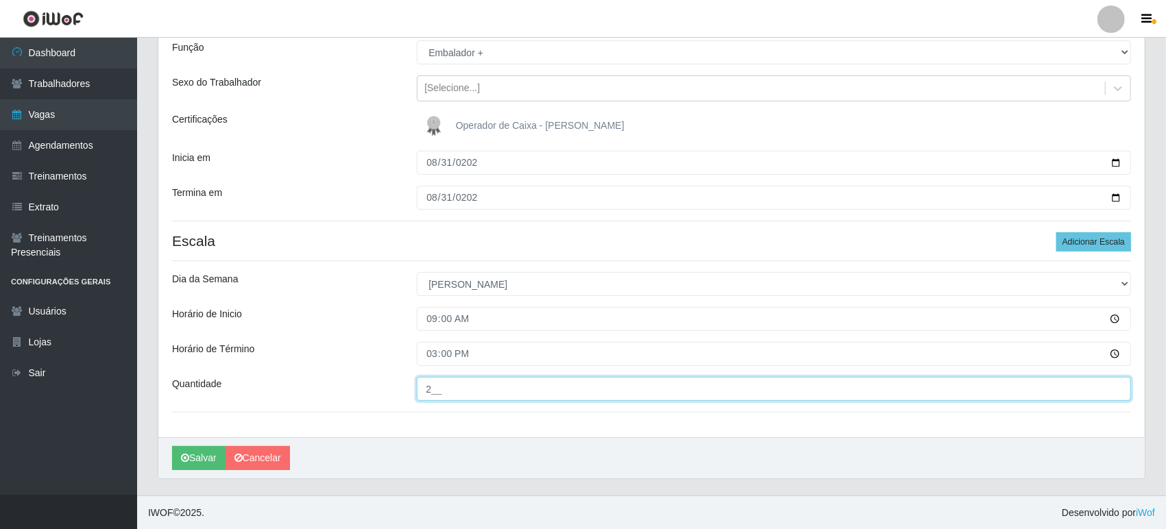
type input "2__"
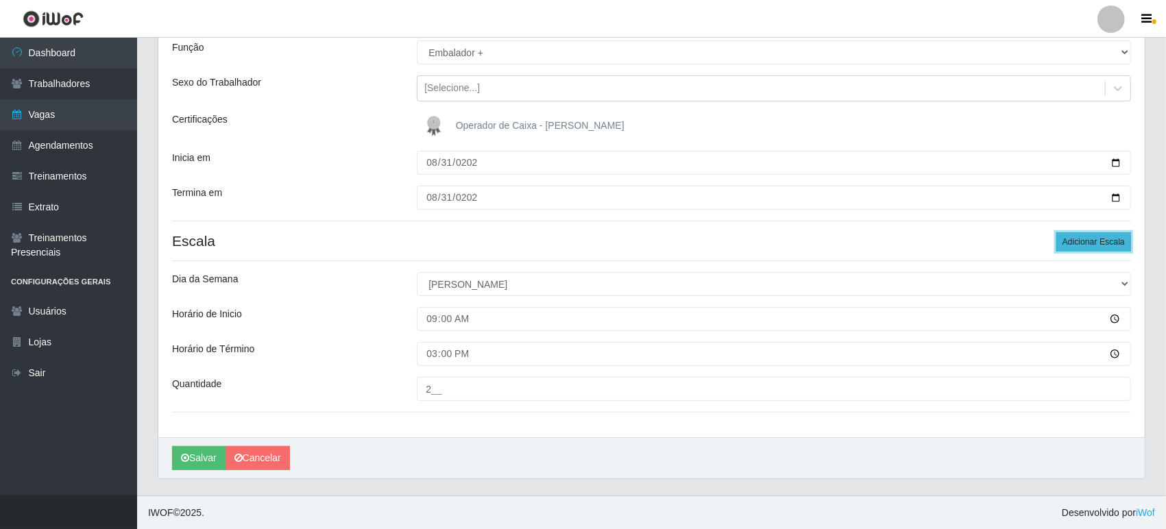
click at [1091, 244] on button "Adicionar Escala" at bounding box center [1093, 241] width 75 height 19
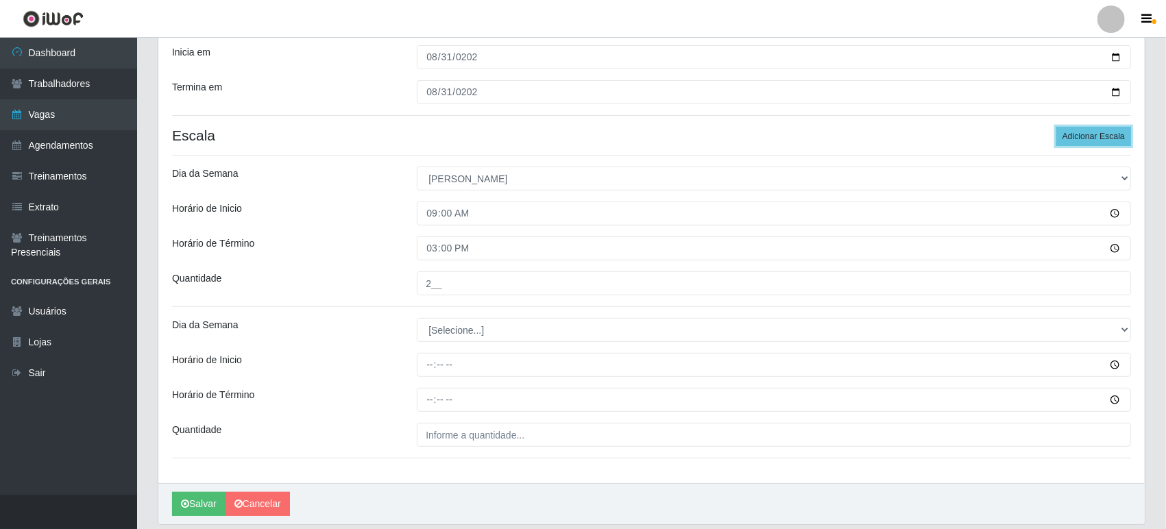
scroll to position [277, 0]
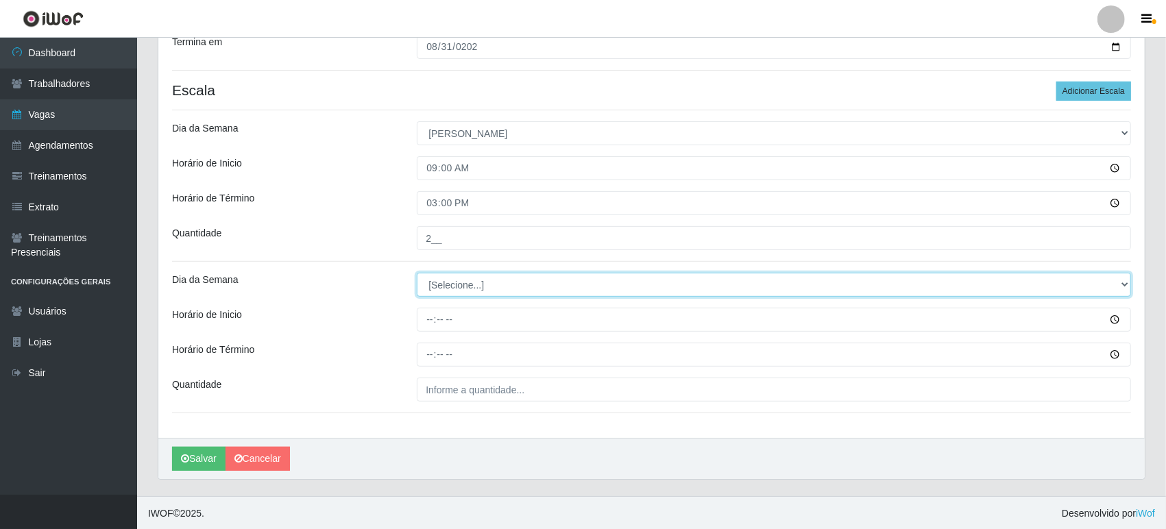
click at [443, 284] on select "[Selecione...] Segunda Terça Quarta Quinta Sexta Sábado Domingo" at bounding box center [774, 285] width 714 height 24
select select "0"
click at [417, 273] on select "[Selecione...] Segunda Terça Quarta Quinta Sexta Sábado Domingo" at bounding box center [774, 285] width 714 height 24
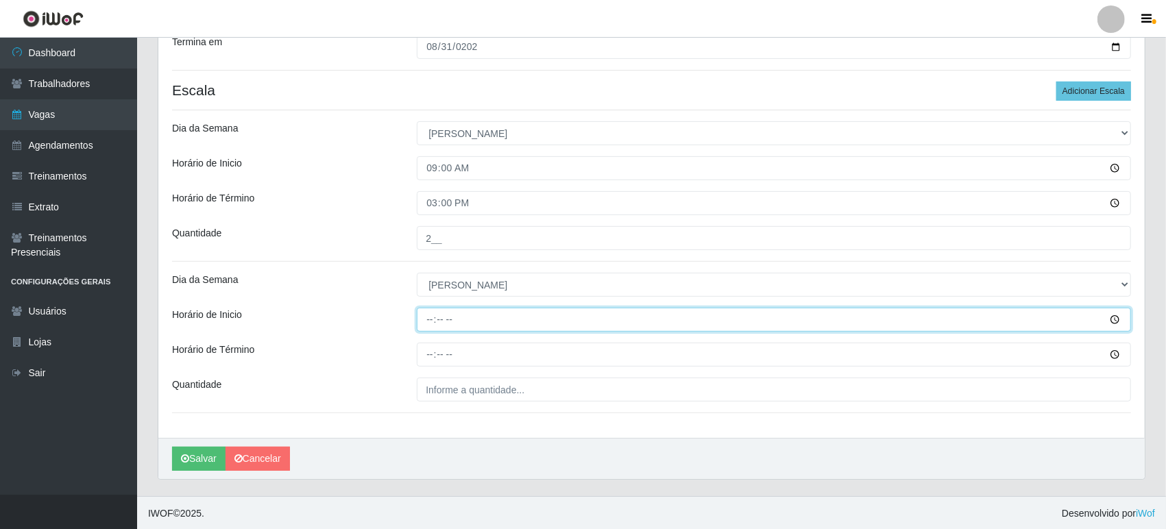
click at [426, 327] on input "Horário de Inicio" at bounding box center [774, 320] width 714 height 24
type input "14:30"
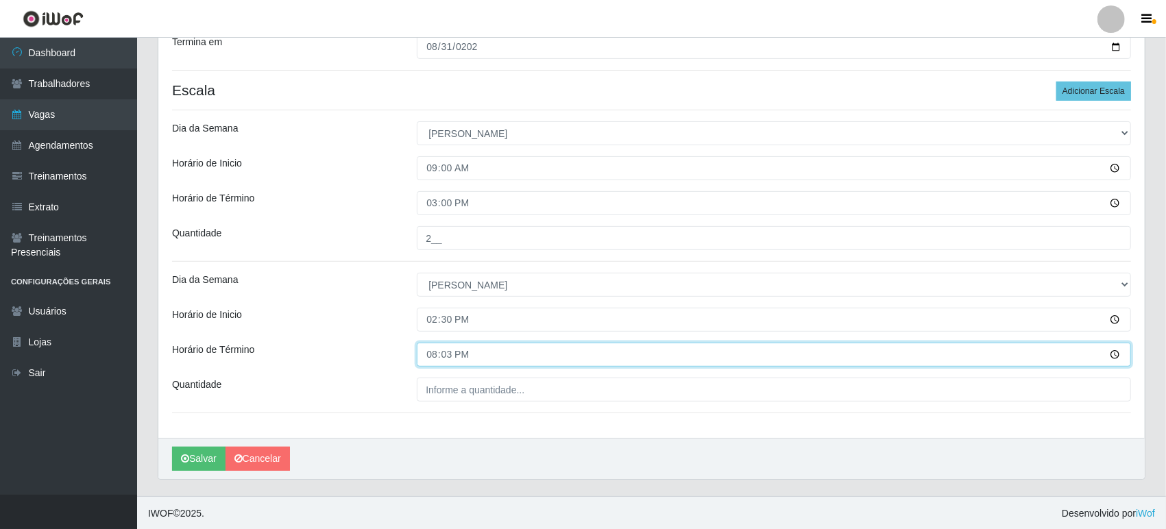
type input "20:30"
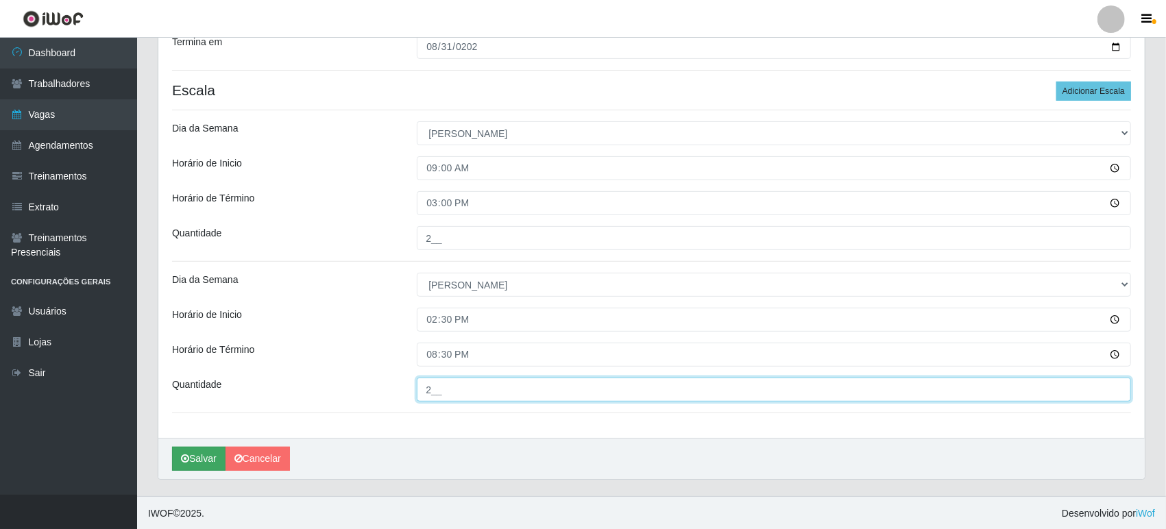
type input "2__"
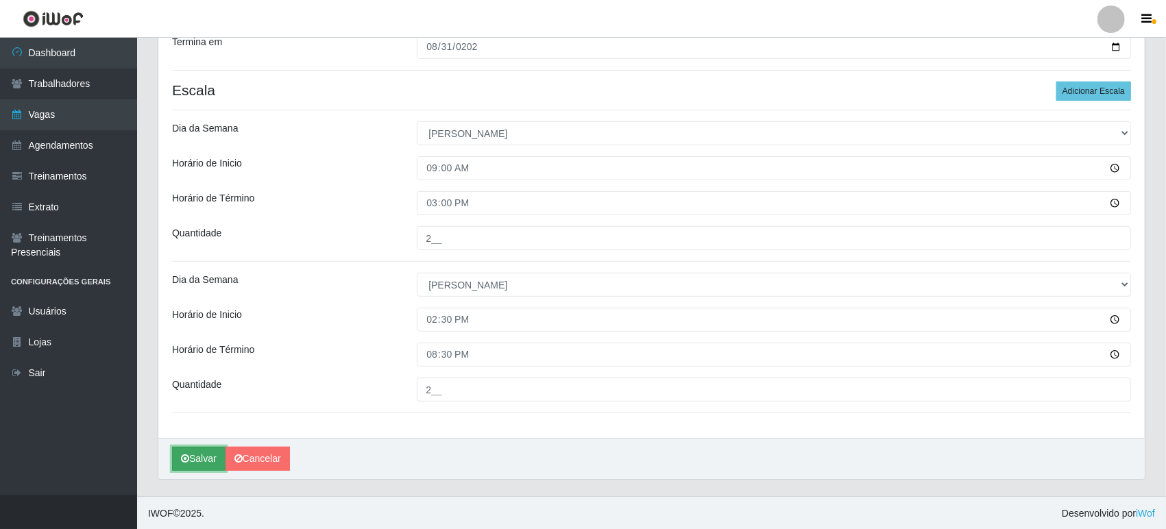
click at [208, 461] on button "Salvar" at bounding box center [198, 459] width 53 height 24
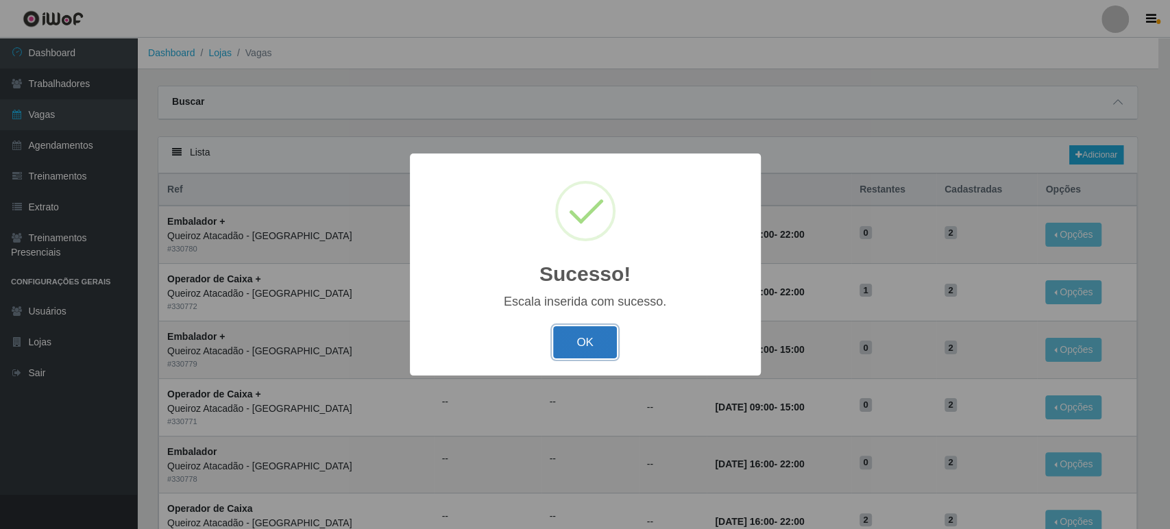
click at [605, 337] on button "OK" at bounding box center [585, 342] width 64 height 32
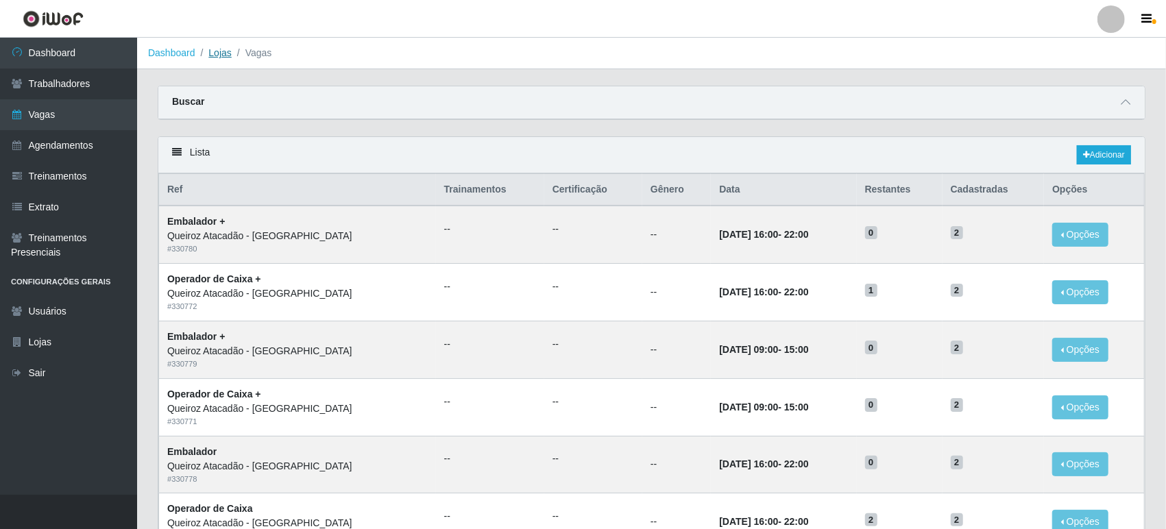
click at [214, 48] on link "Lojas" at bounding box center [219, 52] width 23 height 11
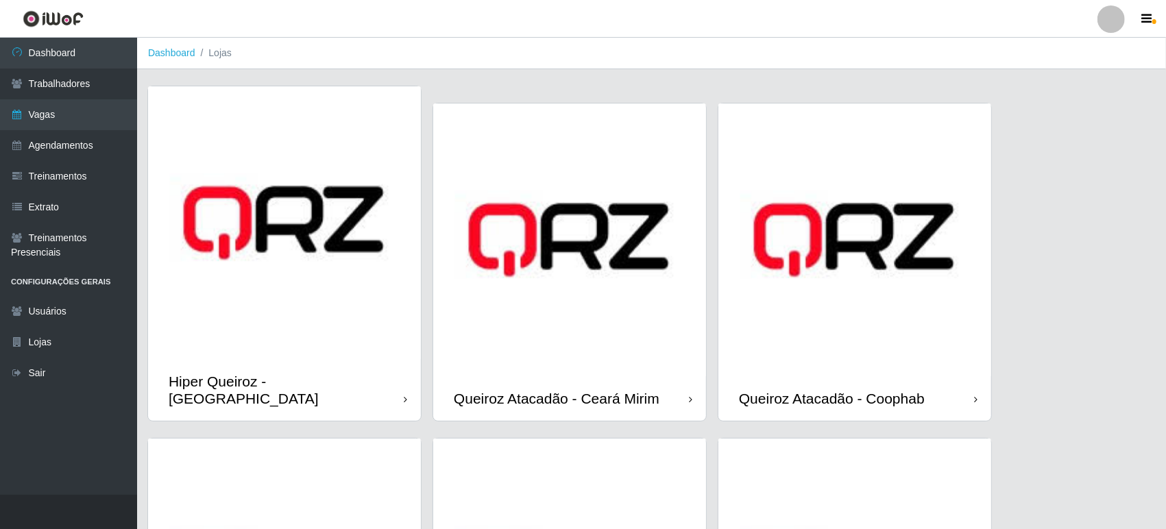
click at [282, 169] on img at bounding box center [284, 222] width 273 height 273
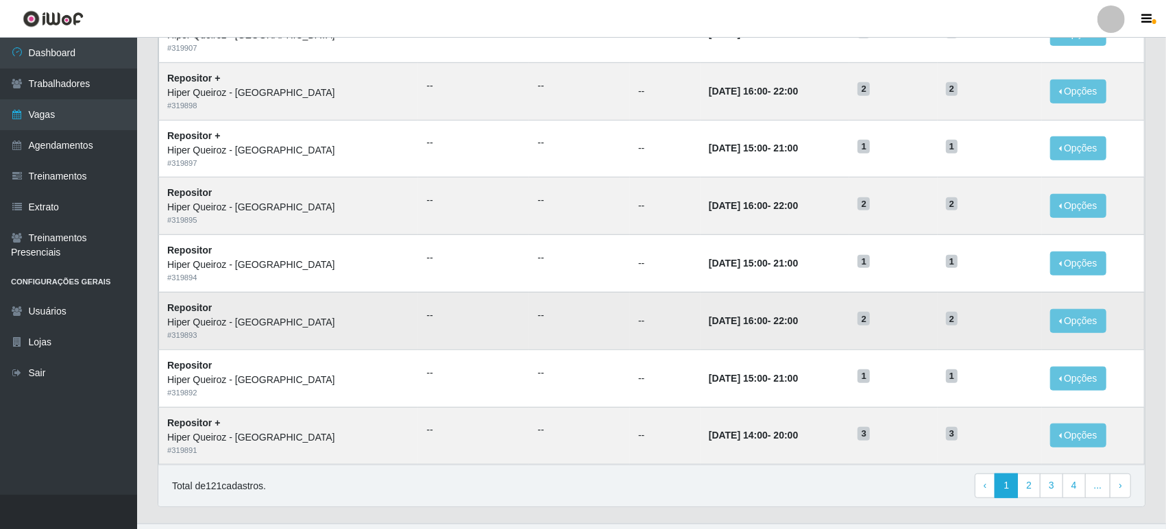
scroll to position [609, 0]
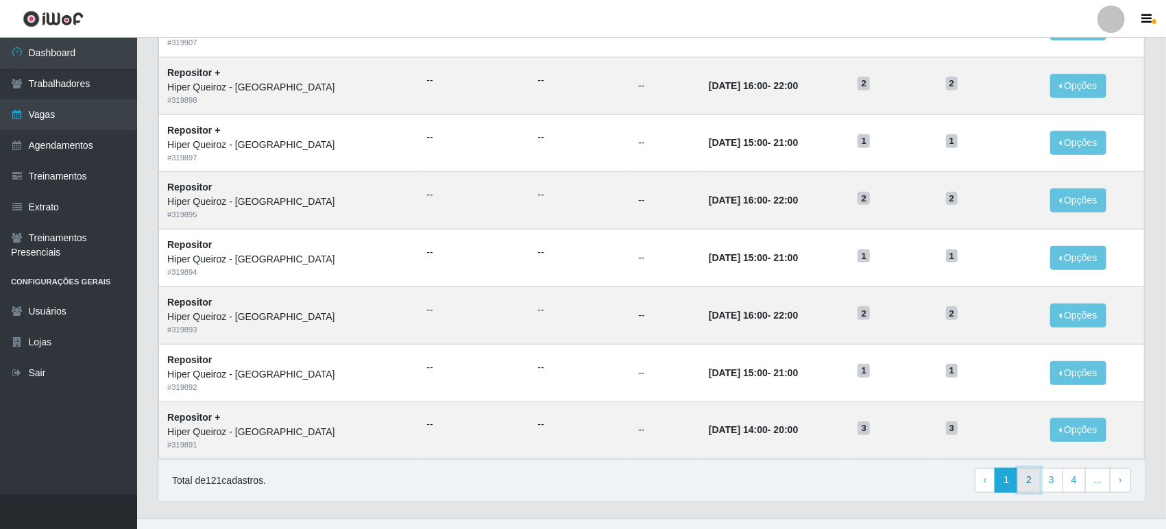
click at [1032, 481] on link "2" at bounding box center [1028, 480] width 23 height 25
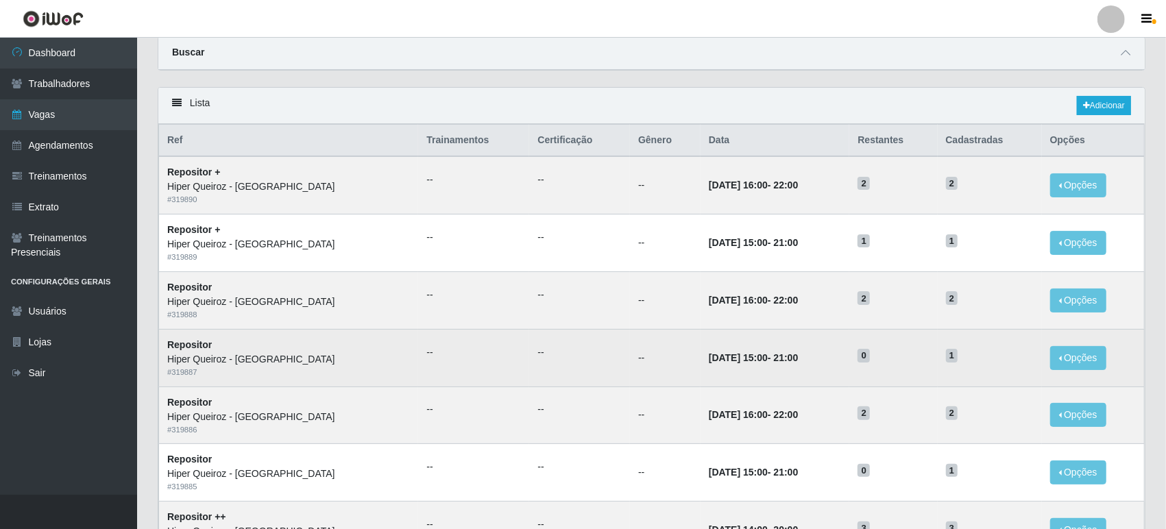
scroll to position [76, 0]
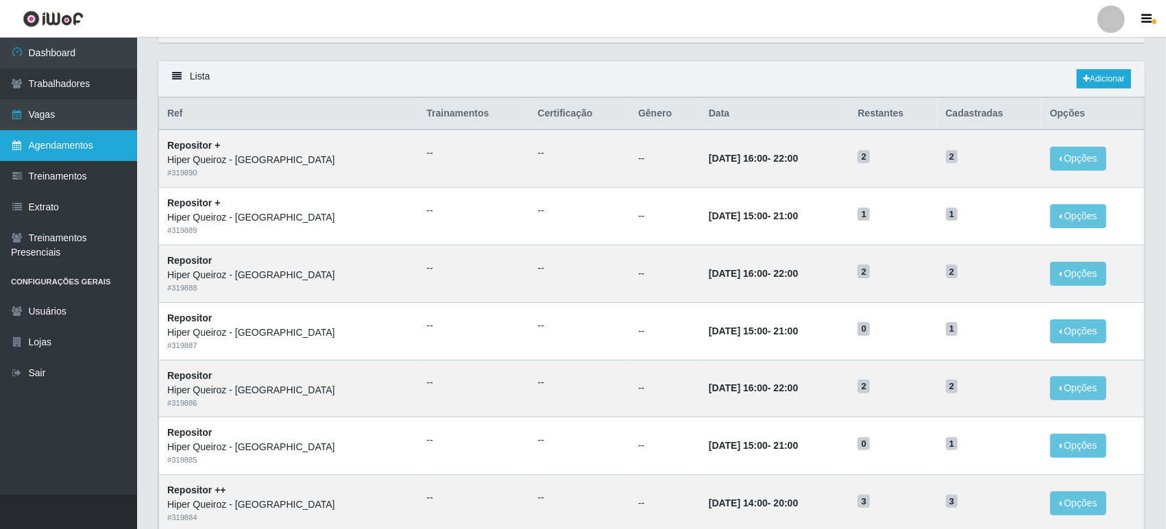
click at [87, 143] on link "Agendamentos" at bounding box center [68, 145] width 137 height 31
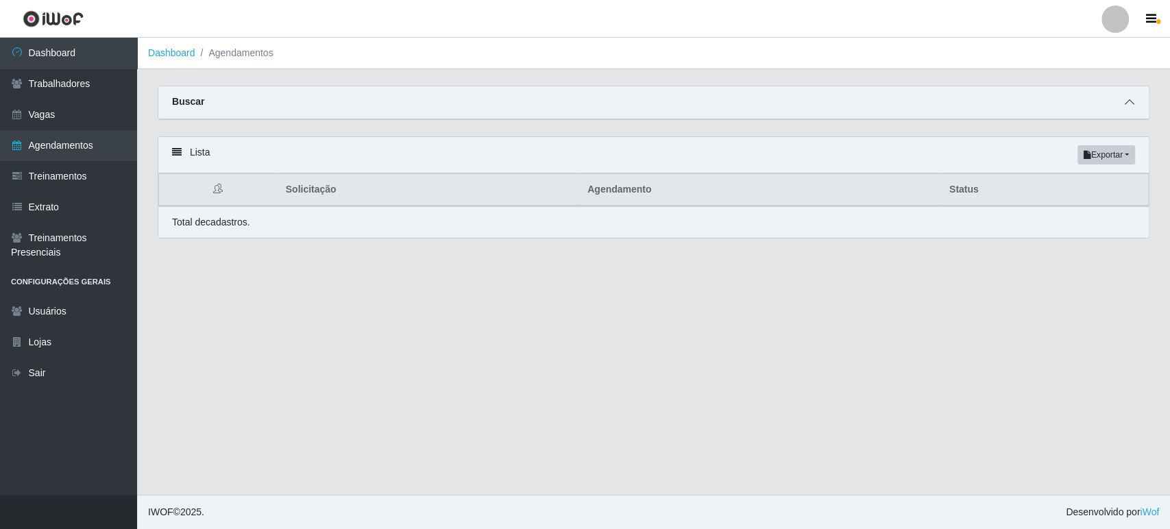
click at [1135, 100] on span at bounding box center [1129, 103] width 16 height 16
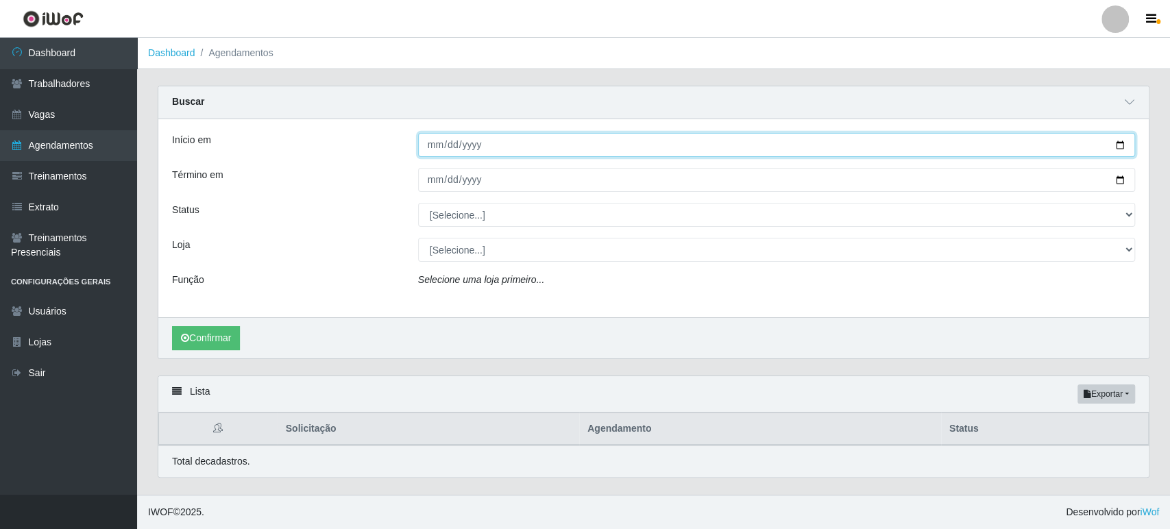
click at [1119, 141] on input "Início em" at bounding box center [776, 145] width 717 height 24
type input "[DATE]"
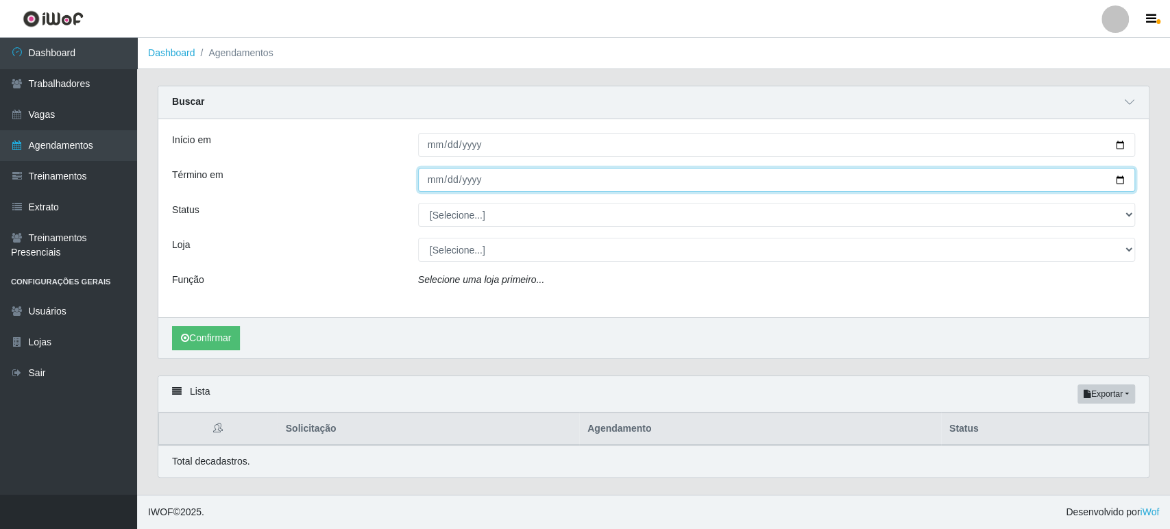
click at [1119, 180] on input "Término em" at bounding box center [776, 180] width 717 height 24
type input "[DATE]"
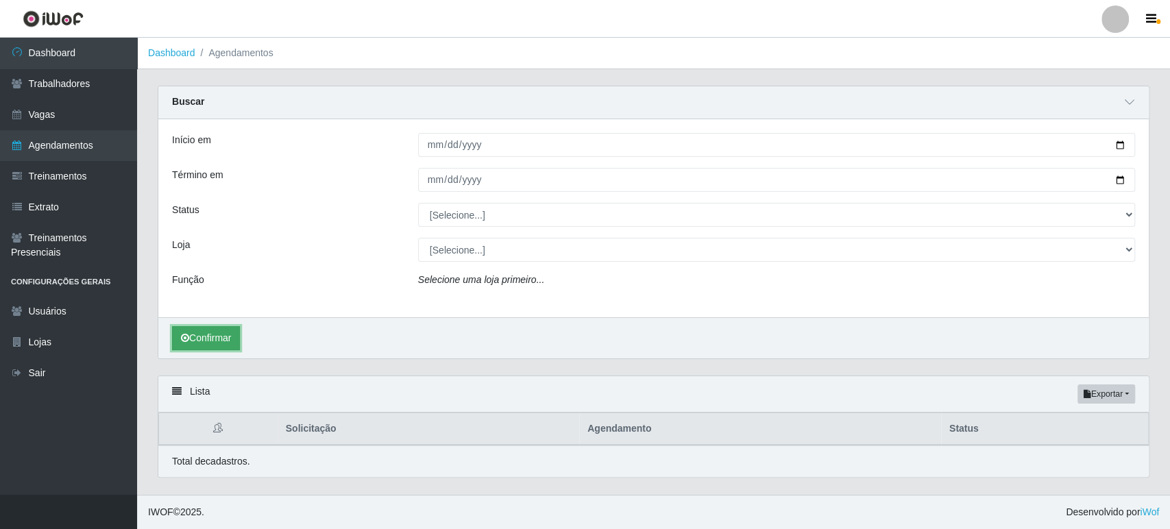
click at [228, 340] on button "Confirmar" at bounding box center [206, 338] width 68 height 24
click at [208, 335] on button "Confirmar" at bounding box center [206, 338] width 68 height 24
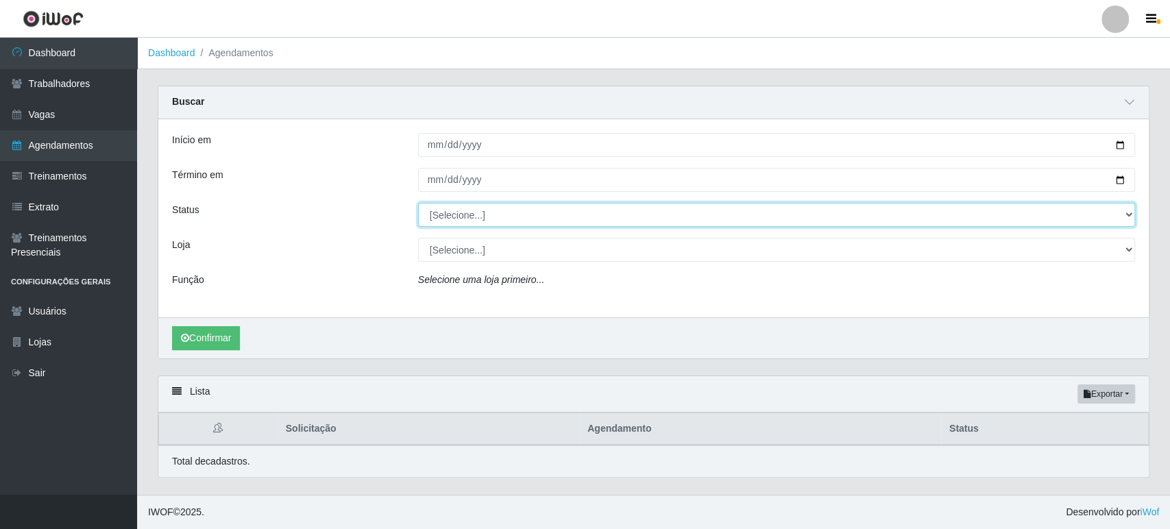
click at [453, 214] on select "[Selecione...] AGENDADO AGUARDANDO LIBERAR EM ANDAMENTO EM REVISÃO FINALIZADO C…" at bounding box center [776, 215] width 717 height 24
select select "AGENDADO"
click at [418, 203] on select "[Selecione...] AGENDADO AGUARDANDO LIBERAR EM ANDAMENTO EM REVISÃO FINALIZADO C…" at bounding box center [776, 215] width 717 height 24
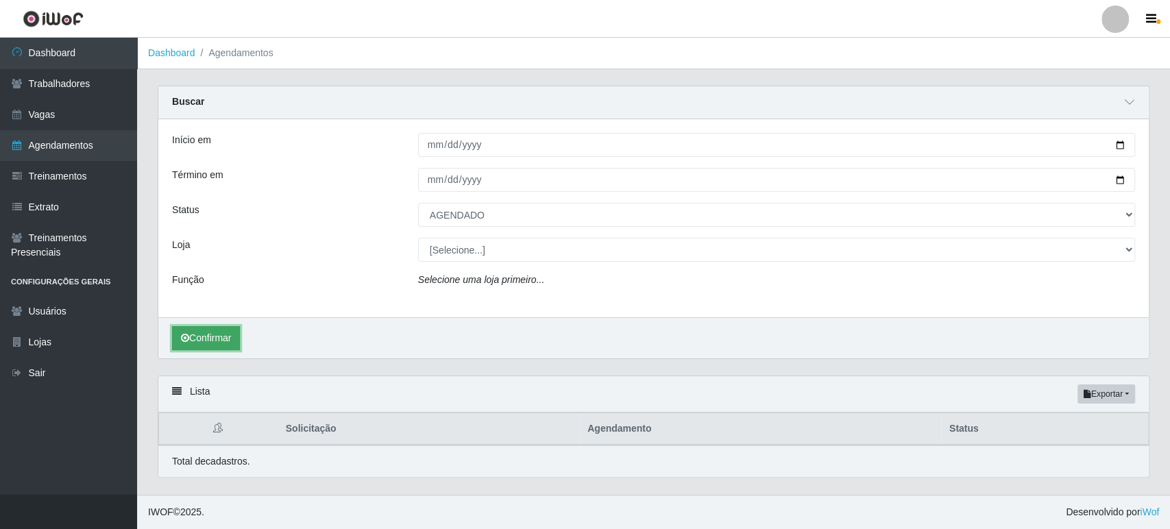
click at [229, 340] on button "Confirmar" at bounding box center [206, 338] width 68 height 24
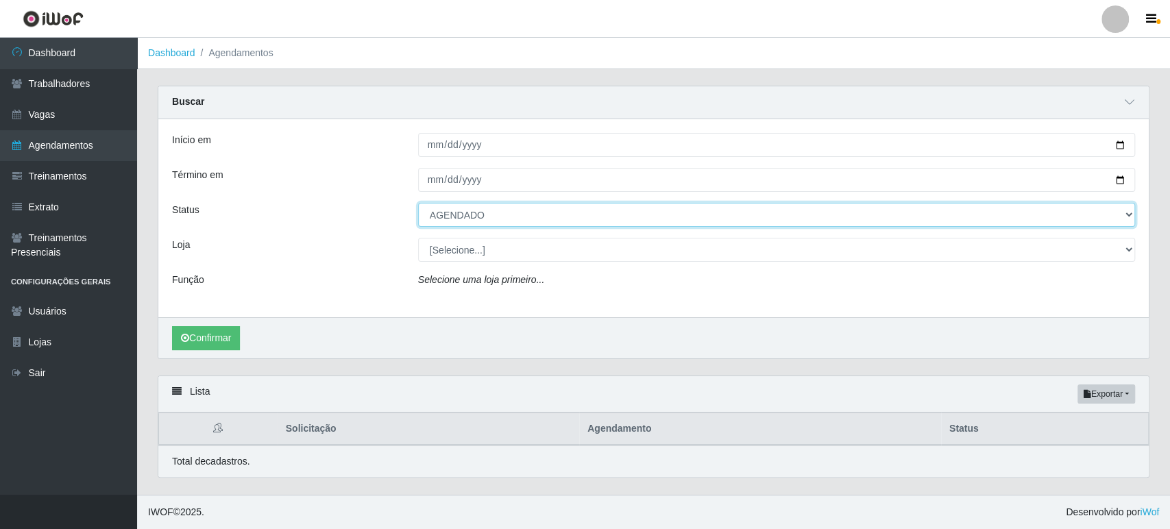
click at [439, 212] on select "[Selecione...] AGENDADO AGUARDANDO LIBERAR EM ANDAMENTO EM REVISÃO FINALIZADO C…" at bounding box center [776, 215] width 717 height 24
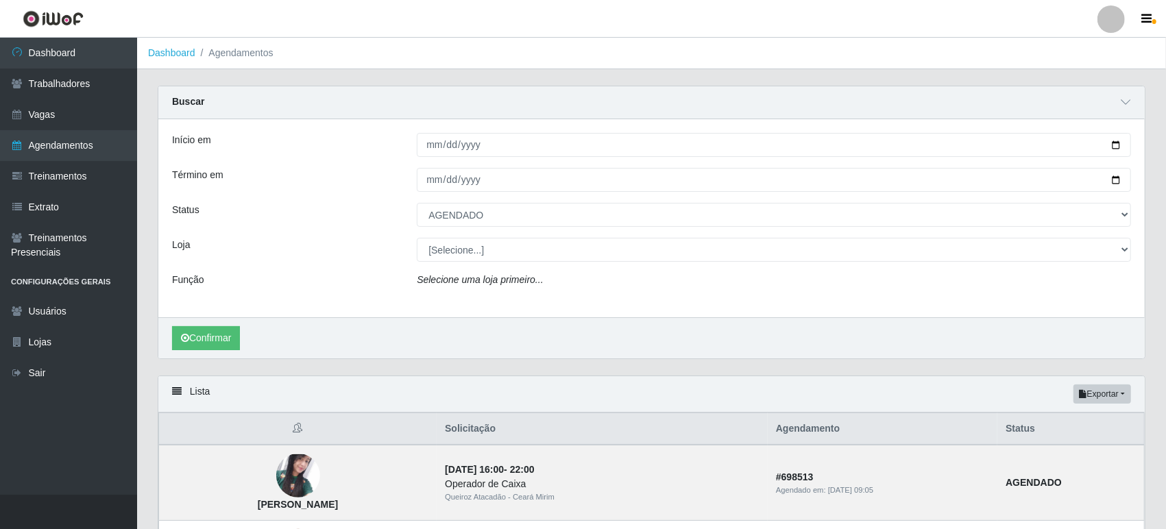
click at [324, 226] on div "Status" at bounding box center [284, 215] width 245 height 24
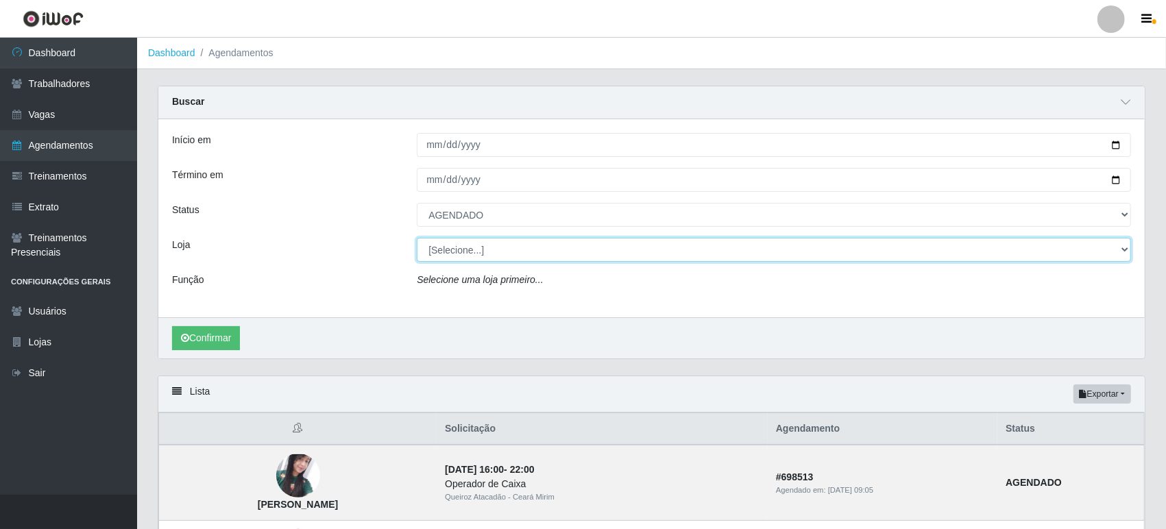
click at [444, 249] on select "[Selecione...] Hiper Queiroz - [GEOGRAPHIC_DATA] [GEOGRAPHIC_DATA] [GEOGRAPHIC_…" at bounding box center [774, 250] width 714 height 24
select select "497"
click at [417, 238] on select "[Selecione...] Hiper Queiroz - [GEOGRAPHIC_DATA] [GEOGRAPHIC_DATA] [GEOGRAPHIC_…" at bounding box center [774, 250] width 714 height 24
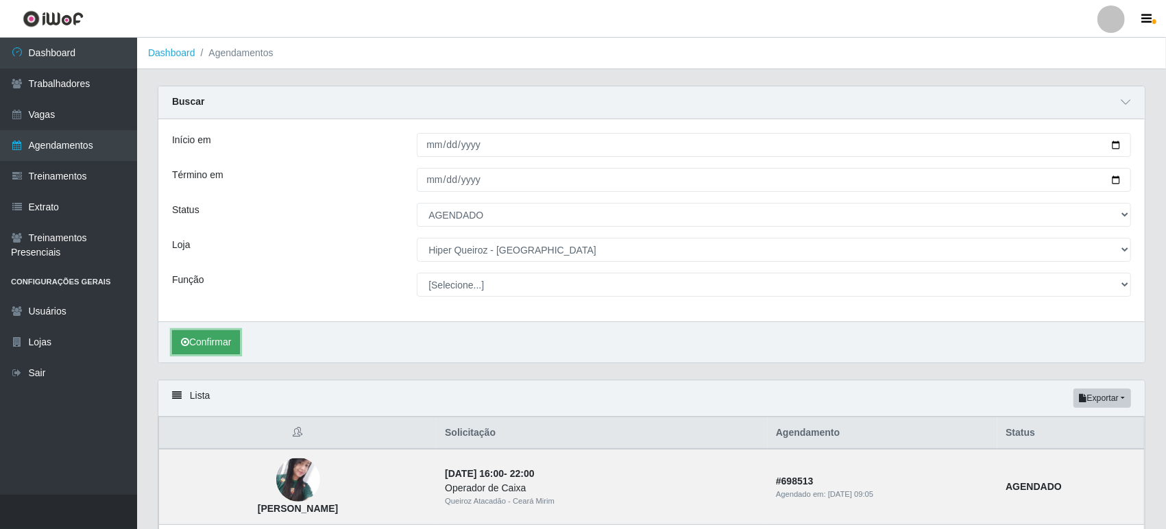
click at [234, 339] on button "Confirmar" at bounding box center [206, 342] width 68 height 24
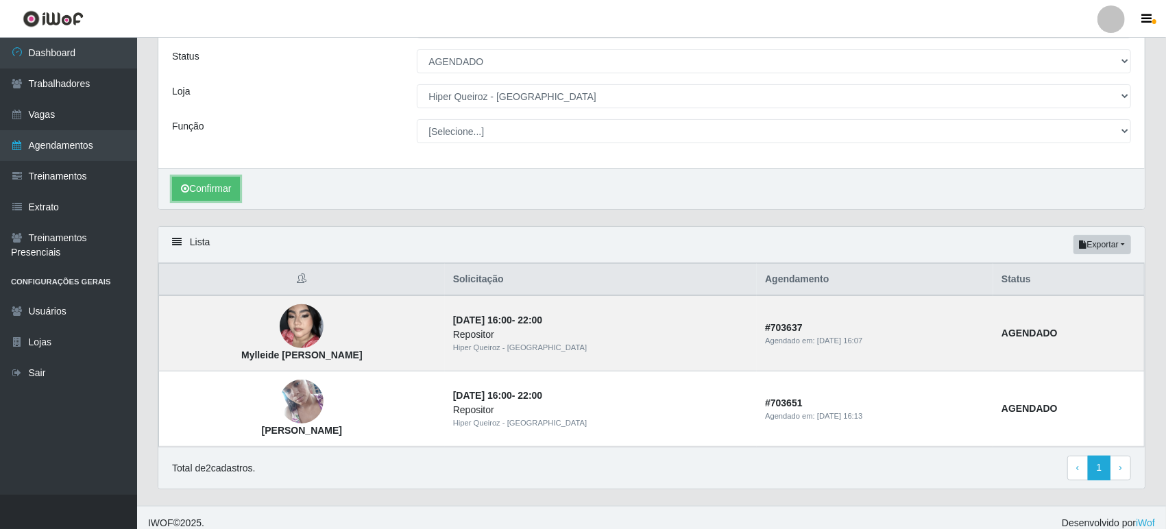
scroll to position [163, 0]
